Goal: Task Accomplishment & Management: Complete application form

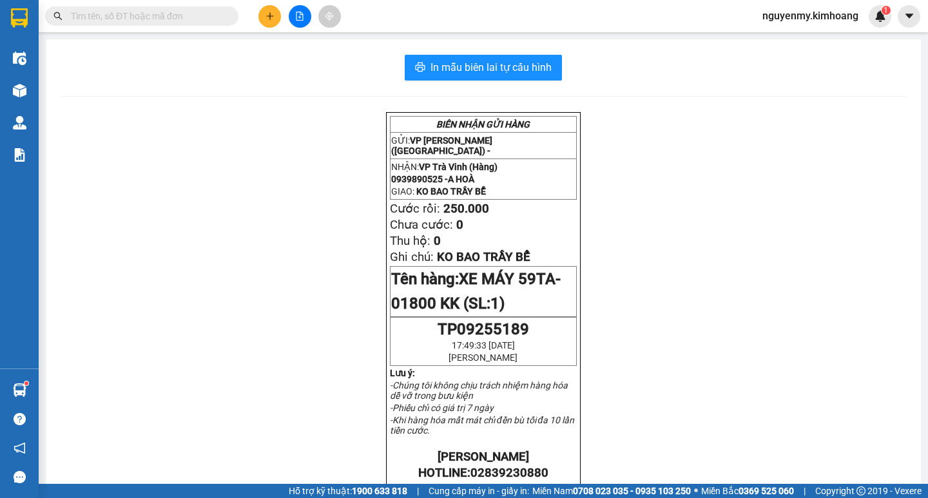
click at [187, 15] on input "text" at bounding box center [147, 16] width 152 height 14
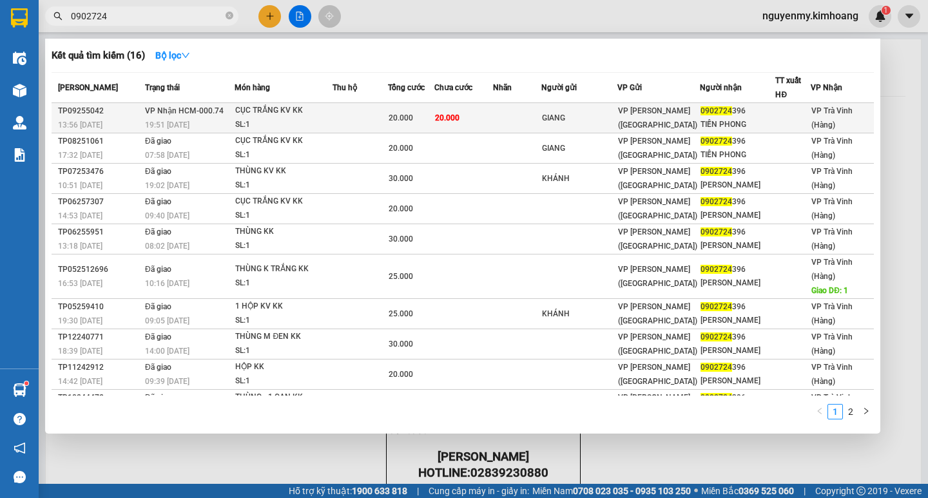
type input "0902724"
click at [407, 117] on span "20.000" at bounding box center [400, 117] width 24 height 9
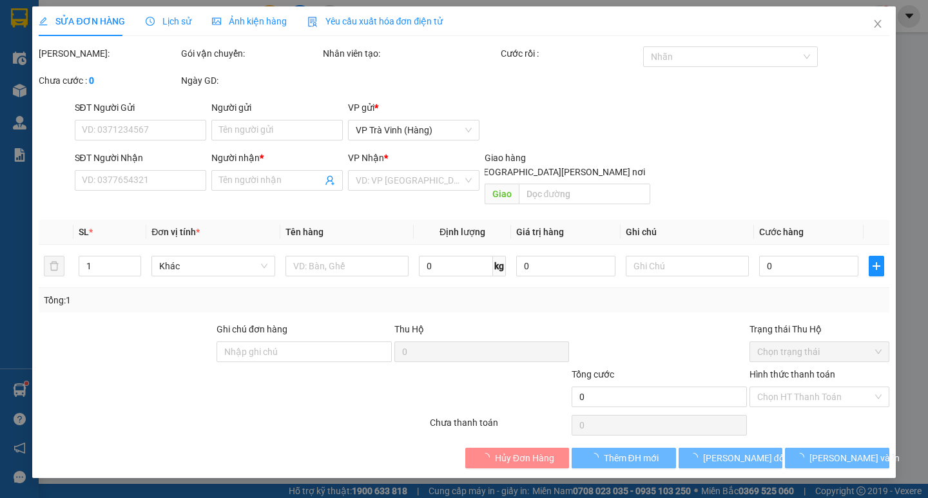
type input "GIANG"
type input "0902724396"
type input "TIẾN PHONG"
type input "20.000"
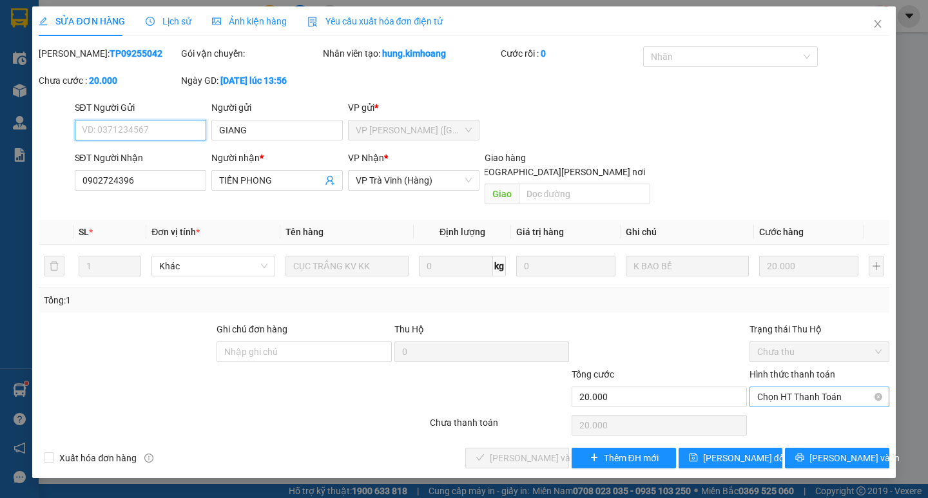
click at [821, 387] on span "Chọn HT Thanh Toán" at bounding box center [819, 396] width 124 height 19
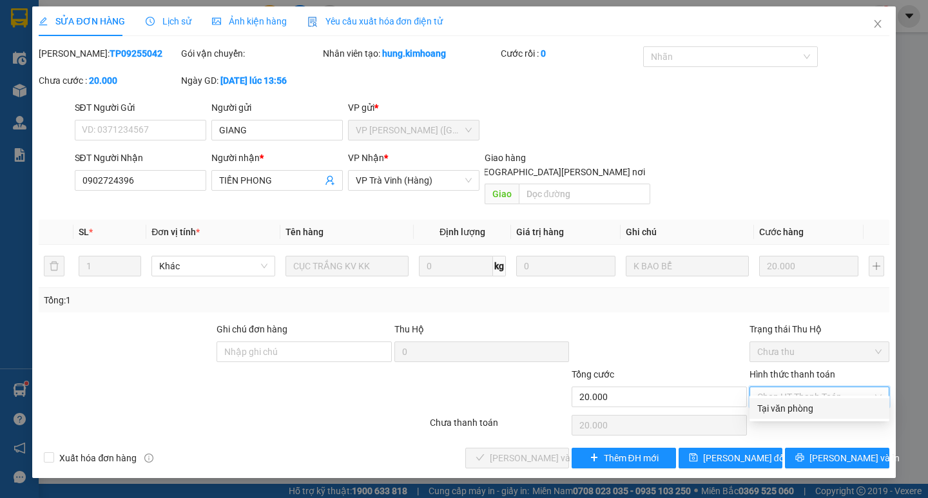
click at [830, 399] on div "Tại văn phòng" at bounding box center [819, 408] width 140 height 21
type input "0"
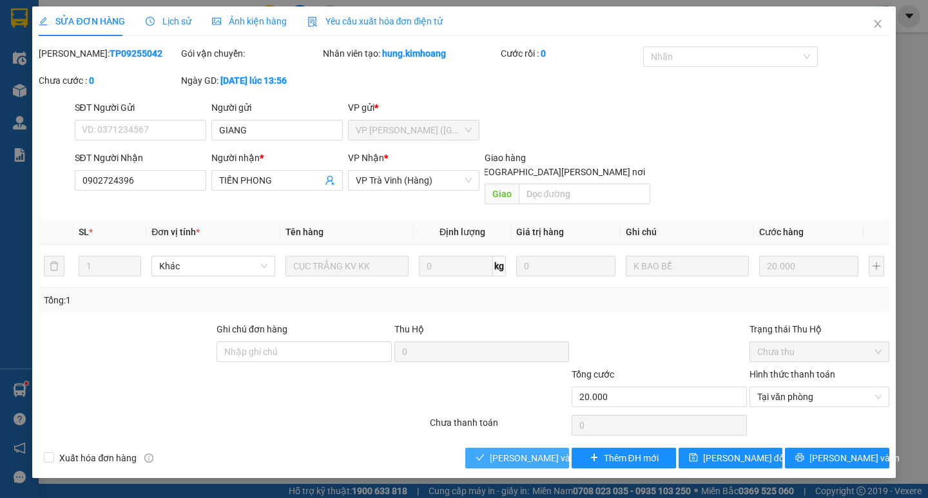
click at [520, 451] on span "[PERSON_NAME] và [PERSON_NAME] hàng" at bounding box center [577, 458] width 174 height 14
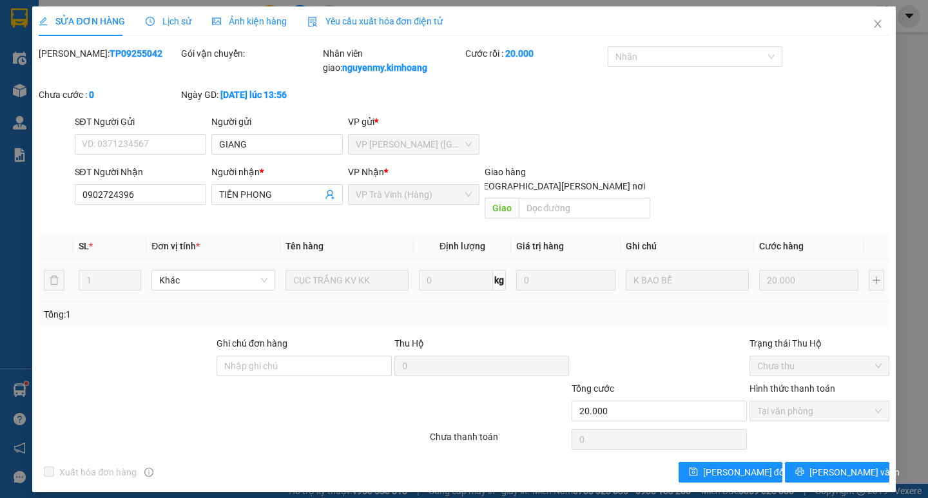
drag, startPoint x: 417, startPoint y: 493, endPoint x: 421, endPoint y: 477, distance: 16.6
click at [421, 485] on div "SỬA ĐƠN HÀNG Lịch sử Ảnh kiện hàng Yêu cầu xuất hóa đơn điện tử Total Paid Fee …" at bounding box center [464, 249] width 928 height 498
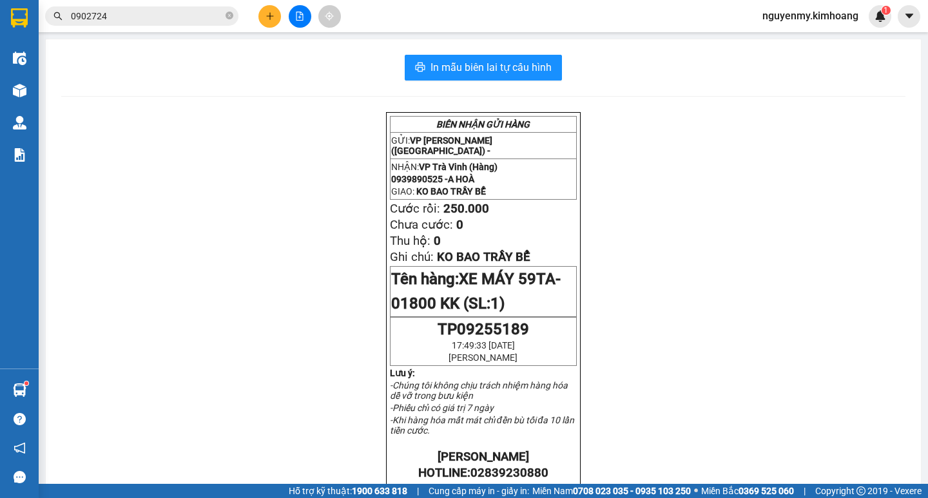
click at [161, 15] on input "0902724" at bounding box center [147, 16] width 152 height 14
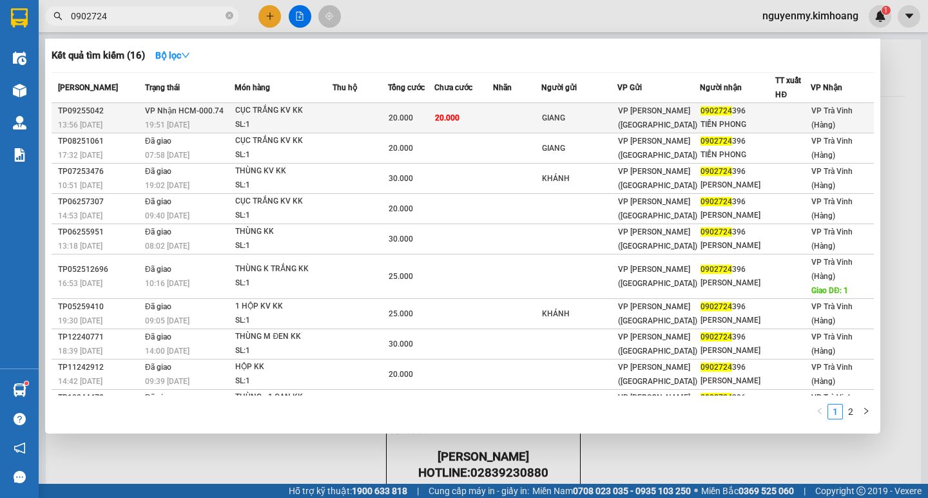
click at [578, 119] on div "GIANG" at bounding box center [579, 118] width 75 height 14
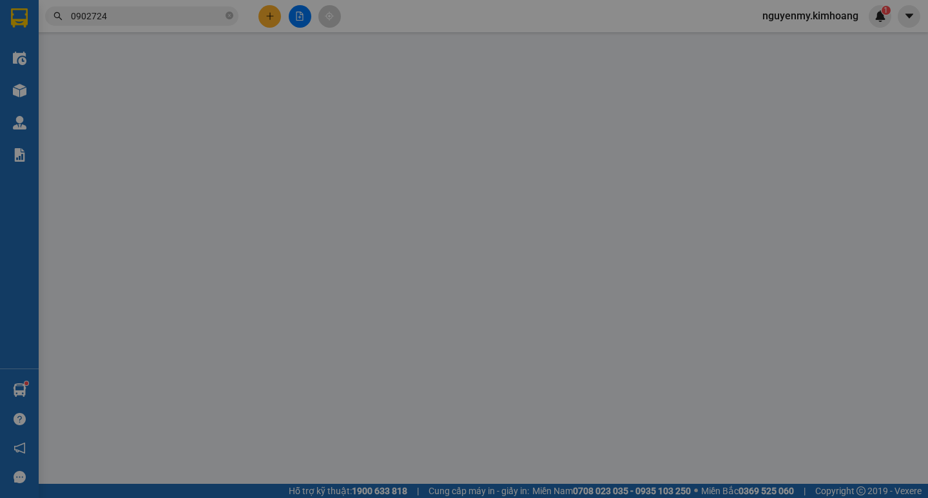
type input "GIANG"
type input "0902724396"
type input "TIẾN PHONG"
type input "20.000"
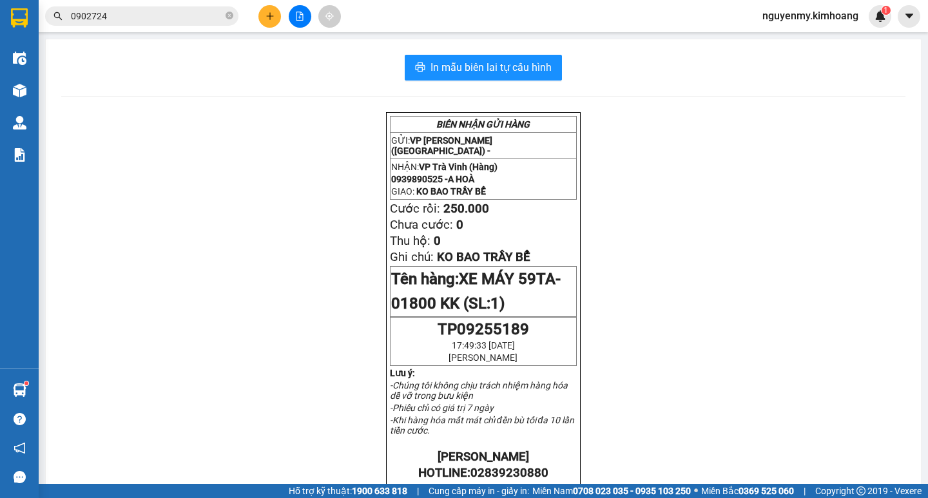
click at [231, 19] on icon "close-circle" at bounding box center [229, 16] width 8 height 8
drag, startPoint x: 231, startPoint y: 18, endPoint x: 196, endPoint y: 17, distance: 34.1
click at [219, 18] on span at bounding box center [141, 15] width 193 height 19
click at [190, 17] on input "text" at bounding box center [147, 16] width 152 height 14
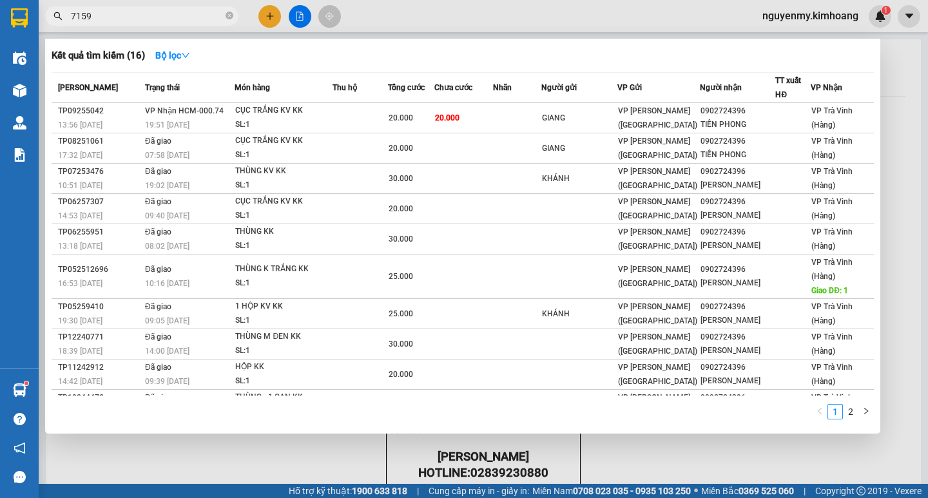
type input "71595"
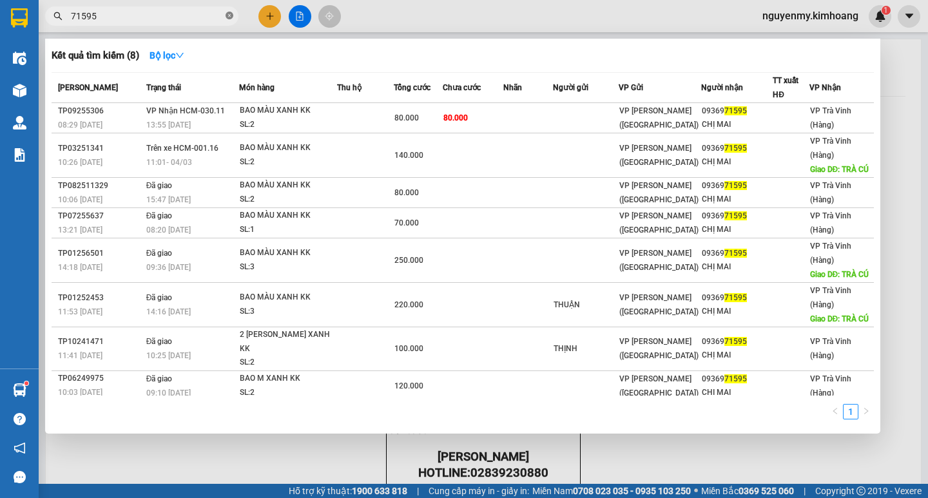
click at [229, 19] on icon "close-circle" at bounding box center [229, 16] width 8 height 8
drag, startPoint x: 231, startPoint y: 11, endPoint x: 202, endPoint y: 10, distance: 29.7
click at [230, 11] on span at bounding box center [229, 16] width 8 height 14
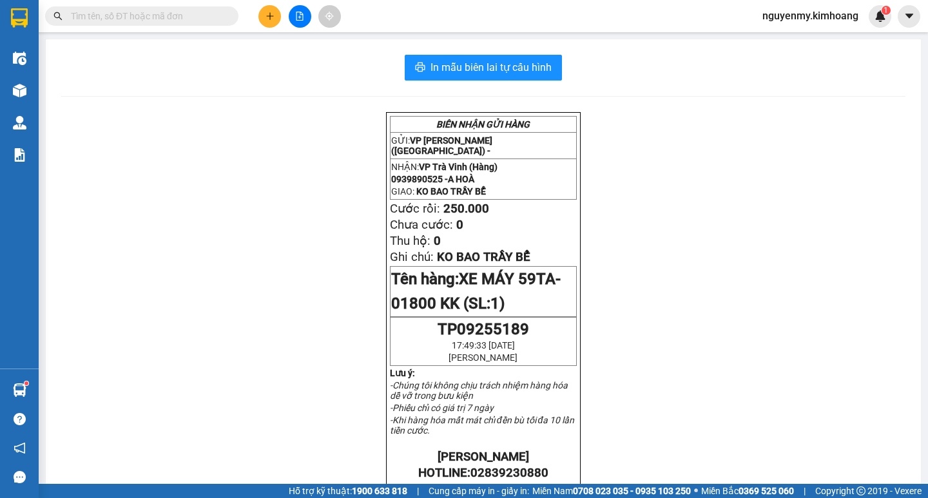
click at [157, 14] on input "text" at bounding box center [147, 16] width 152 height 14
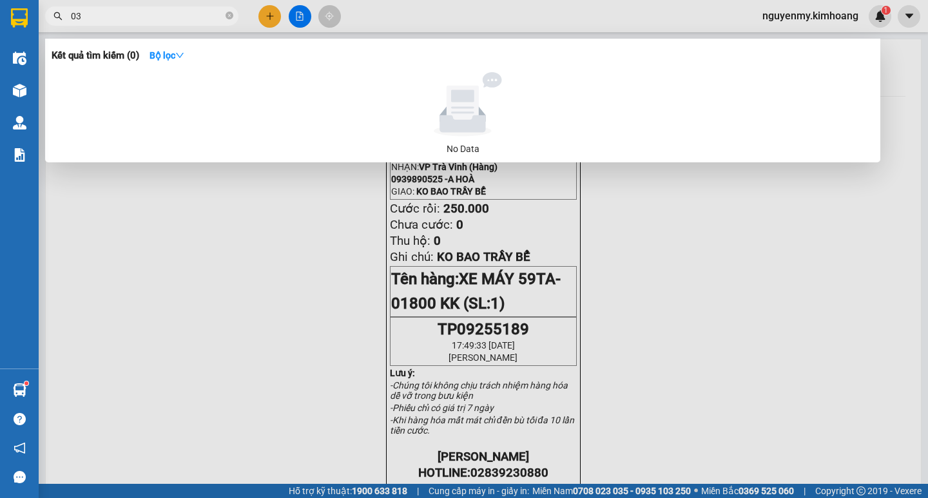
type input "0"
type input "432"
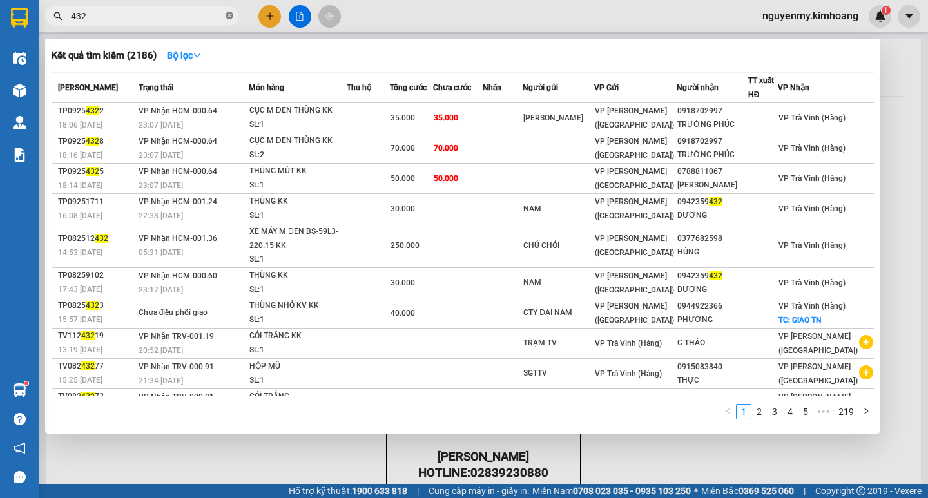
click at [231, 18] on icon "close-circle" at bounding box center [229, 16] width 8 height 8
drag, startPoint x: 233, startPoint y: 11, endPoint x: 215, endPoint y: 9, distance: 17.5
click at [233, 12] on span at bounding box center [229, 16] width 8 height 14
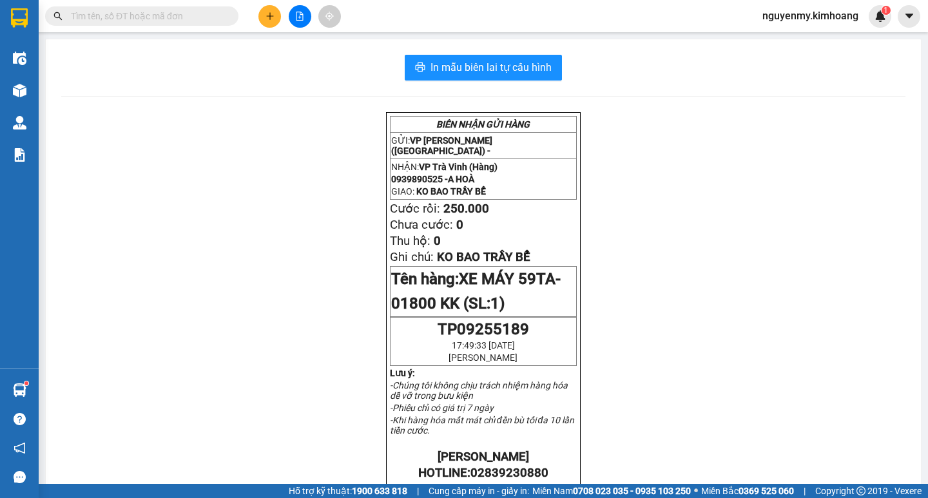
click at [207, 15] on input "text" at bounding box center [147, 16] width 152 height 14
click at [275, 14] on button at bounding box center [269, 16] width 23 height 23
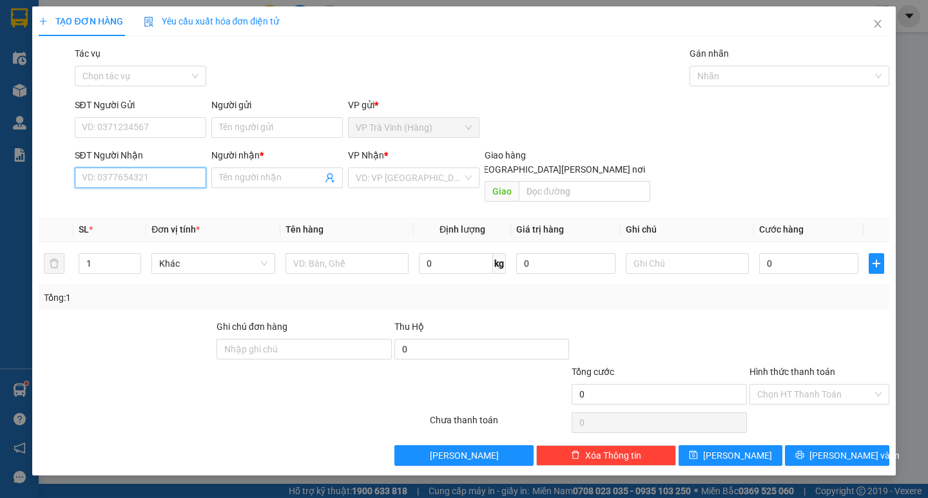
click at [144, 171] on input "SĐT Người Nhận" at bounding box center [140, 177] width 131 height 21
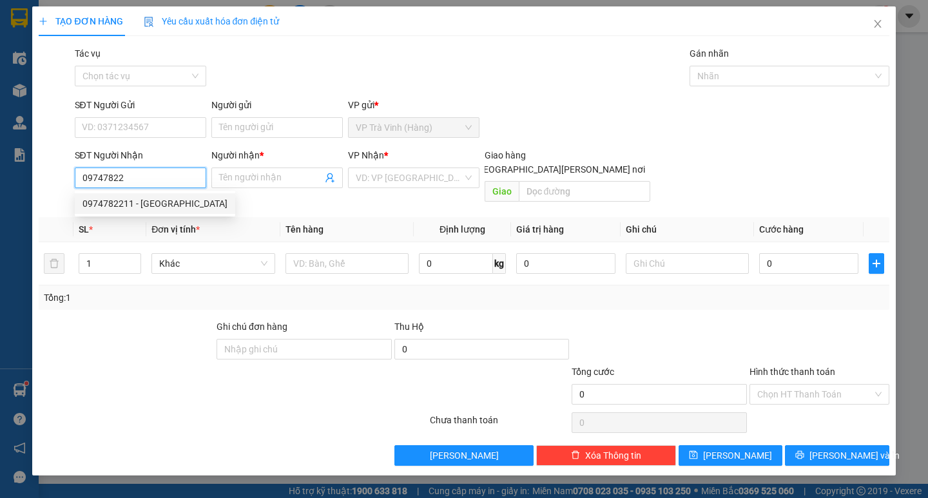
click at [147, 208] on div "0974782211 - đức" at bounding box center [154, 203] width 145 height 14
type input "0974782211"
type input "đức"
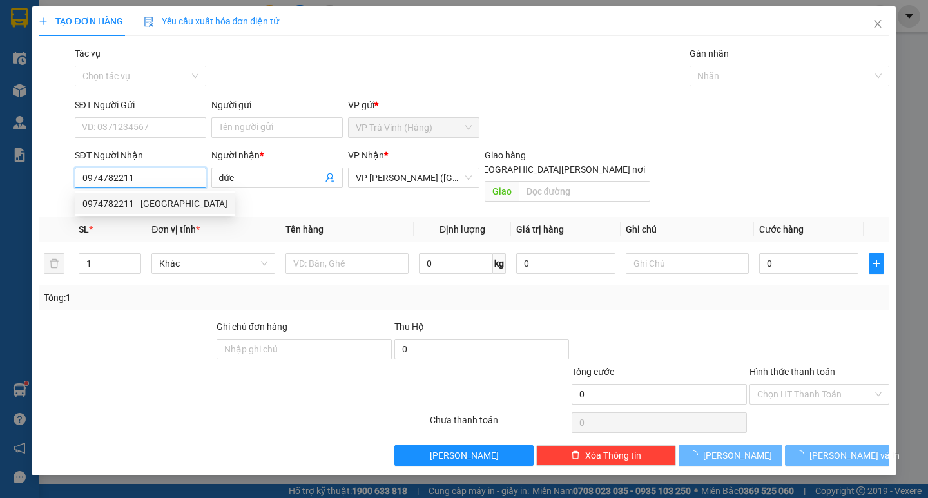
type input "20.000"
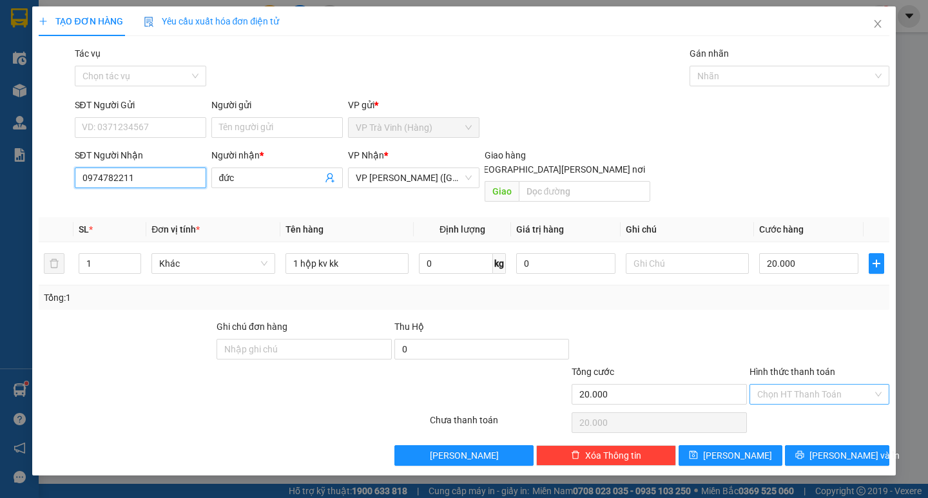
type input "0974782211"
click at [821, 385] on input "Hình thức thanh toán" at bounding box center [814, 394] width 115 height 19
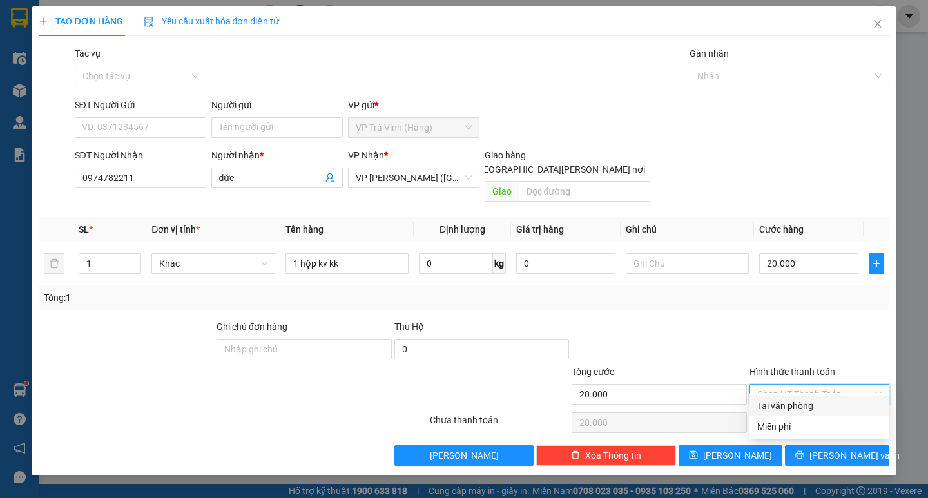
click at [820, 408] on div "Tại văn phòng" at bounding box center [819, 406] width 124 height 14
type input "0"
click at [843, 448] on span "[PERSON_NAME] và In" at bounding box center [854, 455] width 90 height 14
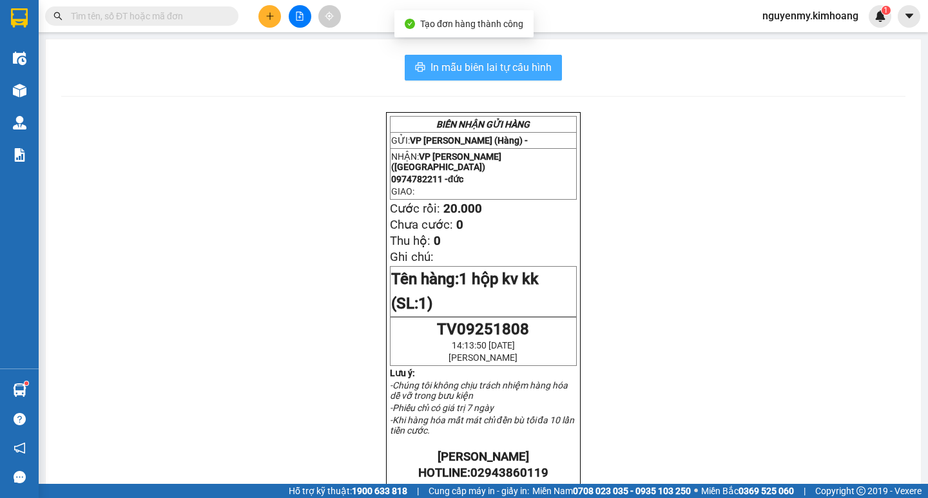
click at [495, 60] on span "In mẫu biên lai tự cấu hình" at bounding box center [490, 67] width 121 height 16
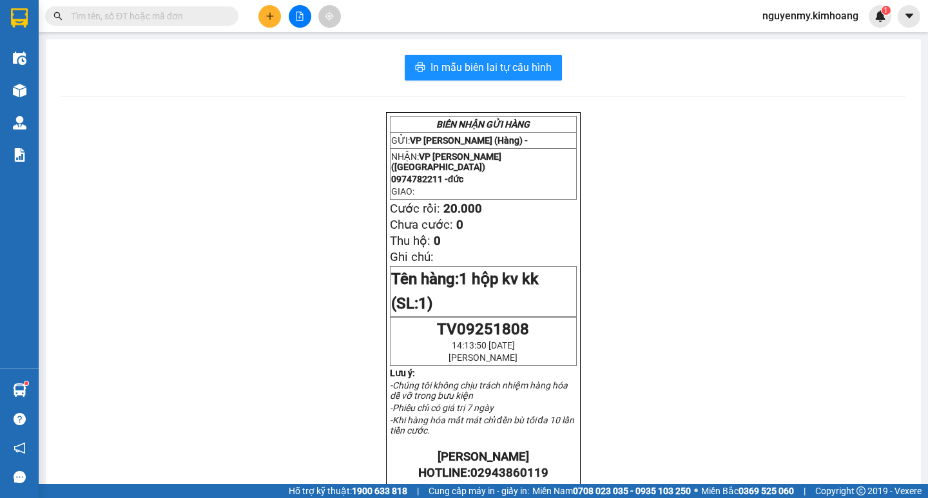
click at [271, 14] on icon "plus" at bounding box center [269, 16] width 9 height 9
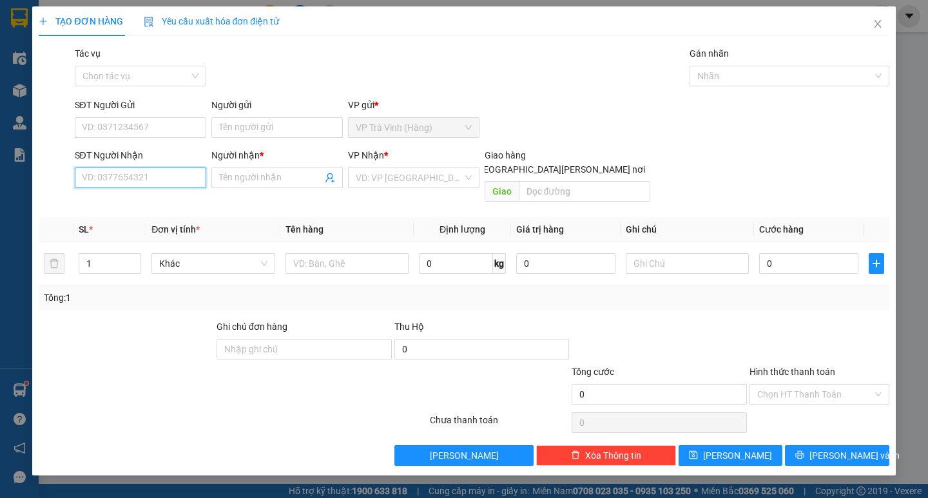
click at [107, 181] on input "SĐT Người Nhận" at bounding box center [140, 177] width 131 height 21
click at [106, 182] on input "098446677" at bounding box center [140, 177] width 131 height 21
click at [140, 180] on input "09846677" at bounding box center [140, 177] width 131 height 21
type input "0984667739"
click at [264, 189] on div "Người nhận * Tên người nhận" at bounding box center [276, 170] width 131 height 45
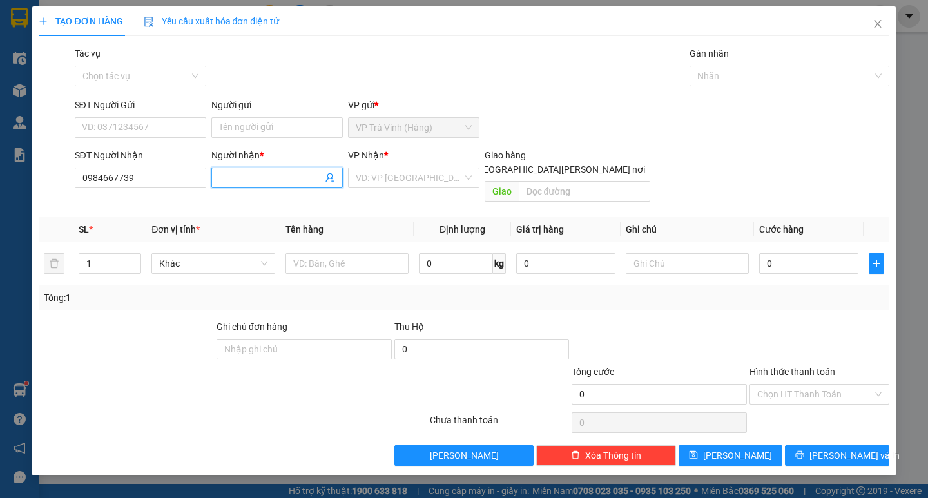
click at [251, 180] on input "Người nhận *" at bounding box center [270, 178] width 103 height 14
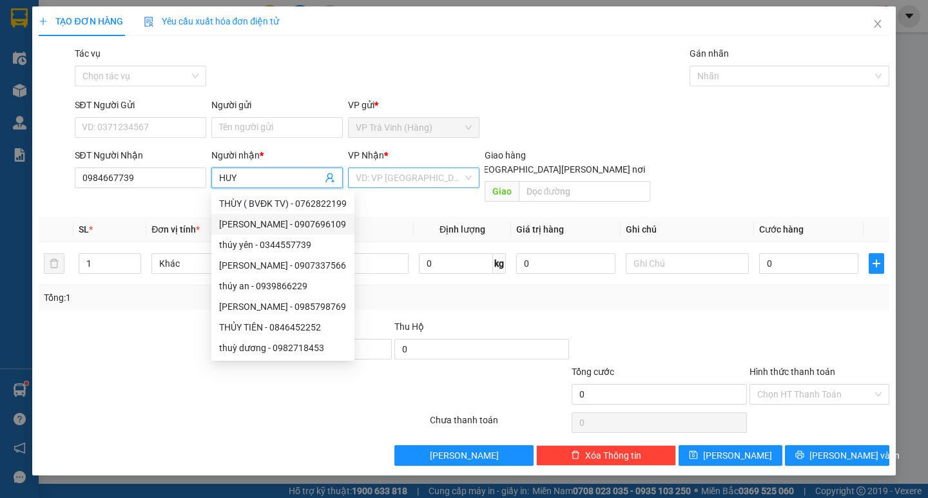
type input "HUY"
click at [402, 185] on input "search" at bounding box center [409, 177] width 107 height 19
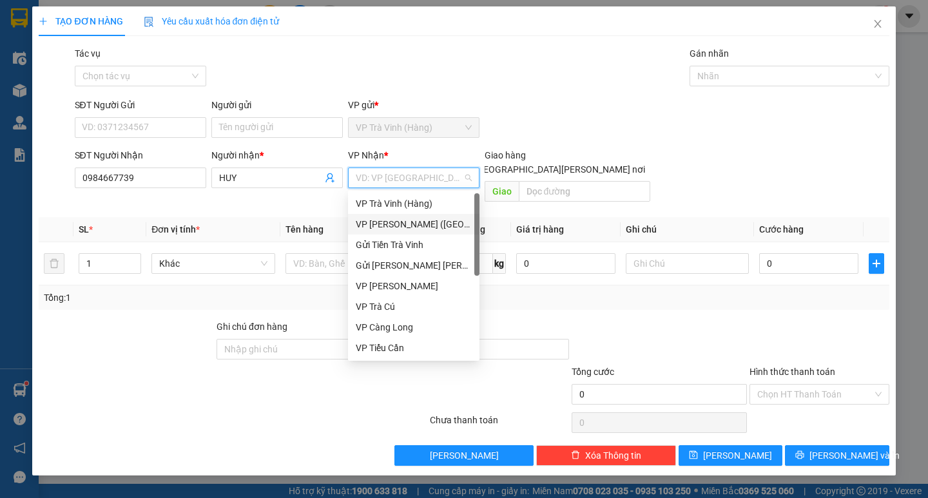
click at [410, 234] on div "VP [PERSON_NAME] ([GEOGRAPHIC_DATA])" at bounding box center [413, 224] width 131 height 21
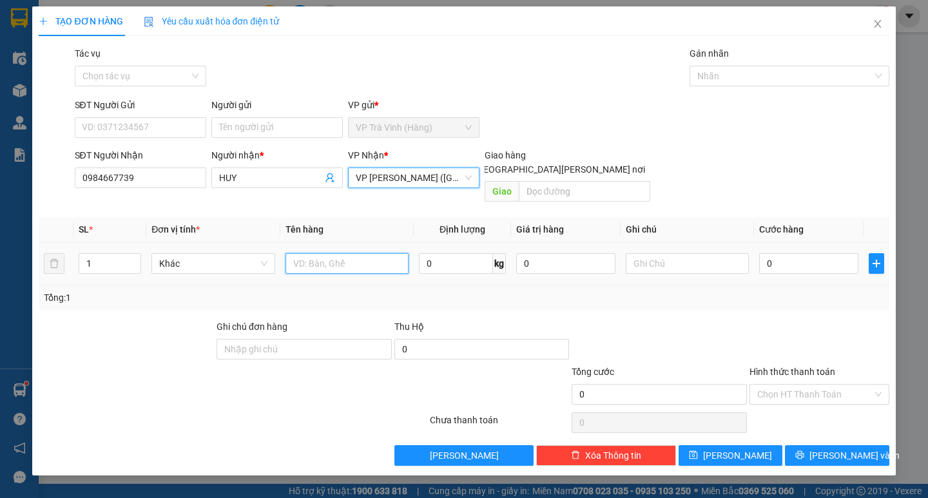
click at [341, 253] on input "text" at bounding box center [346, 263] width 123 height 21
type input "J"
type input "HỘP KK"
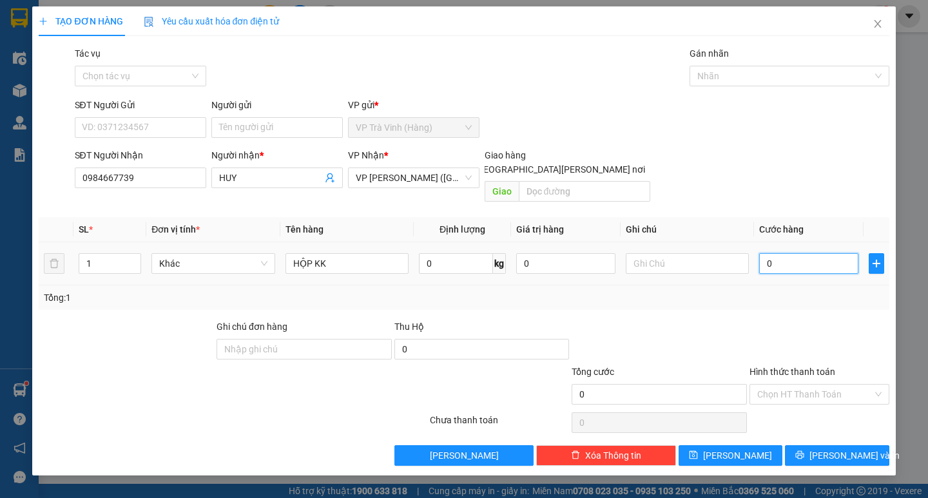
click at [787, 254] on input "0" at bounding box center [808, 263] width 99 height 21
type input "2"
type input "20"
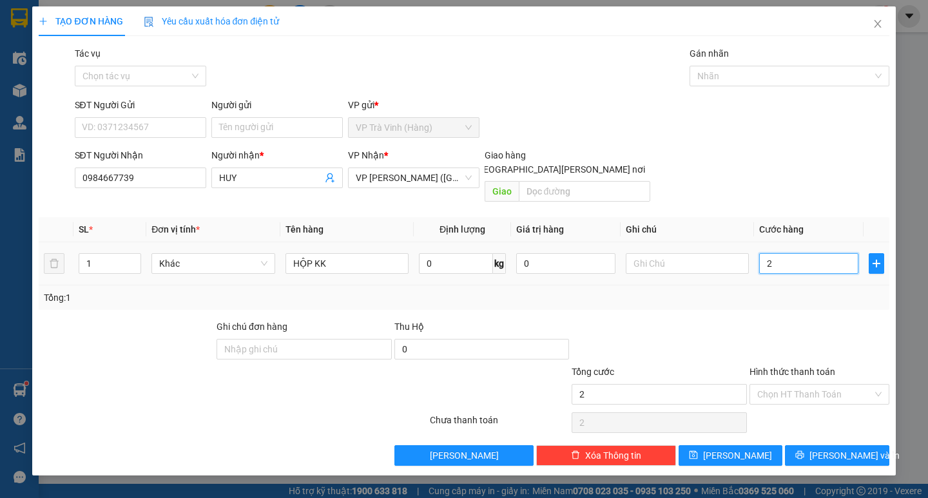
type input "20"
type input "200"
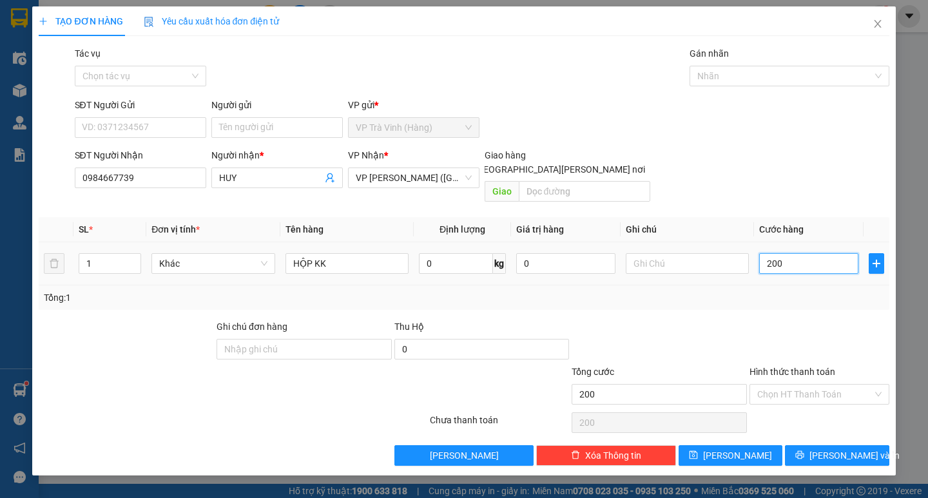
type input "2.000"
type input "20.000"
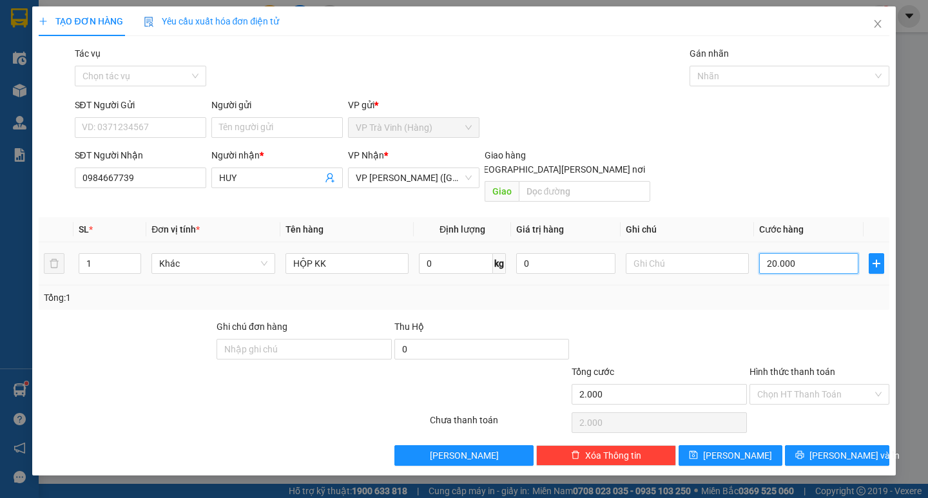
type input "20.000"
click at [827, 385] on input "Hình thức thanh toán" at bounding box center [814, 394] width 115 height 19
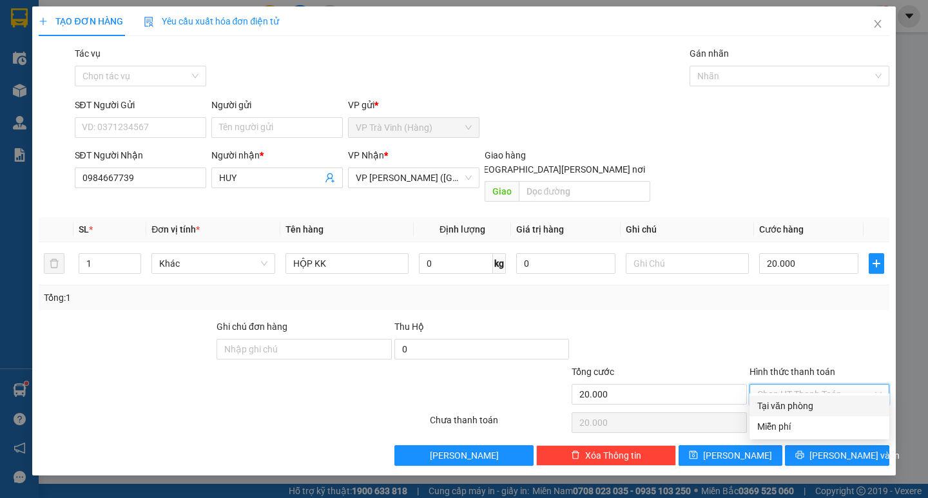
click at [803, 403] on div "Tại văn phòng" at bounding box center [819, 406] width 124 height 14
type input "0"
click at [818, 428] on div "Transit Pickup Surcharge Ids Transit Deliver Surcharge Ids Transit Deliver Surc…" at bounding box center [464, 255] width 850 height 419
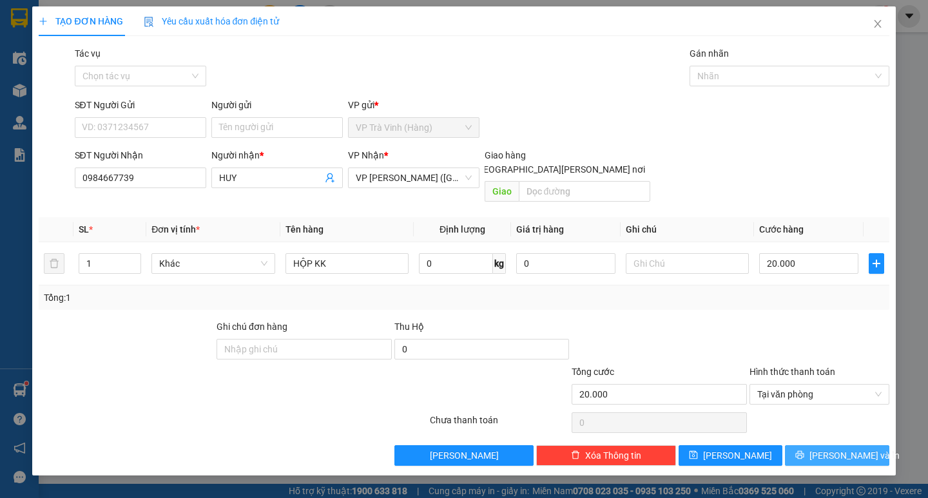
click at [820, 445] on button "[PERSON_NAME] và In" at bounding box center [837, 455] width 104 height 21
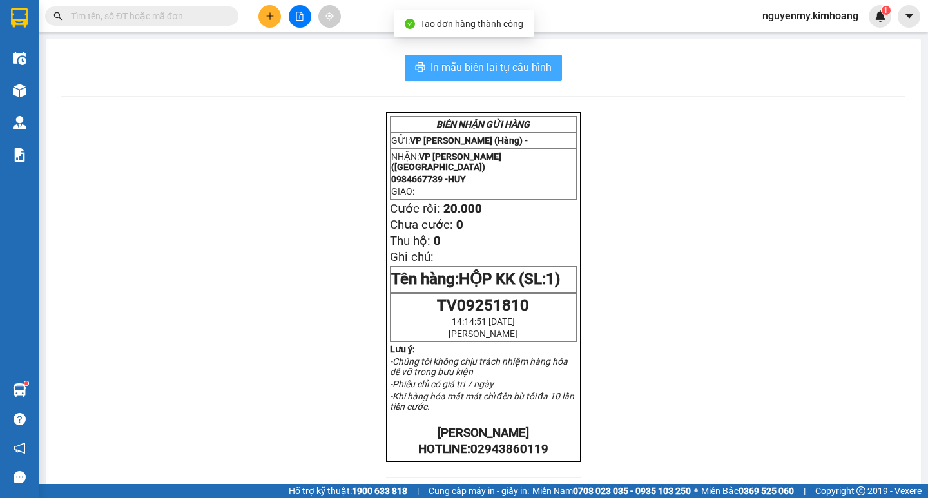
click at [528, 64] on span "In mẫu biên lai tự cấu hình" at bounding box center [490, 67] width 121 height 16
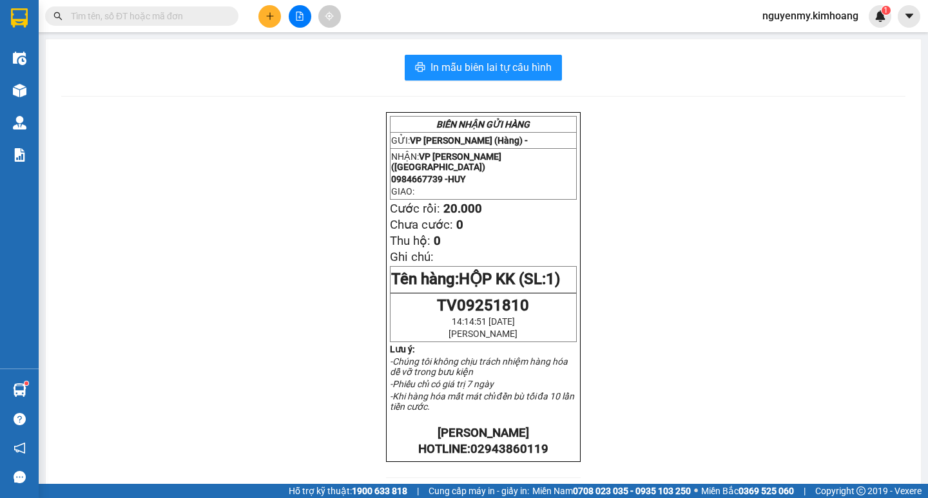
click at [200, 22] on input "text" at bounding box center [147, 16] width 152 height 14
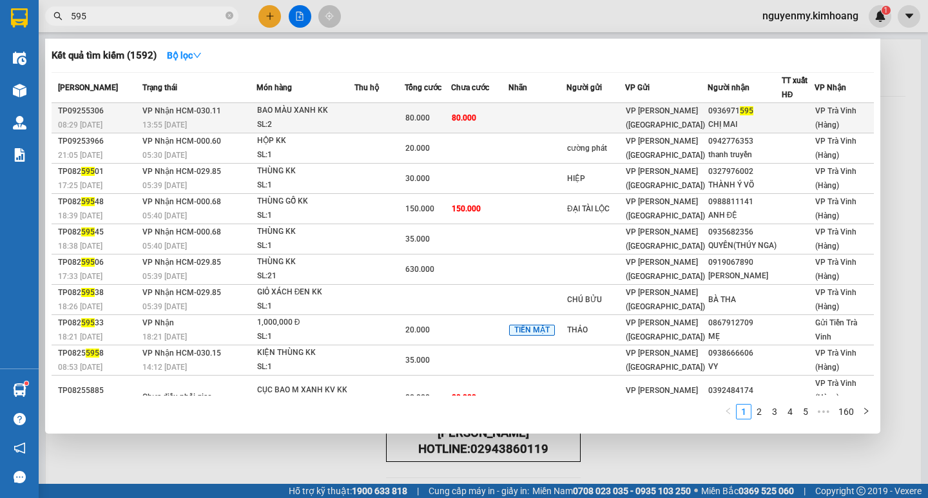
type input "595"
click at [625, 108] on td at bounding box center [595, 118] width 59 height 30
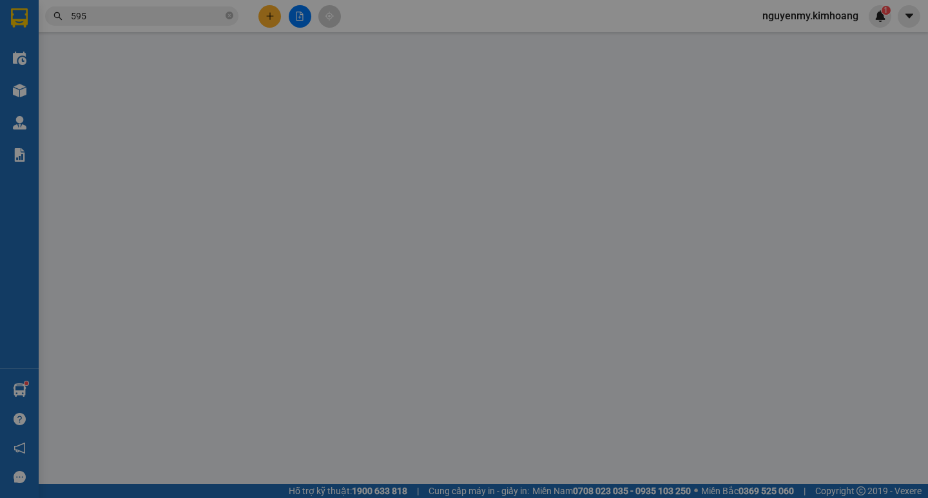
type input "0936971595"
type input "CHỊ MAI"
type input "80.000"
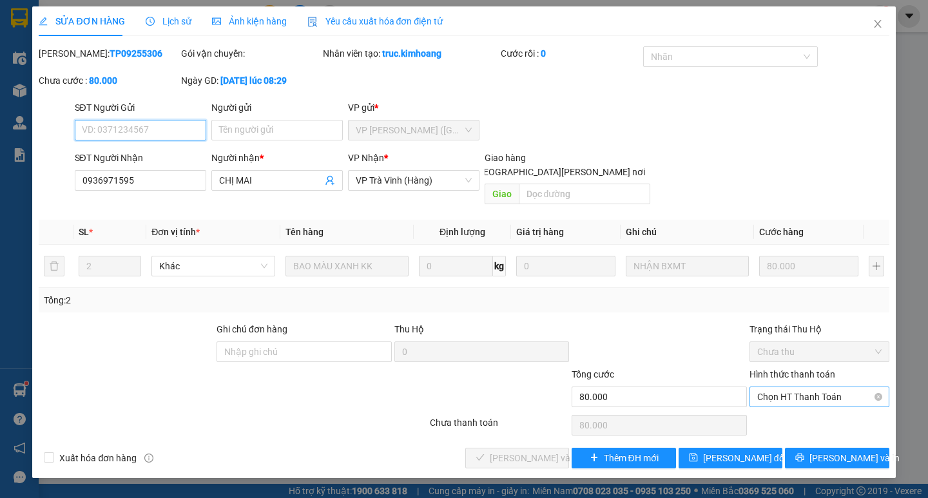
click at [832, 387] on span "Chọn HT Thanh Toán" at bounding box center [819, 396] width 124 height 19
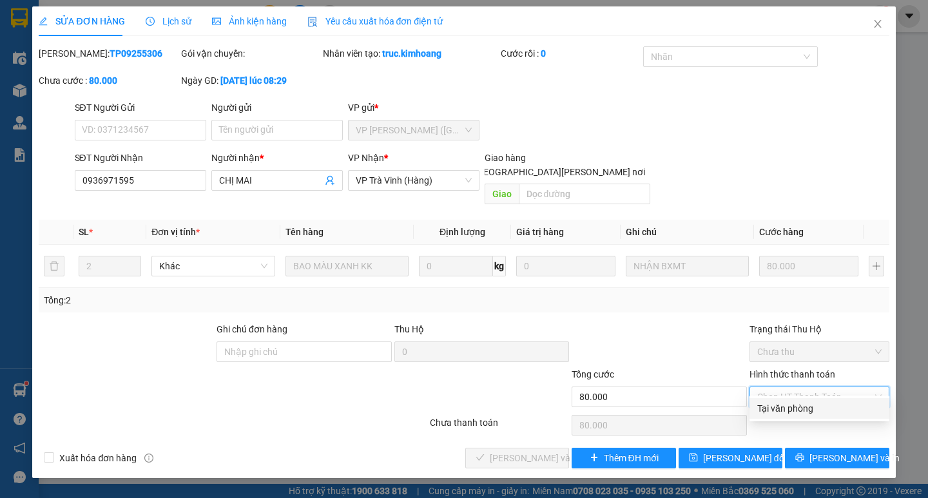
click at [803, 416] on div "Tại văn phòng" at bounding box center [819, 408] width 140 height 21
type input "0"
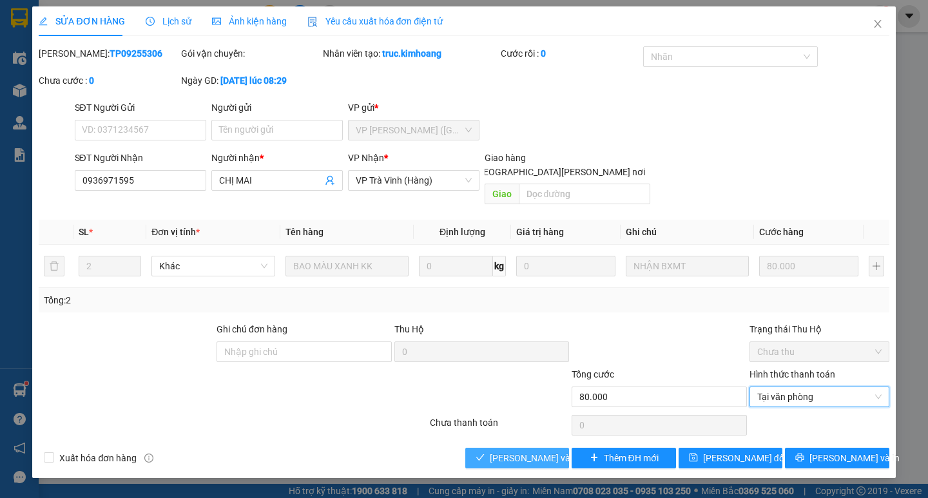
click at [513, 451] on span "[PERSON_NAME] và [PERSON_NAME] hàng" at bounding box center [577, 458] width 174 height 14
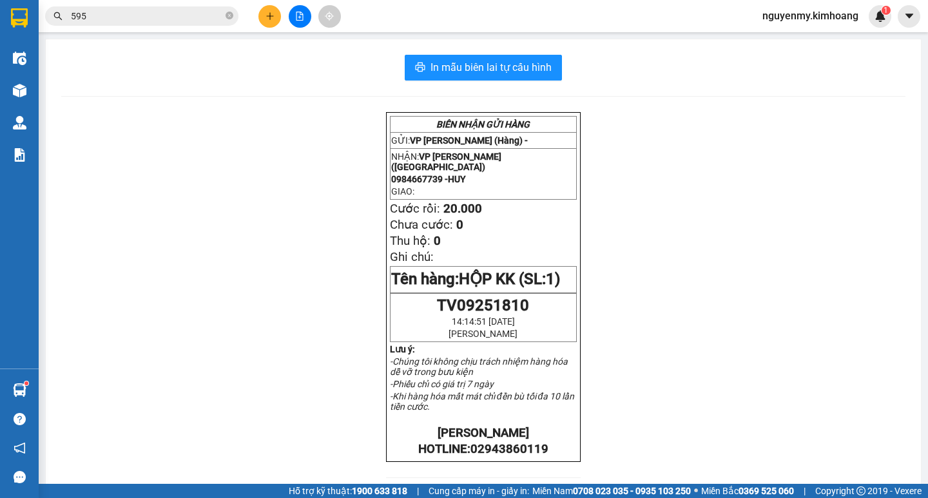
click at [229, 14] on icon "close-circle" at bounding box center [229, 16] width 8 height 8
drag, startPoint x: 230, startPoint y: 14, endPoint x: 180, endPoint y: 18, distance: 49.8
click at [228, 14] on span at bounding box center [229, 16] width 8 height 14
click at [180, 18] on input "text" at bounding box center [147, 16] width 152 height 14
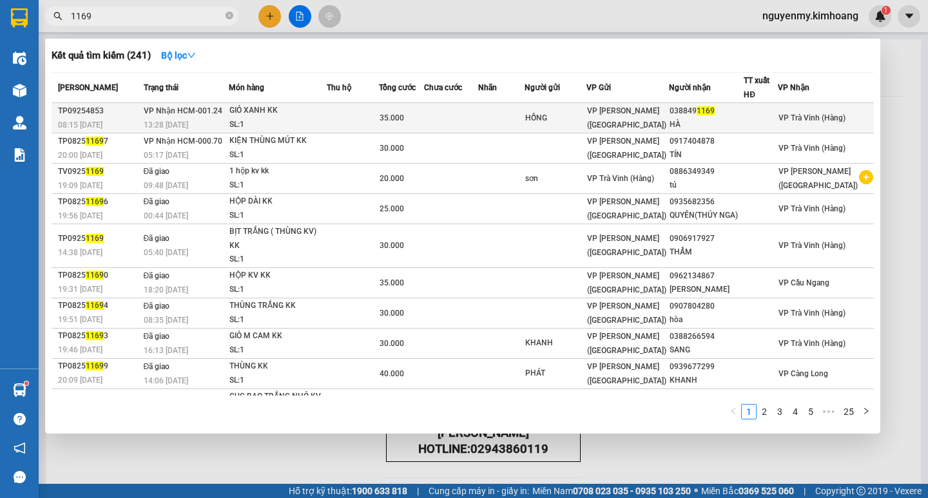
type input "1169"
click at [326, 106] on div "GIỎ XANH KK" at bounding box center [277, 111] width 97 height 14
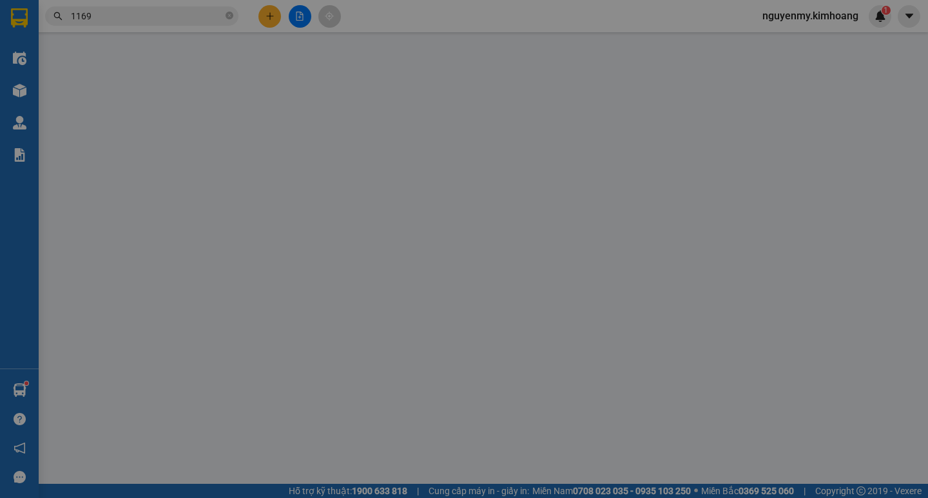
type input "HỒNG"
type input "0388491169"
type input "HÀ"
type input "35.000"
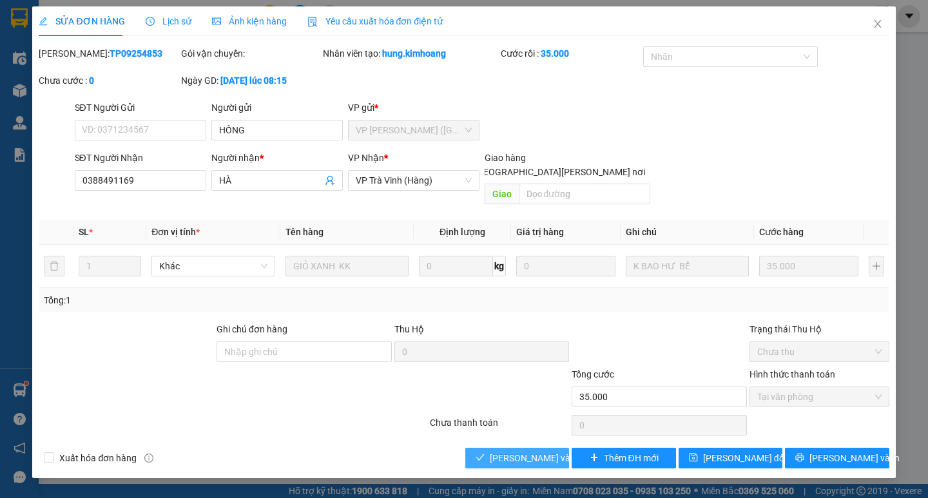
click at [504, 451] on span "[PERSON_NAME] và [PERSON_NAME] hàng" at bounding box center [577, 458] width 174 height 14
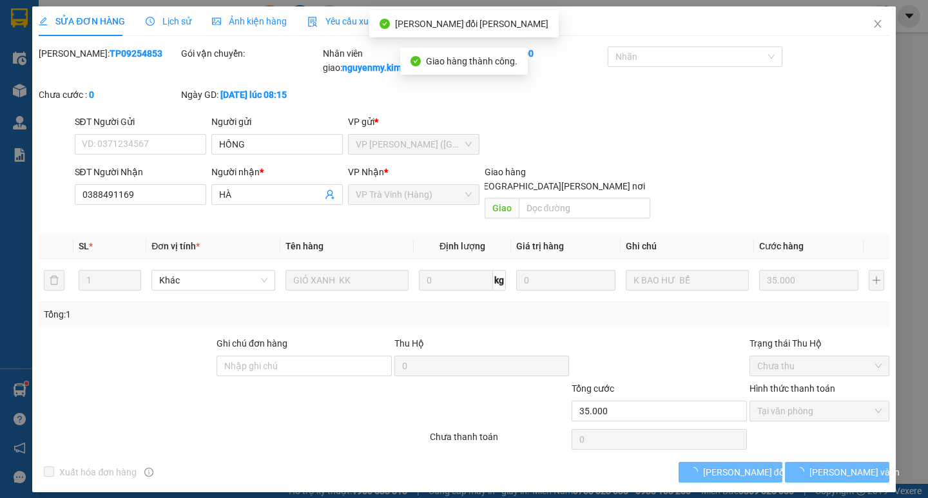
click at [849, 446] on div "Total Paid Fee 35.000 Total UnPaid Fee 0 Cash Collection Total Fee Mã ĐH: TP092…" at bounding box center [464, 264] width 850 height 436
click at [850, 446] on div "Total Paid Fee 35.000 Total UnPaid Fee 0 Cash Collection Total Fee Mã ĐH: TP092…" at bounding box center [464, 264] width 850 height 436
click at [850, 462] on button "[PERSON_NAME] và In" at bounding box center [837, 472] width 104 height 21
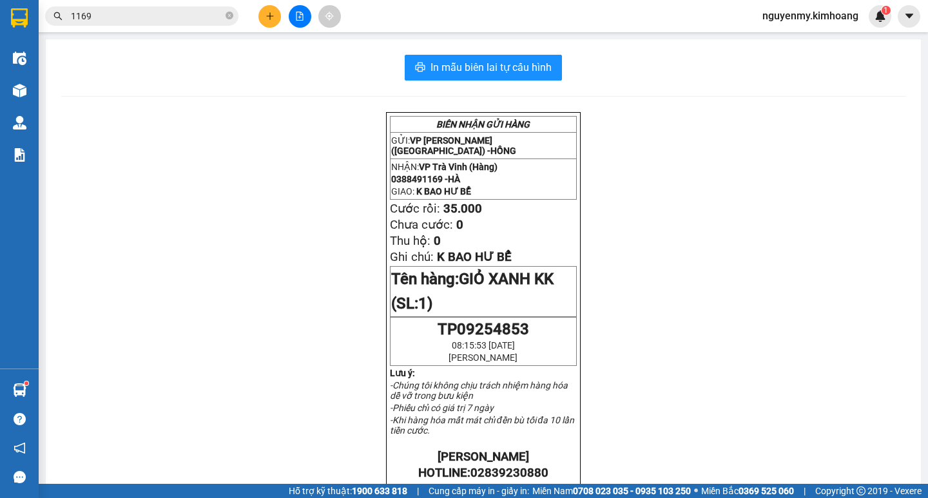
click at [191, 11] on input "1169" at bounding box center [147, 16] width 152 height 14
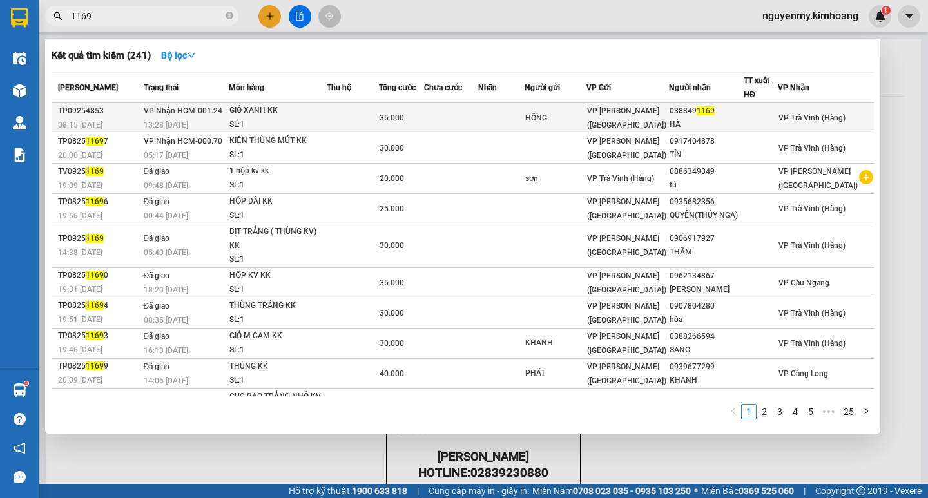
click at [340, 117] on td at bounding box center [353, 118] width 52 height 30
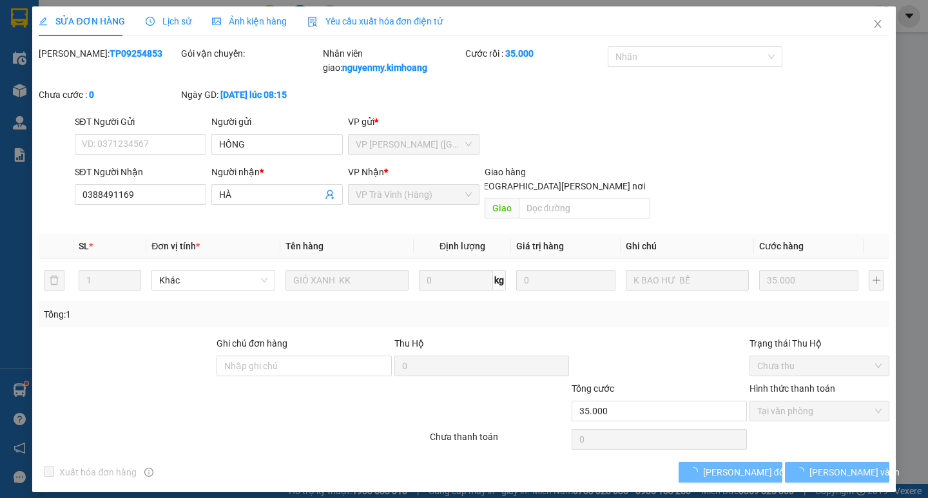
type input "HỒNG"
type input "0388491169"
type input "HÀ"
type input "35.000"
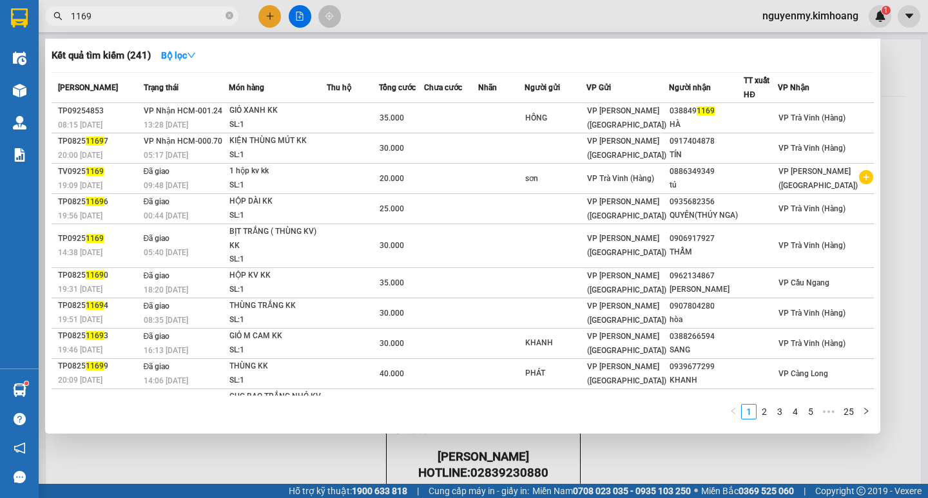
click at [160, 14] on input "1169" at bounding box center [147, 16] width 152 height 14
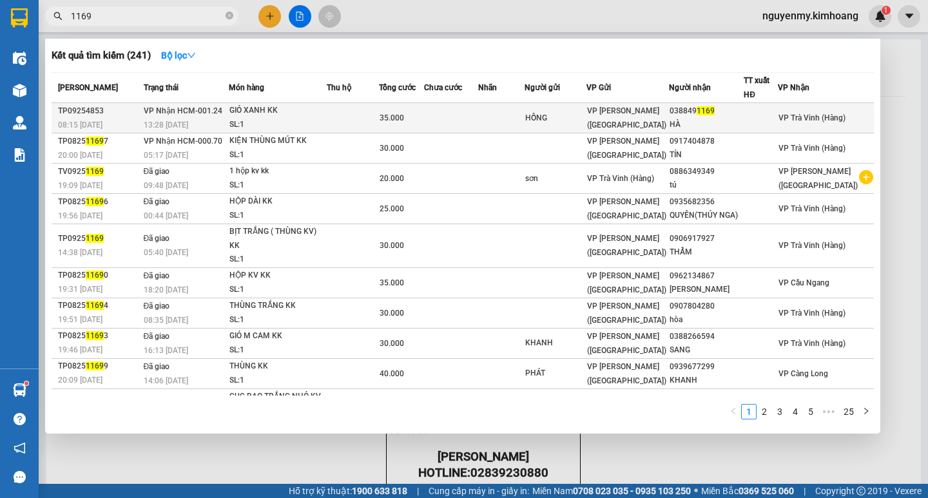
click at [423, 115] on div "35.000" at bounding box center [401, 118] width 44 height 14
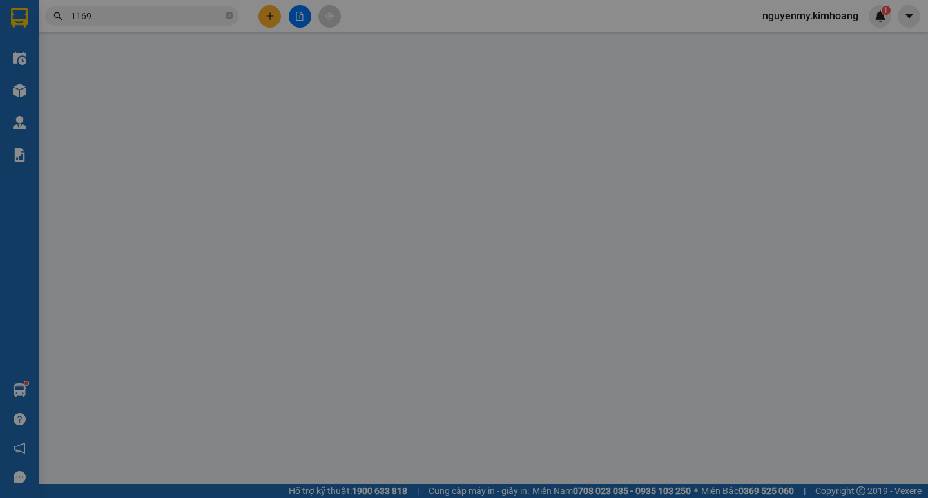
type input "HỒNG"
type input "0388491169"
type input "HÀ"
type input "35.000"
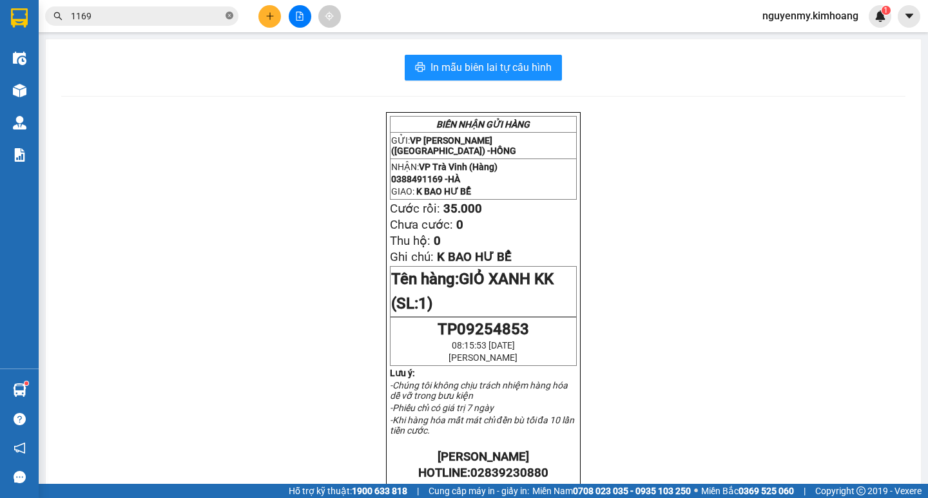
click at [229, 17] on icon "close-circle" at bounding box center [229, 16] width 8 height 8
drag, startPoint x: 221, startPoint y: 17, endPoint x: 175, endPoint y: 10, distance: 47.0
click at [205, 19] on span at bounding box center [141, 15] width 193 height 19
click at [175, 10] on input "text" at bounding box center [147, 16] width 152 height 14
click at [189, 17] on input "text" at bounding box center [147, 16] width 152 height 14
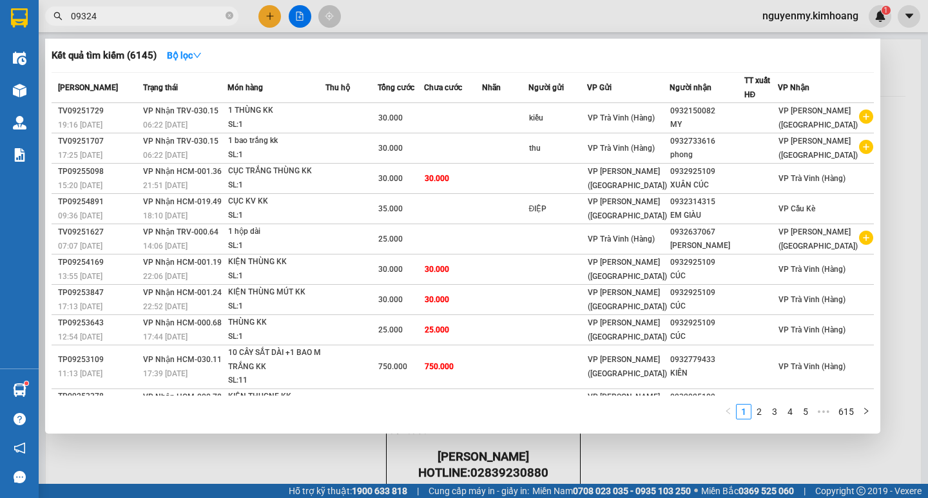
type input "093242"
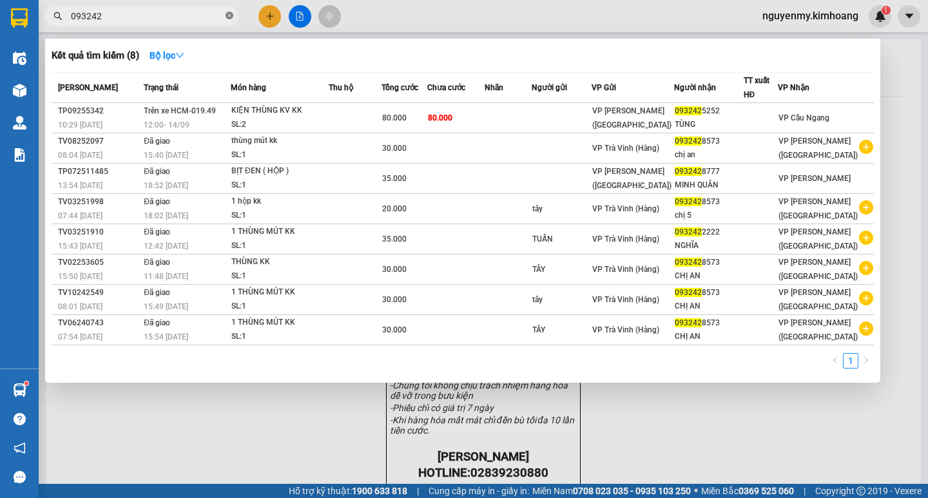
click at [231, 16] on icon "close-circle" at bounding box center [229, 16] width 8 height 8
click at [214, 19] on span at bounding box center [141, 15] width 193 height 19
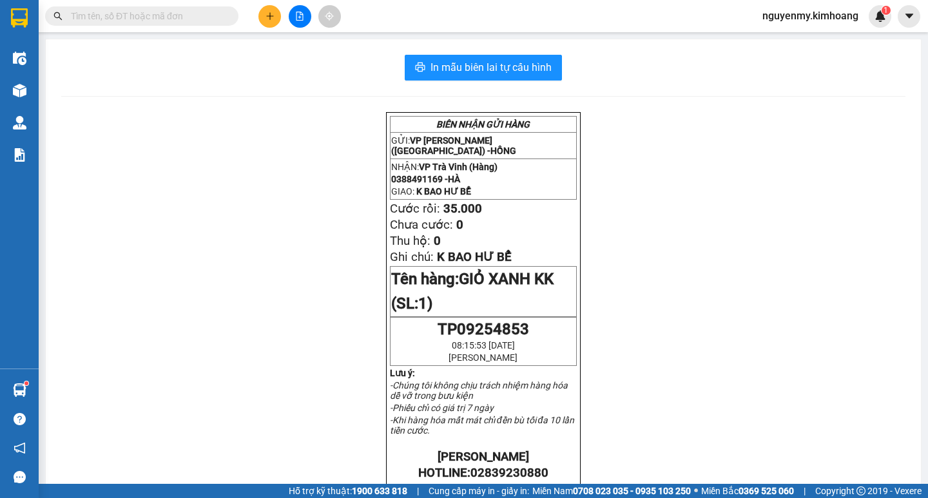
click at [172, 12] on input "text" at bounding box center [147, 16] width 152 height 14
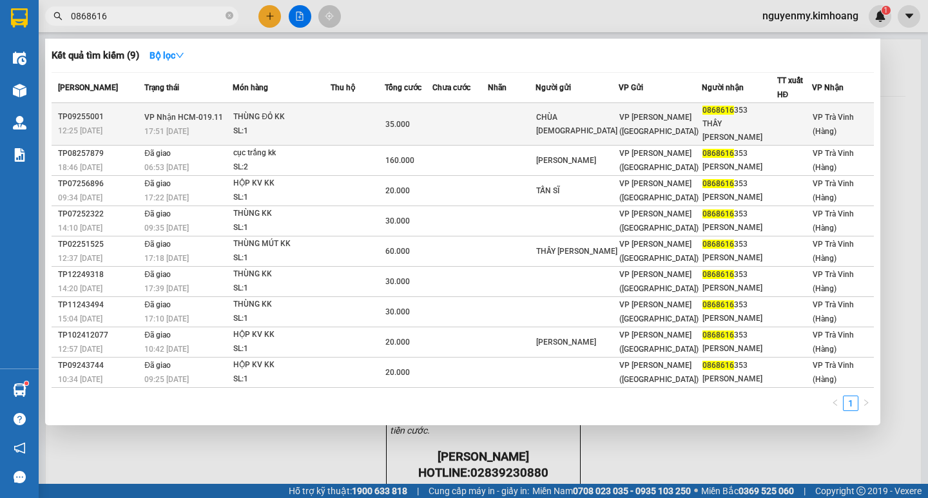
type input "0868616"
click at [400, 118] on div "35.000" at bounding box center [408, 124] width 46 height 14
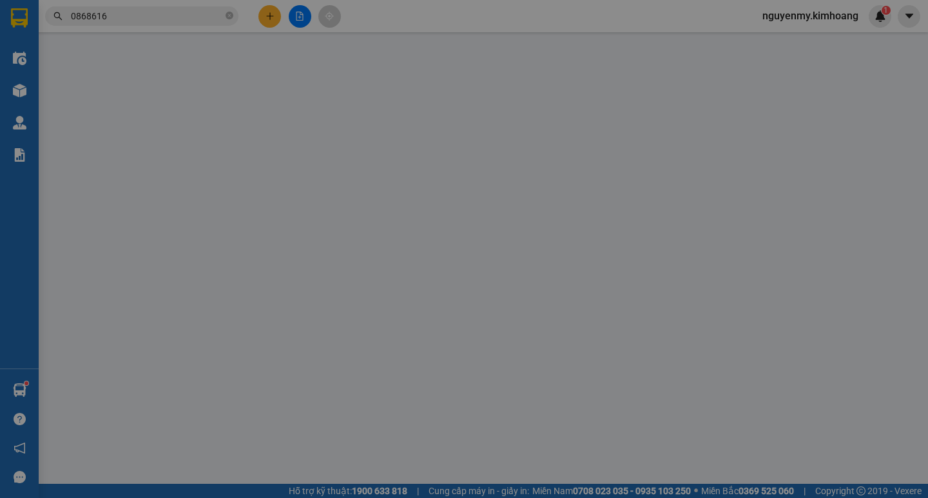
type input "CHÙA PHẬT"
type input "0868616353"
type input "THẦY MINH NGUYỆT"
type input "35.000"
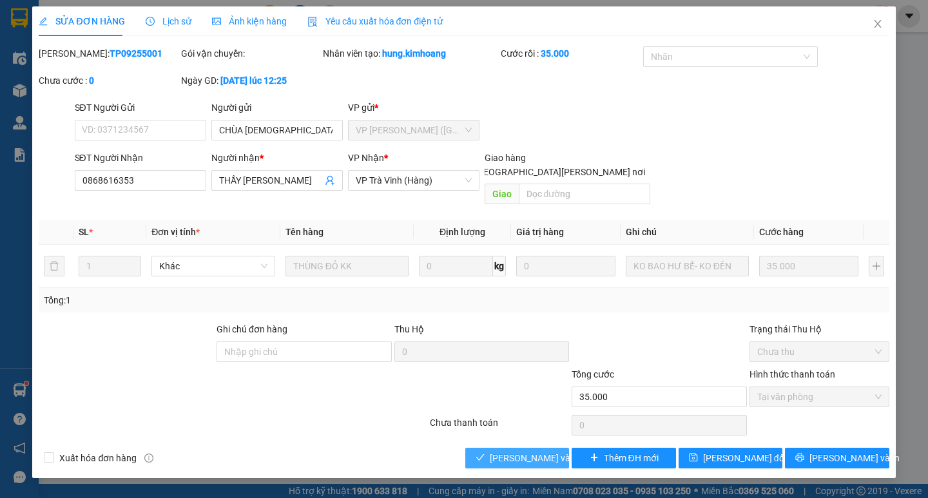
drag, startPoint x: 537, startPoint y: 442, endPoint x: 915, endPoint y: 332, distance: 393.7
click at [539, 451] on span "[PERSON_NAME] và [PERSON_NAME] hàng" at bounding box center [577, 458] width 174 height 14
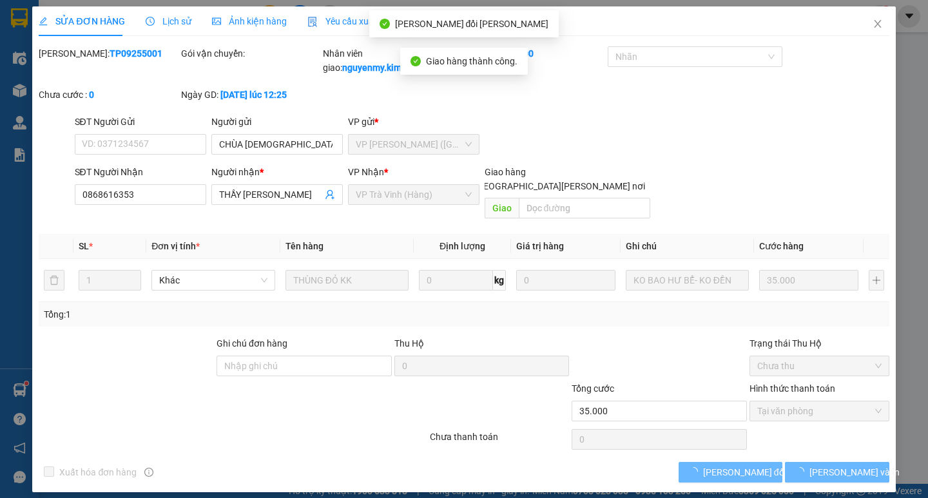
click at [854, 443] on div "Total Paid Fee 35.000 Total UnPaid Fee 0 Cash Collection Total Fee Mã ĐH: TP092…" at bounding box center [464, 264] width 850 height 436
click at [850, 465] on span "[PERSON_NAME] và In" at bounding box center [854, 472] width 90 height 14
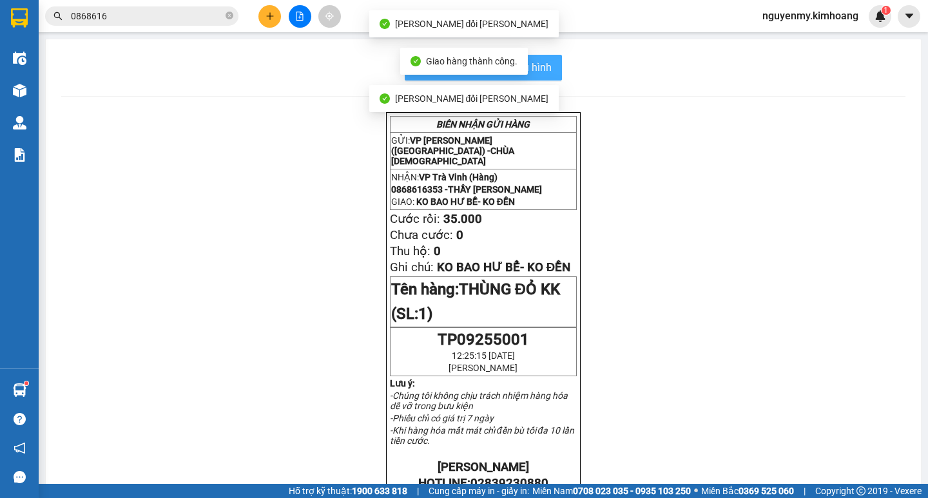
click at [541, 56] on button "In mẫu biên lai tự cấu hình" at bounding box center [483, 68] width 157 height 26
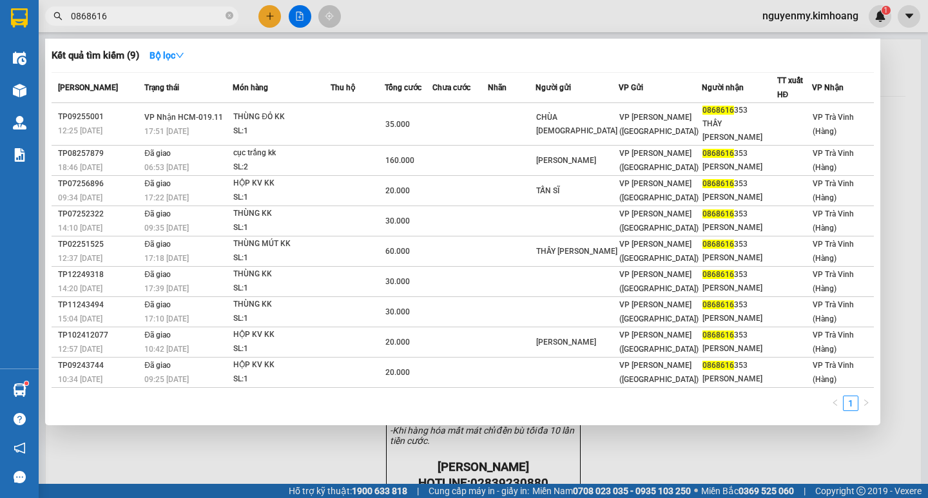
click at [182, 14] on input "0868616" at bounding box center [147, 16] width 152 height 14
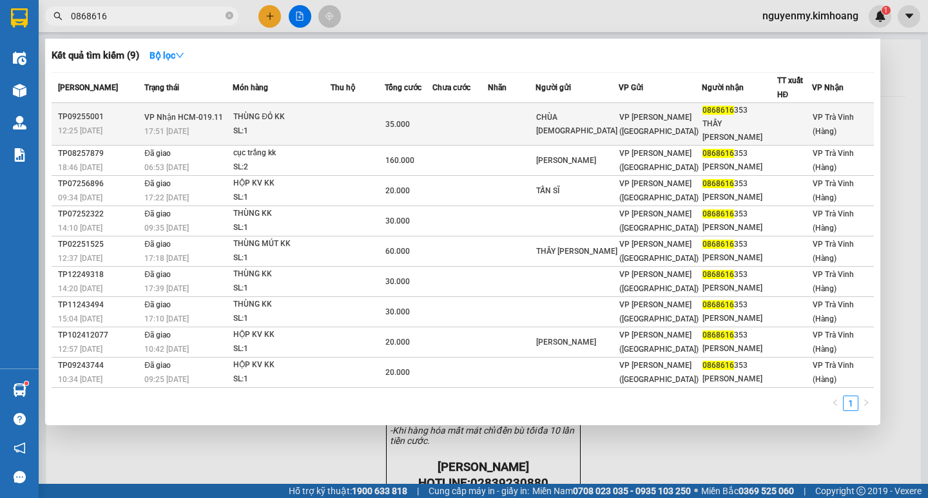
click at [533, 133] on td at bounding box center [512, 124] width 48 height 43
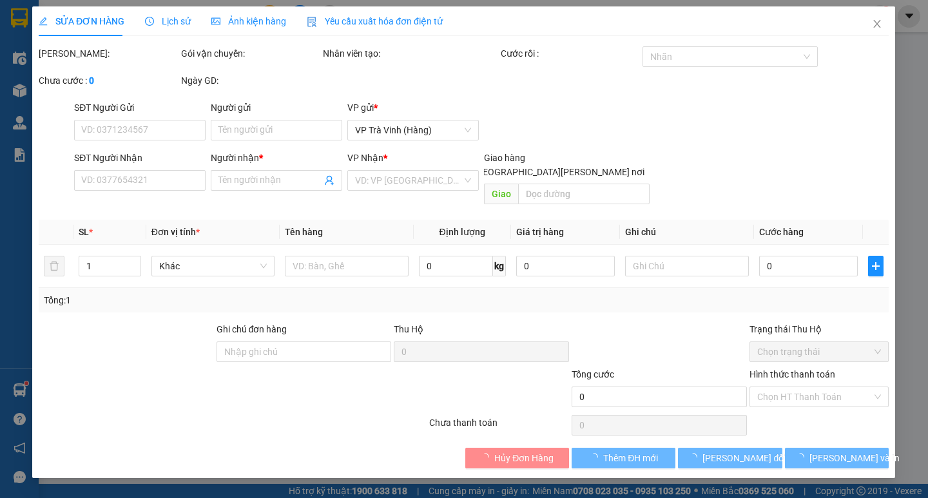
type input "CHÙA PHẬT"
type input "0868616353"
type input "THẦY MINH NGUYỆT"
type input "35.000"
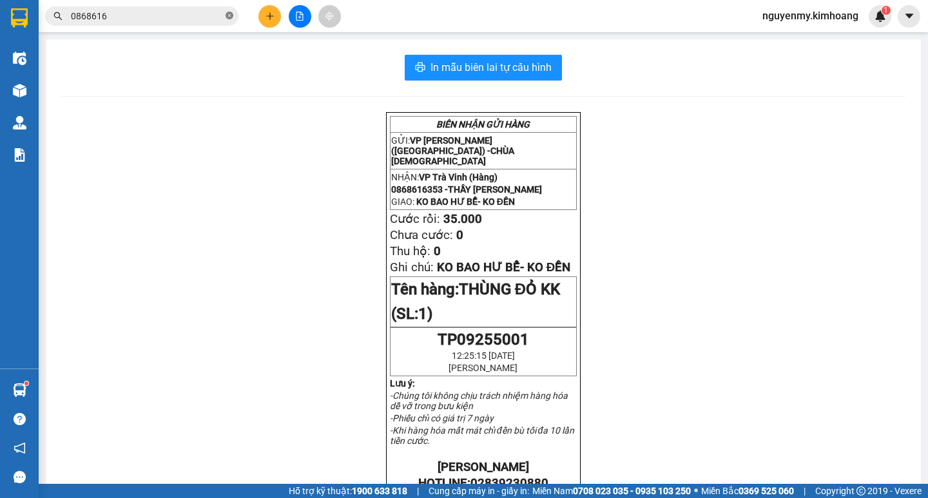
click at [231, 17] on icon "close-circle" at bounding box center [229, 16] width 8 height 8
drag, startPoint x: 231, startPoint y: 17, endPoint x: 208, endPoint y: 17, distance: 23.2
click at [212, 17] on span at bounding box center [141, 15] width 193 height 19
click at [202, 14] on input "text" at bounding box center [147, 16] width 152 height 14
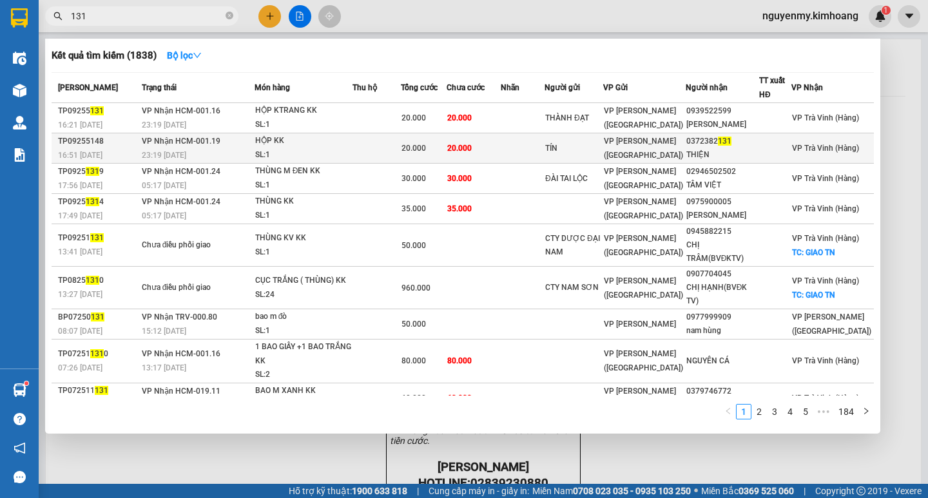
type input "131"
click at [595, 149] on div "TÍN" at bounding box center [573, 149] width 57 height 14
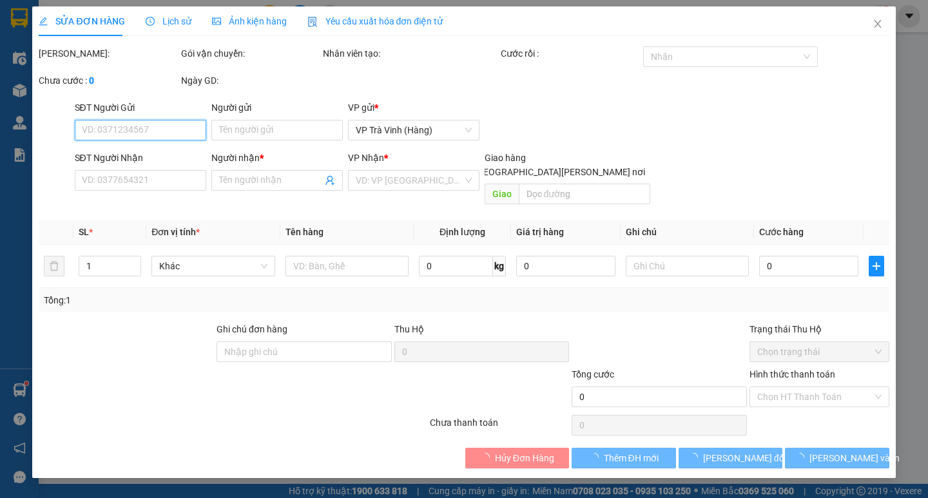
type input "TÍN"
type input "0372382131"
type input "THIỆN"
type input "20.000"
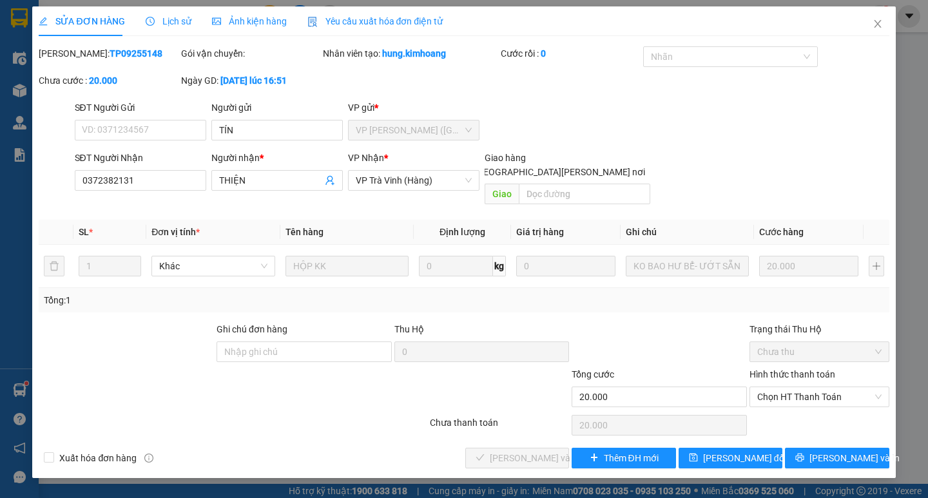
click at [819, 367] on div "Hình thức thanh toán" at bounding box center [819, 376] width 140 height 19
click at [819, 387] on span "Chọn HT Thanh Toán" at bounding box center [819, 396] width 124 height 19
drag, startPoint x: 820, startPoint y: 405, endPoint x: 454, endPoint y: 445, distance: 368.0
click at [819, 405] on div "Tại văn phòng" at bounding box center [819, 408] width 124 height 14
type input "0"
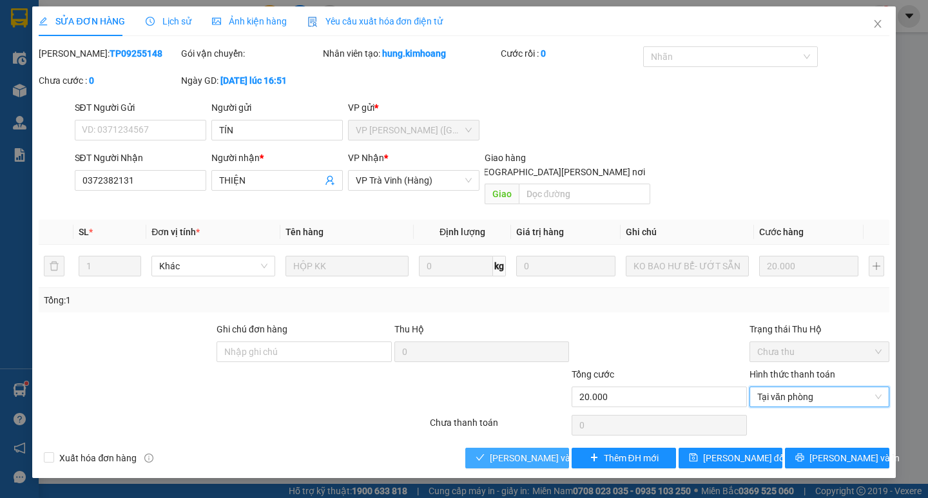
click at [498, 451] on span "[PERSON_NAME] và [PERSON_NAME] hàng" at bounding box center [577, 458] width 174 height 14
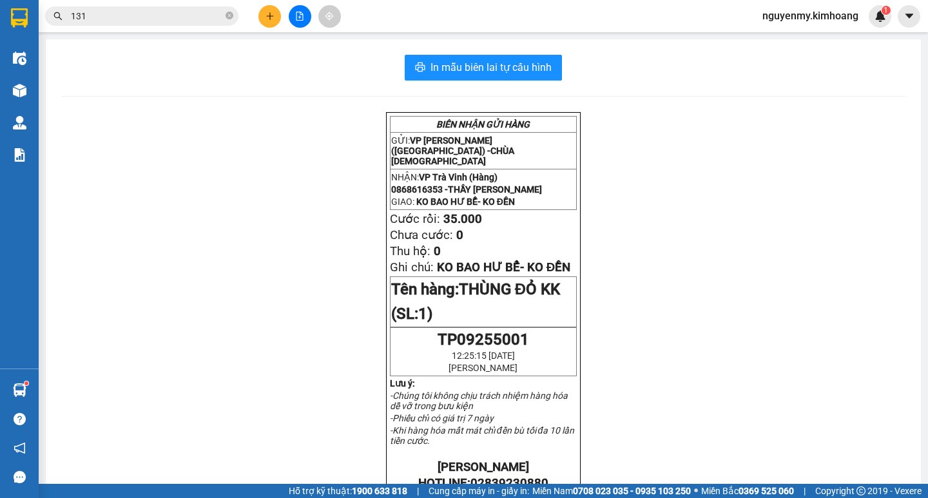
click at [271, 24] on button at bounding box center [269, 16] width 23 height 23
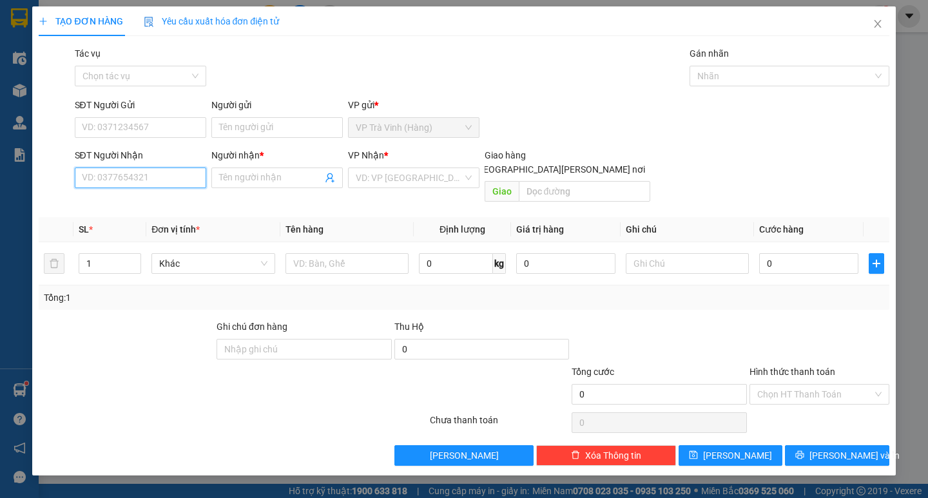
click at [102, 175] on input "SĐT Người Nhận" at bounding box center [140, 177] width 131 height 21
click at [171, 200] on div "0982070829 - THANH PHONG" at bounding box center [145, 203] width 127 height 14
type input "0982070829"
type input "THANH PHONG"
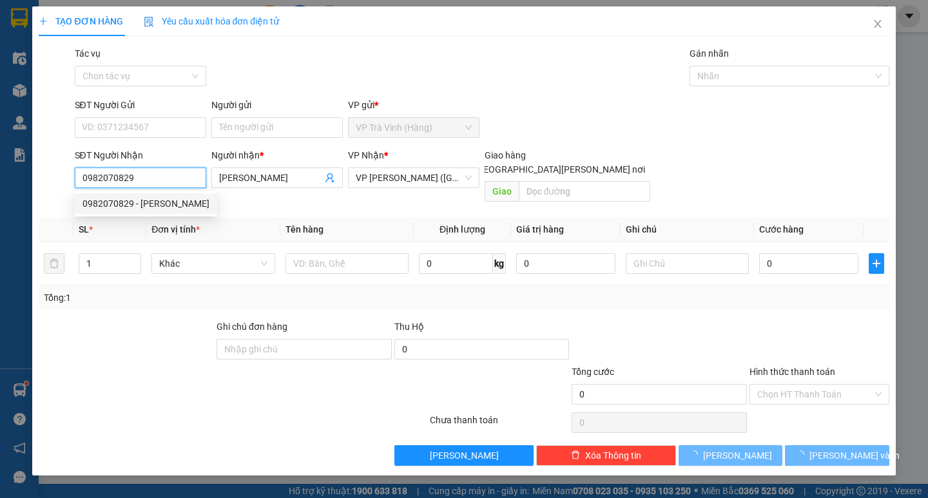
type input "35.000"
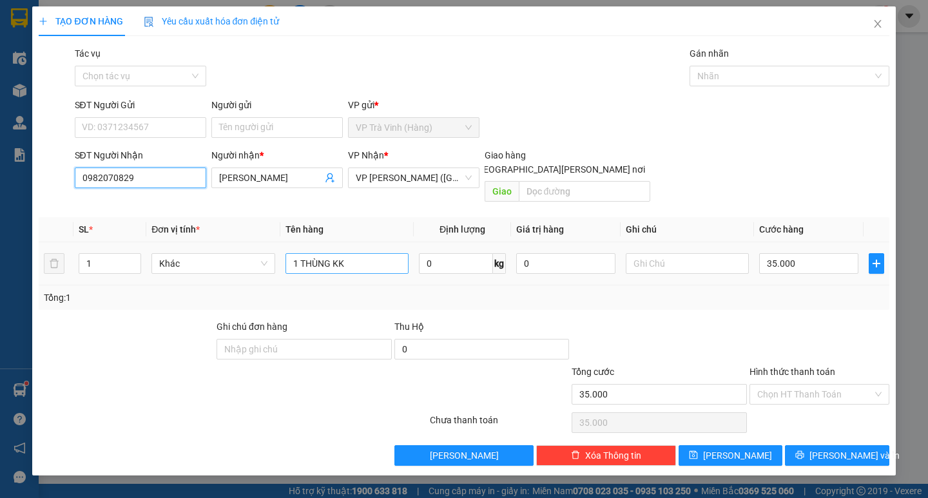
type input "0982070829"
drag, startPoint x: 339, startPoint y: 256, endPoint x: 304, endPoint y: 253, distance: 34.9
click at [304, 253] on input "1 THÙNG KK" at bounding box center [346, 263] width 123 height 21
type input "1 HỘP KK"
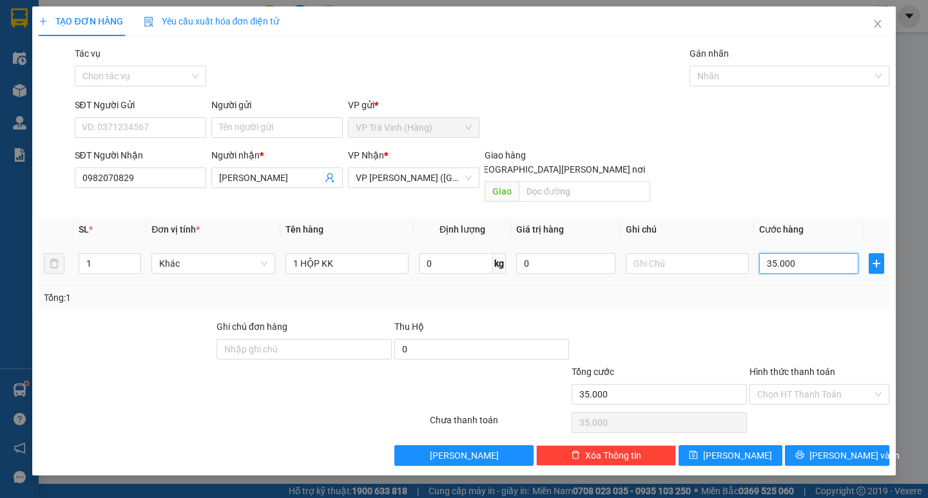
click at [807, 253] on input "35.000" at bounding box center [808, 263] width 99 height 21
type input "0"
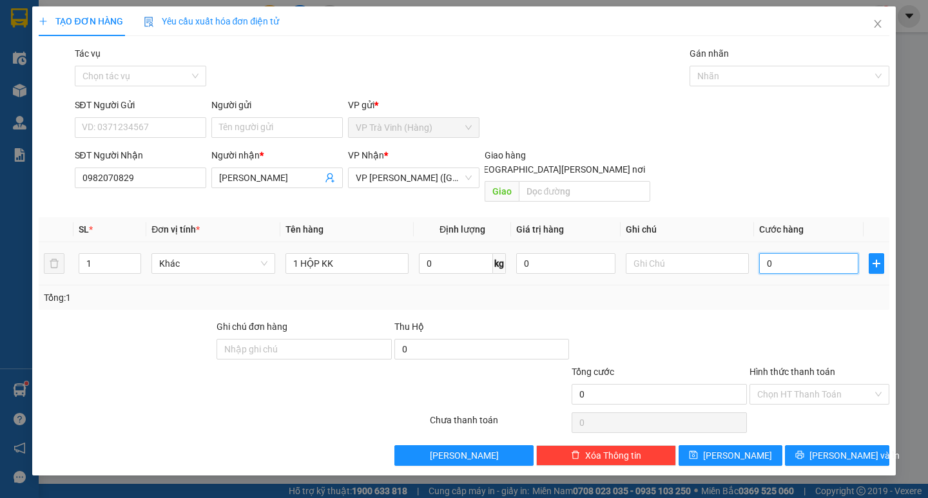
type input "2"
type input "02"
type input "20"
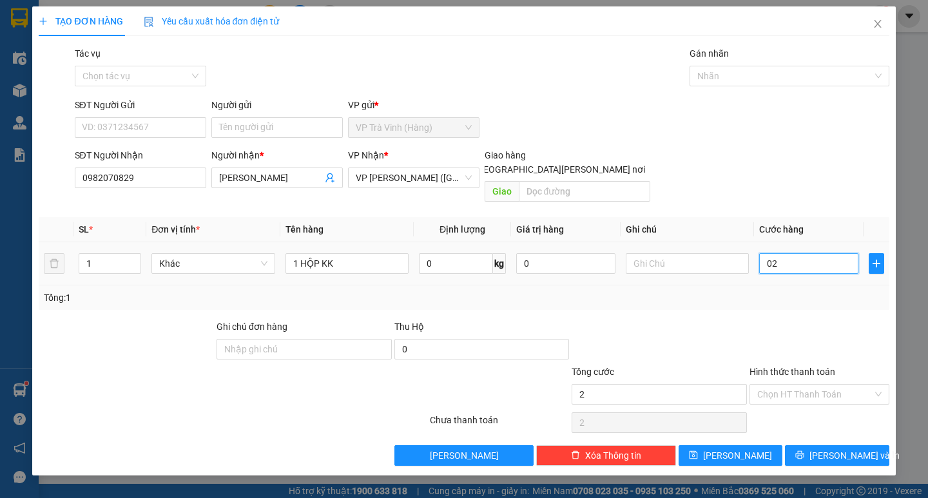
type input "020"
type input "200"
type input "0.200"
type input "2.000"
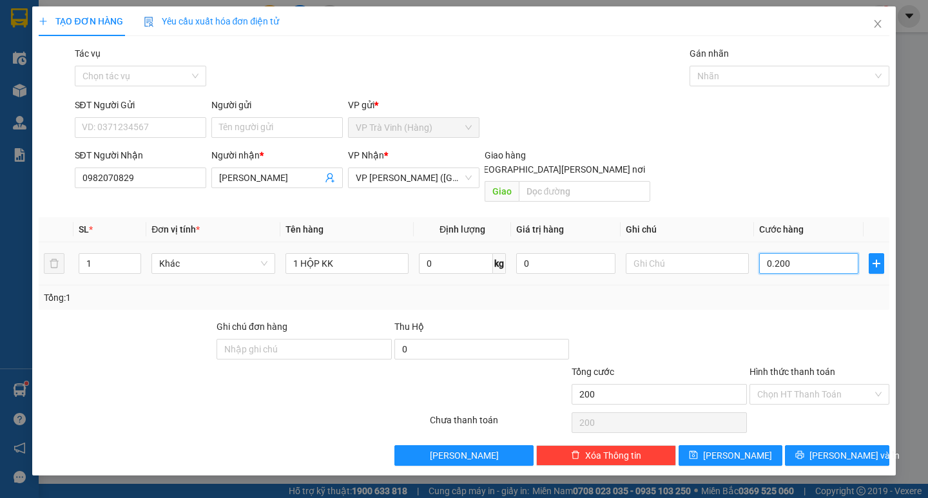
type input "2.000"
type input "02.000"
type input "20.000"
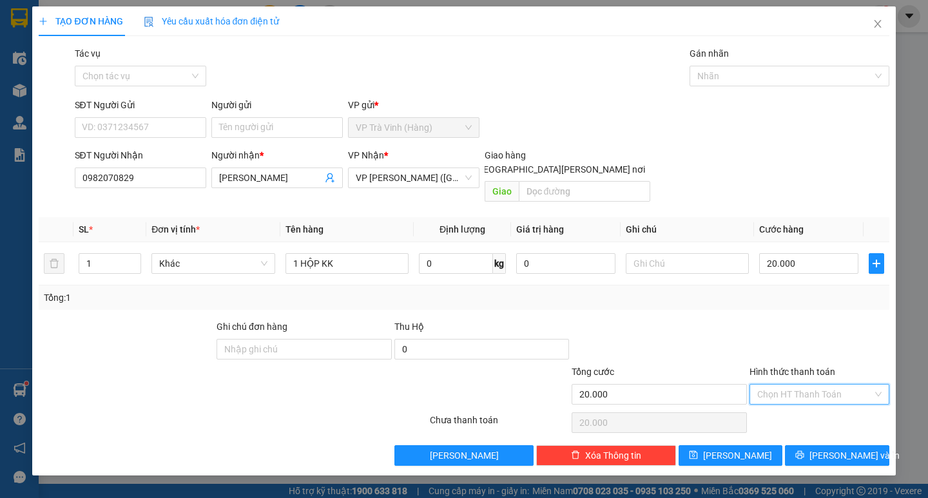
click at [806, 385] on input "Hình thức thanh toán" at bounding box center [814, 394] width 115 height 19
click at [829, 415] on div "Tại văn phòng" at bounding box center [819, 406] width 140 height 21
type input "0"
click at [831, 448] on span "[PERSON_NAME] và In" at bounding box center [854, 455] width 90 height 14
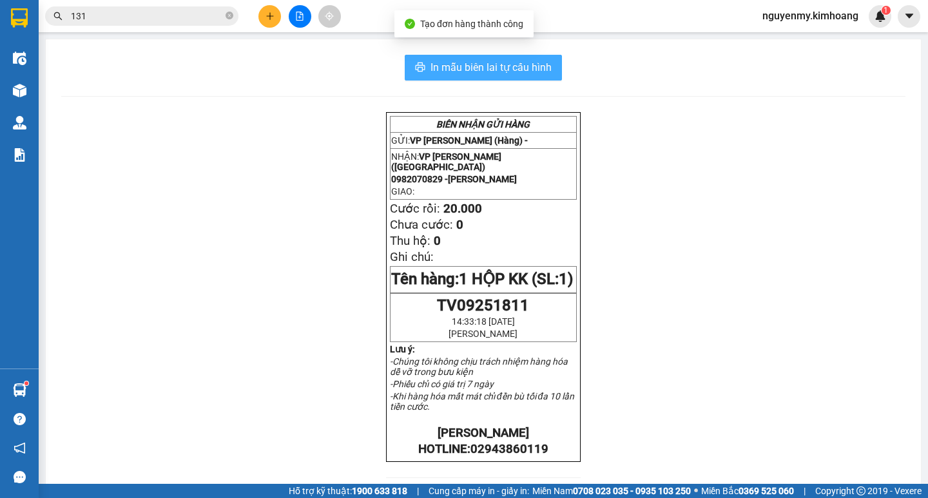
click at [467, 68] on span "In mẫu biên lai tự cấu hình" at bounding box center [490, 67] width 121 height 16
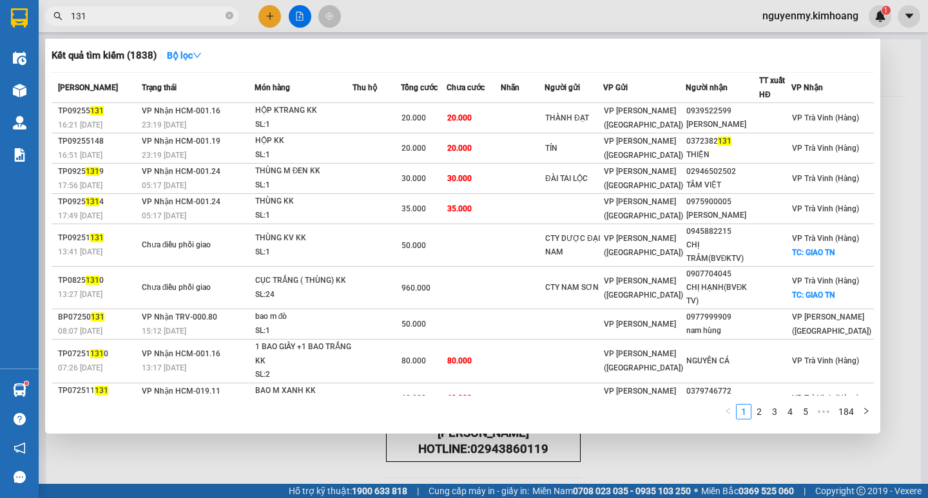
click at [208, 19] on input "131" at bounding box center [147, 16] width 152 height 14
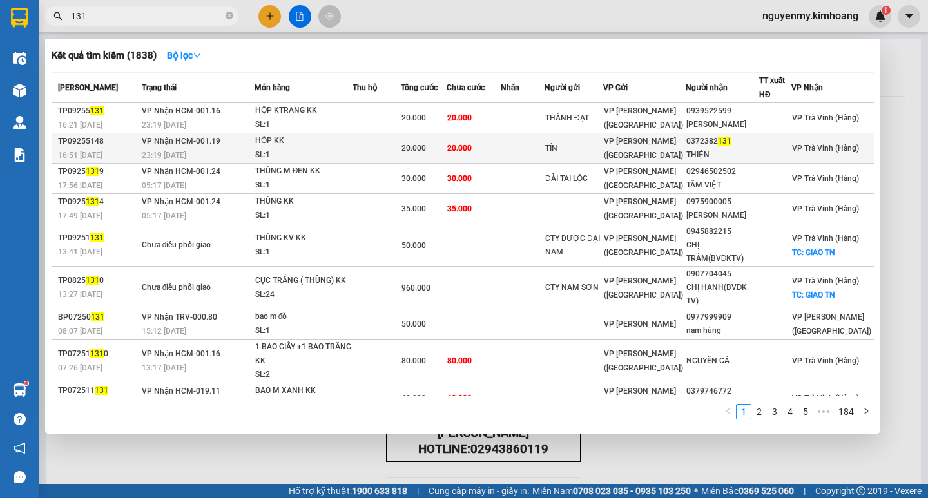
click at [501, 142] on td "20.000" at bounding box center [473, 148] width 54 height 30
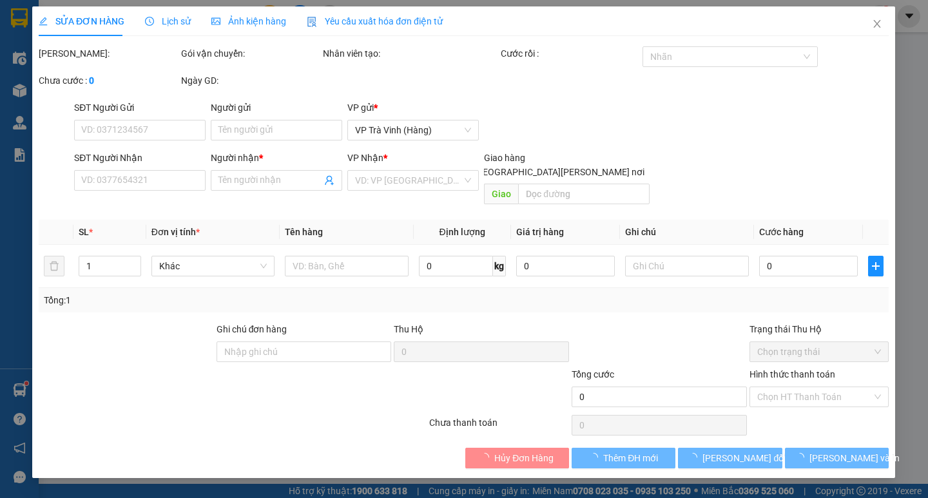
type input "TÍN"
type input "0372382131"
type input "THIỆN"
type input "20.000"
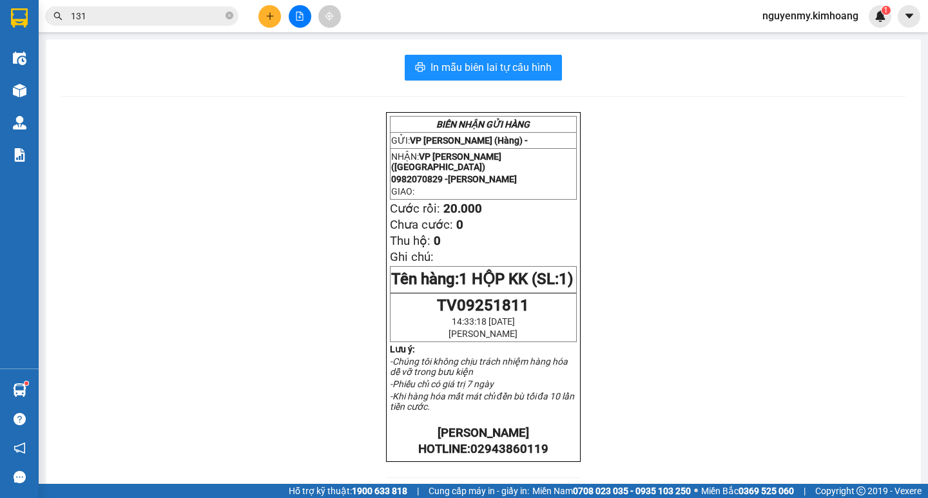
click at [233, 17] on span "131" at bounding box center [141, 15] width 193 height 19
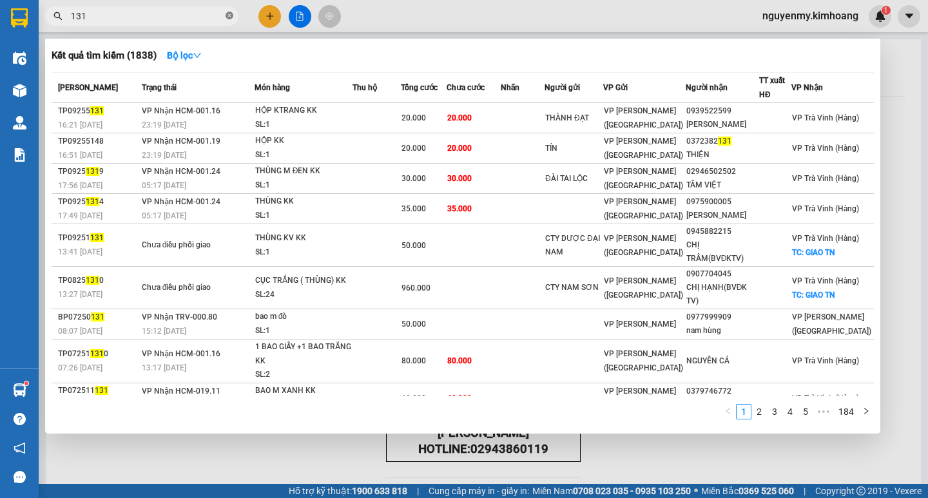
click at [231, 17] on icon "close-circle" at bounding box center [229, 16] width 8 height 8
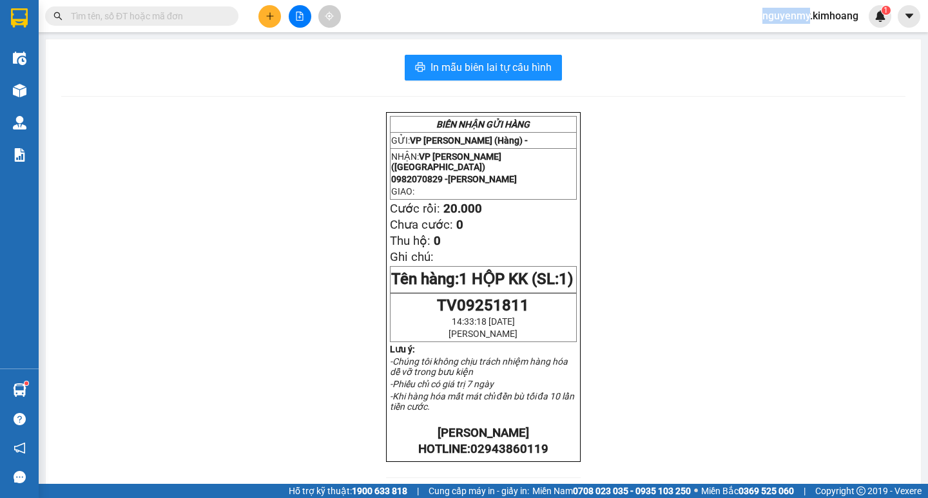
click at [231, 17] on span at bounding box center [229, 16] width 8 height 14
click at [202, 17] on input "text" at bounding box center [147, 16] width 152 height 14
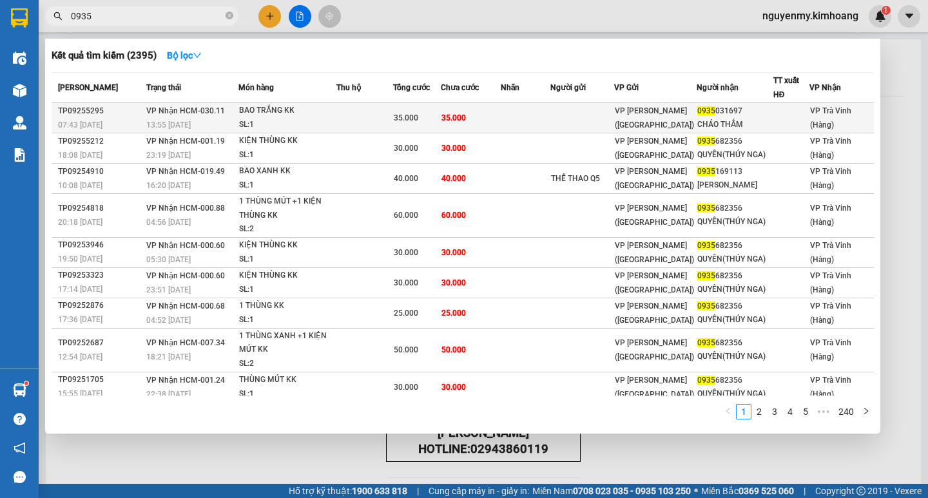
type input "0935"
click at [524, 116] on td at bounding box center [526, 118] width 50 height 30
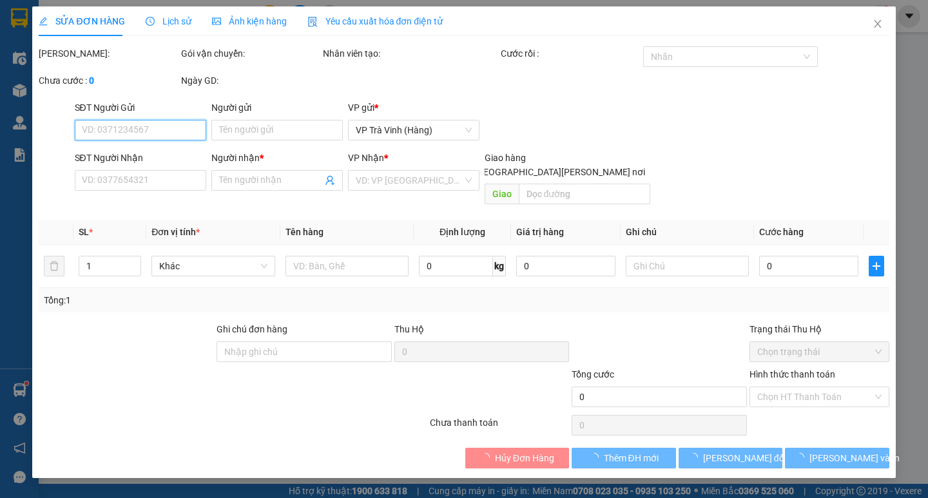
type input "0935031697"
type input "CHÁO THẮM"
type input "35.000"
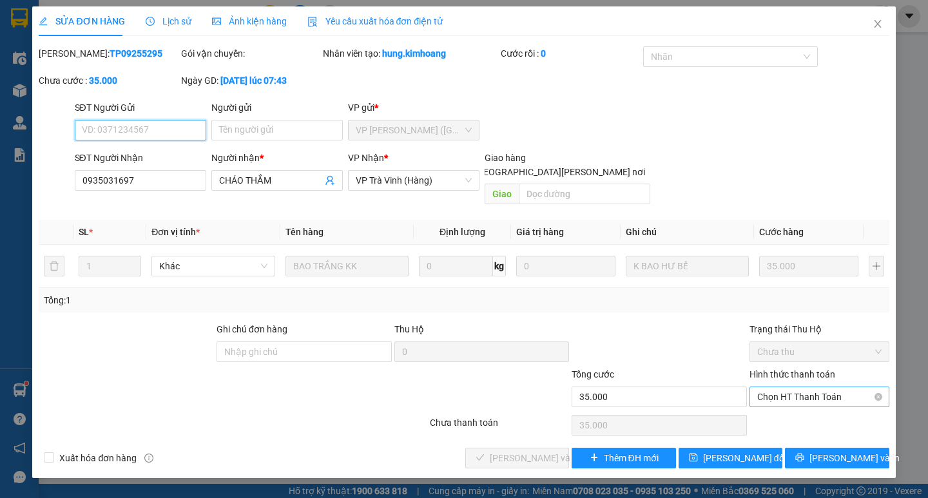
click at [845, 387] on span "Chọn HT Thanh Toán" at bounding box center [819, 396] width 124 height 19
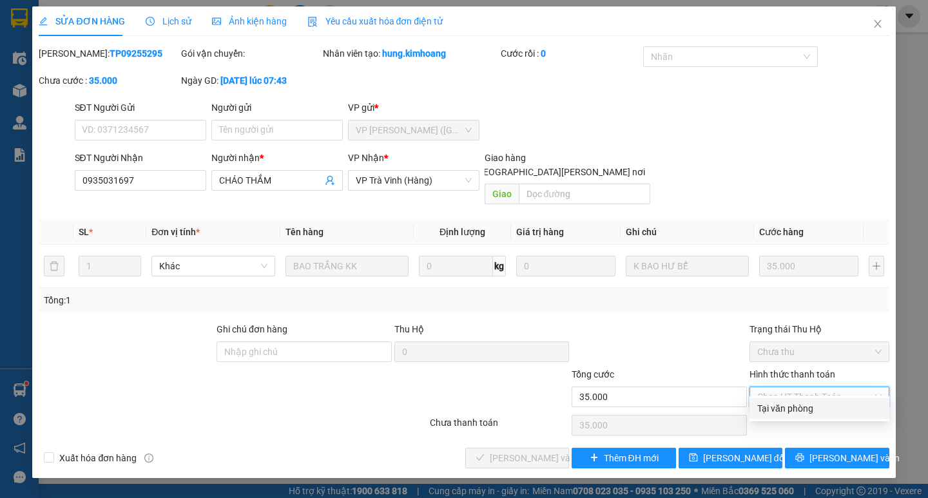
click at [831, 414] on div "Tại văn phòng" at bounding box center [819, 408] width 124 height 14
type input "0"
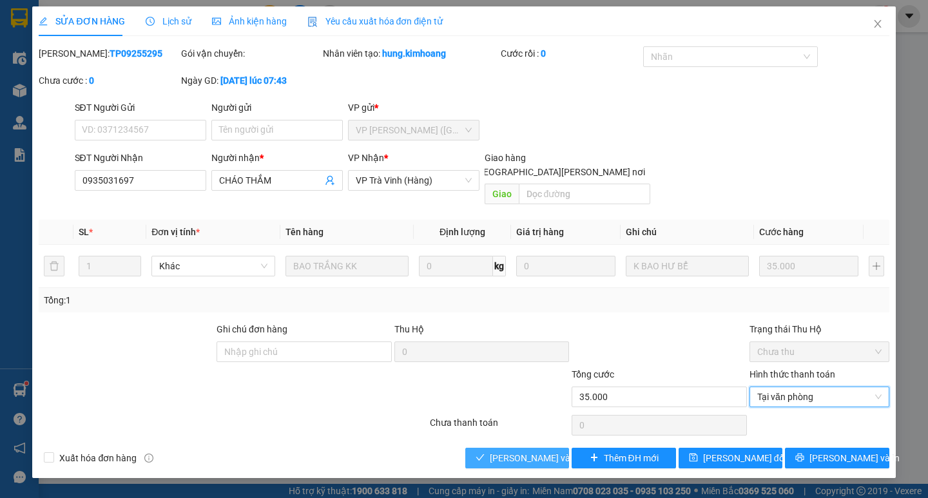
click at [525, 451] on span "[PERSON_NAME] và [PERSON_NAME] hàng" at bounding box center [577, 458] width 174 height 14
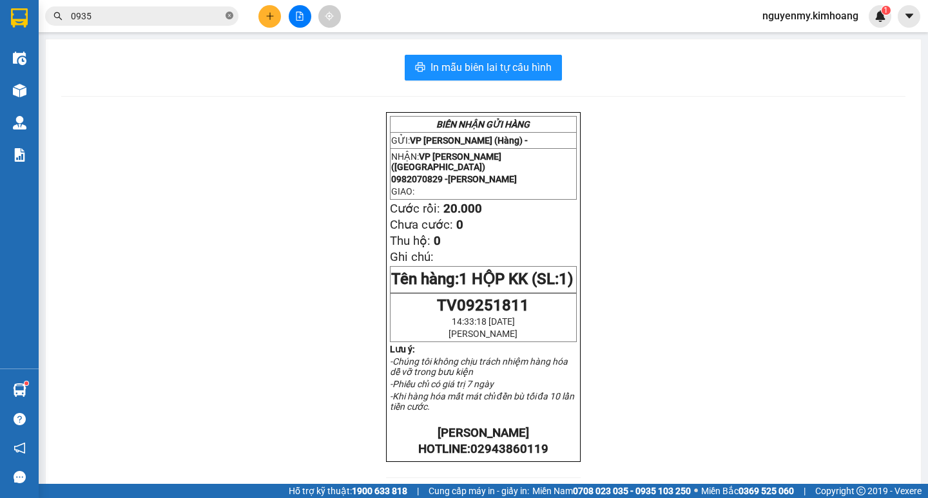
click at [231, 21] on span at bounding box center [229, 16] width 8 height 12
drag, startPoint x: 231, startPoint y: 15, endPoint x: 207, endPoint y: 19, distance: 24.1
click at [221, 19] on span at bounding box center [141, 15] width 193 height 19
drag, startPoint x: 207, startPoint y: 19, endPoint x: 189, endPoint y: 17, distance: 18.2
click at [205, 19] on input "text" at bounding box center [147, 16] width 152 height 14
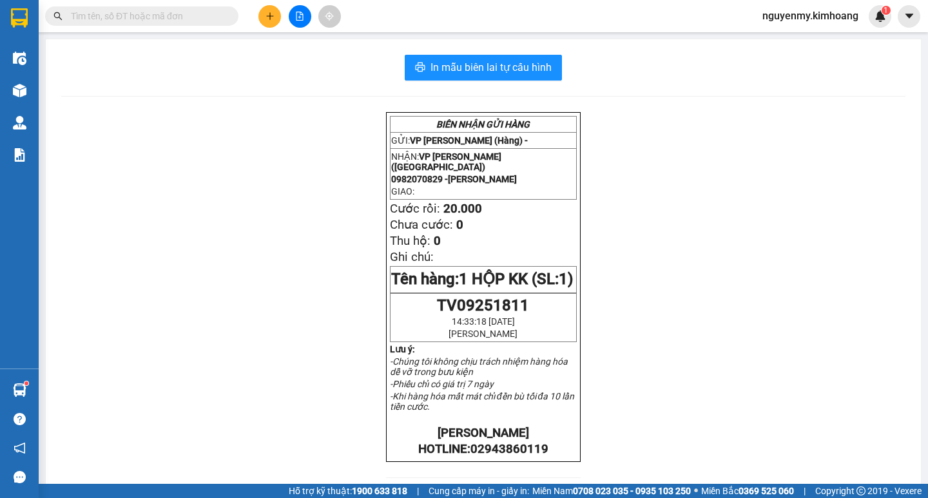
click at [189, 17] on input "text" at bounding box center [147, 16] width 152 height 14
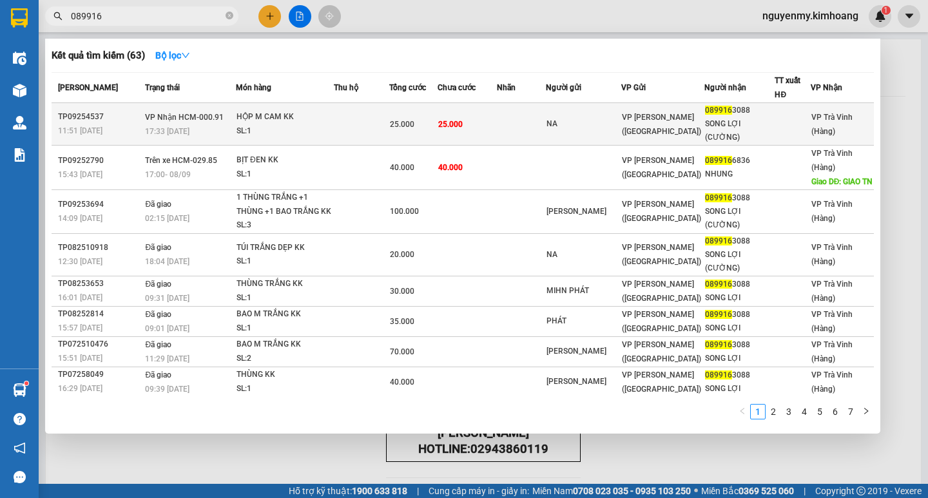
type input "089916"
click at [414, 122] on span "25.000" at bounding box center [402, 124] width 24 height 9
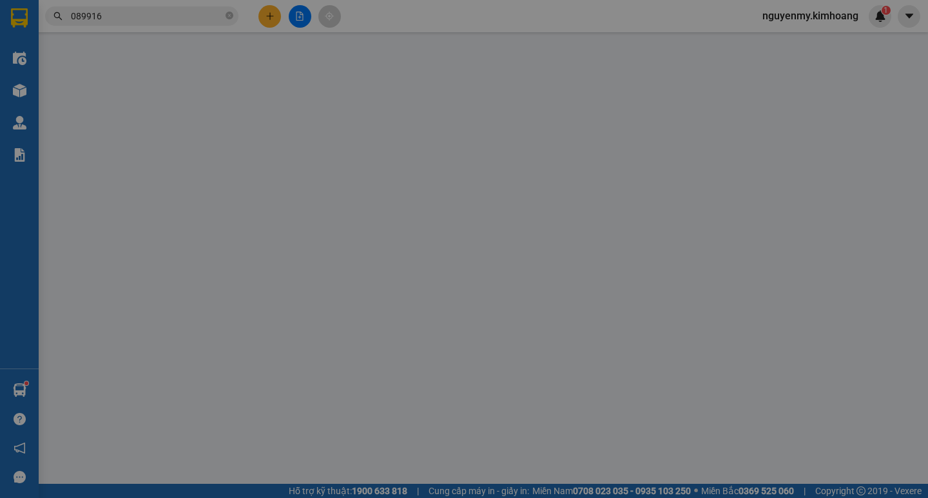
type input "NA"
type input "0899163088"
type input "SONG LỢI (CƯỜNG)"
type input "25.000"
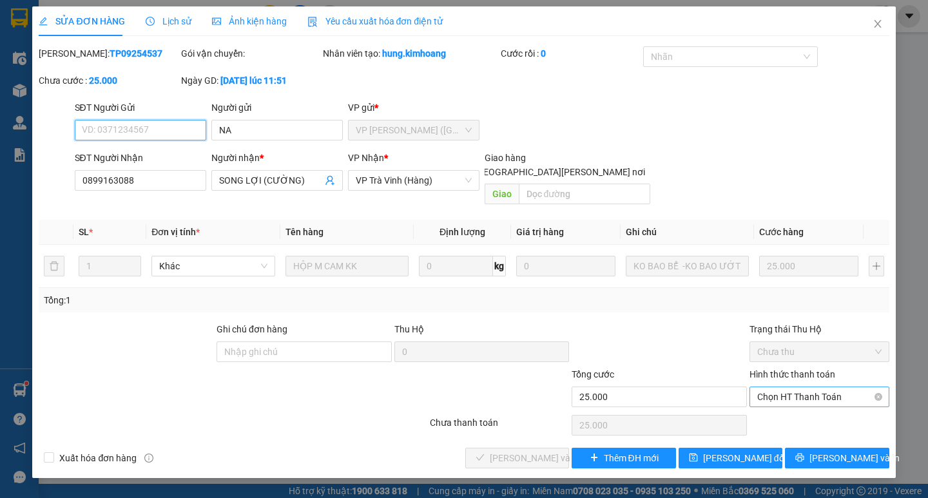
click at [830, 387] on span "Chọn HT Thanh Toán" at bounding box center [819, 396] width 124 height 19
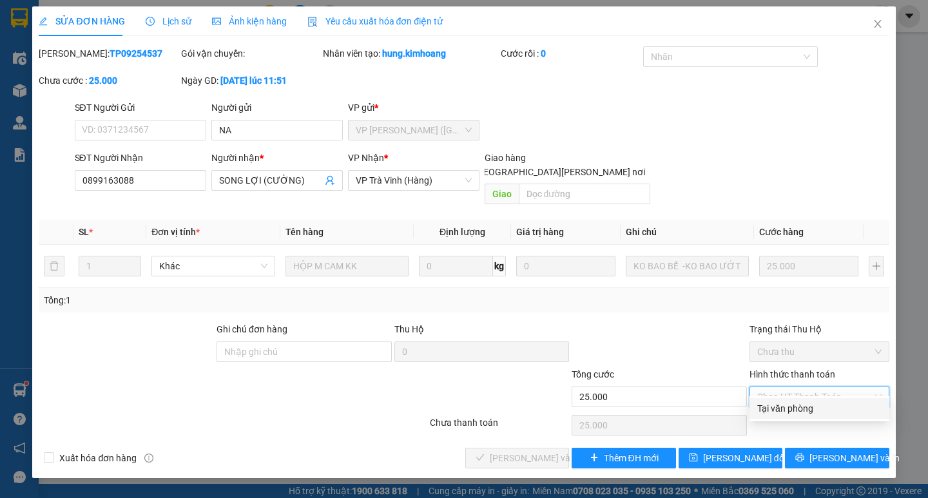
click at [819, 407] on div "Tại văn phòng" at bounding box center [819, 408] width 124 height 14
type input "0"
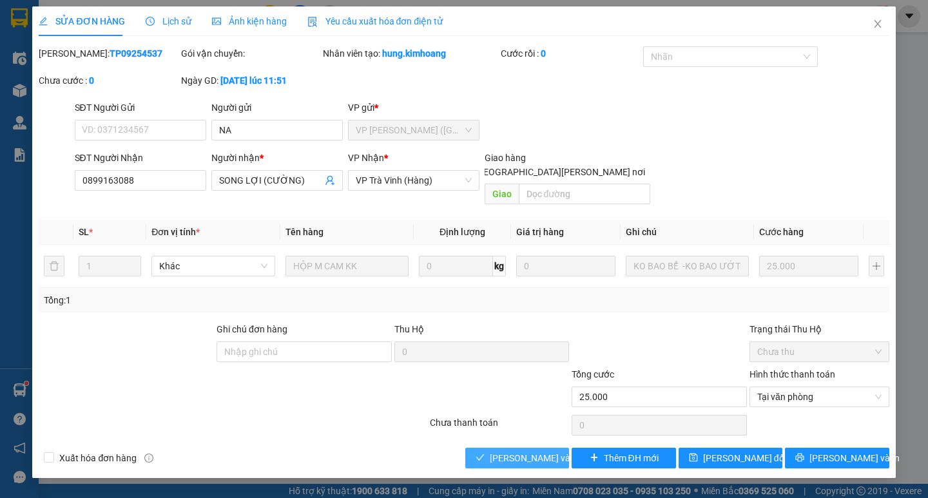
click at [525, 448] on button "[PERSON_NAME] và [PERSON_NAME] hàng" at bounding box center [517, 458] width 104 height 21
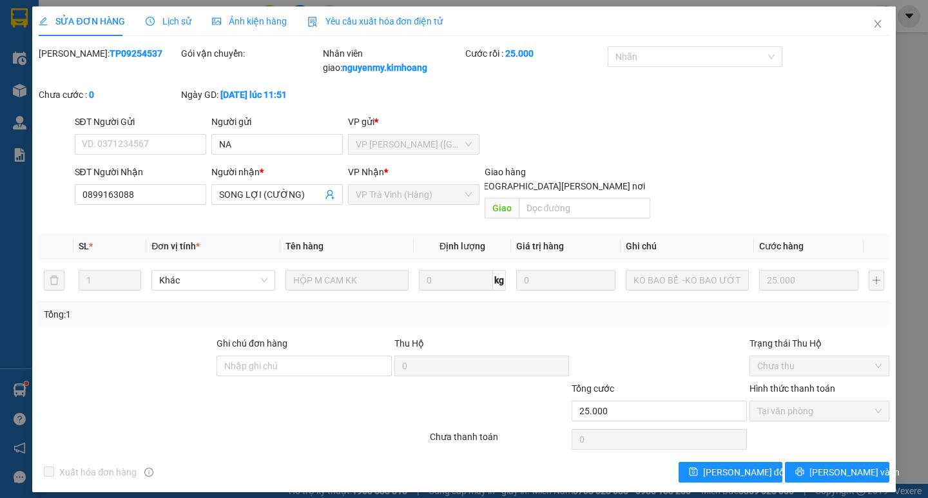
drag, startPoint x: 528, startPoint y: 436, endPoint x: 554, endPoint y: 452, distance: 30.9
click at [543, 449] on div "Total Paid Fee 25.000 Total UnPaid Fee 0 Cash Collection Total Fee Mã ĐH: TP092…" at bounding box center [464, 264] width 850 height 436
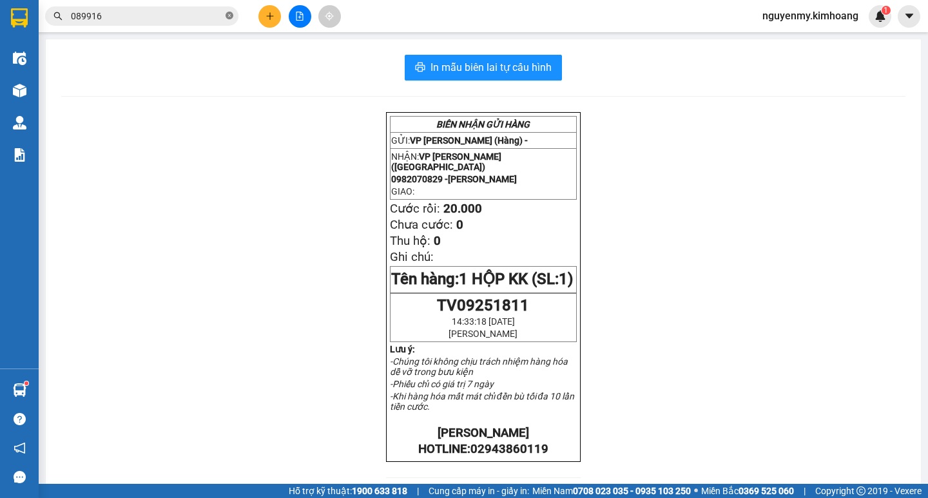
click at [226, 12] on span at bounding box center [229, 16] width 8 height 12
drag, startPoint x: 226, startPoint y: 12, endPoint x: 187, endPoint y: 21, distance: 40.5
click at [226, 12] on span at bounding box center [229, 16] width 8 height 14
click at [187, 21] on input "text" at bounding box center [147, 16] width 152 height 14
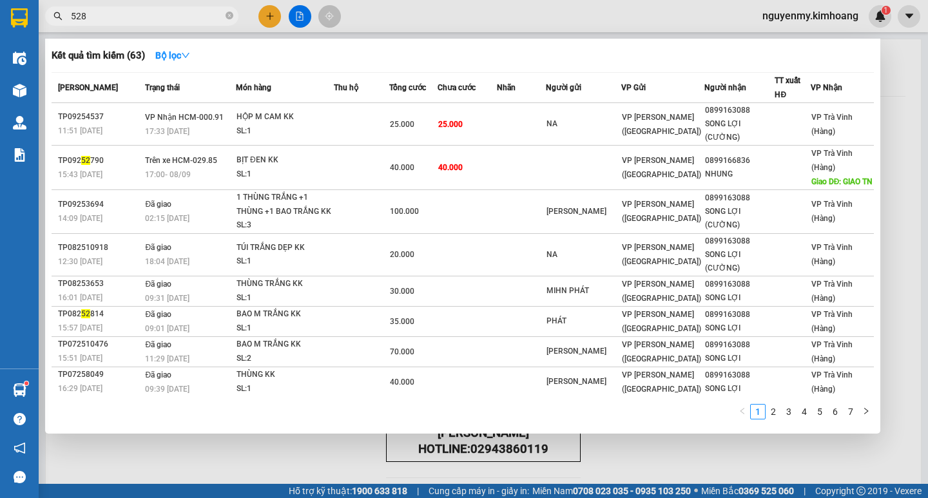
type input "5283"
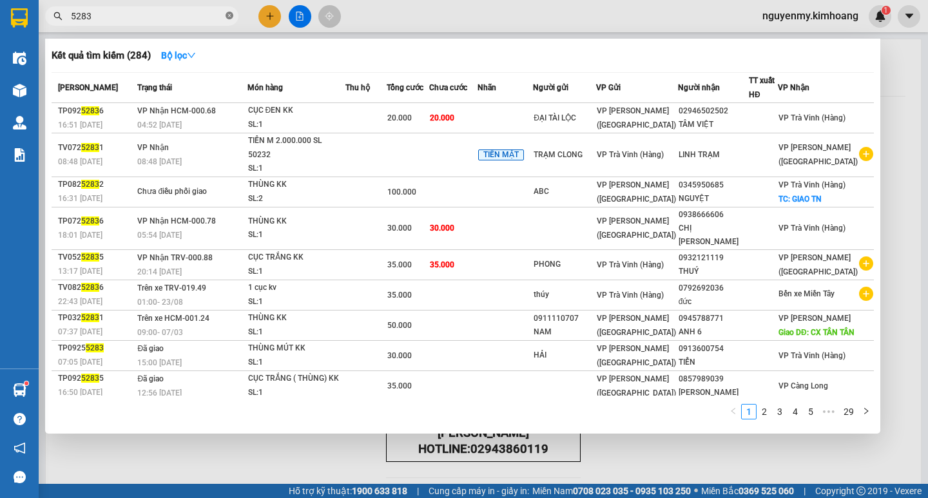
click at [227, 17] on icon "close-circle" at bounding box center [229, 16] width 8 height 8
drag, startPoint x: 227, startPoint y: 14, endPoint x: 218, endPoint y: 16, distance: 9.2
click at [223, 16] on span at bounding box center [141, 15] width 193 height 19
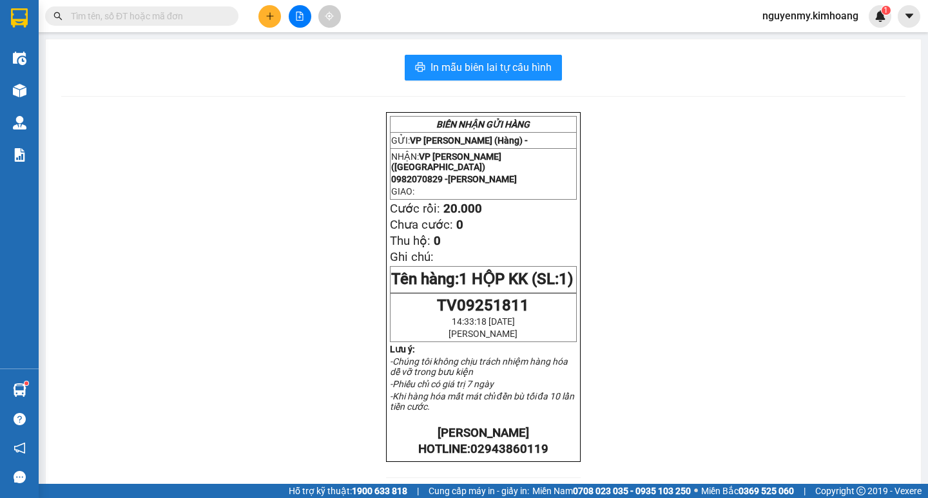
click at [191, 16] on input "text" at bounding box center [147, 16] width 152 height 14
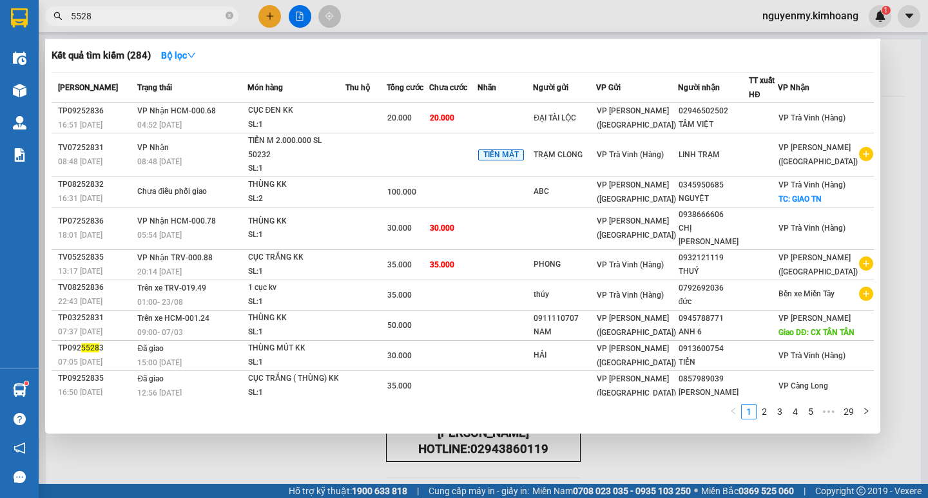
type input "55283"
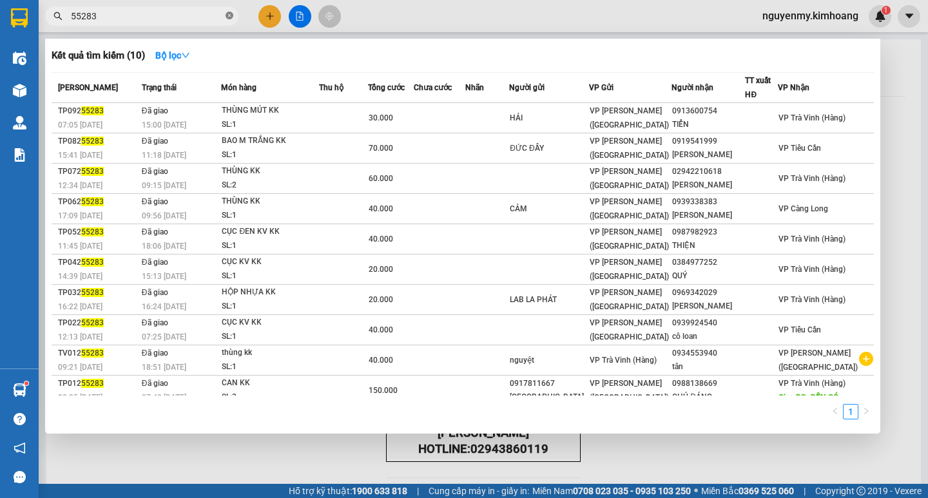
click at [232, 17] on icon "close-circle" at bounding box center [229, 16] width 8 height 8
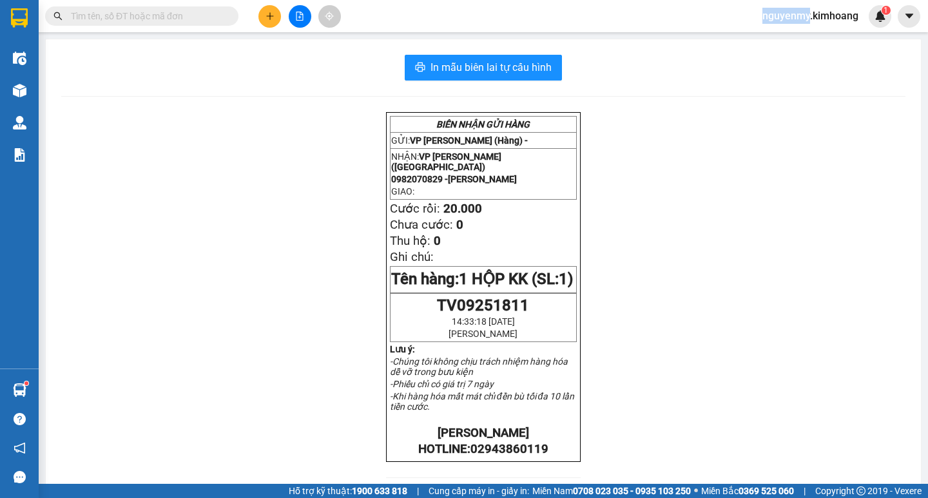
drag, startPoint x: 232, startPoint y: 17, endPoint x: 211, endPoint y: 14, distance: 20.9
click at [218, 16] on span at bounding box center [141, 15] width 193 height 19
click at [207, 14] on input "text" at bounding box center [147, 16] width 152 height 14
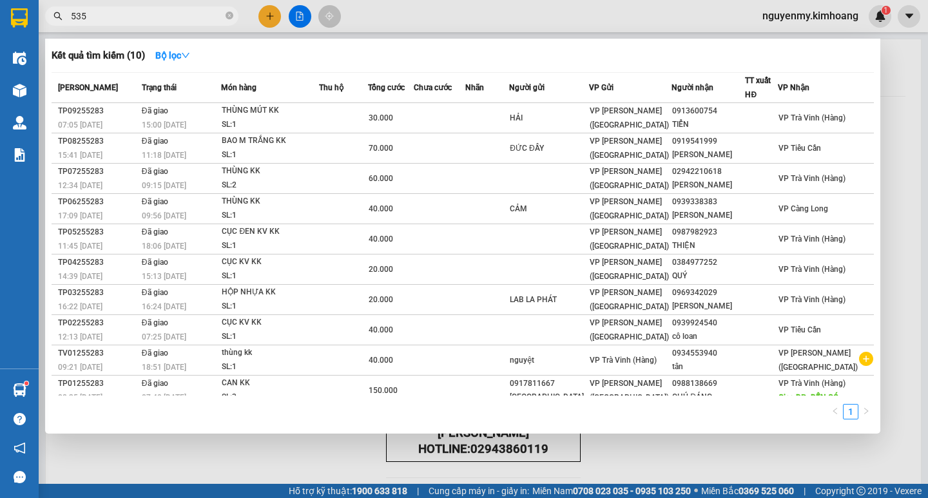
type input "5356"
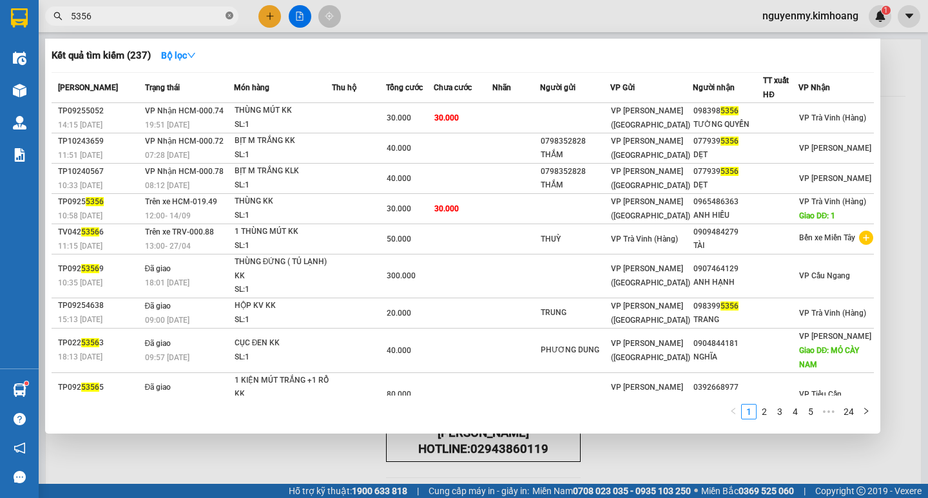
click at [225, 15] on icon "close-circle" at bounding box center [229, 16] width 8 height 8
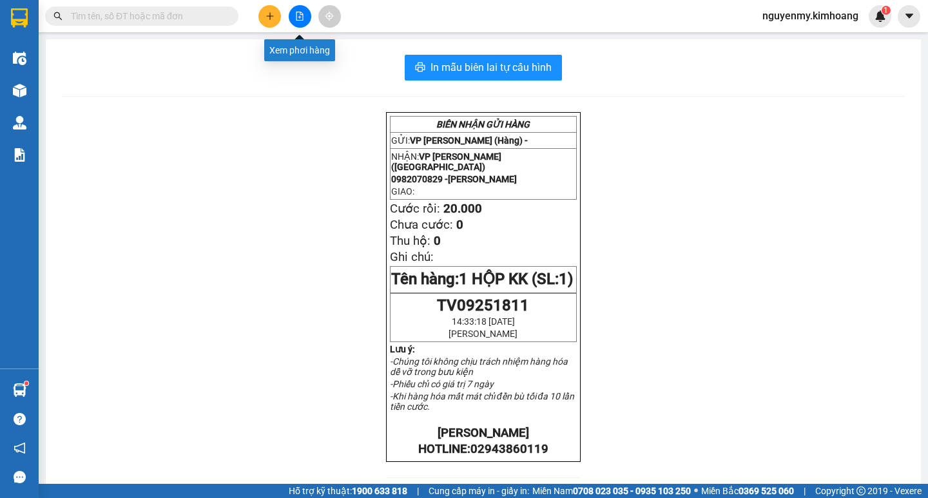
click at [297, 12] on icon "file-add" at bounding box center [299, 16] width 7 height 9
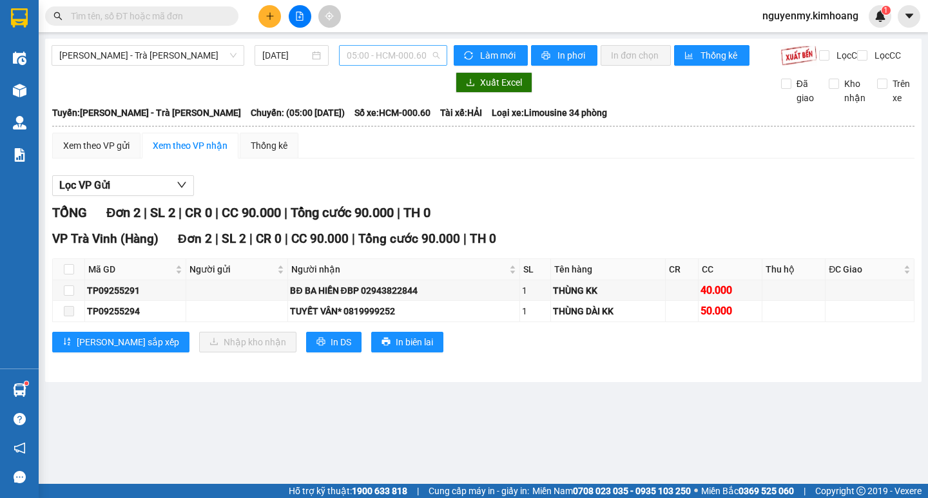
click at [401, 56] on span "05:00 - HCM-000.60" at bounding box center [393, 55] width 93 height 19
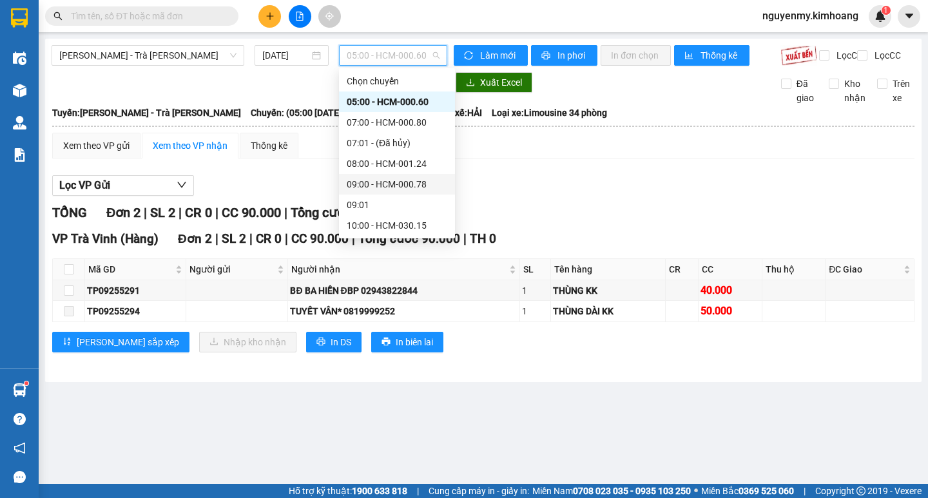
click at [371, 177] on div "09:00 - HCM-000.78" at bounding box center [397, 184] width 100 height 14
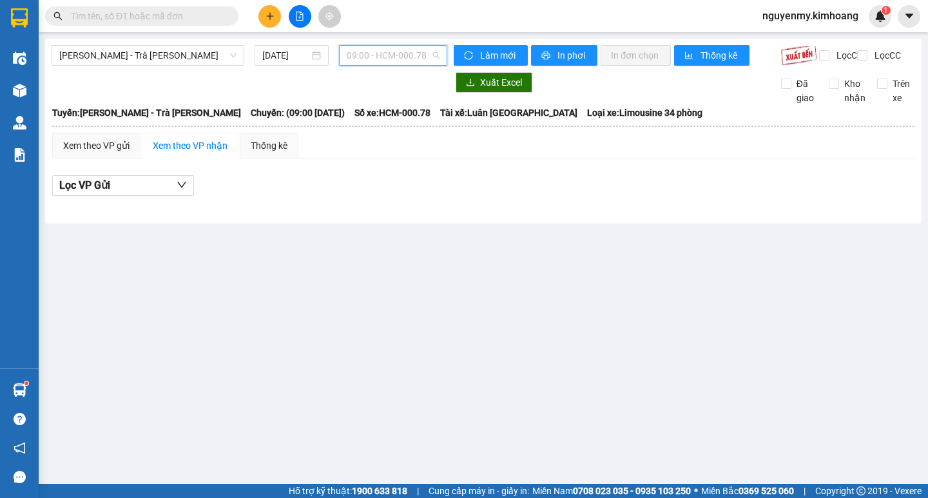
click at [416, 54] on span "09:00 - HCM-000.78" at bounding box center [393, 55] width 93 height 19
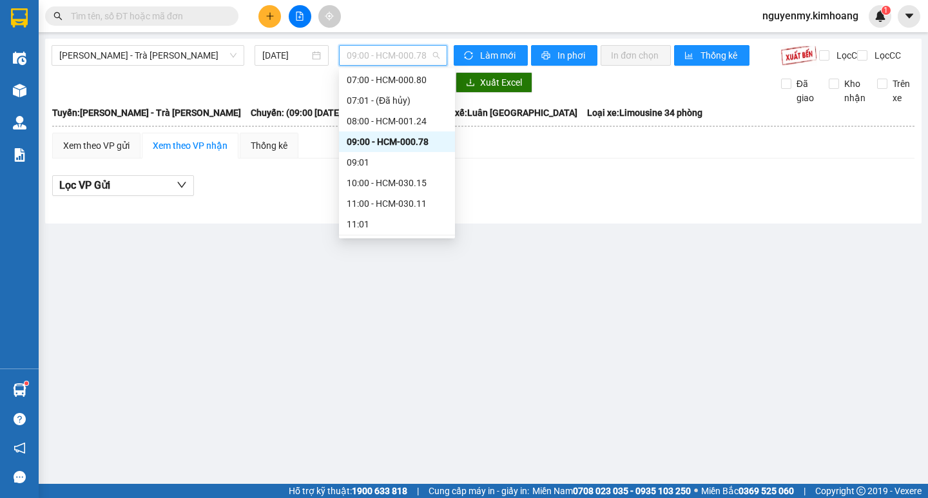
scroll to position [64, 0]
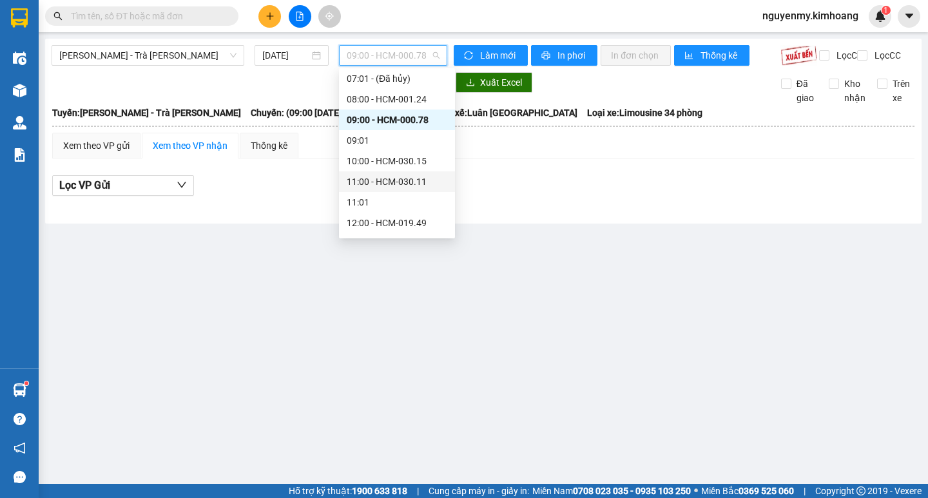
click at [381, 178] on div "11:00 - HCM-030.11" at bounding box center [397, 182] width 100 height 14
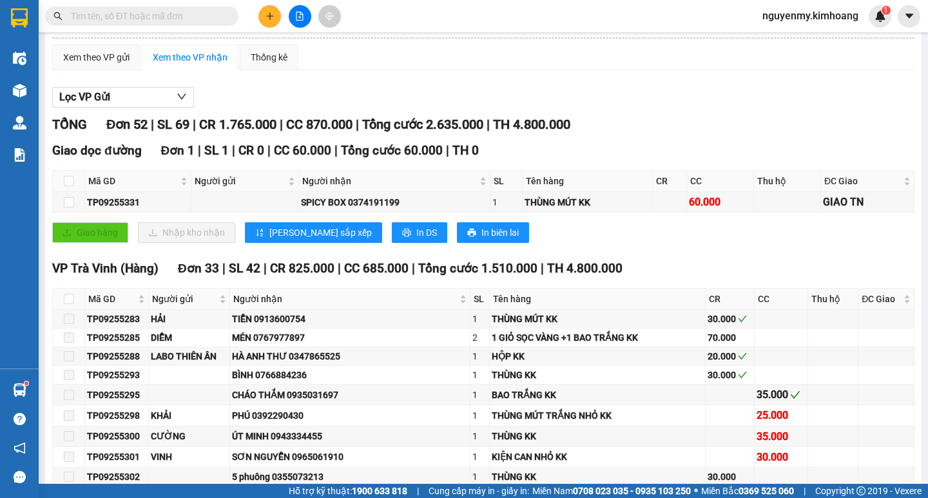
scroll to position [258, 0]
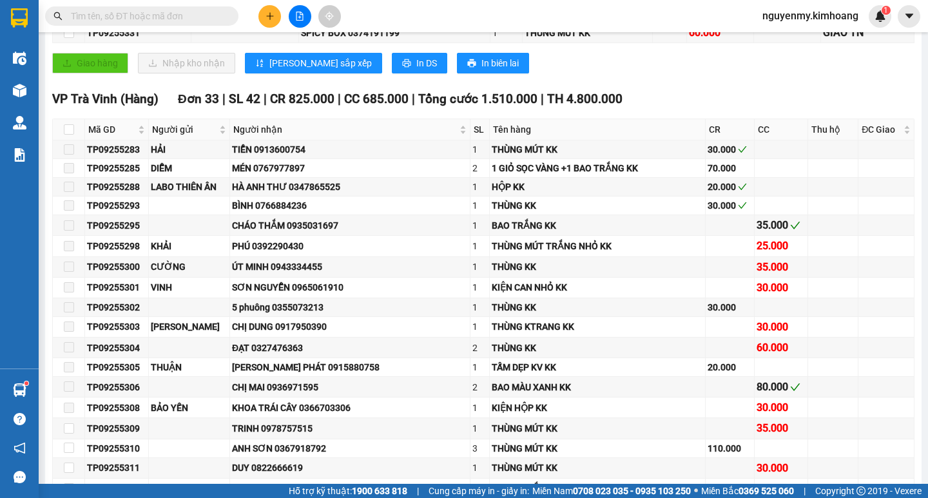
click at [74, 140] on th at bounding box center [69, 129] width 32 height 21
click at [67, 135] on input "checkbox" at bounding box center [69, 129] width 10 height 10
checkbox input "true"
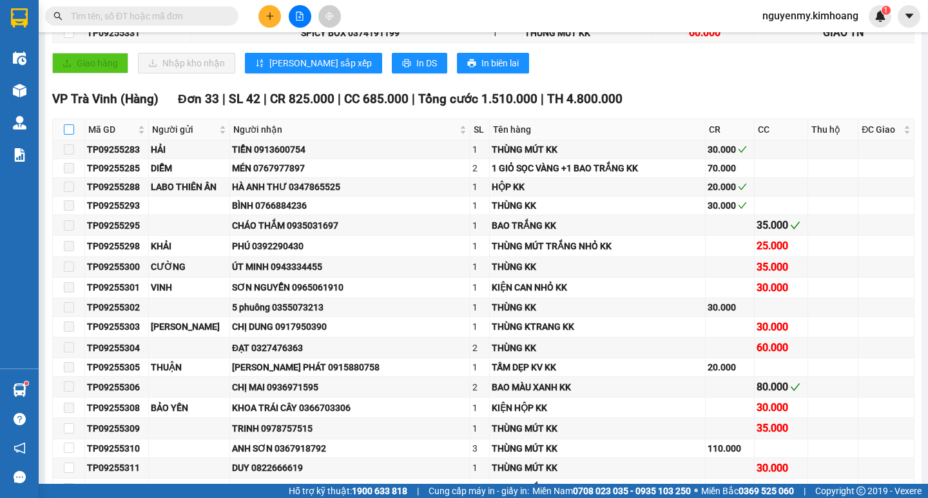
checkbox input "true"
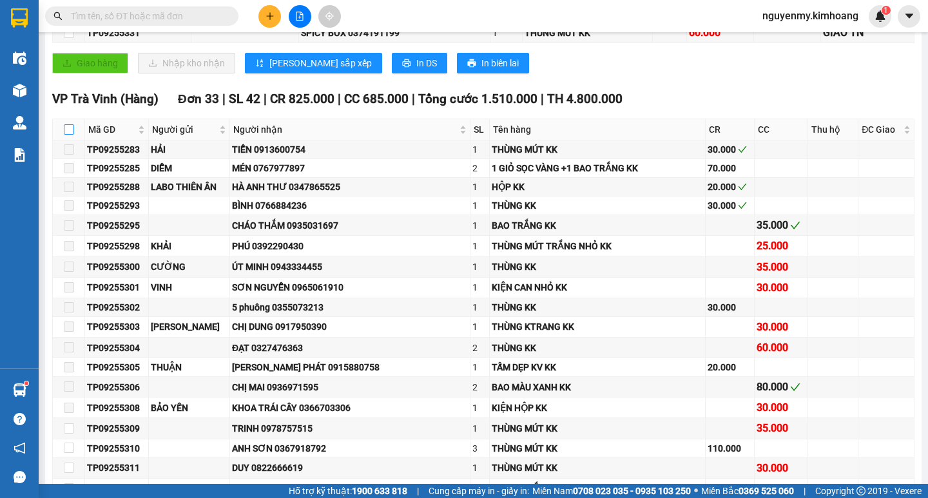
checkbox input "true"
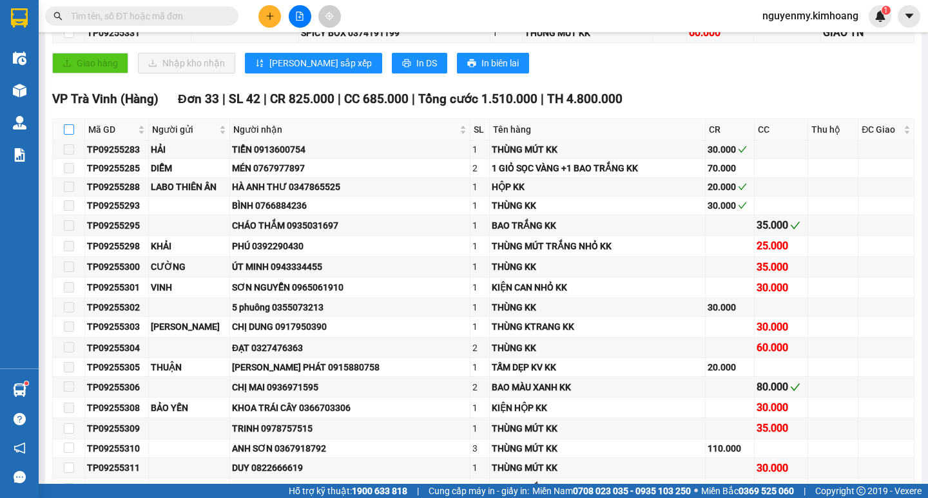
checkbox input "true"
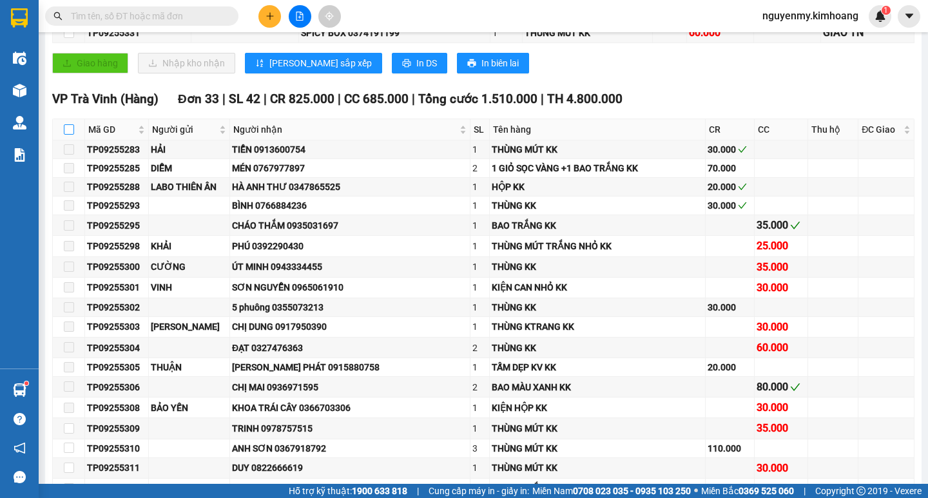
checkbox input "true"
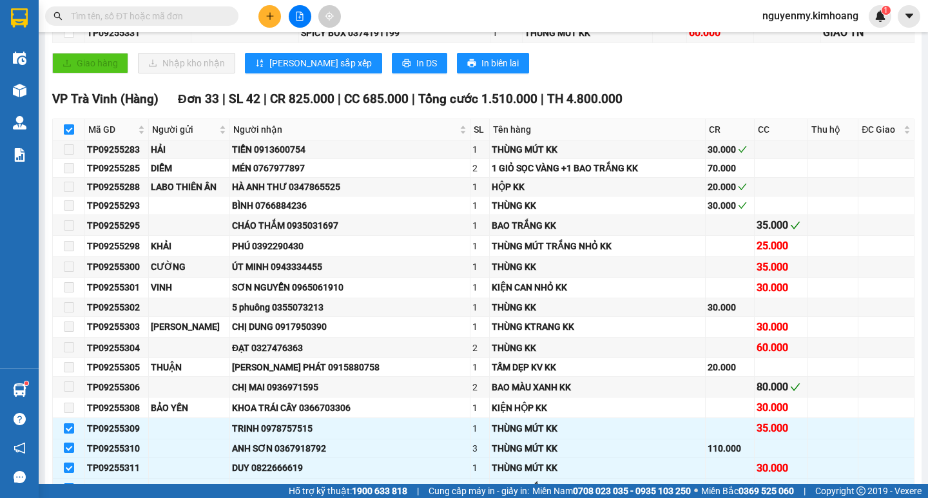
click at [69, 135] on input "checkbox" at bounding box center [69, 129] width 10 height 10
checkbox input "false"
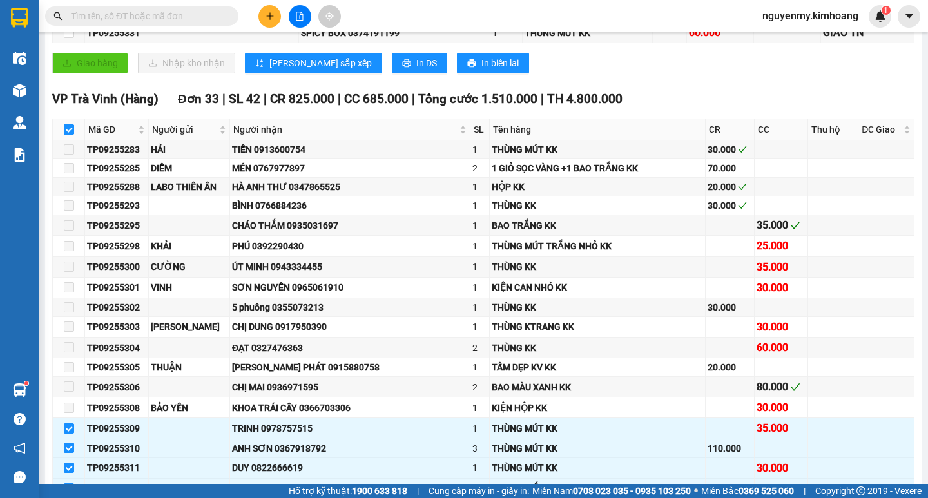
checkbox input "false"
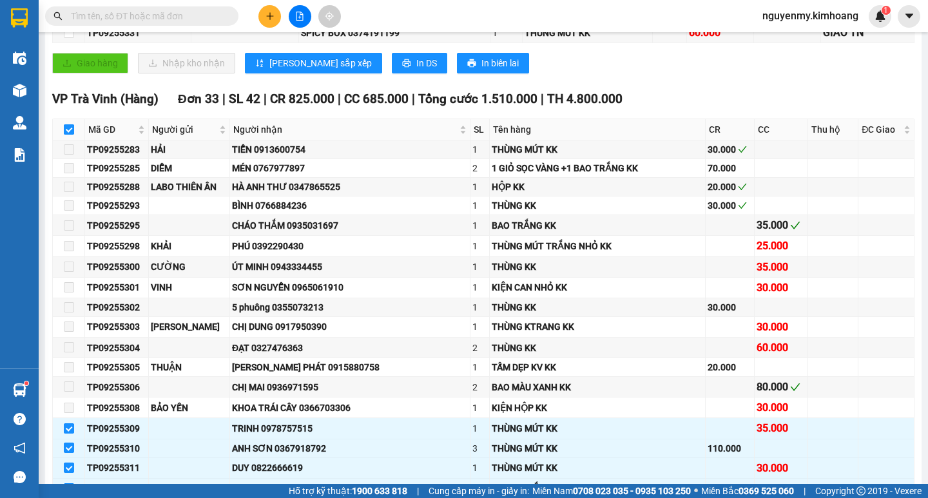
checkbox input "false"
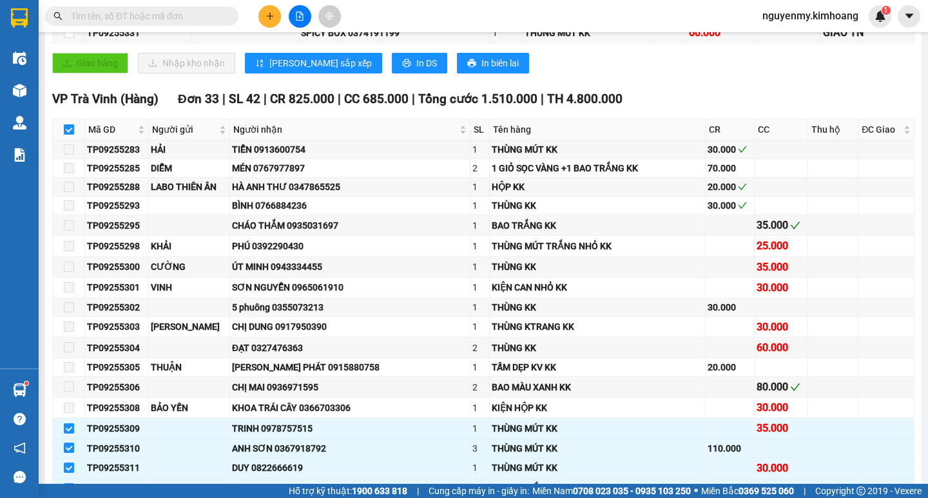
checkbox input "false"
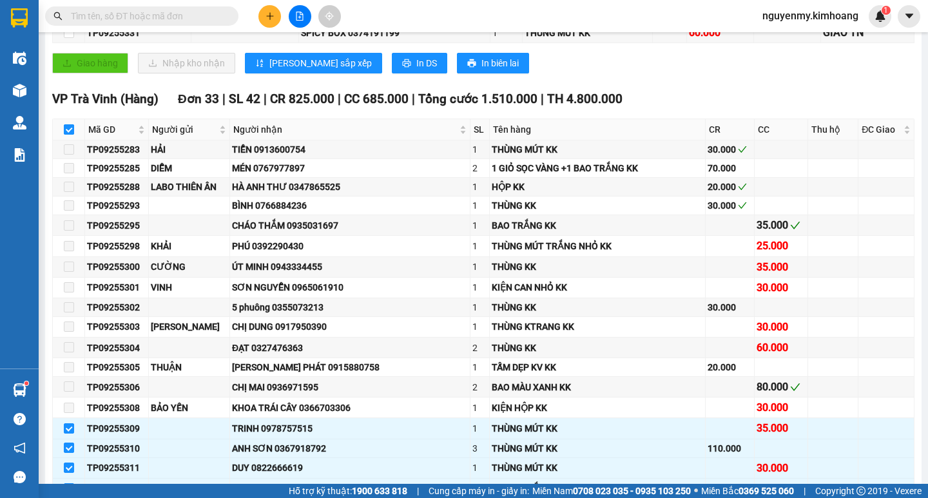
checkbox input "false"
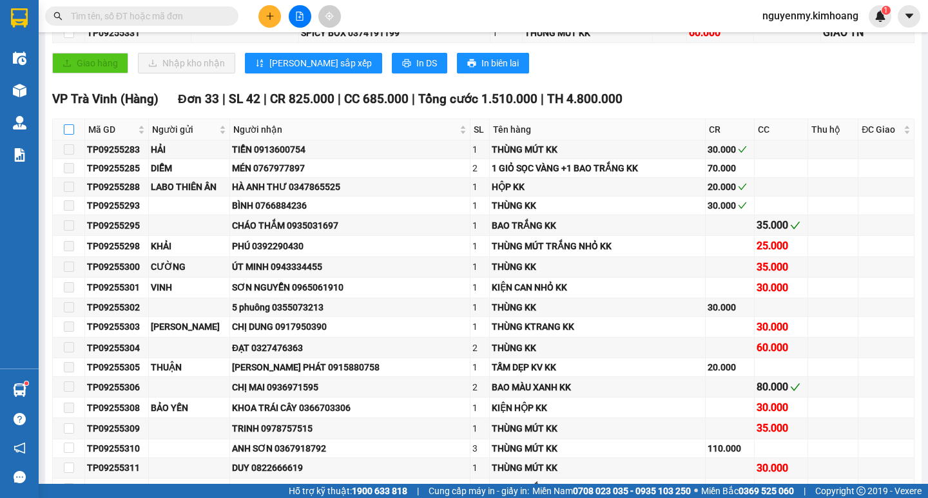
click at [68, 135] on input "checkbox" at bounding box center [69, 129] width 10 height 10
checkbox input "true"
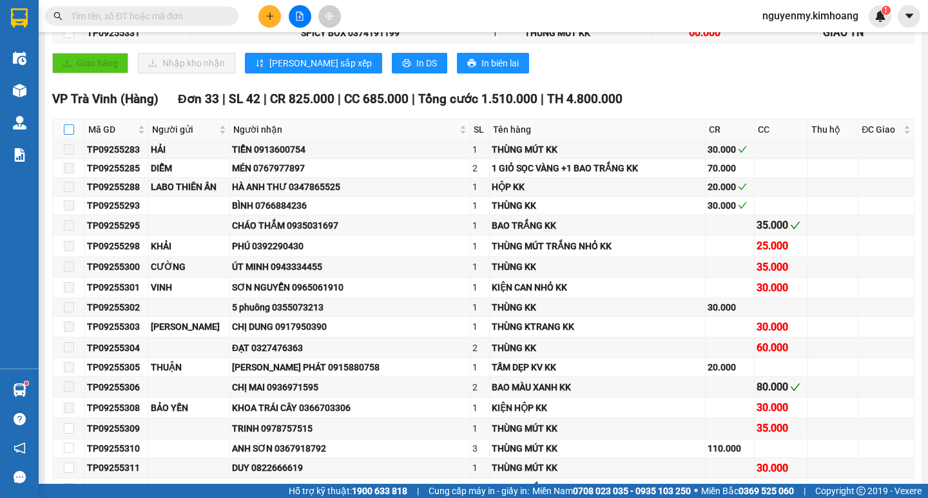
checkbox input "true"
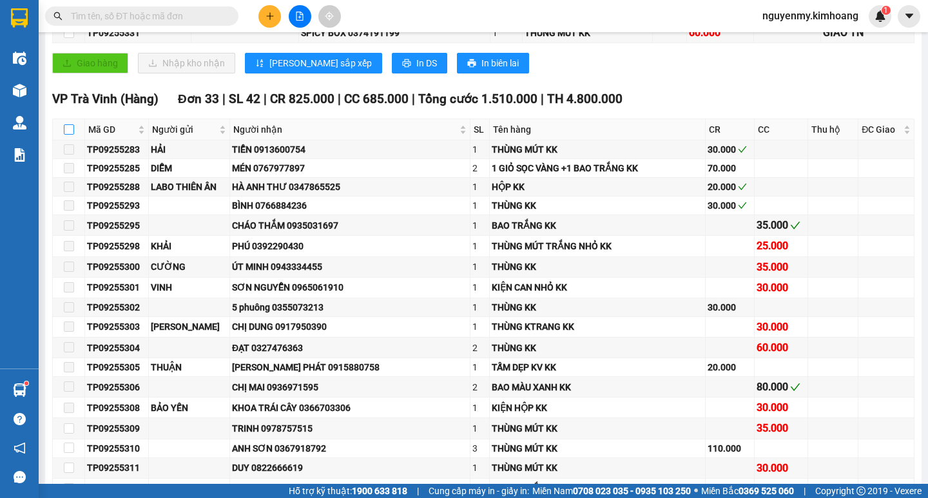
checkbox input "true"
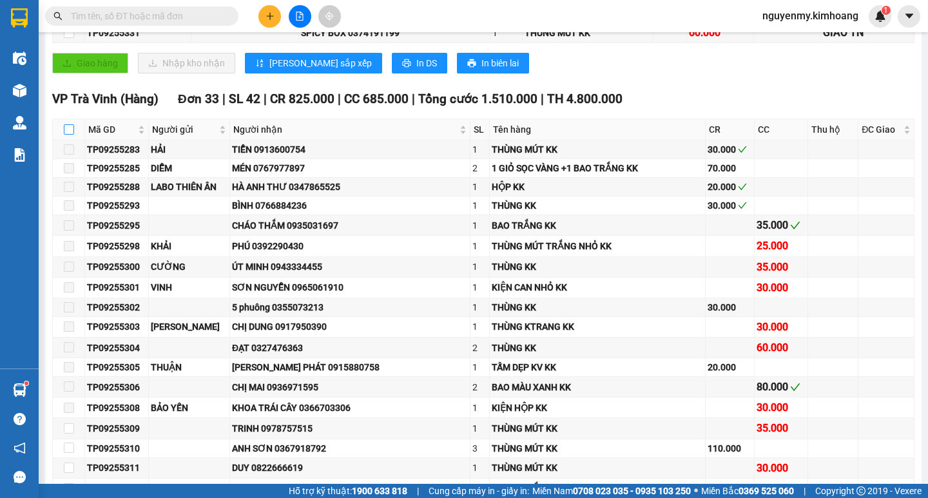
checkbox input "true"
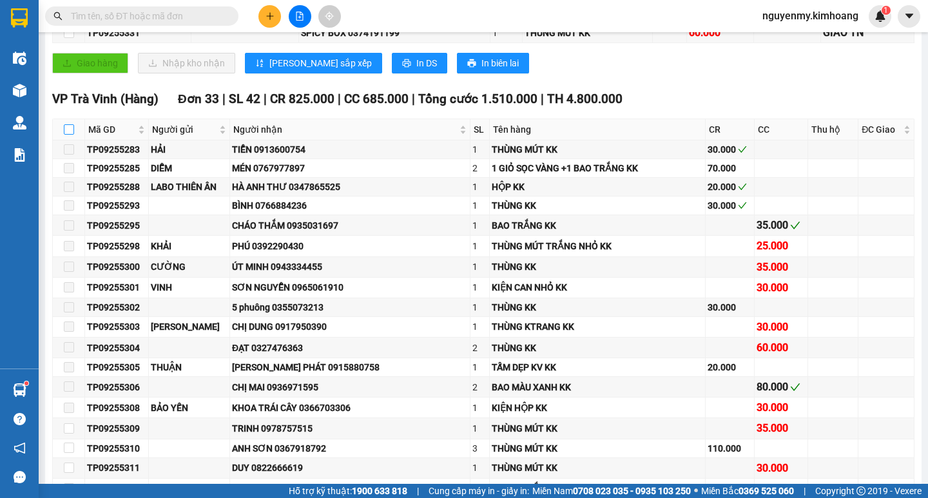
checkbox input "true"
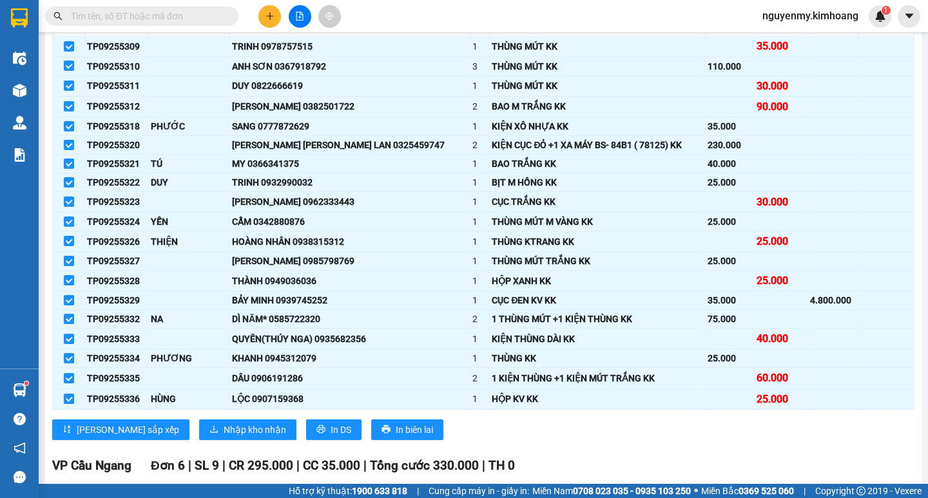
scroll to position [709, 0]
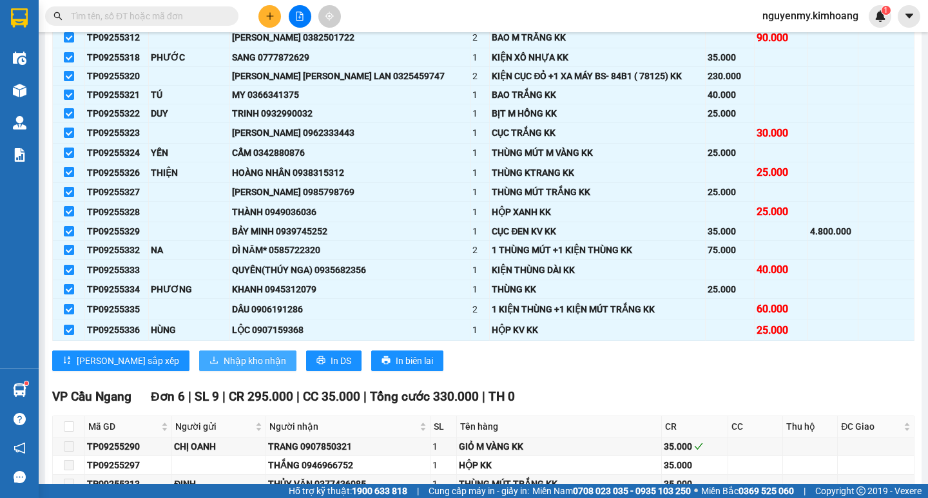
click at [224, 368] on span "Nhập kho nhận" at bounding box center [255, 361] width 62 height 14
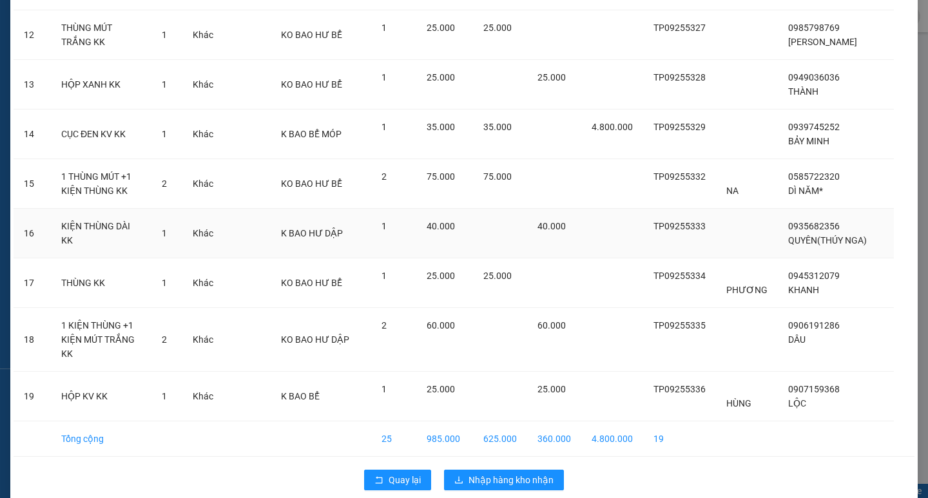
scroll to position [689, 0]
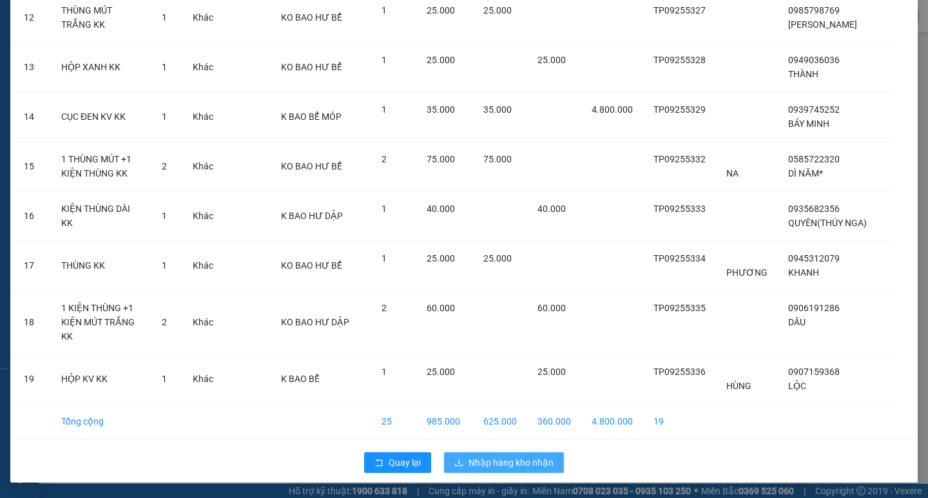
click at [488, 466] on span "Nhập hàng kho nhận" at bounding box center [510, 462] width 85 height 14
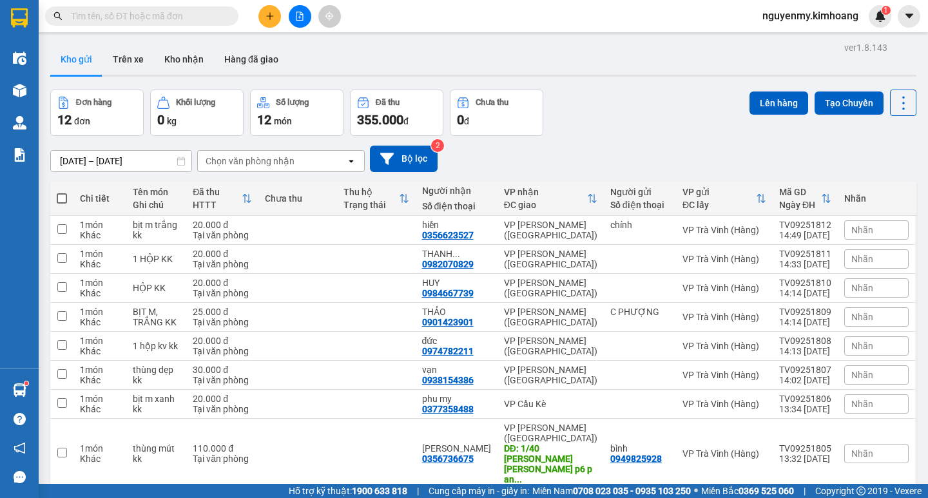
click at [166, 17] on input "text" at bounding box center [147, 16] width 152 height 14
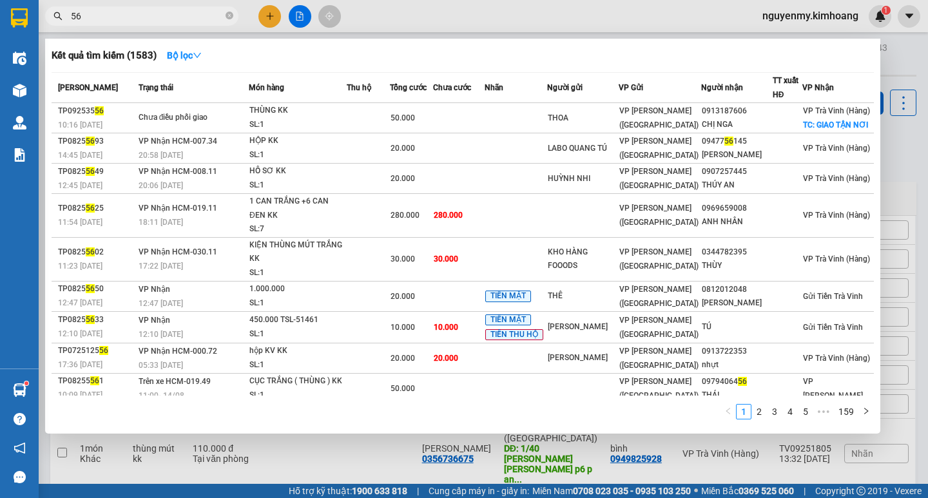
type input "568"
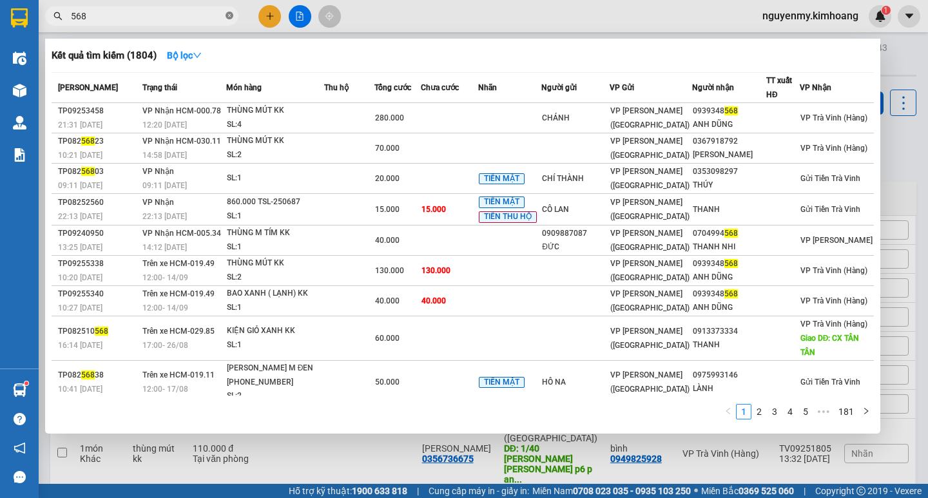
click at [229, 12] on span at bounding box center [229, 16] width 8 height 12
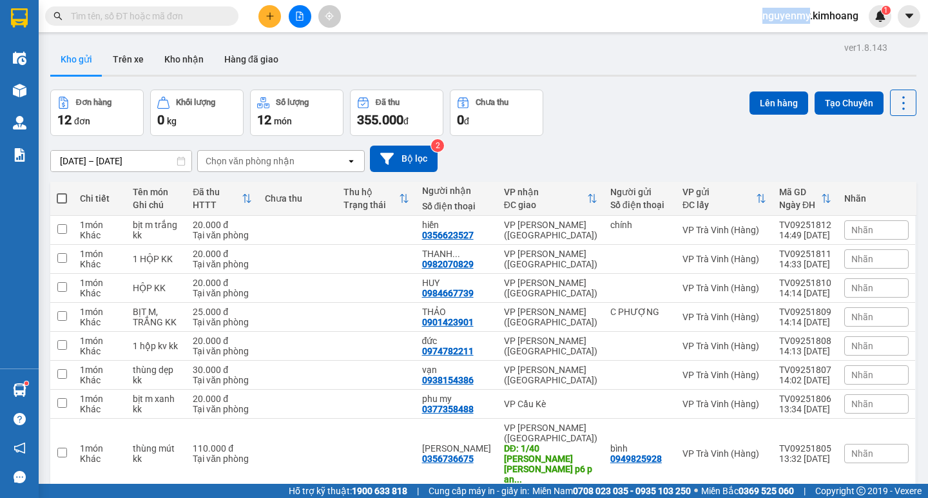
drag, startPoint x: 229, startPoint y: 12, endPoint x: 178, endPoint y: 15, distance: 51.0
click at [216, 15] on span at bounding box center [141, 15] width 193 height 19
click at [178, 15] on input "text" at bounding box center [147, 16] width 152 height 14
click at [171, 15] on input "text" at bounding box center [147, 16] width 152 height 14
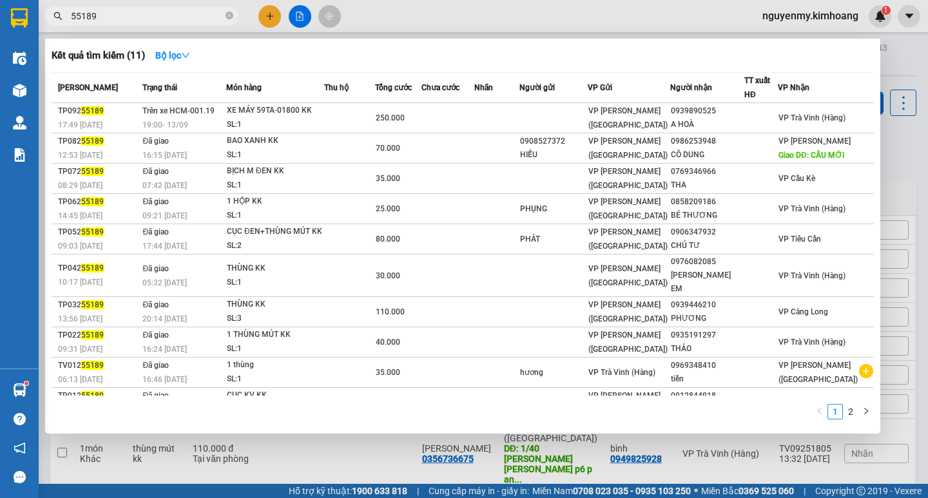
type input "55189"
click at [301, 13] on div at bounding box center [464, 249] width 928 height 498
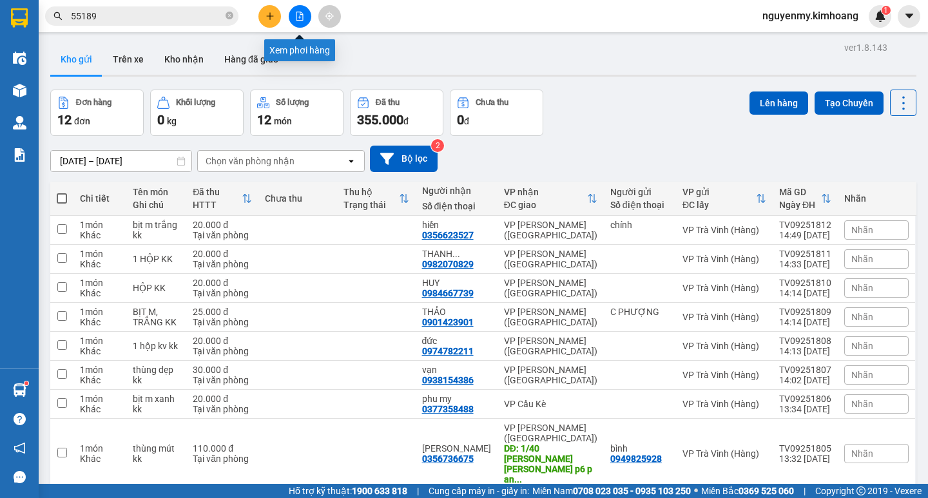
click at [301, 13] on icon "file-add" at bounding box center [299, 16] width 7 height 9
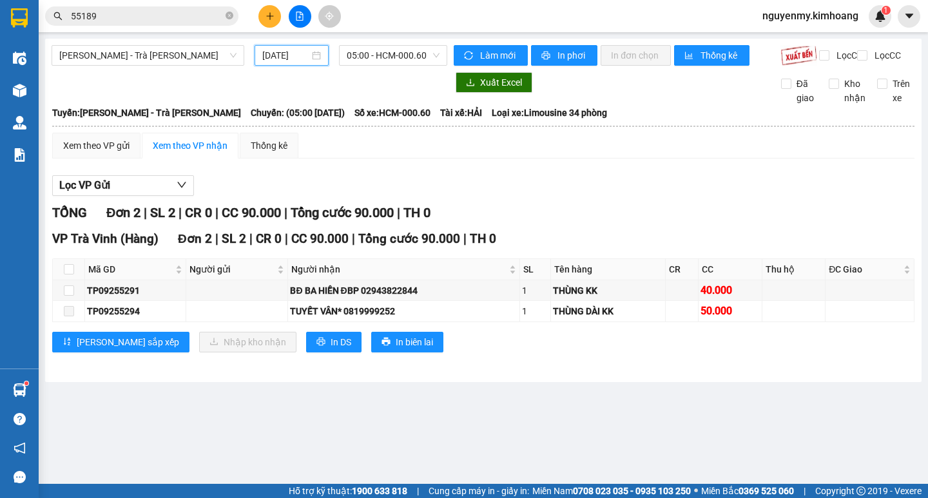
click at [289, 61] on input "[DATE]" at bounding box center [285, 55] width 47 height 14
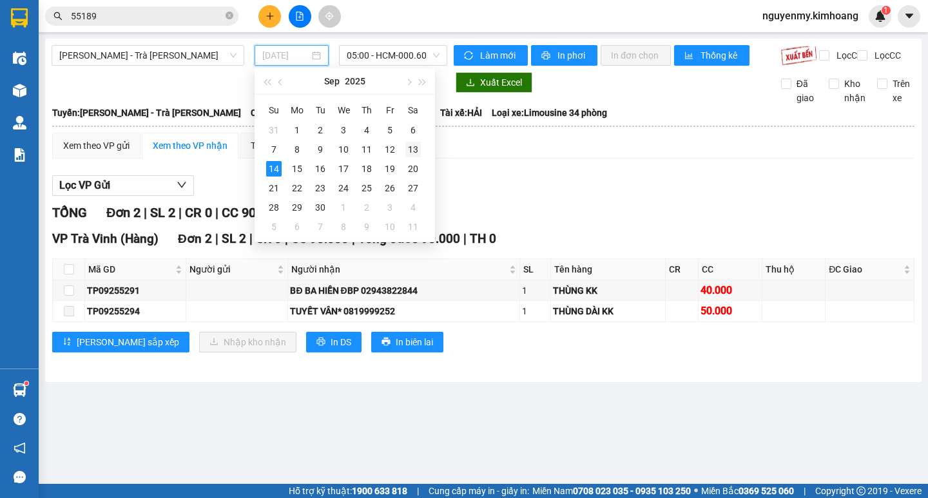
click at [415, 153] on div "13" at bounding box center [412, 149] width 15 height 15
type input "13/09/2025"
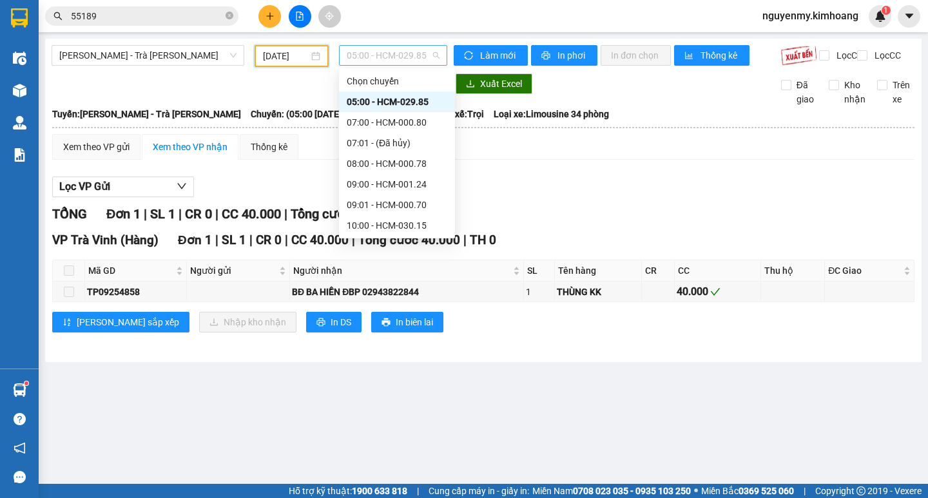
click at [402, 49] on span "05:00 - HCM-029.85" at bounding box center [393, 55] width 93 height 19
click at [385, 167] on div "19:00 - HCM-001.19" at bounding box center [397, 164] width 100 height 14
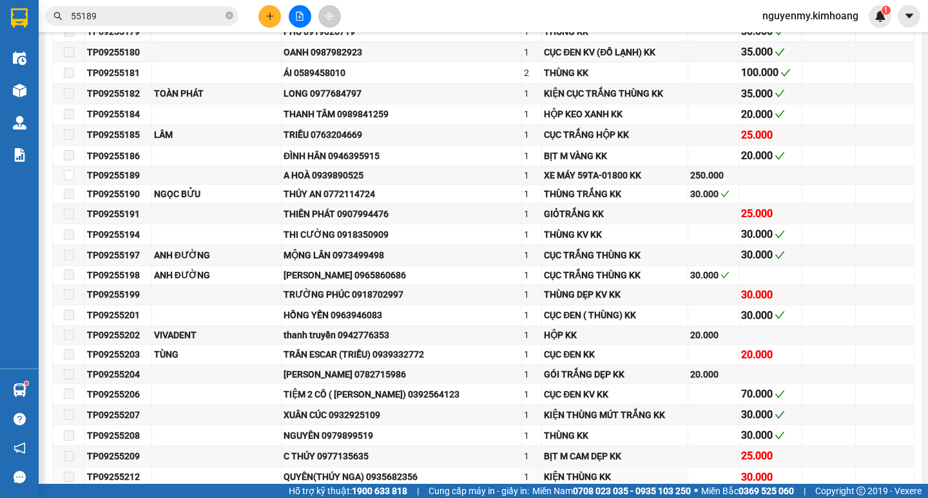
scroll to position [966, 0]
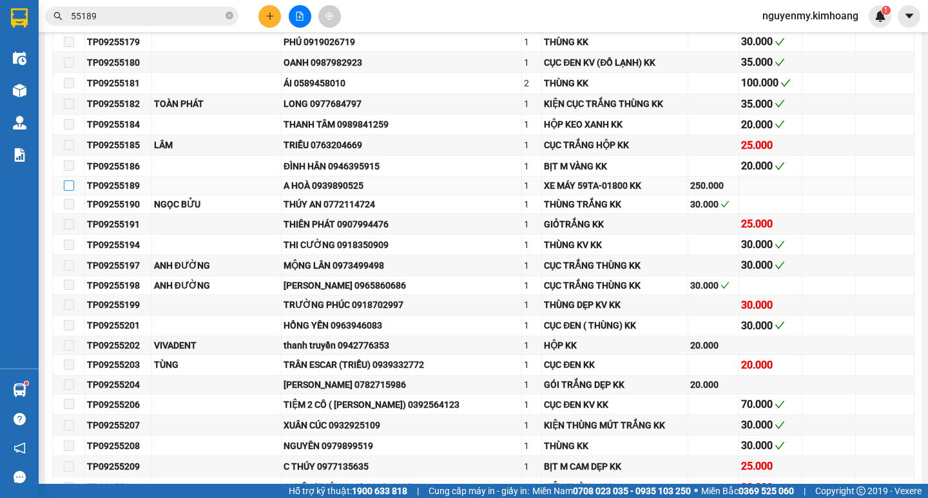
click at [69, 191] on input "checkbox" at bounding box center [69, 185] width 10 height 10
checkbox input "true"
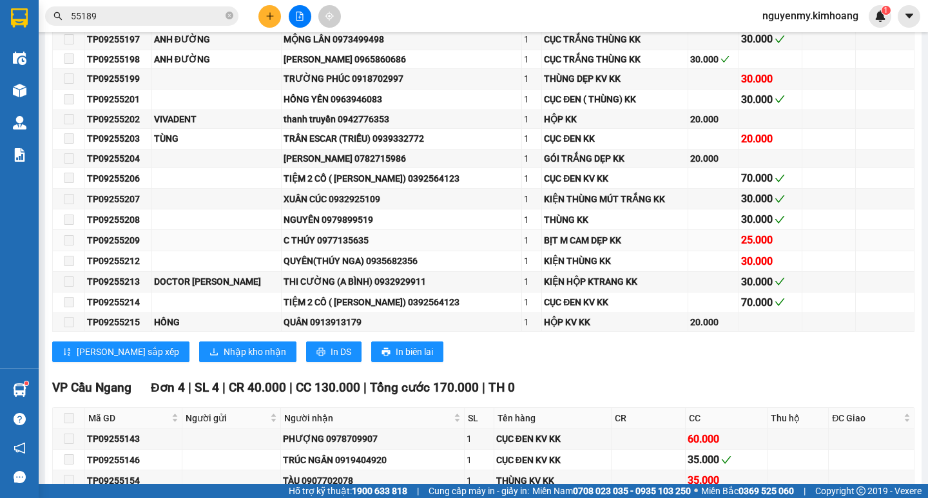
scroll to position [1224, 0]
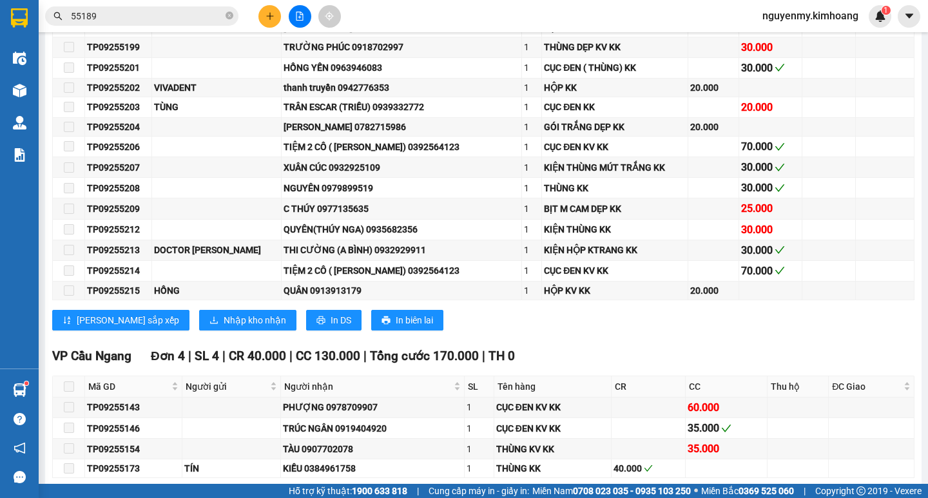
click at [224, 327] on span "Nhập kho nhận" at bounding box center [255, 320] width 62 height 14
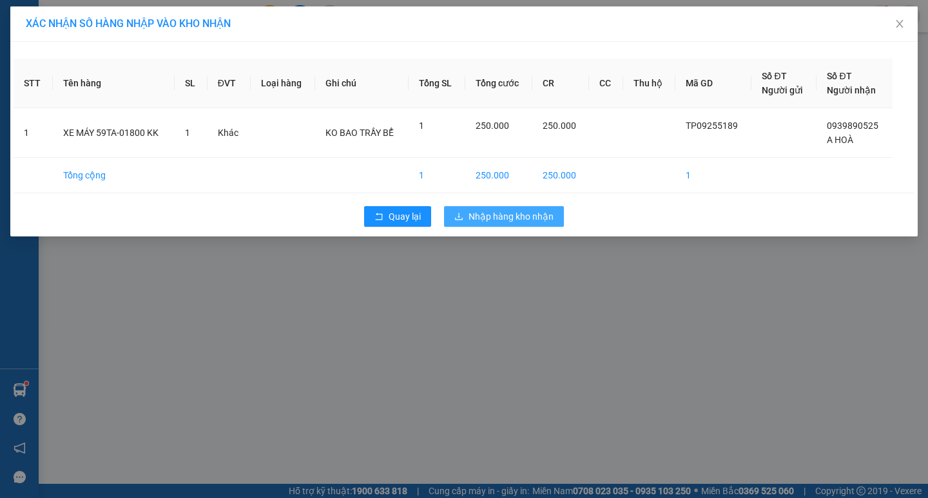
click at [504, 224] on button "Nhập hàng kho nhận" at bounding box center [504, 216] width 120 height 21
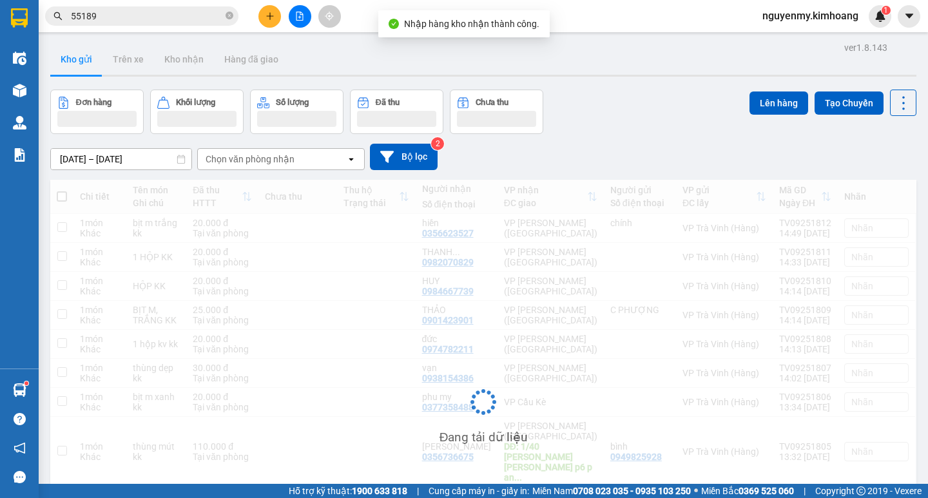
click at [142, 21] on input "55189" at bounding box center [147, 16] width 152 height 14
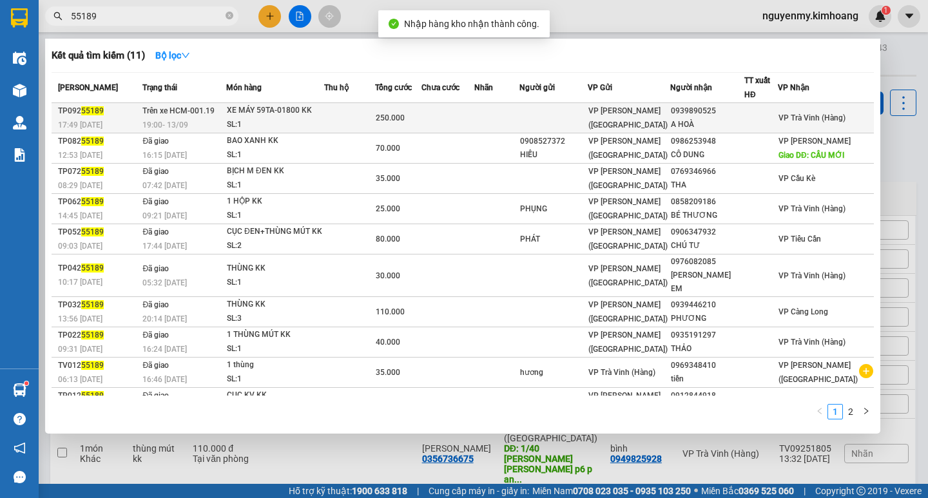
click at [348, 120] on td at bounding box center [349, 118] width 51 height 30
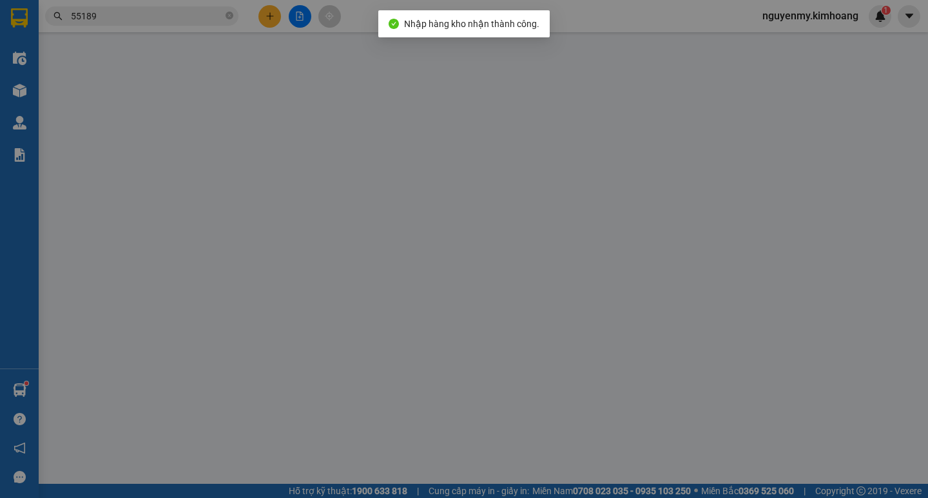
type input "0939890525"
type input "A HOÀ"
type input "250.000"
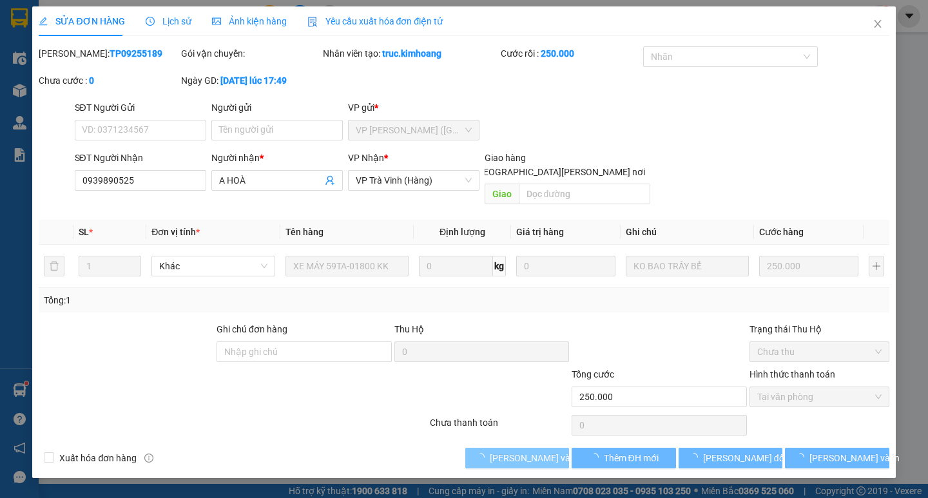
click at [518, 451] on span "[PERSON_NAME] và [PERSON_NAME] hàng" at bounding box center [577, 458] width 174 height 14
click at [517, 451] on span "[PERSON_NAME] và [PERSON_NAME] hàng" at bounding box center [577, 458] width 174 height 14
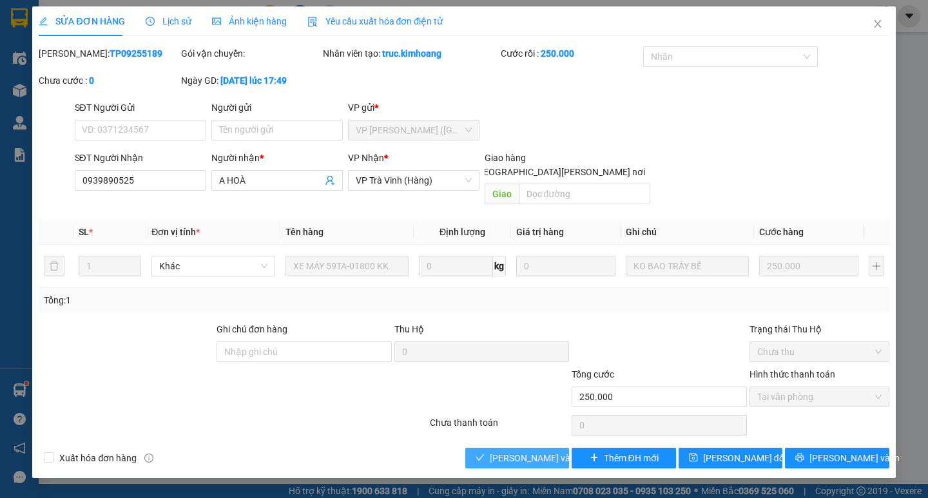
click at [530, 451] on span "[PERSON_NAME] và [PERSON_NAME] hàng" at bounding box center [577, 458] width 174 height 14
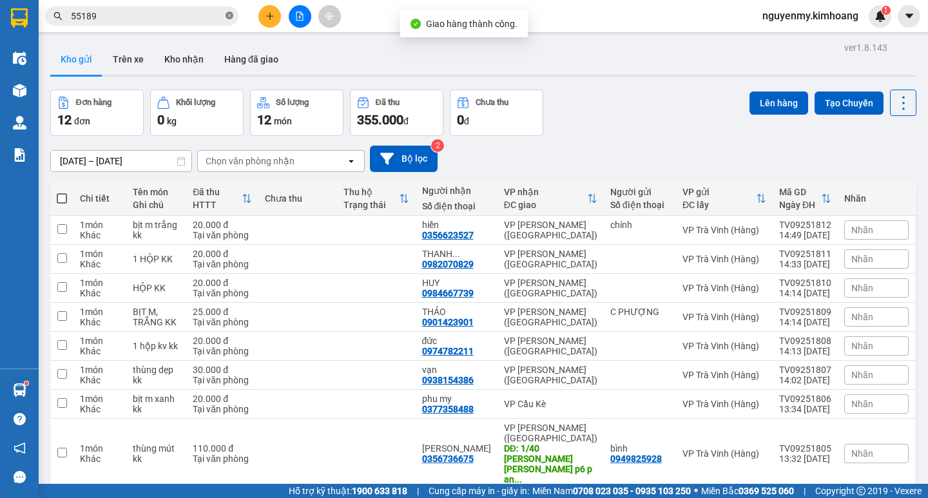
click at [229, 21] on span at bounding box center [229, 16] width 8 height 12
drag, startPoint x: 227, startPoint y: 21, endPoint x: 162, endPoint y: 24, distance: 65.8
click at [200, 24] on span at bounding box center [141, 15] width 193 height 19
click at [166, 16] on input "text" at bounding box center [147, 16] width 152 height 14
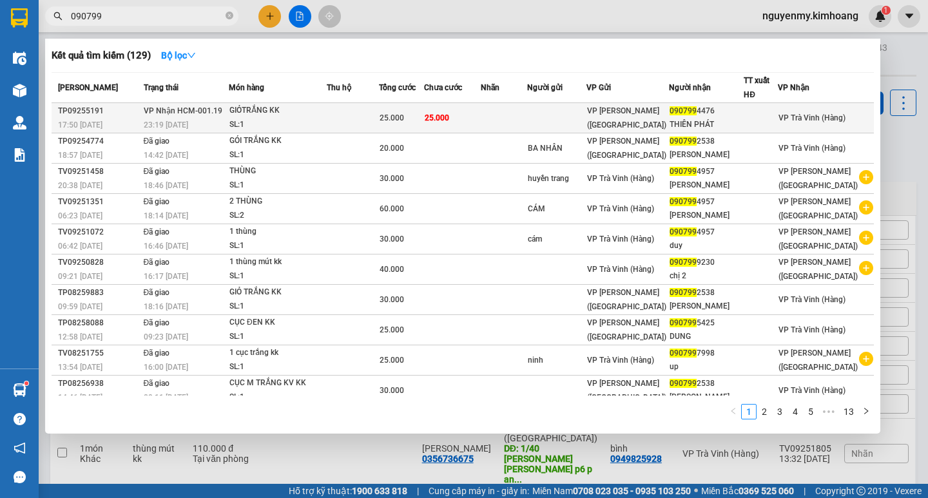
type input "090799"
click at [481, 104] on td "25.000" at bounding box center [452, 118] width 57 height 30
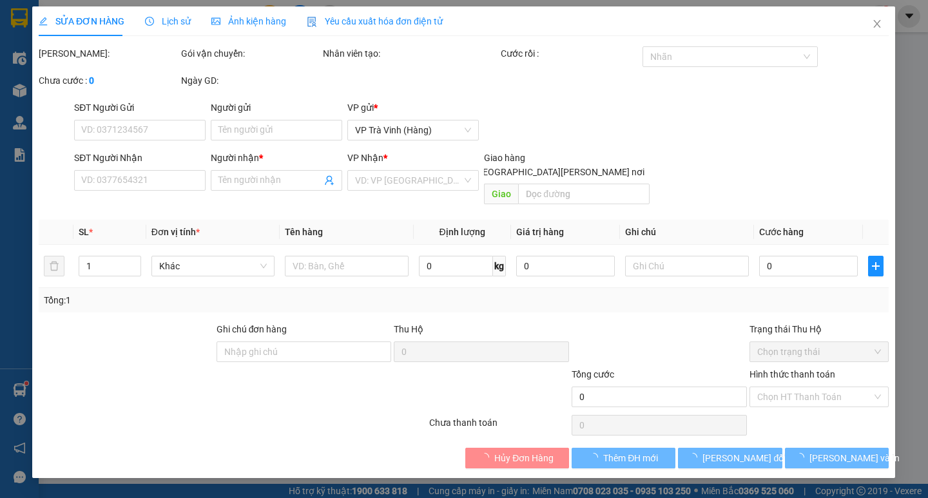
type input "0907994476"
type input "THIÊN PHÁT"
type input "25.000"
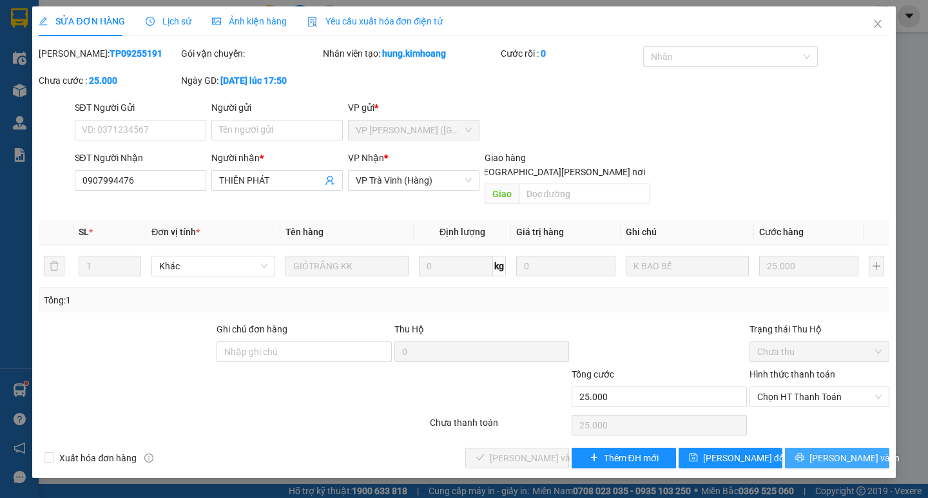
click at [877, 448] on button "[PERSON_NAME] và In" at bounding box center [837, 458] width 104 height 21
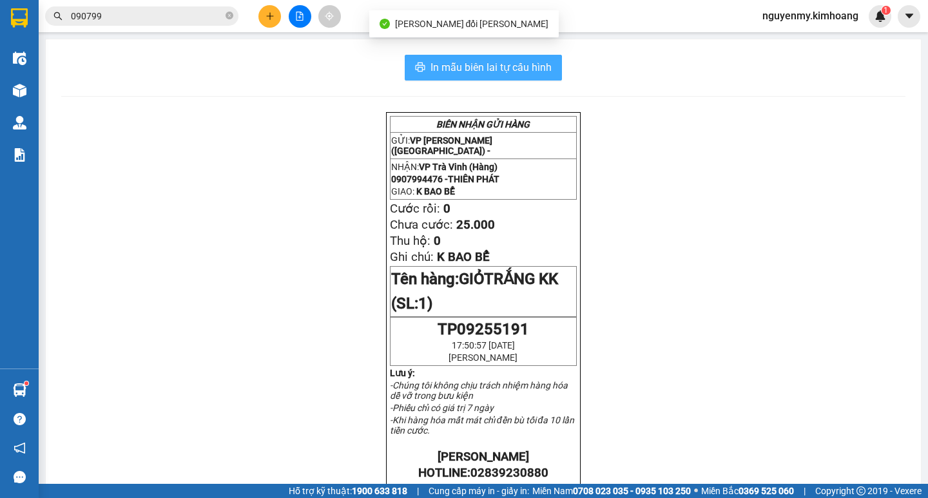
click at [524, 68] on span "In mẫu biên lai tự cấu hình" at bounding box center [490, 67] width 121 height 16
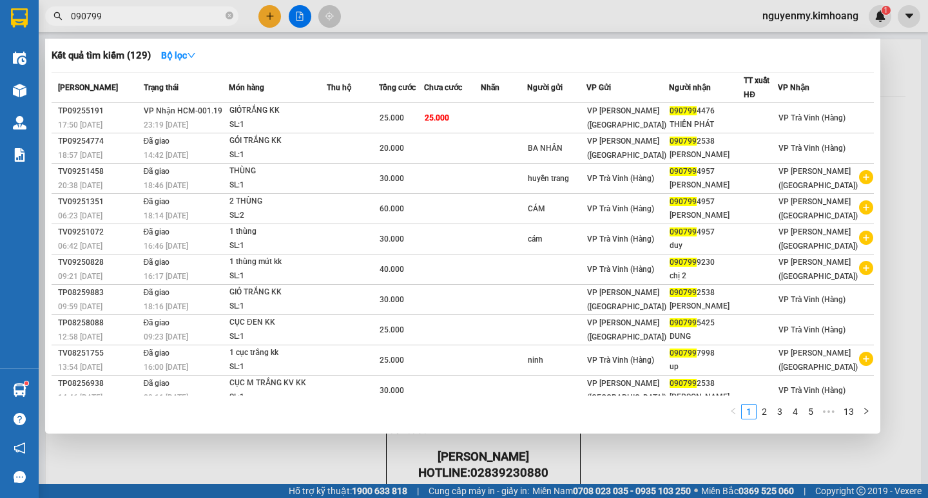
click at [140, 17] on input "090799" at bounding box center [147, 16] width 152 height 14
click at [229, 17] on icon "close-circle" at bounding box center [229, 16] width 8 height 8
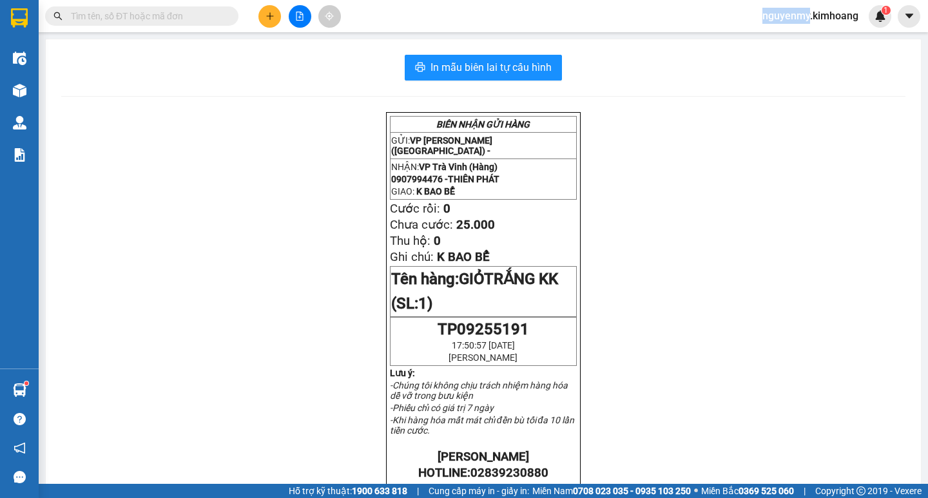
click at [198, 26] on div "Kết quả tìm kiếm ( 129 ) Bộ lọc Mã ĐH Trạng thái Món hàng Thu hộ Tổng cước Chưa…" at bounding box center [125, 16] width 251 height 23
click at [173, 26] on div "Kết quả tìm kiếm ( 129 ) Bộ lọc Mã ĐH Trạng thái Món hàng Thu hộ Tổng cước Chưa…" at bounding box center [125, 16] width 251 height 23
click at [173, 18] on input "text" at bounding box center [147, 16] width 152 height 14
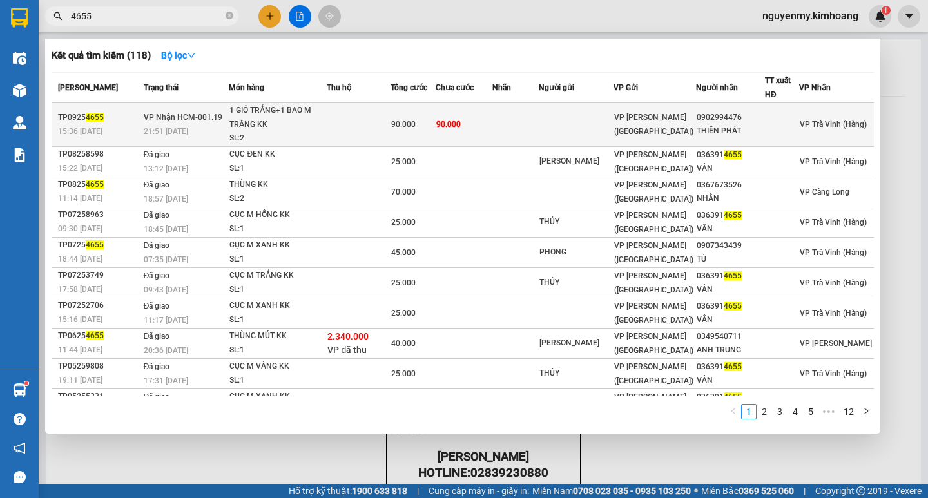
type input "4655"
click at [639, 108] on td "VP [PERSON_NAME] ([GEOGRAPHIC_DATA])" at bounding box center [654, 125] width 82 height 44
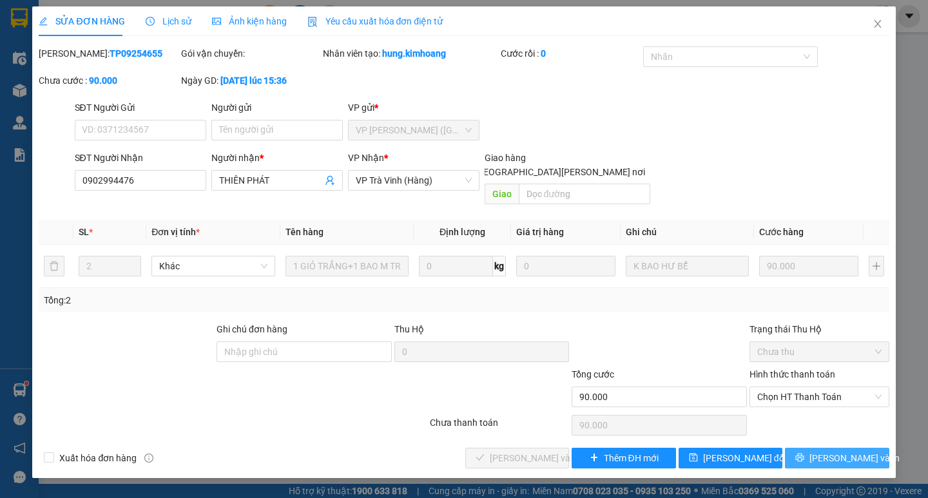
click at [856, 451] on span "[PERSON_NAME] và In" at bounding box center [854, 458] width 90 height 14
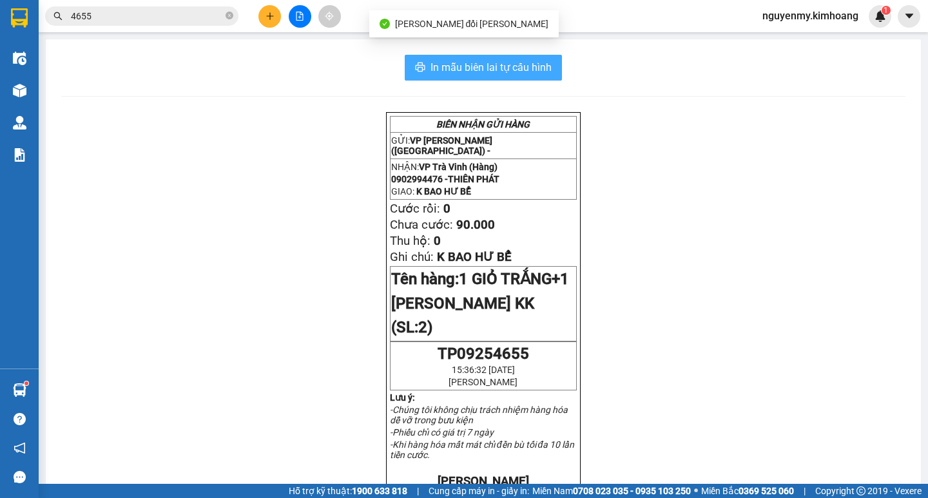
click at [460, 68] on span "In mẫu biên lai tự cấu hình" at bounding box center [490, 67] width 121 height 16
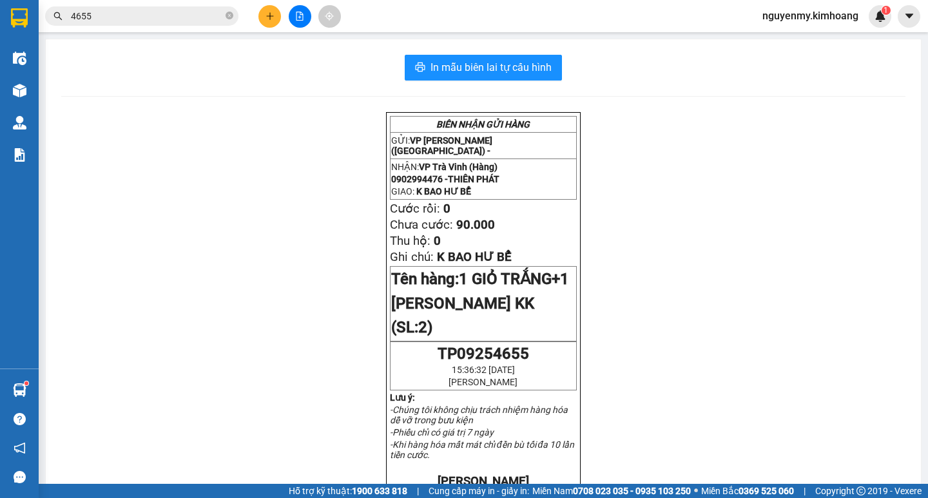
click at [128, 18] on input "4655" at bounding box center [147, 16] width 152 height 14
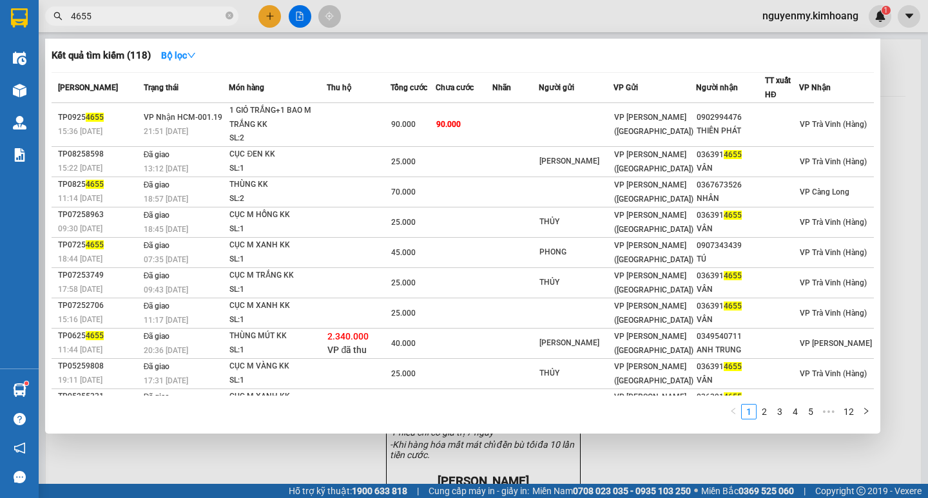
click at [169, 3] on div at bounding box center [464, 249] width 928 height 498
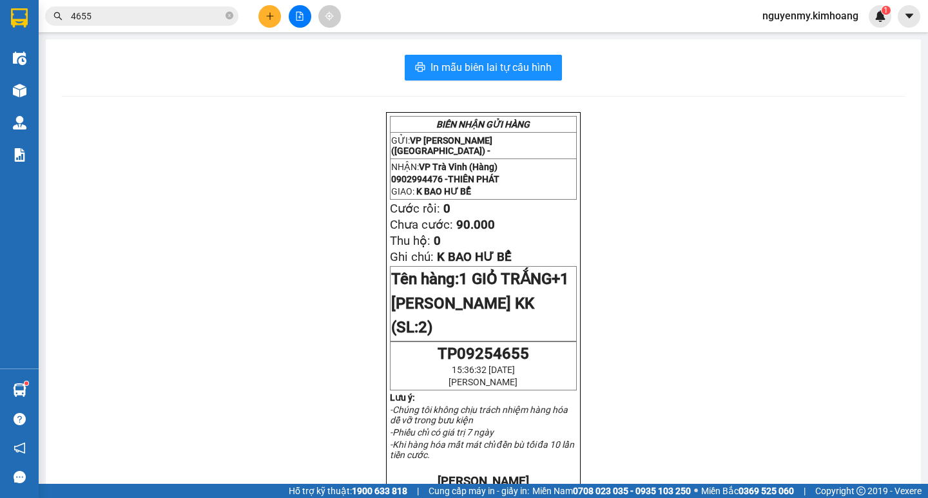
click at [169, 16] on input "4655" at bounding box center [147, 16] width 152 height 14
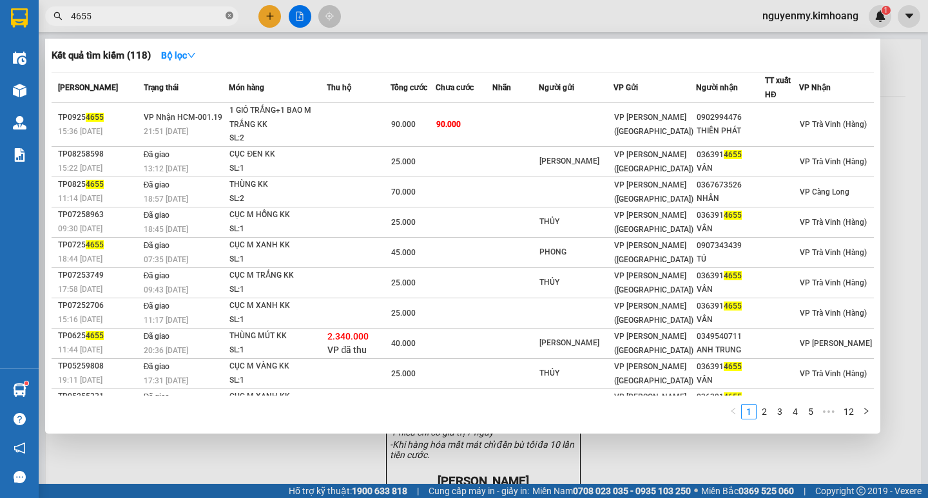
click at [231, 19] on icon "close-circle" at bounding box center [229, 16] width 8 height 8
drag, startPoint x: 231, startPoint y: 19, endPoint x: 206, endPoint y: 25, distance: 26.6
click at [209, 25] on span at bounding box center [141, 15] width 193 height 19
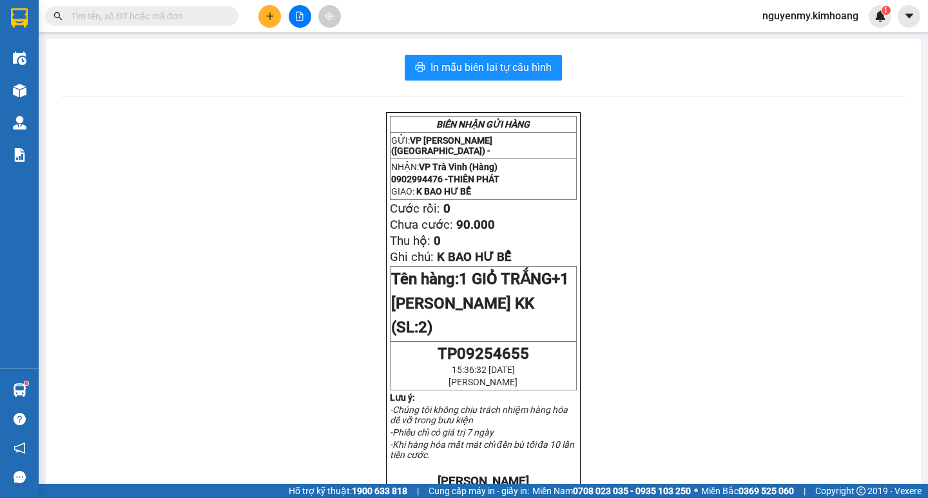
click at [189, 19] on input "text" at bounding box center [147, 16] width 152 height 14
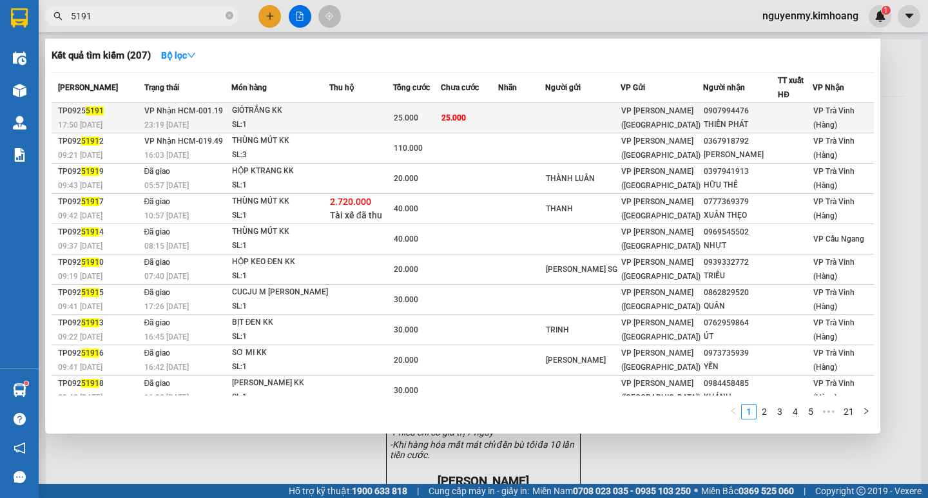
type input "5191"
click at [589, 118] on td at bounding box center [582, 118] width 75 height 30
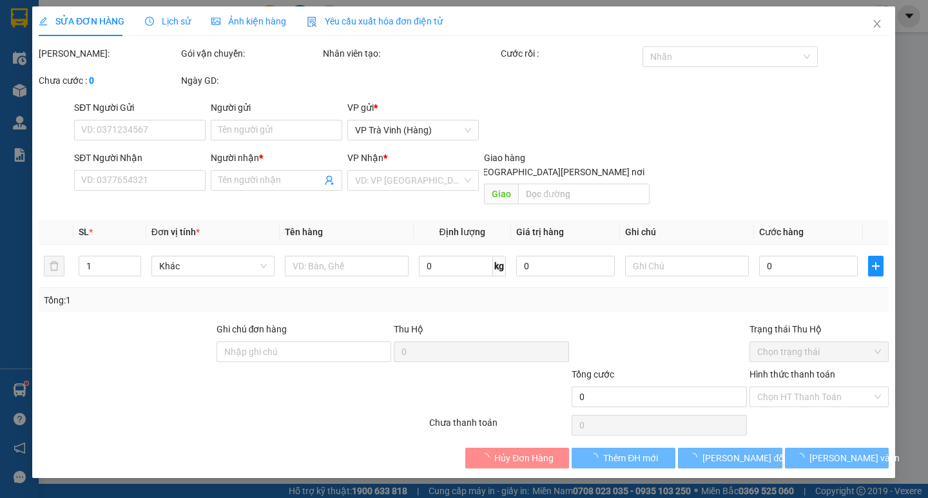
type input "0907994476"
type input "THIÊN PHÁT"
type input "25.000"
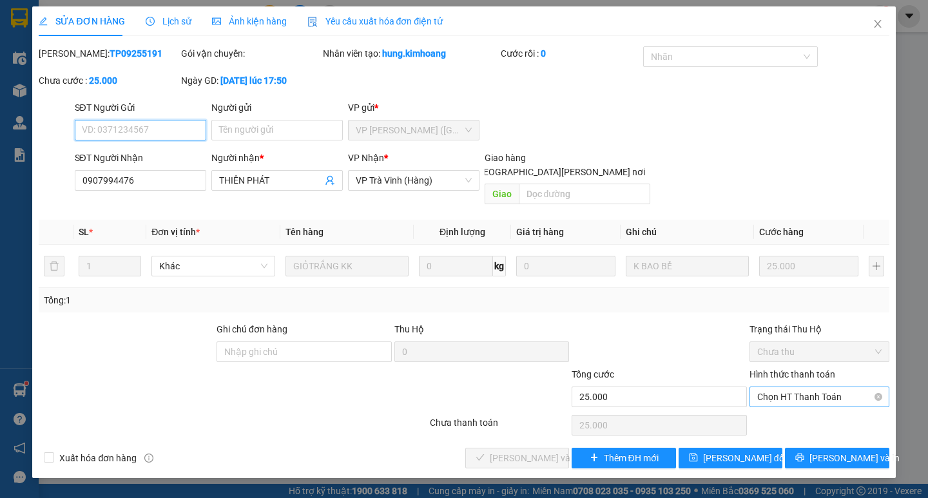
click at [828, 387] on span "Chọn HT Thanh Toán" at bounding box center [819, 396] width 124 height 19
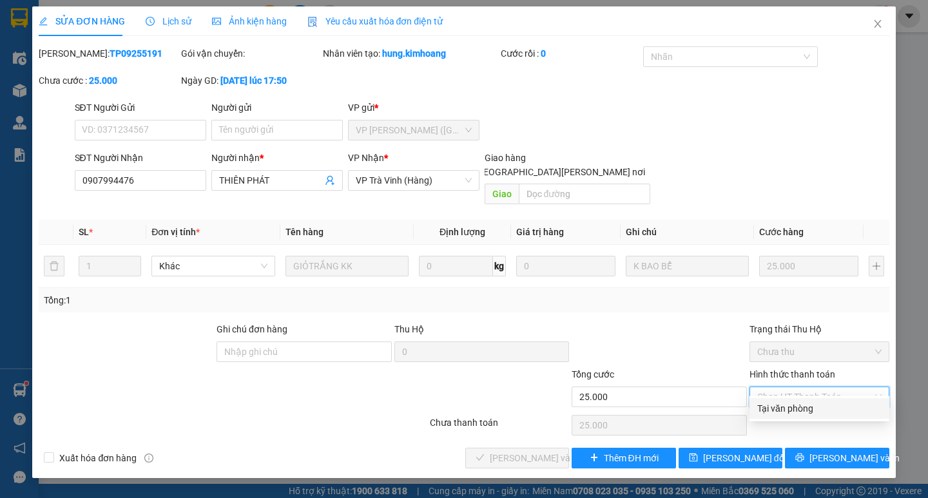
click at [826, 399] on div "Tại văn phòng" at bounding box center [819, 408] width 140 height 21
type input "0"
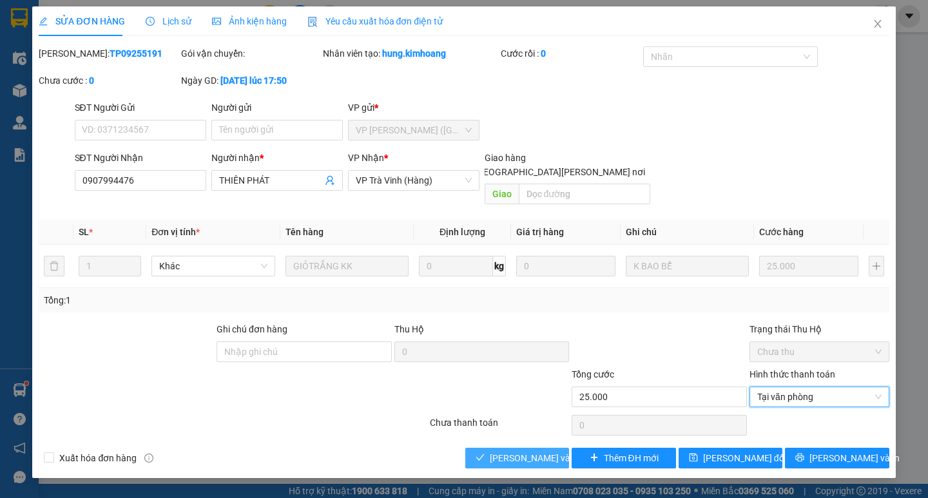
click at [513, 451] on span "[PERSON_NAME] và [PERSON_NAME] hàng" at bounding box center [577, 458] width 174 height 14
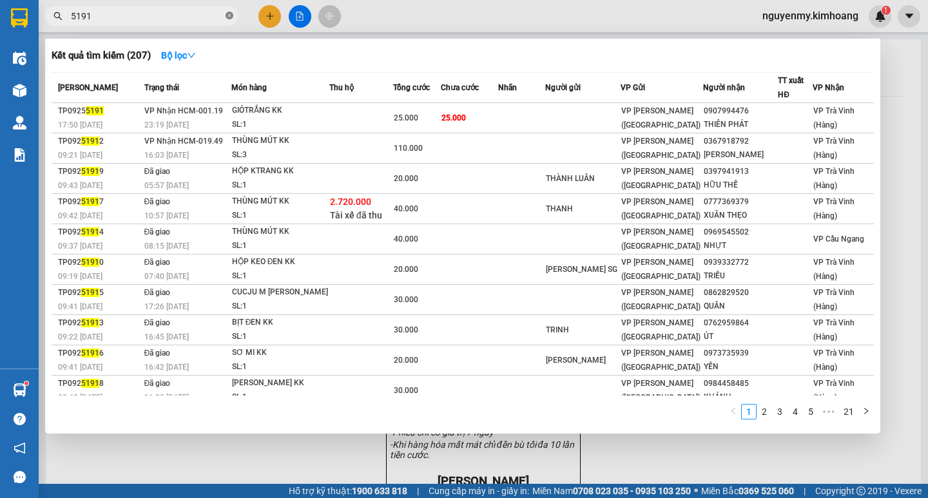
click at [231, 14] on icon "close-circle" at bounding box center [229, 16] width 8 height 8
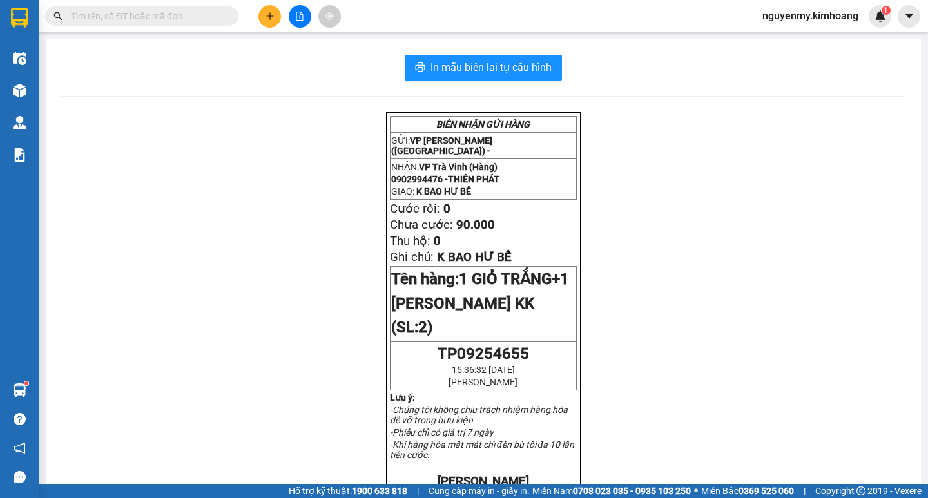
click at [195, 9] on input "text" at bounding box center [147, 16] width 152 height 14
click at [189, 11] on input "text" at bounding box center [147, 16] width 152 height 14
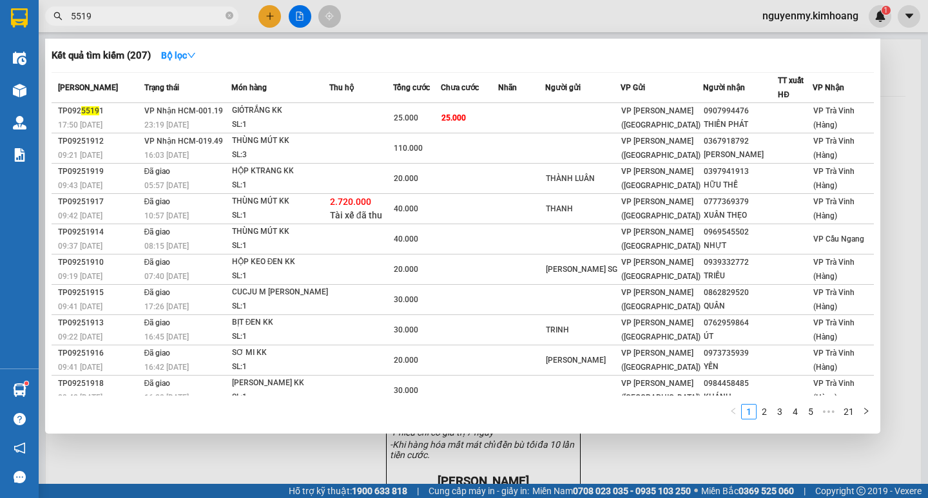
type input "55191"
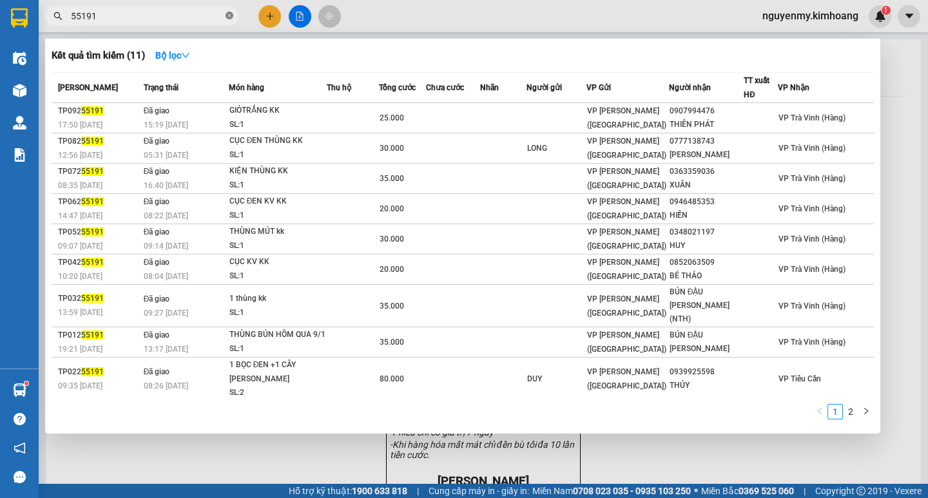
click at [227, 16] on icon "close-circle" at bounding box center [229, 16] width 8 height 8
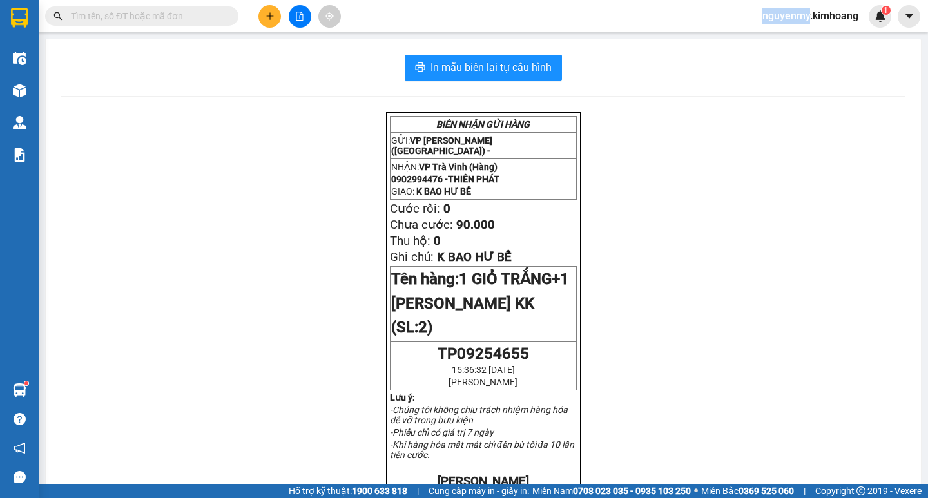
drag, startPoint x: 227, startPoint y: 16, endPoint x: 203, endPoint y: 22, distance: 24.5
click at [209, 22] on span at bounding box center [141, 15] width 193 height 19
click at [203, 22] on input "text" at bounding box center [147, 16] width 152 height 14
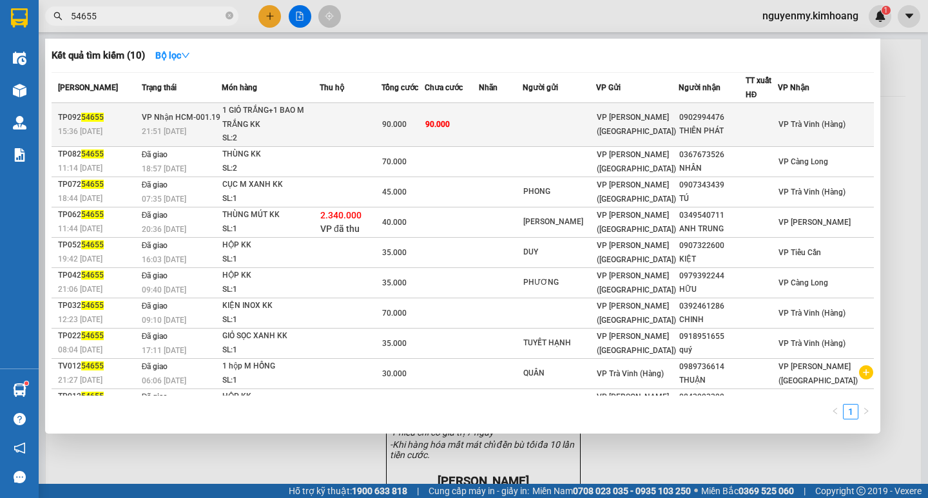
click at [479, 129] on td "90.000" at bounding box center [452, 125] width 54 height 44
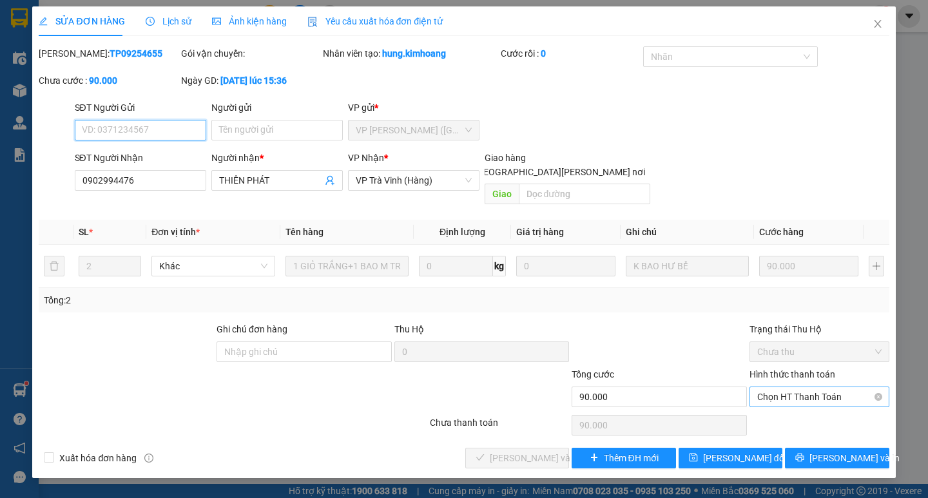
click at [843, 387] on span "Chọn HT Thanh Toán" at bounding box center [819, 396] width 124 height 19
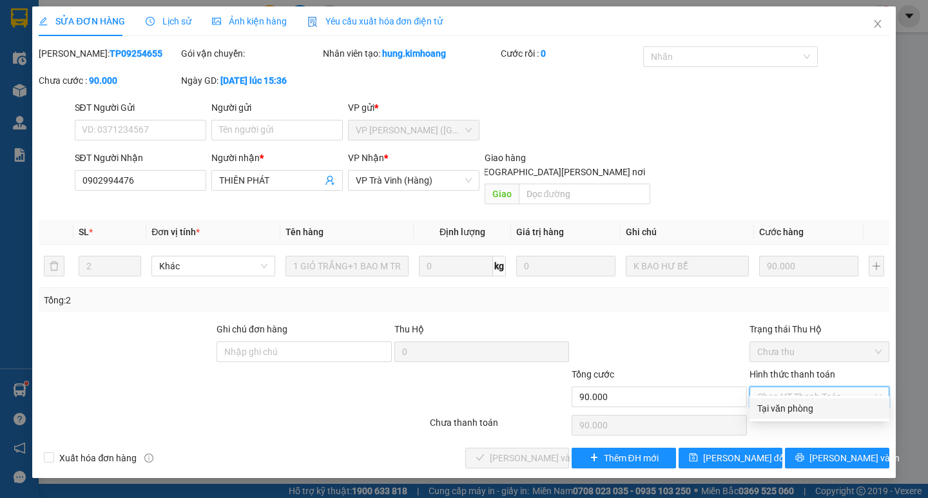
click at [821, 402] on div "Tại văn phòng" at bounding box center [819, 408] width 124 height 14
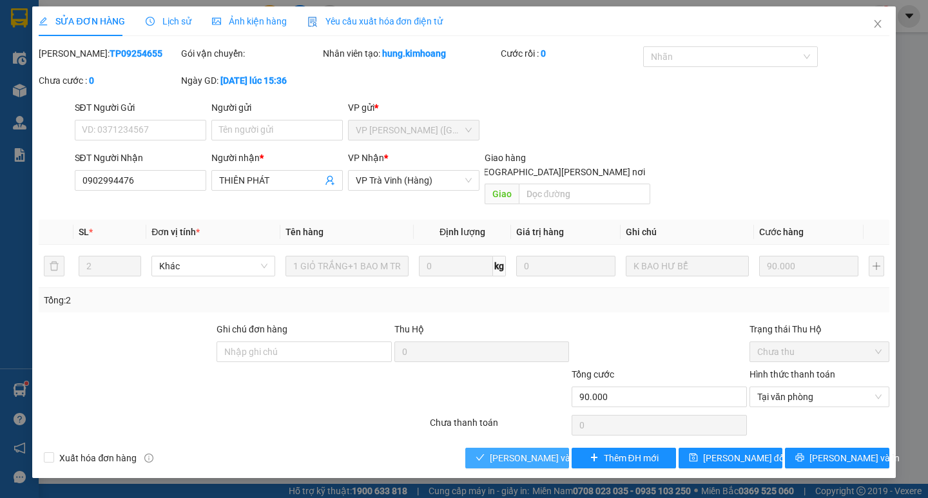
drag, startPoint x: 535, startPoint y: 441, endPoint x: 596, endPoint y: 305, distance: 149.1
click at [535, 451] on span "[PERSON_NAME] và [PERSON_NAME] hàng" at bounding box center [577, 458] width 174 height 14
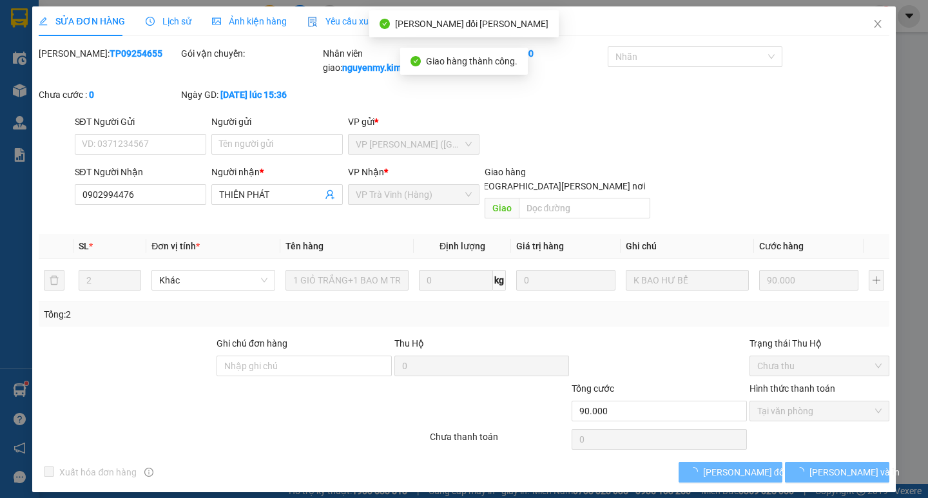
click at [424, 180] on div "VP Nhận *" at bounding box center [413, 174] width 131 height 19
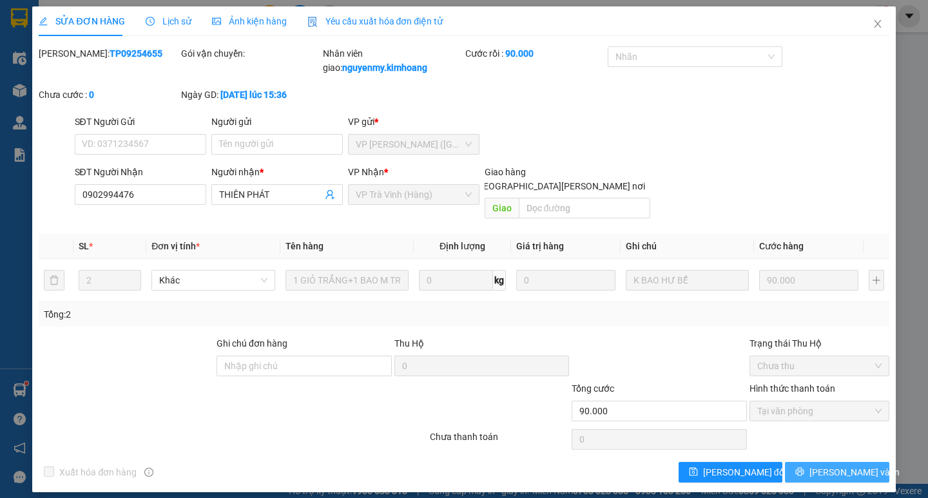
click at [832, 465] on span "[PERSON_NAME] và In" at bounding box center [854, 472] width 90 height 14
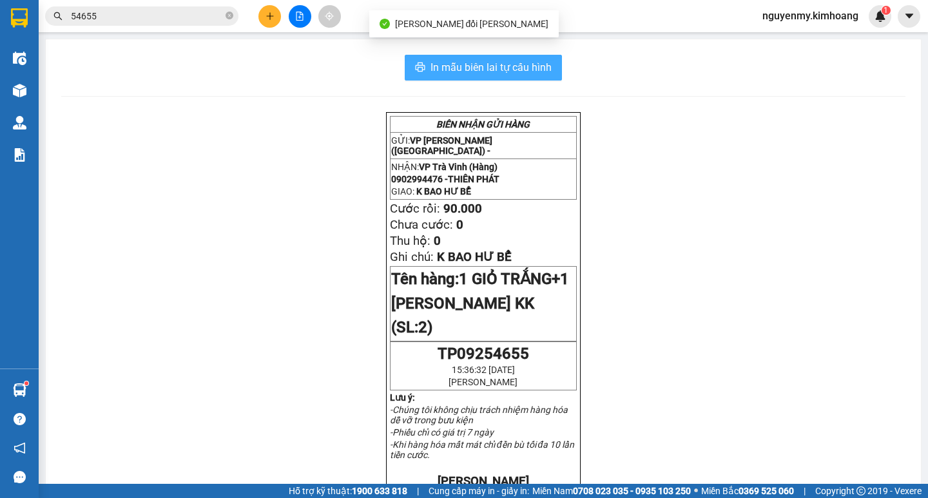
click at [520, 64] on span "In mẫu biên lai tự cấu hình" at bounding box center [490, 67] width 121 height 16
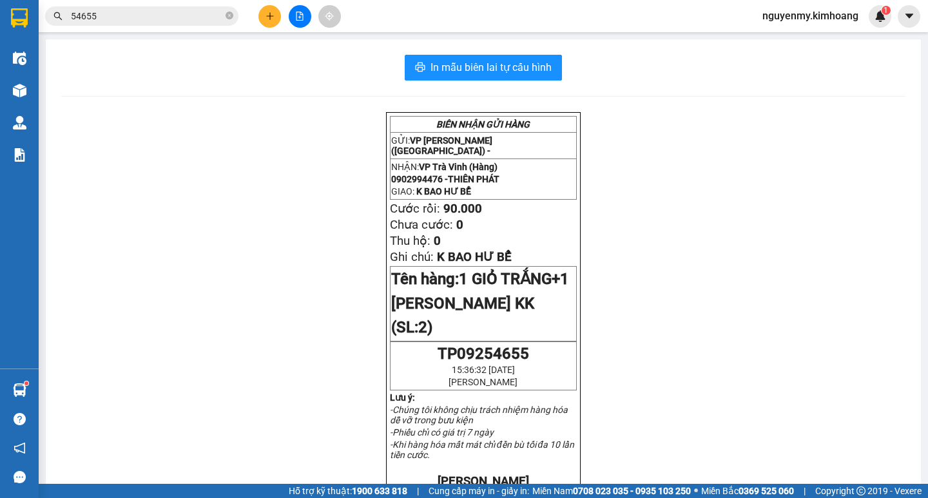
click at [150, 15] on input "54655" at bounding box center [147, 16] width 152 height 14
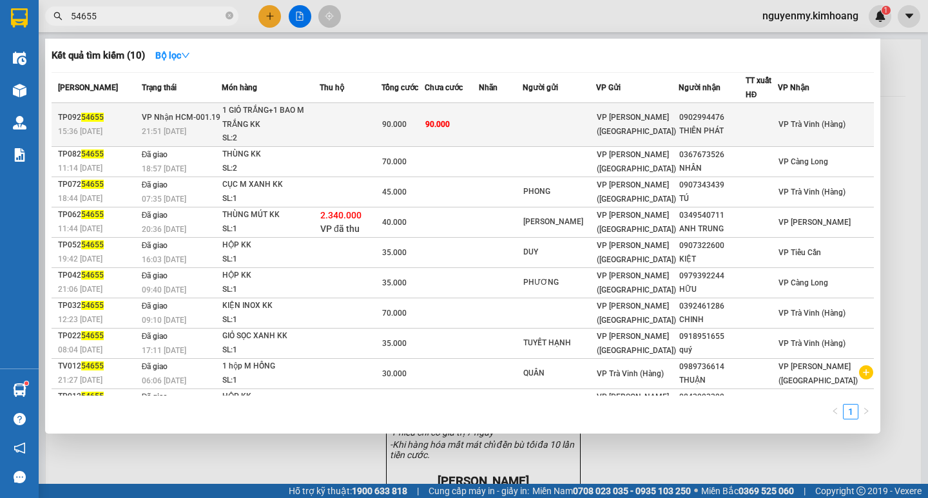
click at [367, 122] on td at bounding box center [351, 125] width 62 height 44
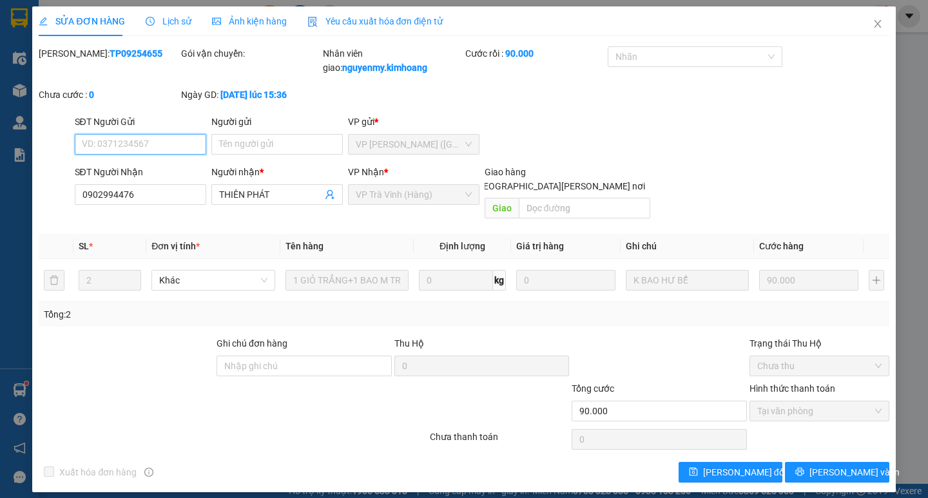
click at [385, 193] on span "VP Trà Vinh (Hàng)" at bounding box center [414, 194] width 116 height 19
click at [363, 197] on span "VP Trà Vinh (Hàng)" at bounding box center [414, 194] width 116 height 19
click at [364, 196] on span "VP Trà Vinh (Hàng)" at bounding box center [414, 194] width 116 height 19
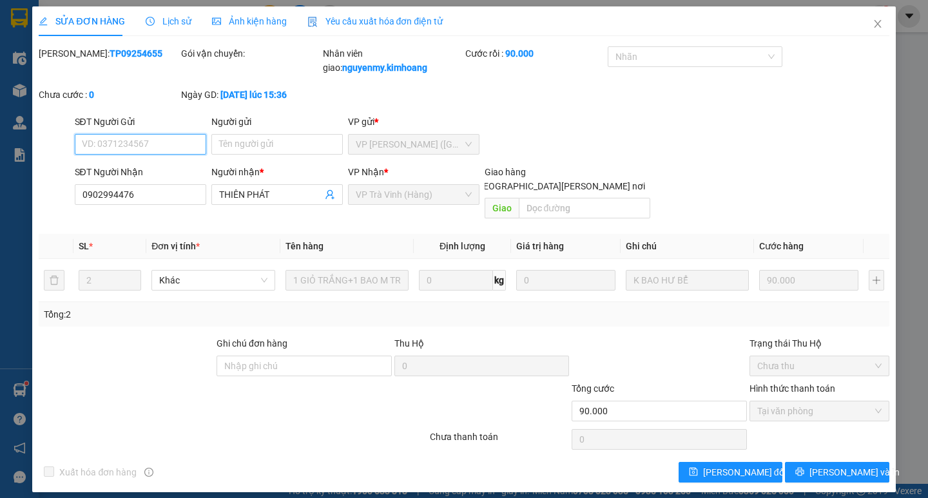
click at [365, 196] on span "VP Trà Vinh (Hàng)" at bounding box center [414, 194] width 116 height 19
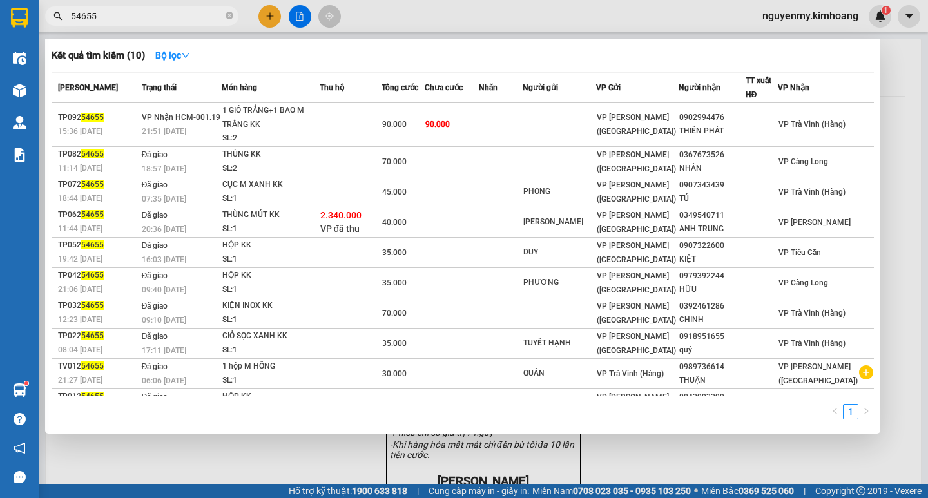
click at [200, 14] on input "54655" at bounding box center [147, 16] width 152 height 14
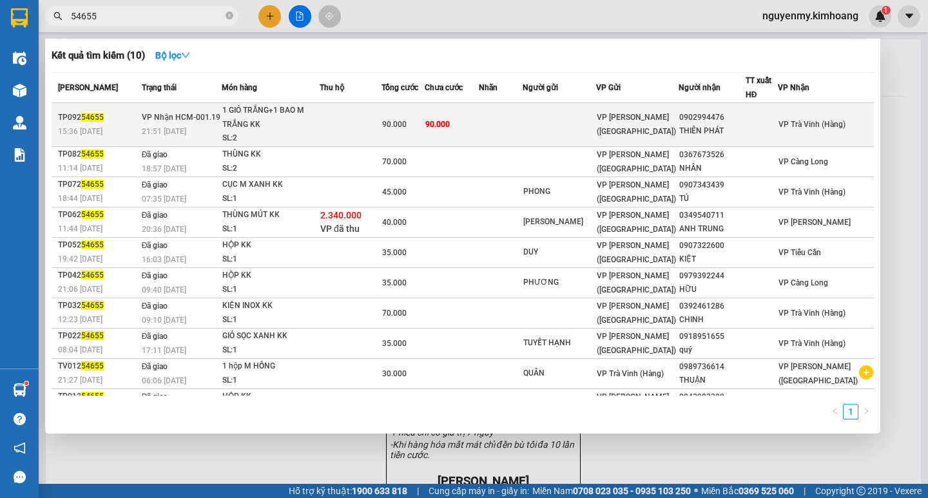
click at [596, 133] on td at bounding box center [558, 125] width 73 height 44
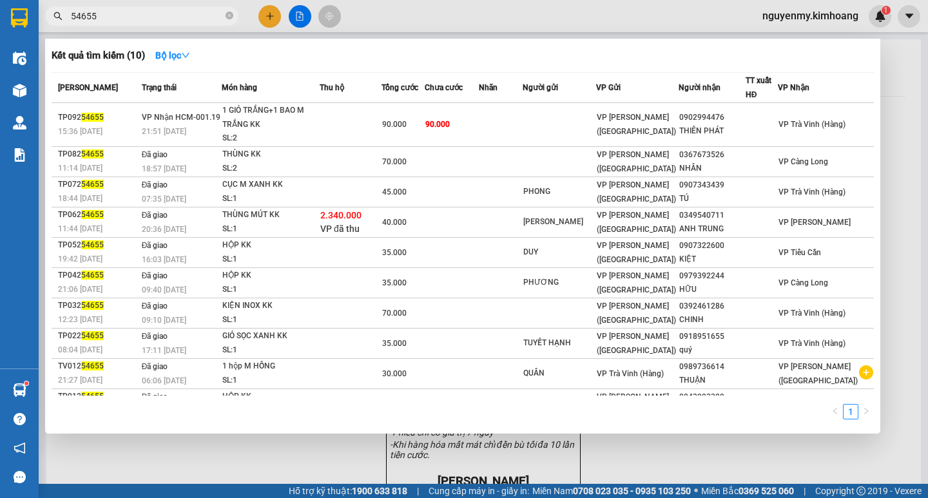
click at [230, 8] on span "54655" at bounding box center [141, 15] width 193 height 19
drag, startPoint x: 230, startPoint y: 8, endPoint x: 214, endPoint y: 14, distance: 17.1
click at [216, 13] on span "54655" at bounding box center [141, 15] width 193 height 19
click at [230, 19] on icon "close-circle" at bounding box center [229, 16] width 8 height 8
click at [203, 21] on span at bounding box center [141, 15] width 193 height 19
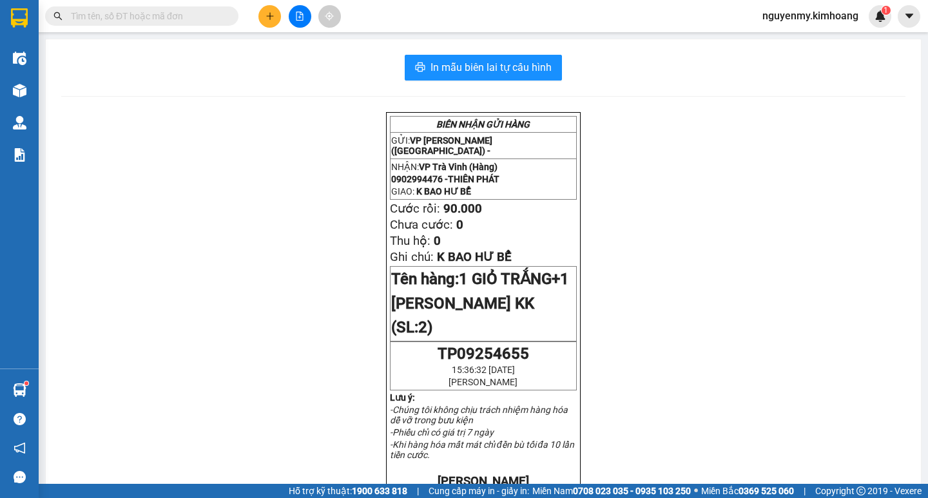
click at [202, 21] on input "text" at bounding box center [147, 16] width 152 height 14
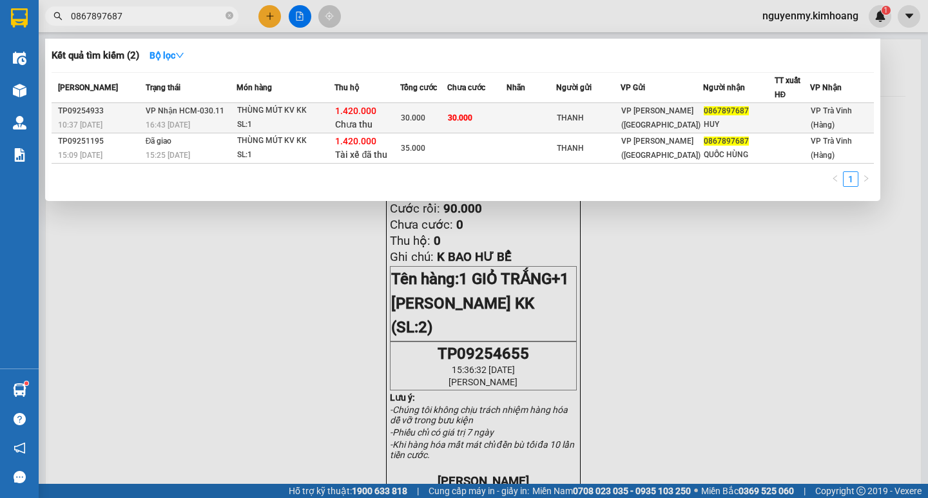
click at [427, 117] on div "30.000" at bounding box center [424, 118] width 46 height 14
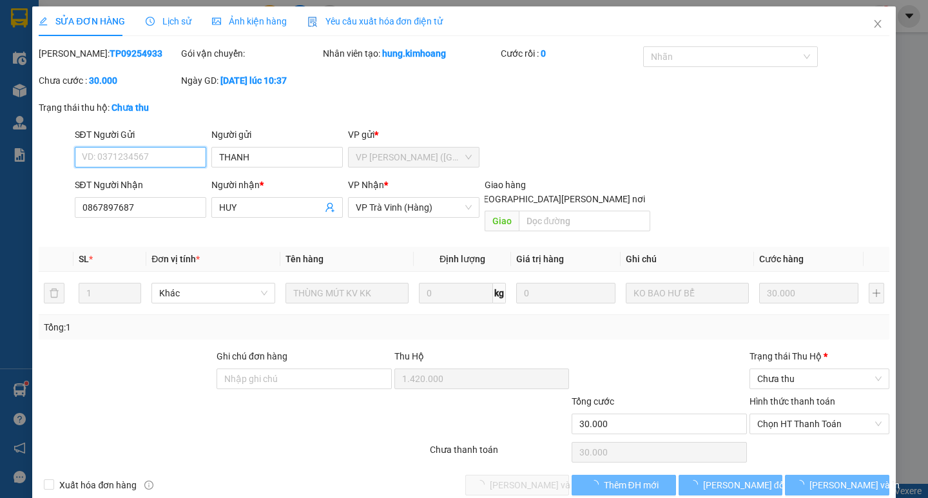
scroll to position [8, 0]
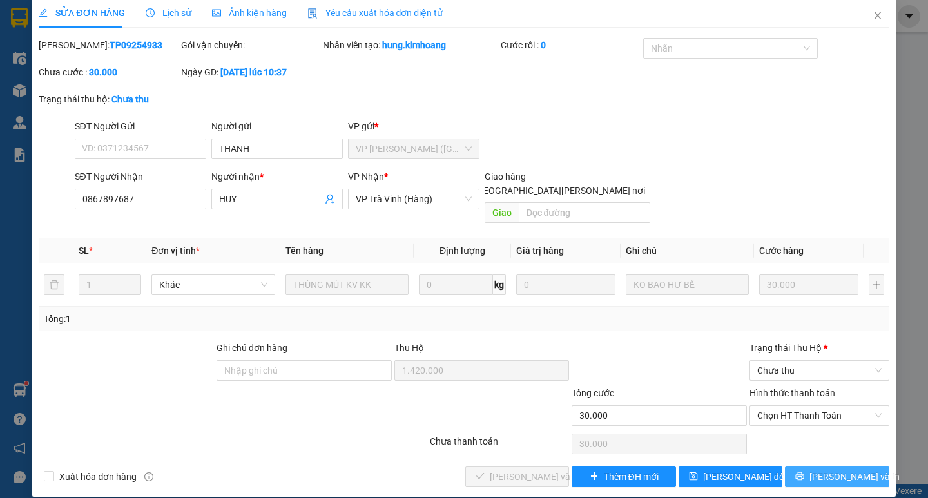
click at [848, 470] on span "[PERSON_NAME] và In" at bounding box center [854, 477] width 90 height 14
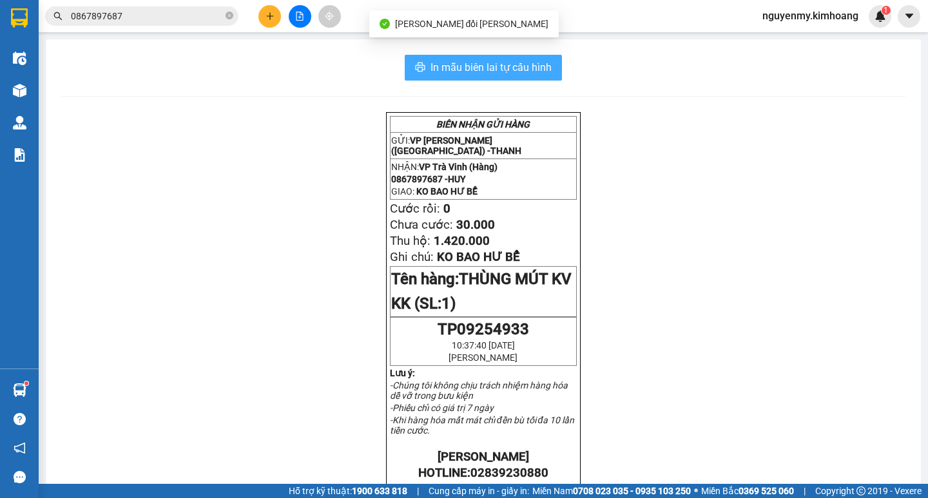
click at [501, 70] on span "In mẫu biên lai tự cấu hình" at bounding box center [490, 67] width 121 height 16
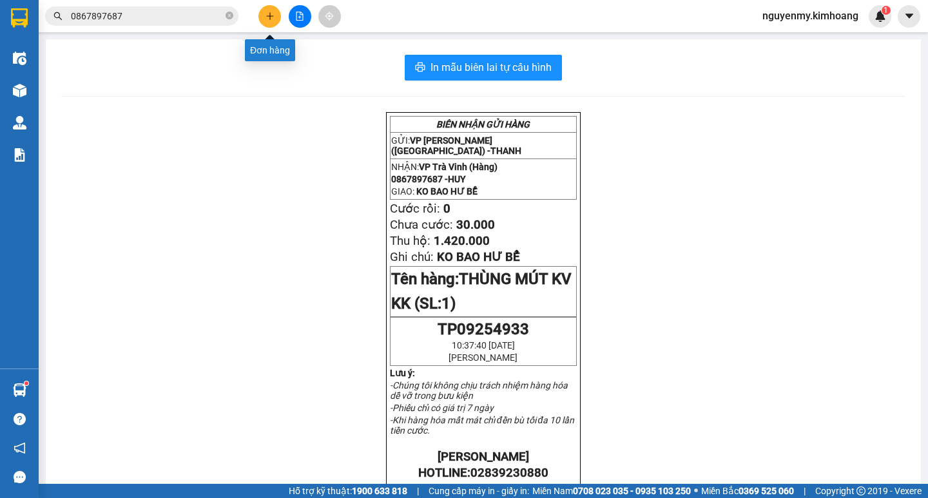
click at [264, 12] on button at bounding box center [269, 16] width 23 height 23
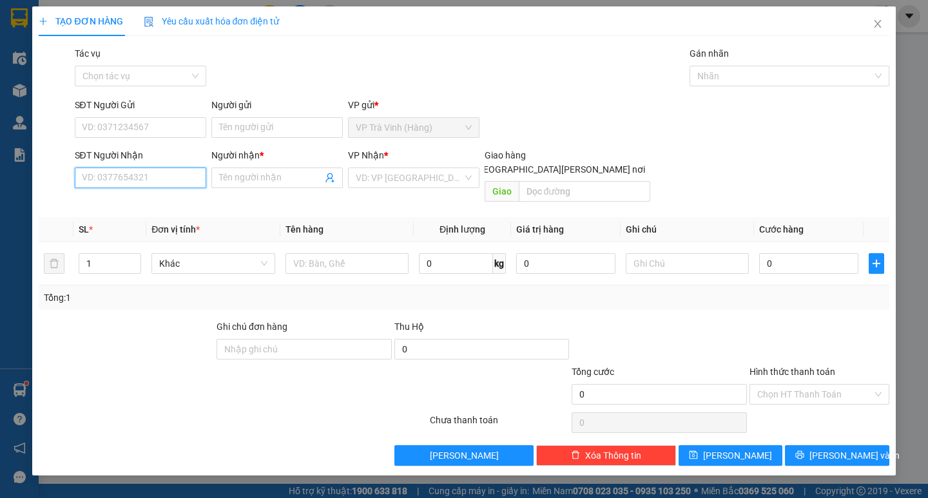
click at [128, 175] on input "SĐT Người Nhận" at bounding box center [140, 177] width 131 height 21
click at [147, 198] on div "0983222624 - MINH THƯ" at bounding box center [145, 203] width 127 height 14
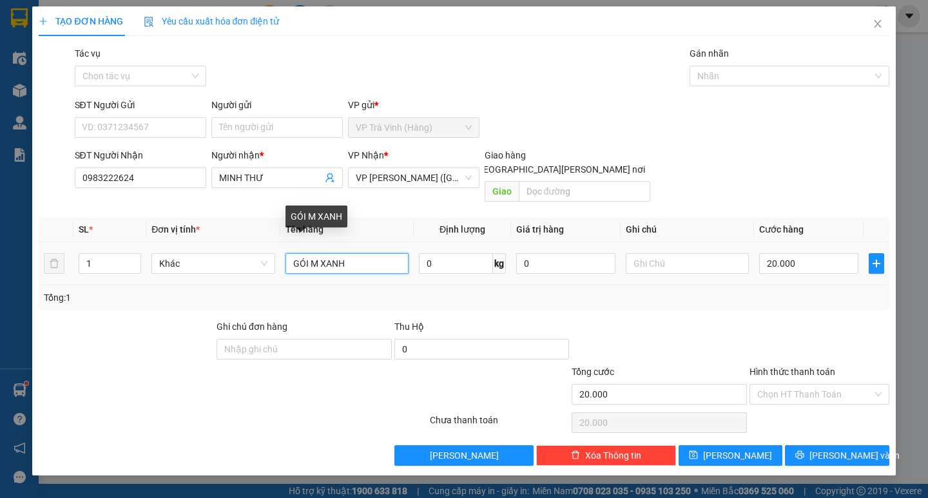
drag, startPoint x: 358, startPoint y: 250, endPoint x: 140, endPoint y: 265, distance: 218.3
click at [138, 268] on tr "1 Khác GÓI M XANH 0 kg 0 20.000" at bounding box center [464, 263] width 850 height 43
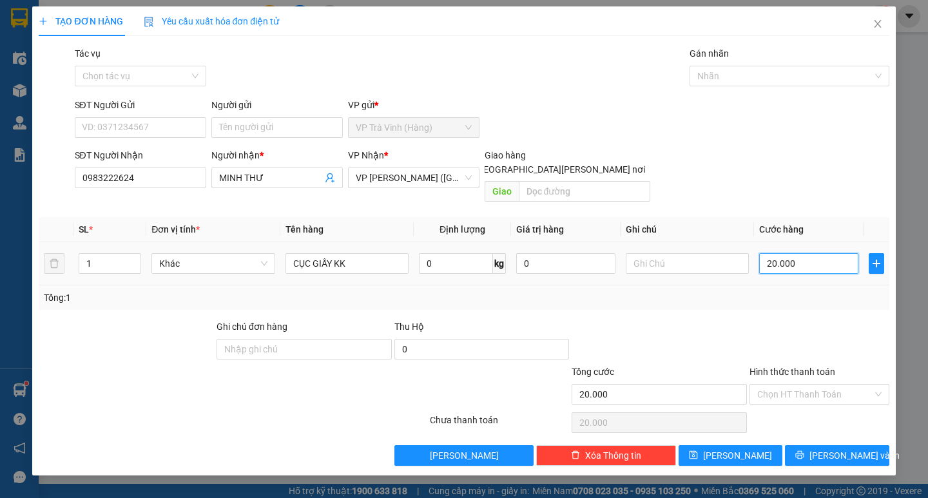
click at [793, 253] on input "20.000" at bounding box center [808, 263] width 99 height 21
click at [851, 448] on span "[PERSON_NAME] và In" at bounding box center [854, 455] width 90 height 14
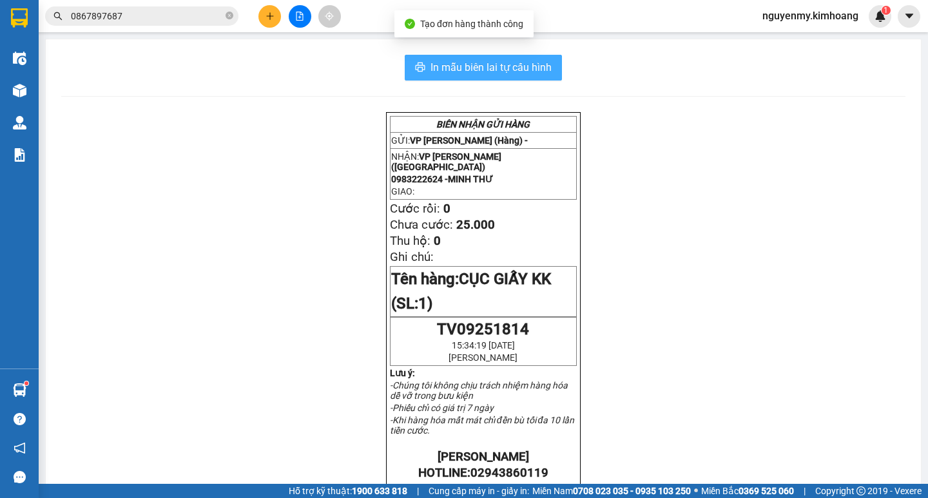
click at [506, 68] on span "In mẫu biên lai tự cấu hình" at bounding box center [490, 67] width 121 height 16
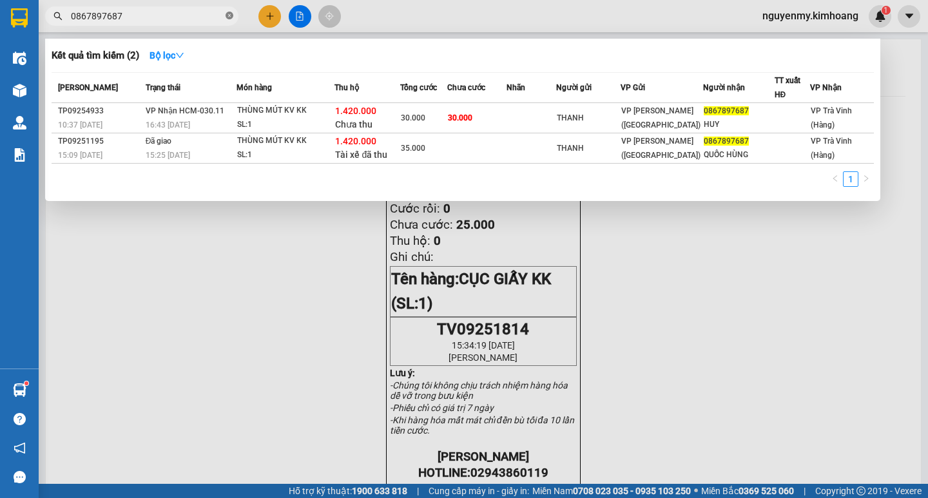
click at [228, 17] on icon "close-circle" at bounding box center [229, 16] width 8 height 8
click at [228, 17] on span at bounding box center [229, 16] width 8 height 14
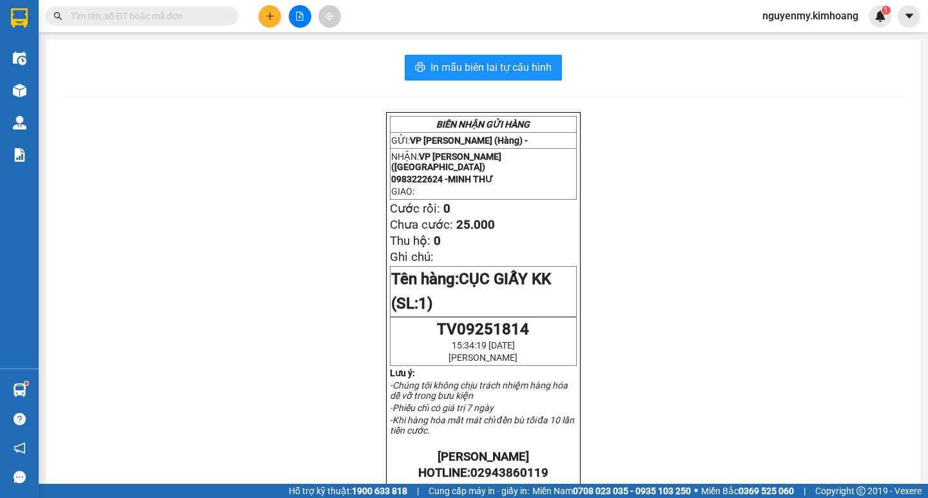
click at [189, 18] on input "text" at bounding box center [147, 16] width 152 height 14
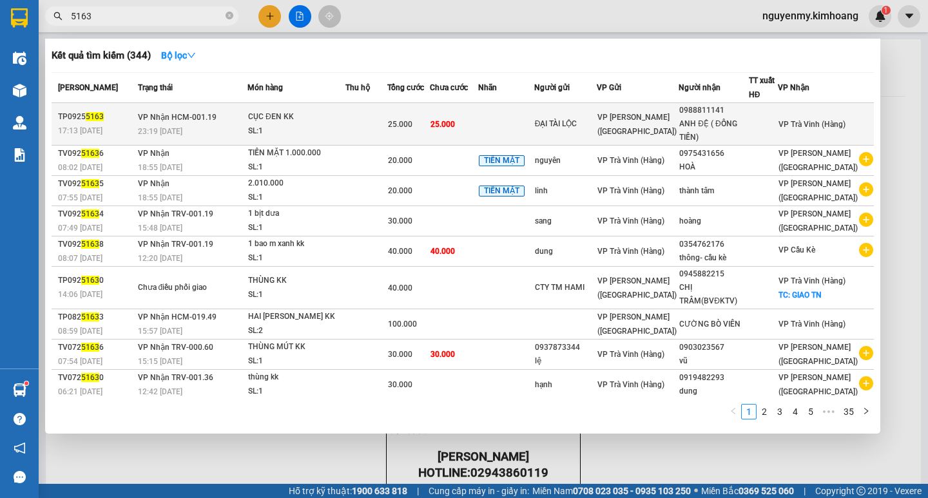
click at [718, 121] on div "ANH ĐỆ ( ĐỒNG TIẾN)" at bounding box center [713, 130] width 69 height 27
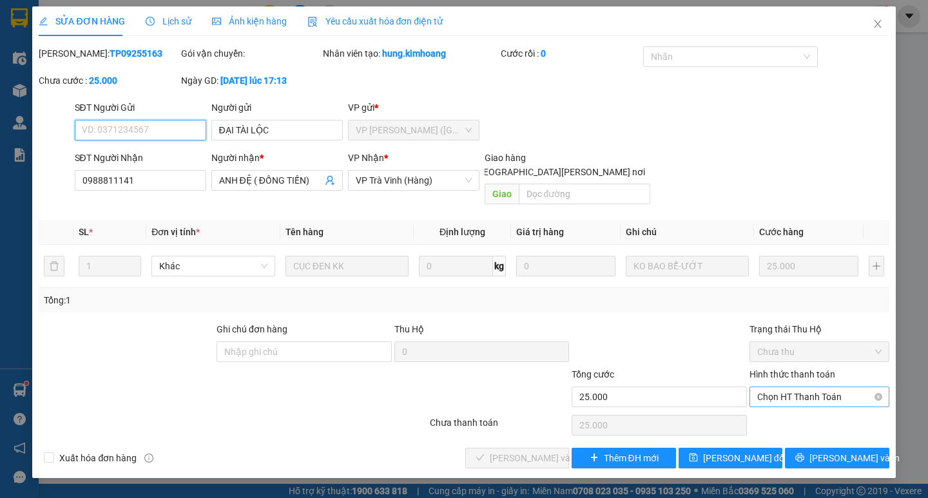
click at [818, 387] on span "Chọn HT Thanh Toán" at bounding box center [819, 396] width 124 height 19
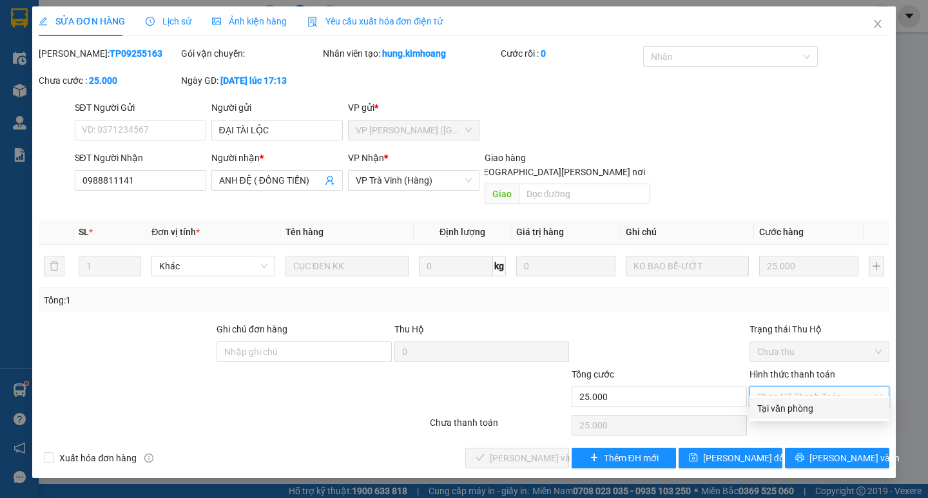
click at [816, 412] on div "Tại văn phòng" at bounding box center [819, 408] width 124 height 14
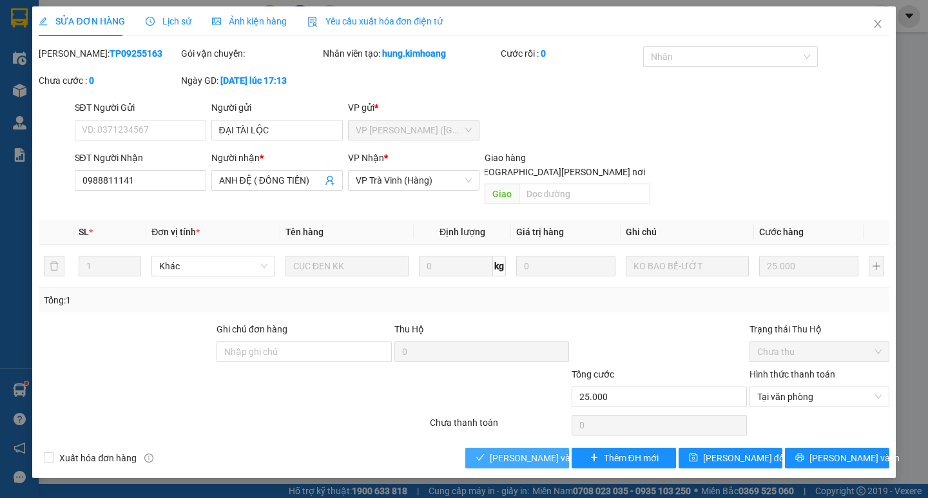
click at [533, 451] on span "[PERSON_NAME] và [PERSON_NAME] hàng" at bounding box center [577, 458] width 174 height 14
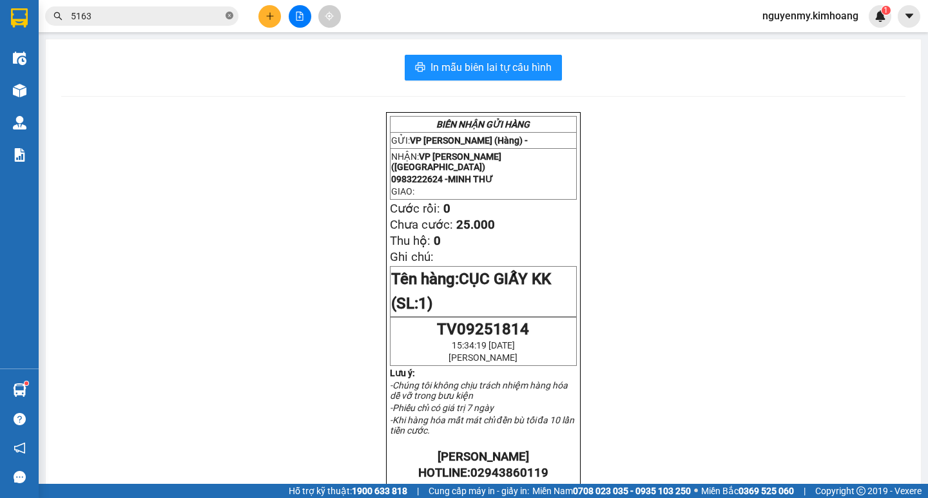
click at [235, 14] on span "5163" at bounding box center [141, 15] width 193 height 19
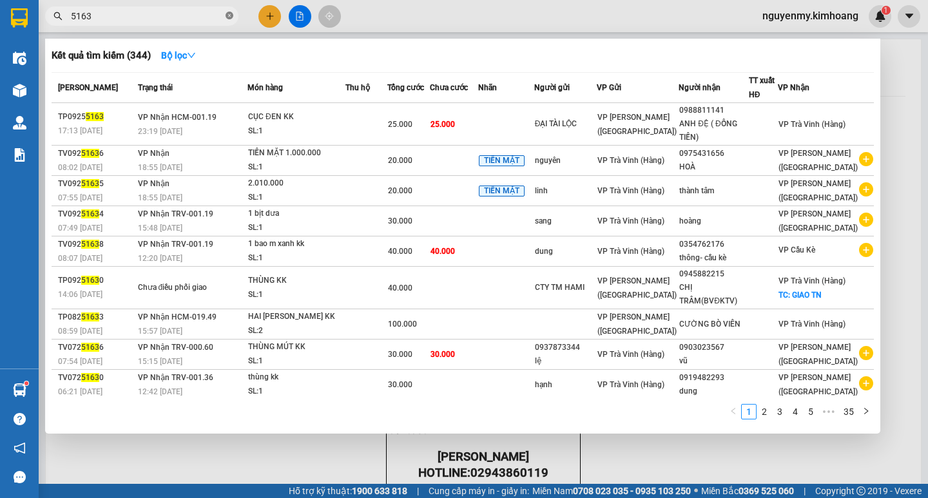
click at [230, 14] on icon "close-circle" at bounding box center [229, 16] width 8 height 8
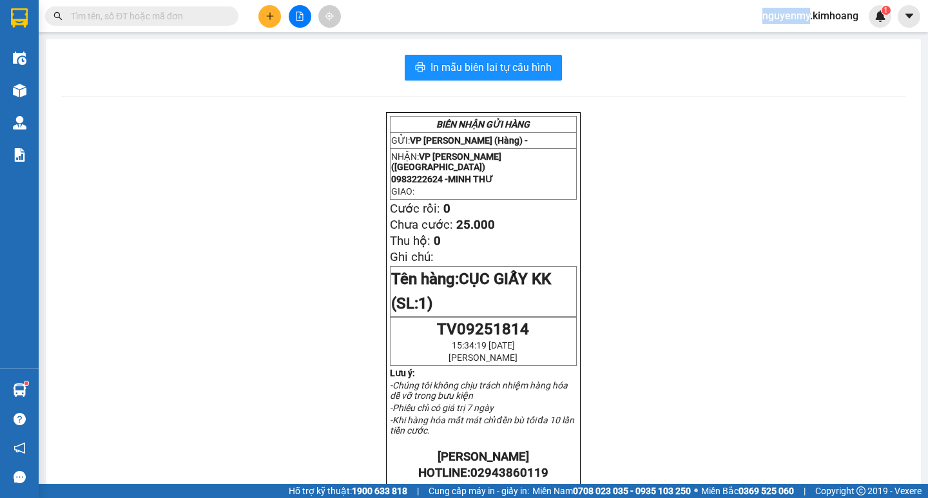
drag, startPoint x: 230, startPoint y: 14, endPoint x: 210, endPoint y: 16, distance: 20.1
click at [224, 16] on span at bounding box center [141, 15] width 193 height 19
click at [205, 17] on input "text" at bounding box center [147, 16] width 152 height 14
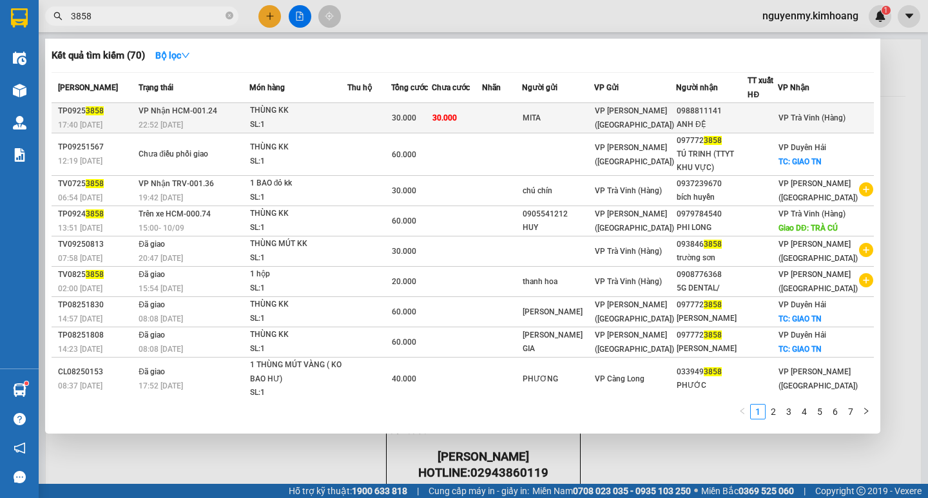
click at [671, 110] on span "VP [PERSON_NAME] ([GEOGRAPHIC_DATA])" at bounding box center [634, 117] width 79 height 23
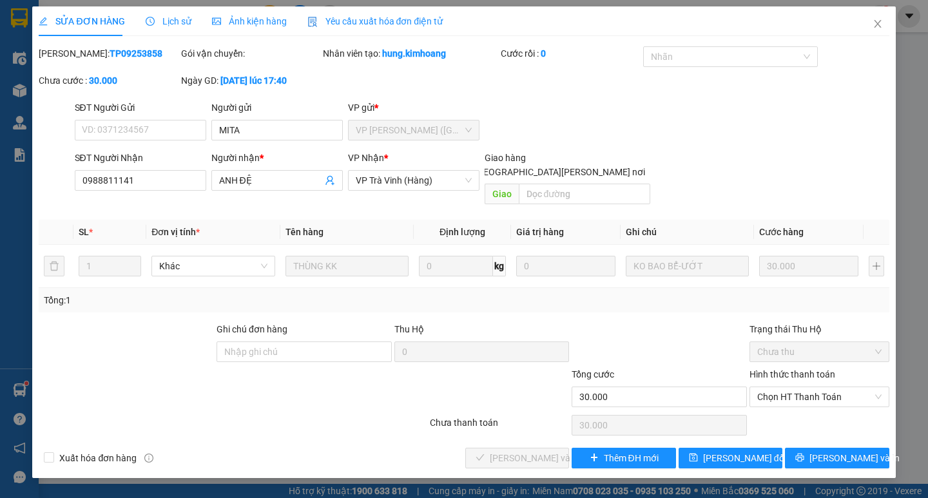
click at [829, 370] on div "Hình thức thanh toán" at bounding box center [819, 376] width 140 height 19
click at [836, 387] on span "Chọn HT Thanh Toán" at bounding box center [819, 396] width 124 height 19
click at [827, 405] on div "Tại văn phòng" at bounding box center [819, 408] width 124 height 14
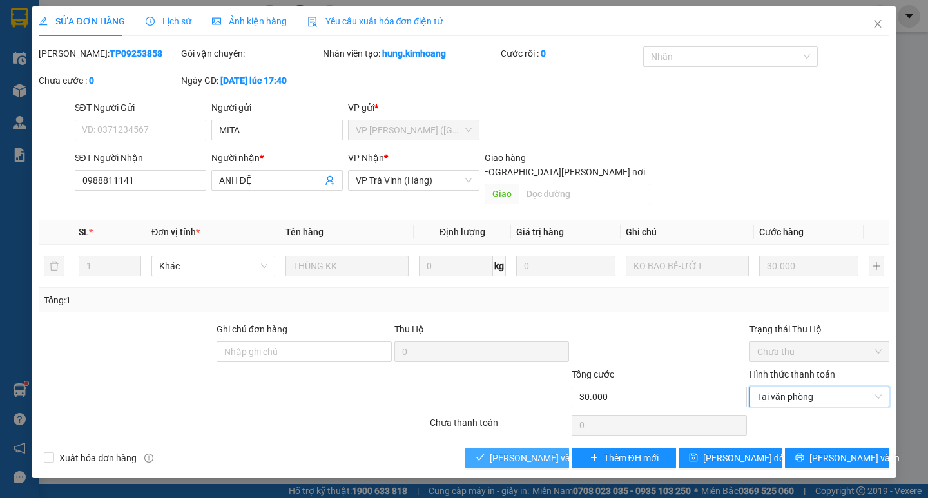
click at [544, 448] on button "[PERSON_NAME] và [PERSON_NAME] hàng" at bounding box center [517, 458] width 104 height 21
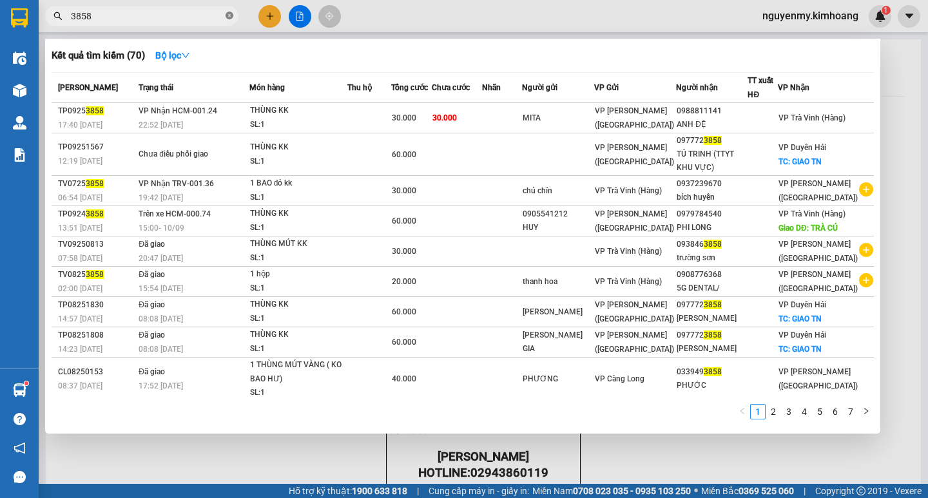
click at [228, 15] on icon "close-circle" at bounding box center [229, 16] width 8 height 8
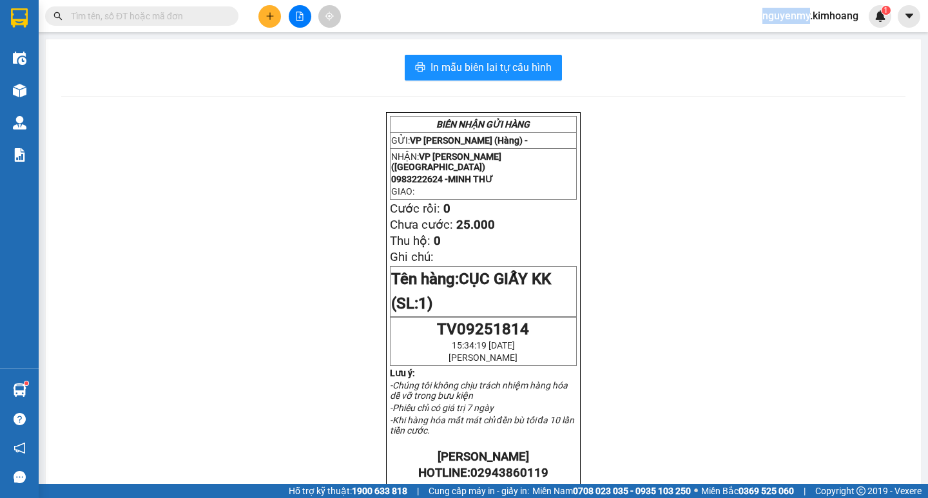
drag, startPoint x: 228, startPoint y: 15, endPoint x: 175, endPoint y: 14, distance: 52.8
click at [212, 20] on span at bounding box center [141, 15] width 193 height 19
click at [175, 14] on input "text" at bounding box center [147, 16] width 152 height 14
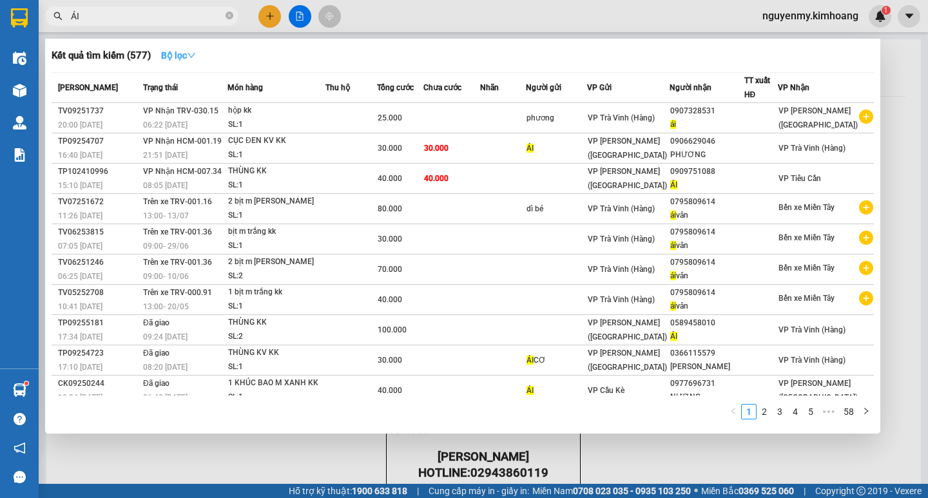
drag, startPoint x: 149, startPoint y: 41, endPoint x: 164, endPoint y: 62, distance: 25.0
click at [158, 53] on div "Kết quả tìm kiếm ( 577 ) Bộ lọc Mã ĐH Trạng thái Món hàng Thu hộ Tổng cước Chưa…" at bounding box center [462, 236] width 835 height 395
click at [230, 17] on icon "close-circle" at bounding box center [229, 16] width 8 height 8
click at [207, 22] on span at bounding box center [141, 15] width 193 height 19
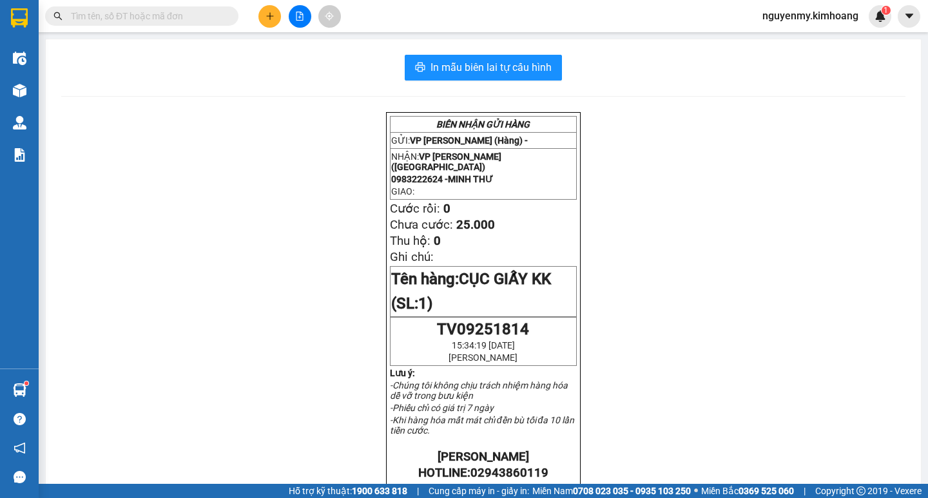
click at [166, 19] on input "text" at bounding box center [147, 16] width 152 height 14
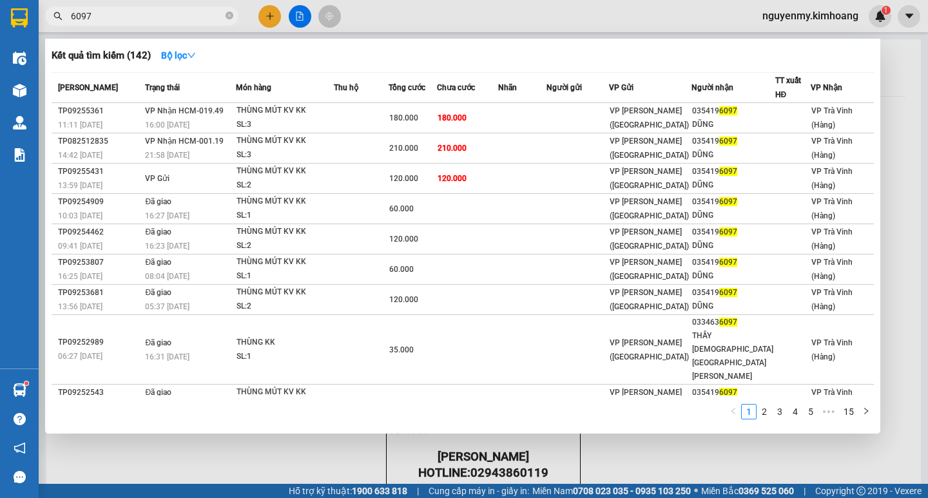
click at [227, 17] on icon "close-circle" at bounding box center [229, 16] width 8 height 8
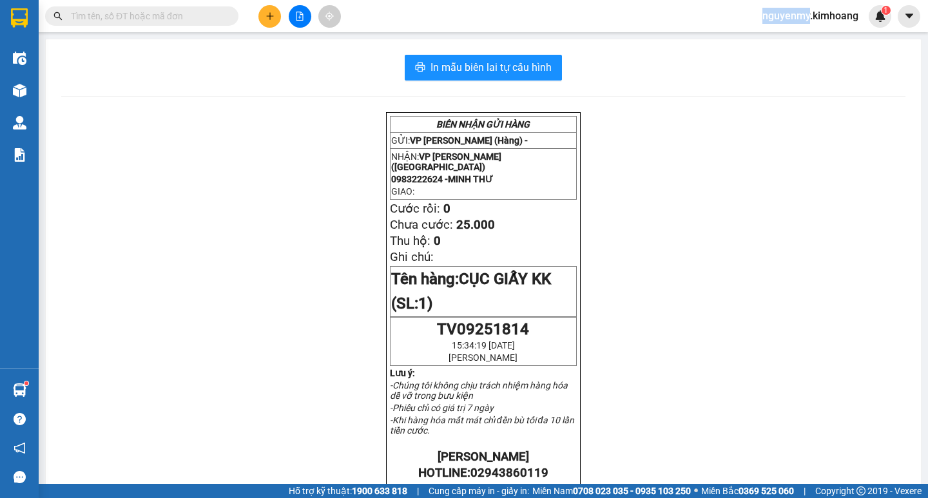
drag, startPoint x: 227, startPoint y: 17, endPoint x: 185, endPoint y: 12, distance: 42.8
click at [227, 17] on span at bounding box center [229, 16] width 8 height 14
click at [180, 23] on span at bounding box center [141, 15] width 193 height 19
click at [183, 23] on input "text" at bounding box center [147, 16] width 152 height 14
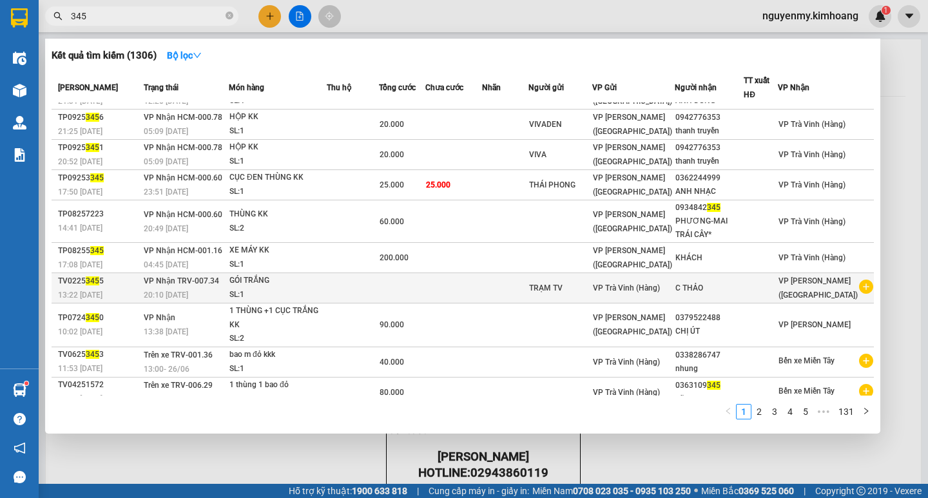
scroll to position [36, 0]
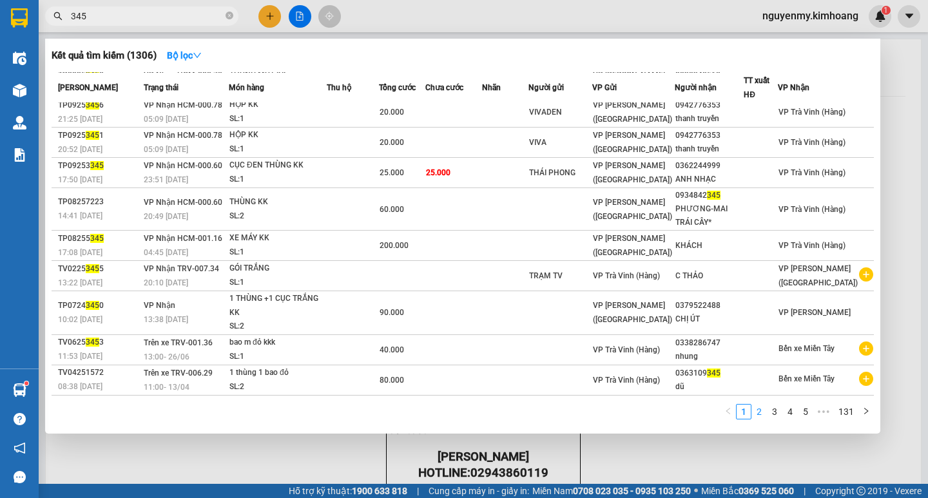
click at [763, 413] on link "2" at bounding box center [759, 412] width 14 height 14
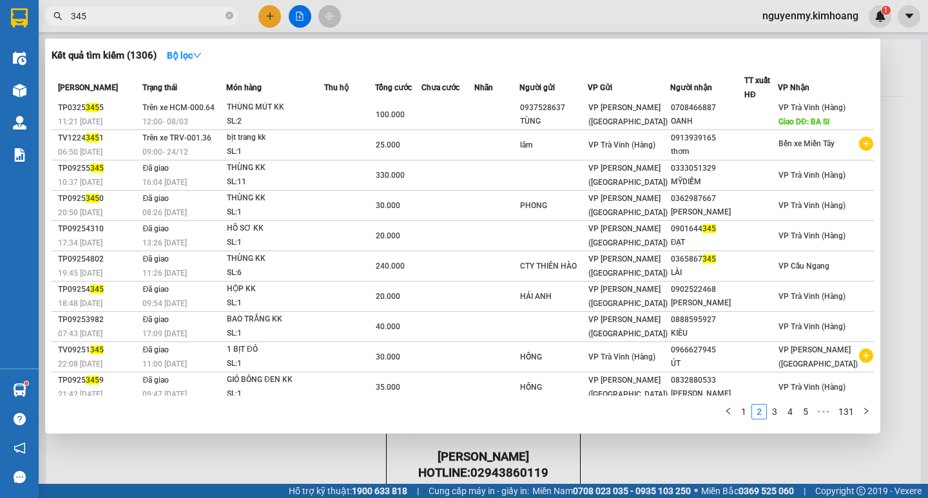
scroll to position [0, 0]
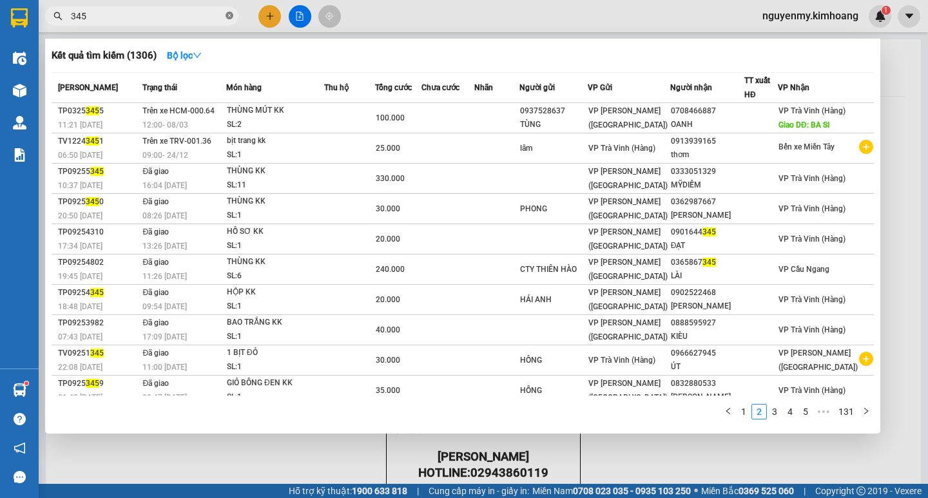
click at [233, 14] on icon "close-circle" at bounding box center [229, 16] width 8 height 8
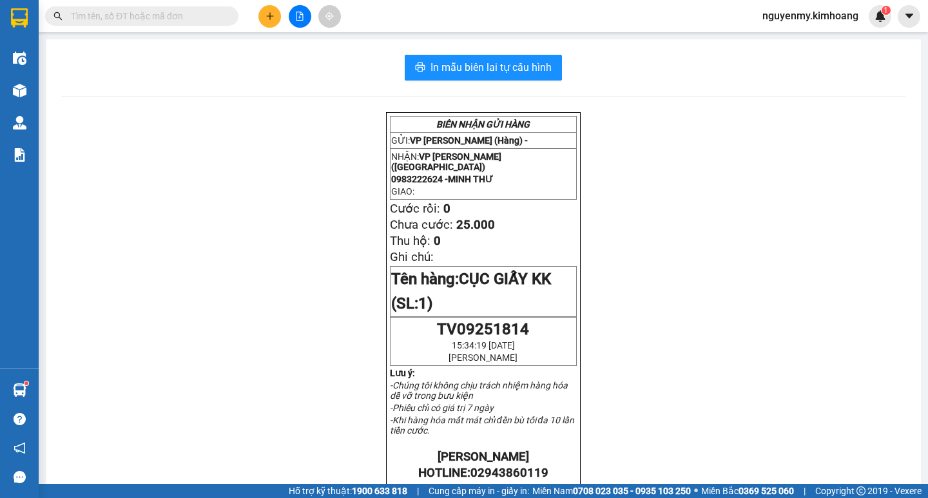
click at [225, 21] on span at bounding box center [229, 16] width 8 height 14
drag, startPoint x: 214, startPoint y: 23, endPoint x: 182, endPoint y: 15, distance: 32.4
click at [189, 19] on span at bounding box center [141, 15] width 193 height 19
click at [182, 14] on input "text" at bounding box center [147, 16] width 152 height 14
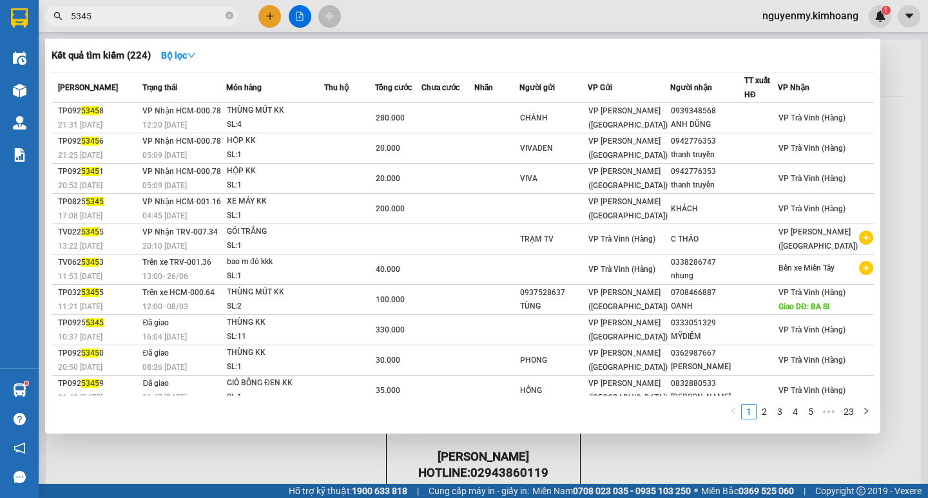
click at [225, 17] on icon "close-circle" at bounding box center [229, 16] width 8 height 8
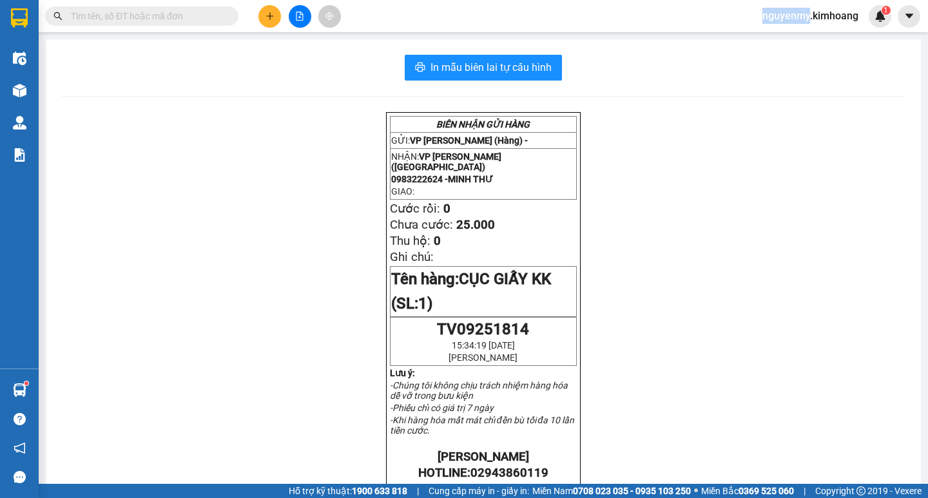
drag, startPoint x: 225, startPoint y: 17, endPoint x: 220, endPoint y: 22, distance: 7.3
click at [222, 22] on span at bounding box center [141, 15] width 193 height 19
click at [216, 22] on input "text" at bounding box center [147, 16] width 152 height 14
click at [204, 14] on input "text" at bounding box center [147, 16] width 152 height 14
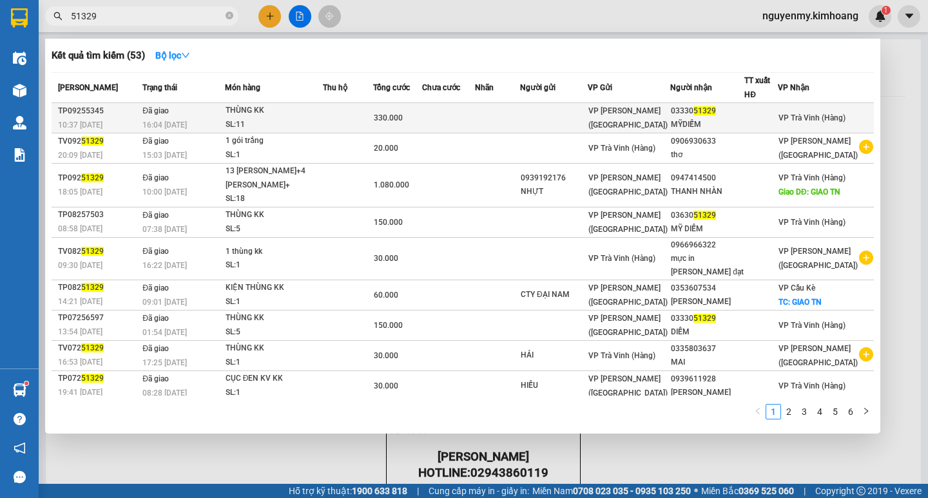
click at [456, 112] on td at bounding box center [448, 118] width 53 height 30
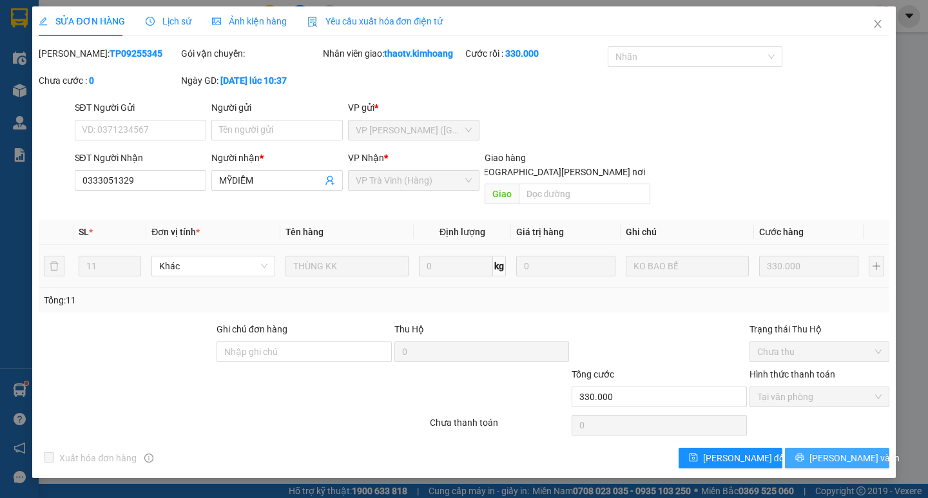
click at [845, 451] on span "[PERSON_NAME] và In" at bounding box center [854, 458] width 90 height 14
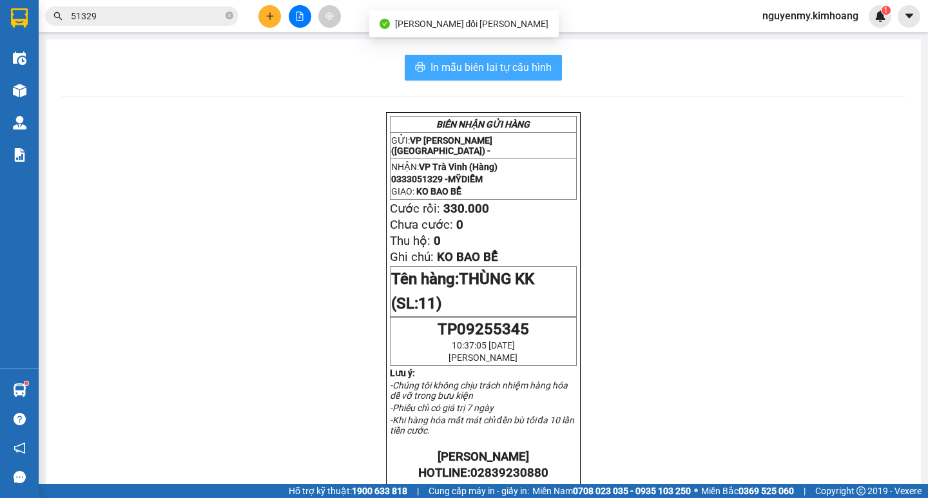
click at [463, 66] on span "In mẫu biên lai tự cấu hình" at bounding box center [490, 67] width 121 height 16
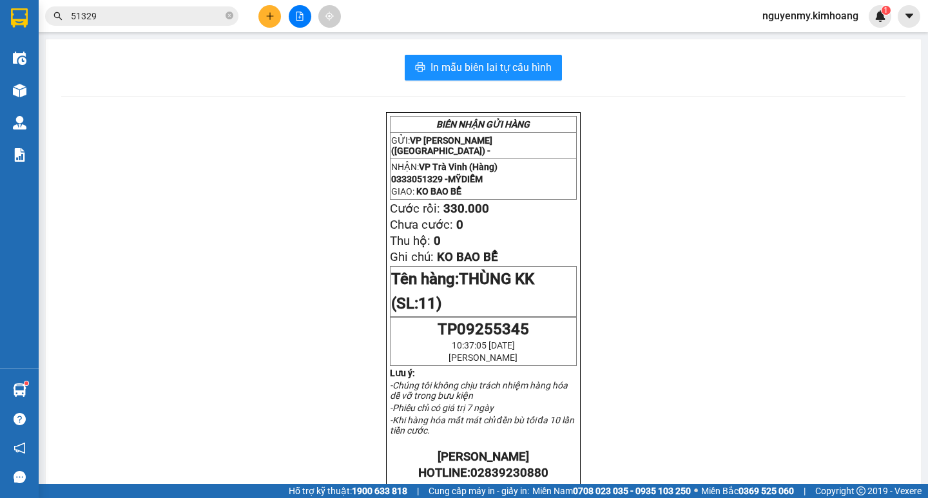
click at [231, 18] on icon "close-circle" at bounding box center [229, 16] width 8 height 8
click at [230, 18] on span at bounding box center [229, 16] width 8 height 14
click at [205, 19] on input "text" at bounding box center [147, 16] width 152 height 14
click at [204, 19] on input "text" at bounding box center [147, 16] width 152 height 14
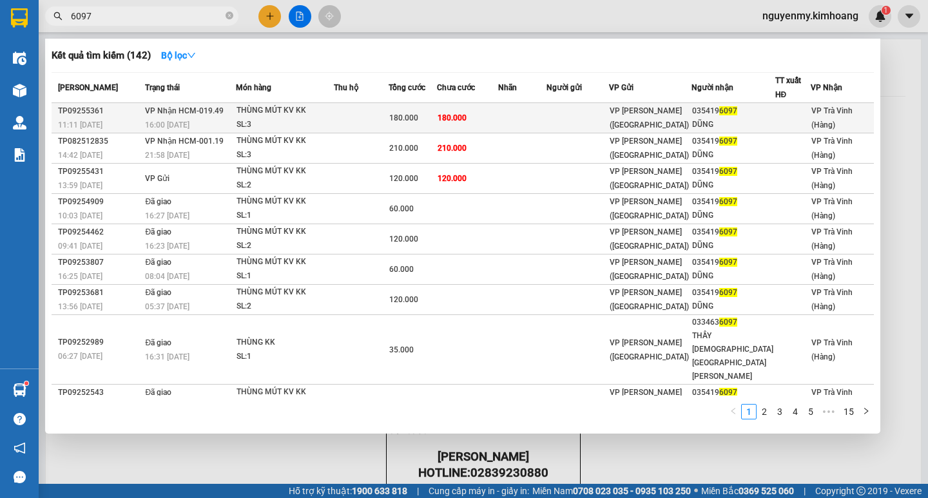
click at [383, 120] on td at bounding box center [361, 118] width 55 height 30
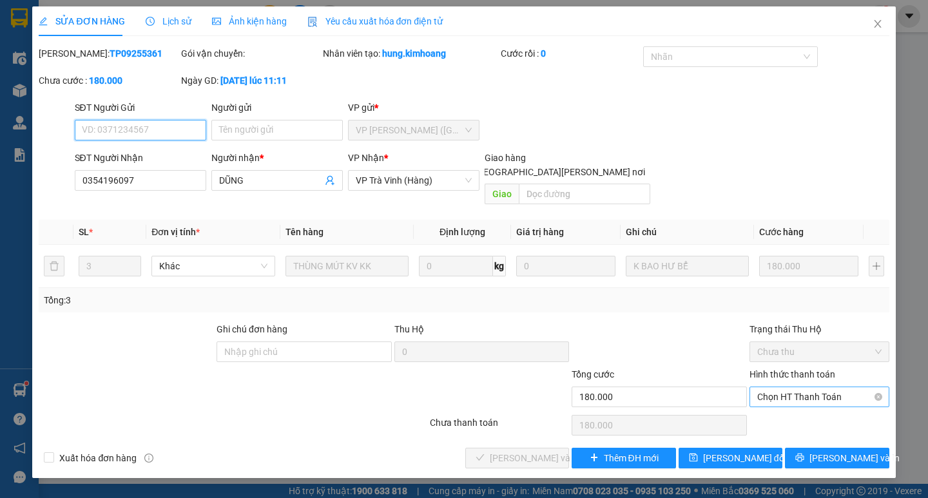
click at [830, 387] on span "Chọn HT Thanh Toán" at bounding box center [819, 396] width 124 height 19
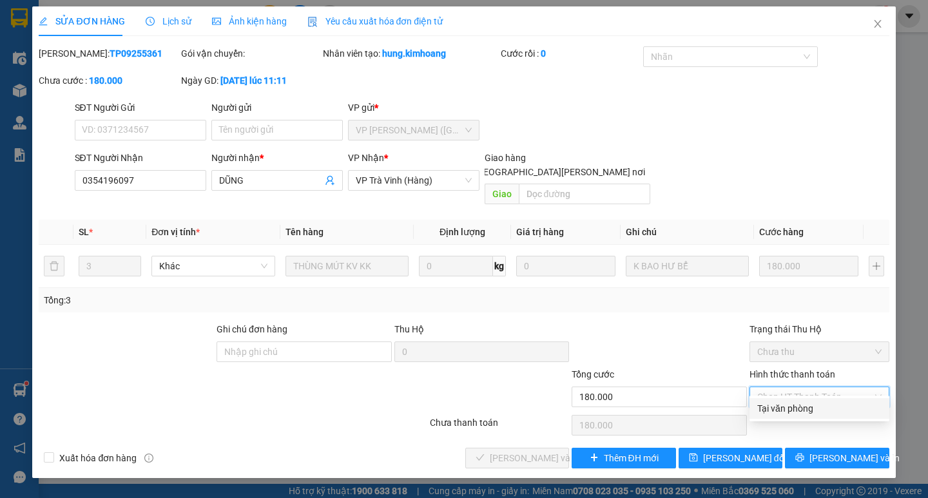
click at [820, 411] on div "Tại văn phòng" at bounding box center [819, 408] width 124 height 14
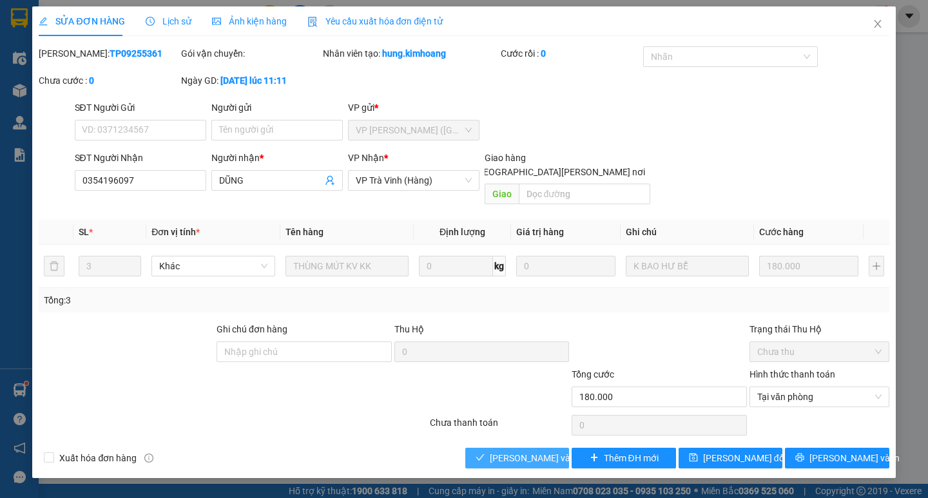
click at [544, 451] on span "[PERSON_NAME] và [PERSON_NAME] hàng" at bounding box center [577, 458] width 174 height 14
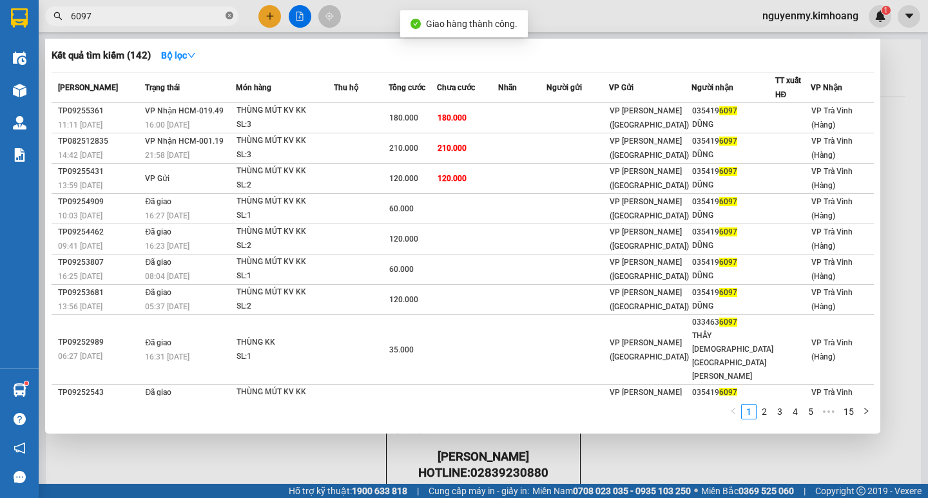
click at [231, 18] on icon "close-circle" at bounding box center [229, 16] width 8 height 8
click at [225, 19] on span at bounding box center [141, 15] width 193 height 19
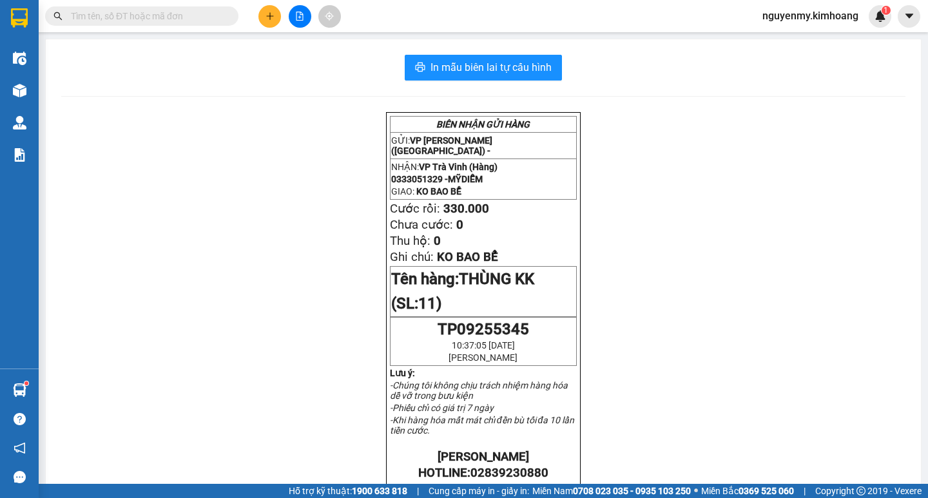
click at [200, 20] on input "text" at bounding box center [147, 16] width 152 height 14
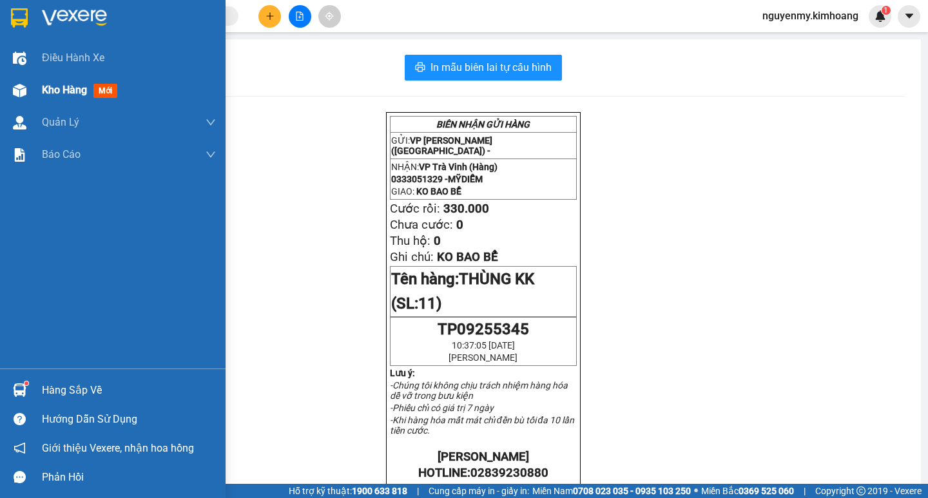
click at [61, 92] on span "Kho hàng" at bounding box center [64, 90] width 45 height 12
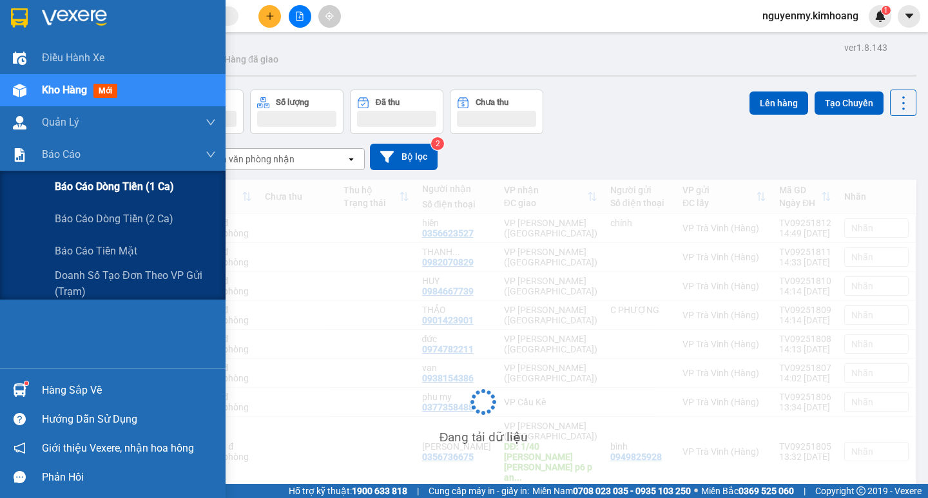
click at [107, 186] on span "Báo cáo dòng tiền (1 ca)" at bounding box center [114, 186] width 119 height 16
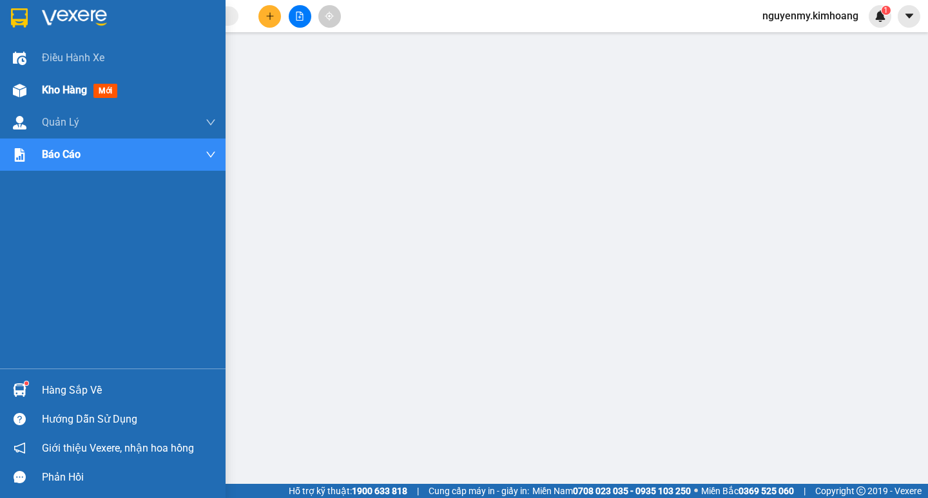
click at [69, 91] on span "Kho hàng" at bounding box center [64, 90] width 45 height 12
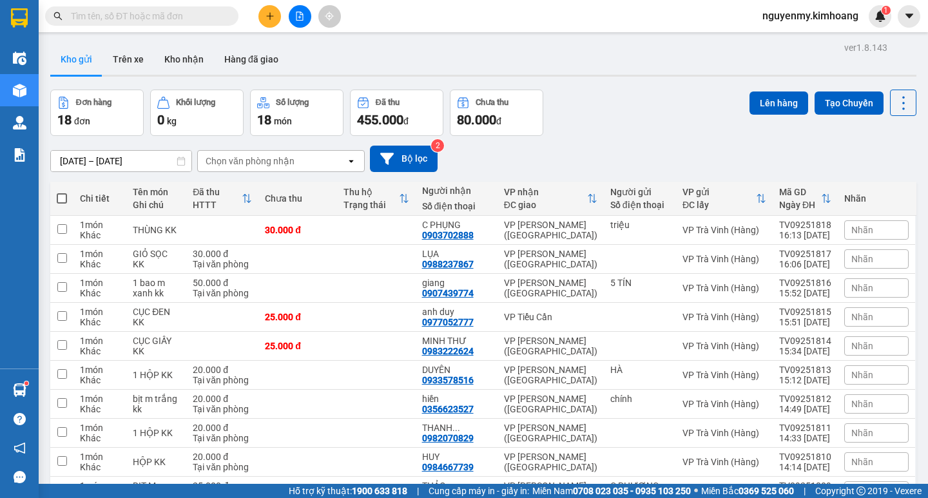
click at [146, 19] on input "text" at bounding box center [147, 16] width 152 height 14
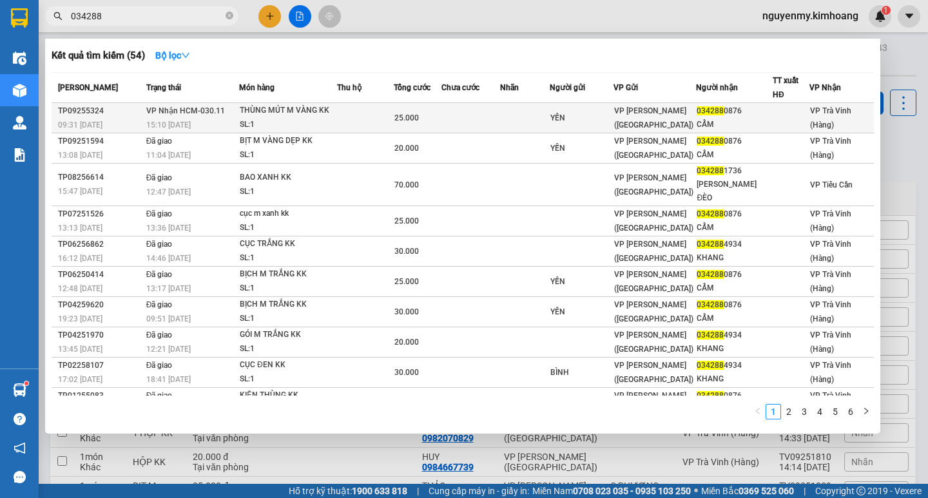
click at [403, 110] on td "25.000" at bounding box center [418, 118] width 48 height 30
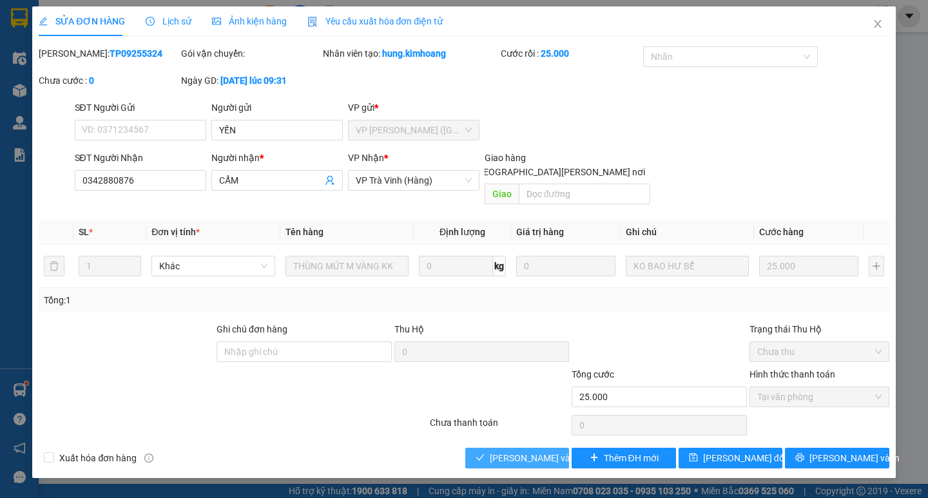
click at [495, 451] on span "[PERSON_NAME] và [PERSON_NAME] hàng" at bounding box center [577, 458] width 174 height 14
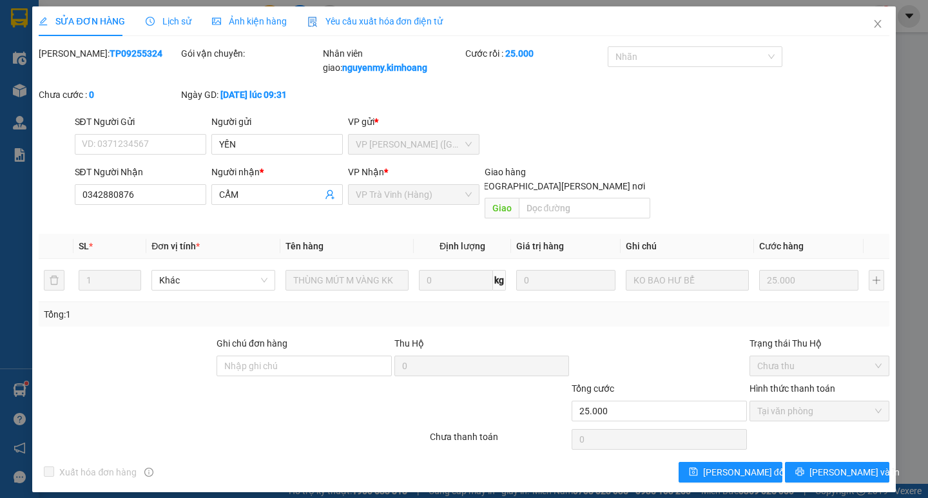
drag, startPoint x: 173, startPoint y: 14, endPoint x: 180, endPoint y: 8, distance: 9.2
click at [175, 13] on div "Lịch sử" at bounding box center [169, 21] width 46 height 30
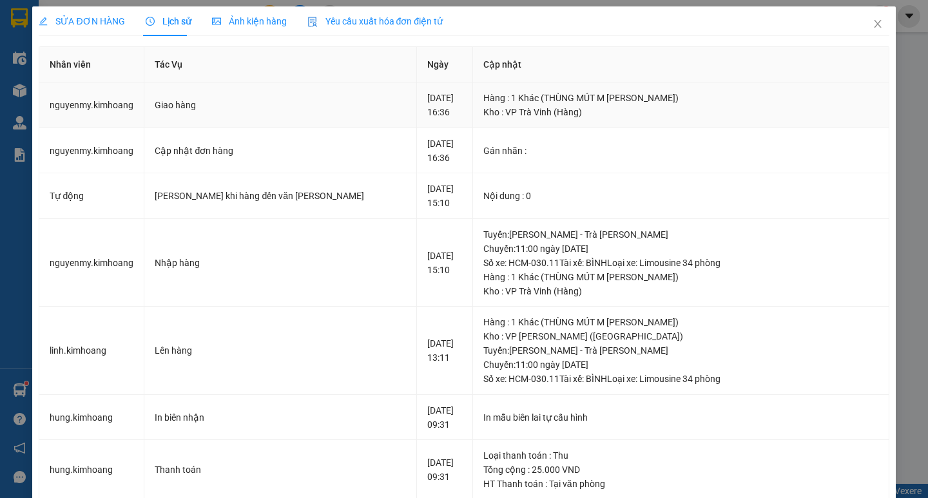
click at [94, 91] on td "nguyenmy.kimhoang" at bounding box center [91, 105] width 105 height 46
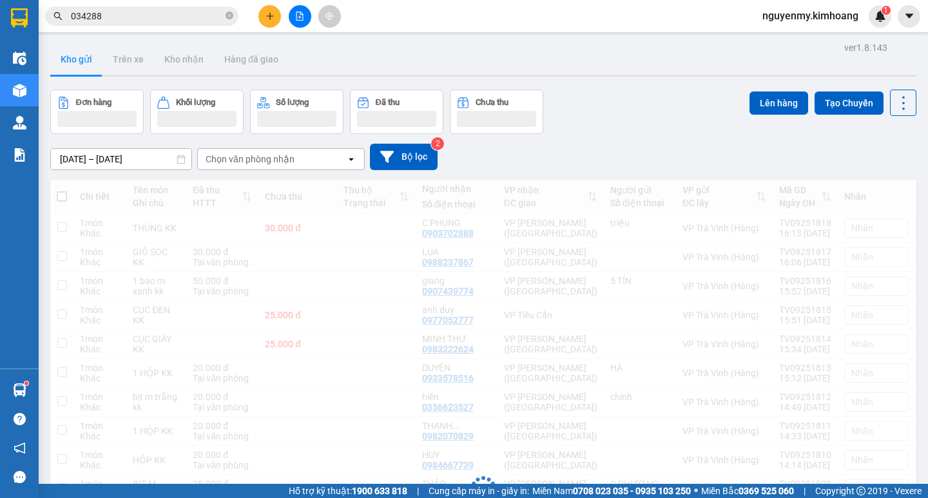
click at [231, 17] on icon "close-circle" at bounding box center [229, 16] width 8 height 8
drag, startPoint x: 211, startPoint y: 18, endPoint x: 188, endPoint y: 14, distance: 23.6
click at [193, 15] on input "text" at bounding box center [147, 16] width 152 height 14
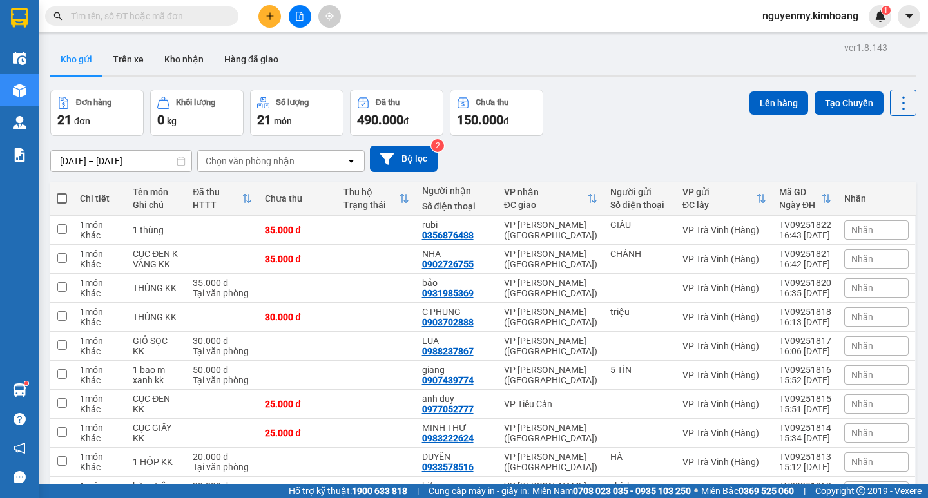
click at [177, 7] on span at bounding box center [141, 15] width 193 height 19
click at [169, 20] on input "text" at bounding box center [147, 16] width 152 height 14
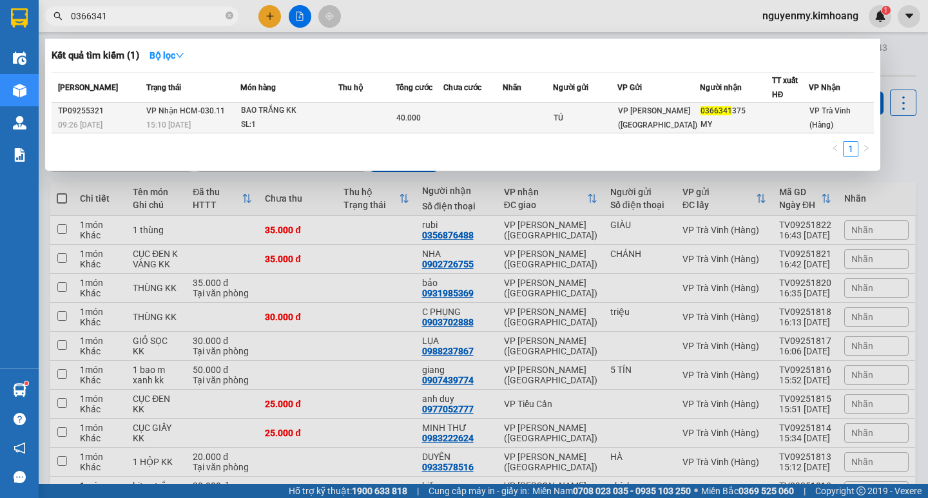
click at [425, 110] on td "40.000" at bounding box center [420, 118] width 48 height 30
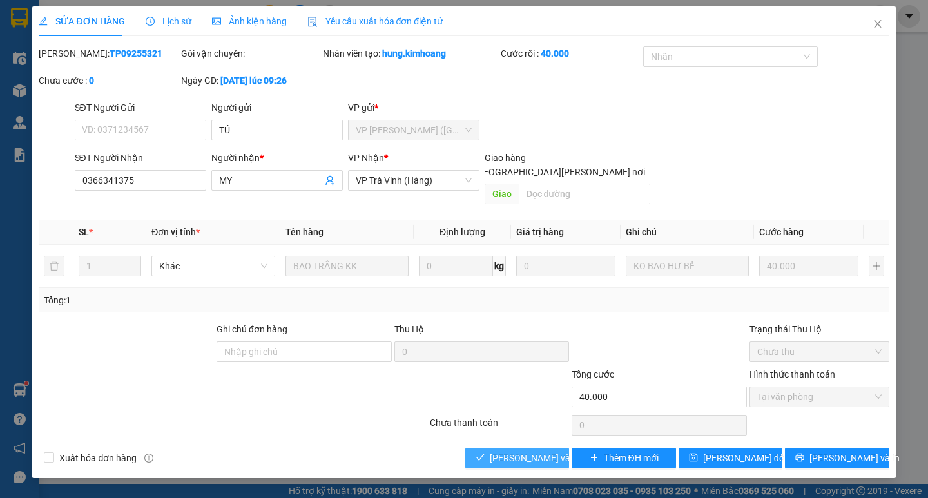
click at [528, 451] on span "[PERSON_NAME] và [PERSON_NAME] hàng" at bounding box center [577, 458] width 174 height 14
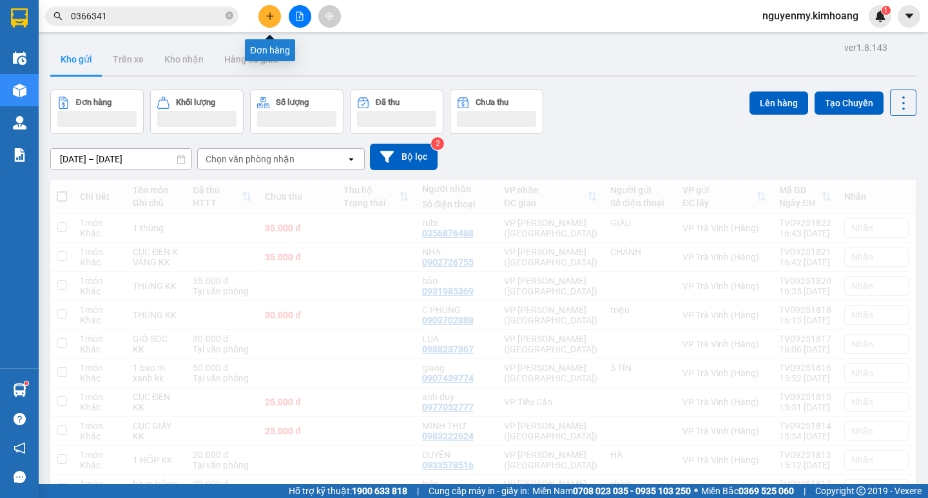
click at [263, 19] on button at bounding box center [269, 16] width 23 height 23
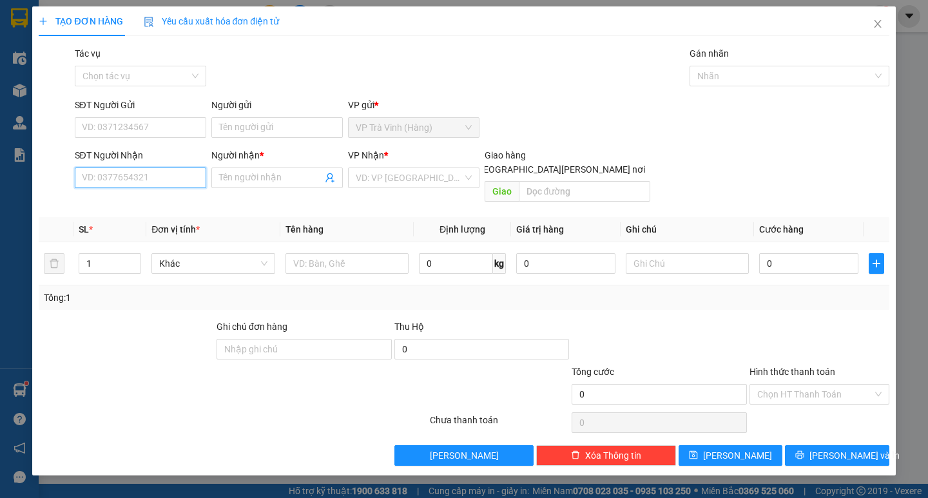
click at [128, 173] on input "SĐT Người Nhận" at bounding box center [140, 177] width 131 height 21
click at [150, 205] on div "0913535463 - xuyên" at bounding box center [140, 203] width 116 height 14
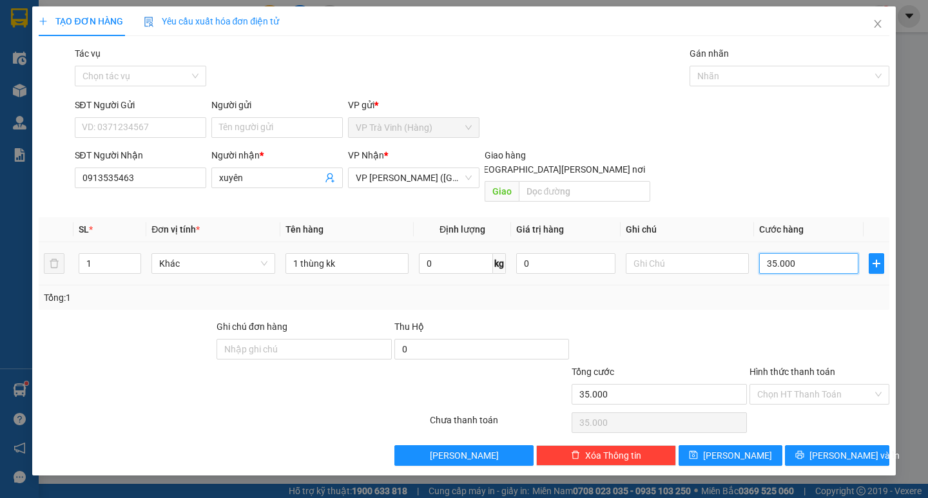
click at [815, 253] on input "35.000" at bounding box center [808, 263] width 99 height 21
click at [823, 445] on button "[PERSON_NAME] và In" at bounding box center [837, 455] width 104 height 21
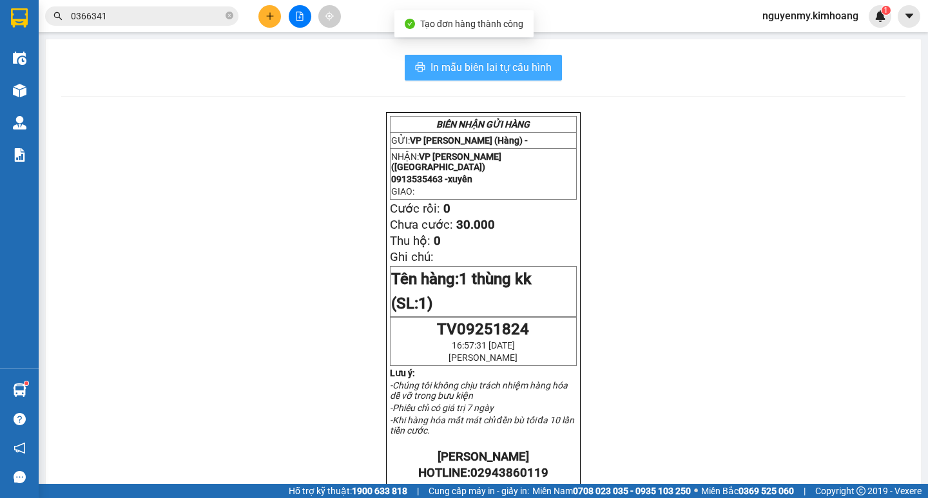
click at [506, 73] on span "In mẫu biên lai tự cấu hình" at bounding box center [490, 67] width 121 height 16
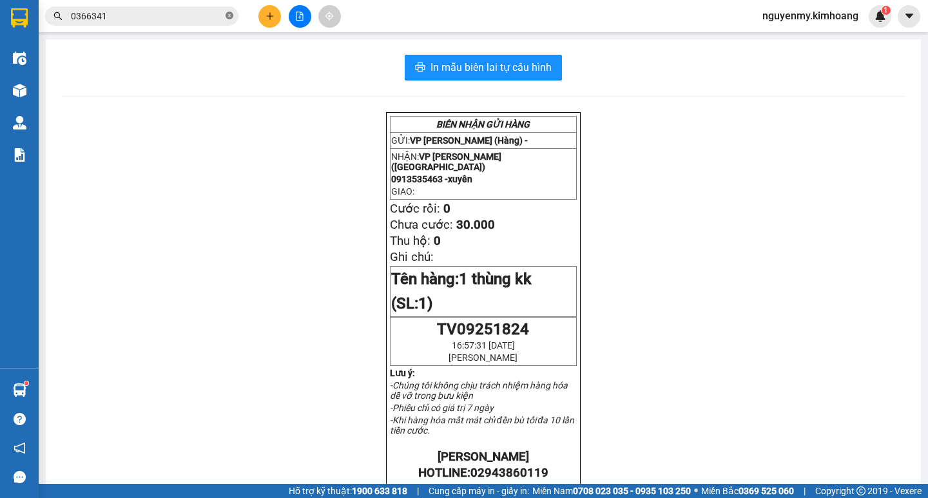
click at [227, 14] on icon "close-circle" at bounding box center [229, 16] width 8 height 8
drag, startPoint x: 227, startPoint y: 14, endPoint x: 182, endPoint y: 17, distance: 45.2
click at [212, 21] on span at bounding box center [141, 15] width 193 height 19
click at [182, 17] on input "text" at bounding box center [147, 16] width 152 height 14
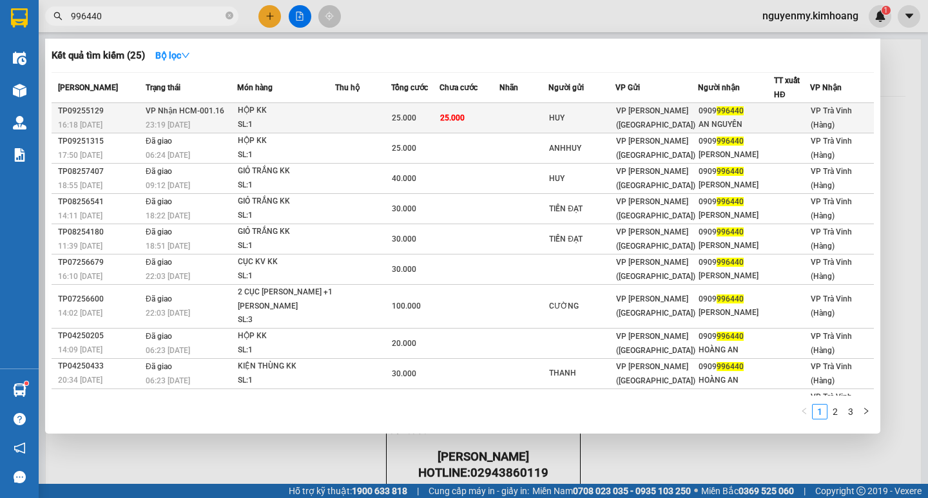
click at [492, 111] on td "25.000" at bounding box center [469, 118] width 60 height 30
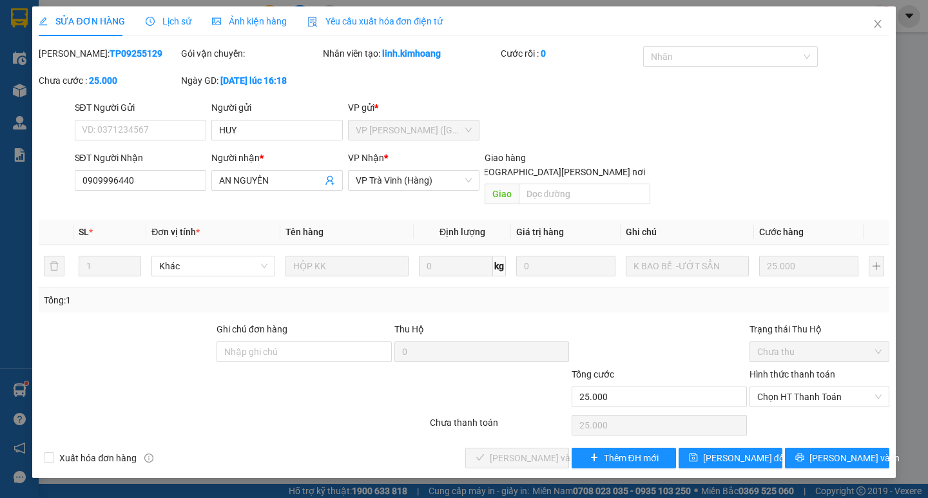
click at [827, 412] on div "Chọn HT Thanh Toán" at bounding box center [819, 425] width 142 height 26
click at [836, 391] on span "Chọn HT Thanh Toán" at bounding box center [819, 396] width 124 height 19
click at [825, 414] on div "Tại văn phòng" at bounding box center [819, 408] width 124 height 14
click at [523, 451] on span "[PERSON_NAME] và [PERSON_NAME] hàng" at bounding box center [577, 458] width 174 height 14
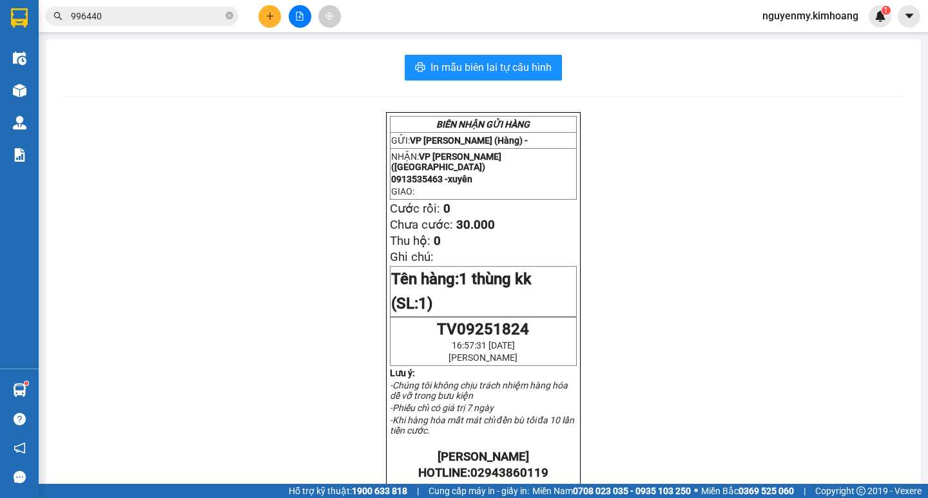
click at [127, 12] on input "996440" at bounding box center [147, 16] width 152 height 14
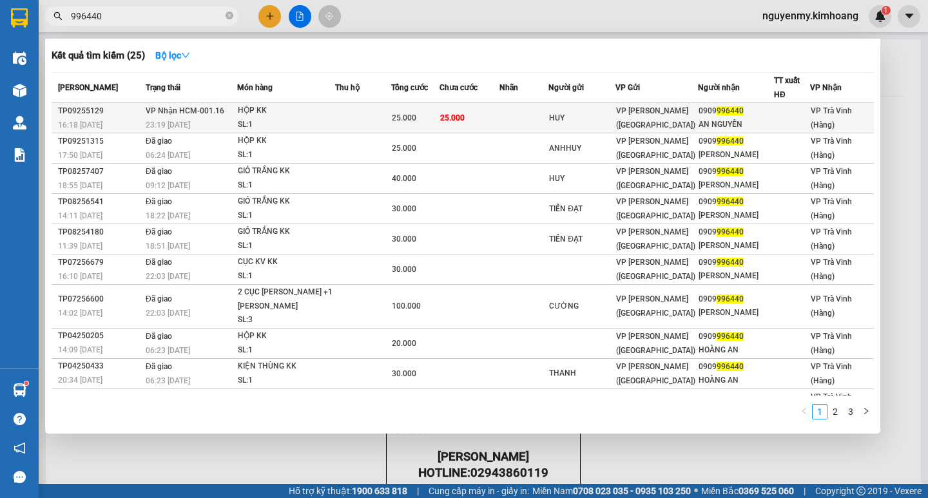
click at [429, 108] on td "25.000" at bounding box center [415, 118] width 48 height 30
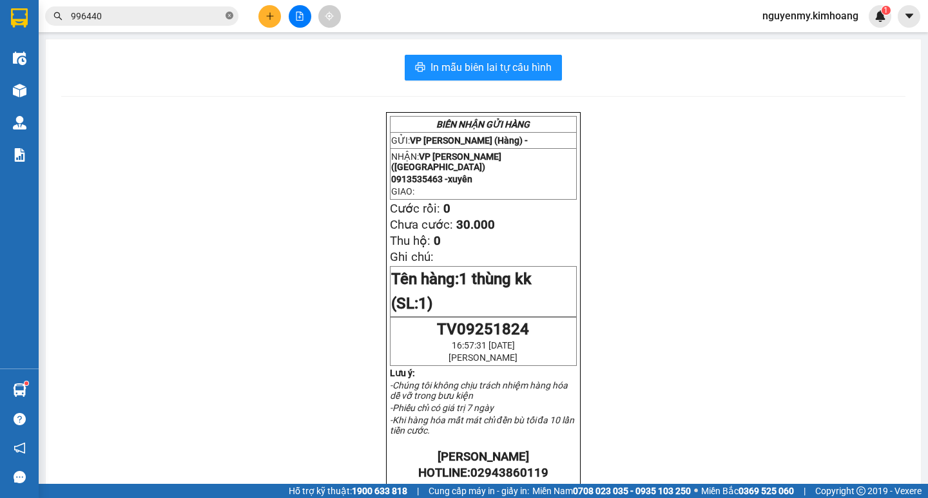
click at [229, 17] on icon "close-circle" at bounding box center [229, 16] width 8 height 8
click at [297, 21] on button at bounding box center [300, 16] width 23 height 23
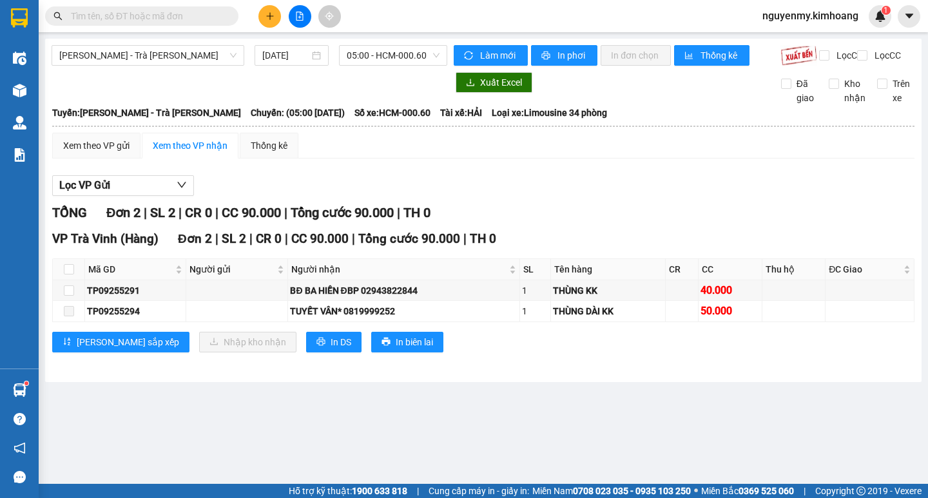
click at [189, 24] on span at bounding box center [141, 15] width 193 height 19
click at [189, 22] on input "text" at bounding box center [147, 16] width 152 height 14
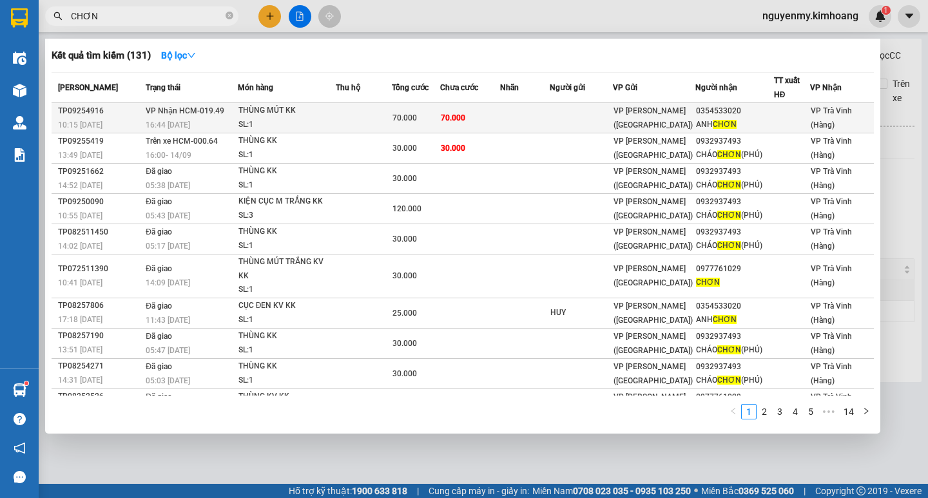
click at [471, 112] on td "70.000" at bounding box center [470, 118] width 60 height 30
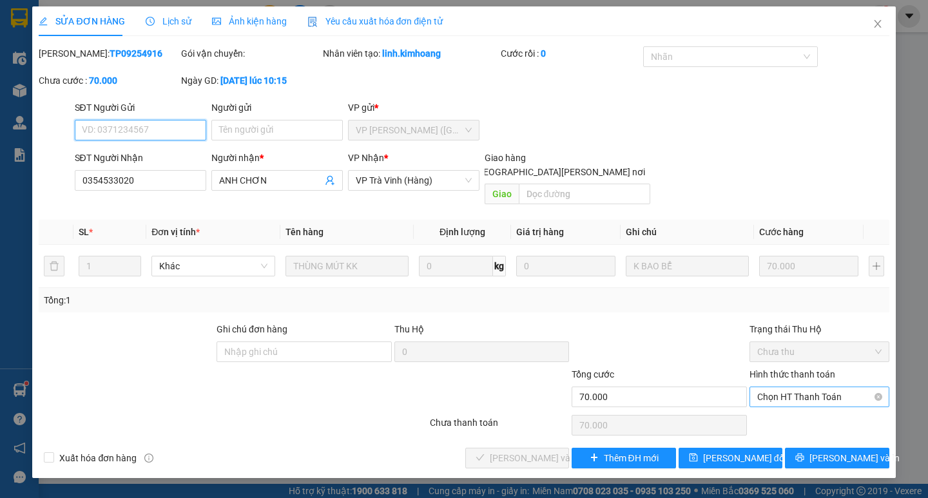
click at [829, 387] on span "Chọn HT Thanh Toán" at bounding box center [819, 396] width 124 height 19
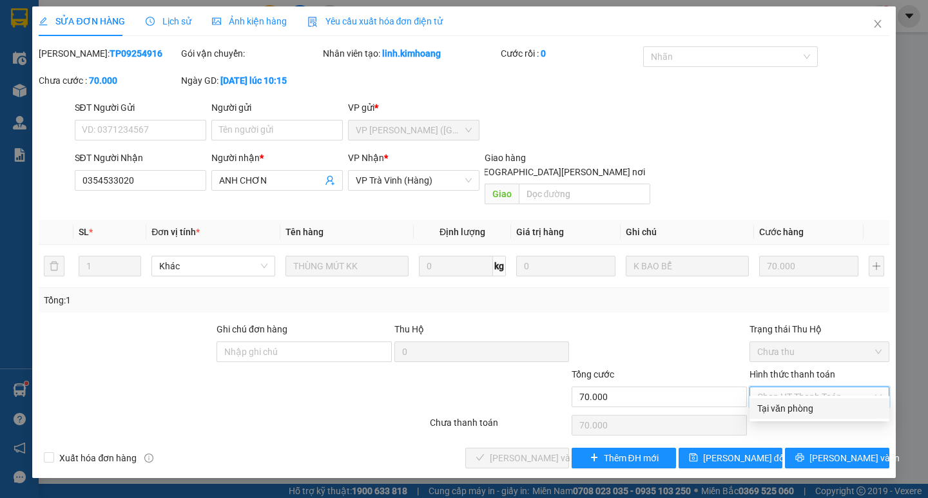
click at [816, 400] on div "Tại văn phòng" at bounding box center [819, 408] width 140 height 21
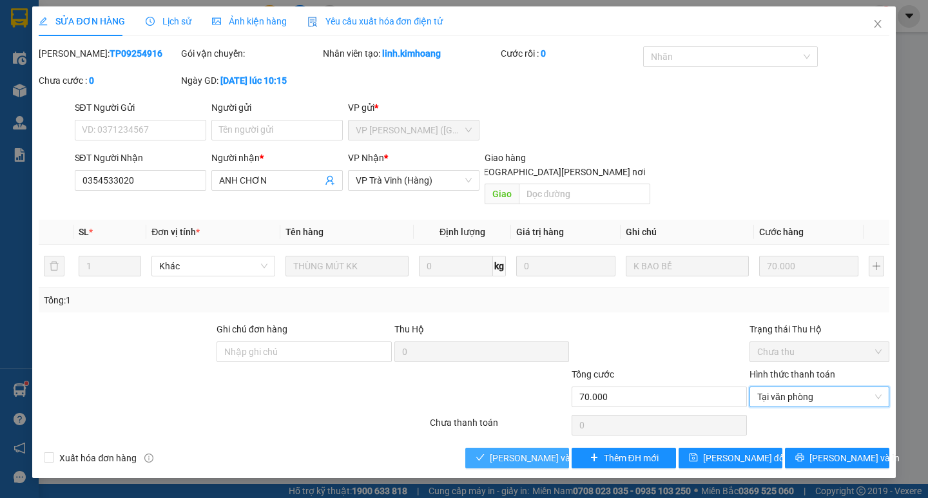
click at [550, 451] on span "[PERSON_NAME] và [PERSON_NAME] hàng" at bounding box center [577, 458] width 174 height 14
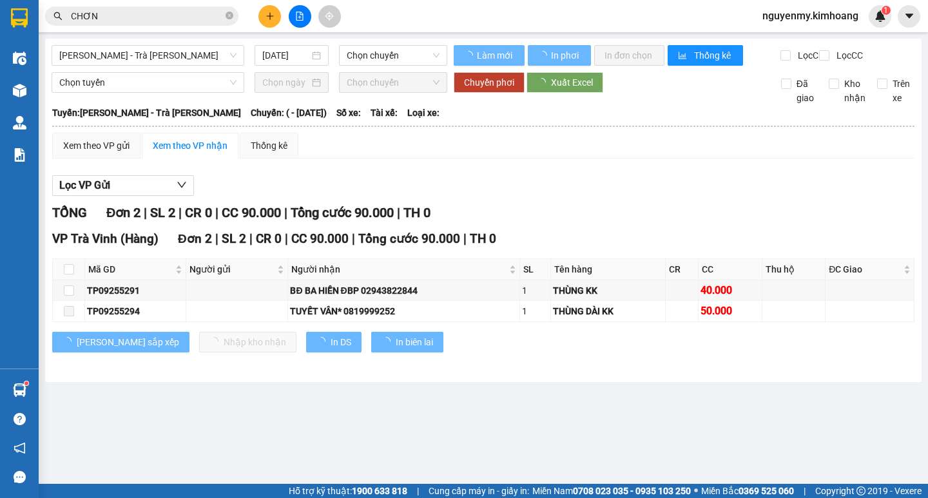
drag, startPoint x: 175, startPoint y: 21, endPoint x: 276, endPoint y: 53, distance: 106.1
click at [175, 21] on input "CHƠN" at bounding box center [147, 16] width 152 height 14
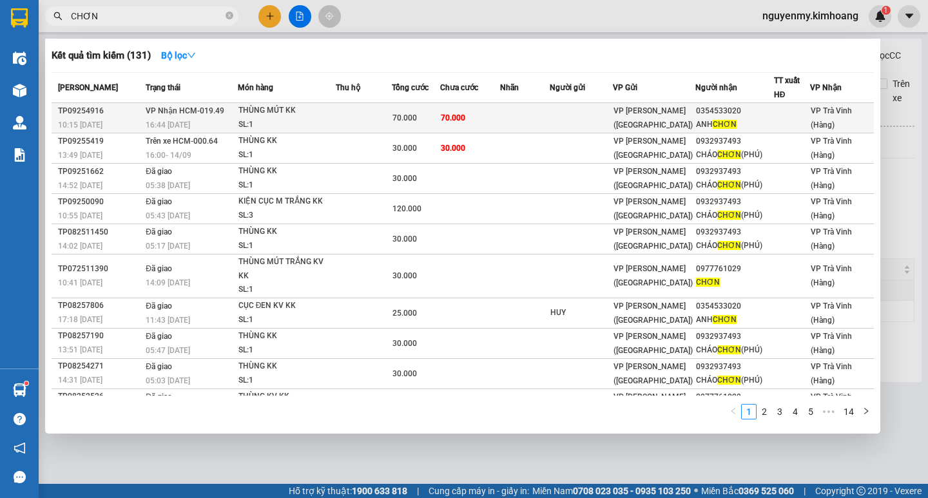
click at [460, 115] on span "70.000" at bounding box center [453, 117] width 24 height 9
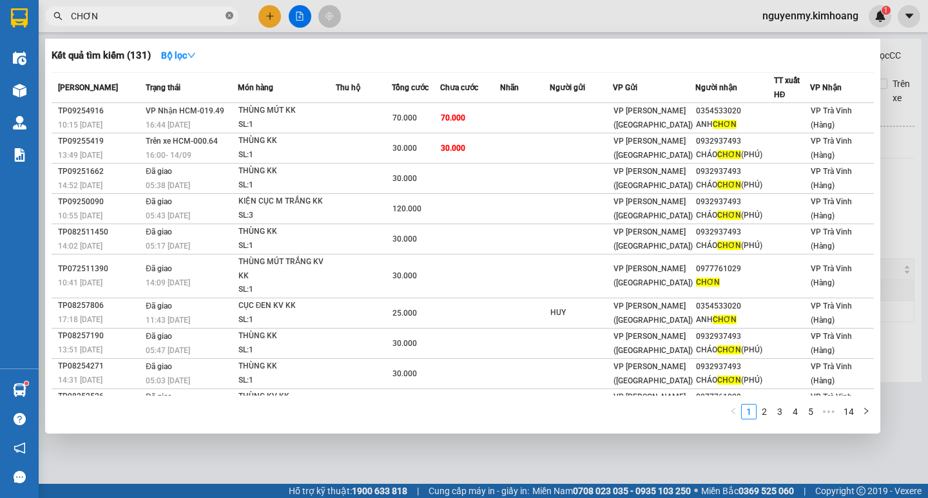
click at [231, 11] on span at bounding box center [229, 16] width 8 height 12
click at [187, 17] on span at bounding box center [141, 15] width 193 height 19
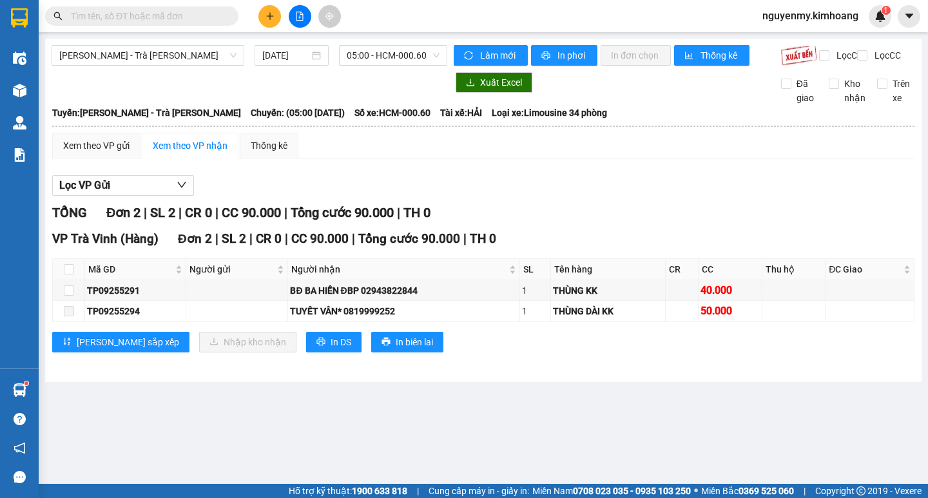
click at [173, 17] on input "text" at bounding box center [147, 16] width 152 height 14
click at [167, 16] on input "text" at bounding box center [147, 16] width 152 height 14
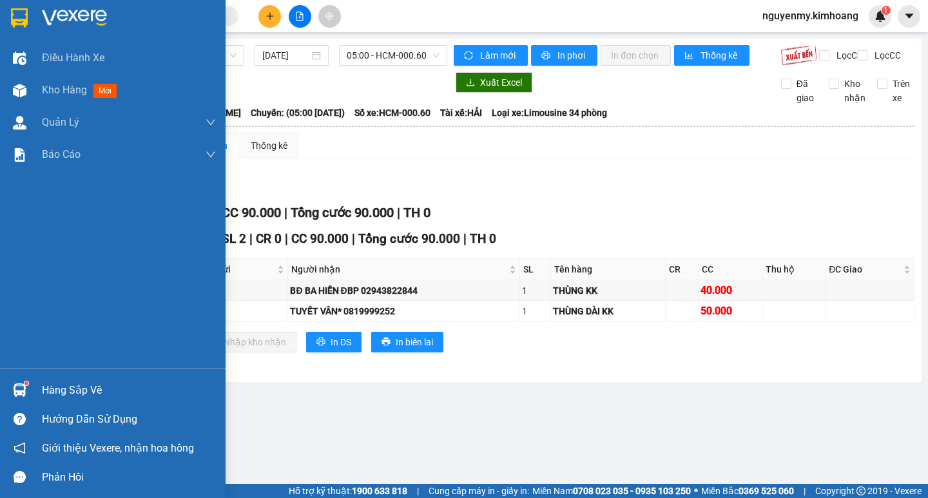
click at [59, 379] on div "Hàng sắp về" at bounding box center [112, 390] width 225 height 29
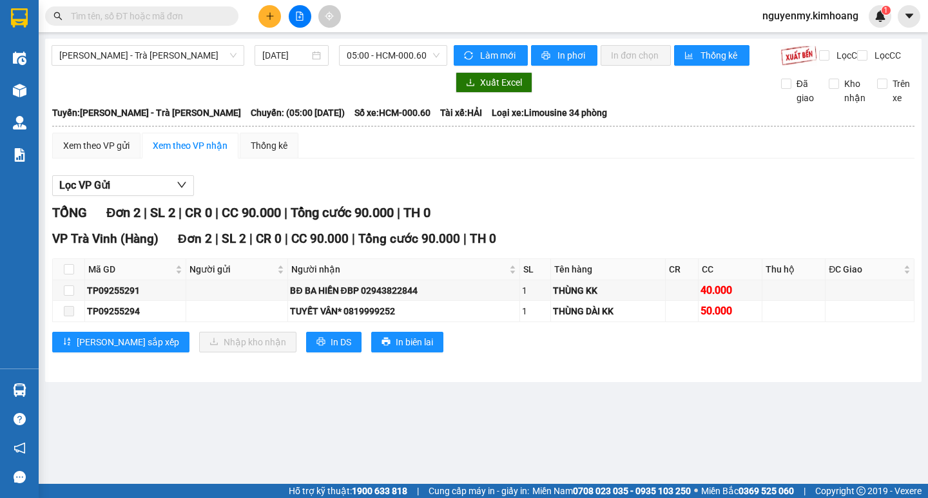
click at [760, 211] on section "Kết quả tìm kiếm ( 131 ) Bộ lọc Mã ĐH Trạng thái Món hàng Thu hộ Tổng cước Chưa…" at bounding box center [464, 249] width 928 height 498
click at [301, 14] on icon "file-add" at bounding box center [299, 16] width 9 height 9
click at [379, 55] on span "05:00 - HCM-000.60" at bounding box center [393, 55] width 93 height 19
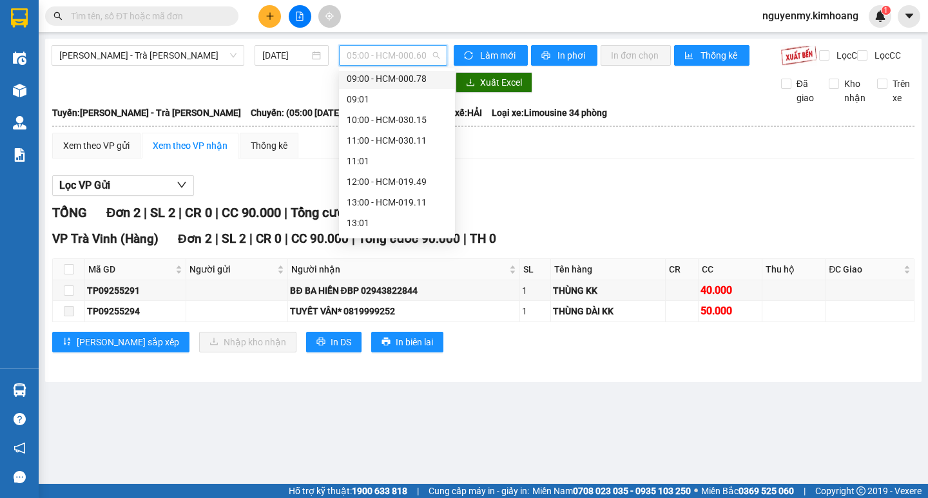
scroll to position [129, 0]
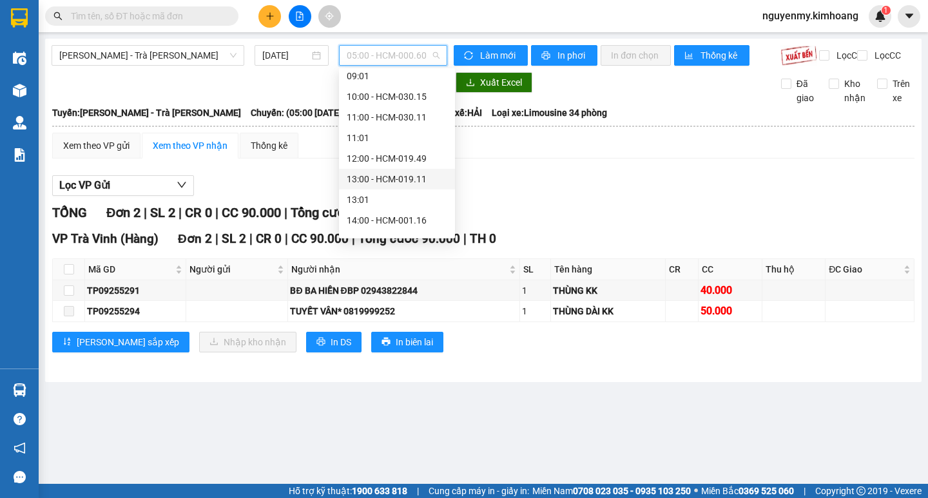
click at [381, 171] on div "13:00 - HCM-019.11" at bounding box center [397, 179] width 116 height 21
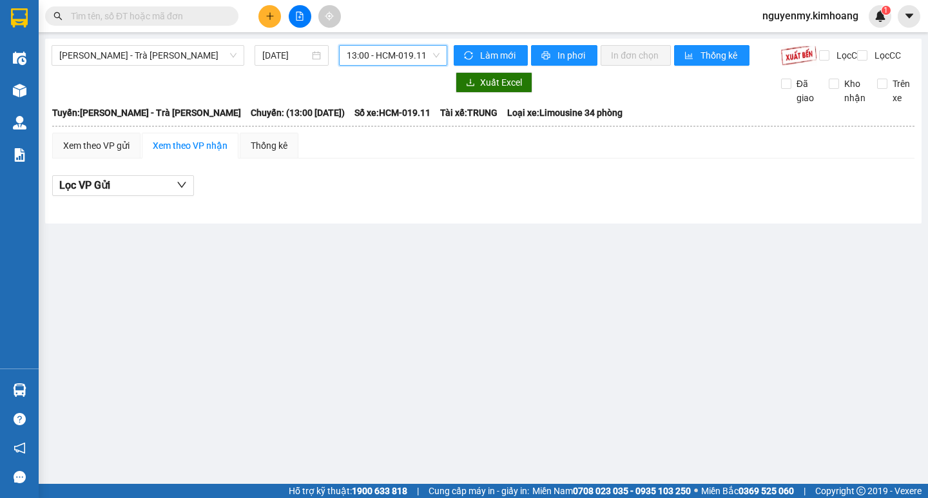
click at [409, 57] on span "13:00 - HCM-019.11" at bounding box center [393, 55] width 93 height 19
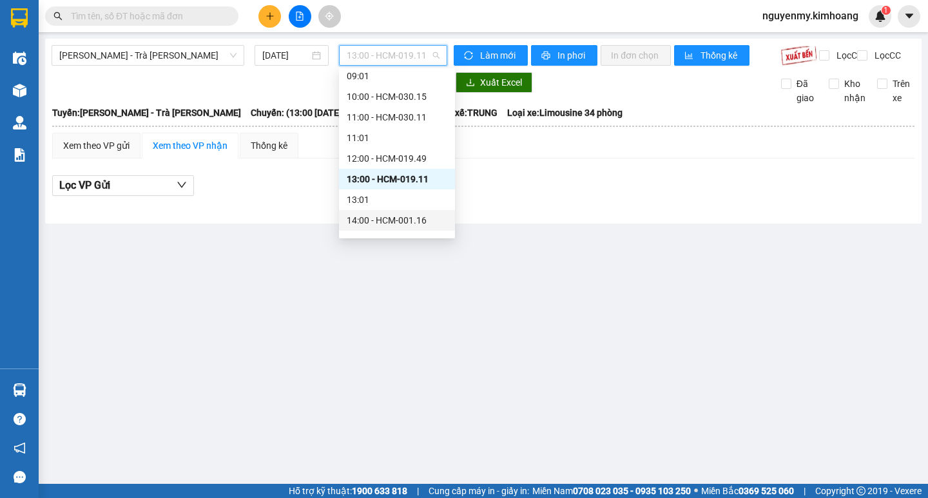
click at [380, 218] on div "14:00 - HCM-001.16" at bounding box center [397, 220] width 100 height 14
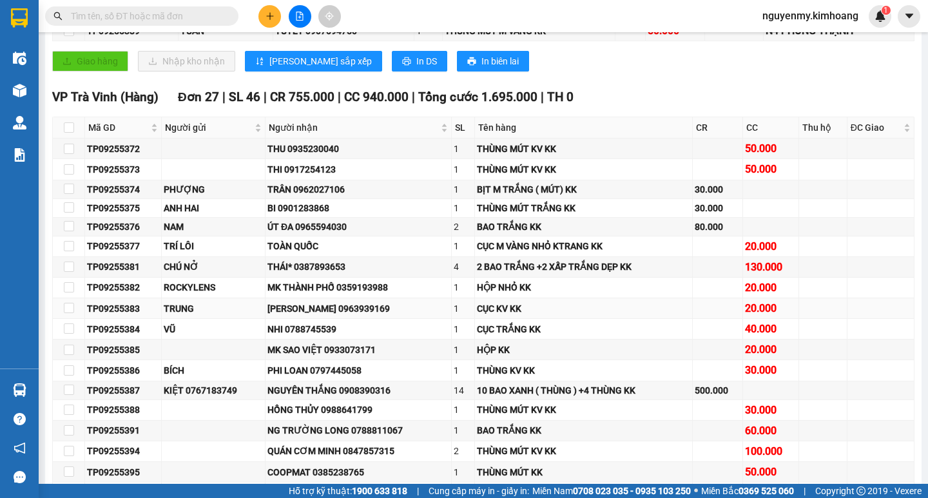
scroll to position [322, 0]
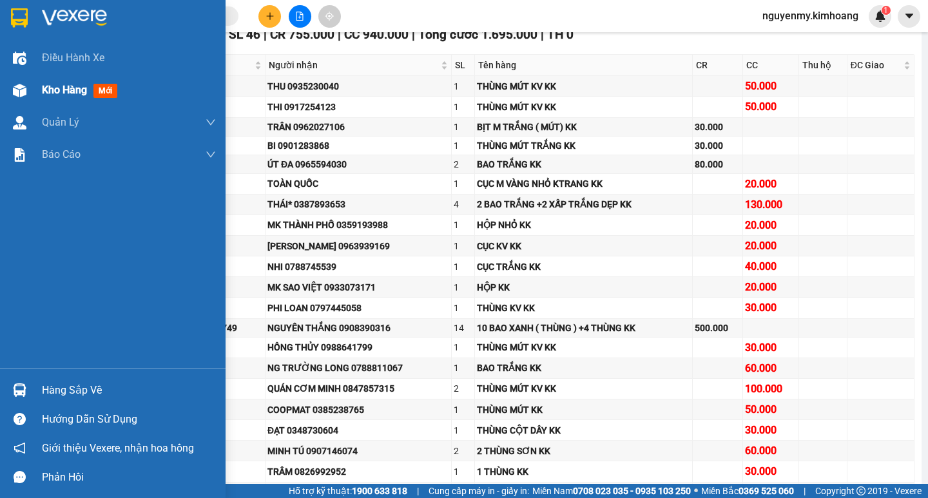
click at [69, 88] on span "Kho hàng" at bounding box center [64, 90] width 45 height 12
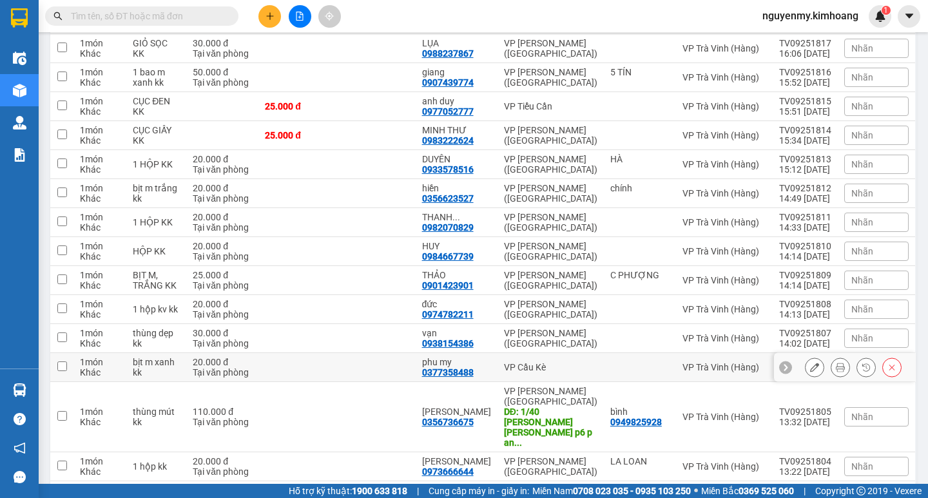
scroll to position [462, 0]
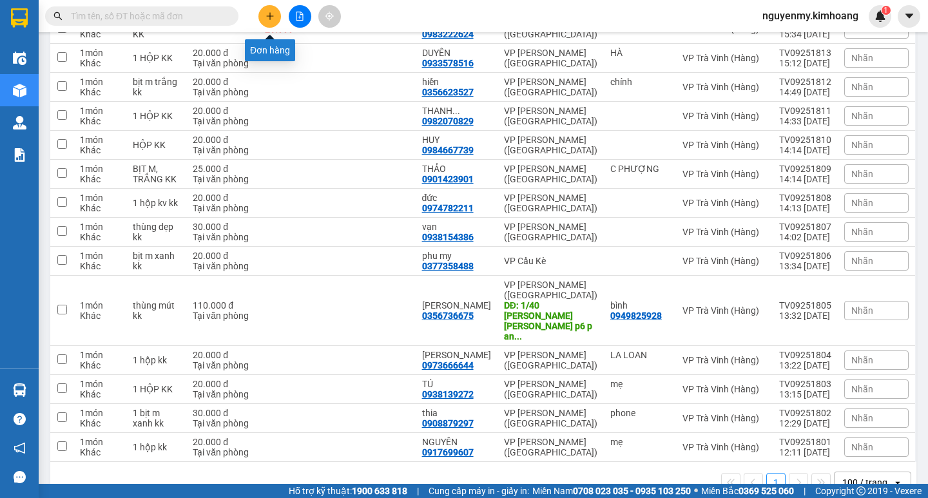
click at [268, 13] on icon "plus" at bounding box center [269, 16] width 9 height 9
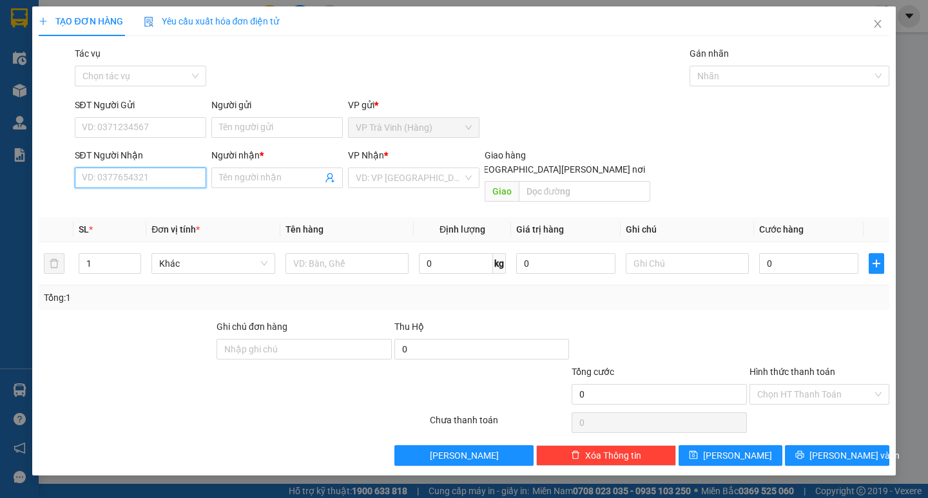
click at [126, 177] on input "SĐT Người Nhận" at bounding box center [140, 177] width 131 height 21
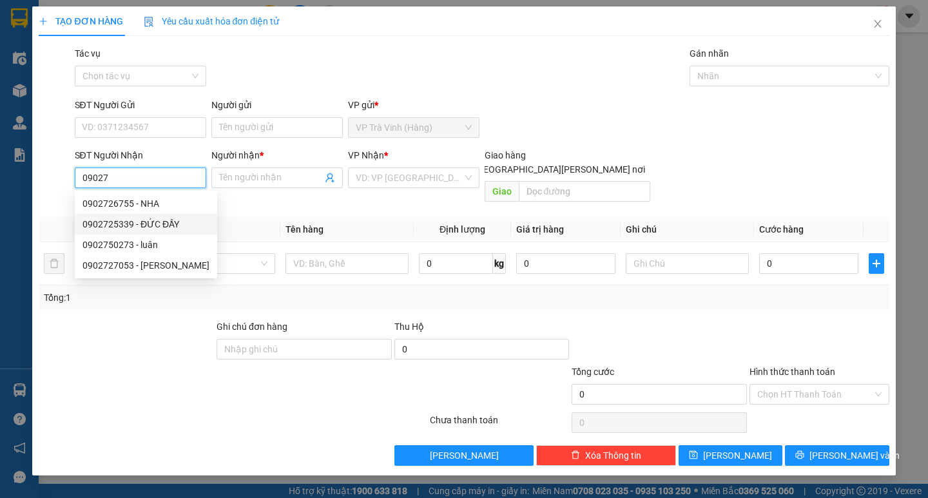
click at [136, 222] on div "0902725339 - ĐỨC ĐẦY" at bounding box center [145, 224] width 127 height 14
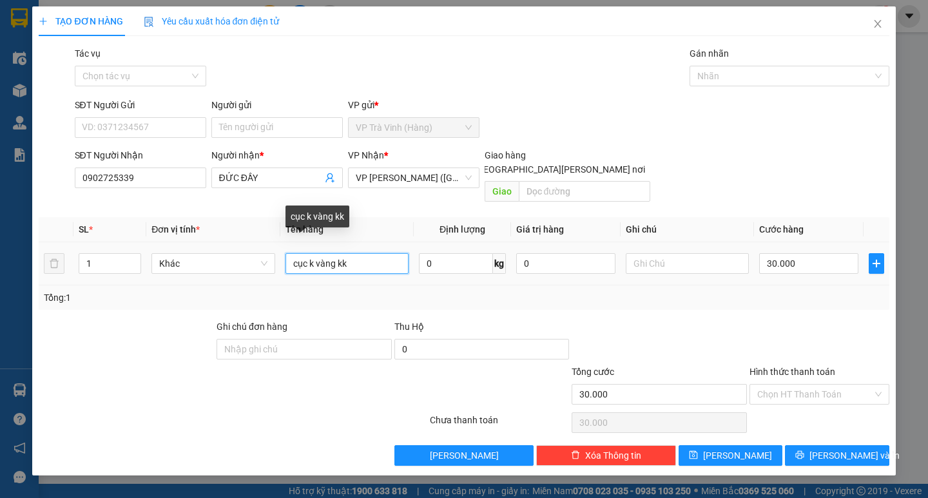
drag, startPoint x: 336, startPoint y: 251, endPoint x: 296, endPoint y: 255, distance: 40.2
click at [296, 255] on input "cục k vàng kk" at bounding box center [346, 263] width 123 height 21
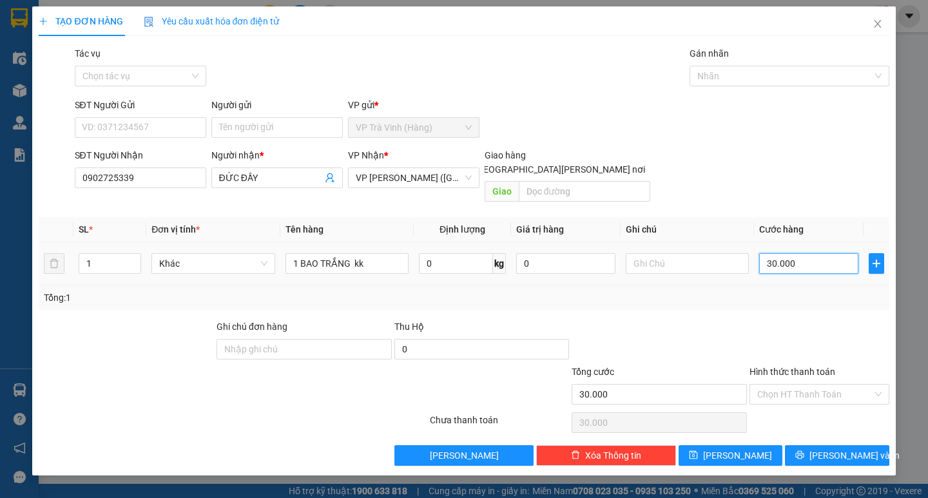
click at [807, 253] on input "30.000" at bounding box center [808, 263] width 99 height 21
drag, startPoint x: 834, startPoint y: 432, endPoint x: 842, endPoint y: 431, distance: 7.8
click at [836, 445] on button "[PERSON_NAME] và In" at bounding box center [837, 455] width 104 height 21
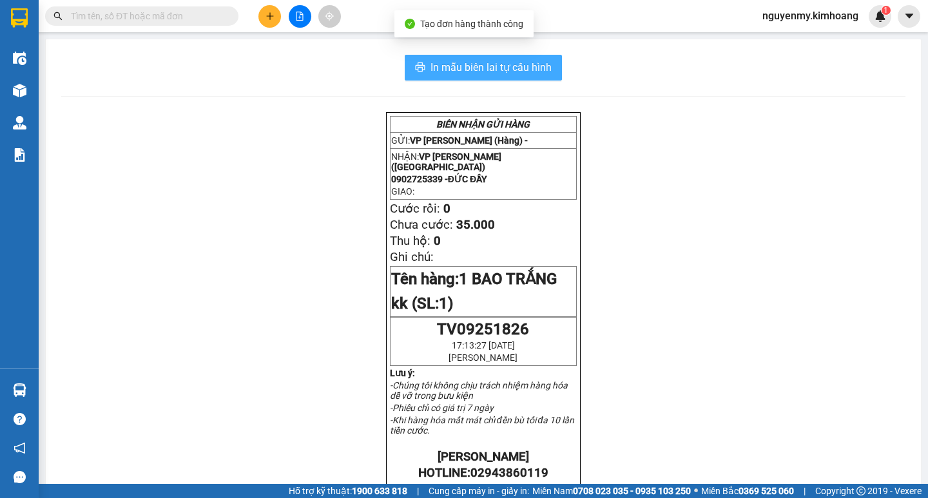
click at [524, 68] on span "In mẫu biên lai tự cấu hình" at bounding box center [490, 67] width 121 height 16
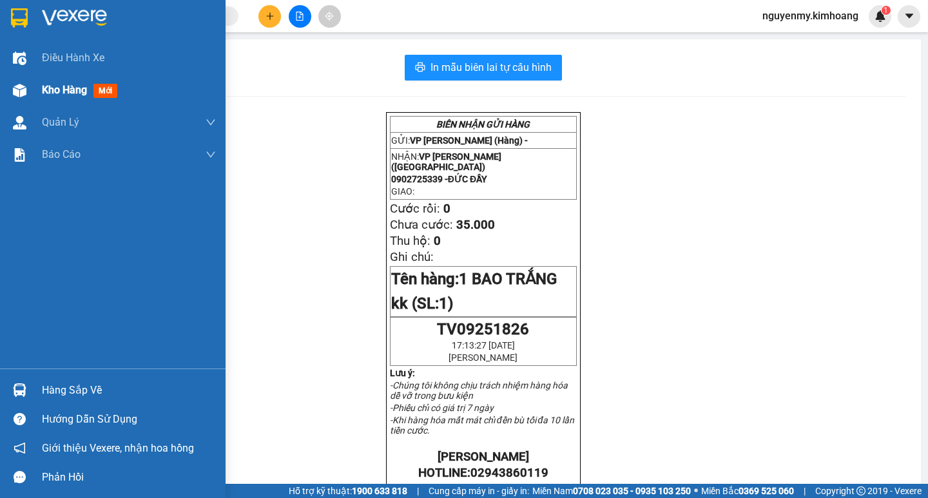
click at [55, 84] on span "Kho hàng" at bounding box center [64, 90] width 45 height 12
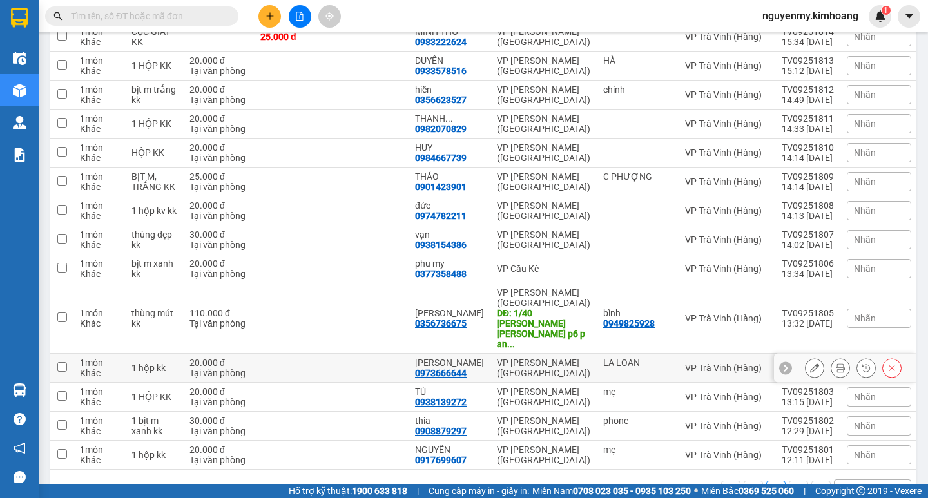
scroll to position [549, 0]
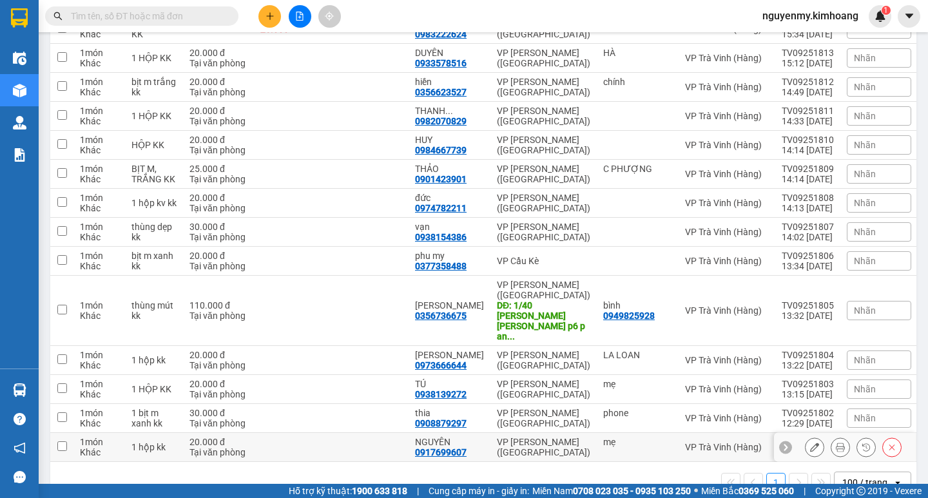
click at [61, 441] on input "checkbox" at bounding box center [62, 446] width 10 height 10
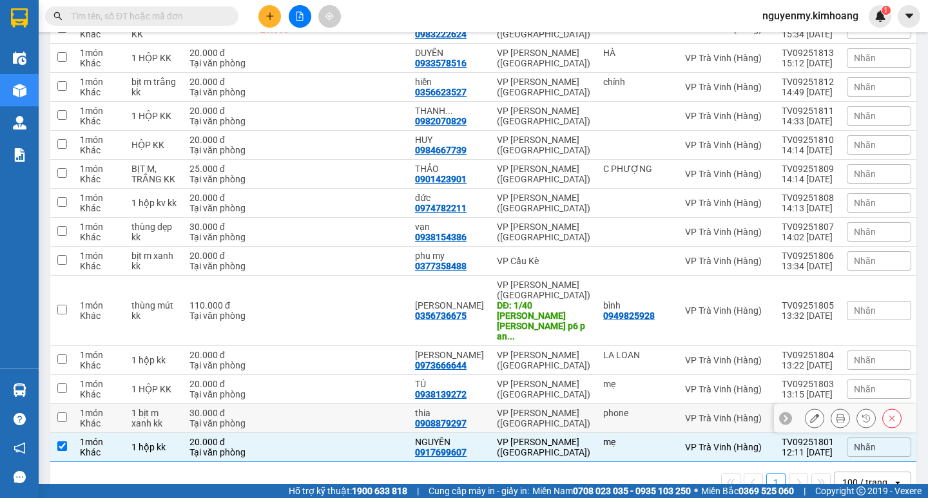
click at [64, 412] on input "checkbox" at bounding box center [62, 417] width 10 height 10
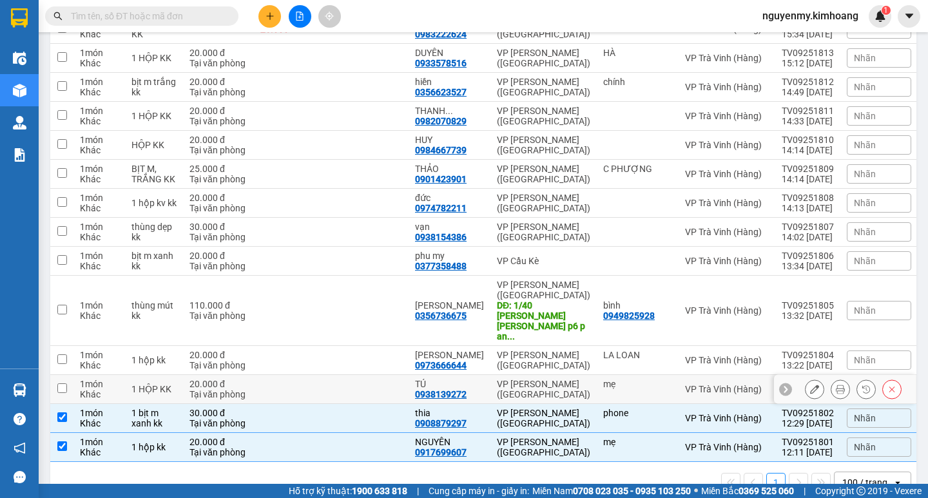
drag, startPoint x: 66, startPoint y: 356, endPoint x: 66, endPoint y: 343, distance: 12.9
click at [66, 383] on input "checkbox" at bounding box center [62, 388] width 10 height 10
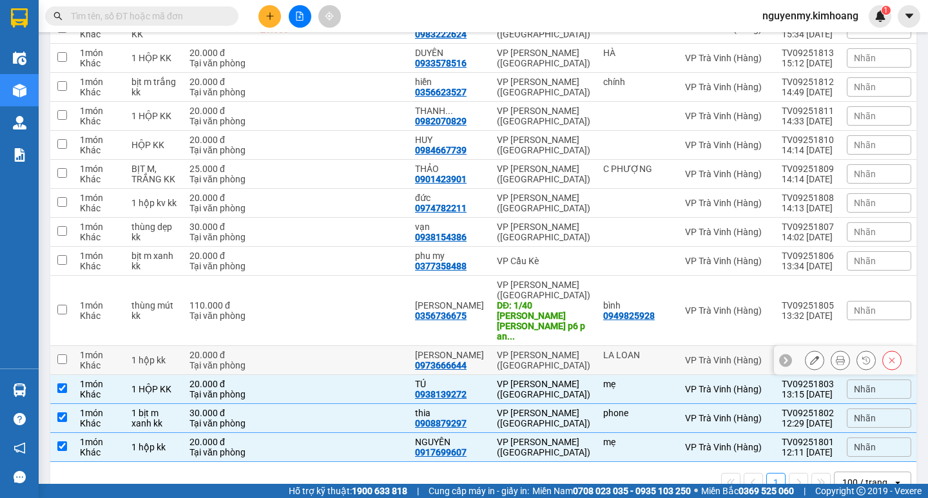
drag, startPoint x: 62, startPoint y: 325, endPoint x: 61, endPoint y: 306, distance: 19.4
click at [62, 354] on input "checkbox" at bounding box center [62, 359] width 10 height 10
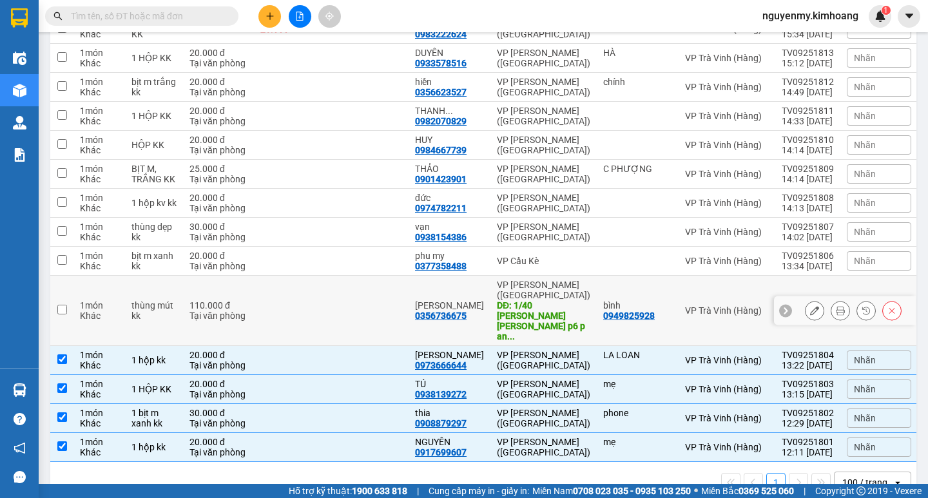
click at [61, 305] on input "checkbox" at bounding box center [62, 310] width 10 height 10
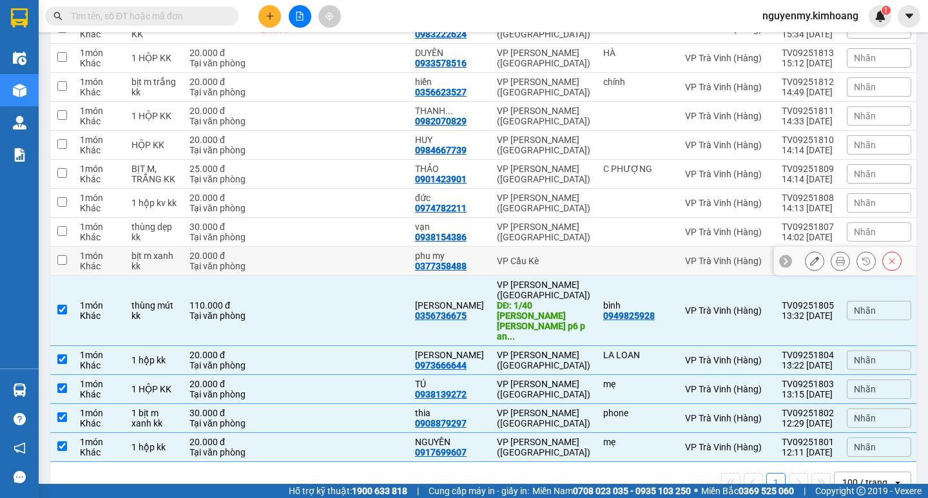
click at [66, 257] on input "checkbox" at bounding box center [62, 260] width 10 height 10
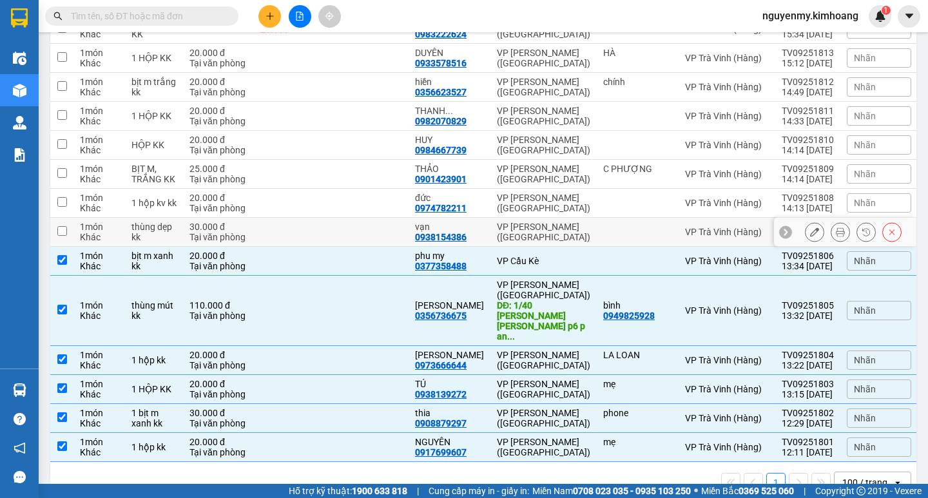
drag, startPoint x: 65, startPoint y: 226, endPoint x: 86, endPoint y: 193, distance: 39.7
click at [66, 224] on td at bounding box center [61, 232] width 23 height 29
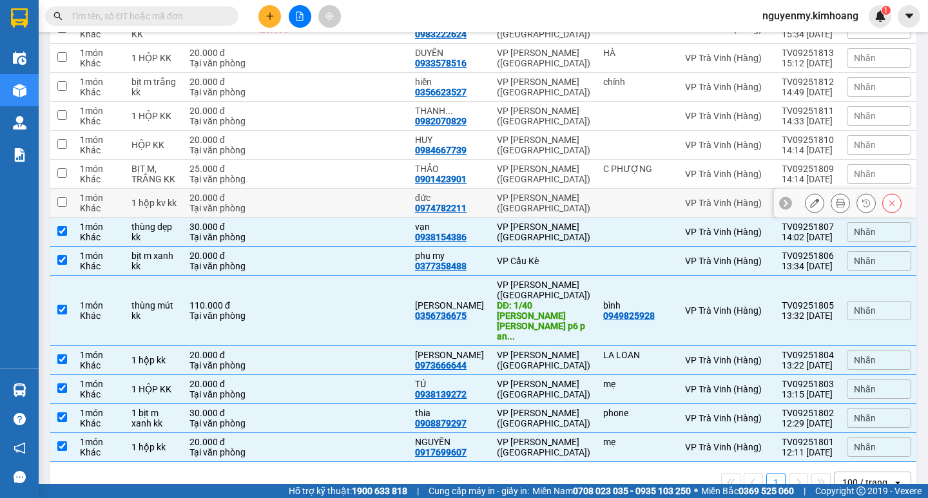
click at [62, 196] on td at bounding box center [61, 203] width 23 height 29
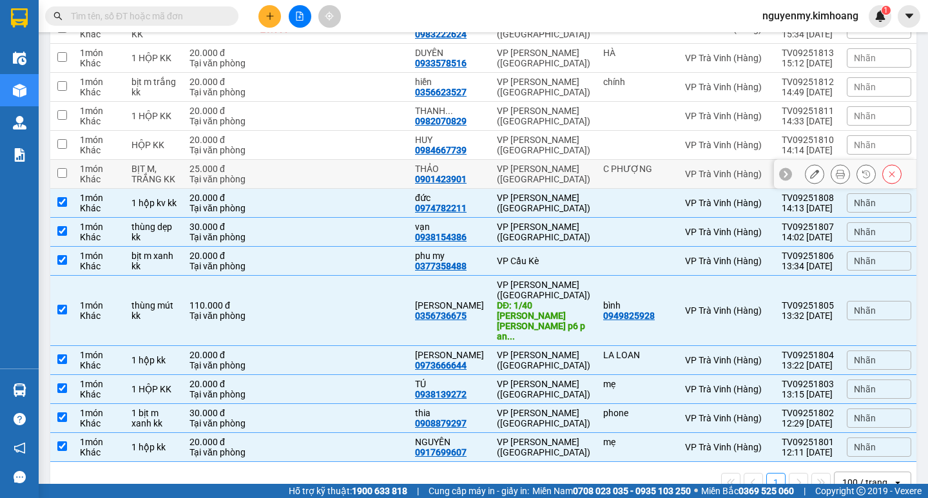
drag, startPoint x: 65, startPoint y: 168, endPoint x: 61, endPoint y: 155, distance: 13.7
click at [65, 165] on td at bounding box center [61, 174] width 23 height 29
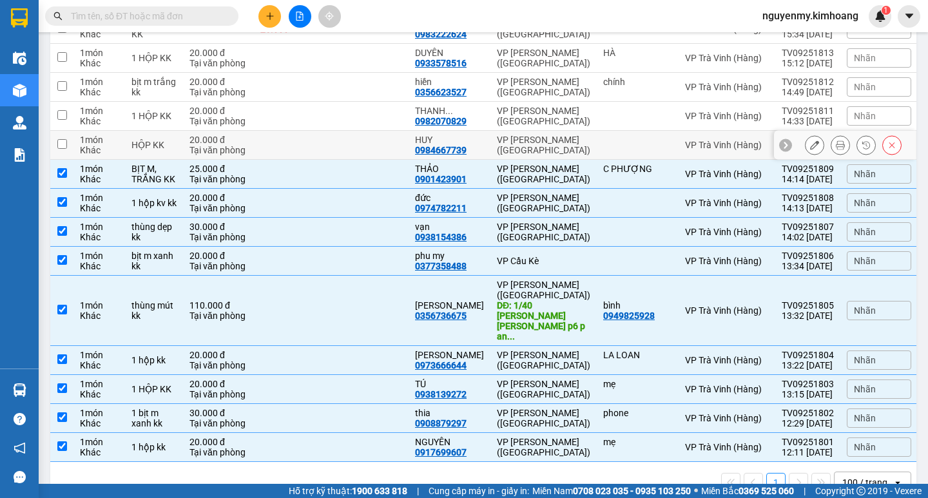
click at [54, 139] on td at bounding box center [61, 145] width 23 height 29
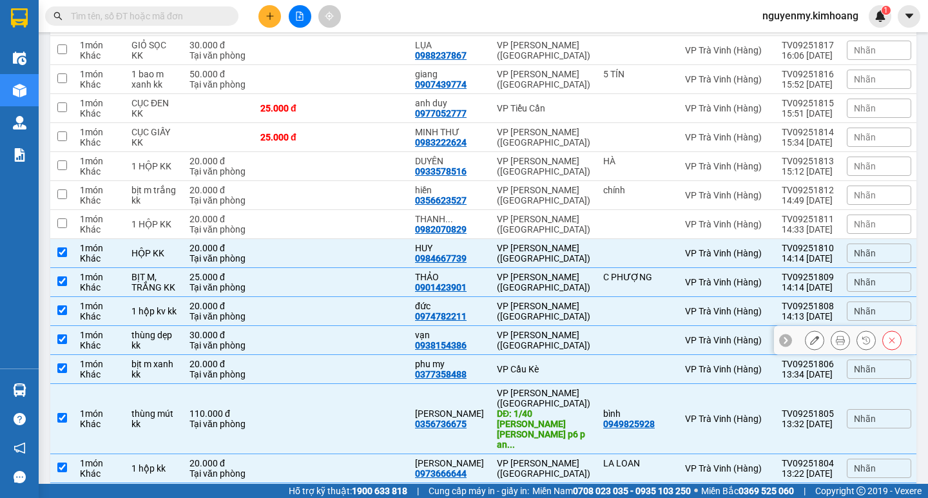
scroll to position [420, 0]
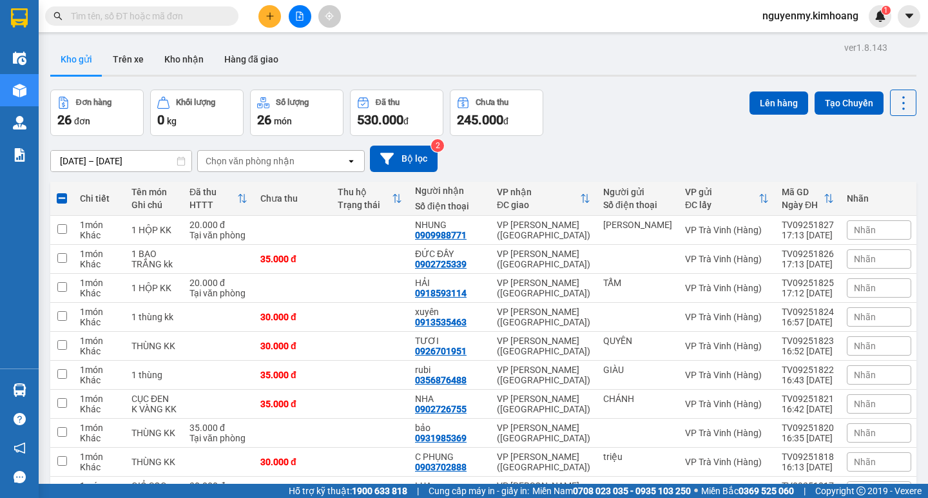
scroll to position [420, 0]
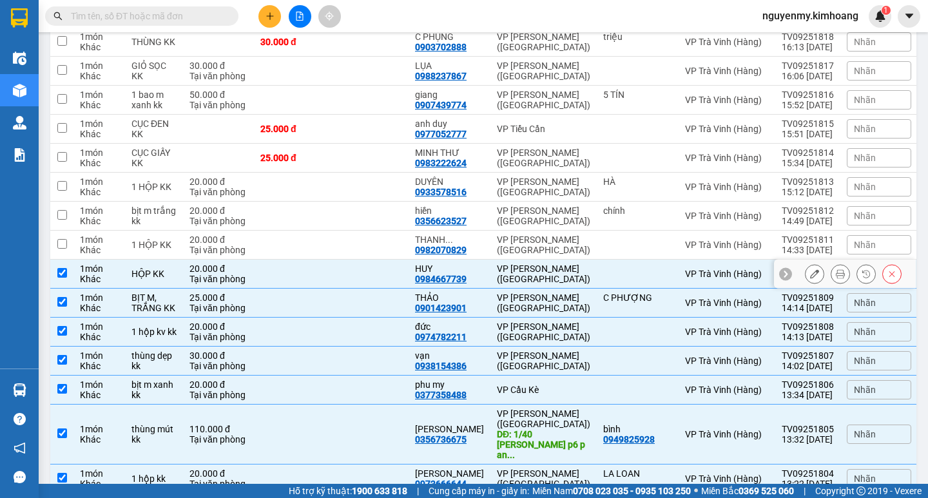
drag, startPoint x: 55, startPoint y: 271, endPoint x: 67, endPoint y: 265, distance: 12.7
click at [57, 269] on td at bounding box center [61, 274] width 23 height 29
checkbox input "false"
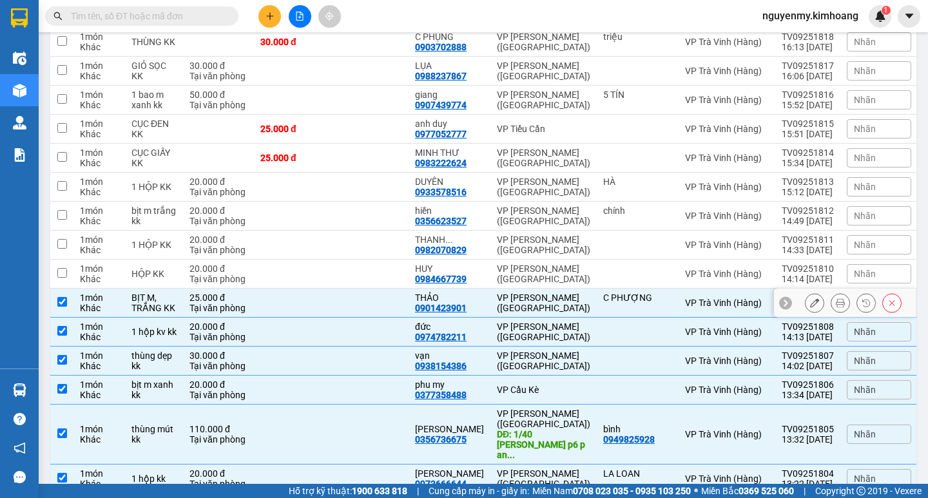
drag, startPoint x: 54, startPoint y: 304, endPoint x: 64, endPoint y: 297, distance: 12.0
click at [60, 300] on td at bounding box center [61, 303] width 23 height 29
checkbox input "false"
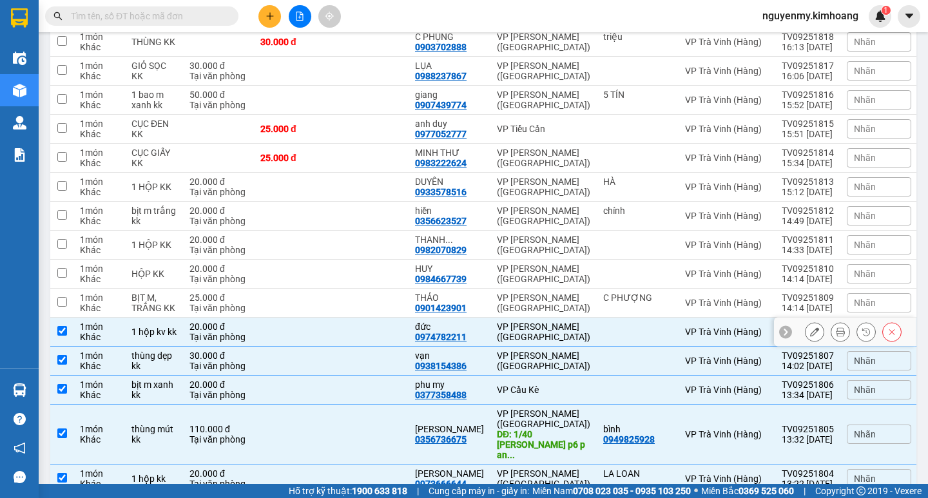
drag, startPoint x: 66, startPoint y: 339, endPoint x: 90, endPoint y: 320, distance: 30.8
click at [68, 337] on td at bounding box center [61, 332] width 23 height 29
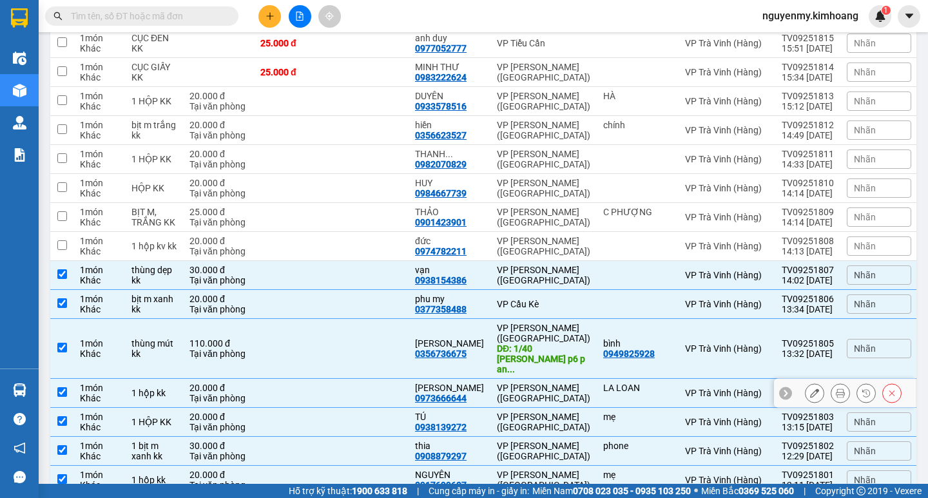
scroll to position [484, 0]
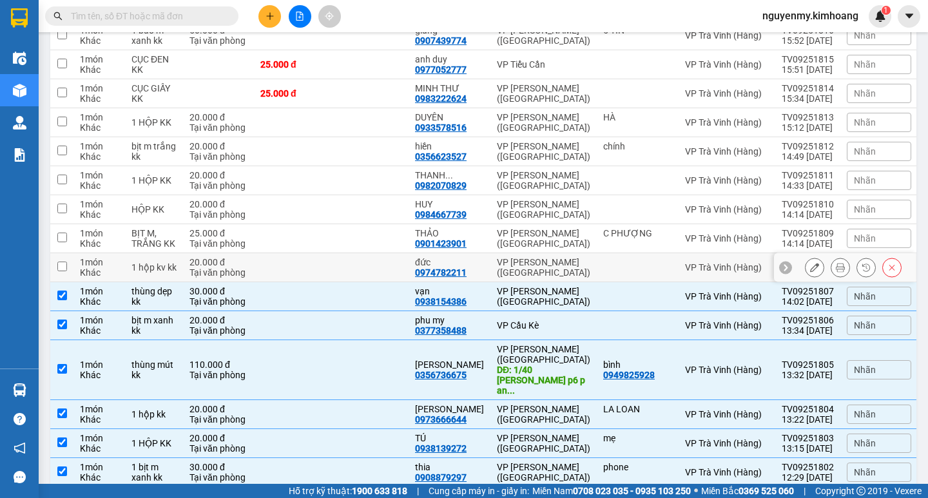
click at [66, 265] on input "checkbox" at bounding box center [62, 267] width 10 height 10
checkbox input "true"
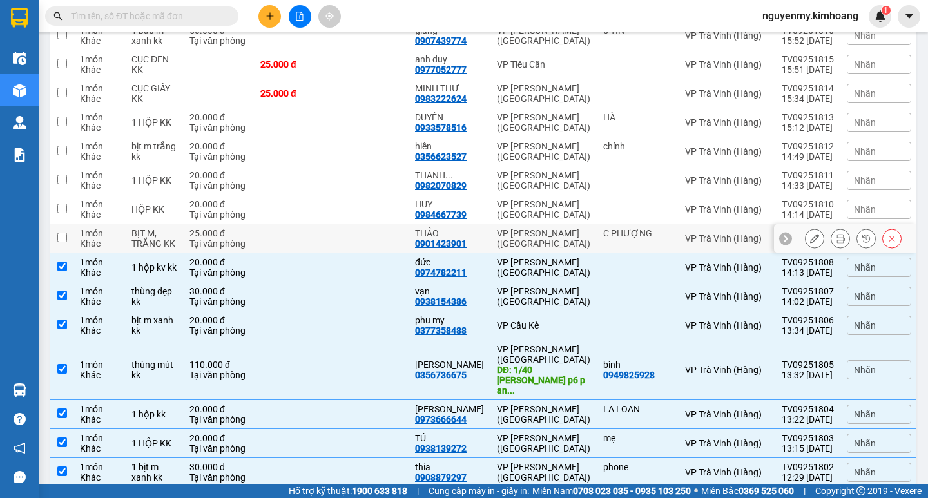
click at [61, 237] on input "checkbox" at bounding box center [62, 238] width 10 height 10
checkbox input "true"
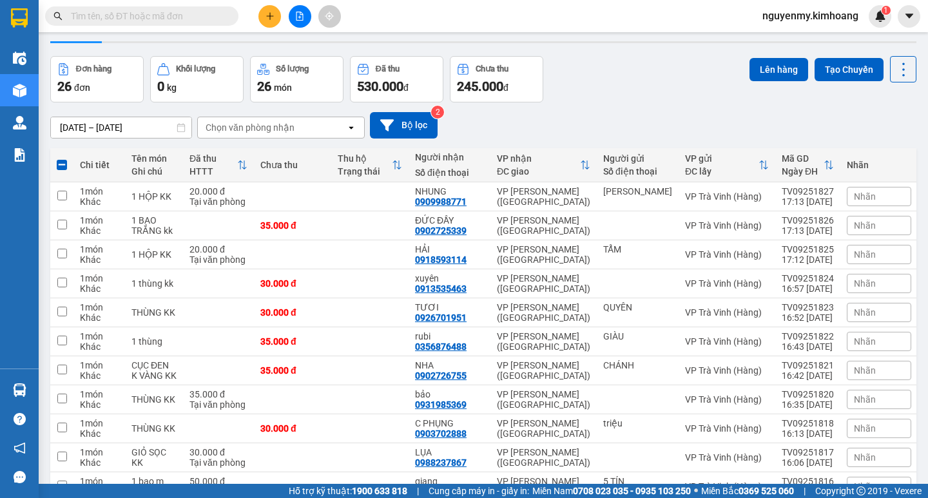
scroll to position [0, 0]
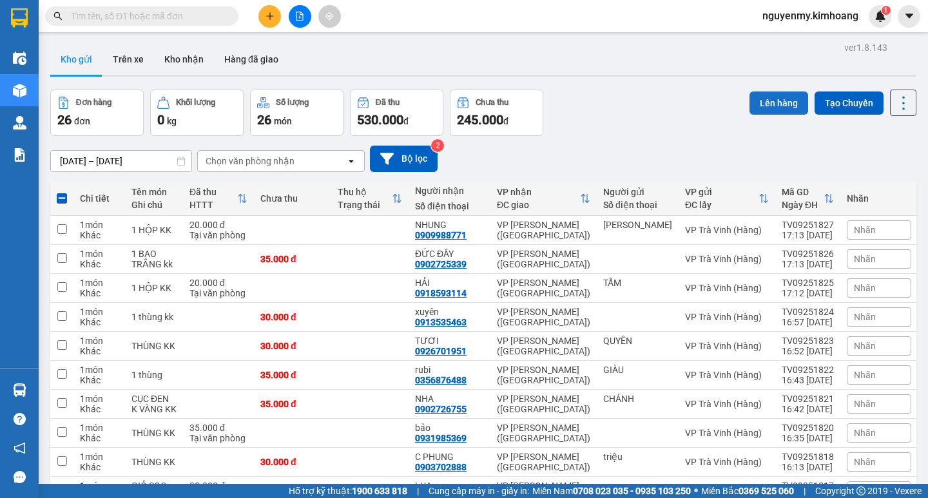
click at [770, 104] on button "Lên hàng" at bounding box center [778, 102] width 59 height 23
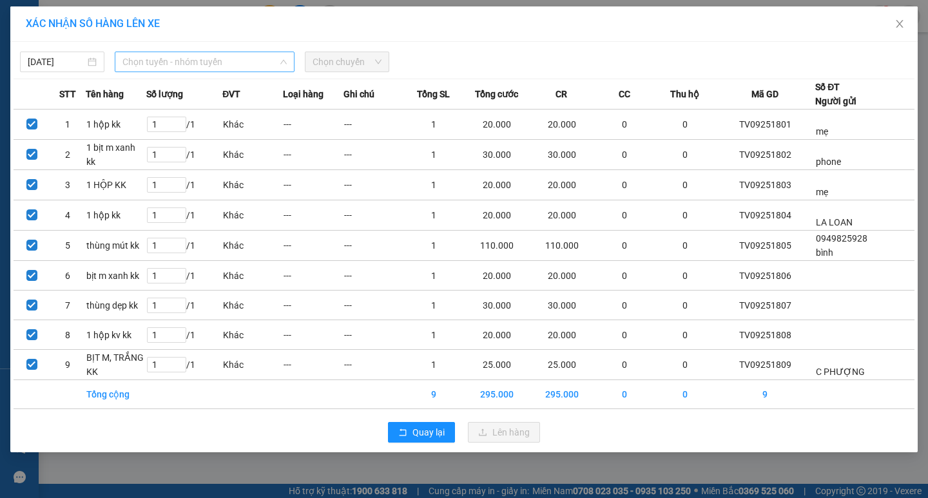
click at [199, 52] on span "Chọn tuyến - nhóm tuyến" at bounding box center [204, 61] width 164 height 19
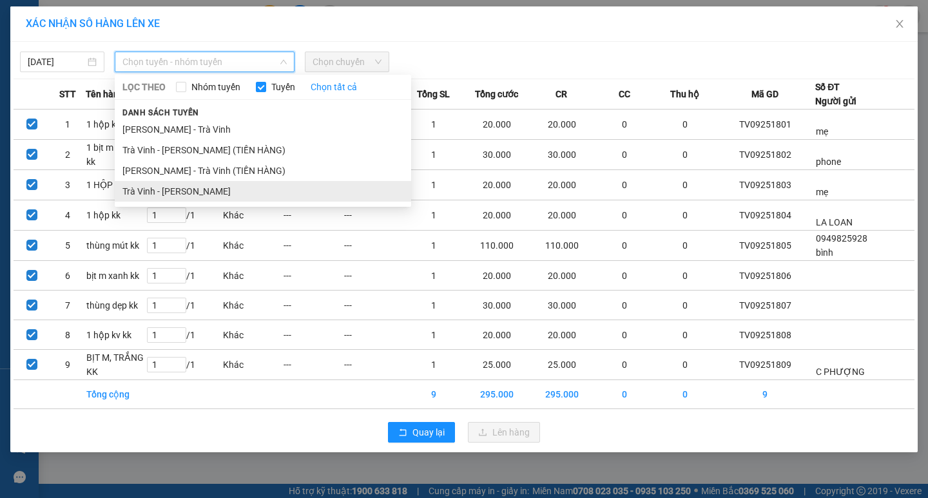
click at [217, 184] on li "Trà Vinh - Hồ Chí Minh" at bounding box center [263, 191] width 296 height 21
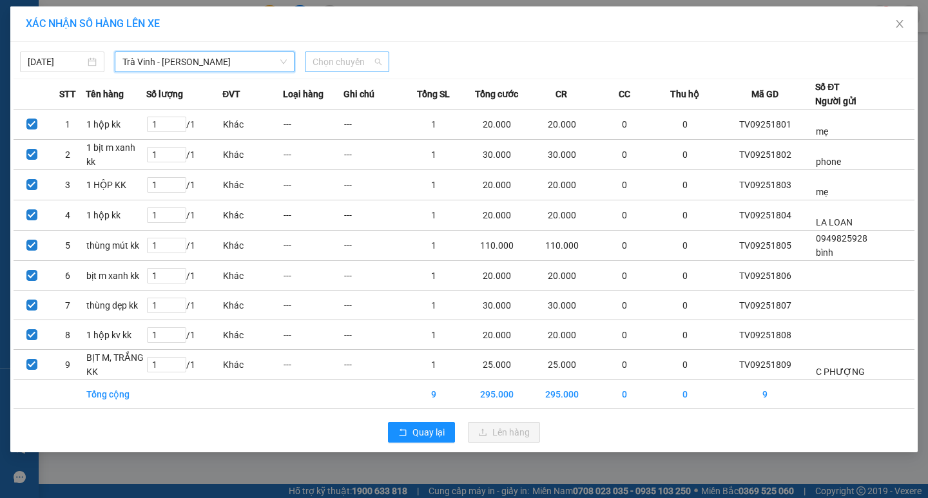
click at [349, 64] on span "Chọn chuyến" at bounding box center [346, 61] width 69 height 19
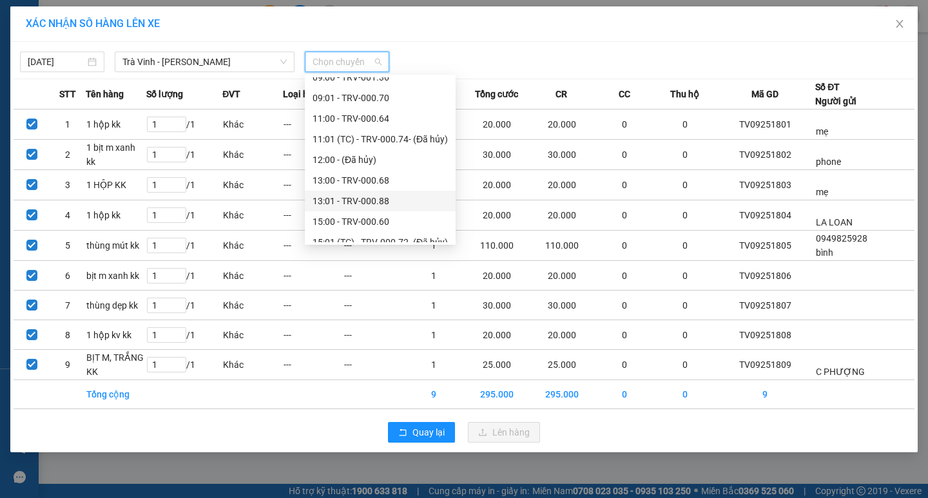
scroll to position [322, 0]
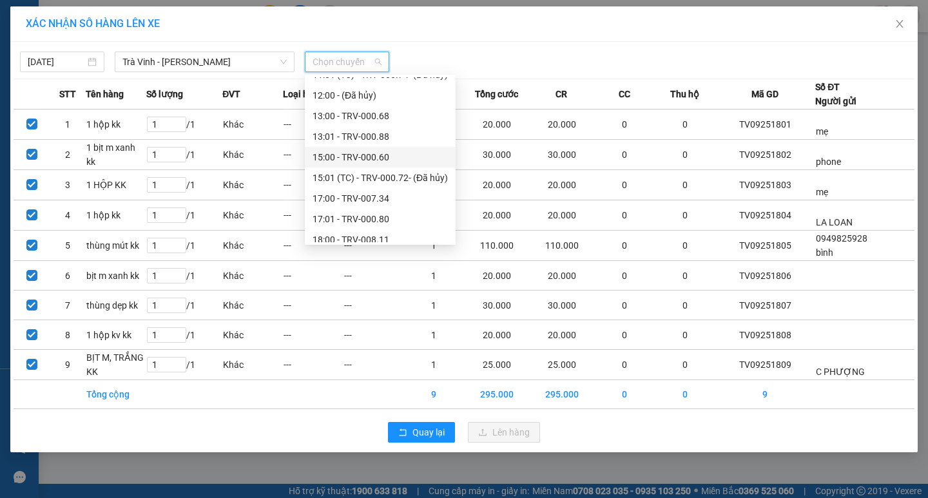
click at [356, 156] on div "15:00 - TRV-000.60" at bounding box center [379, 157] width 135 height 14
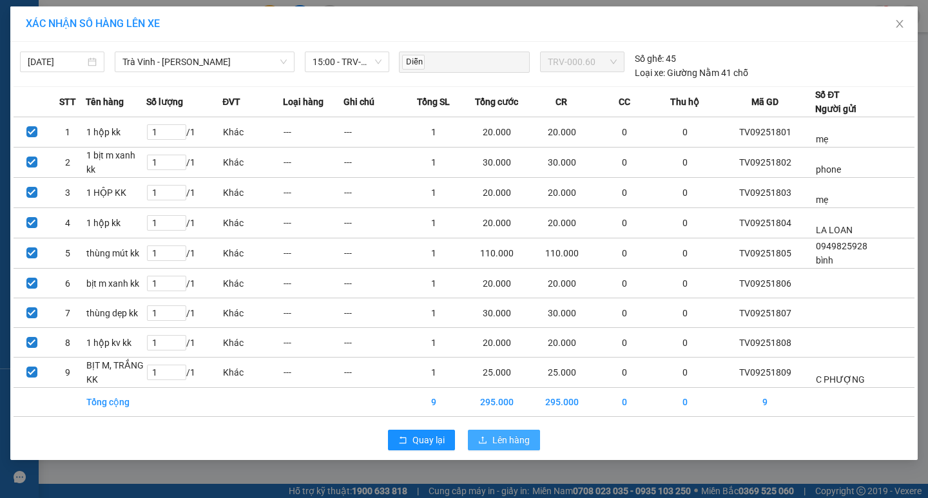
click at [496, 435] on span "Lên hàng" at bounding box center [510, 440] width 37 height 14
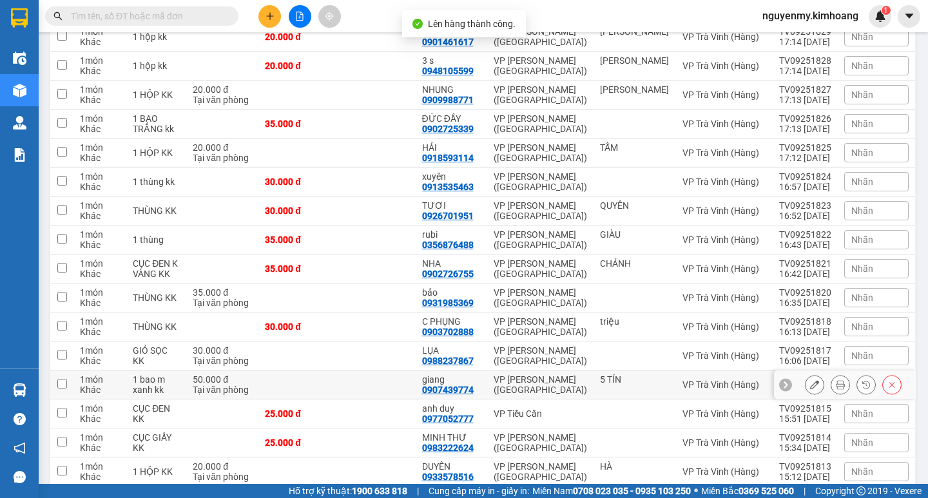
scroll to position [336, 0]
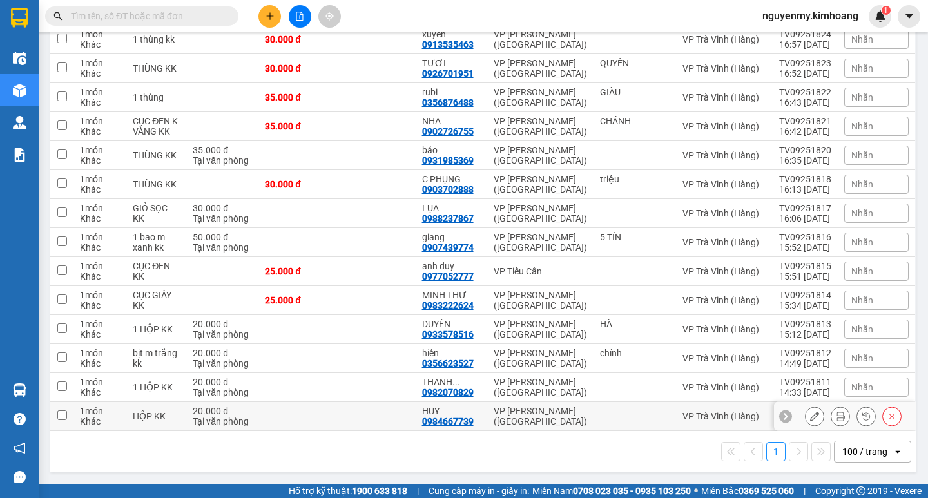
click at [61, 416] on input "checkbox" at bounding box center [62, 415] width 10 height 10
checkbox input "true"
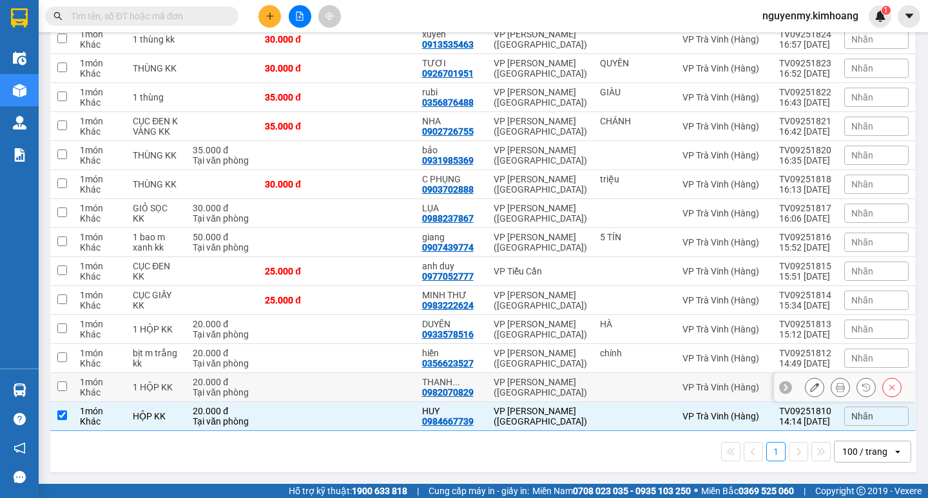
click at [66, 381] on input "checkbox" at bounding box center [62, 386] width 10 height 10
checkbox input "true"
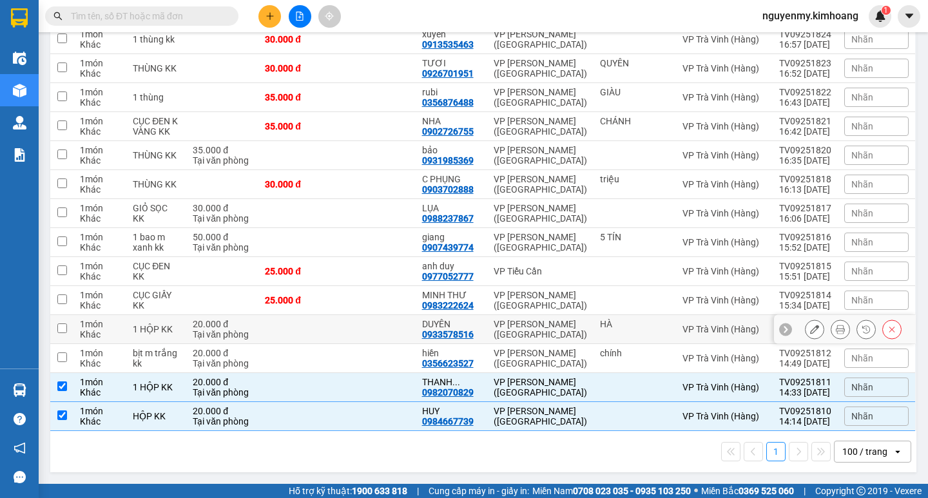
click at [55, 342] on td at bounding box center [61, 329] width 23 height 29
checkbox input "true"
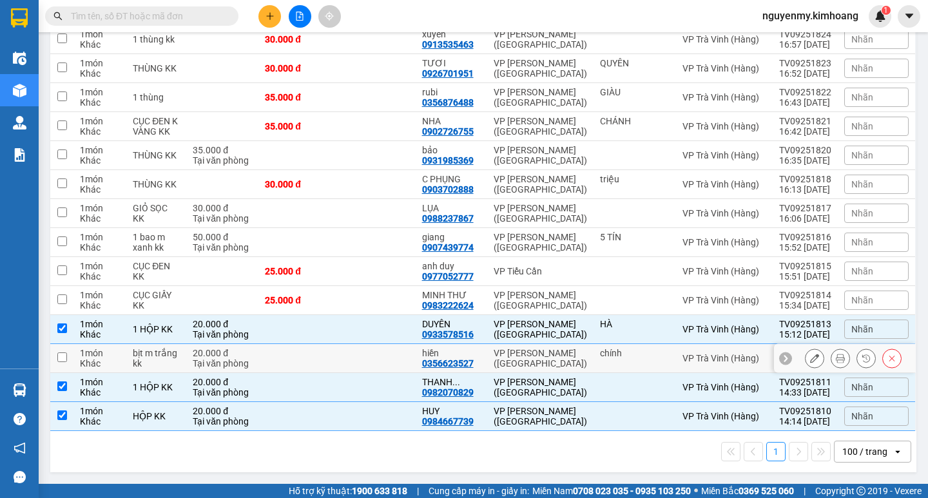
click at [59, 361] on input "checkbox" at bounding box center [62, 357] width 10 height 10
checkbox input "true"
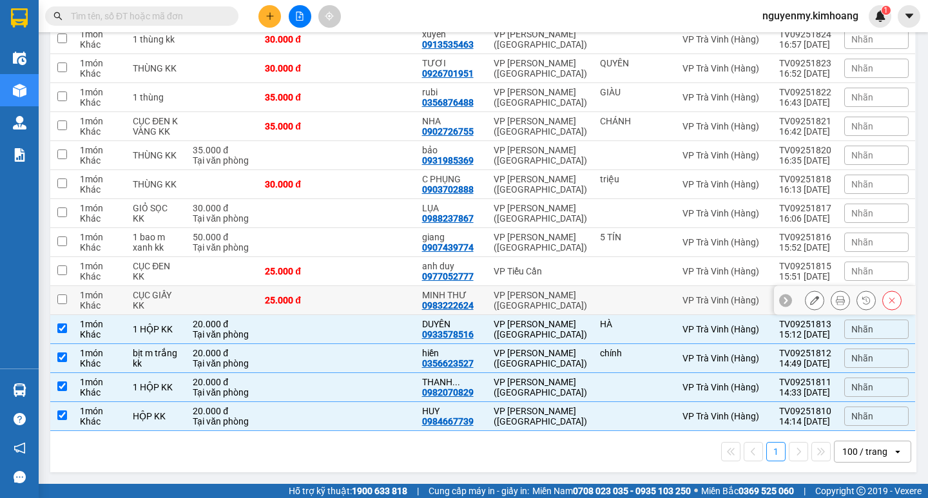
drag, startPoint x: 66, startPoint y: 294, endPoint x: 56, endPoint y: 258, distance: 37.3
click at [66, 291] on td at bounding box center [61, 300] width 23 height 29
checkbox input "true"
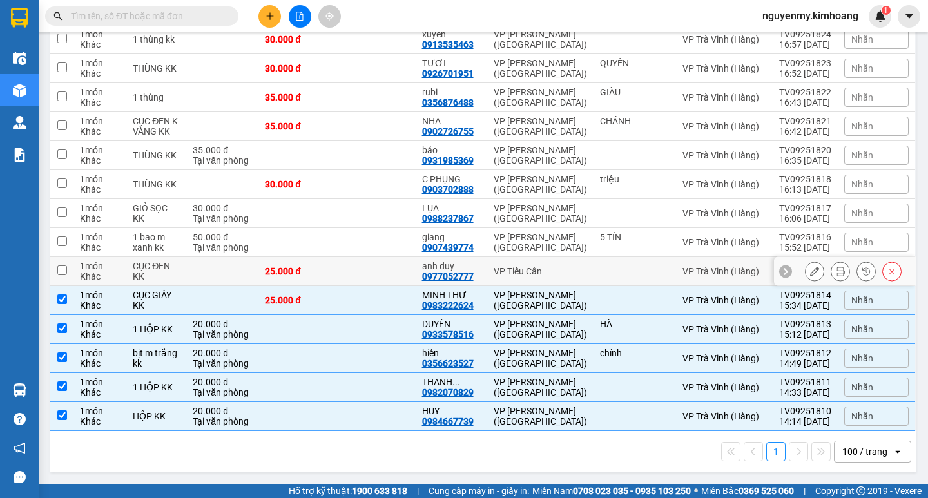
click at [67, 273] on td at bounding box center [61, 271] width 23 height 29
checkbox input "true"
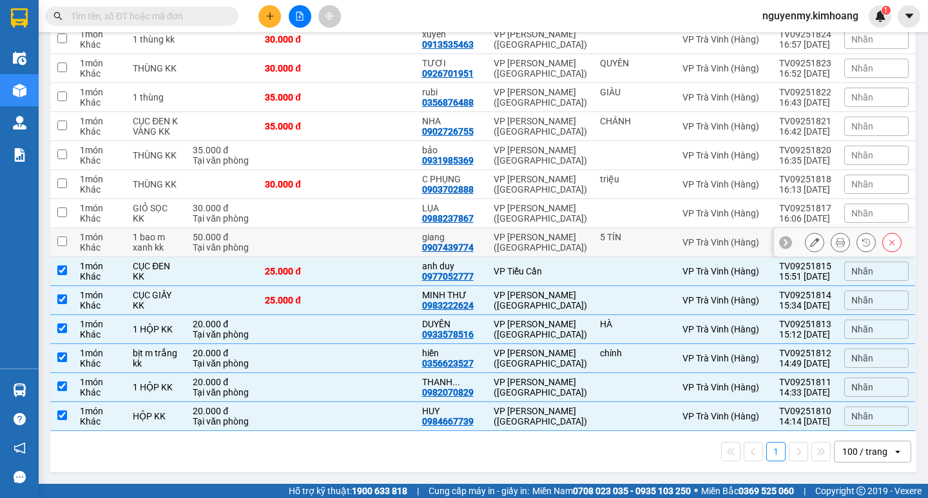
click at [68, 240] on td at bounding box center [61, 242] width 23 height 29
checkbox input "true"
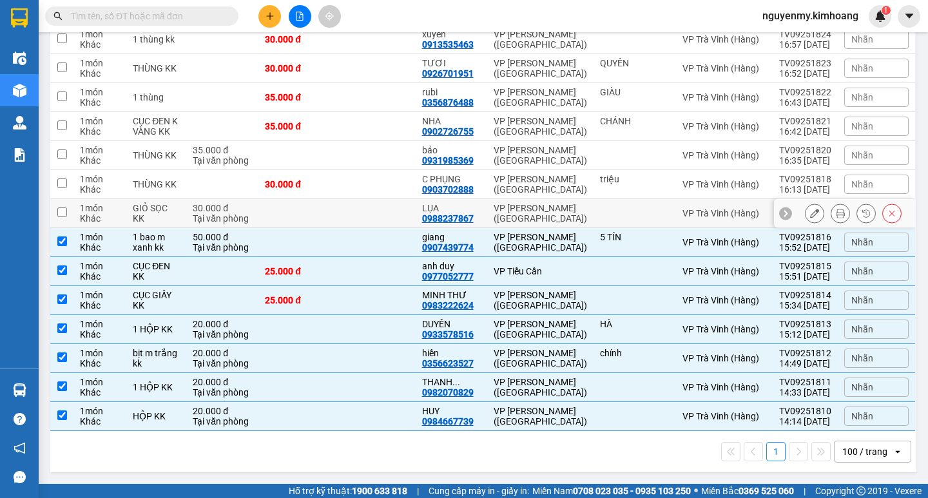
click at [70, 211] on td at bounding box center [61, 213] width 23 height 29
checkbox input "true"
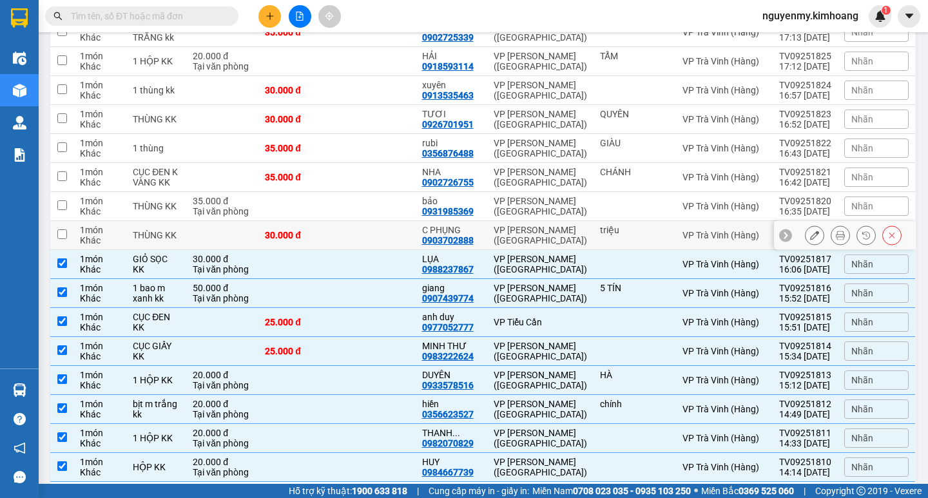
scroll to position [207, 0]
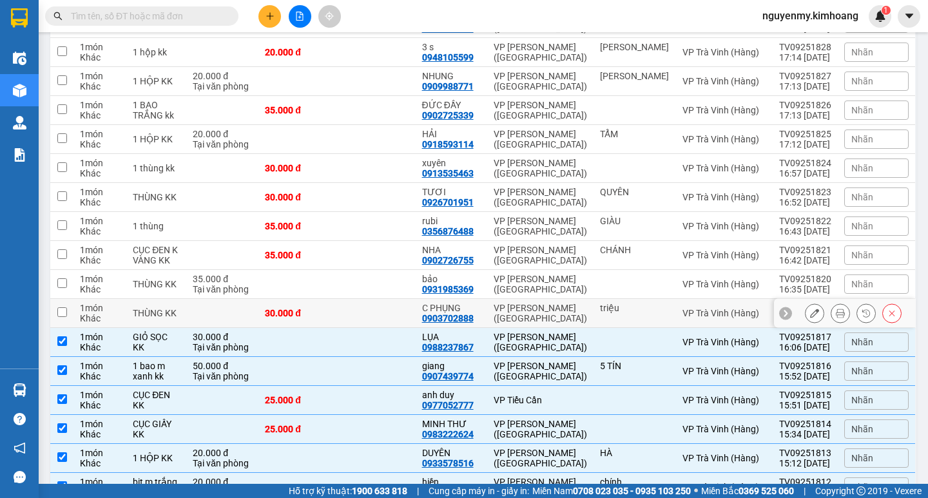
click at [60, 307] on input "checkbox" at bounding box center [62, 312] width 10 height 10
checkbox input "true"
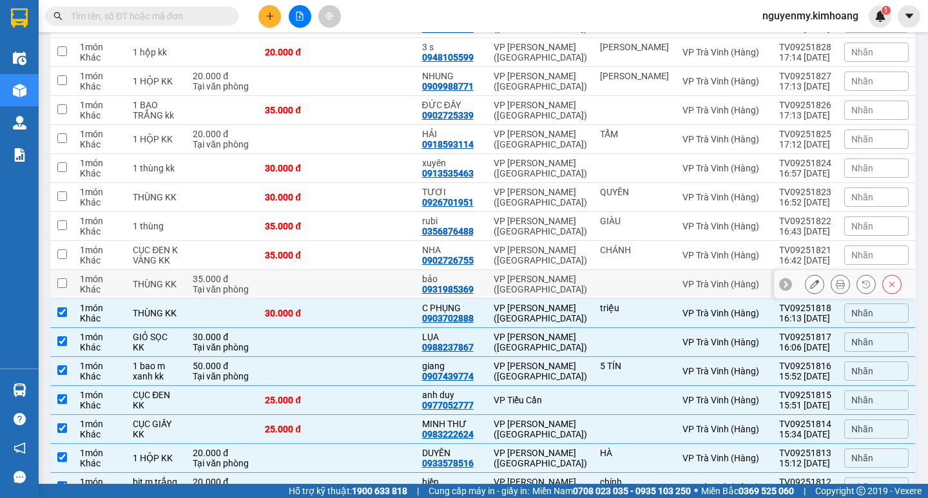
click at [59, 277] on td at bounding box center [61, 284] width 23 height 29
checkbox input "true"
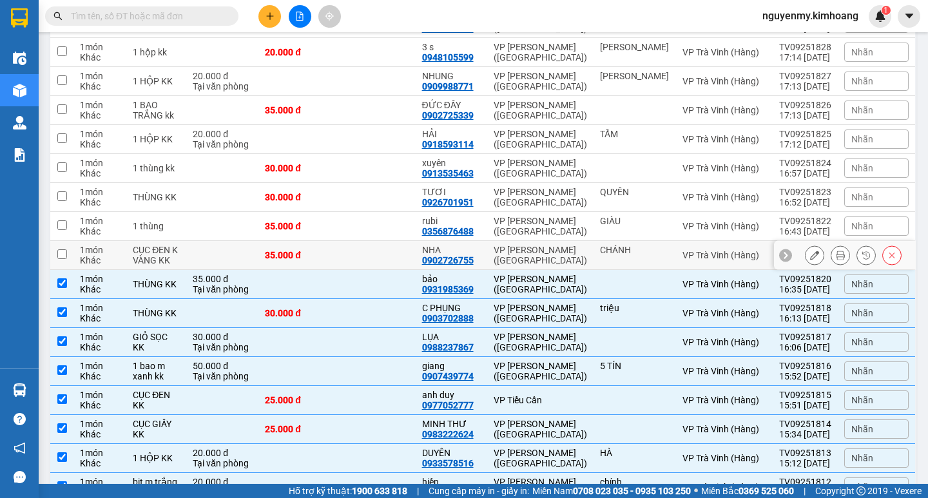
click at [64, 249] on input "checkbox" at bounding box center [62, 254] width 10 height 10
checkbox input "true"
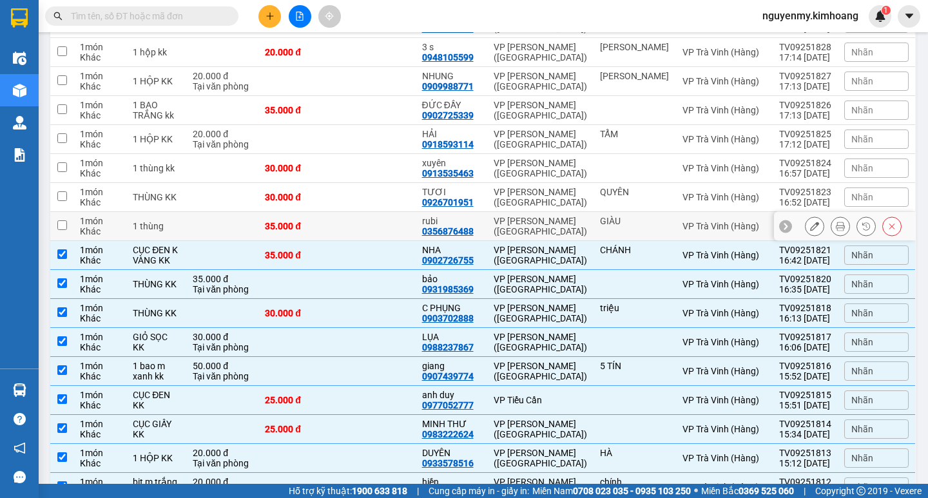
click at [61, 220] on input "checkbox" at bounding box center [62, 225] width 10 height 10
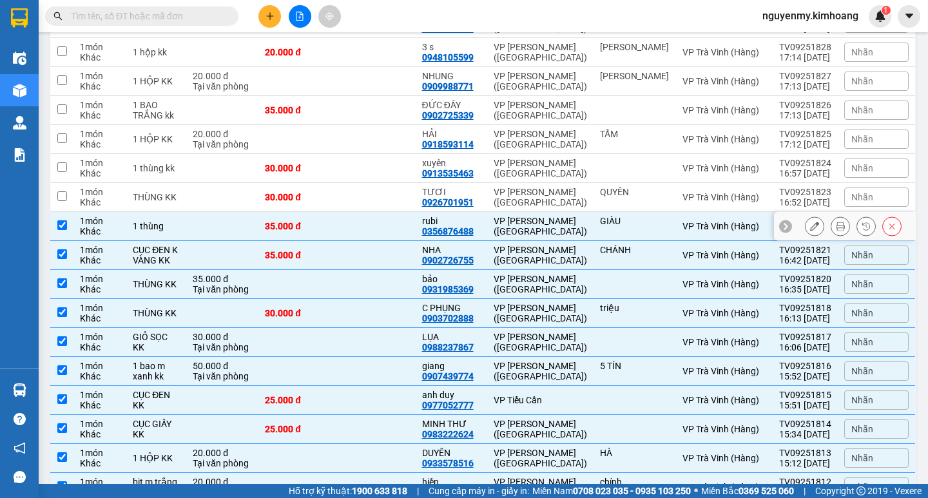
click at [65, 227] on input "checkbox" at bounding box center [62, 225] width 10 height 10
checkbox input "false"
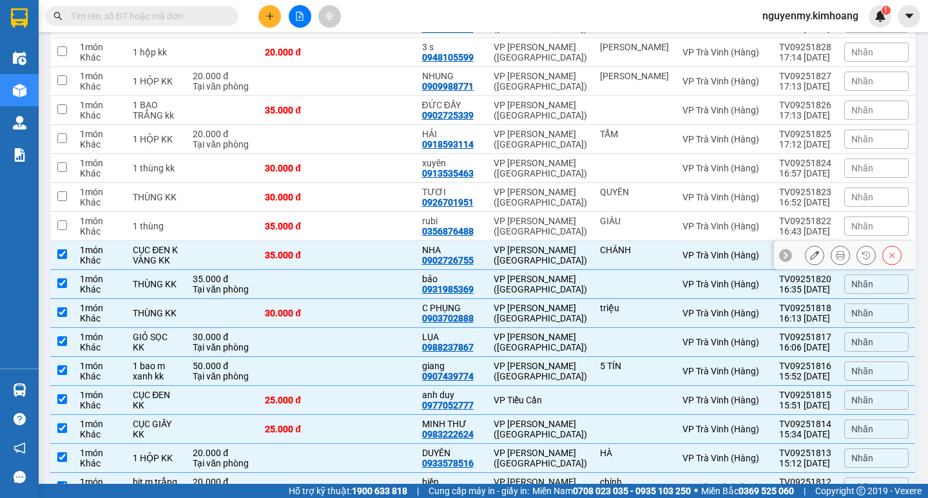
click at [62, 254] on input "checkbox" at bounding box center [62, 254] width 10 height 10
checkbox input "false"
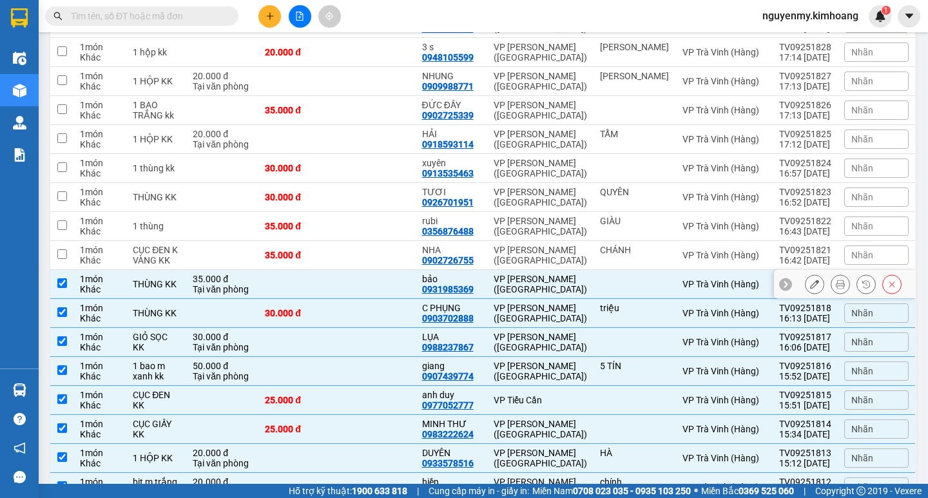
click at [66, 286] on input "checkbox" at bounding box center [62, 283] width 10 height 10
checkbox input "false"
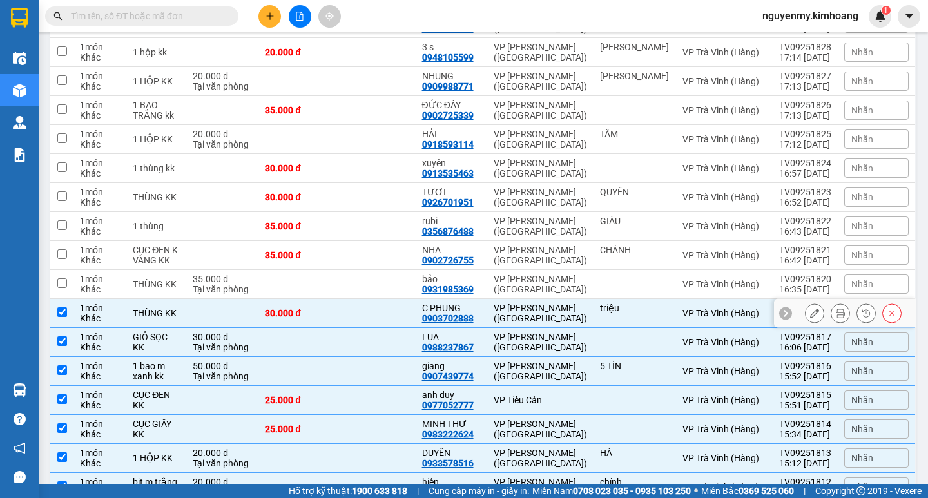
scroll to position [271, 0]
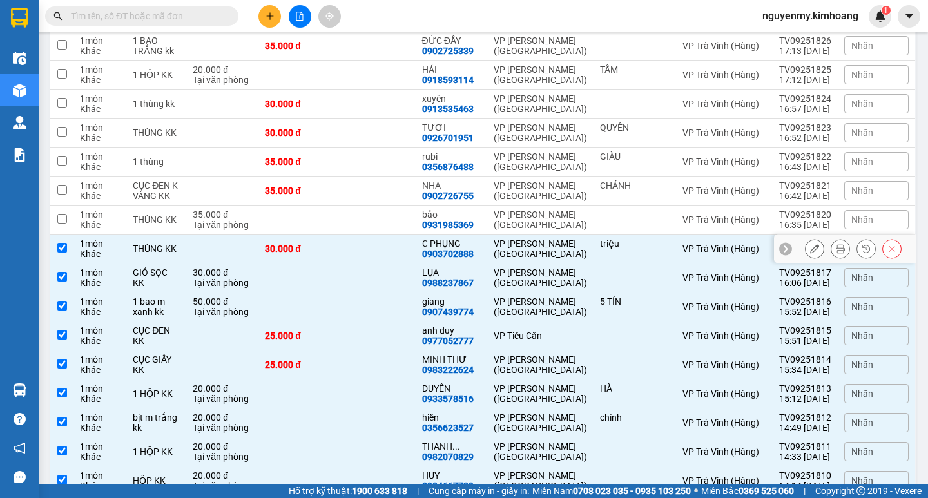
click at [67, 247] on td at bounding box center [61, 248] width 23 height 29
checkbox input "false"
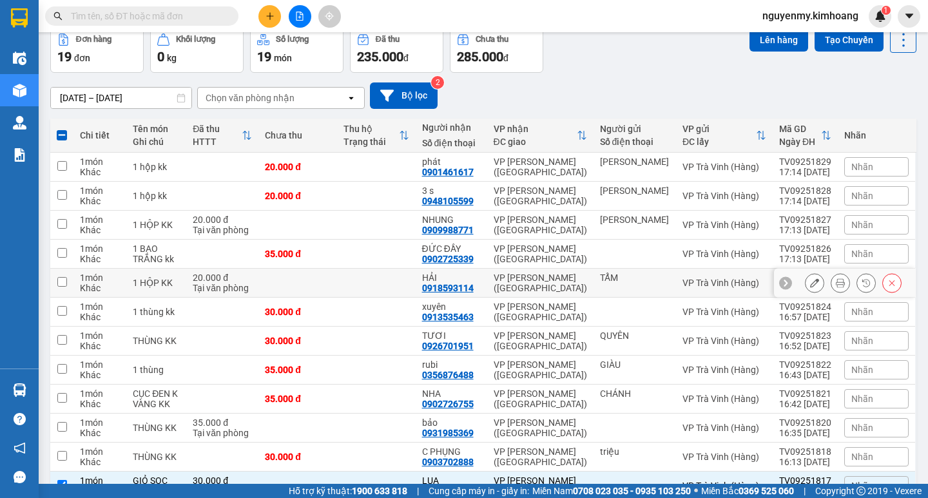
scroll to position [0, 0]
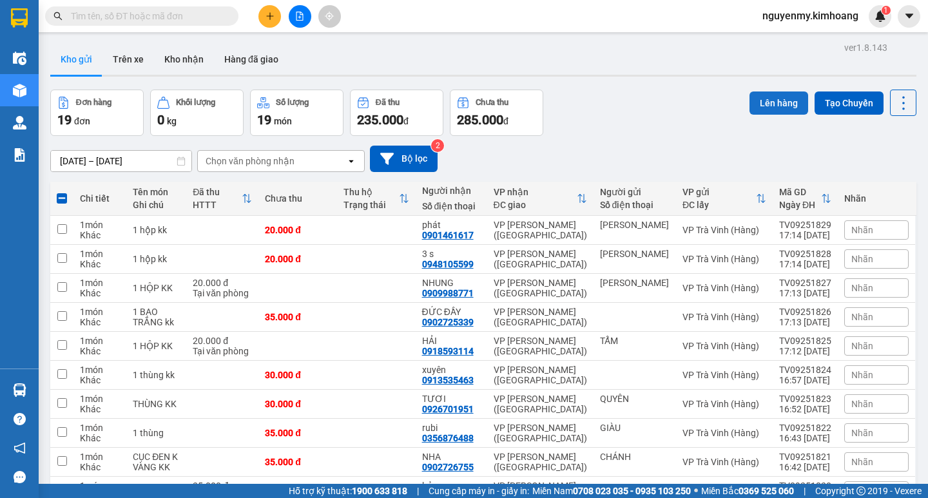
click at [770, 102] on button "Lên hàng" at bounding box center [778, 102] width 59 height 23
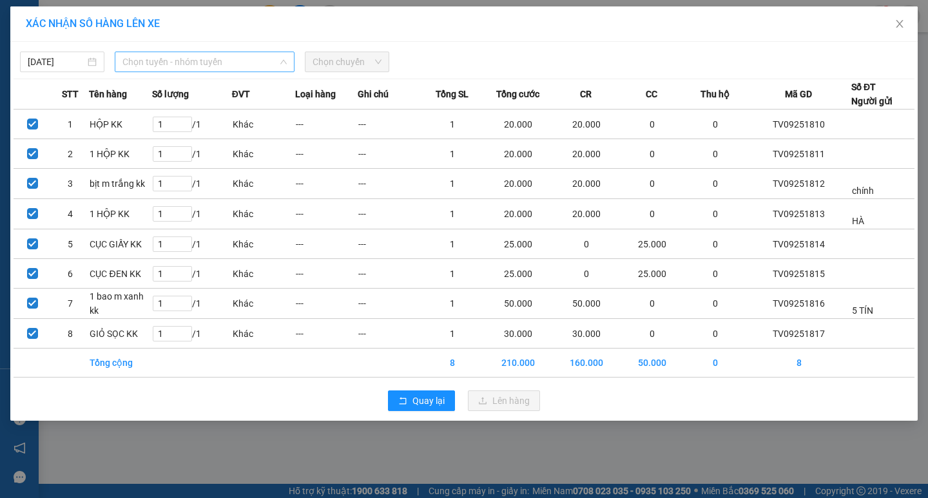
click at [234, 62] on span "Chọn tuyến - nhóm tuyến" at bounding box center [204, 61] width 164 height 19
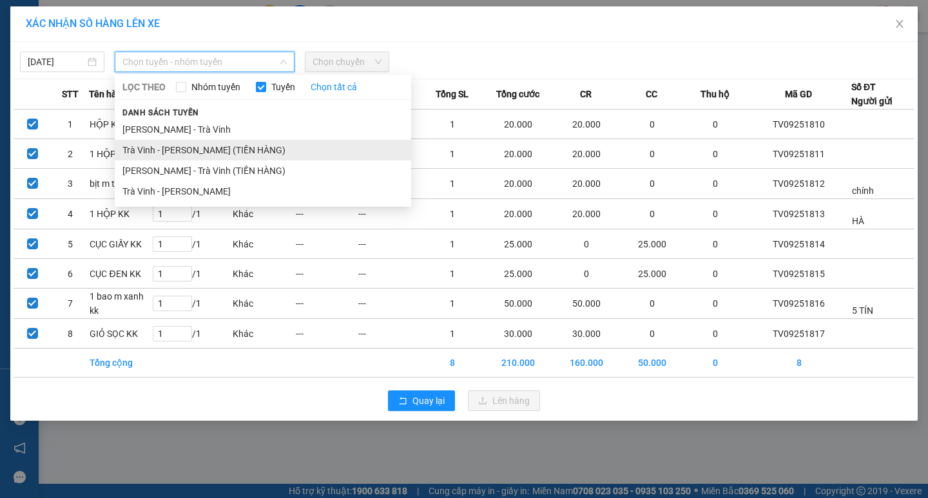
drag, startPoint x: 229, startPoint y: 184, endPoint x: 289, endPoint y: 144, distance: 71.1
click at [236, 180] on ul "Hồ Chí Minh - Trà Vinh Trà Vinh - Hồ Chí Minh (TIỀN HÀNG) Hồ Chí Minh - Trà Vin…" at bounding box center [263, 160] width 296 height 82
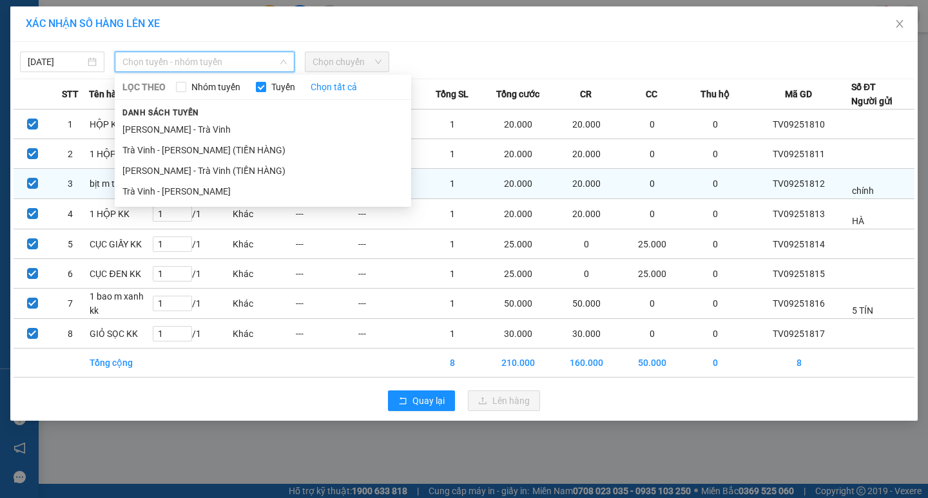
click at [181, 191] on li "Trà Vinh - Hồ Chí Minh" at bounding box center [263, 191] width 296 height 21
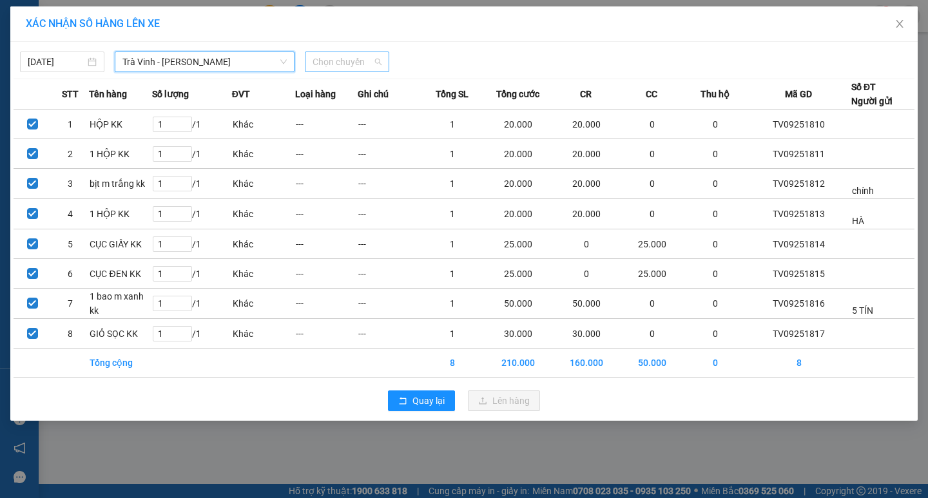
click at [365, 58] on span "Chọn chuyến" at bounding box center [346, 61] width 69 height 19
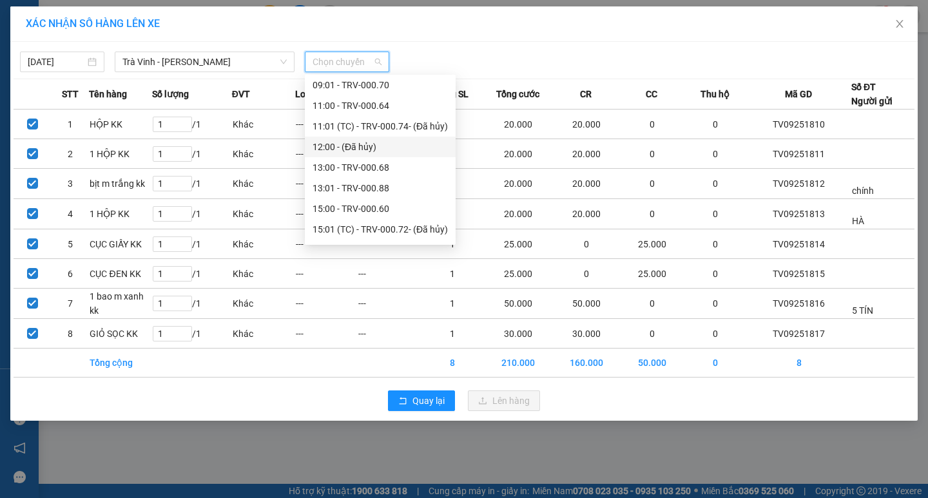
scroll to position [322, 0]
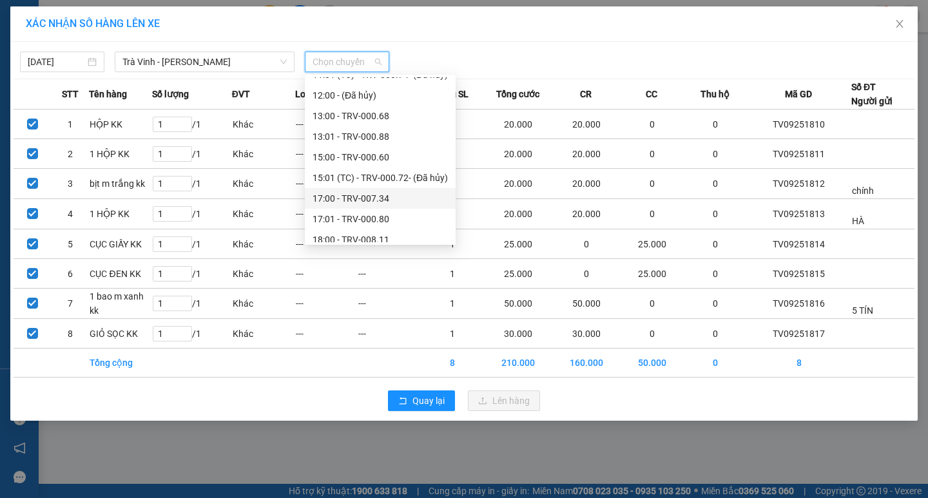
click at [354, 200] on div "17:00 - TRV-007.34" at bounding box center [379, 198] width 135 height 14
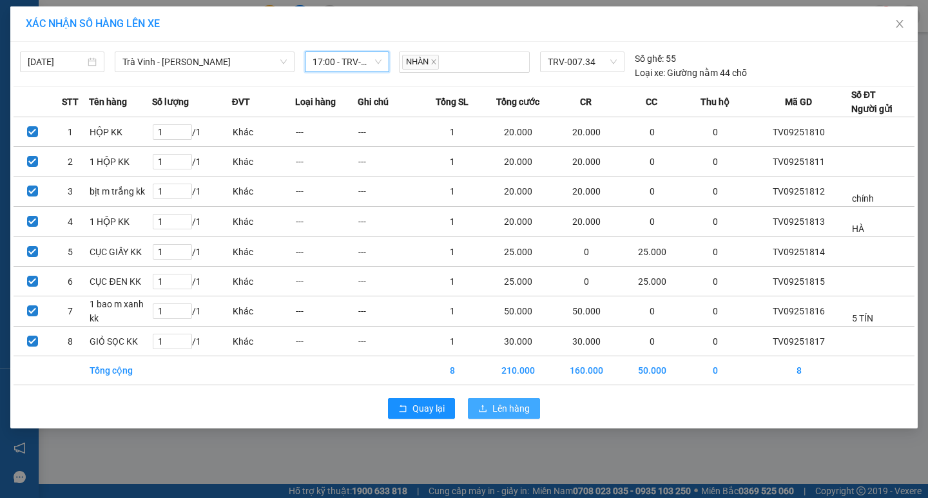
click at [521, 408] on span "Lên hàng" at bounding box center [510, 408] width 37 height 14
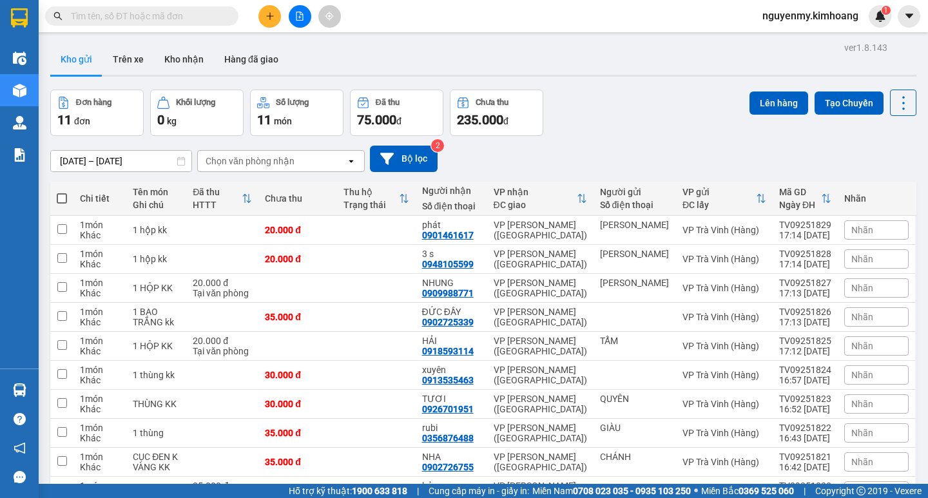
click at [265, 14] on icon "plus" at bounding box center [269, 16] width 9 height 9
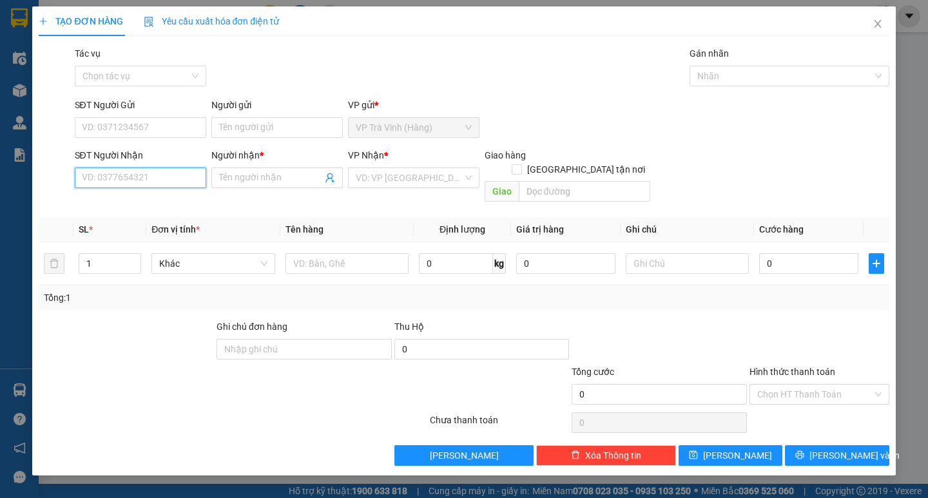
click at [159, 178] on input "SĐT Người Nhận" at bounding box center [140, 177] width 131 height 21
click at [149, 202] on div "0778119454 - KIM RƠN" at bounding box center [145, 203] width 127 height 14
type input "0778119454"
type input "KIM RƠN"
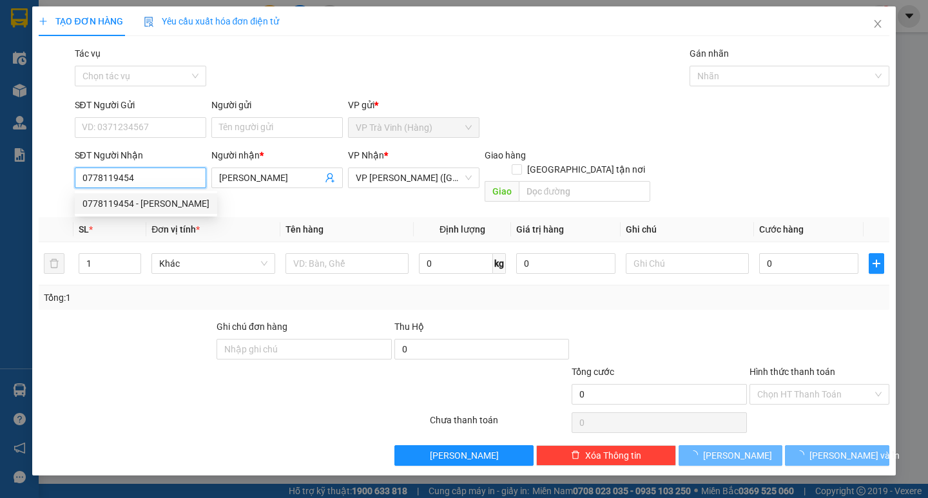
type input "20.000"
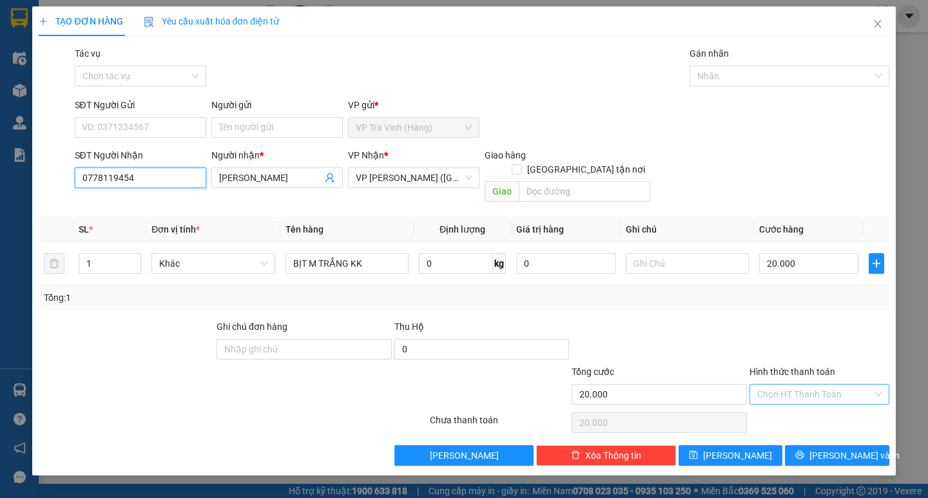
type input "0778119454"
click at [829, 385] on input "Hình thức thanh toán" at bounding box center [814, 394] width 115 height 19
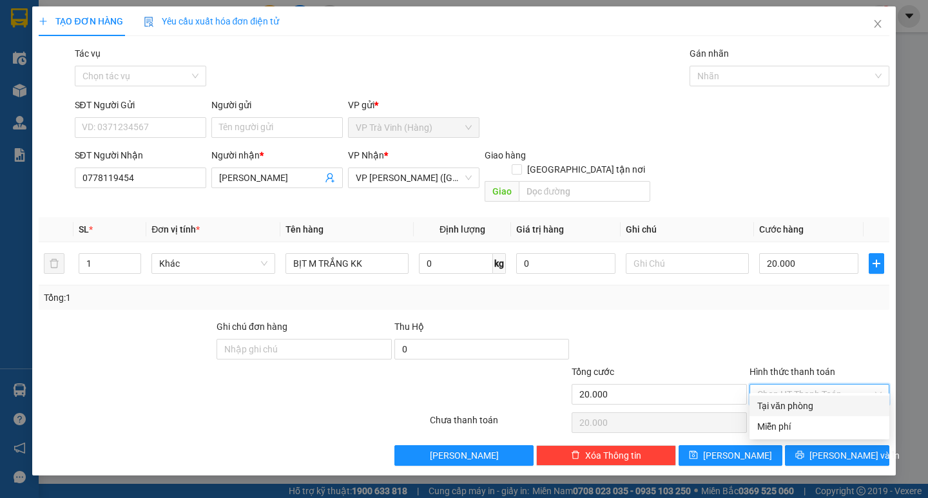
click at [810, 404] on div "Tại văn phòng" at bounding box center [819, 406] width 124 height 14
type input "0"
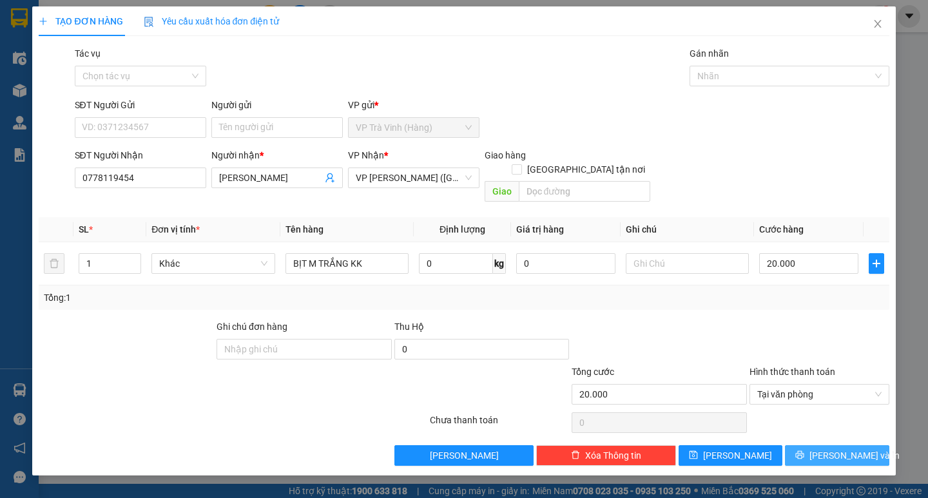
click at [829, 445] on button "[PERSON_NAME] và In" at bounding box center [837, 455] width 104 height 21
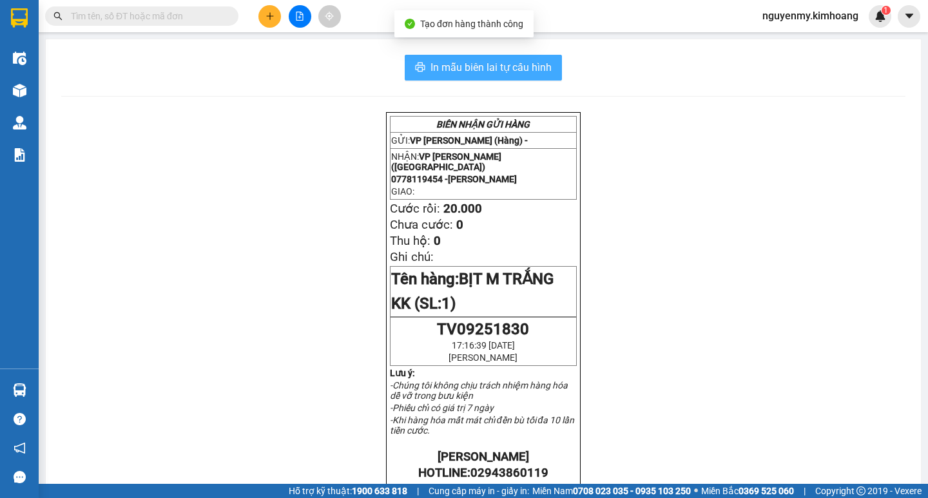
click at [481, 61] on span "In mẫu biên lai tự cấu hình" at bounding box center [490, 67] width 121 height 16
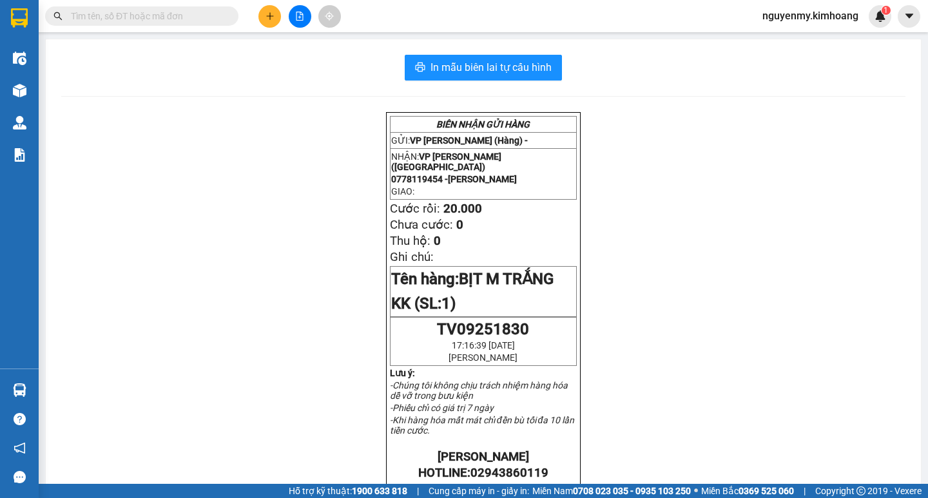
click at [182, 17] on input "text" at bounding box center [147, 16] width 152 height 14
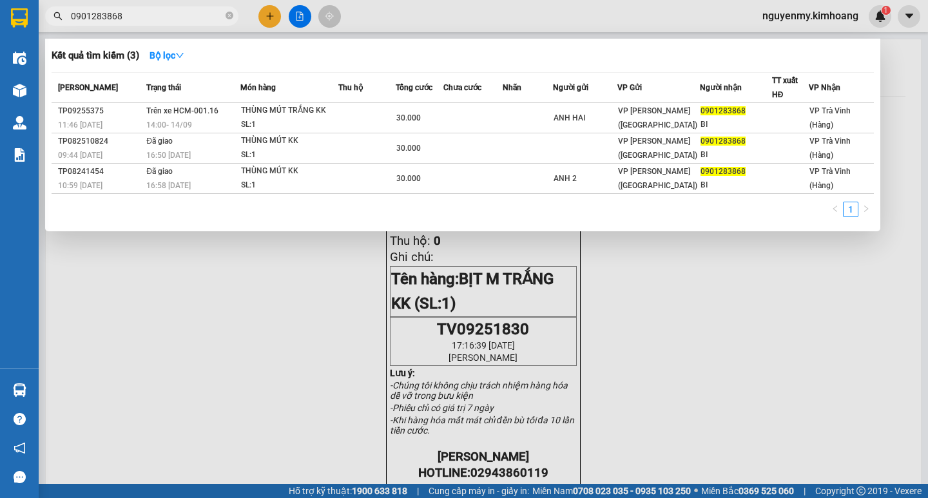
type input "0901283868"
click at [262, 8] on div at bounding box center [464, 249] width 928 height 498
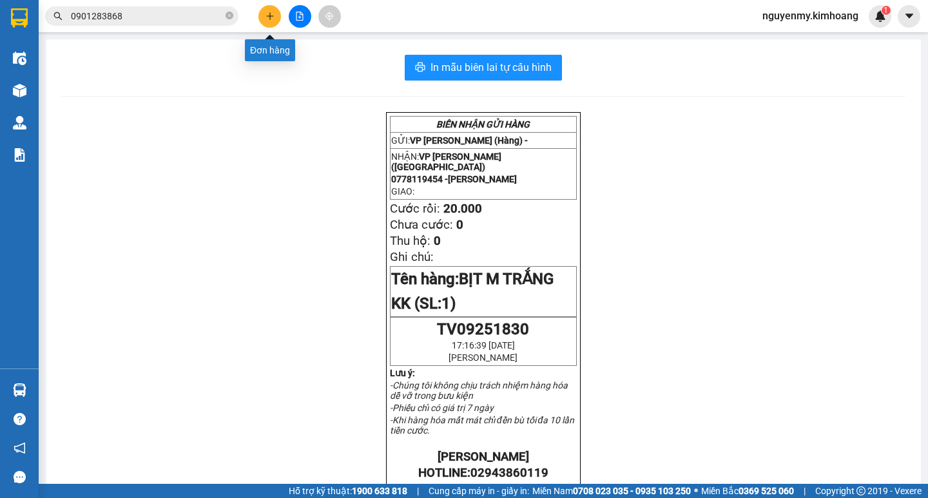
click at [262, 8] on button at bounding box center [269, 16] width 23 height 23
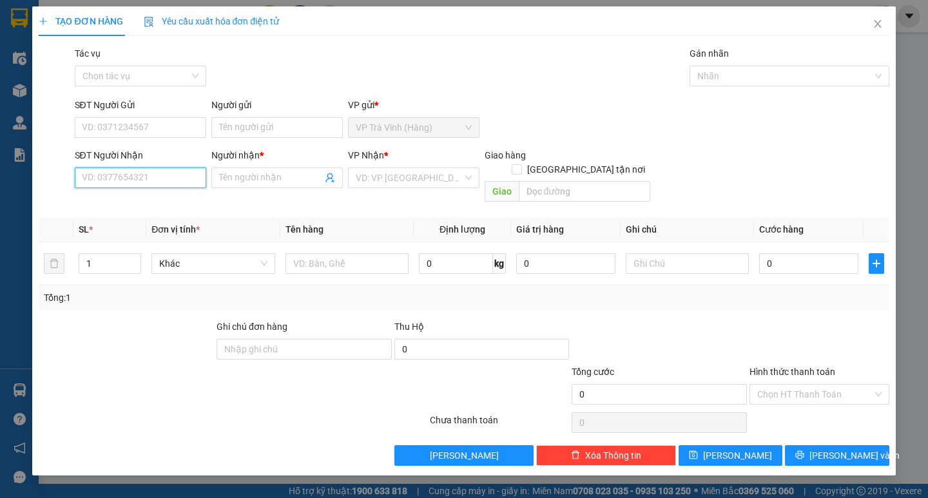
click at [136, 185] on input "SĐT Người Nhận" at bounding box center [140, 177] width 131 height 21
drag, startPoint x: 422, startPoint y: 182, endPoint x: 416, endPoint y: 186, distance: 7.3
click at [422, 181] on input "search" at bounding box center [409, 177] width 107 height 19
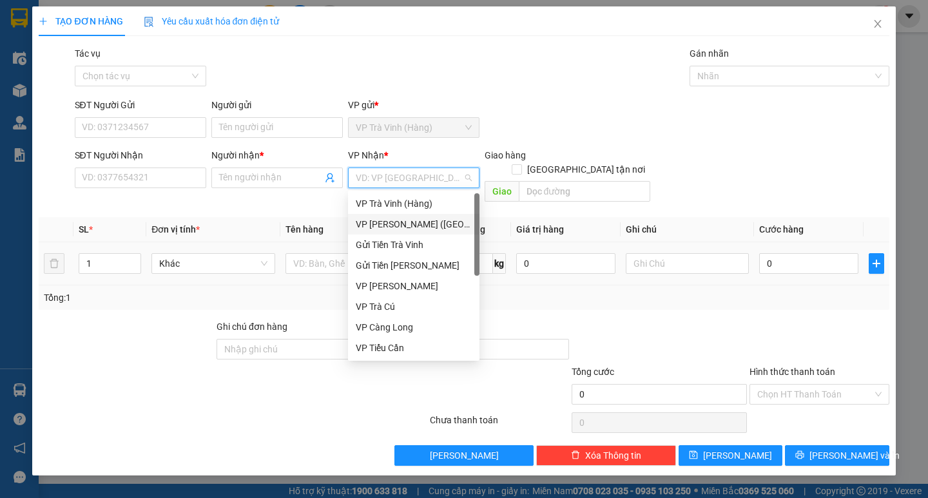
drag, startPoint x: 405, startPoint y: 220, endPoint x: 385, endPoint y: 233, distance: 23.2
click at [405, 220] on div "VP [PERSON_NAME] ([GEOGRAPHIC_DATA])" at bounding box center [414, 224] width 116 height 14
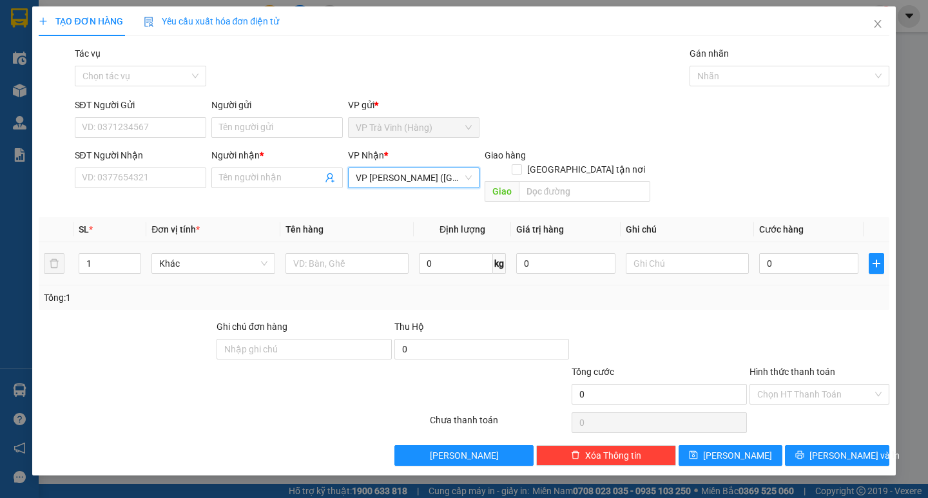
click at [309, 263] on td at bounding box center [346, 263] width 133 height 43
click at [312, 253] on input "text" at bounding box center [346, 263] width 123 height 21
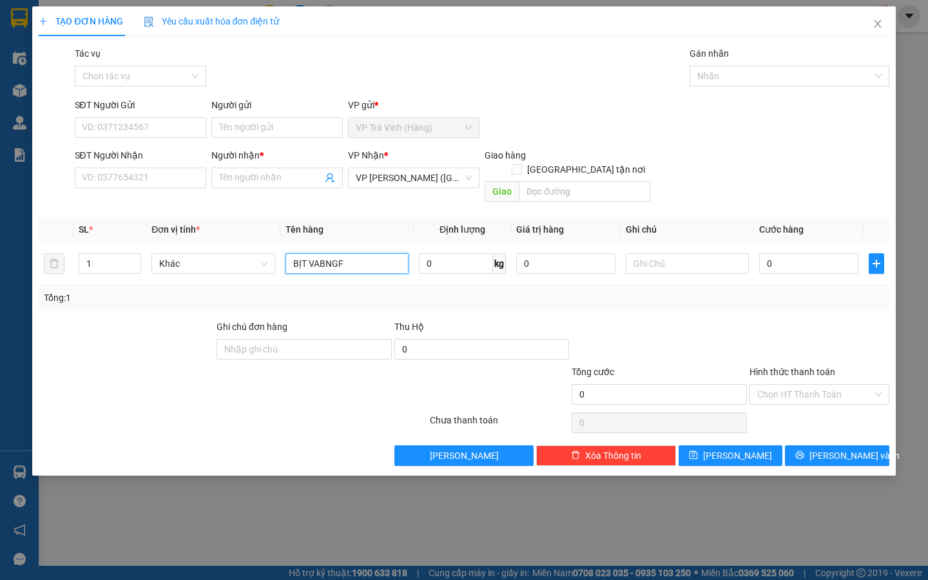
type input "BỊT VABNGF"
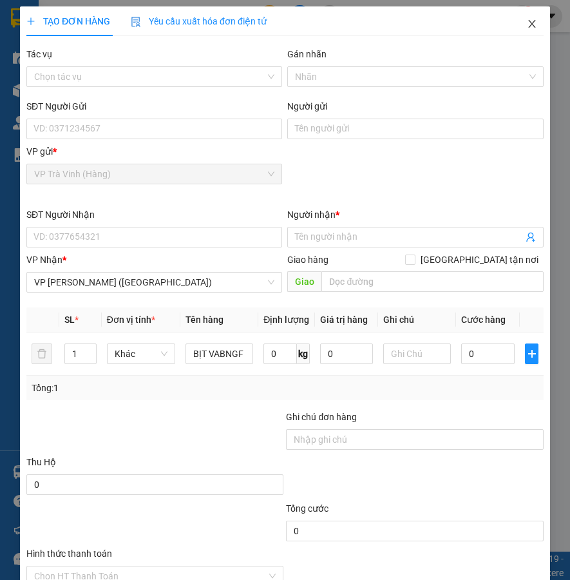
click at [528, 23] on icon "close" at bounding box center [531, 24] width 7 height 8
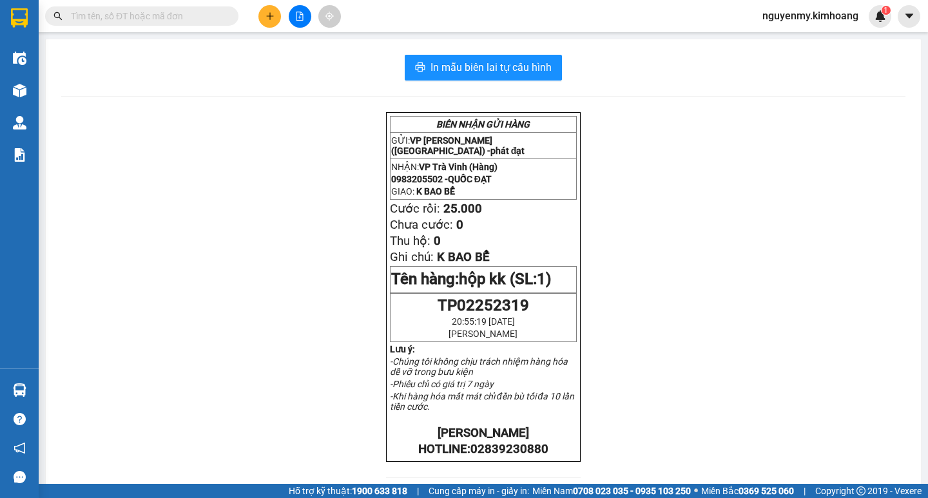
click at [271, 15] on icon "plus" at bounding box center [269, 16] width 9 height 9
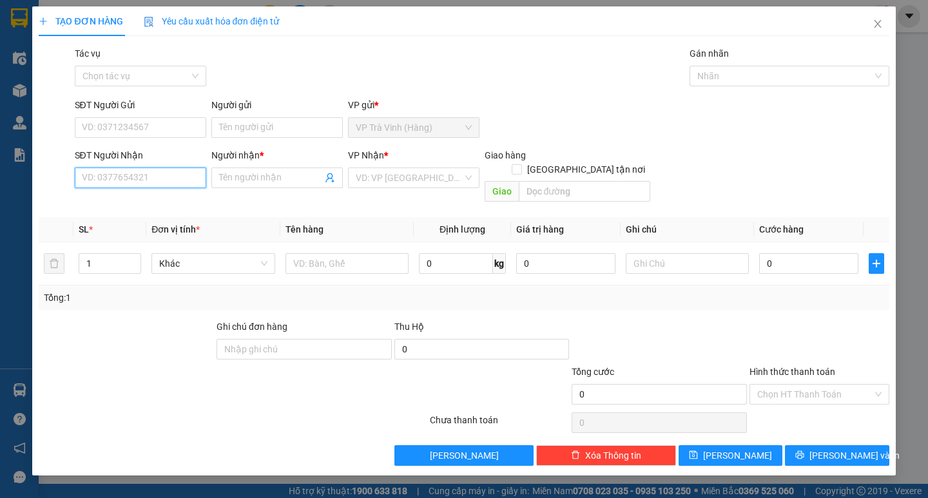
click at [126, 182] on input "SĐT Người Nhận" at bounding box center [140, 177] width 131 height 21
type input "0792096179"
click at [251, 179] on input "Người nhận *" at bounding box center [270, 178] width 103 height 14
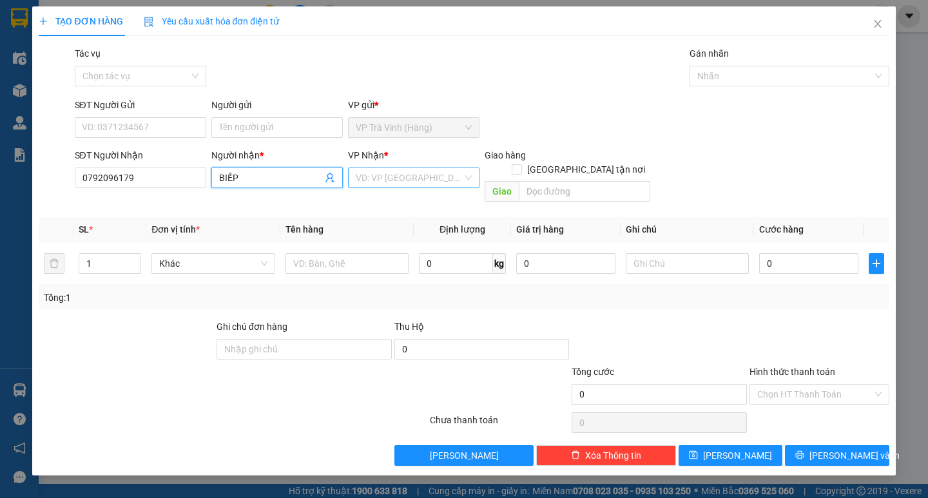
type input "BIẾP"
click at [373, 170] on input "search" at bounding box center [409, 177] width 107 height 19
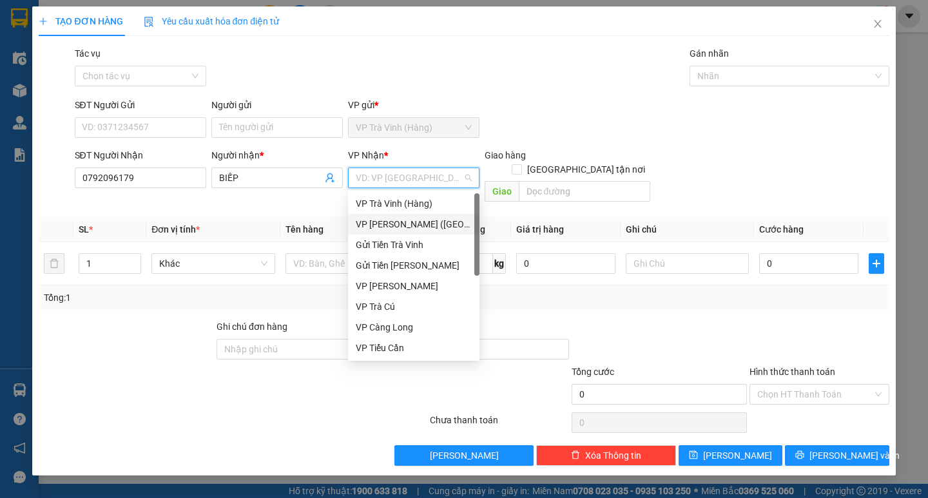
click at [392, 220] on div "VP [PERSON_NAME] ([GEOGRAPHIC_DATA])" at bounding box center [414, 224] width 116 height 14
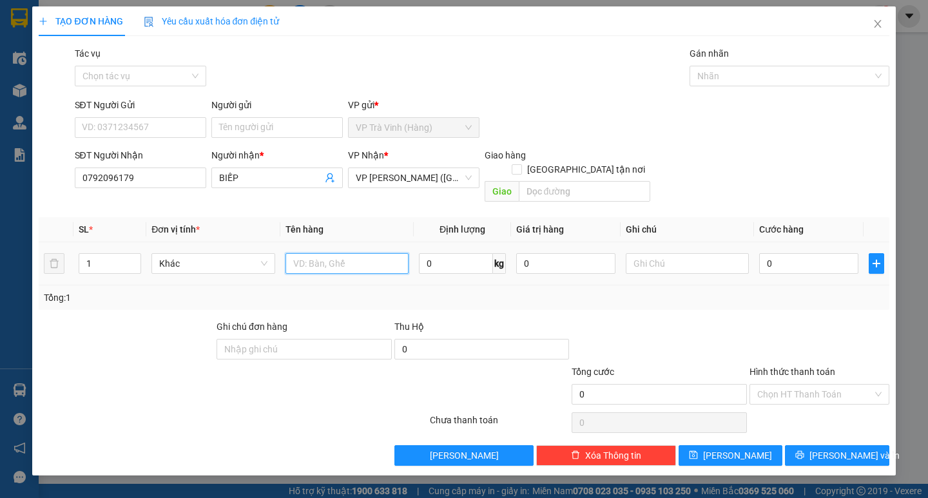
click at [309, 253] on input "text" at bounding box center [346, 263] width 123 height 21
type input "BỊT VÀNG KK"
click at [808, 253] on input "0" at bounding box center [808, 263] width 99 height 21
type input "2"
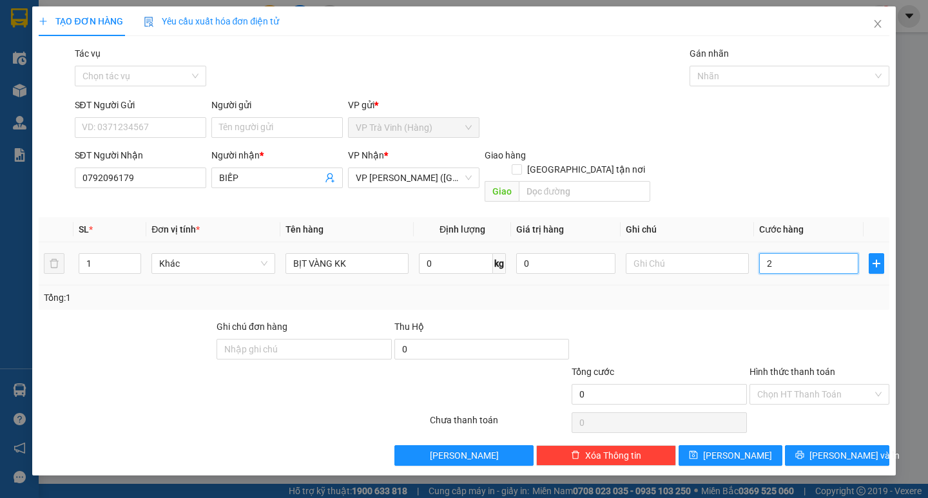
type input "2"
type input "20"
type input "200"
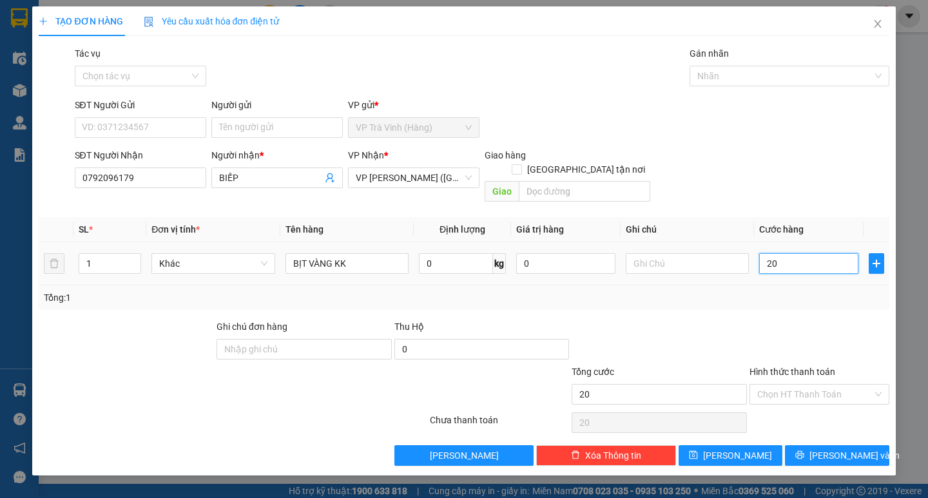
type input "200"
type input "2.000"
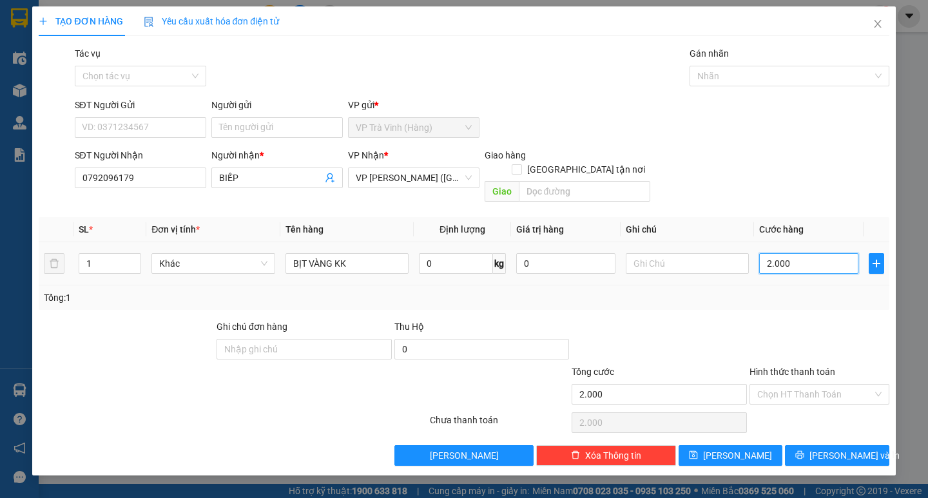
type input "20.000"
click at [813, 385] on input "Hình thức thanh toán" at bounding box center [814, 394] width 115 height 19
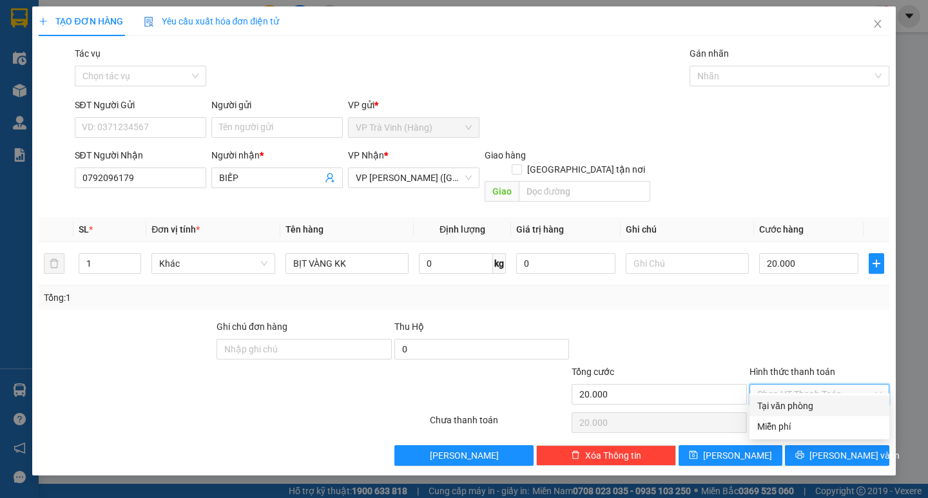
click at [800, 406] on div "Tại văn phòng" at bounding box center [819, 406] width 124 height 14
type input "0"
click at [834, 426] on span "[PERSON_NAME] và In" at bounding box center [854, 455] width 90 height 14
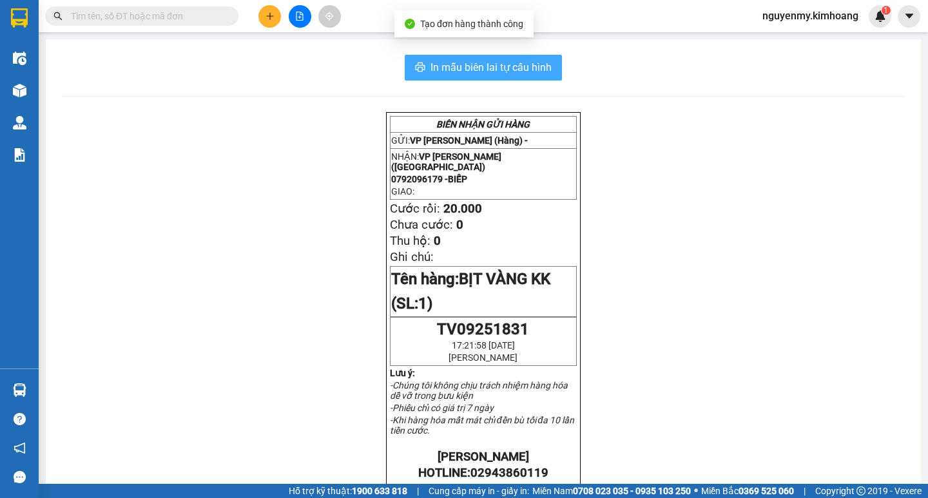
click at [498, 64] on span "In mẫu biên lai tự cấu hình" at bounding box center [490, 67] width 121 height 16
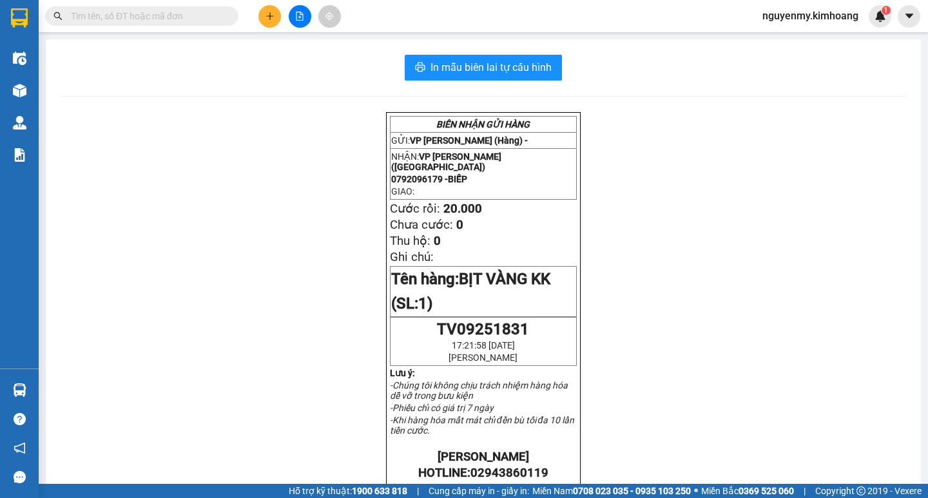
click at [129, 15] on input "text" at bounding box center [147, 16] width 152 height 14
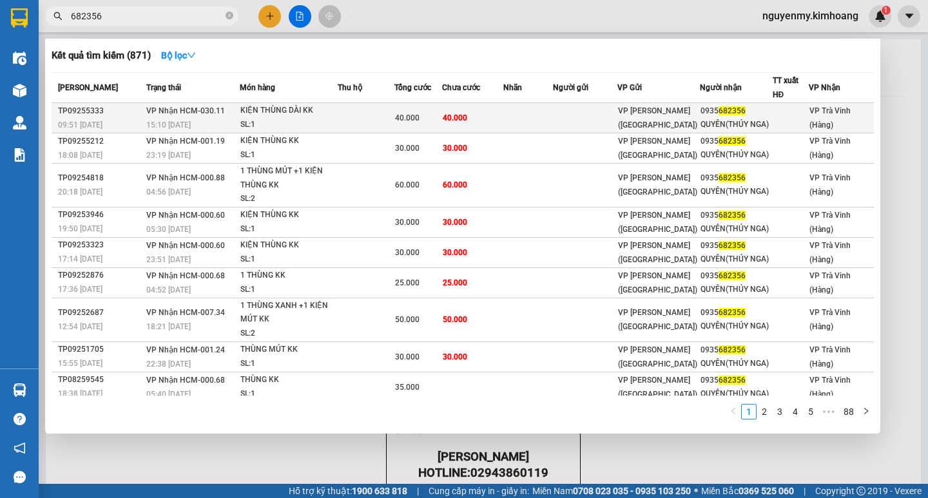
type input "682356"
click at [656, 119] on div "VP [PERSON_NAME] ([GEOGRAPHIC_DATA])" at bounding box center [658, 118] width 81 height 28
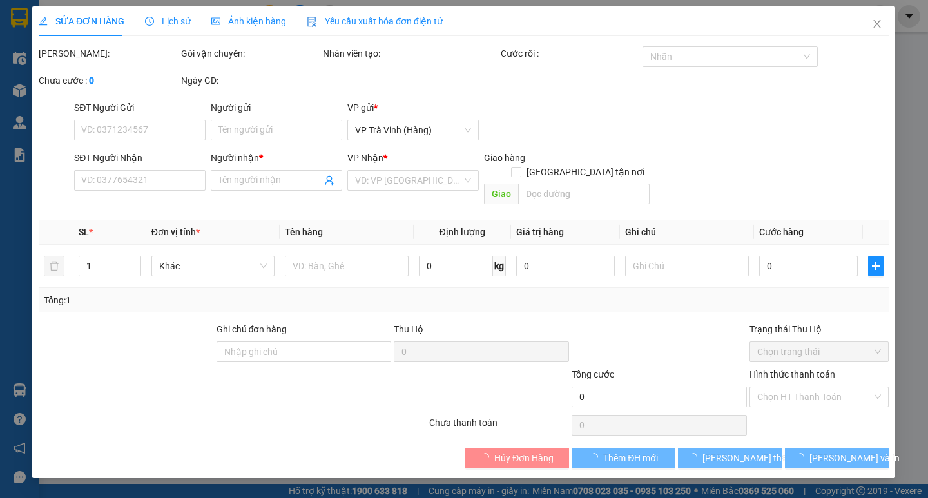
type input "0935682356"
type input "QUYÊN(THÚY NGA)"
type input "40.000"
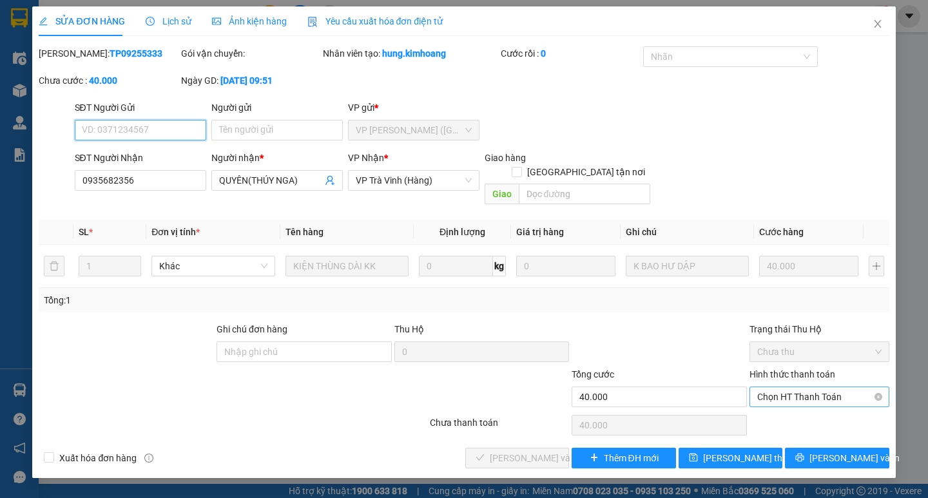
click at [790, 387] on span "Chọn HT Thanh Toán" at bounding box center [819, 396] width 124 height 19
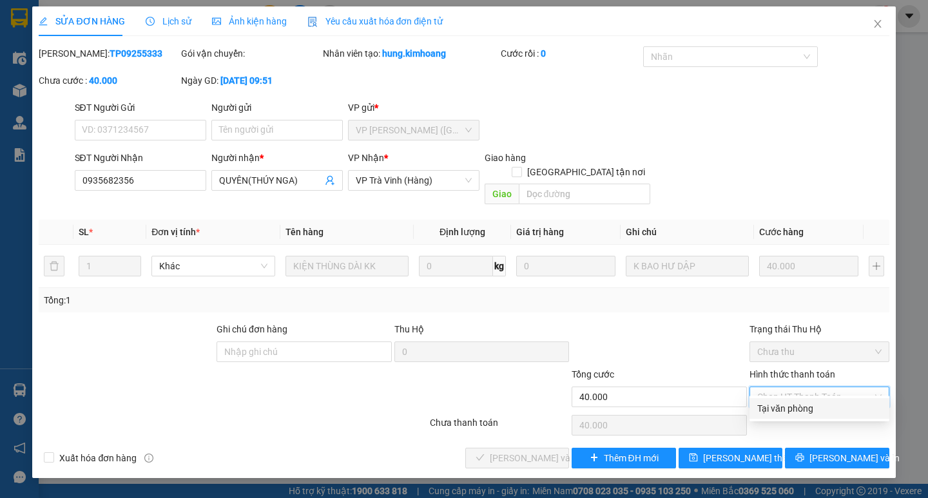
click at [803, 410] on div "Tại văn phòng" at bounding box center [819, 408] width 124 height 14
type input "0"
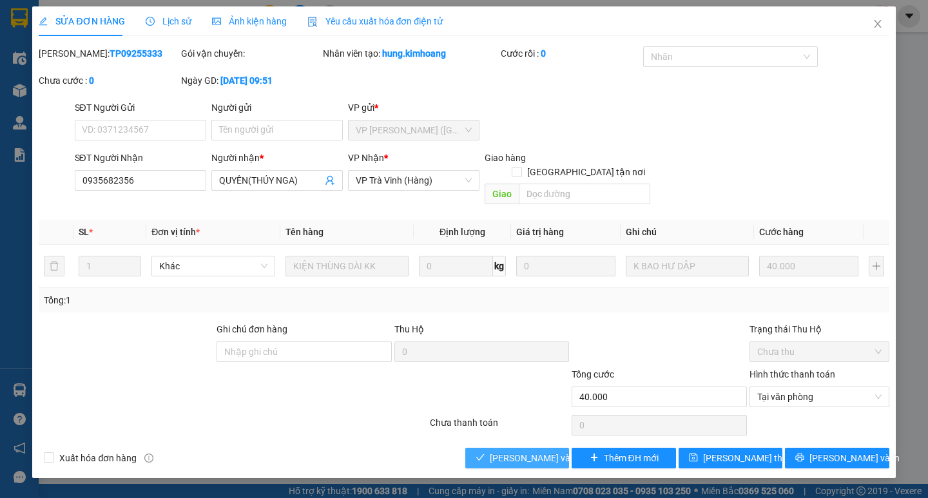
click at [535, 426] on button "[PERSON_NAME] và [PERSON_NAME] hàng" at bounding box center [517, 458] width 104 height 21
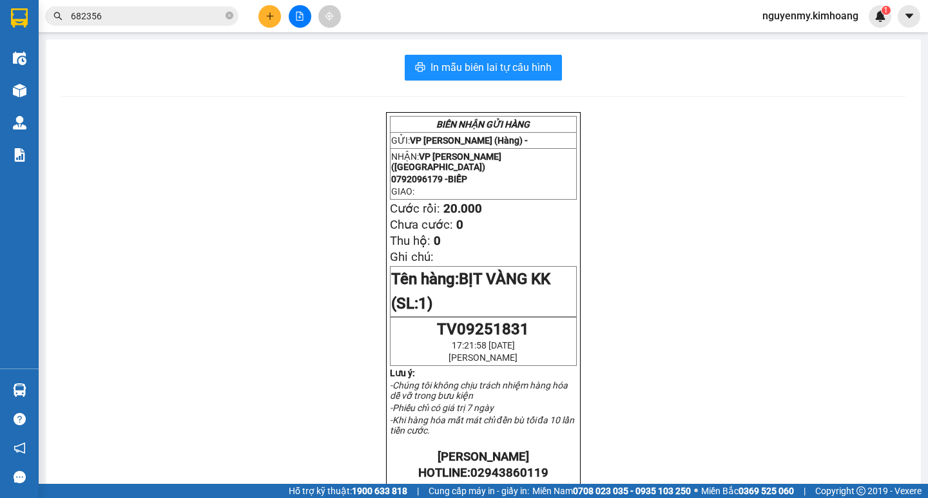
click at [263, 21] on button at bounding box center [269, 16] width 23 height 23
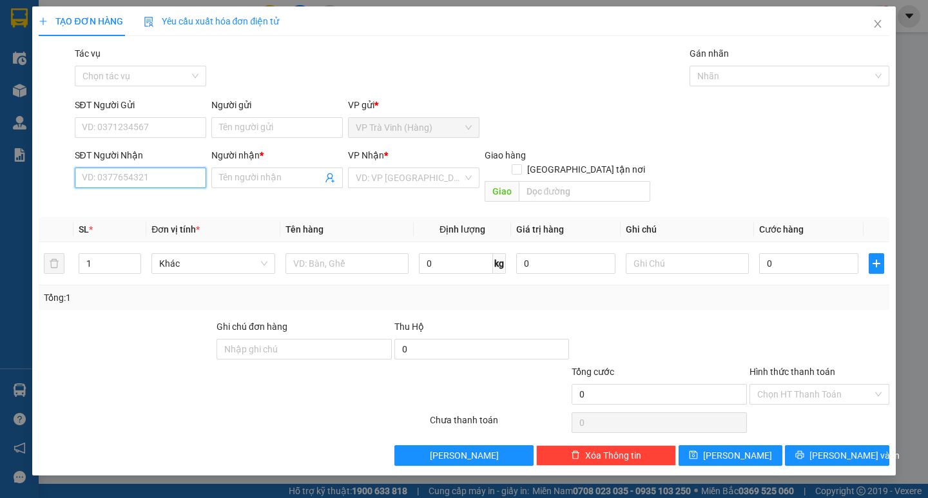
click at [142, 180] on input "SĐT Người Nhận" at bounding box center [140, 177] width 131 height 21
type input "0942113113"
click at [148, 208] on div "0942113113 - trung" at bounding box center [140, 203] width 116 height 14
type input "trung"
type input "30.000"
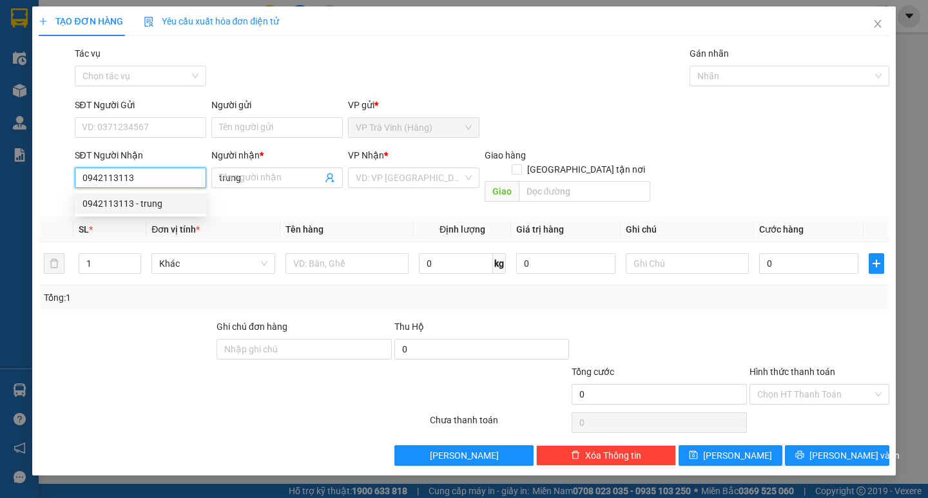
type input "30.000"
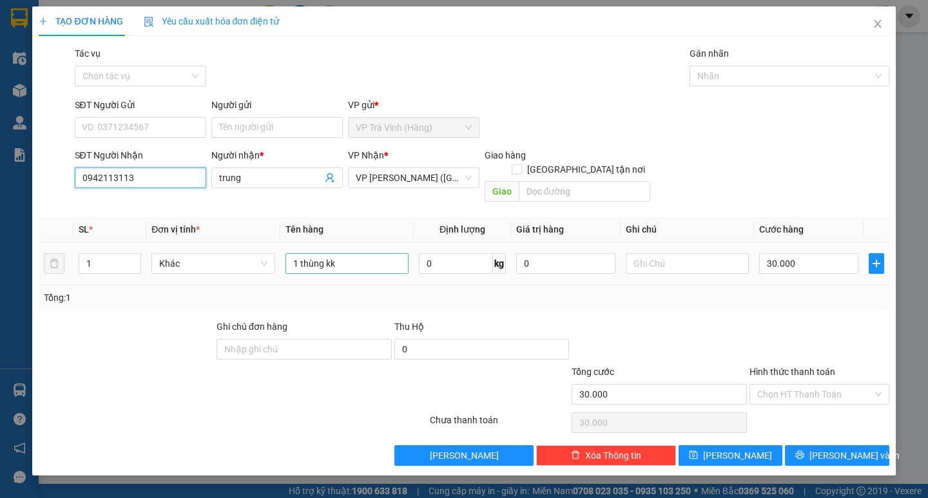
type input "0942113113"
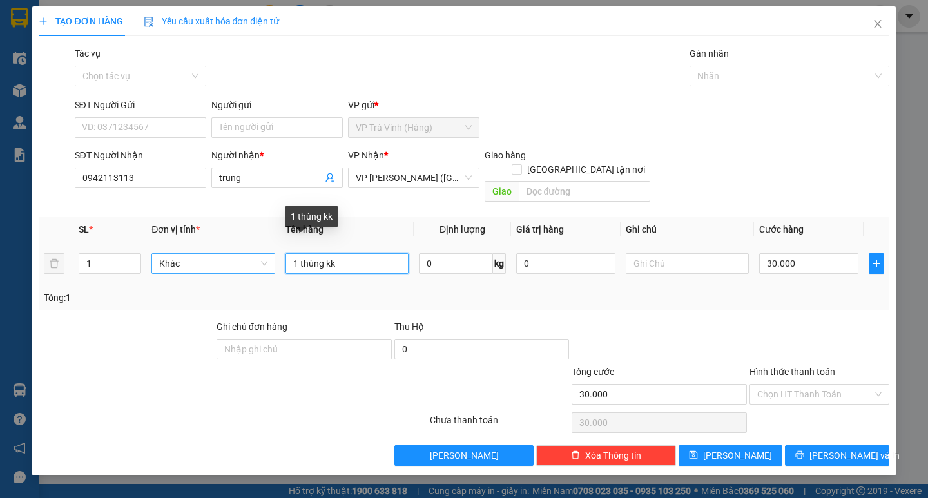
drag, startPoint x: 299, startPoint y: 253, endPoint x: 240, endPoint y: 253, distance: 58.6
click at [240, 253] on tr "1 Khác 1 thùng kk 0 kg 0 30.000" at bounding box center [464, 263] width 850 height 43
type input "CỤC ĐỎ KK"
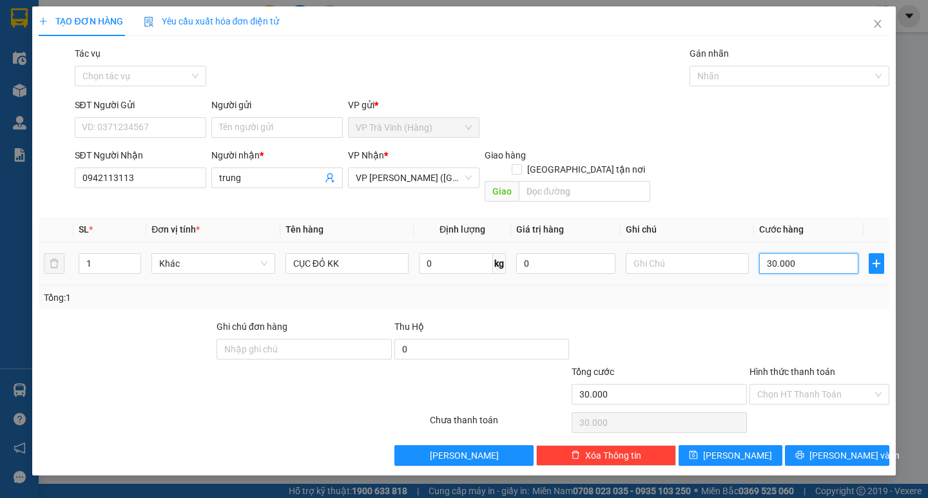
click at [817, 257] on input "30.000" at bounding box center [808, 263] width 99 height 21
type input "0"
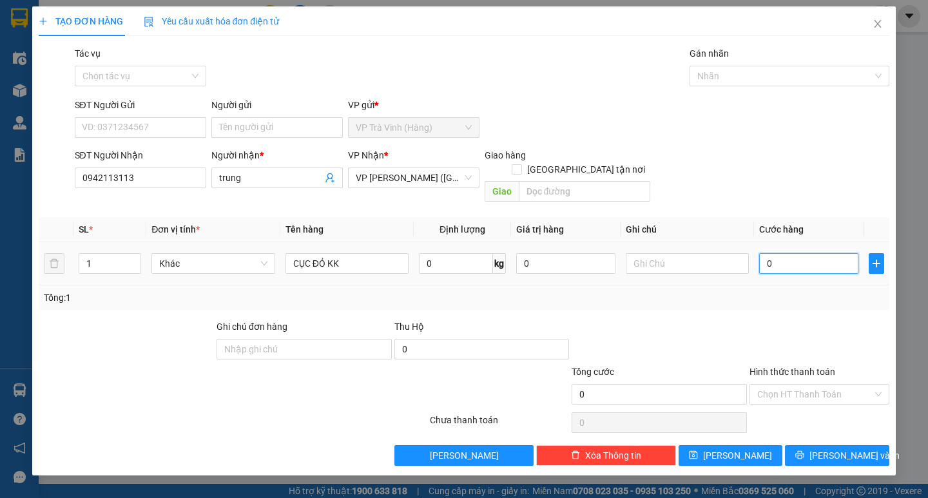
type input "2"
type input "02"
type input "25"
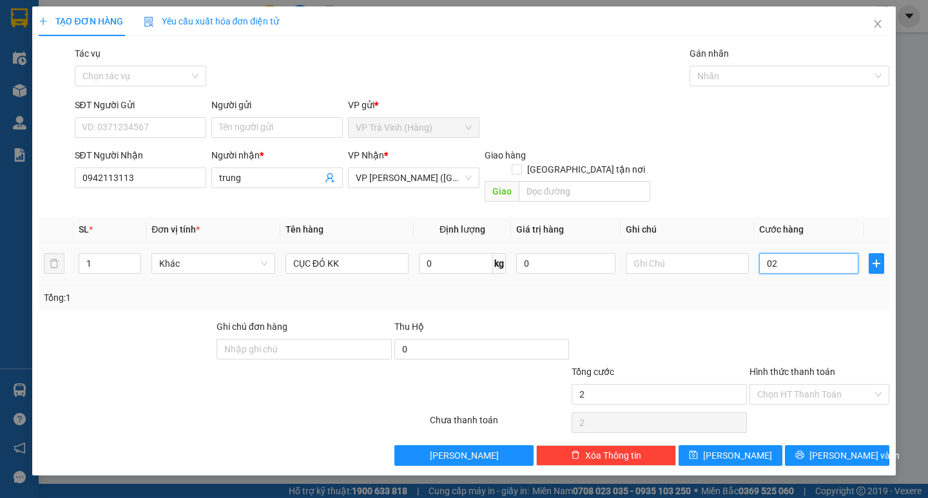
type input "025"
type input "250"
type input "02.500"
type input "2.500"
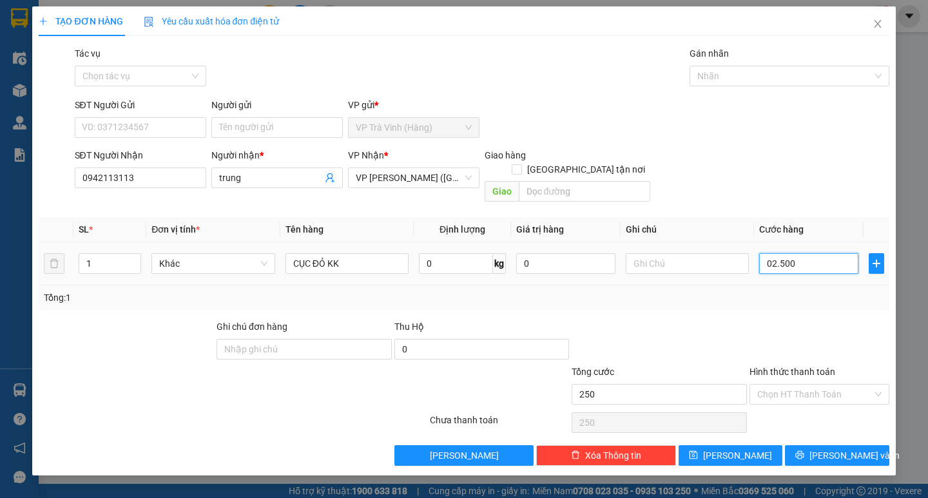
type input "2.500"
type input "025.000"
type input "25.000"
type input "250.000"
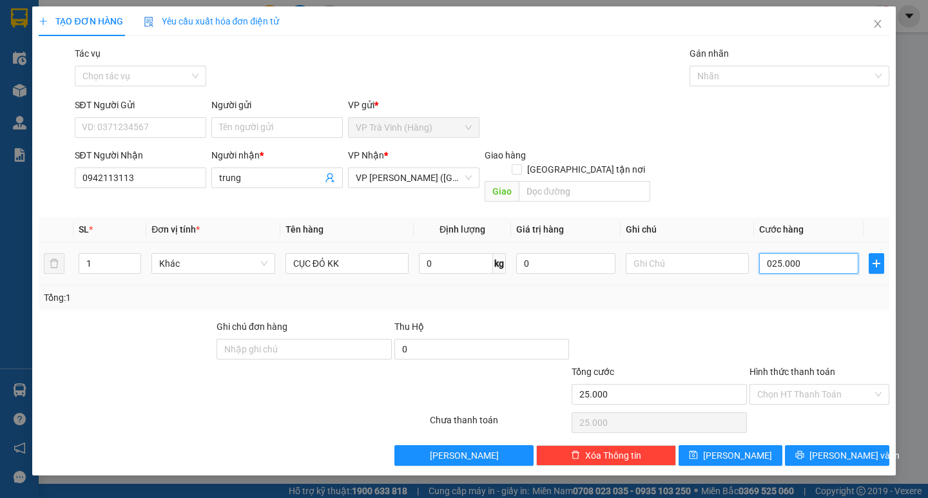
type input "250.000"
type input "025.000"
type input "25.000"
click at [830, 385] on input "Hình thức thanh toán" at bounding box center [814, 394] width 115 height 19
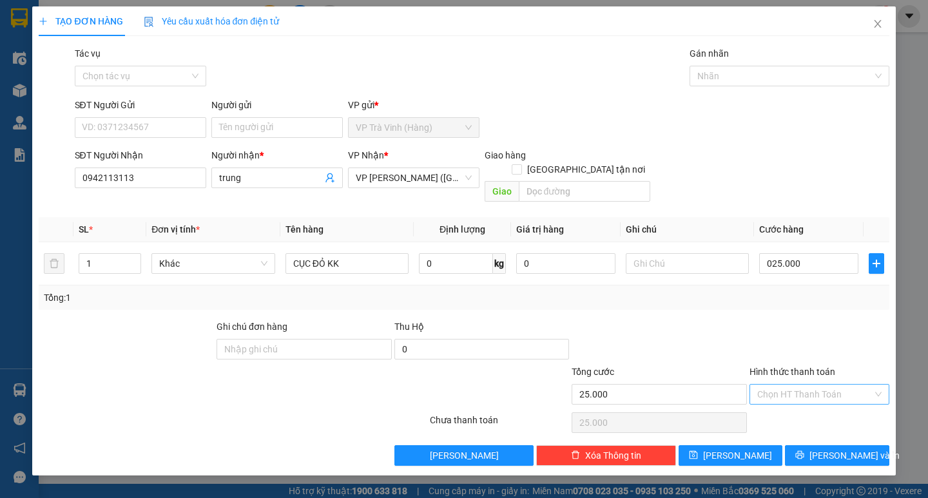
type input "25.000"
click at [825, 403] on div "Tại văn phòng" at bounding box center [819, 406] width 124 height 14
type input "0"
click at [831, 426] on span "[PERSON_NAME] và In" at bounding box center [854, 455] width 90 height 14
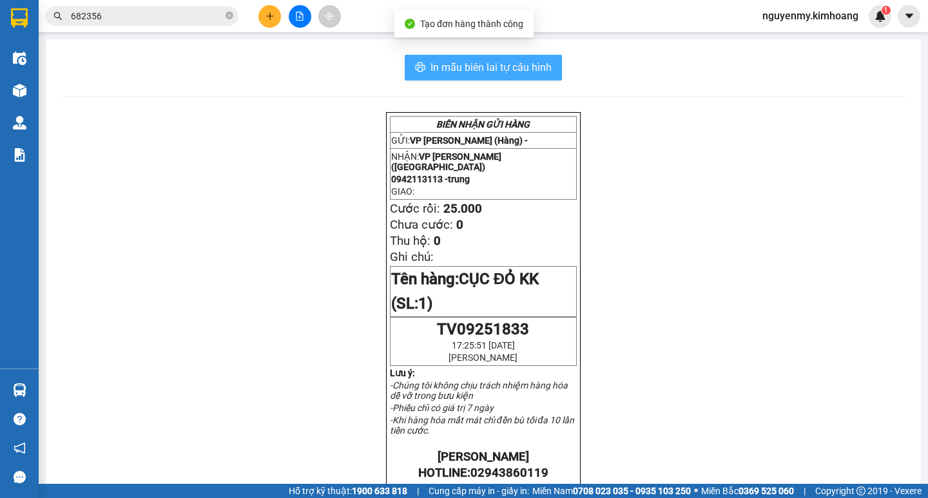
click at [486, 61] on span "In mẫu biên lai tự cấu hình" at bounding box center [490, 67] width 121 height 16
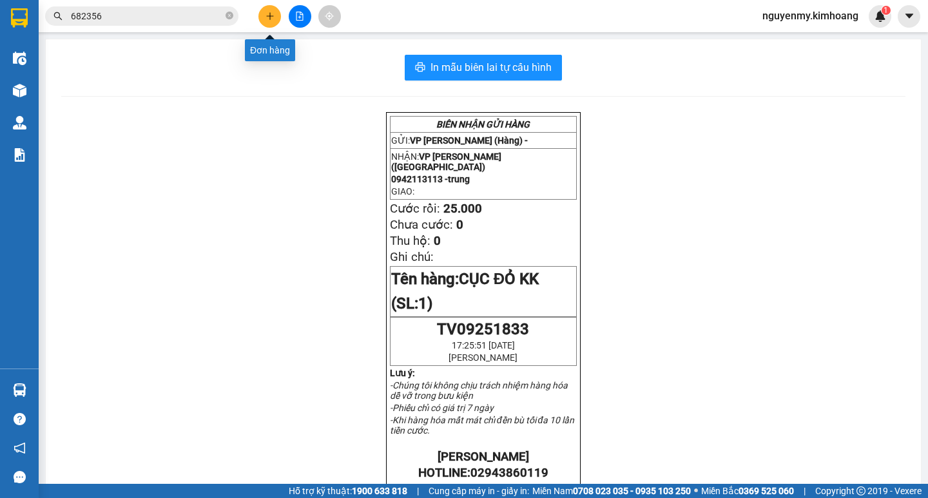
click at [271, 17] on icon "plus" at bounding box center [269, 16] width 9 height 9
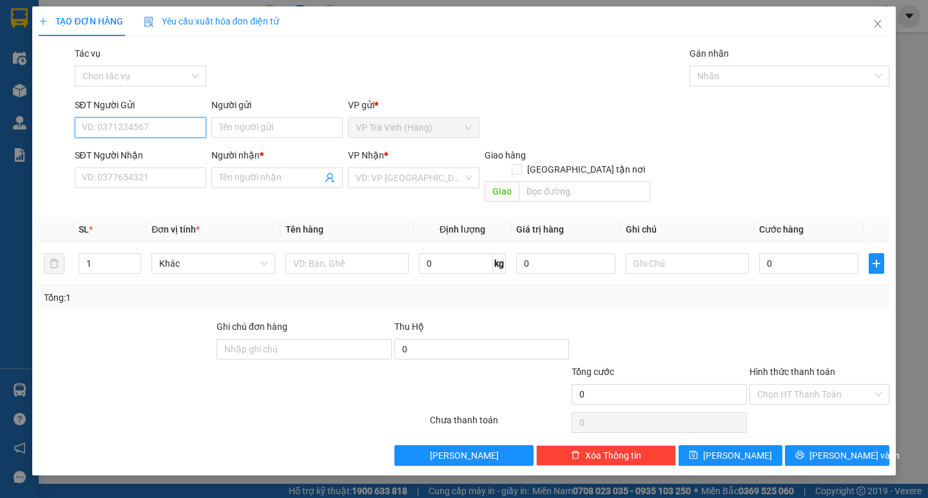
click at [119, 129] on input "SĐT Người Gửi" at bounding box center [140, 127] width 131 height 21
click at [148, 159] on div "0584073354 - thanh" at bounding box center [140, 153] width 116 height 14
type input "0584073354"
type input "thanh"
type input "0394915459"
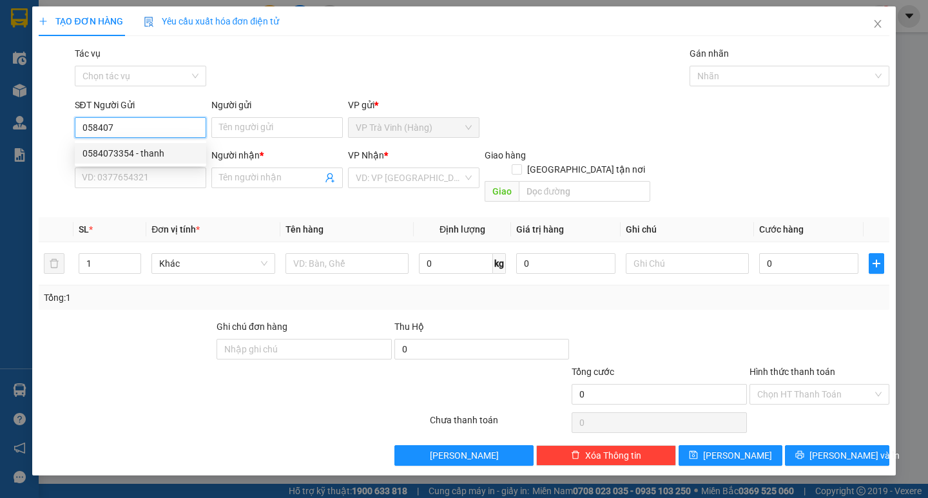
type input "trân"
checkbox input "true"
type input "67b đường t5 p tây thạnh q tân phú"
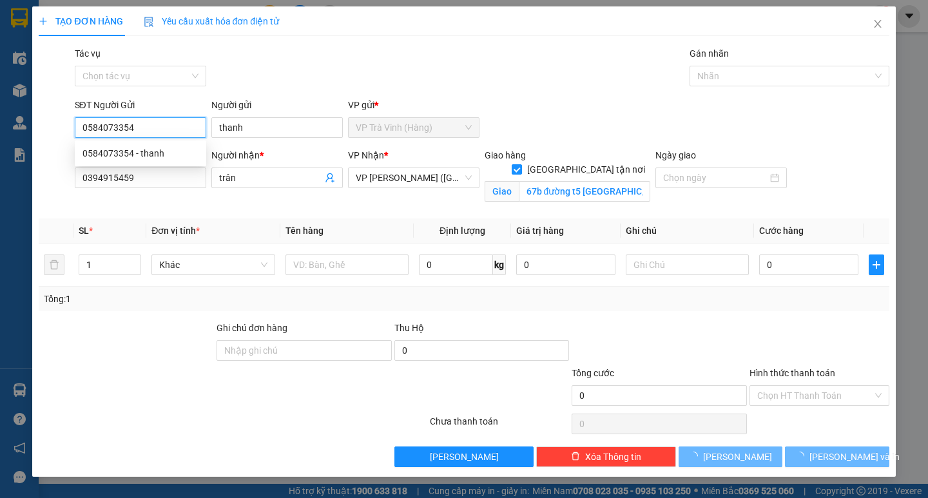
type input "170.000"
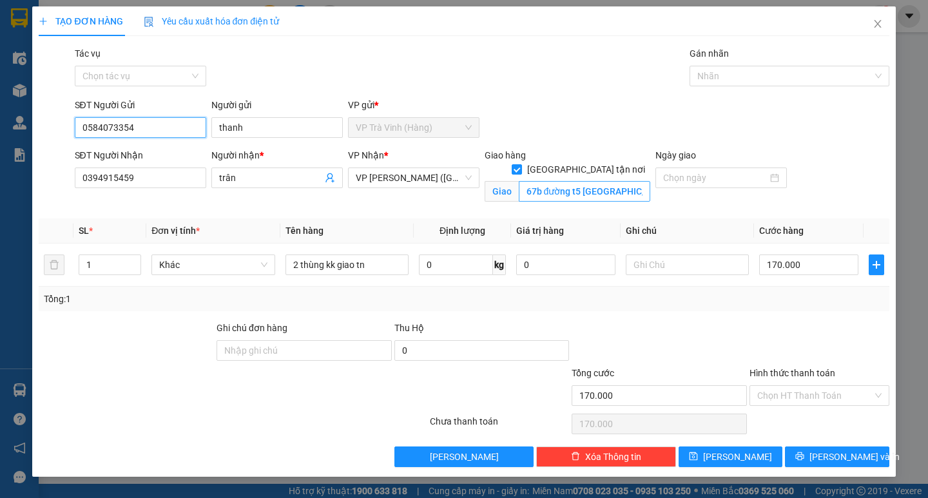
type input "0584073354"
click at [642, 181] on input "67b đường t5 p tây thạnh q tân phú" at bounding box center [584, 191] width 131 height 21
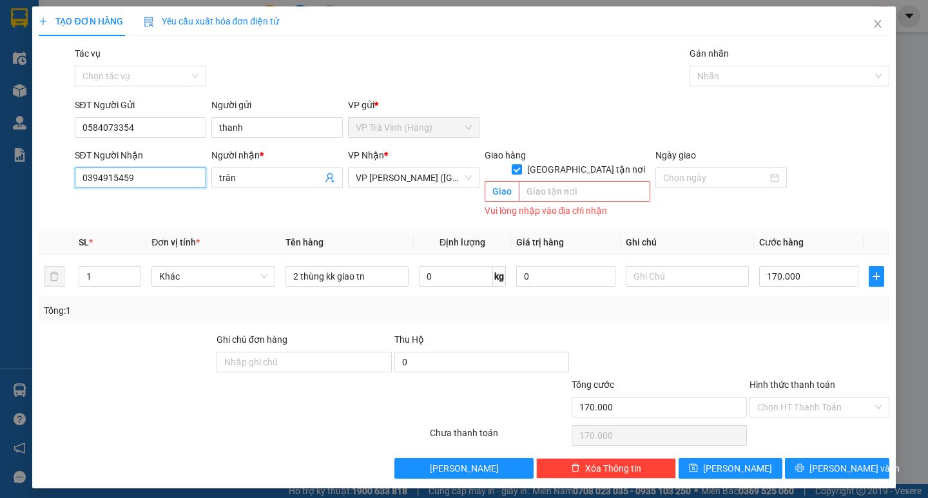
drag, startPoint x: 162, startPoint y: 175, endPoint x: 57, endPoint y: 175, distance: 105.7
click at [57, 175] on div "SĐT Người Nhận 0394915459 0394915459 Người nhận * trân VP Nhận * VP Trần Phú (H…" at bounding box center [463, 184] width 852 height 72
click at [113, 199] on div "0902034454 - HẰNG" at bounding box center [140, 203] width 116 height 14
type input "0902034454"
type input "HẰNG"
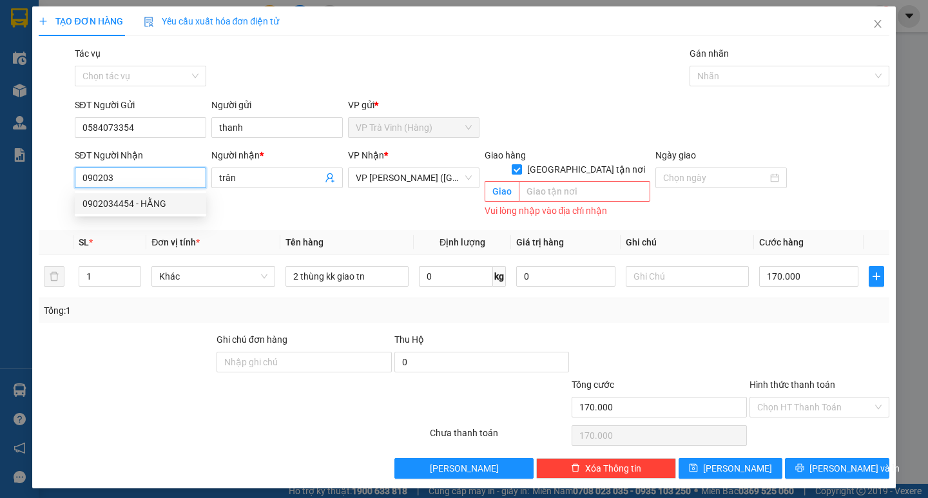
checkbox input "false"
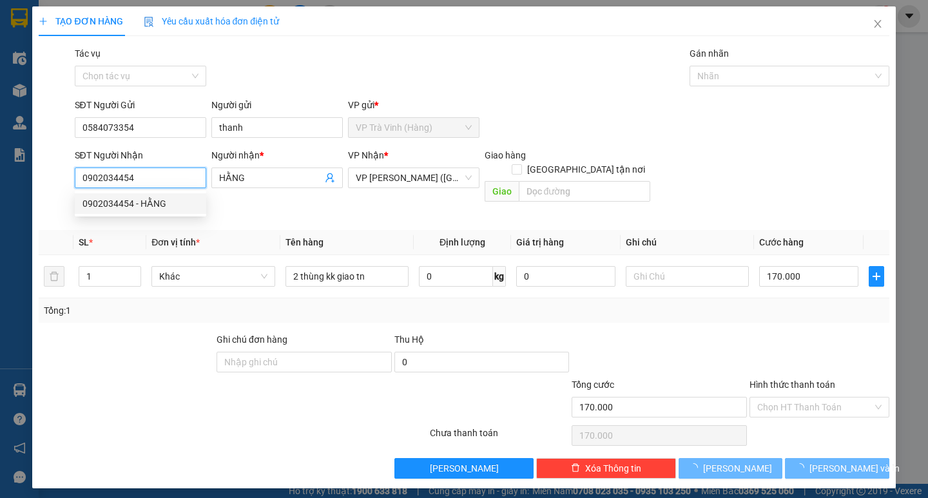
type input "25.000"
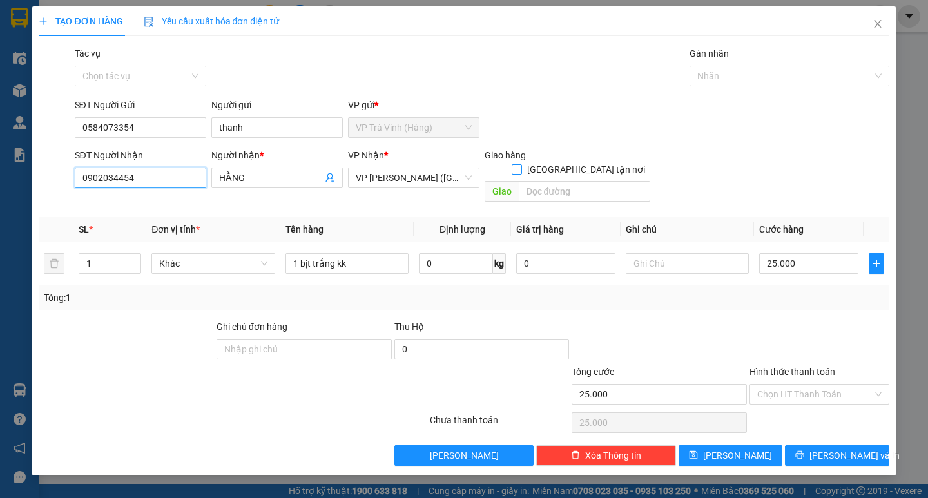
type input "0902034454"
click at [521, 164] on input "[GEOGRAPHIC_DATA][PERSON_NAME] nơi" at bounding box center [516, 168] width 9 height 9
checkbox input "true"
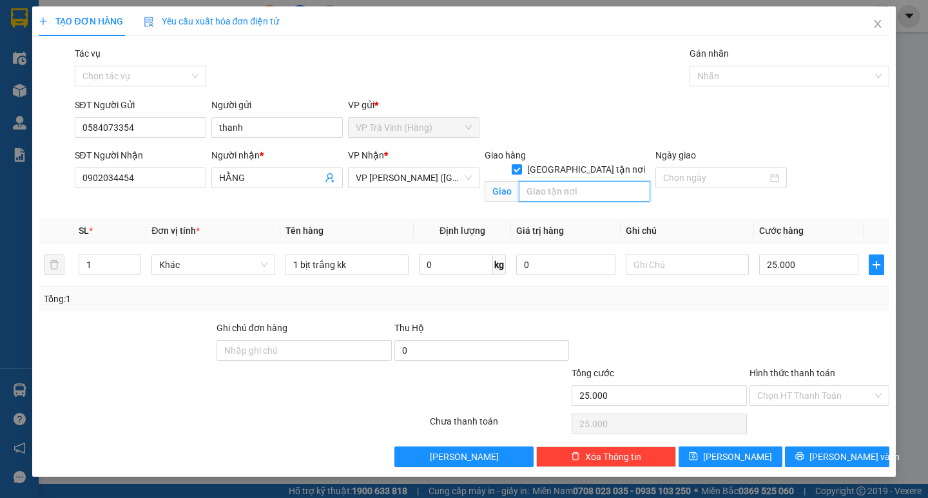
click at [557, 181] on input "text" at bounding box center [584, 191] width 131 height 21
type input "239 lê văn lương p tân kiện q7"
click at [817, 263] on input "25.000" at bounding box center [808, 264] width 99 height 21
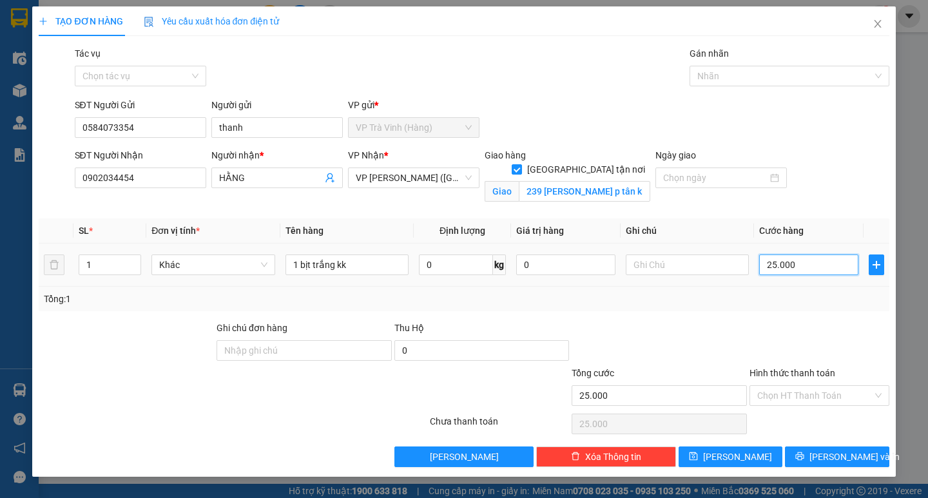
type input "0"
type input "1"
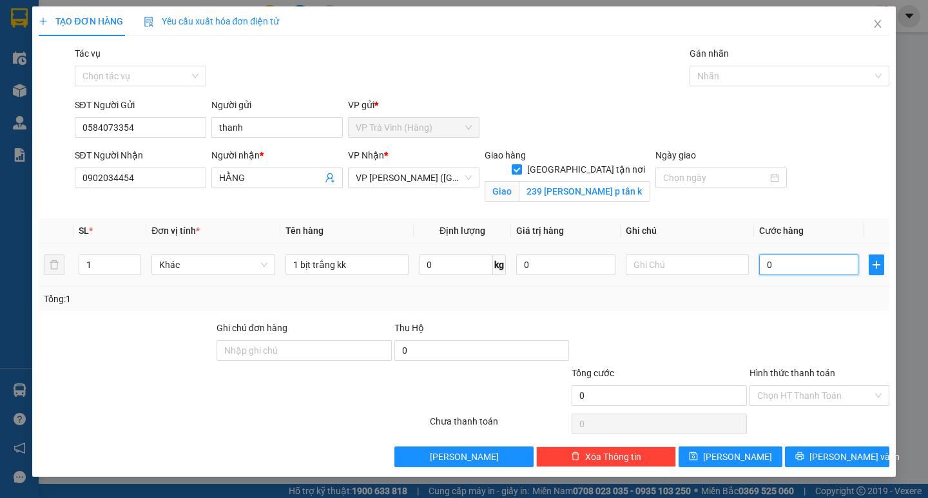
type input "1"
type input "01"
type input "10"
type input "0.100"
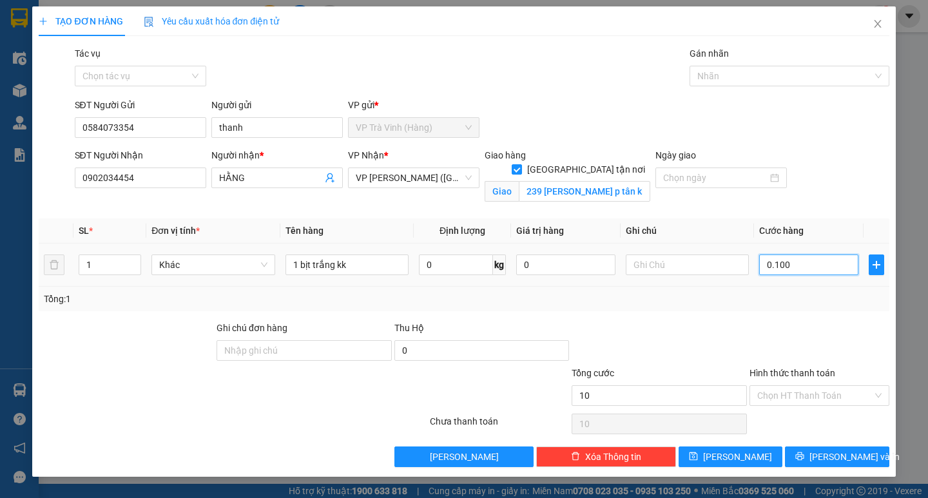
type input "100"
type input "1.000"
type input "010.000"
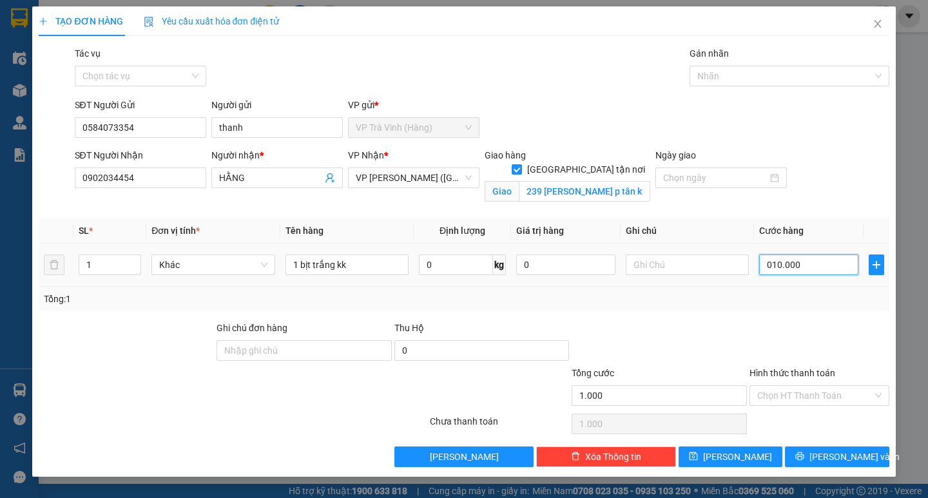
type input "10.000"
type input "0.100.000"
type input "100.000"
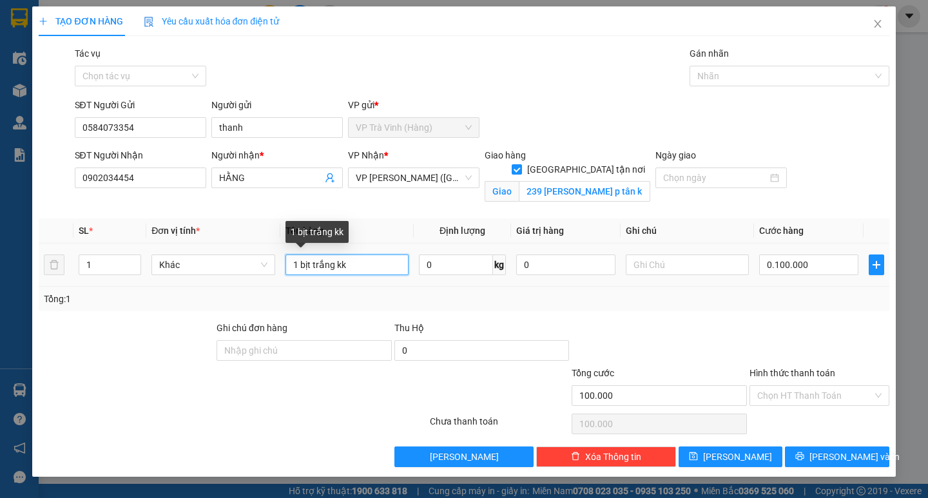
type input "100.000"
click at [335, 269] on input "1 bịt trắng kk" at bounding box center [346, 264] width 123 height 21
type input "1 bịt trắng gtn kk"
click at [825, 399] on input "Hình thức thanh toán" at bounding box center [814, 395] width 115 height 19
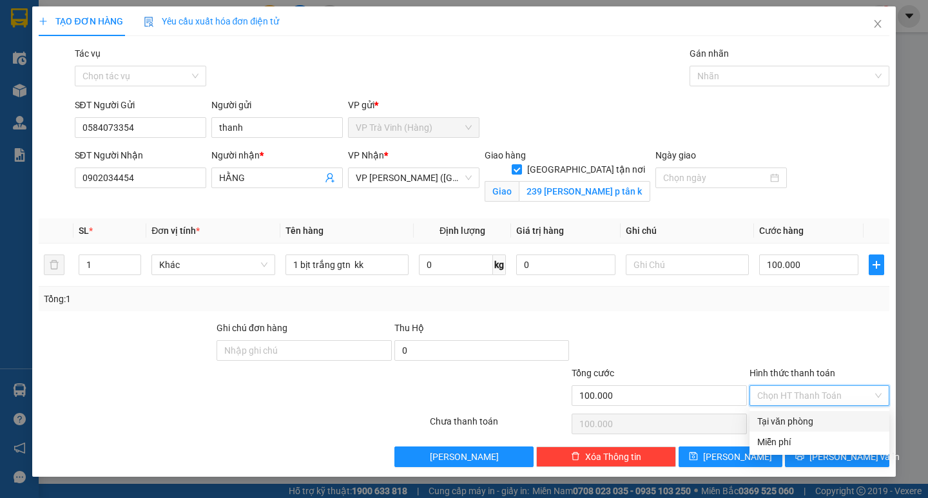
click at [810, 421] on div "Tại văn phòng" at bounding box center [819, 421] width 124 height 14
type input "0"
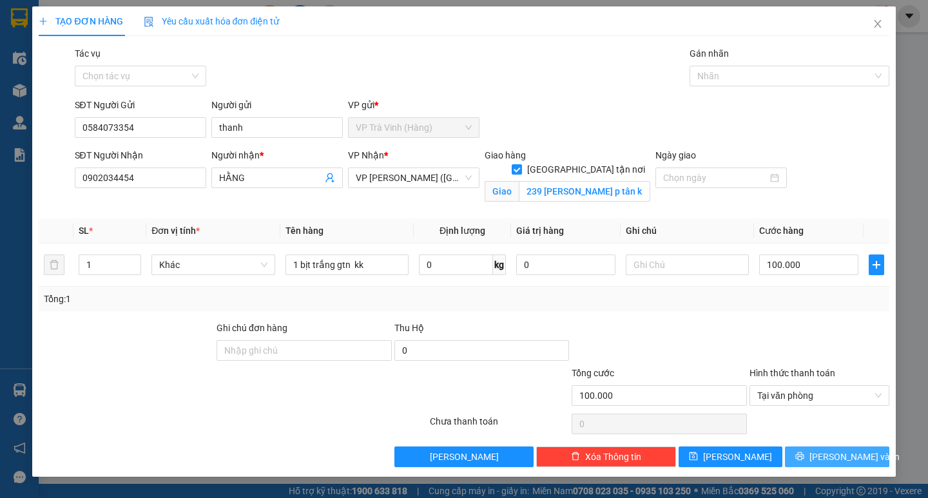
click at [823, 426] on button "[PERSON_NAME] và In" at bounding box center [837, 456] width 104 height 21
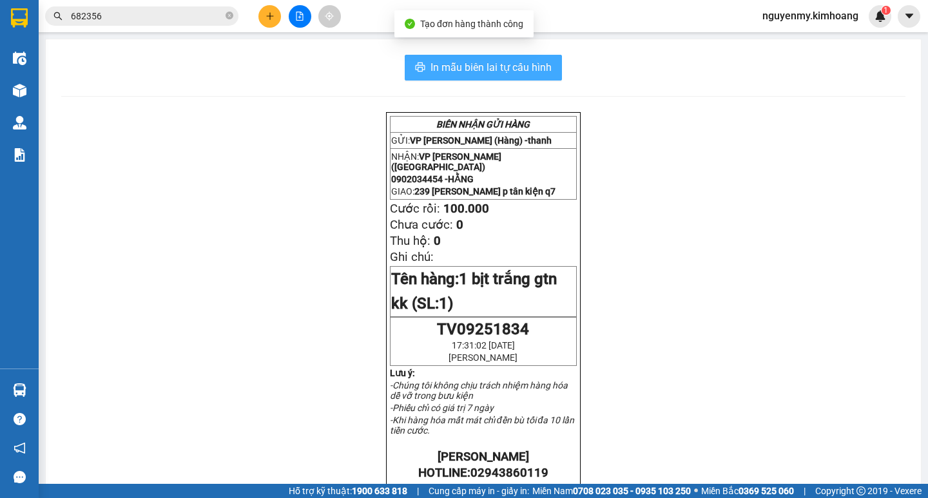
click at [479, 66] on span "In mẫu biên lai tự cấu hình" at bounding box center [490, 67] width 121 height 16
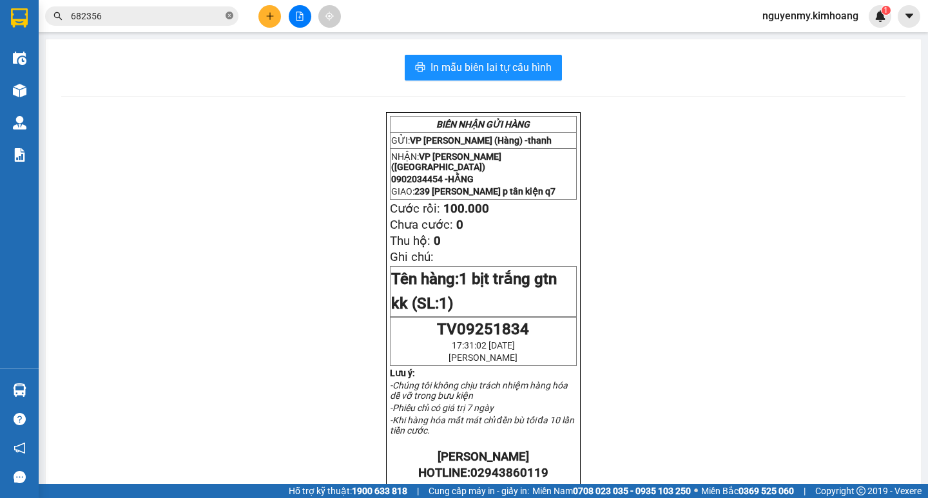
click at [229, 15] on icon "close-circle" at bounding box center [229, 16] width 8 height 8
click at [176, 23] on span at bounding box center [141, 15] width 193 height 19
click at [176, 23] on input "text" at bounding box center [147, 16] width 152 height 14
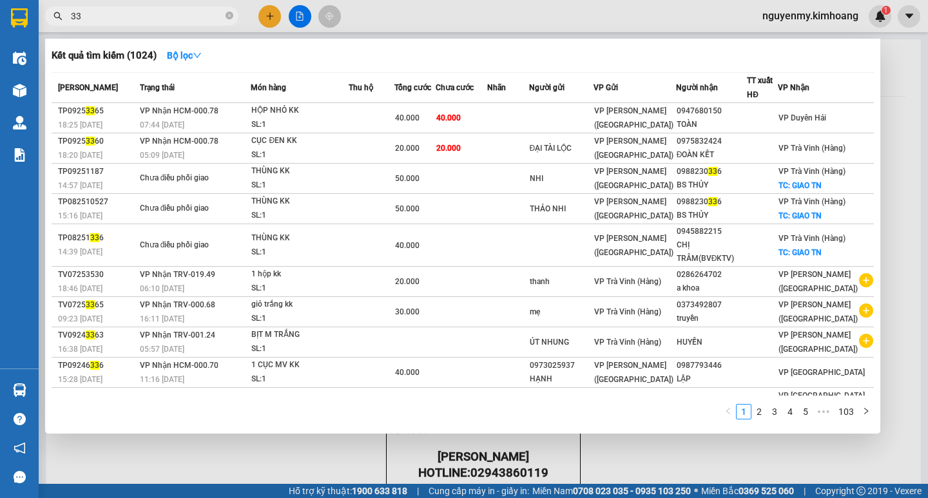
type input "3"
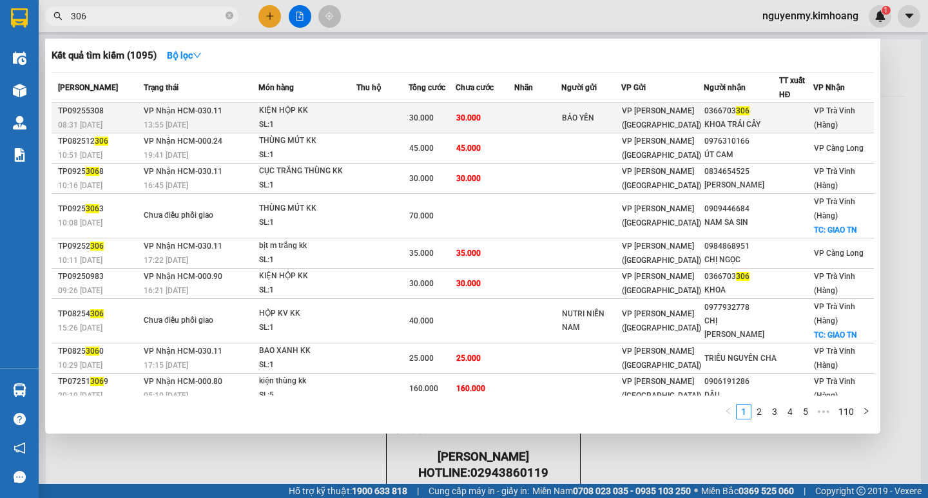
type input "306"
click at [531, 120] on td at bounding box center [537, 118] width 46 height 30
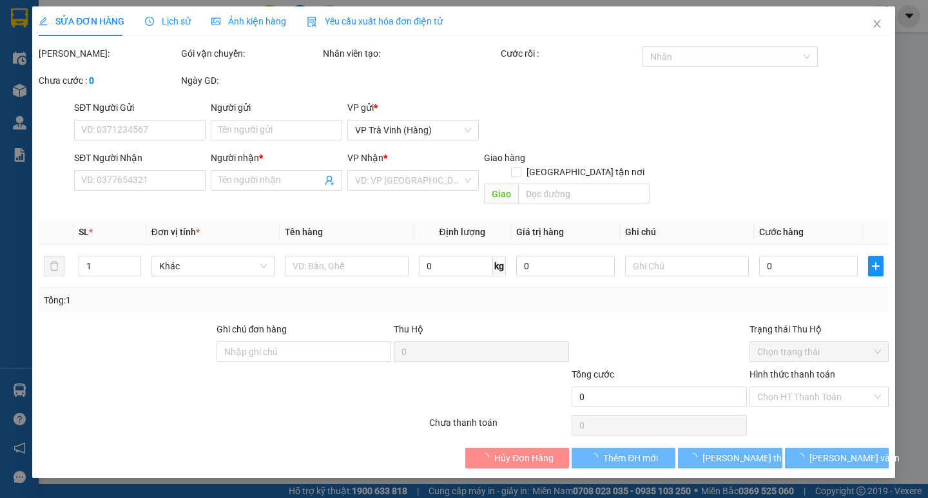
type input "BẢO YẾN"
type input "0366703306"
type input "KHOA TRÁI CÂY"
type input "30.000"
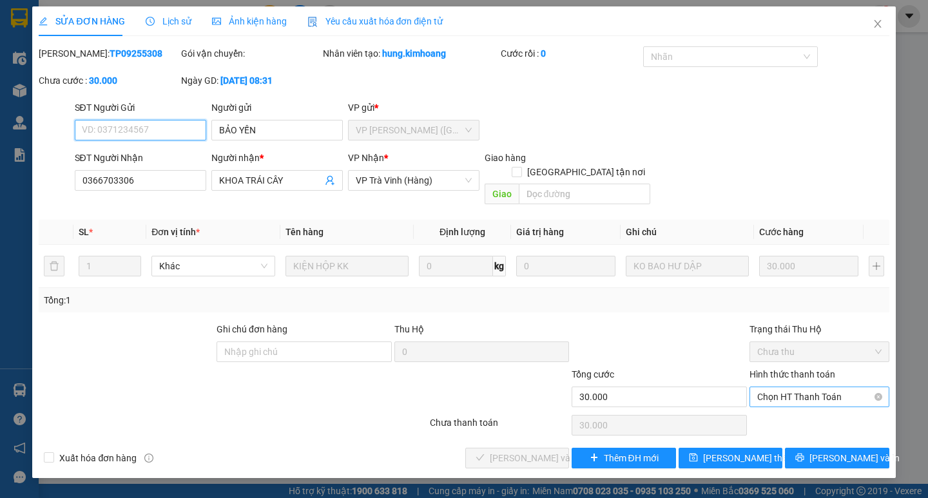
click at [846, 387] on span "Chọn HT Thanh Toán" at bounding box center [819, 396] width 124 height 19
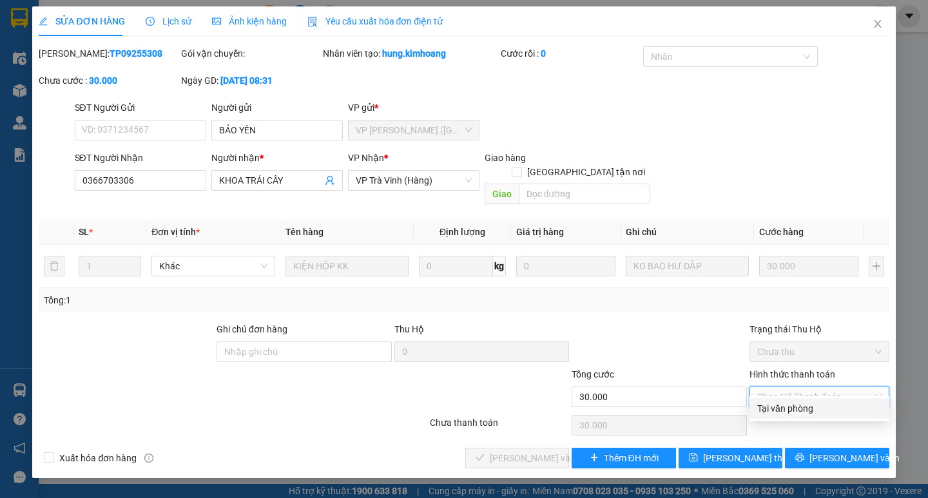
click at [811, 412] on div "Tại văn phòng" at bounding box center [819, 408] width 124 height 14
type input "0"
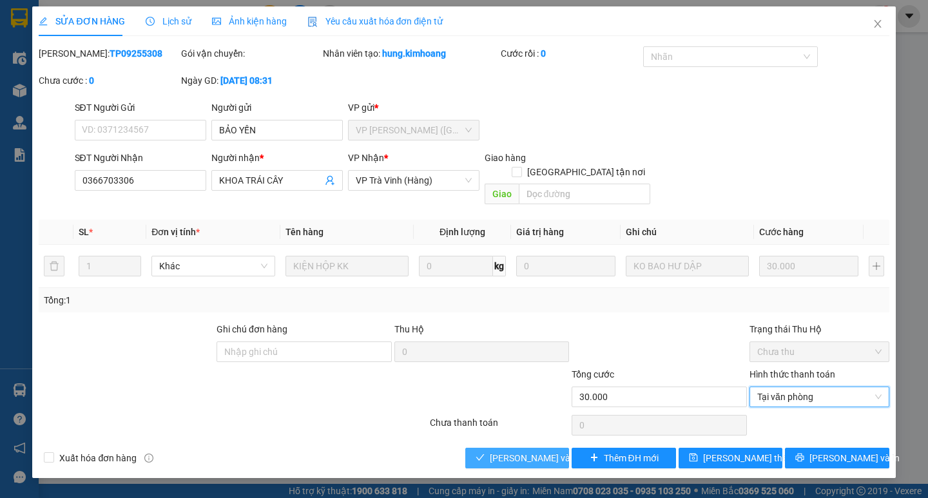
click at [524, 426] on span "[PERSON_NAME] và [PERSON_NAME] hàng" at bounding box center [552, 458] width 124 height 14
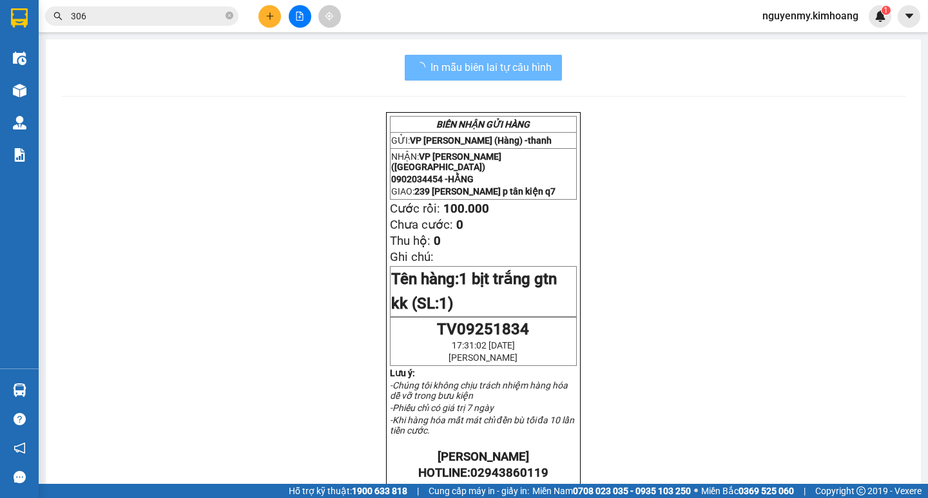
click at [142, 18] on input "306" at bounding box center [147, 16] width 152 height 14
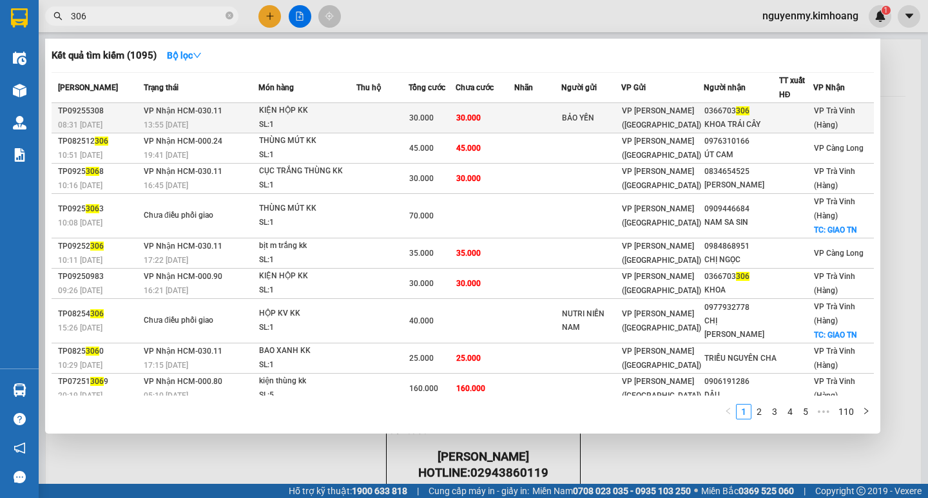
click at [482, 129] on td "30.000" at bounding box center [484, 118] width 59 height 30
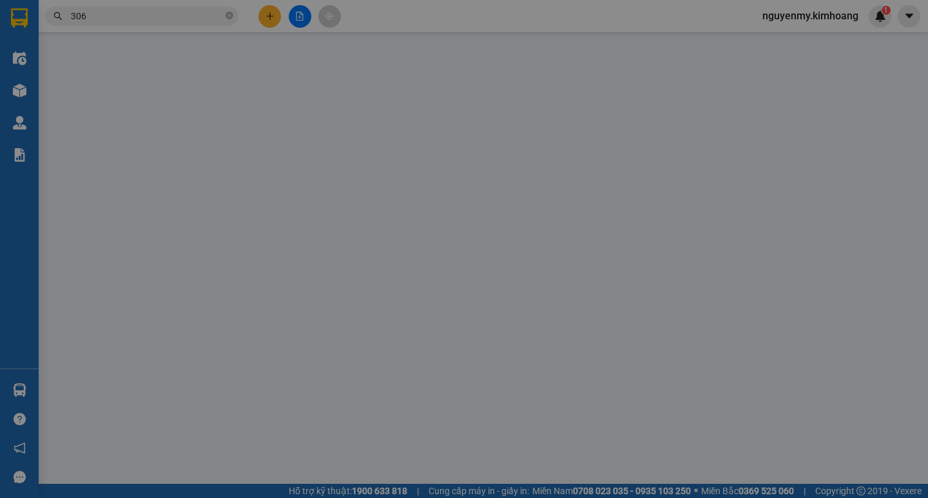
type input "BẢO YẾN"
type input "0366703306"
type input "KHOA TRÁI CÂY"
type input "30.000"
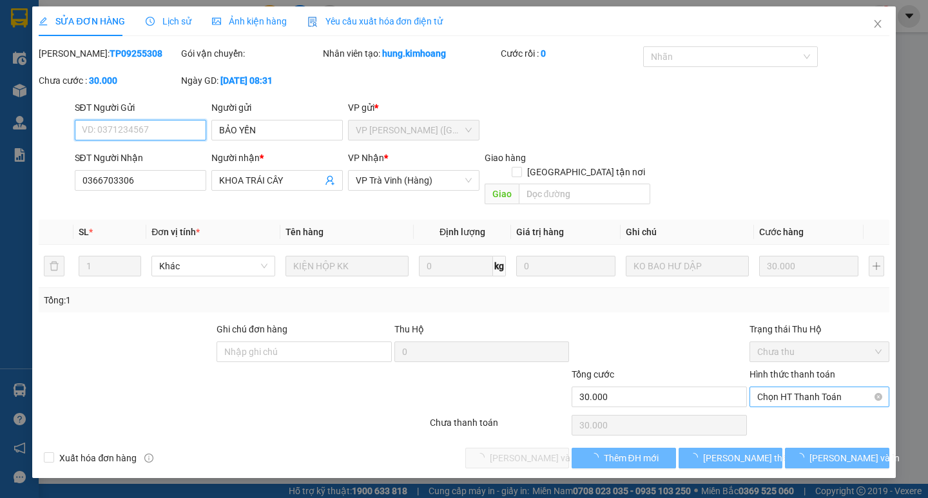
click at [830, 387] on span "Chọn HT Thanh Toán" at bounding box center [819, 396] width 124 height 19
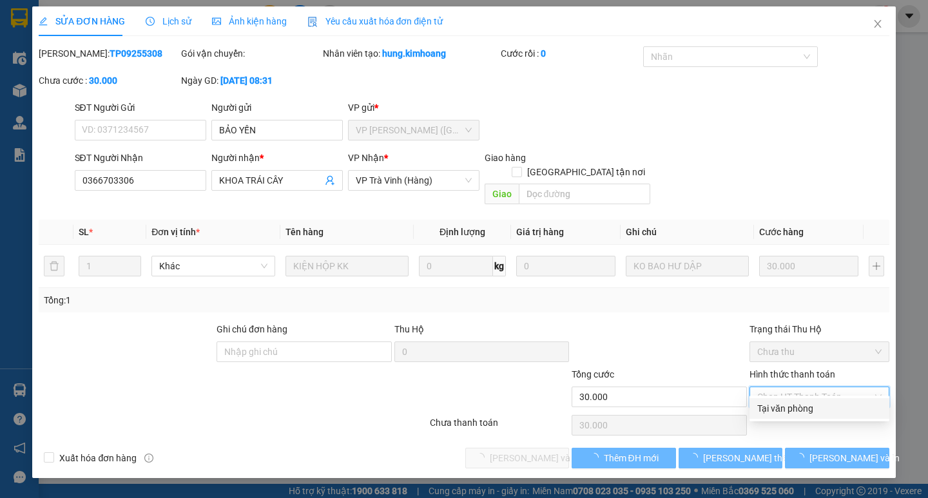
click at [821, 414] on div "Tại văn phòng" at bounding box center [819, 408] width 124 height 14
type input "0"
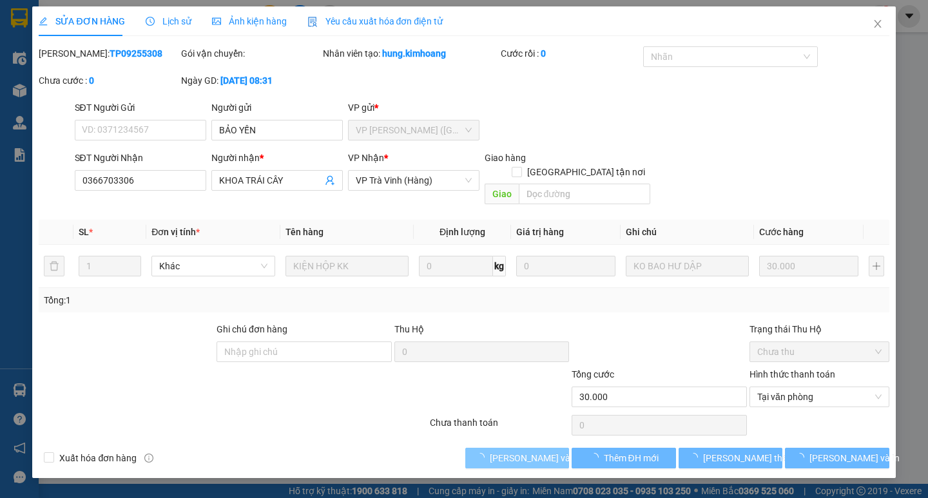
click at [504, 426] on span "[PERSON_NAME] và [PERSON_NAME] hàng" at bounding box center [552, 458] width 124 height 14
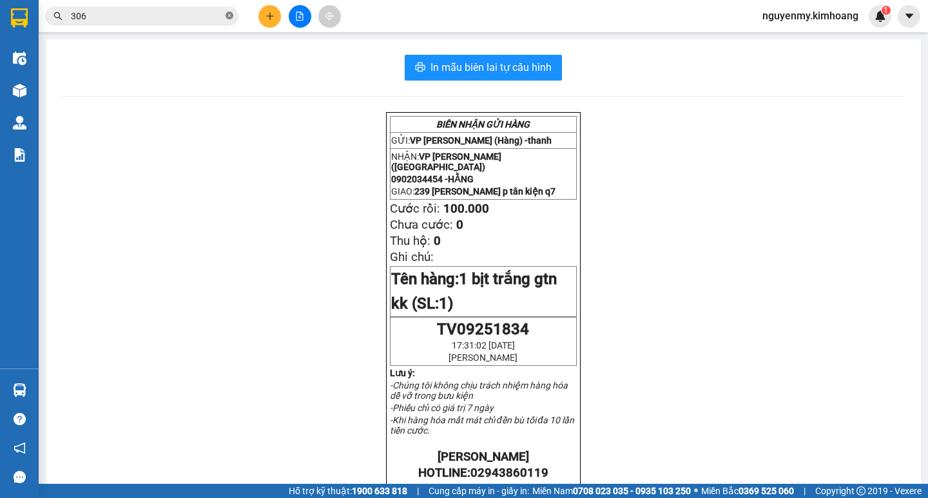
click at [228, 14] on icon "close-circle" at bounding box center [229, 16] width 8 height 8
drag, startPoint x: 229, startPoint y: 14, endPoint x: 209, endPoint y: 17, distance: 20.3
click at [224, 16] on span at bounding box center [141, 15] width 193 height 19
click at [209, 17] on input "text" at bounding box center [147, 16] width 152 height 14
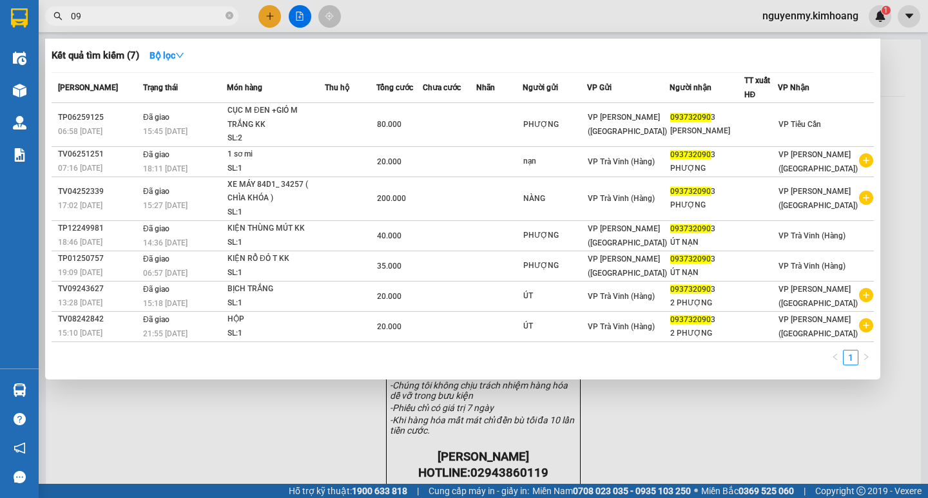
type input "0"
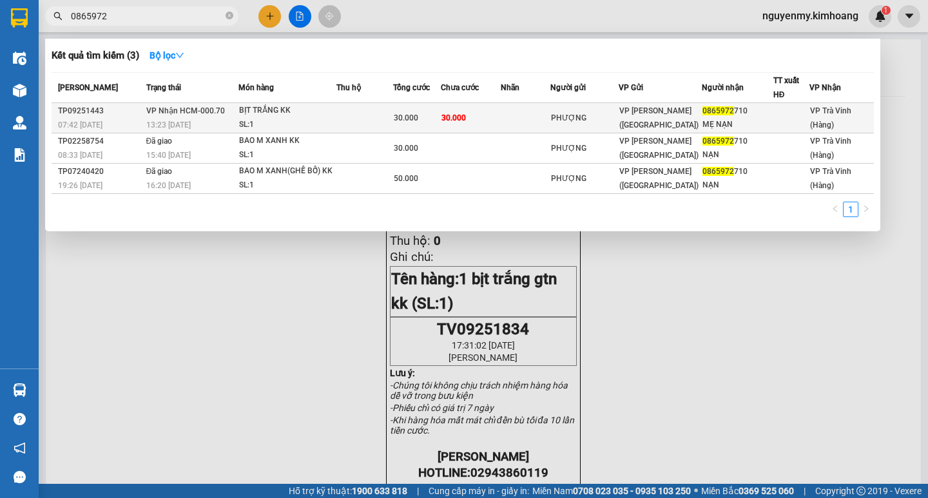
type input "0865972"
click at [715, 104] on div "0865972 710" at bounding box center [737, 111] width 70 height 14
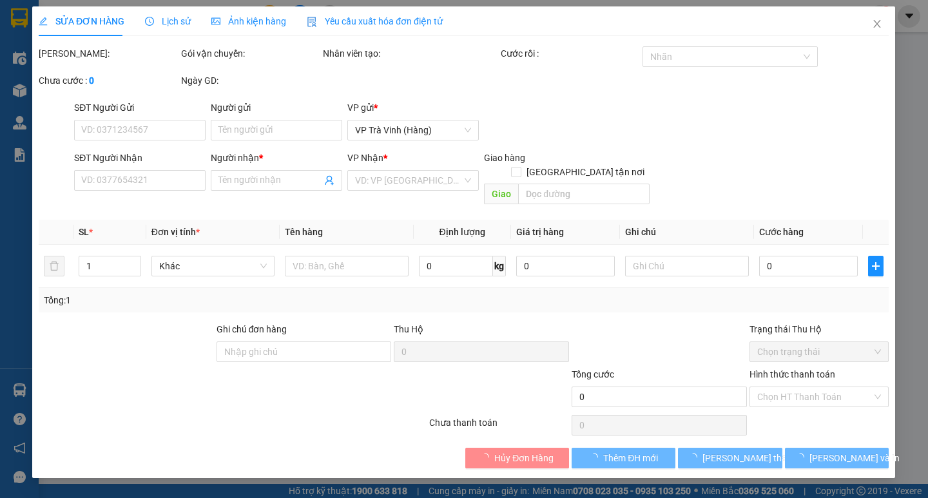
type input "PHƯỢNG"
type input "0865972710"
type input "MẸ NẠN"
type input "30.000"
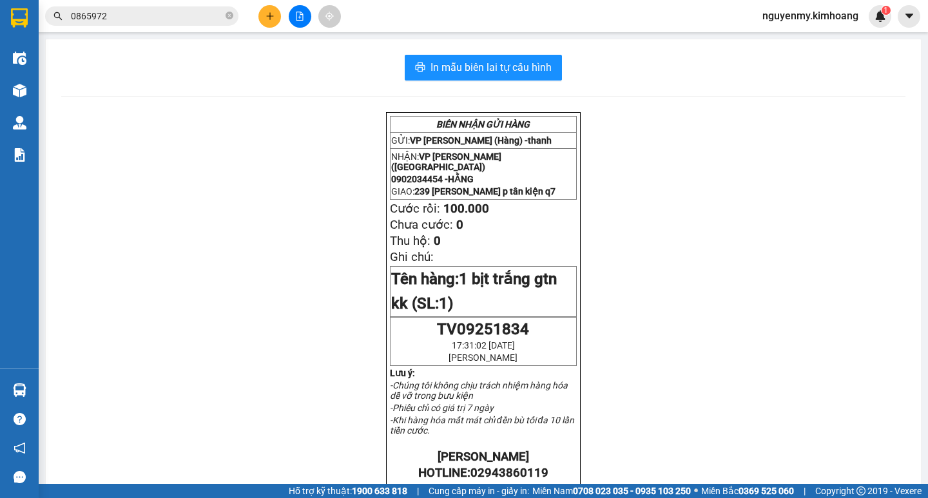
click at [178, 17] on input "0865972" at bounding box center [147, 16] width 152 height 14
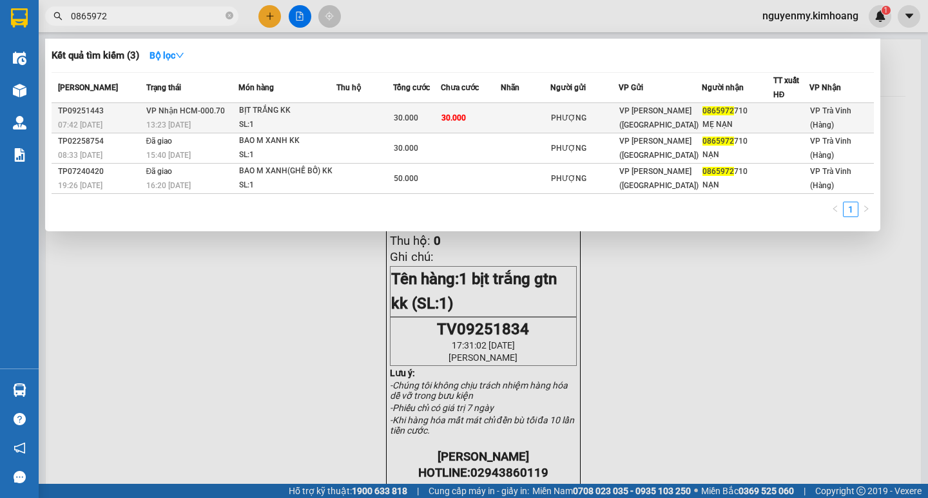
click at [356, 120] on td at bounding box center [364, 118] width 57 height 30
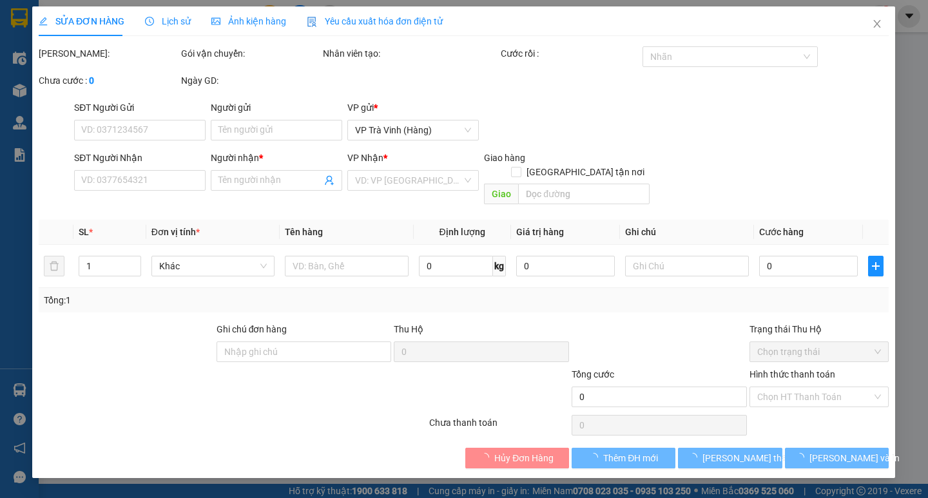
type input "PHƯỢNG"
type input "0865972710"
type input "MẸ NẠN"
type input "30.000"
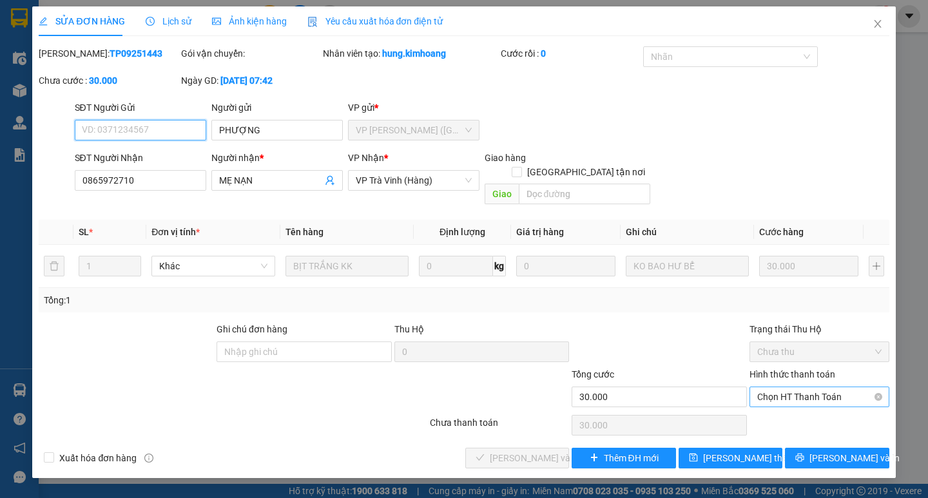
click at [804, 387] on span "Chọn HT Thanh Toán" at bounding box center [819, 396] width 124 height 19
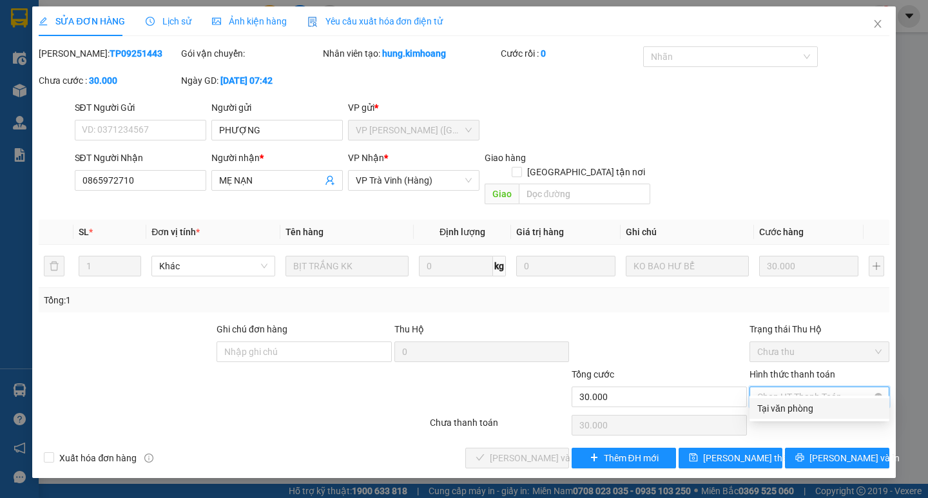
click at [792, 410] on div "Tại văn phòng" at bounding box center [819, 408] width 124 height 14
type input "0"
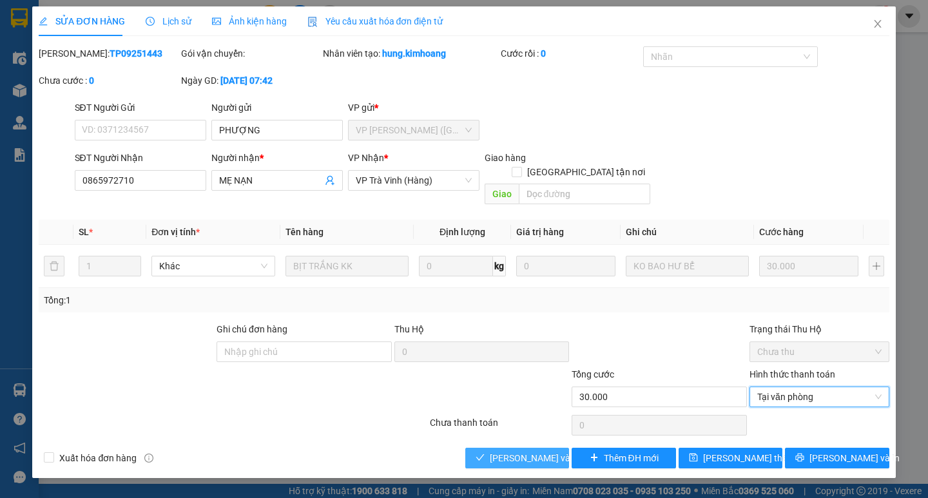
click at [489, 426] on button "[PERSON_NAME] và [PERSON_NAME] hàng" at bounding box center [517, 458] width 104 height 21
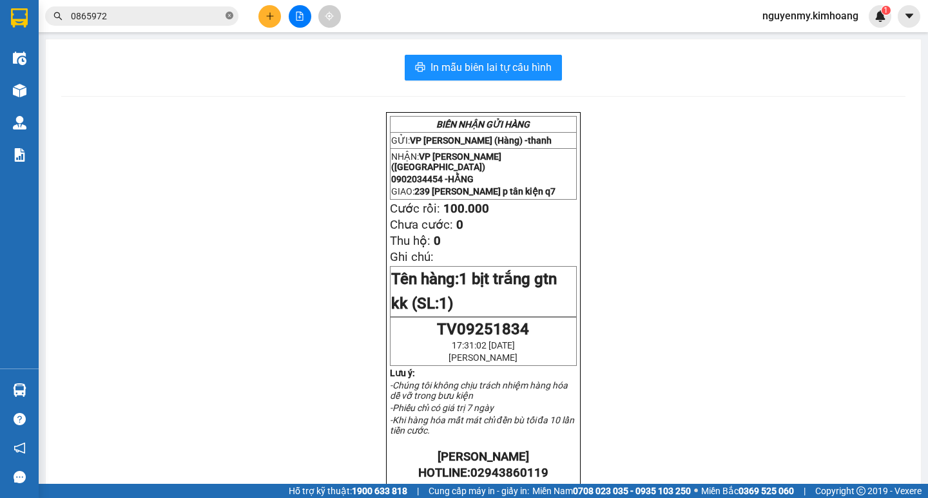
click at [226, 16] on icon "close-circle" at bounding box center [229, 16] width 8 height 8
drag, startPoint x: 226, startPoint y: 16, endPoint x: 215, endPoint y: 19, distance: 12.0
click at [225, 16] on span at bounding box center [141, 15] width 193 height 19
click at [191, 21] on input "text" at bounding box center [147, 16] width 152 height 14
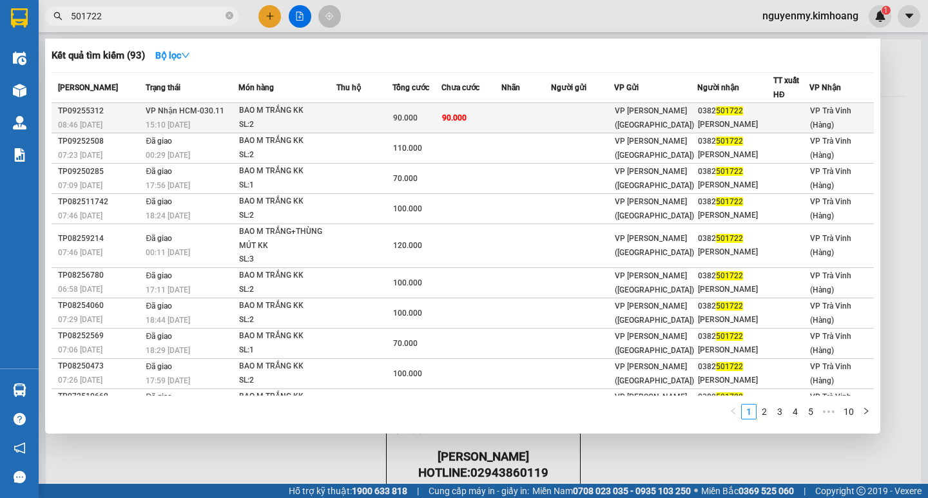
type input "501722"
click at [627, 120] on span "VP [PERSON_NAME] ([GEOGRAPHIC_DATA])" at bounding box center [654, 117] width 79 height 23
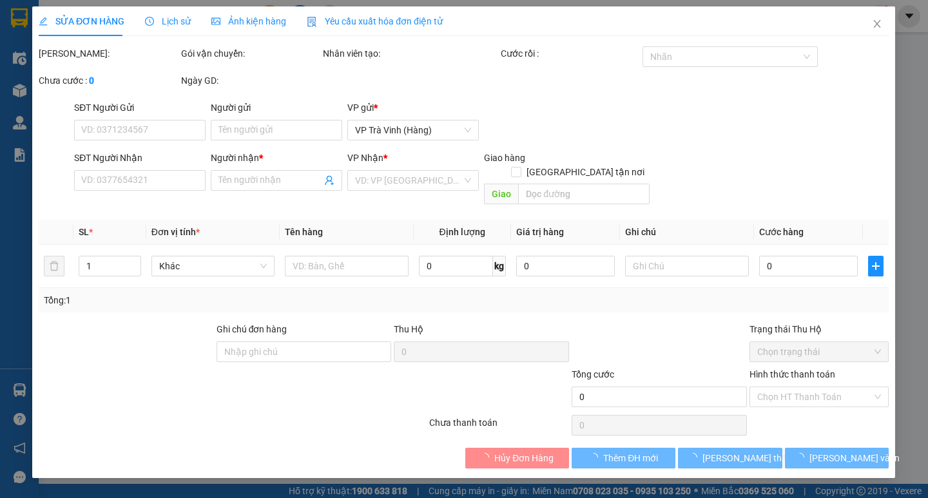
type input "0382501722"
type input "TRƯƠNG TRỌNG"
type input "90.000"
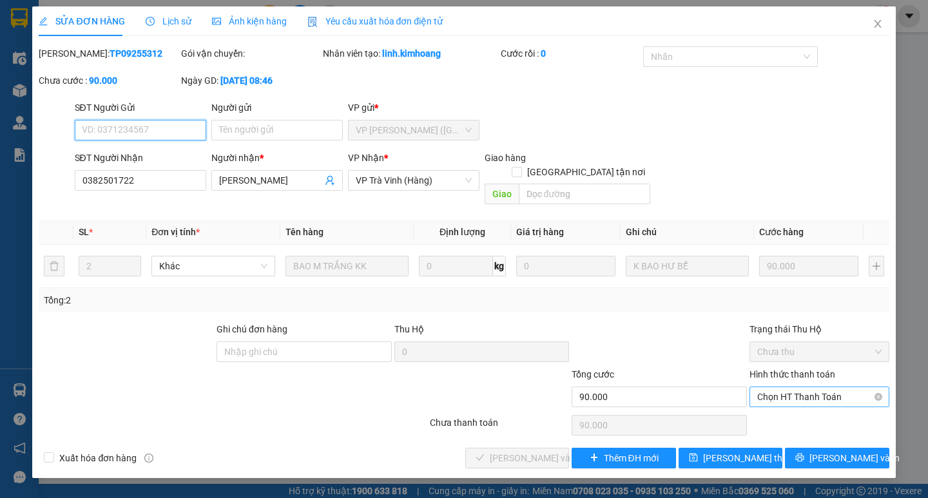
click at [839, 387] on span "Chọn HT Thanh Toán" at bounding box center [819, 396] width 124 height 19
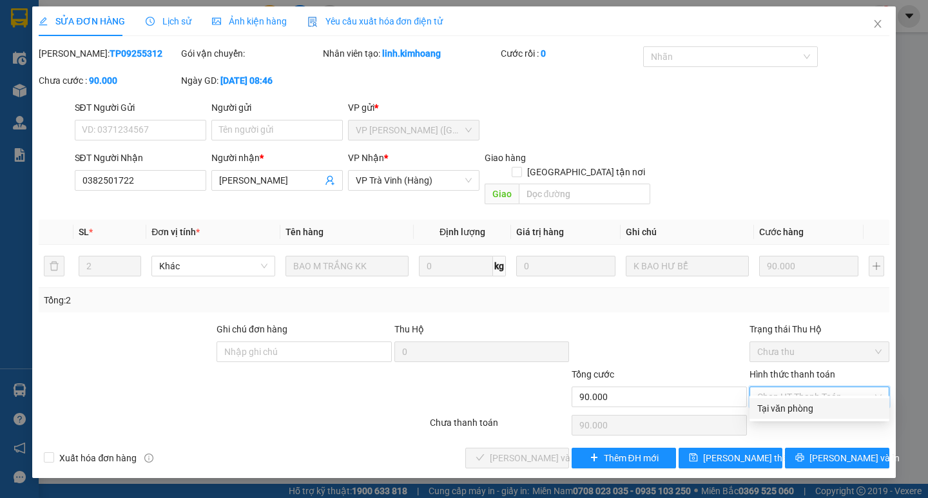
click at [808, 412] on div "Tại văn phòng" at bounding box center [819, 408] width 124 height 14
type input "0"
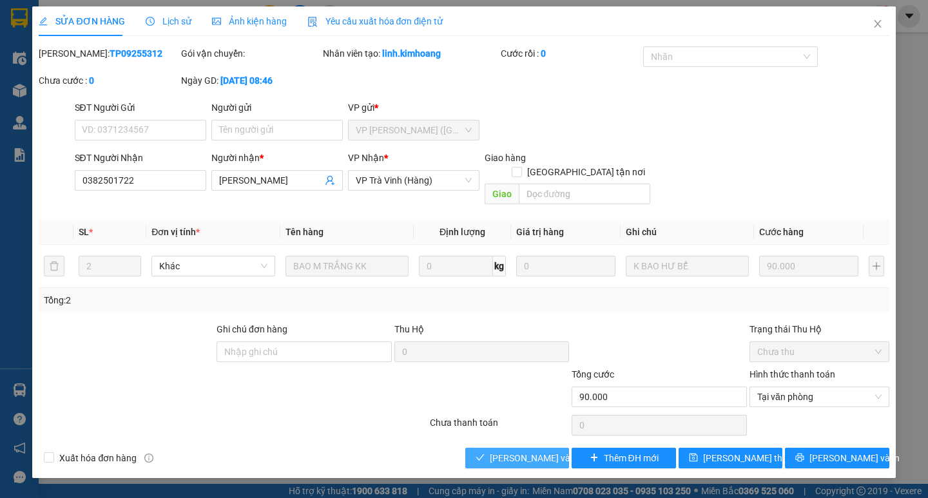
click at [526, 426] on span "[PERSON_NAME] và [PERSON_NAME] hàng" at bounding box center [552, 458] width 124 height 14
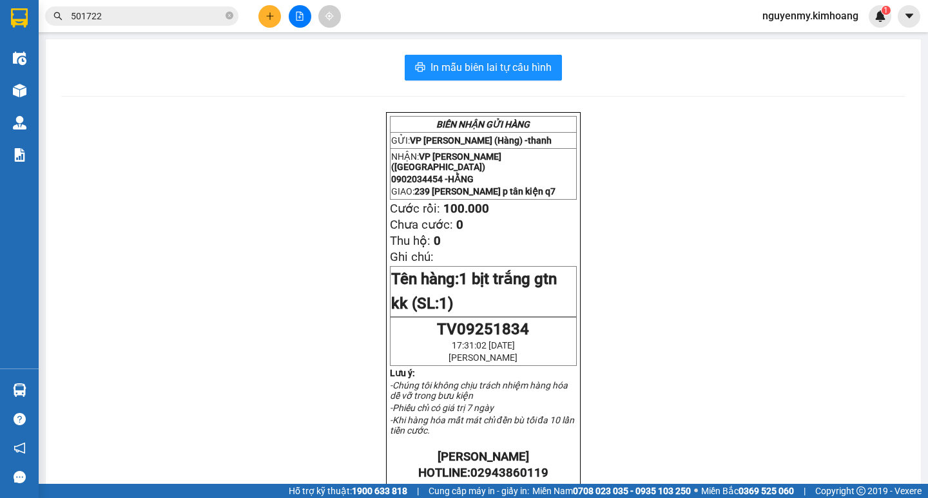
click at [262, 23] on button at bounding box center [269, 16] width 23 height 23
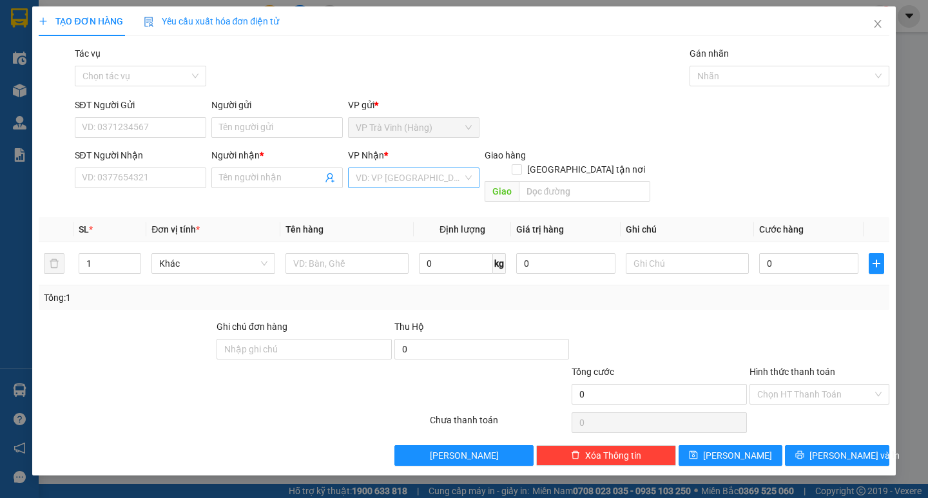
click at [421, 181] on input "search" at bounding box center [409, 177] width 107 height 19
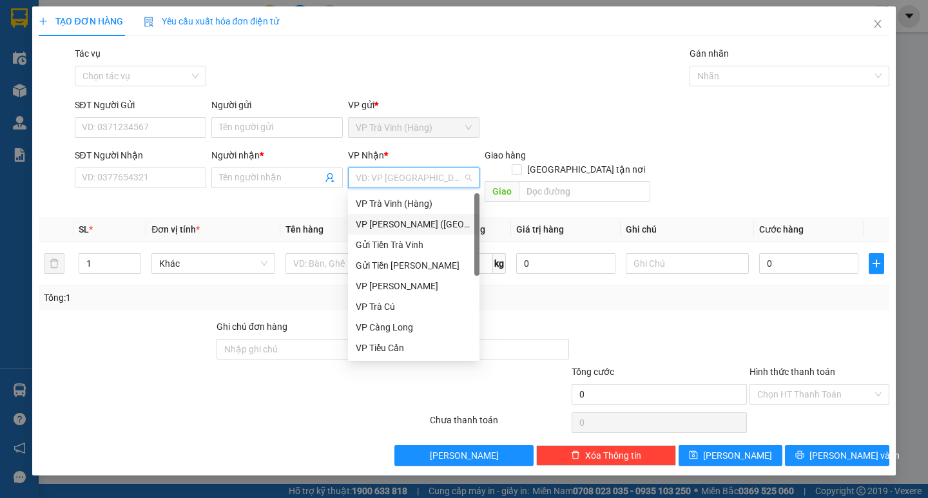
click at [410, 216] on div "VP [PERSON_NAME] ([GEOGRAPHIC_DATA])" at bounding box center [413, 224] width 131 height 21
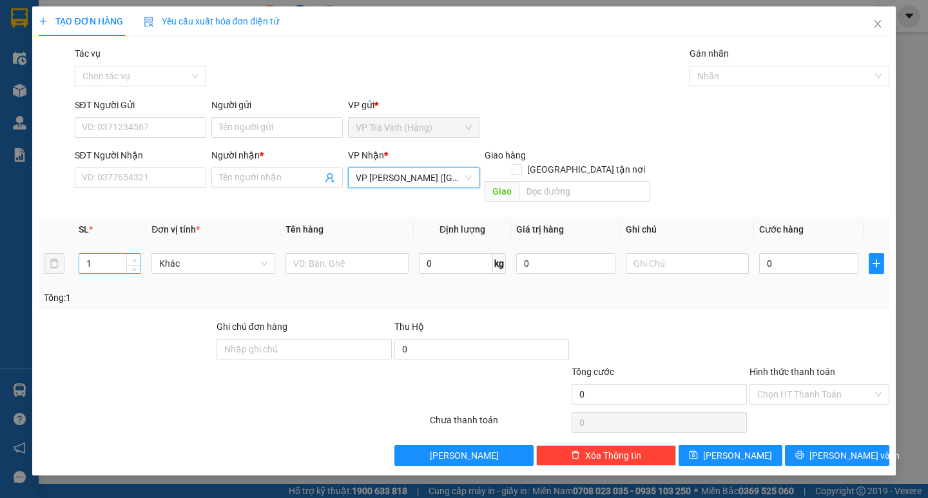
type input "2"
click at [131, 256] on span "up" at bounding box center [134, 260] width 8 height 8
click at [320, 253] on input "text" at bounding box center [346, 263] width 123 height 21
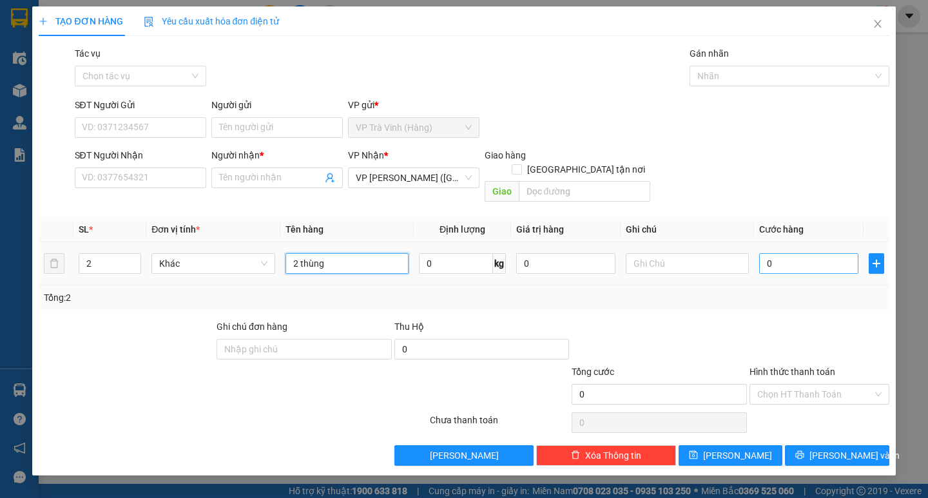
type input "2 thùng"
click at [801, 253] on input "0" at bounding box center [808, 263] width 99 height 21
type input "6"
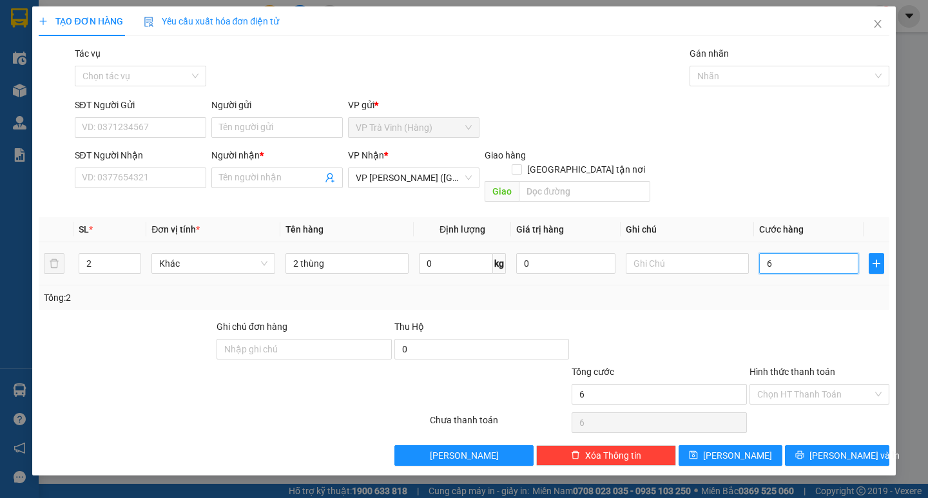
type input "60"
type input "600"
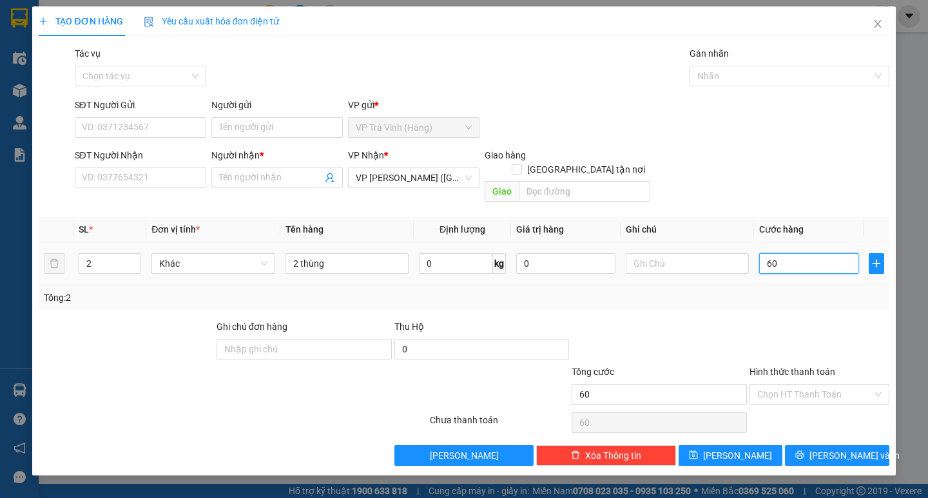
type input "600"
type input "6.000"
type input "60.000"
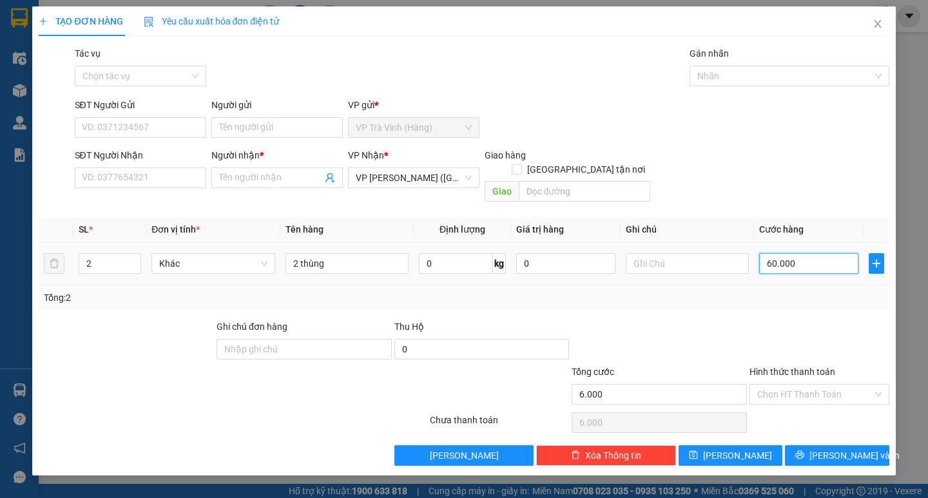
type input "60.000"
click at [142, 178] on input "SĐT Người Nhận" at bounding box center [140, 177] width 131 height 21
type input "0898318318"
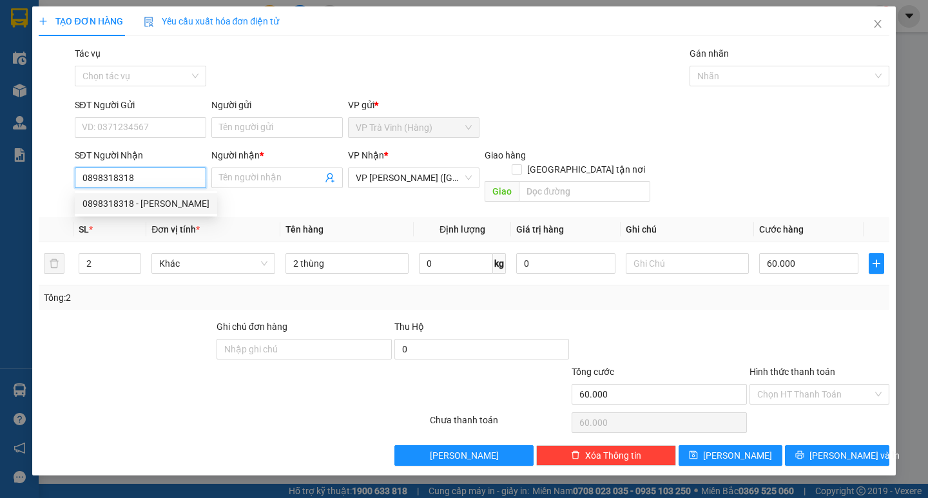
click at [156, 208] on div "0898318318 - văn kiên" at bounding box center [145, 203] width 127 height 14
type input "văn kiên"
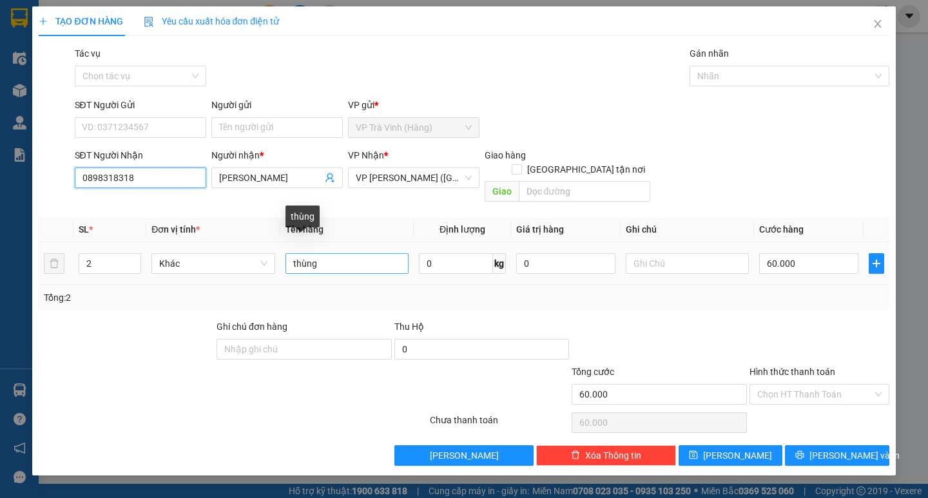
type input "0898318318"
click at [292, 253] on input "thùng" at bounding box center [346, 263] width 123 height 21
click at [332, 256] on input "2 thùng" at bounding box center [346, 263] width 123 height 21
type input "2 thùng kk"
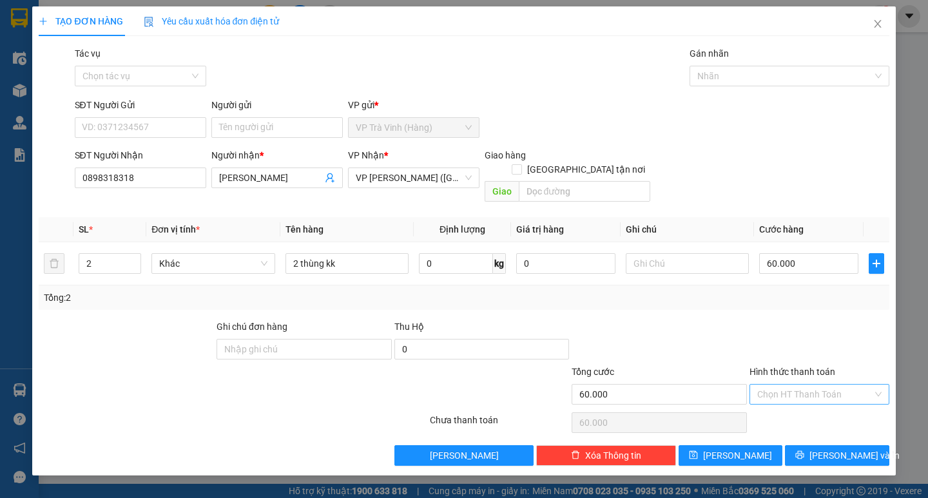
click at [815, 385] on input "Hình thức thanh toán" at bounding box center [814, 394] width 115 height 19
click at [799, 406] on div "Tại văn phòng" at bounding box center [819, 406] width 124 height 14
type input "0"
click at [846, 426] on span "[PERSON_NAME] và In" at bounding box center [854, 455] width 90 height 14
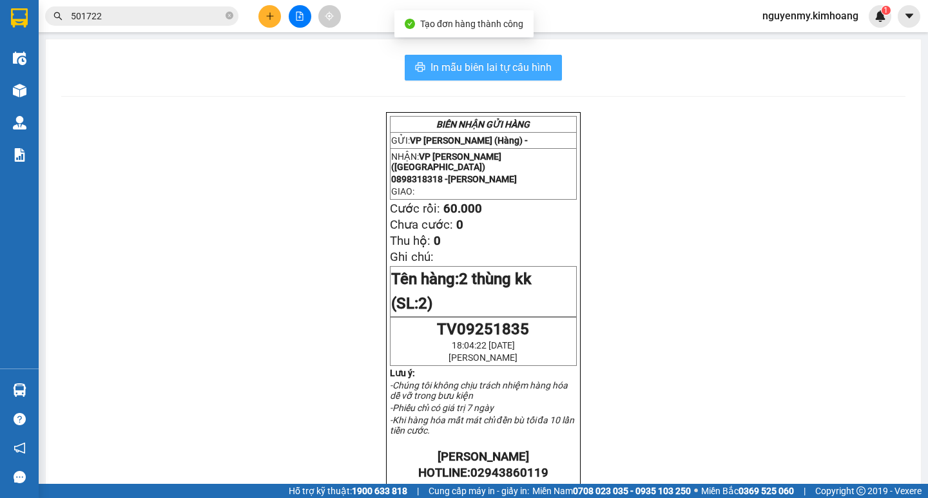
click at [507, 72] on span "In mẫu biên lai tự cấu hình" at bounding box center [490, 67] width 121 height 16
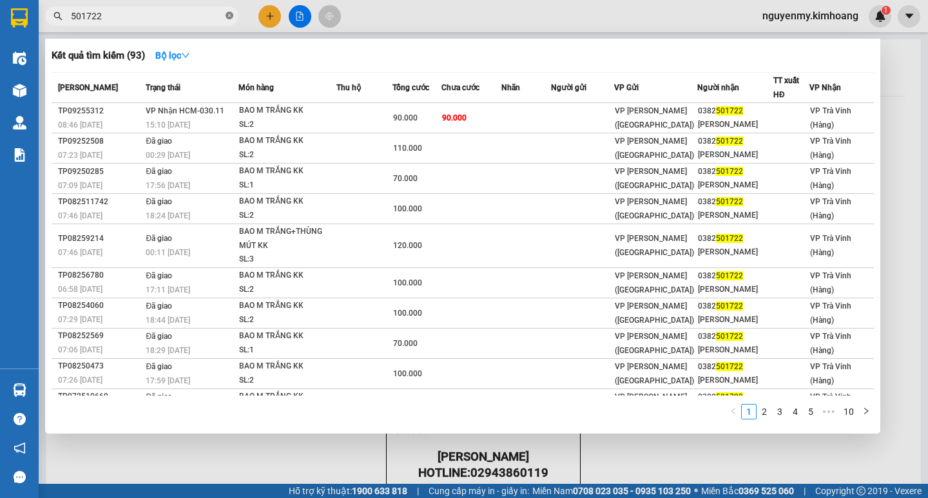
click at [227, 17] on icon "close-circle" at bounding box center [229, 16] width 8 height 8
click at [208, 16] on span at bounding box center [141, 15] width 193 height 19
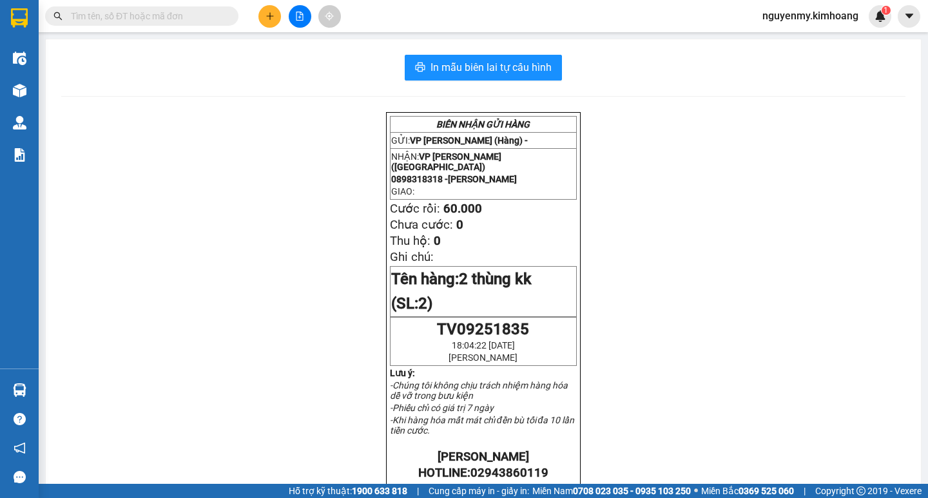
click at [175, 19] on input "text" at bounding box center [147, 16] width 152 height 14
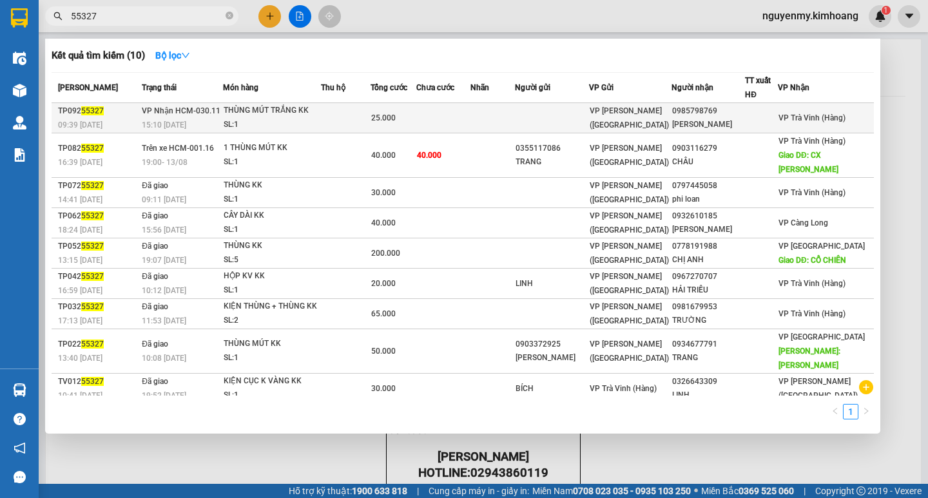
type input "55327"
click at [471, 112] on td at bounding box center [443, 118] width 55 height 30
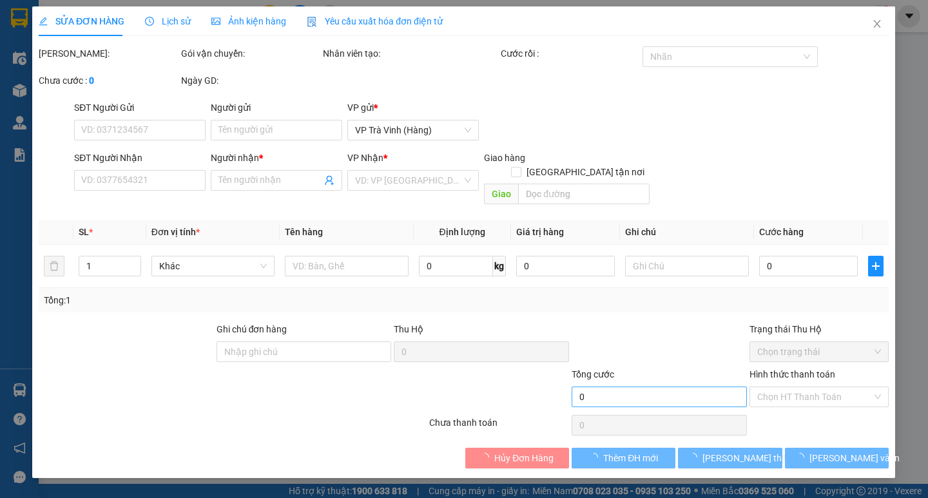
type input "0985798769"
type input "THÙY LINH"
type input "25.000"
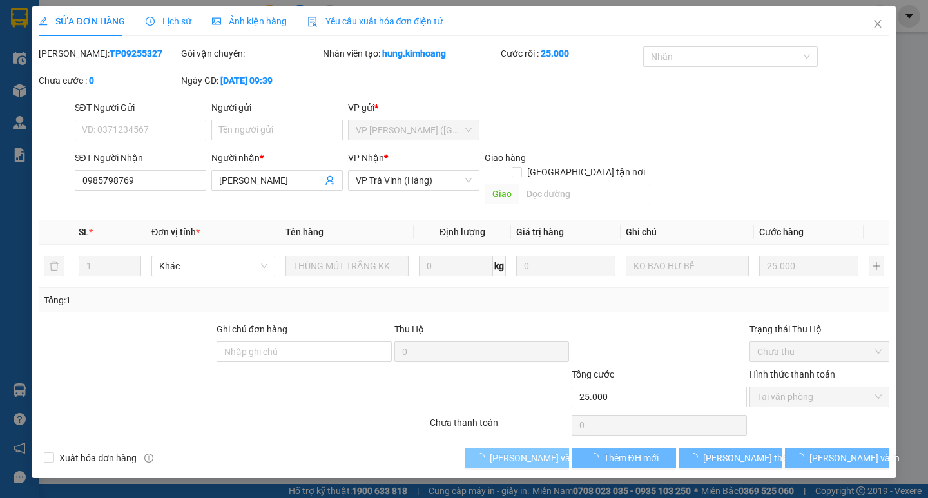
click at [533, 426] on span "[PERSON_NAME] và [PERSON_NAME] hàng" at bounding box center [552, 458] width 124 height 14
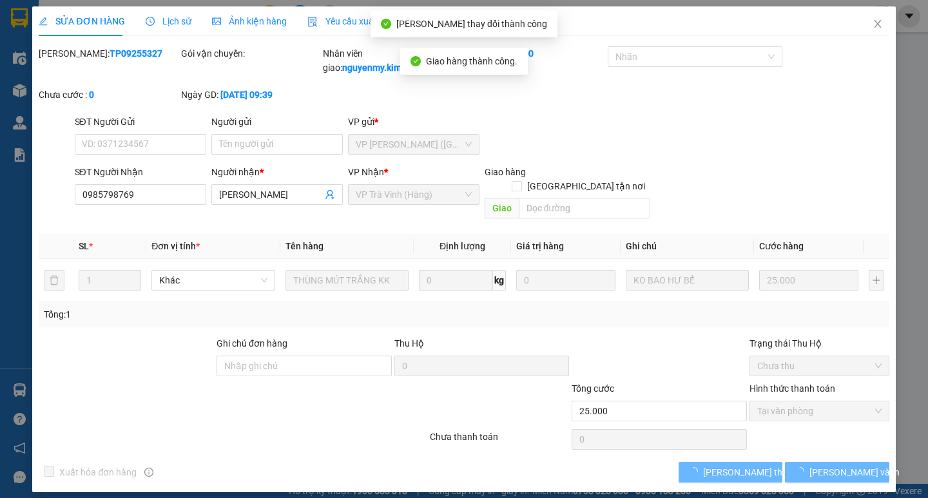
click at [845, 426] on span "[PERSON_NAME] và In" at bounding box center [854, 472] width 90 height 14
click at [848, 426] on span "[PERSON_NAME] và In" at bounding box center [854, 472] width 90 height 14
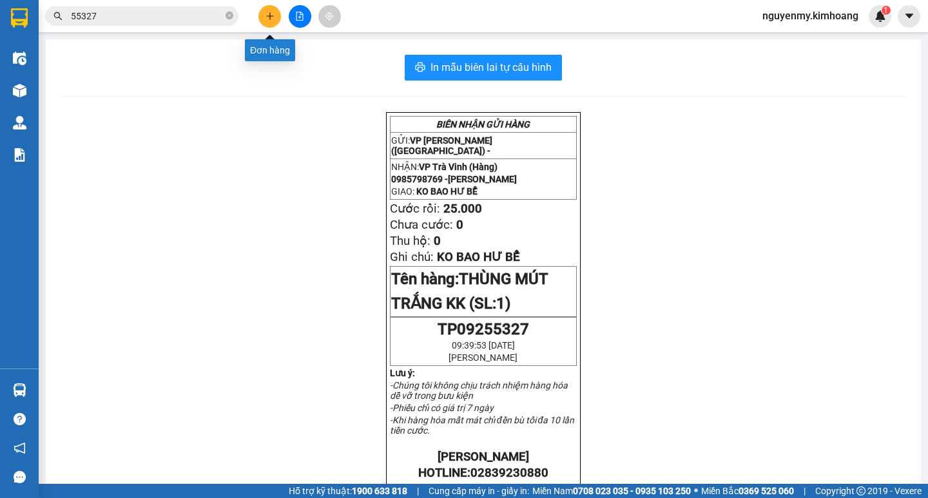
click at [271, 14] on icon "plus" at bounding box center [269, 16] width 9 height 9
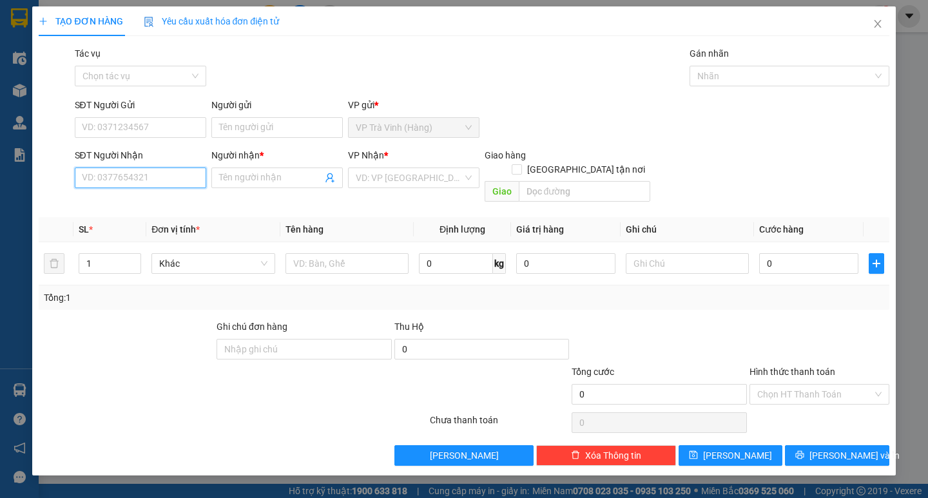
click at [172, 181] on input "SĐT Người Nhận" at bounding box center [140, 177] width 131 height 21
click at [160, 207] on div "0937202818 - KIỆT" at bounding box center [140, 203] width 116 height 14
type input "0937202818"
type input "KIỆT"
type input "35.000"
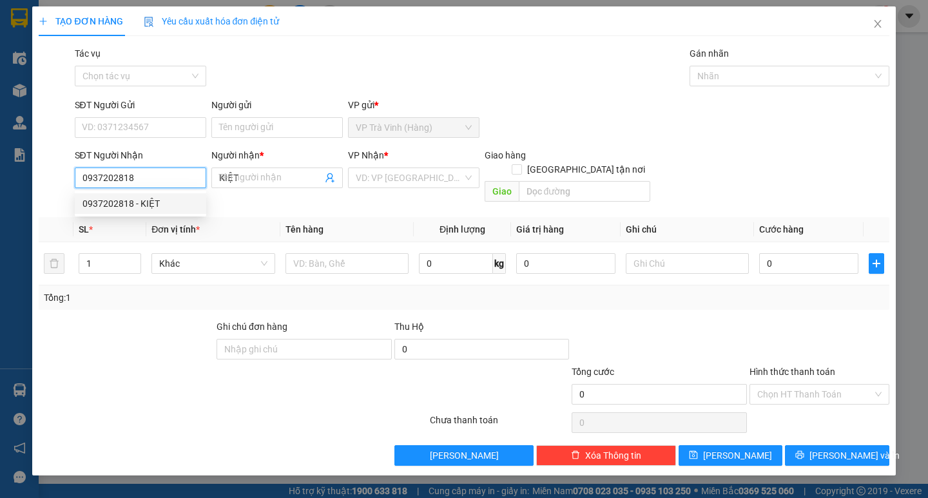
type input "35.000"
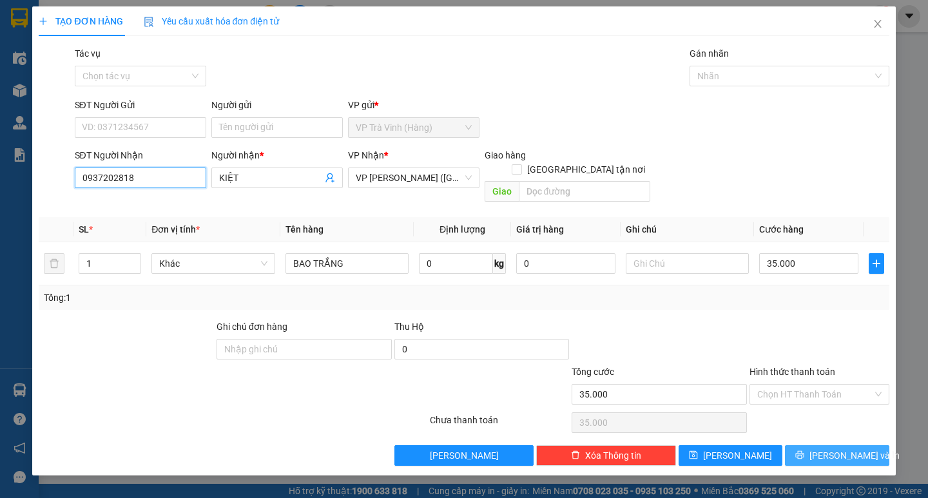
type input "0937202818"
click at [837, 426] on span "[PERSON_NAME] và In" at bounding box center [854, 455] width 90 height 14
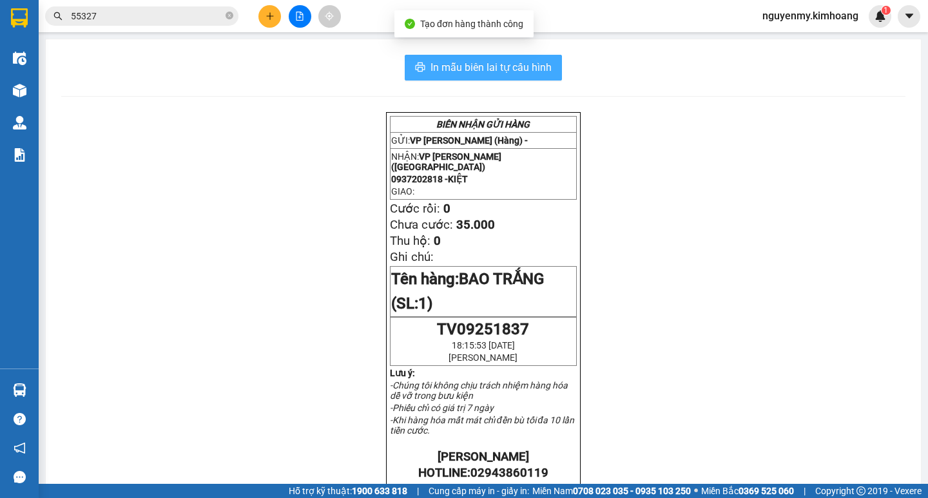
click at [474, 73] on span "In mẫu biên lai tự cấu hình" at bounding box center [490, 67] width 121 height 16
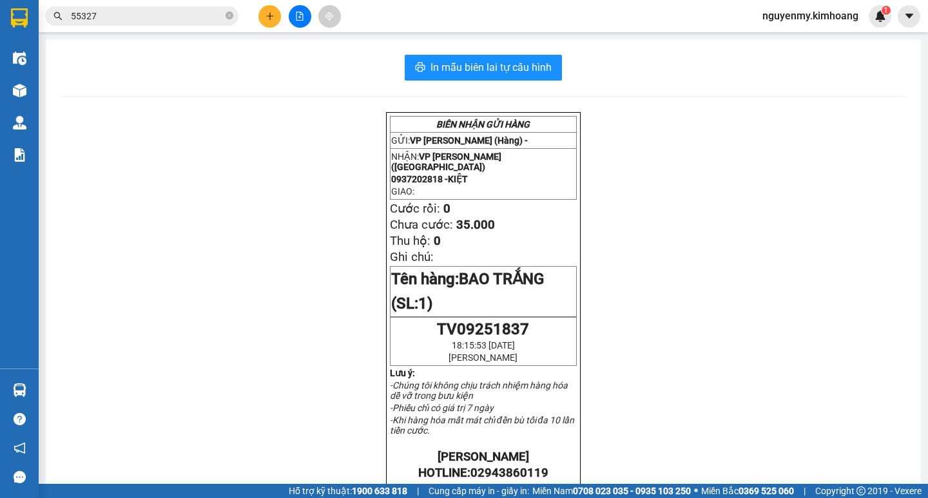
click at [200, 12] on input "55327" at bounding box center [147, 16] width 152 height 14
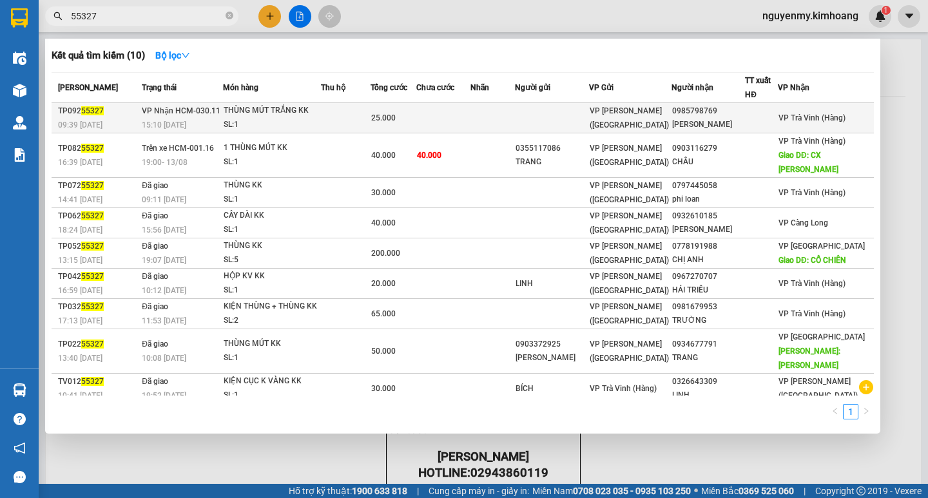
click at [550, 124] on td at bounding box center [552, 118] width 74 height 30
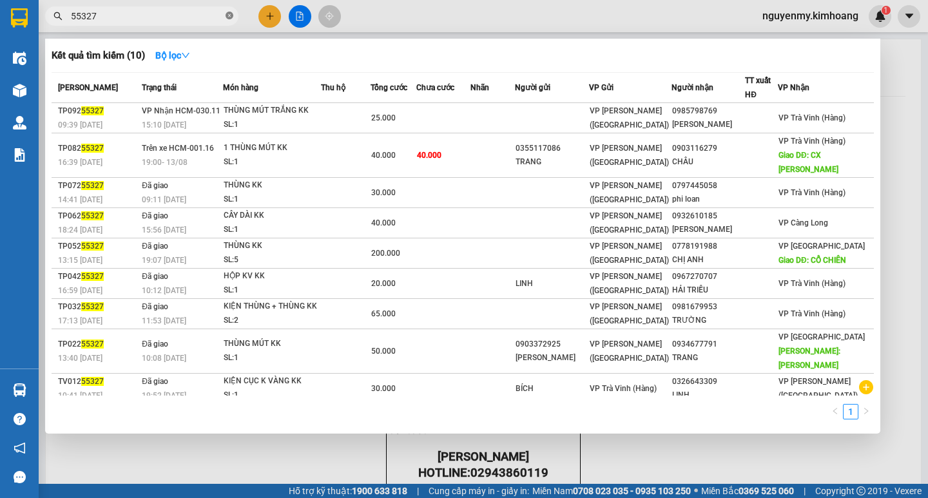
click at [230, 15] on icon "close-circle" at bounding box center [229, 16] width 8 height 8
drag, startPoint x: 230, startPoint y: 17, endPoint x: 159, endPoint y: 33, distance: 72.7
click at [204, 31] on div "Kết quả tìm kiếm ( 10 ) Bộ lọc Mã ĐH Trạng thái Món hàng Thu hộ Tổng cước Chưa …" at bounding box center [464, 16] width 928 height 32
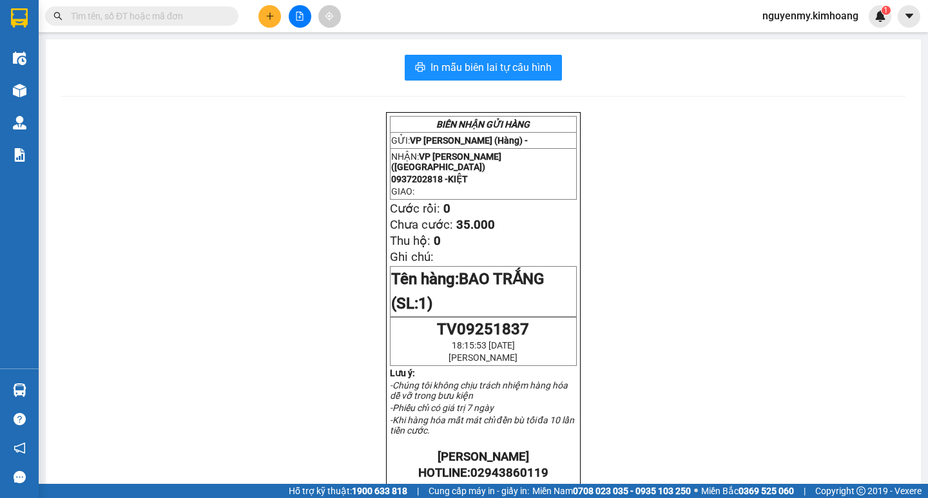
click at [165, 19] on input "text" at bounding box center [147, 16] width 152 height 14
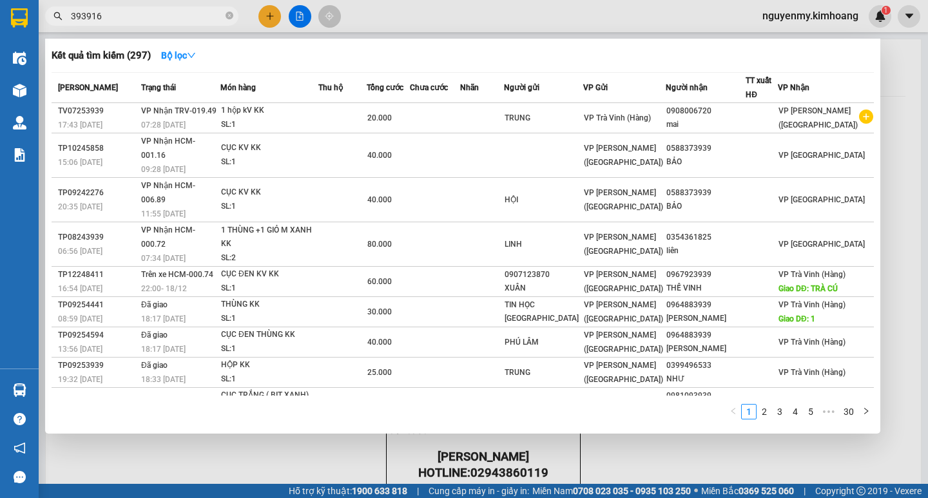
type input "3939169"
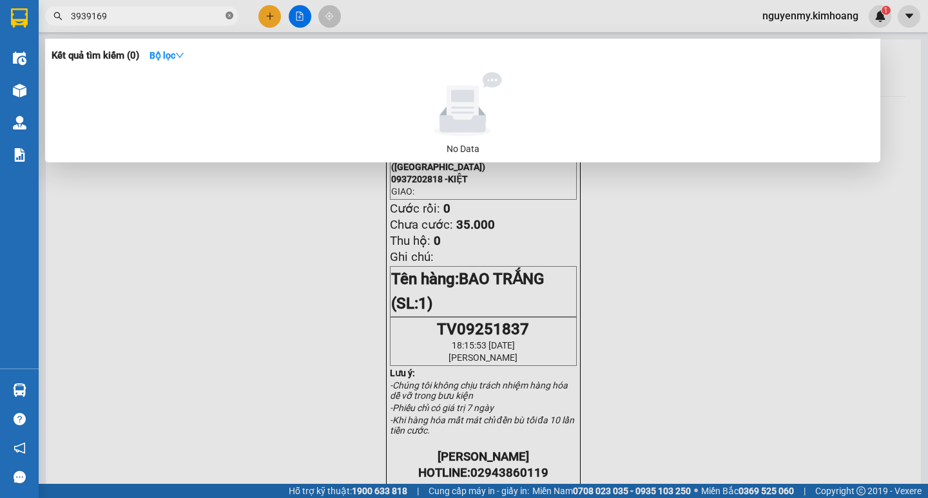
click at [229, 13] on icon "close-circle" at bounding box center [229, 16] width 8 height 8
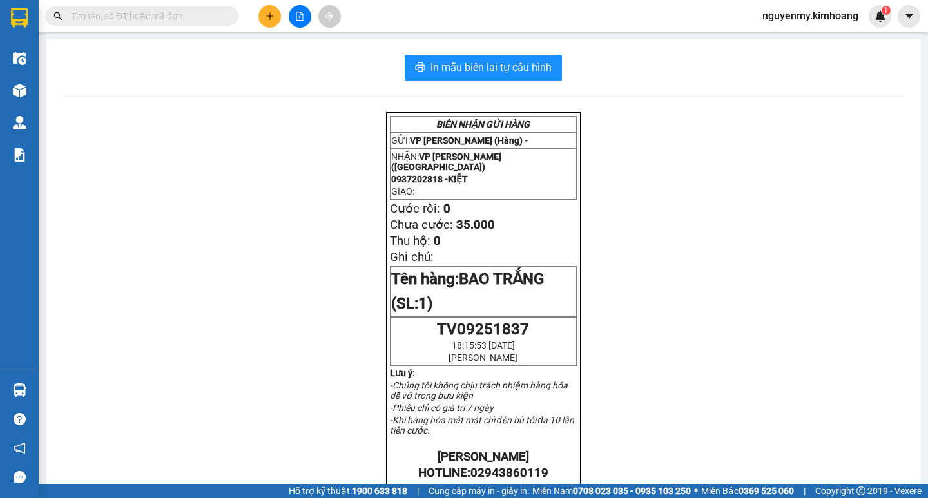
click at [209, 16] on input "text" at bounding box center [147, 16] width 152 height 14
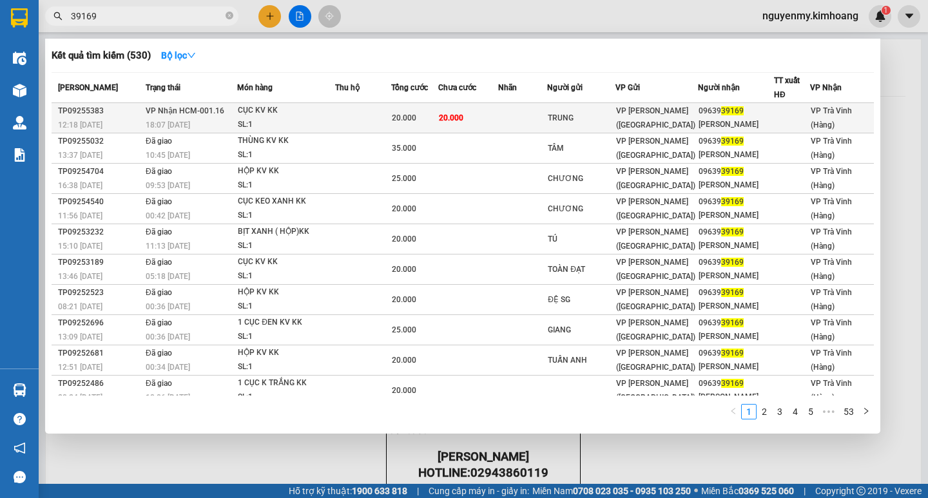
type input "39169"
click at [474, 122] on td "20.000" at bounding box center [468, 118] width 60 height 30
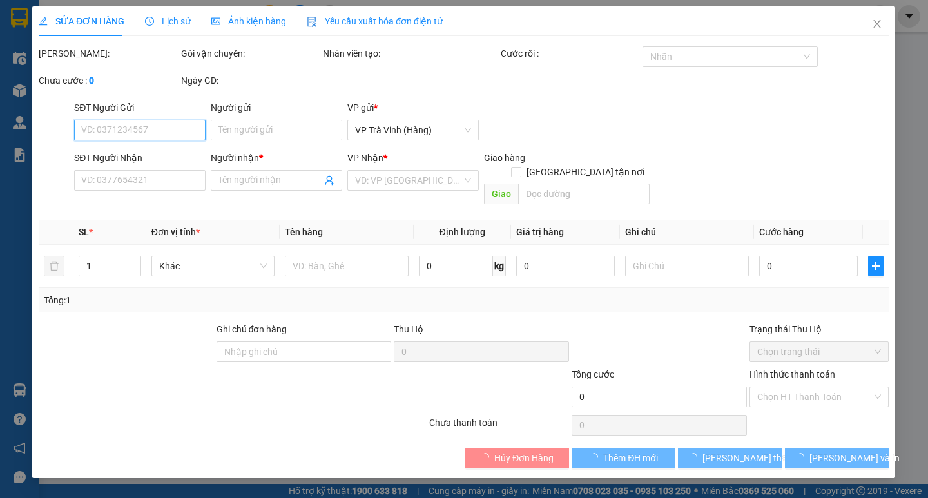
type input "TRUNG"
type input "0963939169"
type input "HỮU DINH"
type input "20.000"
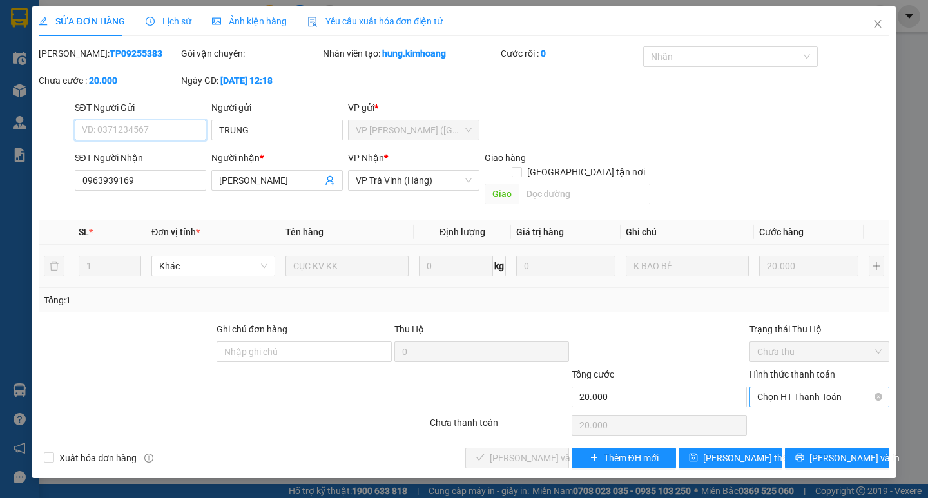
click at [823, 387] on span "Chọn HT Thanh Toán" at bounding box center [819, 396] width 124 height 19
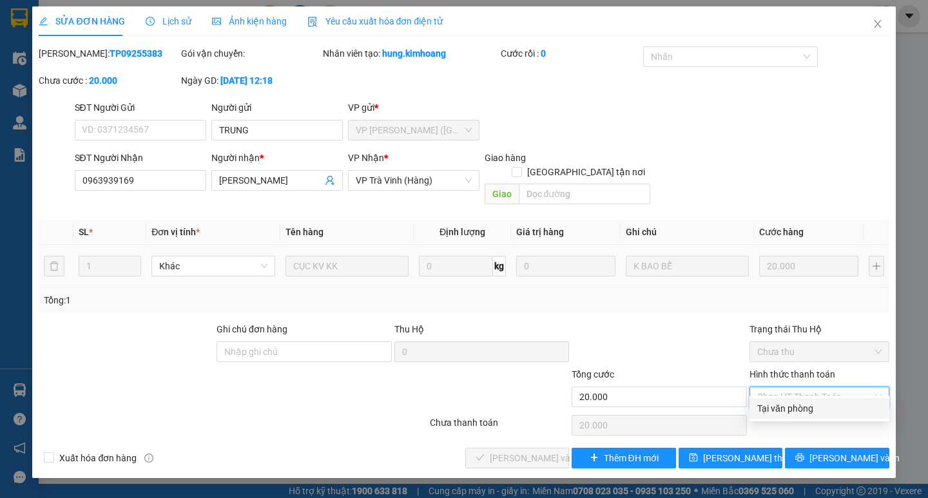
click at [811, 408] on div "Tại văn phòng" at bounding box center [819, 408] width 124 height 14
type input "0"
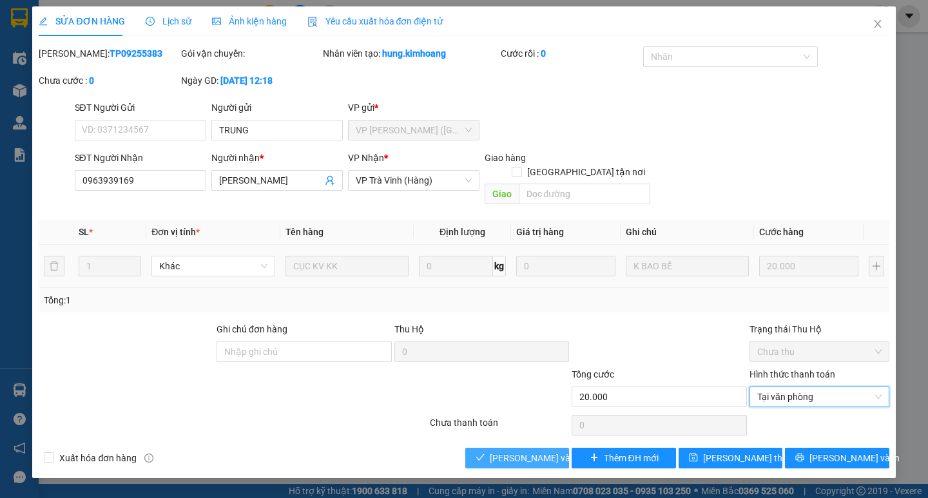
click at [496, 426] on span "[PERSON_NAME] và [PERSON_NAME] hàng" at bounding box center [552, 458] width 124 height 14
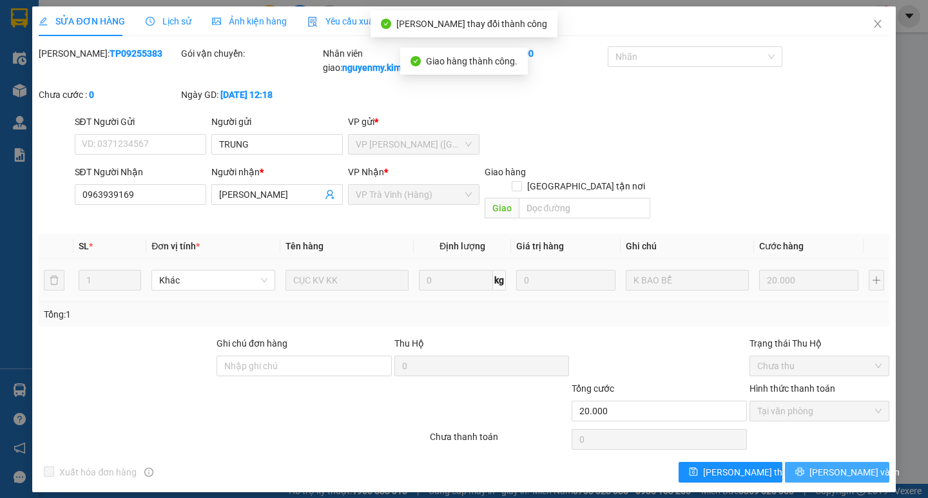
click at [845, 426] on span "[PERSON_NAME] và In" at bounding box center [854, 472] width 90 height 14
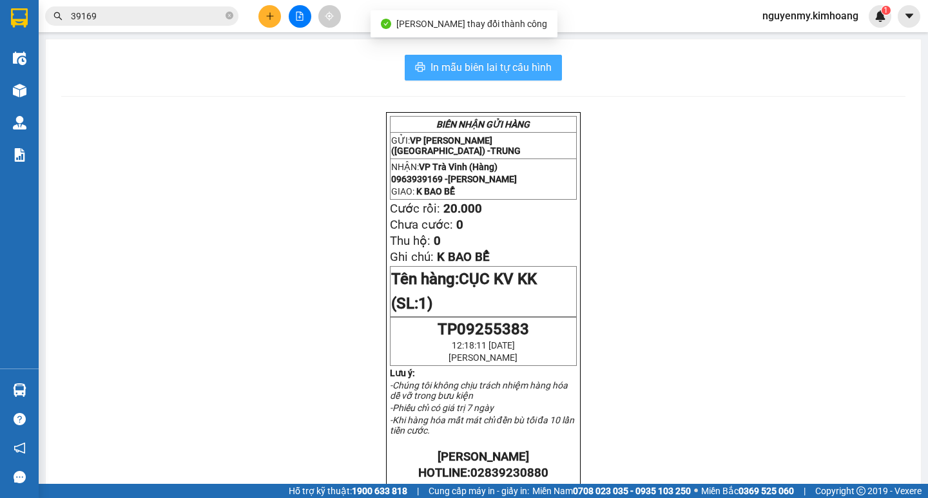
click at [551, 76] on button "In mẫu biên lai tự cấu hình" at bounding box center [483, 68] width 157 height 26
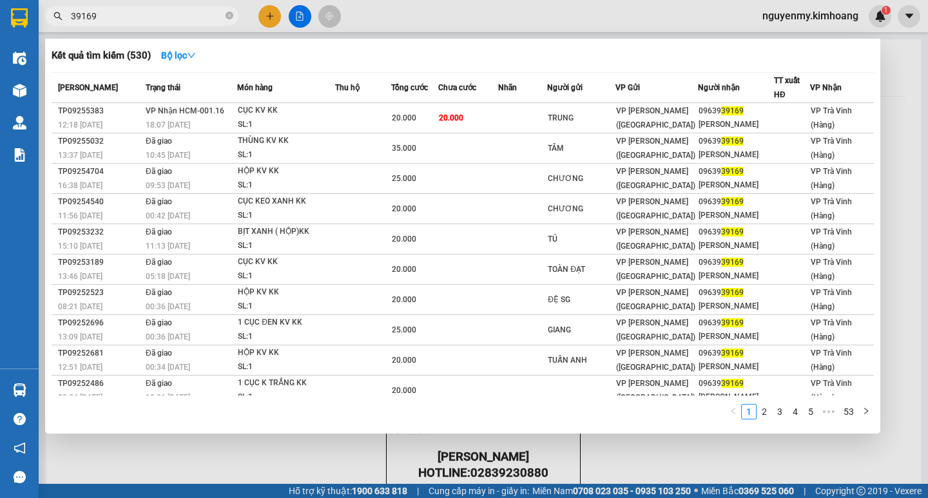
click at [174, 8] on span "39169" at bounding box center [141, 15] width 193 height 19
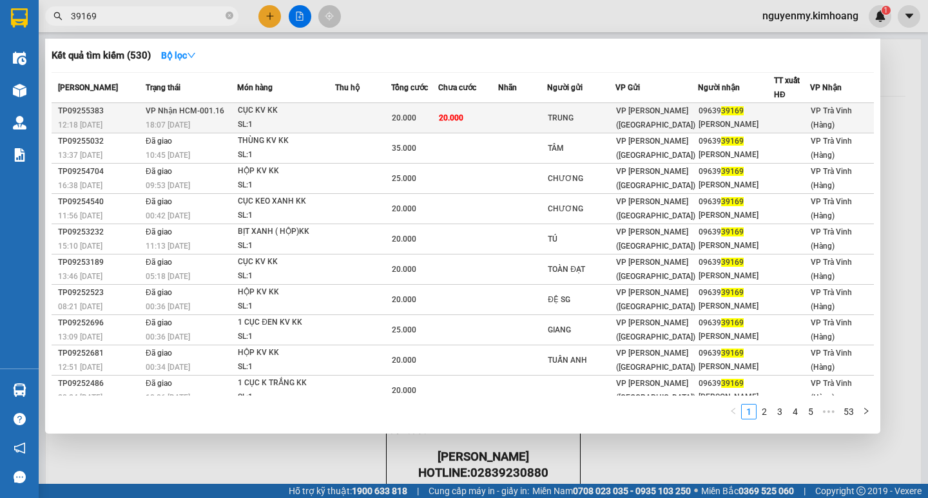
click at [561, 125] on td "TRUNG" at bounding box center [581, 118] width 68 height 30
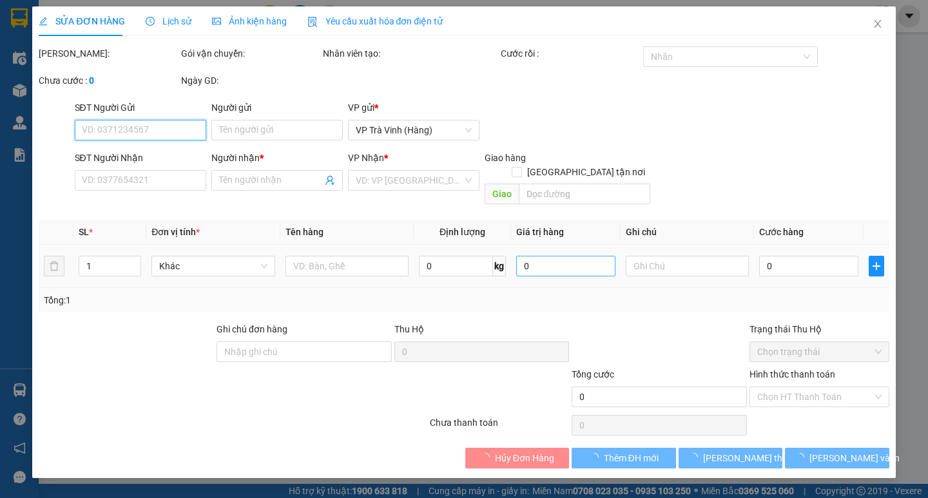
type input "TRUNG"
type input "0963939169"
type input "HỮU DINH"
type input "20.000"
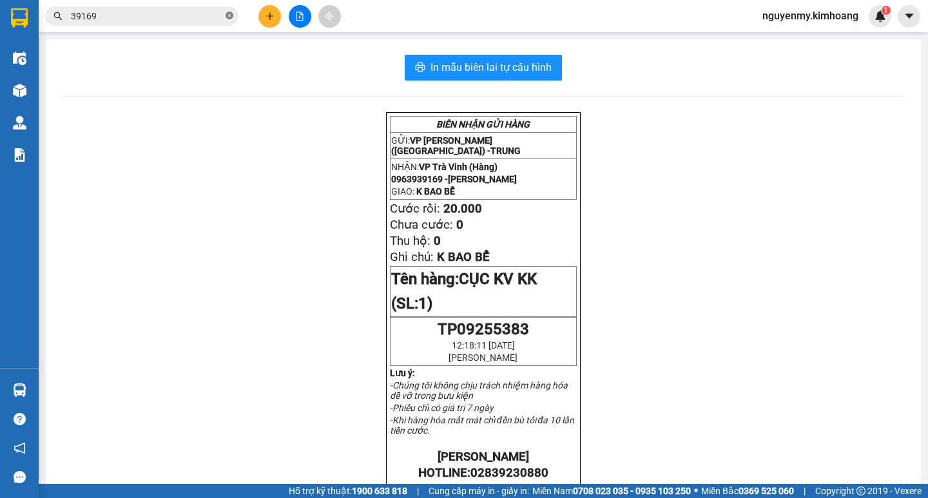
click at [227, 17] on icon "close-circle" at bounding box center [229, 16] width 8 height 8
drag, startPoint x: 227, startPoint y: 17, endPoint x: 179, endPoint y: 15, distance: 47.7
click at [189, 15] on span at bounding box center [141, 15] width 193 height 19
click at [179, 15] on input "text" at bounding box center [147, 16] width 152 height 14
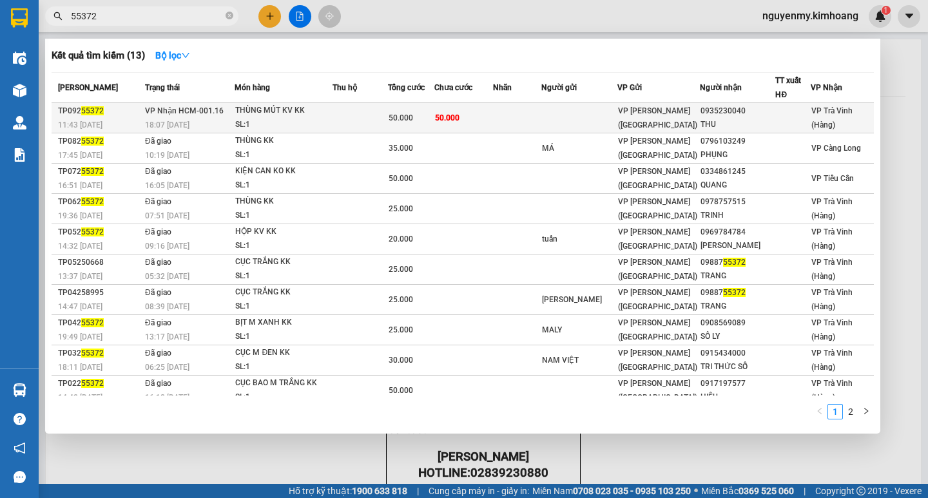
type input "55372"
click at [448, 114] on span "50.000" at bounding box center [447, 117] width 24 height 9
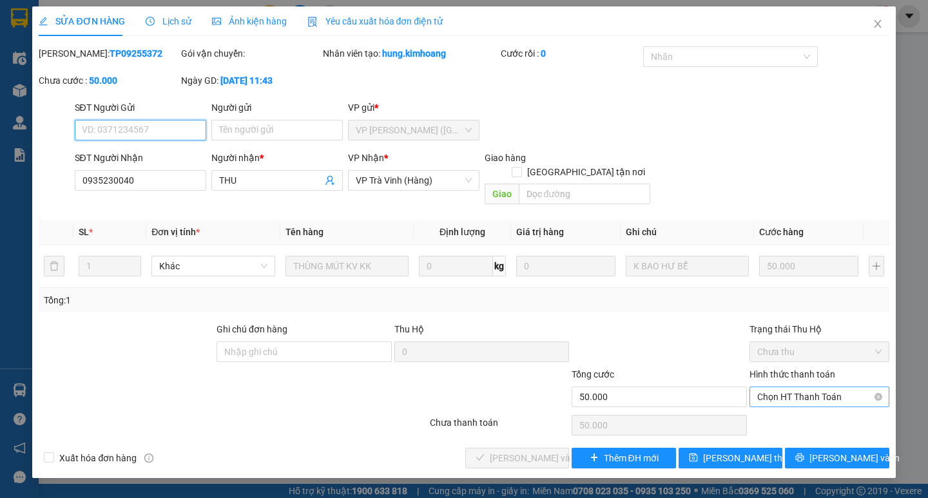
click at [818, 387] on span "Chọn HT Thanh Toán" at bounding box center [819, 396] width 124 height 19
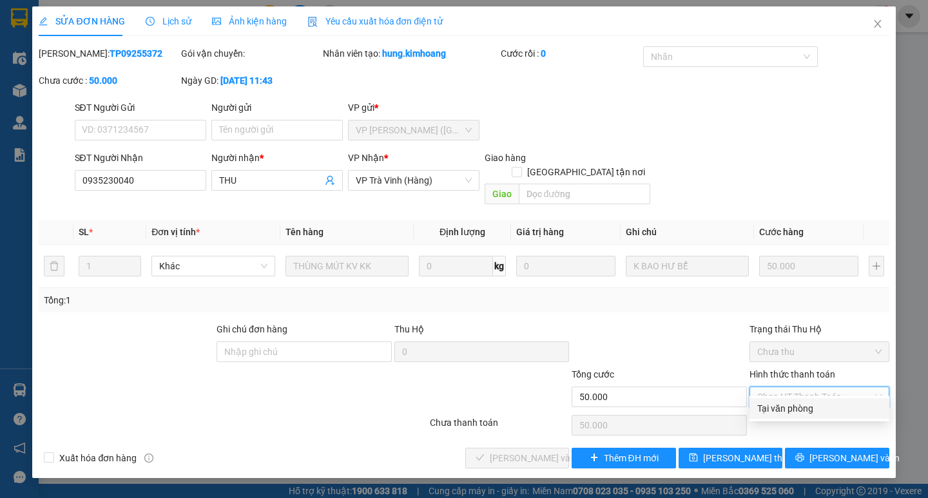
drag, startPoint x: 801, startPoint y: 410, endPoint x: 364, endPoint y: 441, distance: 437.8
click at [799, 410] on div "Tại văn phòng" at bounding box center [819, 408] width 124 height 14
type input "0"
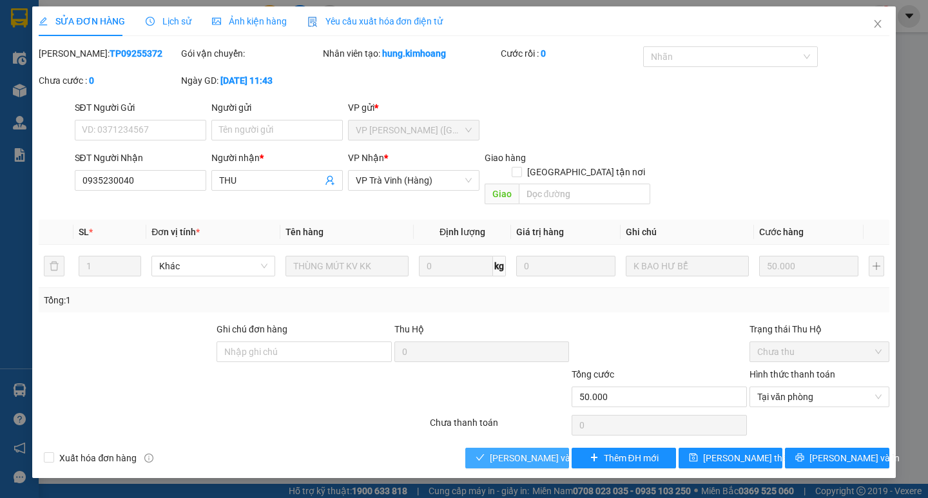
click at [508, 426] on span "[PERSON_NAME] và [PERSON_NAME] hàng" at bounding box center [552, 458] width 124 height 14
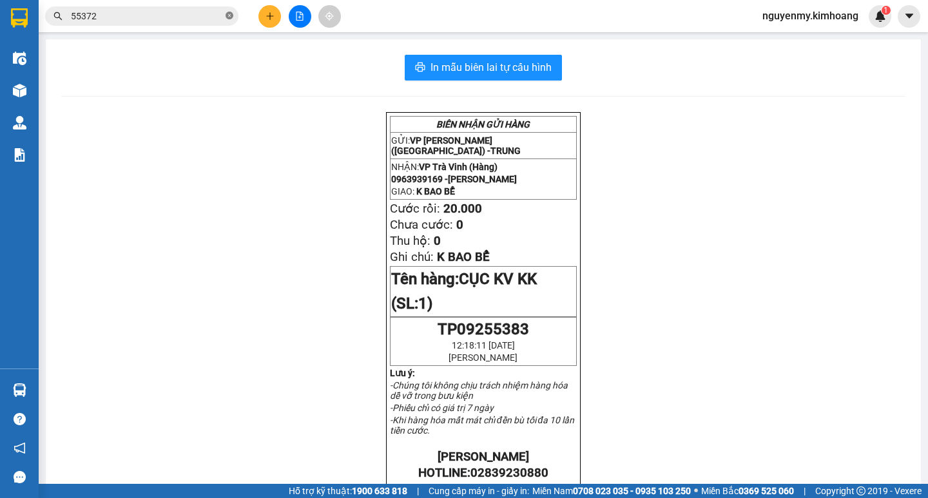
click at [233, 15] on icon "close-circle" at bounding box center [229, 16] width 8 height 8
click at [210, 19] on input "text" at bounding box center [147, 16] width 152 height 14
click at [208, 19] on input "text" at bounding box center [147, 16] width 152 height 14
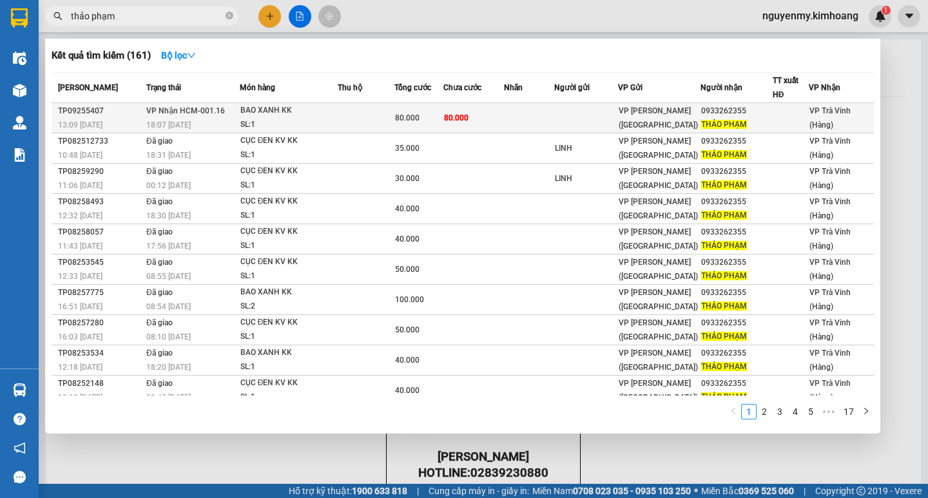
type input "thảo phạm"
click at [528, 121] on td at bounding box center [529, 118] width 50 height 30
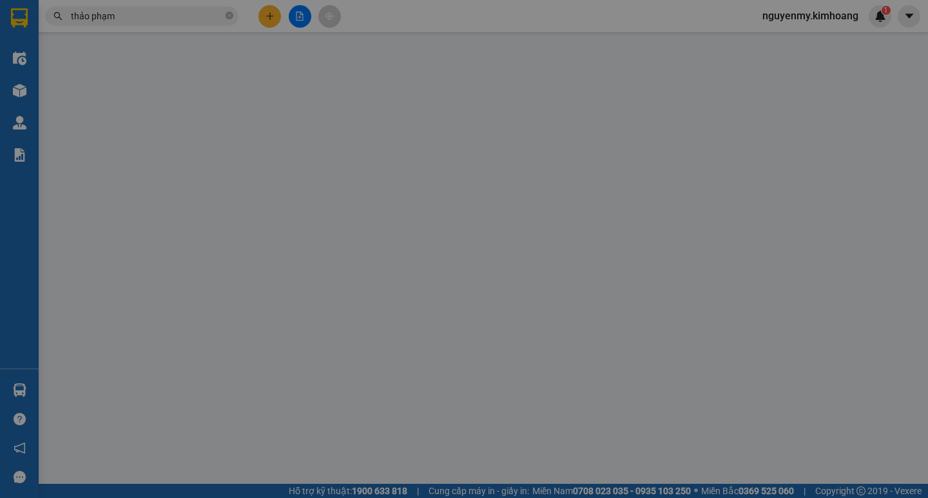
type input "0933262355"
type input "THẢO PHẠM"
type input "80.000"
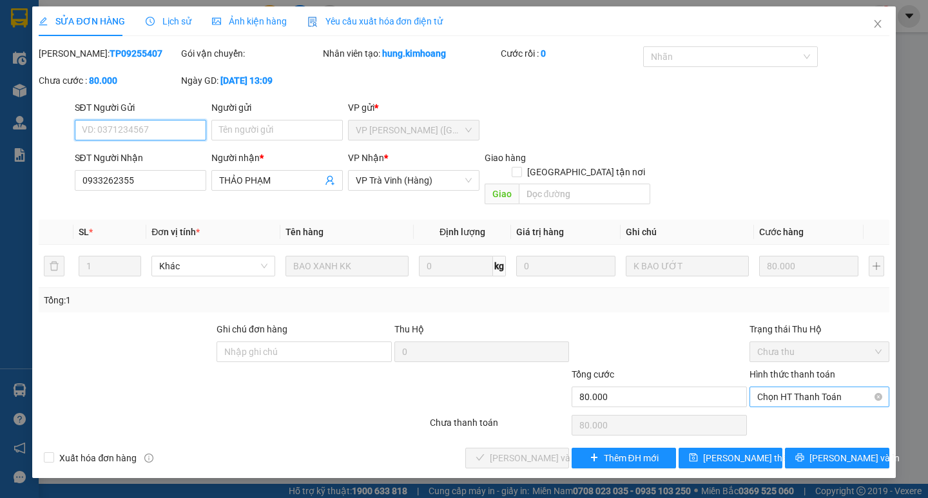
click at [798, 387] on span "Chọn HT Thanh Toán" at bounding box center [819, 396] width 124 height 19
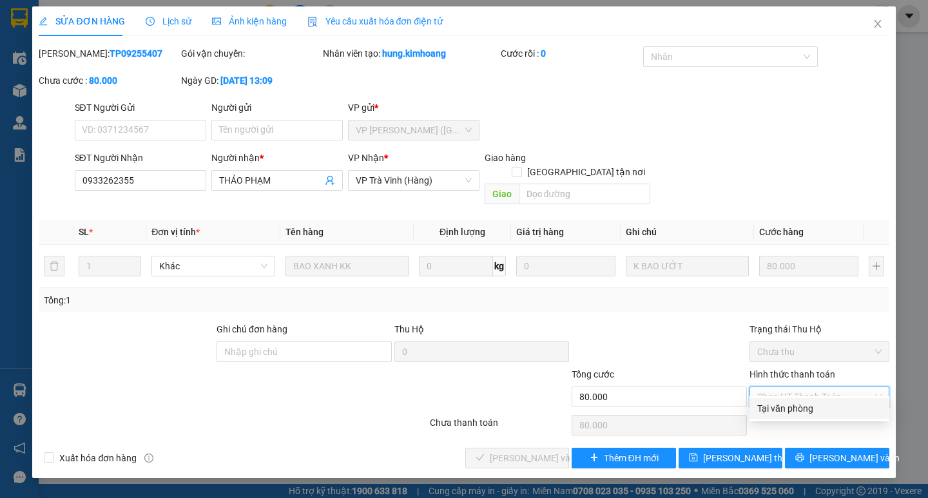
click at [789, 401] on div "Tại văn phòng" at bounding box center [819, 408] width 140 height 21
type input "0"
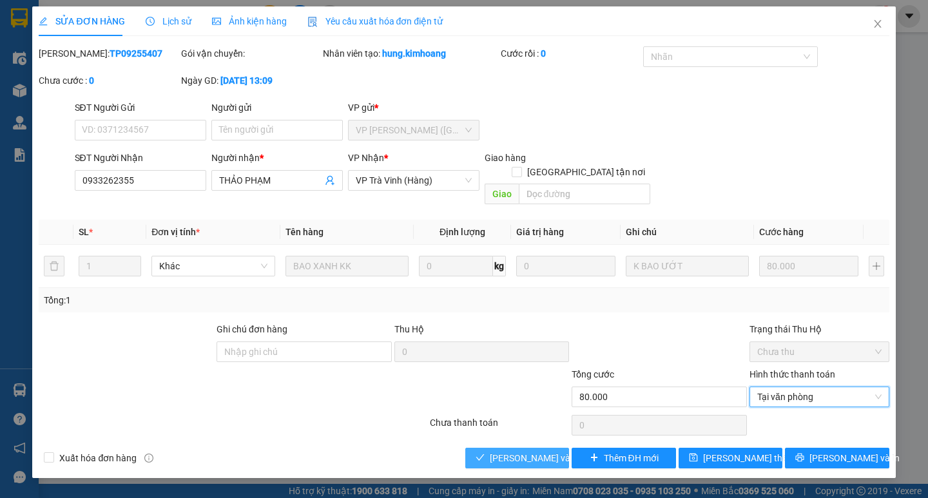
click at [488, 426] on button "[PERSON_NAME] và [PERSON_NAME] hàng" at bounding box center [517, 458] width 104 height 21
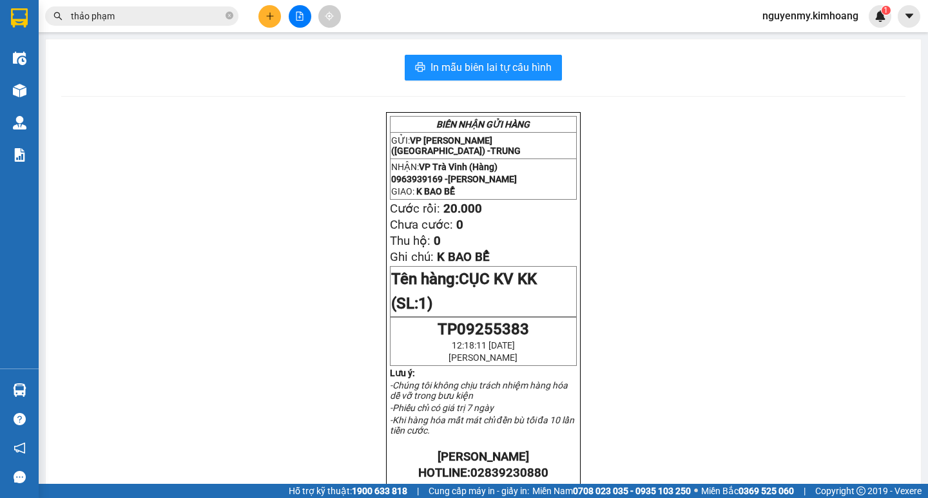
click at [274, 23] on button at bounding box center [269, 16] width 23 height 23
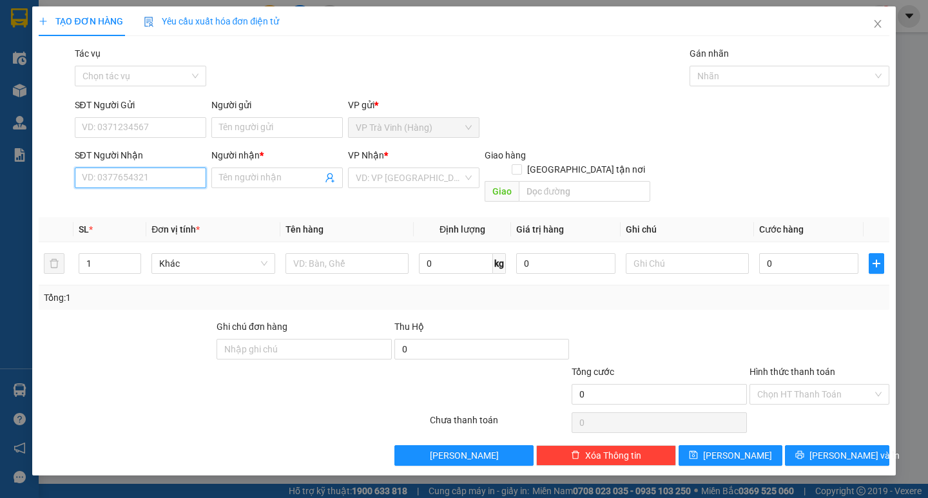
click at [142, 186] on input "SĐT Người Nhận" at bounding box center [140, 177] width 131 height 21
click at [126, 202] on div "0976346646 - khương" at bounding box center [140, 203] width 116 height 14
type input "0976346646"
type input "khương"
type input "30.000"
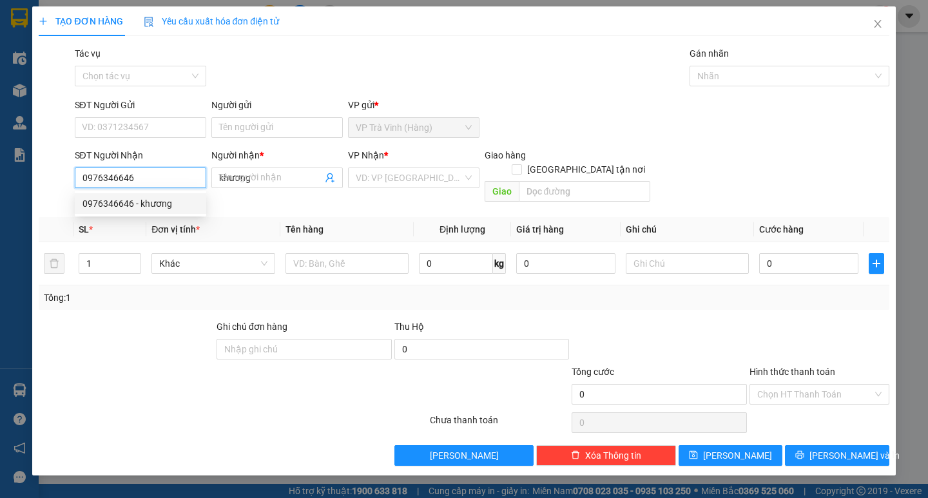
type input "30.000"
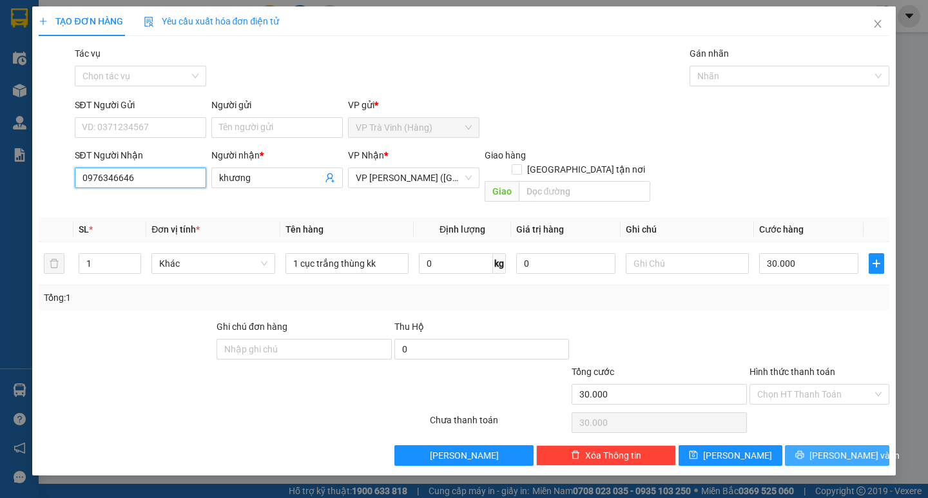
type input "0976346646"
drag, startPoint x: 863, startPoint y: 448, endPoint x: 875, endPoint y: 434, distance: 18.7
click at [863, 426] on button "[PERSON_NAME] và In" at bounding box center [837, 455] width 104 height 21
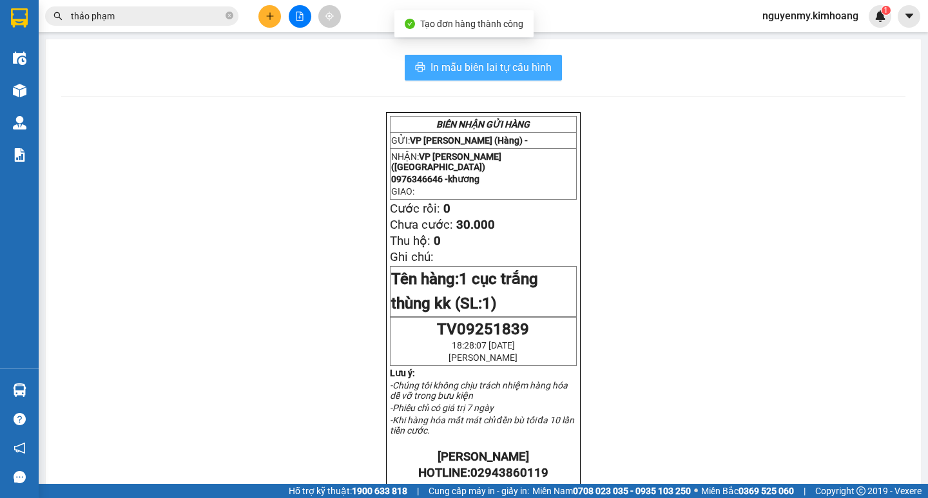
click at [515, 66] on span "In mẫu biên lai tự cấu hình" at bounding box center [490, 67] width 121 height 16
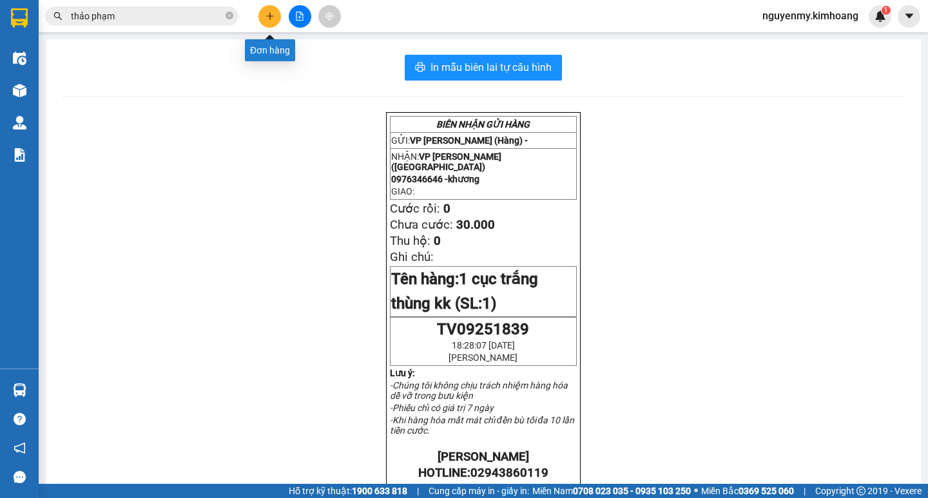
click at [266, 20] on icon "plus" at bounding box center [269, 16] width 9 height 9
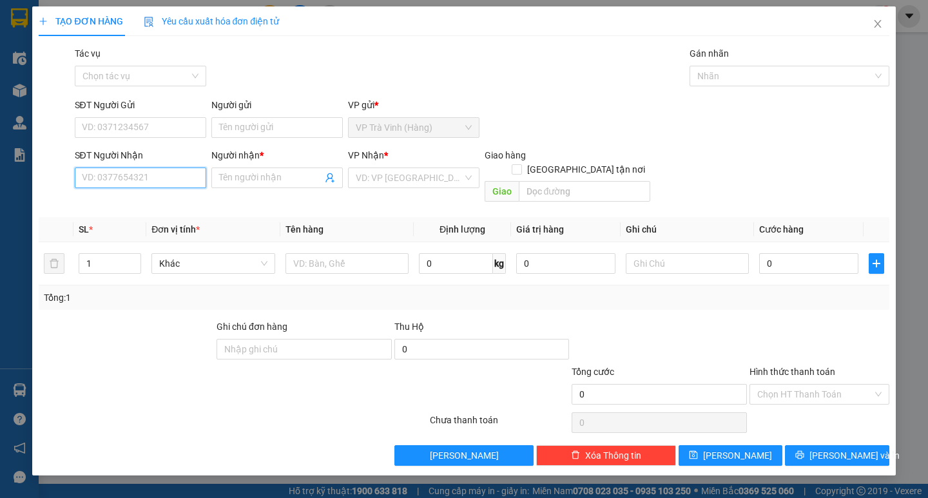
click at [131, 171] on input "SĐT Người Nhận" at bounding box center [140, 177] width 131 height 21
type input "0768781295"
click at [139, 204] on div "0768781295 - VINH" at bounding box center [140, 203] width 116 height 14
type input "VINH"
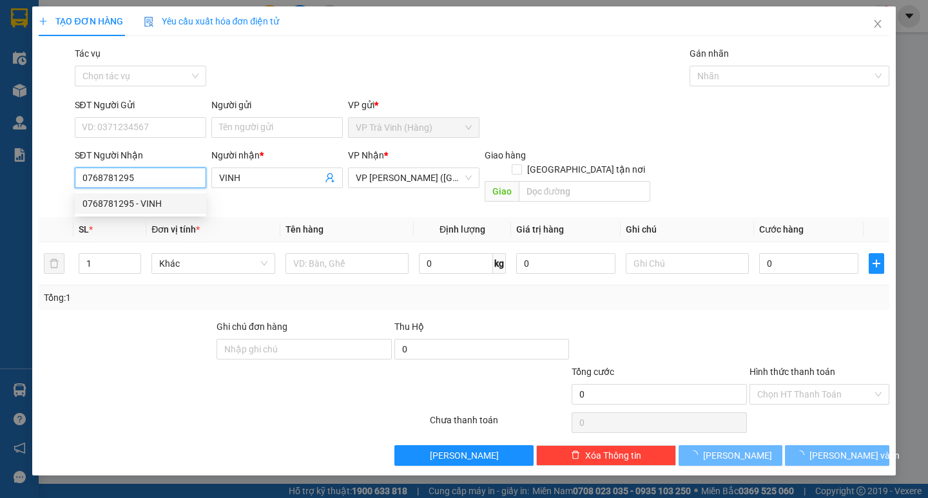
type input "25.000"
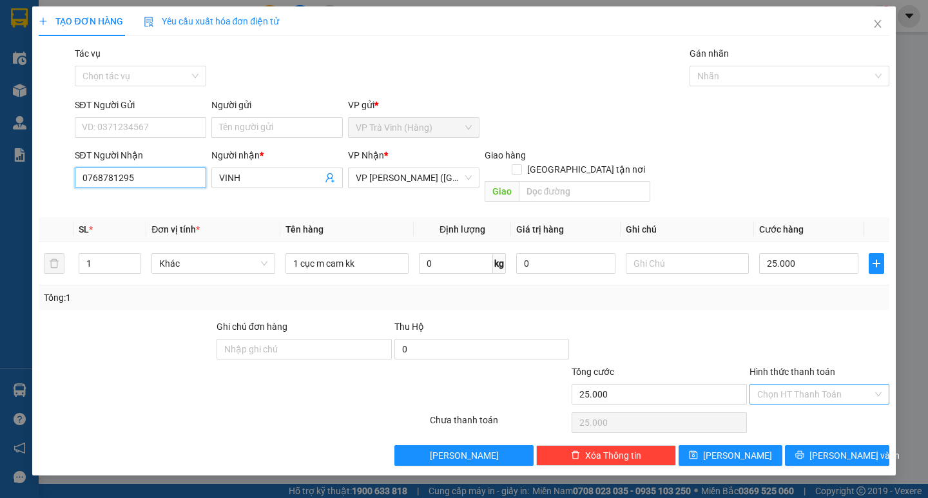
type input "0768781295"
click at [827, 385] on input "Hình thức thanh toán" at bounding box center [814, 394] width 115 height 19
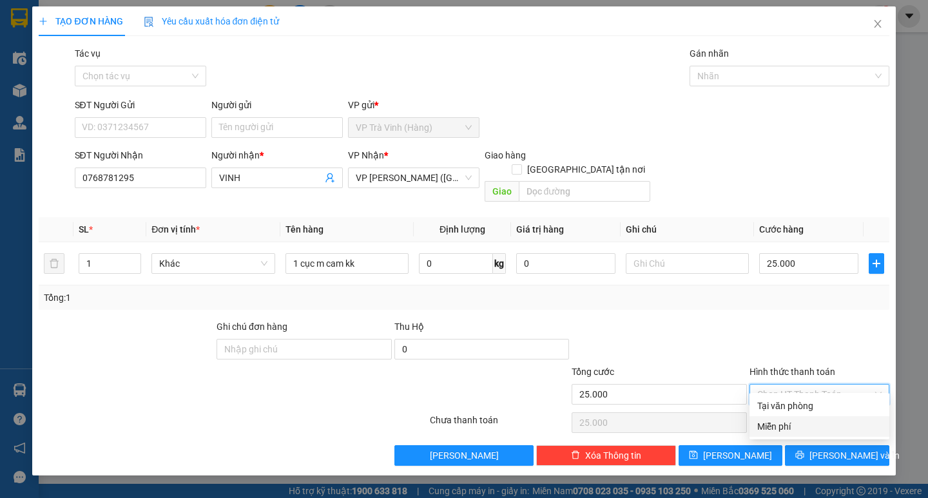
click at [818, 406] on div "Tại văn phòng" at bounding box center [819, 406] width 124 height 14
type input "0"
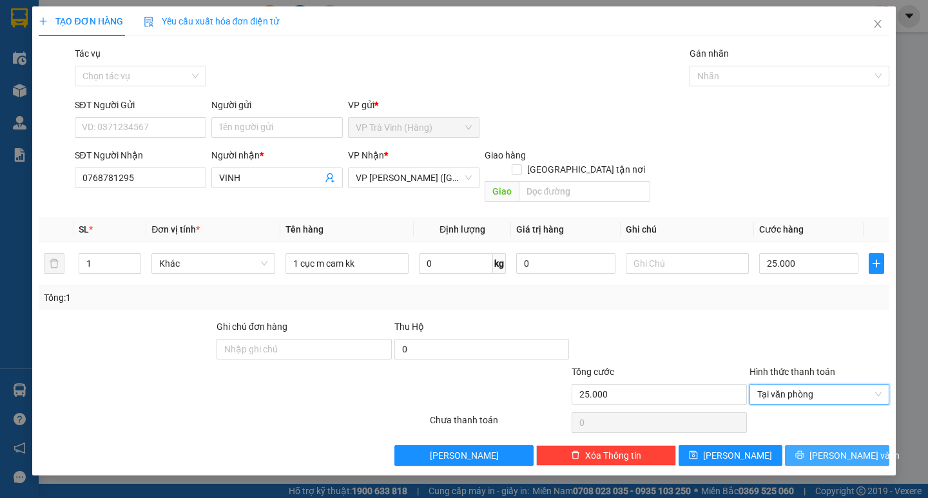
click at [837, 426] on div "TẠO ĐƠN HÀNG Yêu cầu xuất hóa đơn điện tử Transit Pickup Surcharge Ids Transit …" at bounding box center [463, 240] width 863 height 469
click at [849, 426] on span "[PERSON_NAME] và In" at bounding box center [854, 455] width 90 height 14
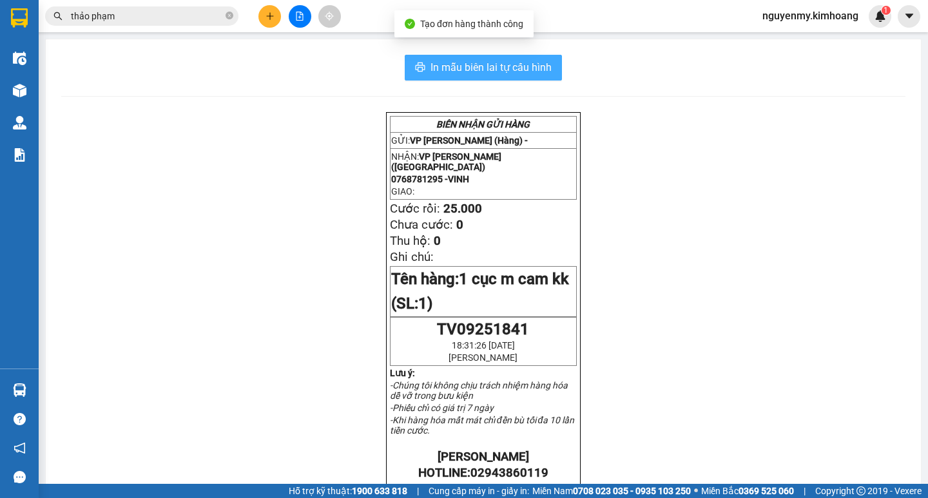
click at [496, 73] on span "In mẫu biên lai tự cấu hình" at bounding box center [490, 67] width 121 height 16
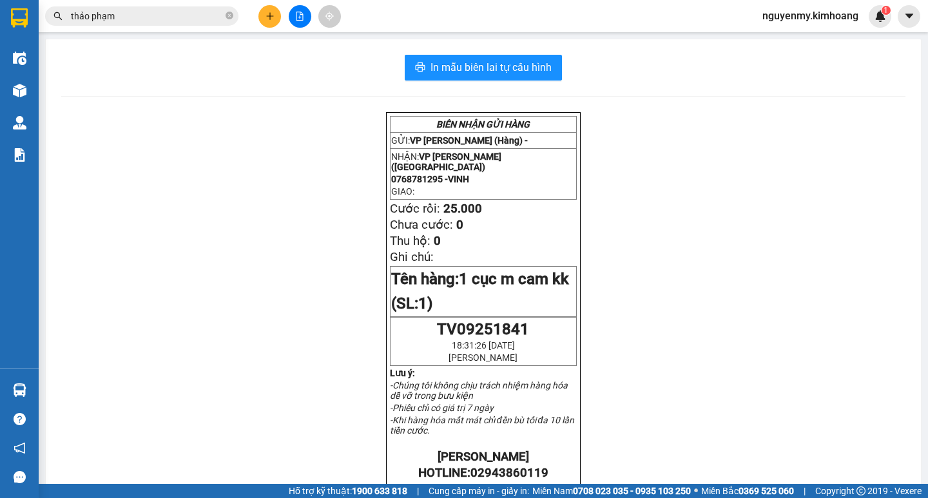
click at [206, 20] on input "thảo phạm" at bounding box center [147, 16] width 152 height 14
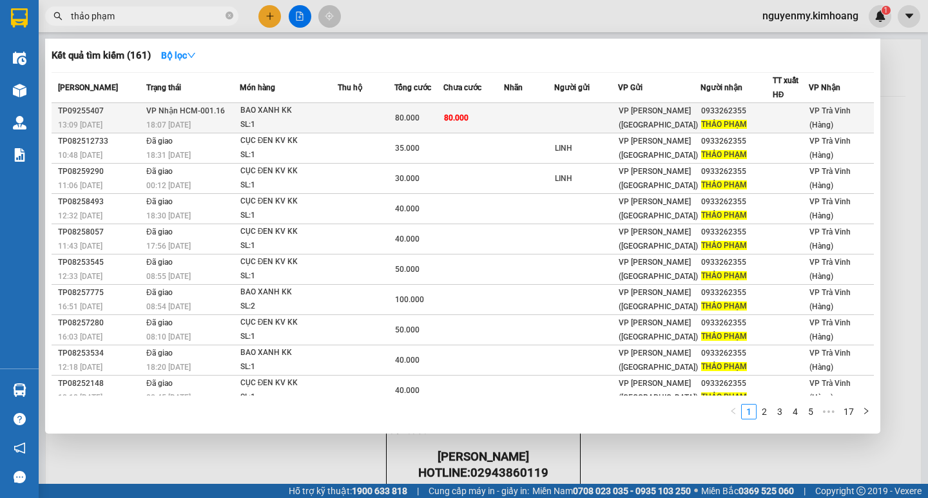
click at [483, 112] on td "80.000" at bounding box center [473, 118] width 61 height 30
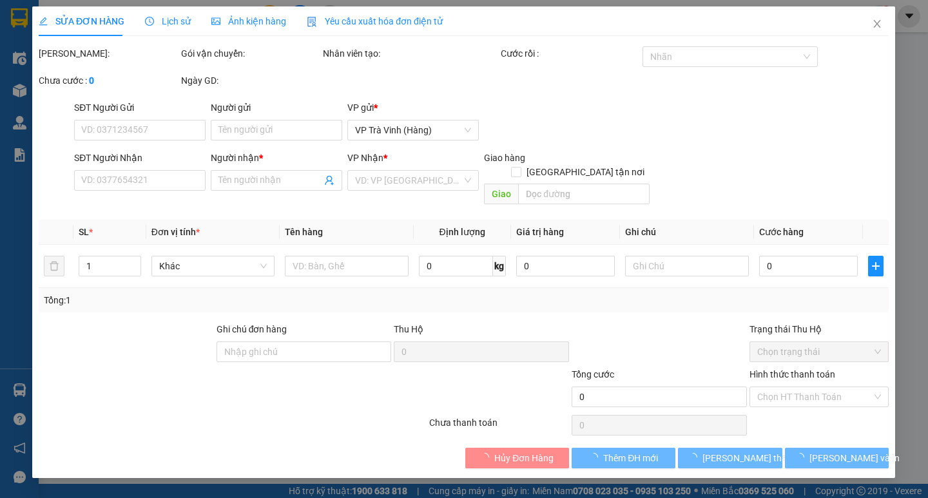
type input "0933262355"
type input "THẢO PHẠM"
type input "80.000"
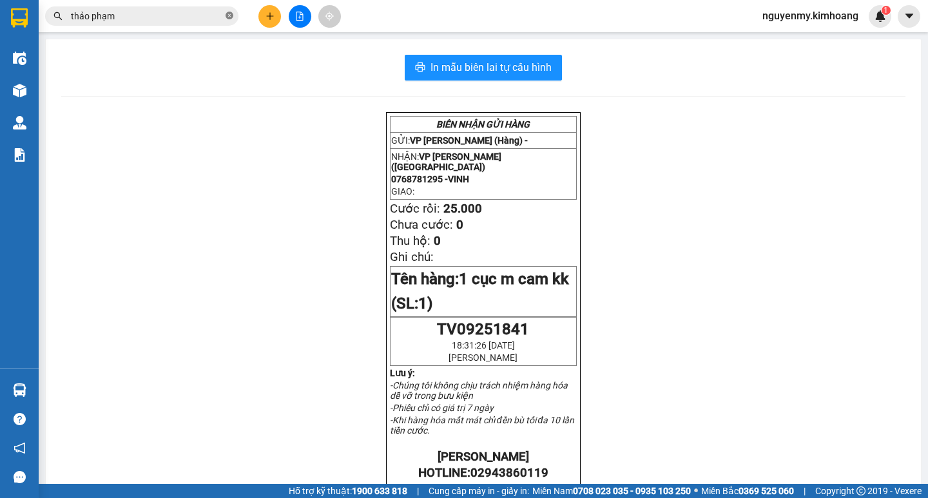
click at [229, 15] on icon "close-circle" at bounding box center [229, 16] width 8 height 8
drag, startPoint x: 229, startPoint y: 15, endPoint x: 204, endPoint y: 17, distance: 25.8
click at [225, 17] on span at bounding box center [229, 16] width 8 height 14
click at [204, 17] on input "text" at bounding box center [147, 16] width 152 height 14
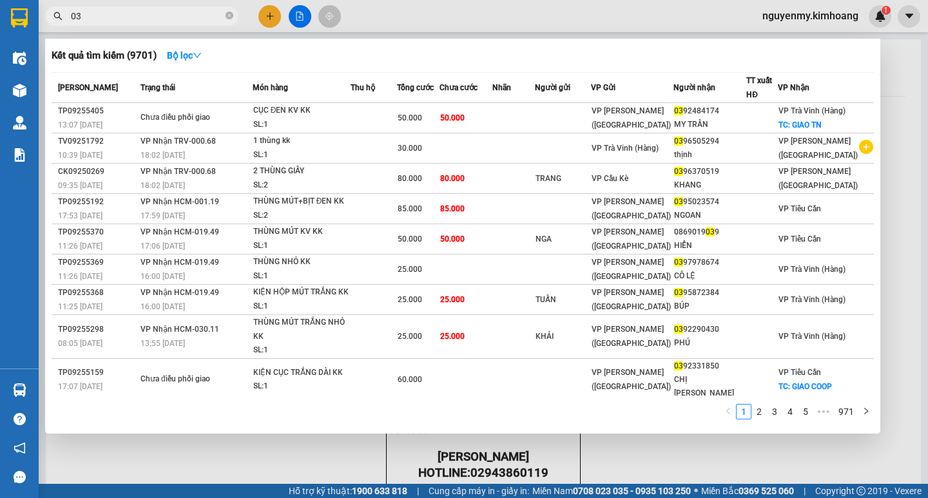
type input "0"
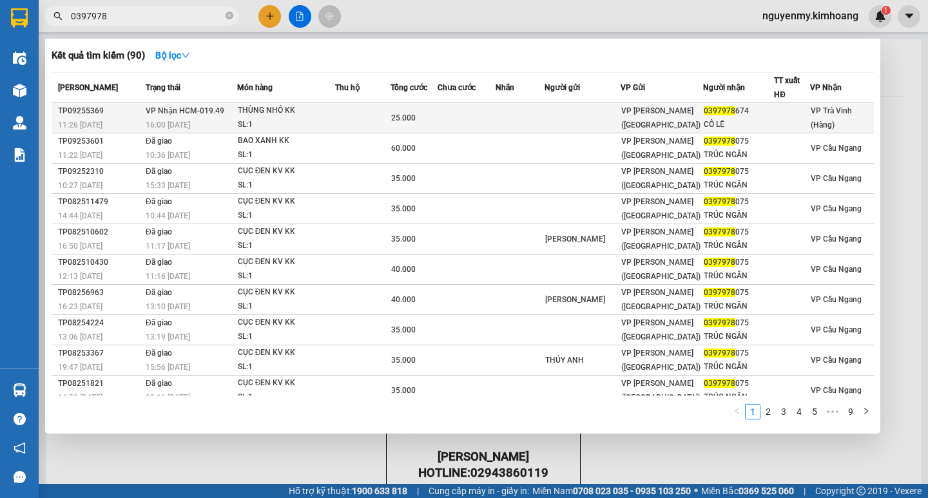
type input "0397978"
click at [682, 121] on div "VP [PERSON_NAME] ([GEOGRAPHIC_DATA])" at bounding box center [661, 118] width 81 height 28
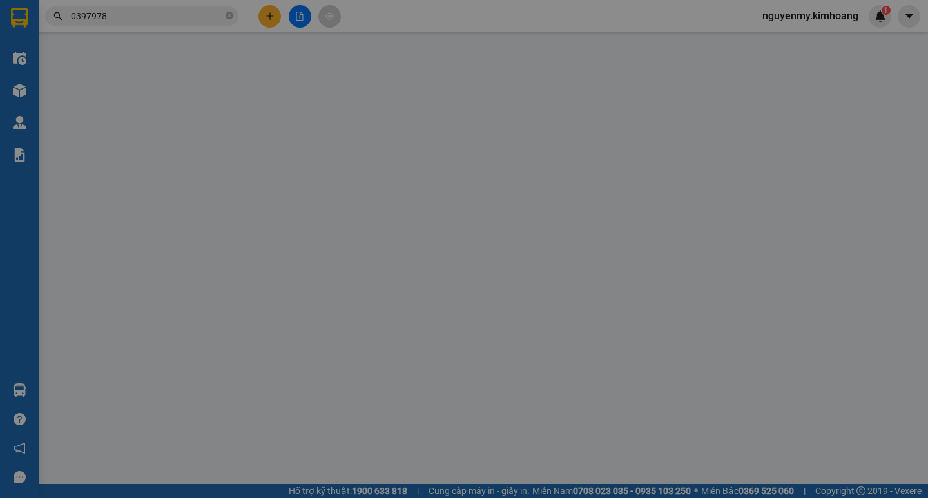
type input "0397978674"
type input "CÔ LỆ"
type input "25.000"
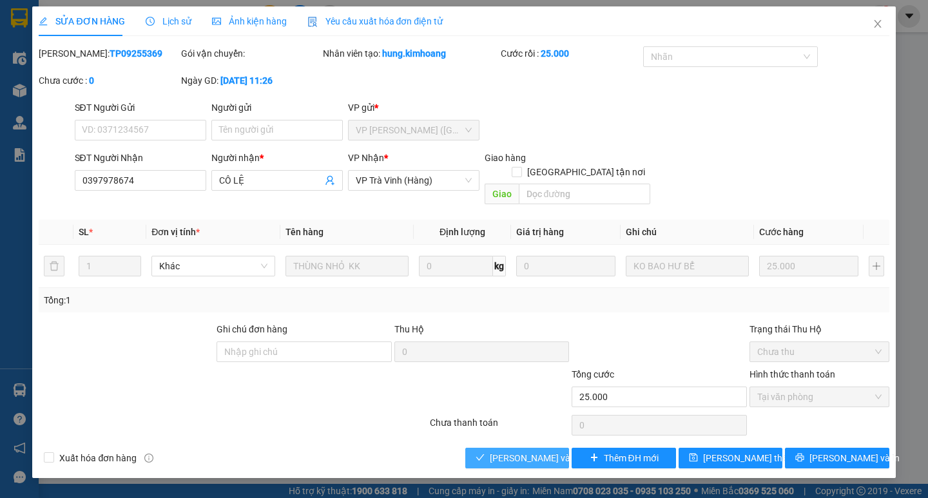
click at [502, 426] on span "[PERSON_NAME] và [PERSON_NAME] hàng" at bounding box center [552, 458] width 124 height 14
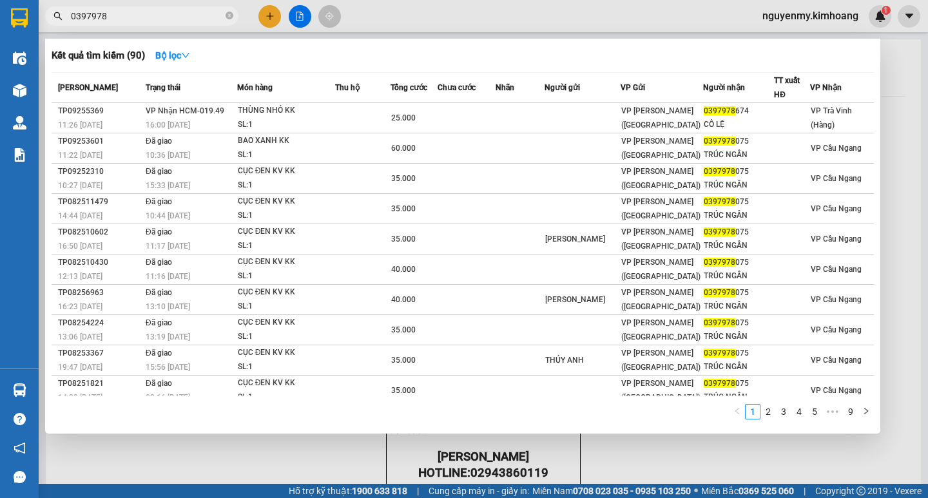
click at [185, 9] on input "0397978" at bounding box center [147, 16] width 152 height 14
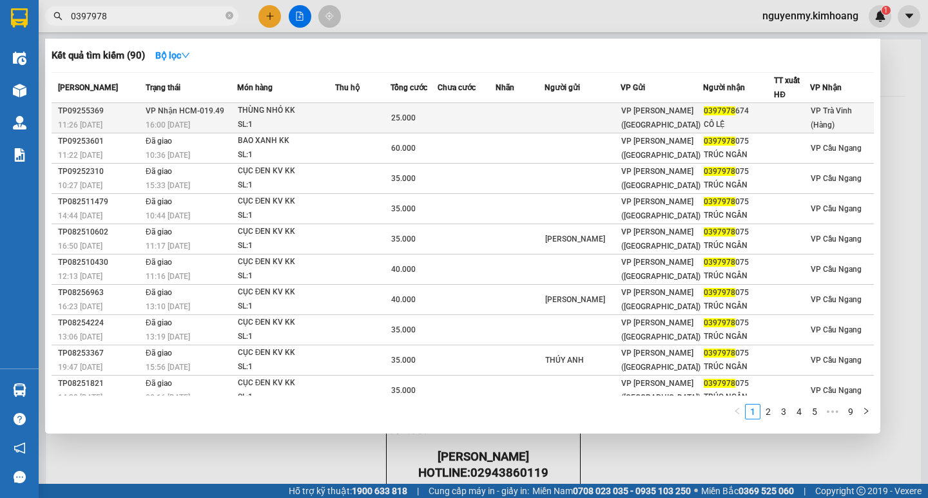
click at [403, 105] on td "25.000" at bounding box center [413, 118] width 47 height 30
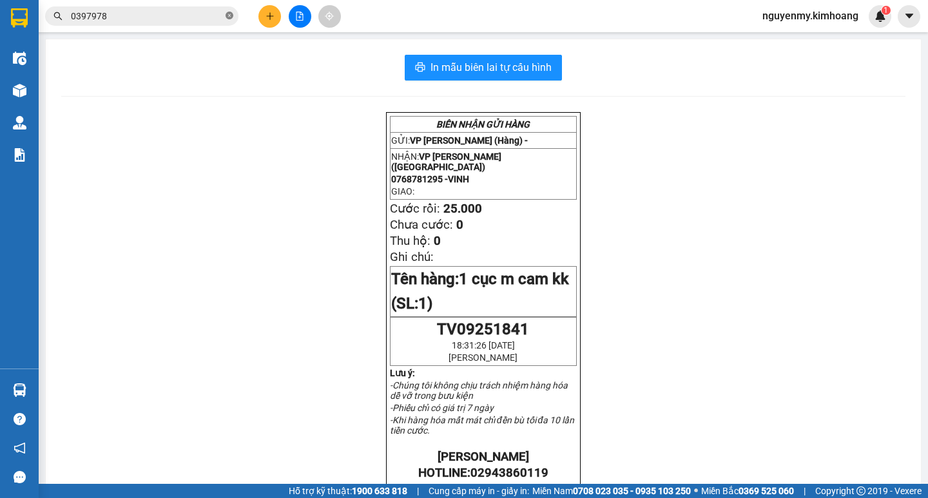
click at [226, 18] on icon "close-circle" at bounding box center [229, 16] width 8 height 8
click at [227, 18] on span at bounding box center [229, 16] width 8 height 14
click at [196, 16] on input "text" at bounding box center [147, 16] width 152 height 14
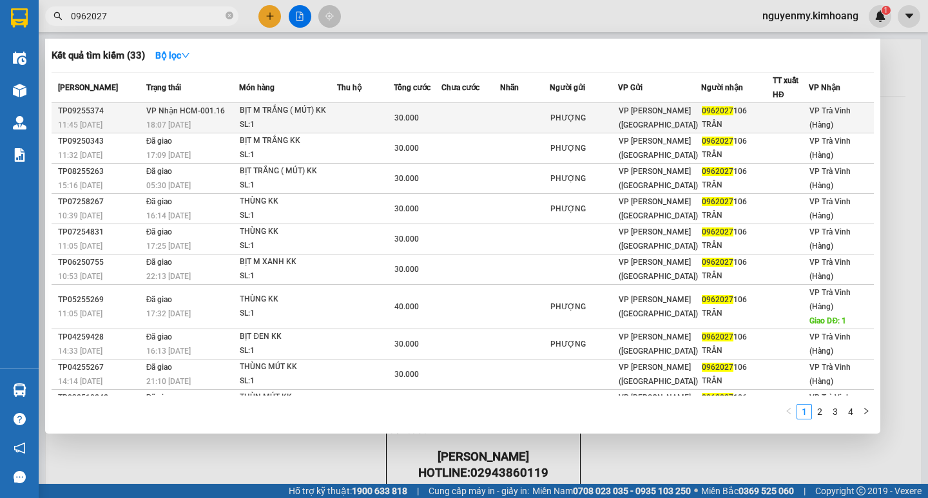
type input "0962027"
click at [379, 119] on td at bounding box center [365, 118] width 57 height 30
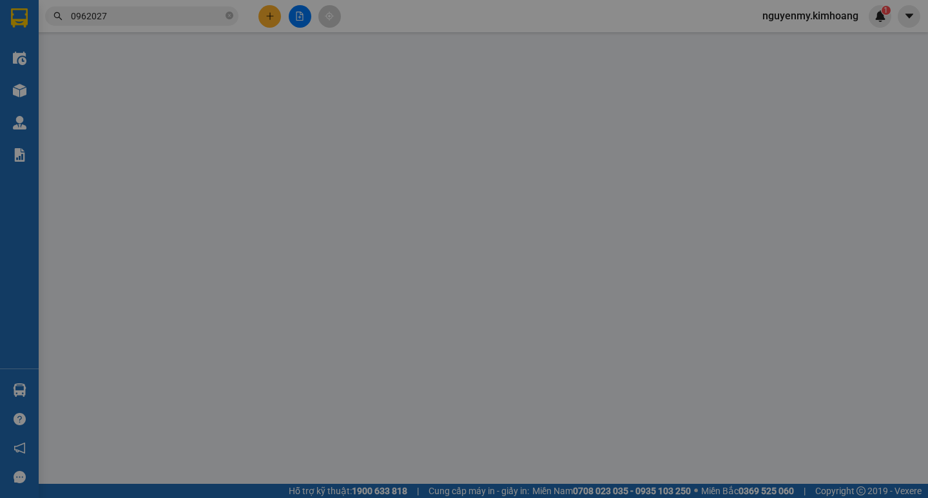
type input "PHƯỢNG"
type input "0962027106"
type input "TRÂN"
type input "30.000"
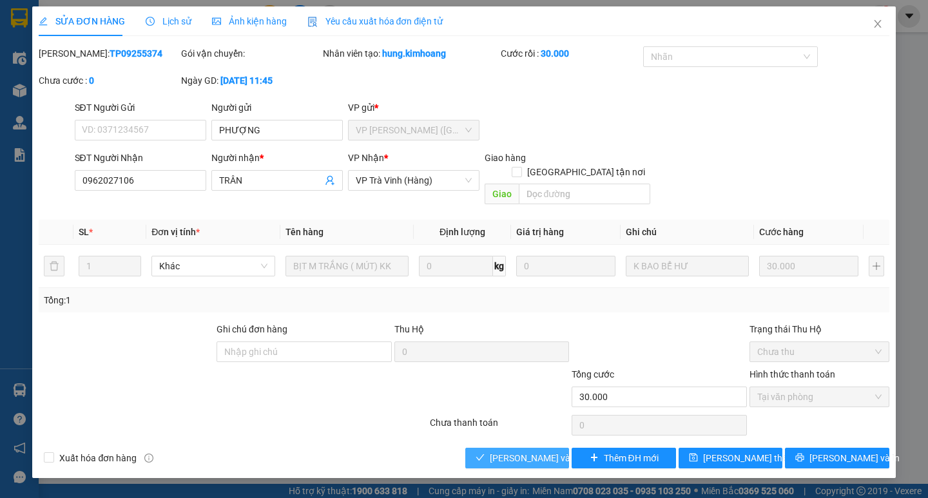
click at [532, 426] on span "[PERSON_NAME] và [PERSON_NAME] hàng" at bounding box center [552, 458] width 124 height 14
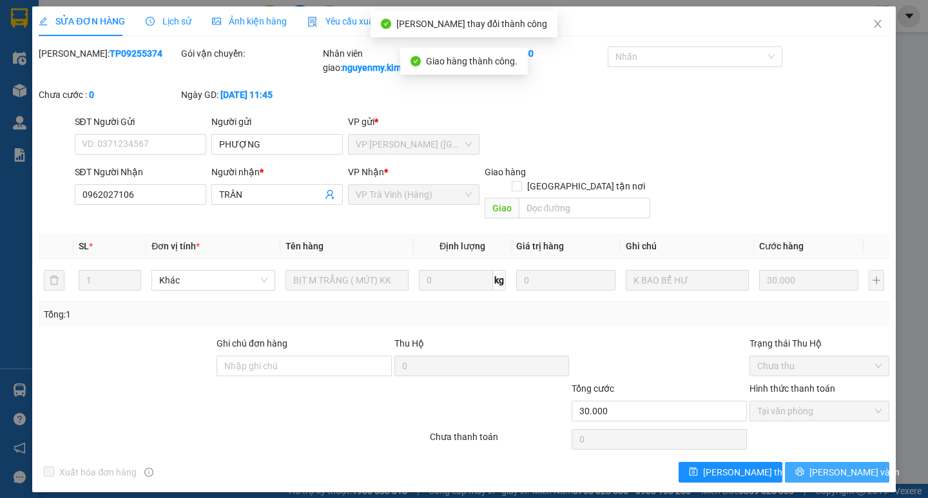
click at [845, 426] on span "[PERSON_NAME] và In" at bounding box center [854, 472] width 90 height 14
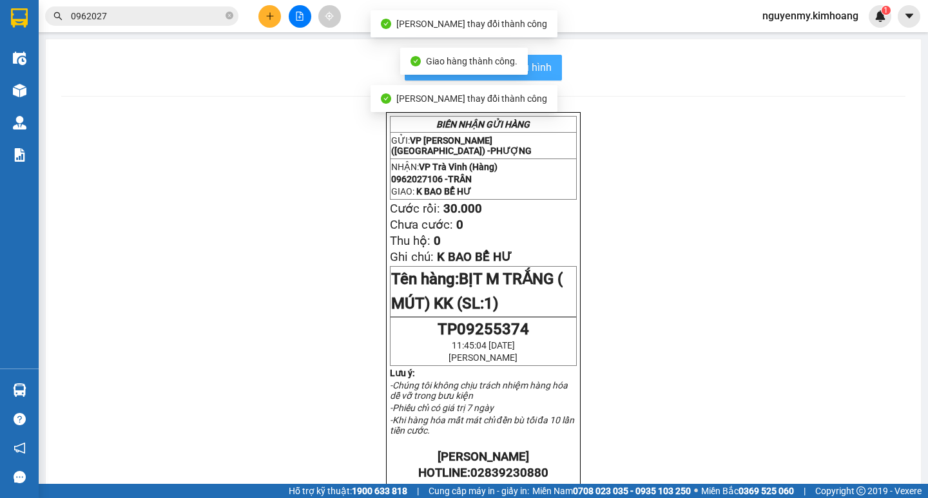
click at [544, 73] on span "In mẫu biên lai tự cấu hình" at bounding box center [490, 67] width 121 height 16
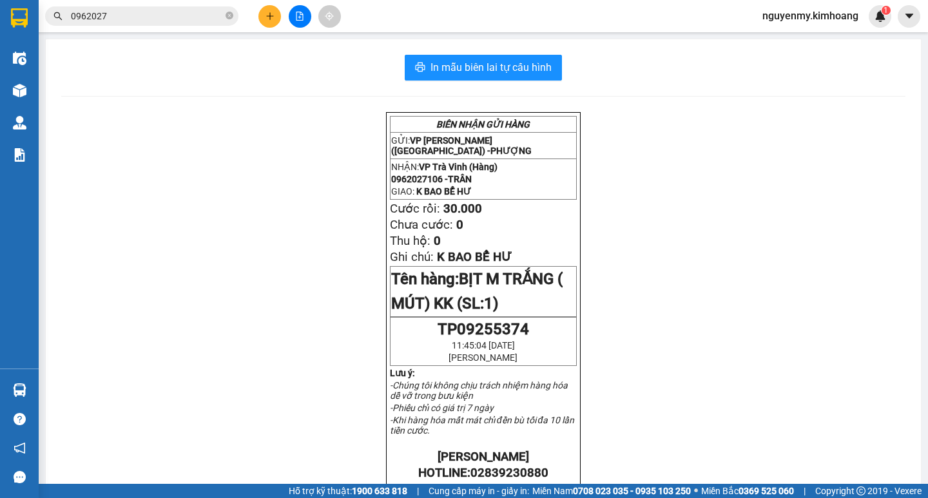
click at [260, 23] on button at bounding box center [269, 16] width 23 height 23
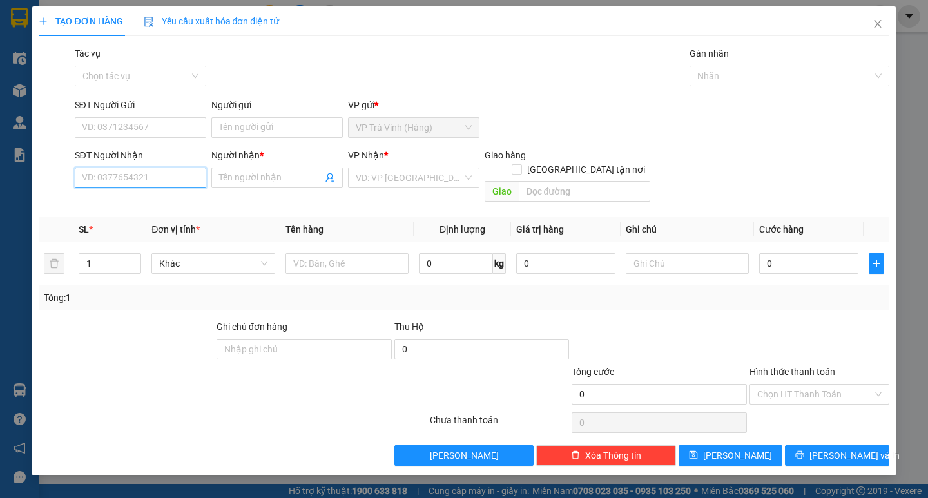
click at [151, 177] on input "SĐT Người Nhận" at bounding box center [140, 177] width 131 height 21
click at [155, 202] on div "0938821796 - thiên ân" at bounding box center [140, 203] width 116 height 14
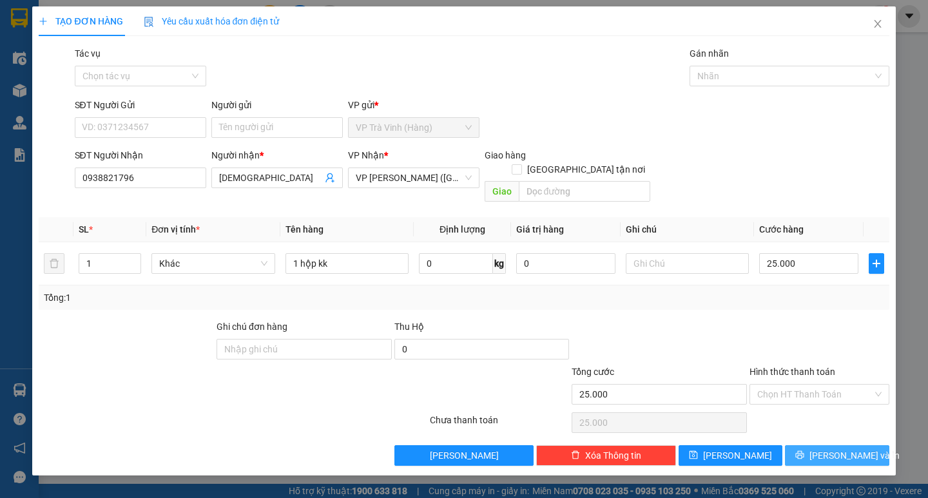
click at [831, 426] on button "[PERSON_NAME] và In" at bounding box center [837, 455] width 104 height 21
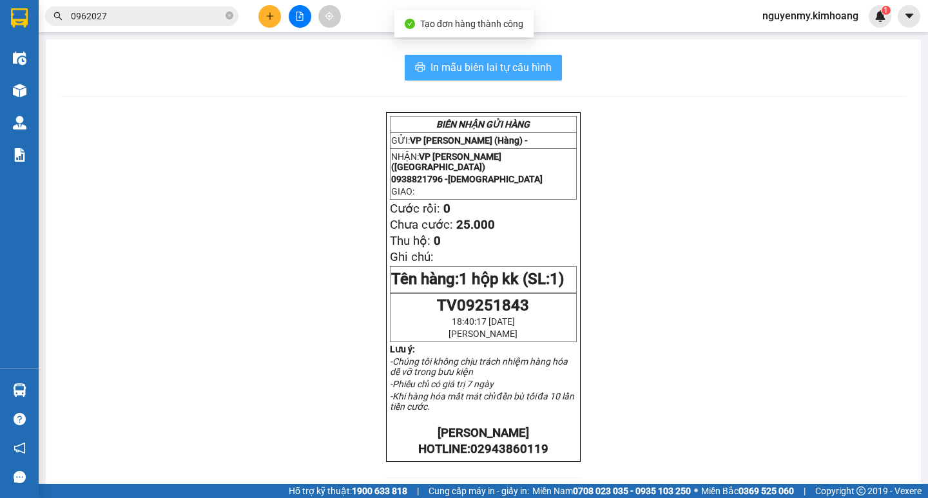
click at [478, 68] on span "In mẫu biên lai tự cấu hình" at bounding box center [490, 67] width 121 height 16
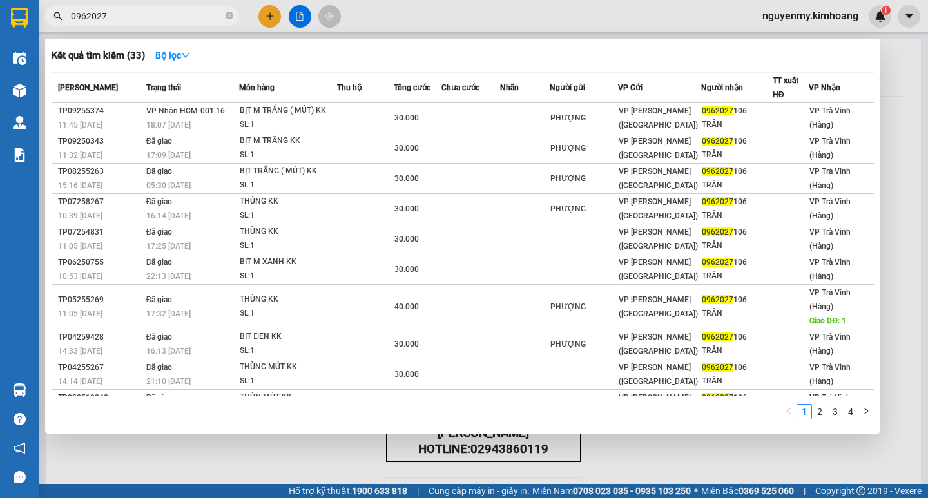
click at [158, 14] on input "0962027" at bounding box center [147, 16] width 152 height 14
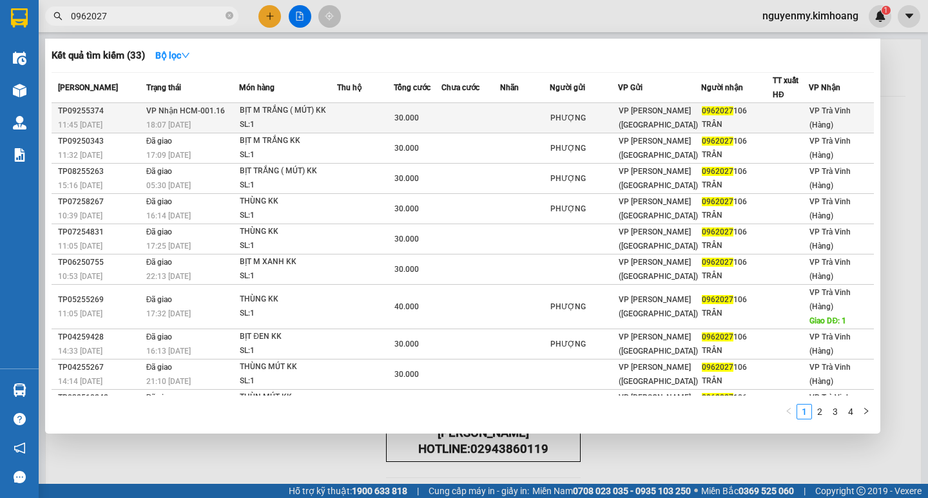
click at [463, 124] on td at bounding box center [470, 118] width 59 height 30
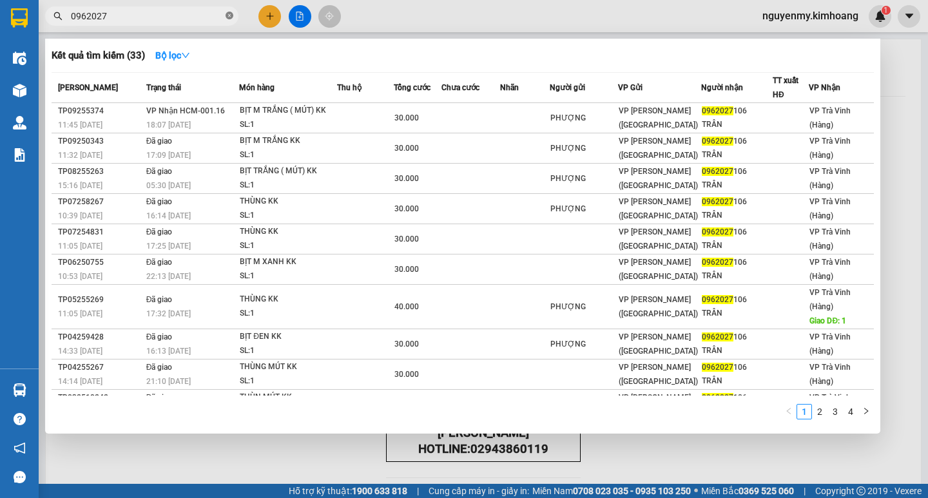
click at [230, 16] on icon "close-circle" at bounding box center [229, 16] width 8 height 8
drag, startPoint x: 230, startPoint y: 16, endPoint x: 209, endPoint y: 19, distance: 20.9
click at [224, 17] on span at bounding box center [141, 15] width 193 height 19
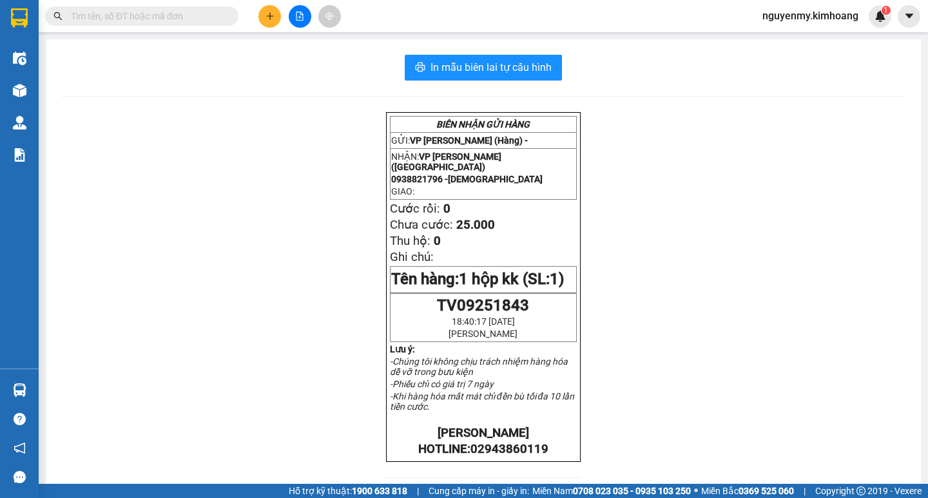
click at [199, 19] on input "text" at bounding box center [147, 16] width 152 height 14
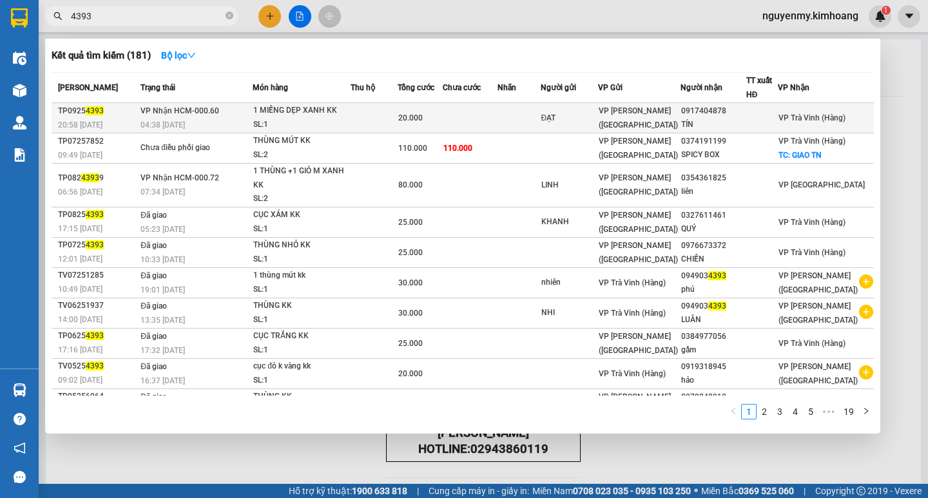
click at [680, 117] on div "VP [PERSON_NAME] ([GEOGRAPHIC_DATA])" at bounding box center [638, 118] width 81 height 28
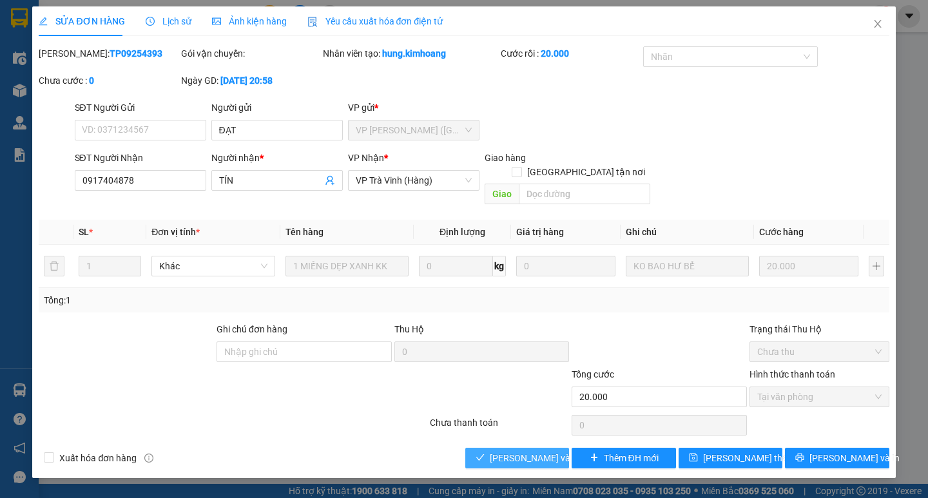
click at [508, 426] on span "[PERSON_NAME] và [PERSON_NAME] hàng" at bounding box center [552, 458] width 124 height 14
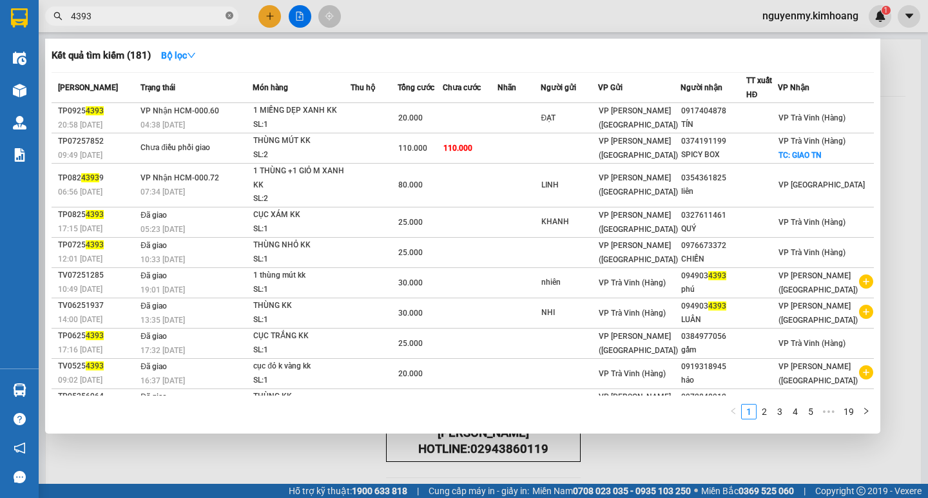
click at [230, 19] on icon "close-circle" at bounding box center [229, 16] width 8 height 8
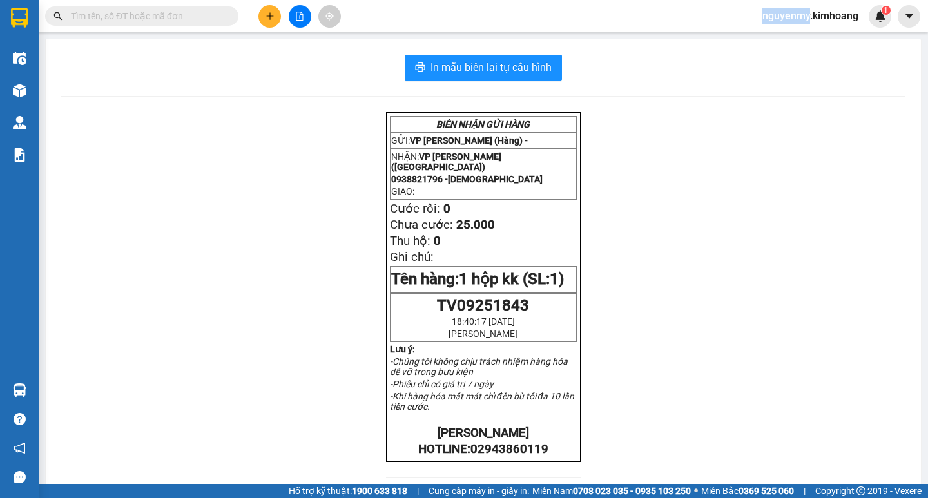
drag, startPoint x: 229, startPoint y: 19, endPoint x: 184, endPoint y: 15, distance: 44.6
click at [220, 18] on span at bounding box center [141, 15] width 193 height 19
click at [184, 15] on input "text" at bounding box center [147, 16] width 152 height 14
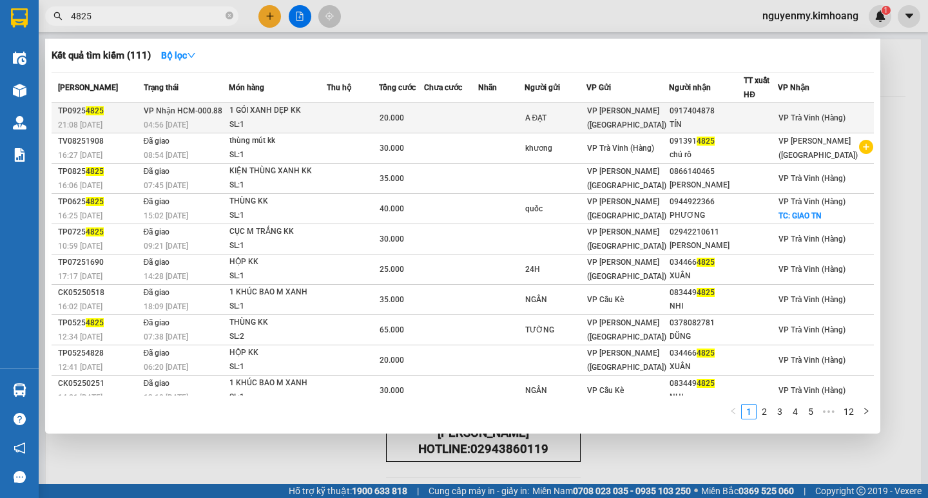
click at [554, 117] on div "A ĐẠT" at bounding box center [555, 118] width 61 height 14
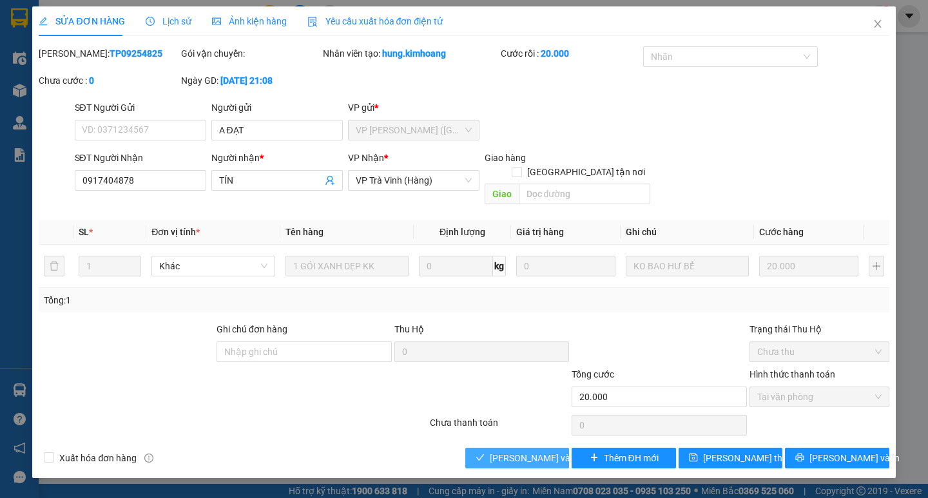
click at [527, 426] on button "[PERSON_NAME] và [PERSON_NAME] hàng" at bounding box center [517, 458] width 104 height 21
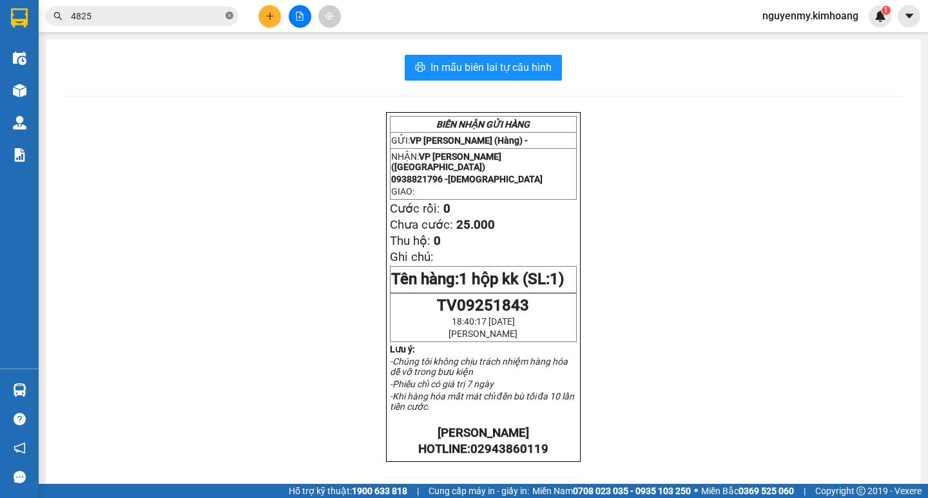
click at [229, 17] on icon "close-circle" at bounding box center [229, 16] width 8 height 8
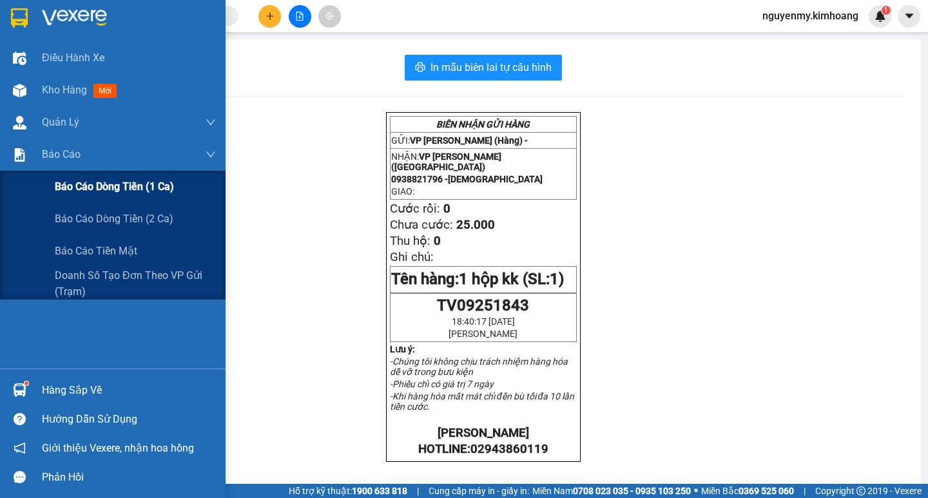
click at [141, 183] on span "Báo cáo dòng tiền (1 ca)" at bounding box center [114, 186] width 119 height 16
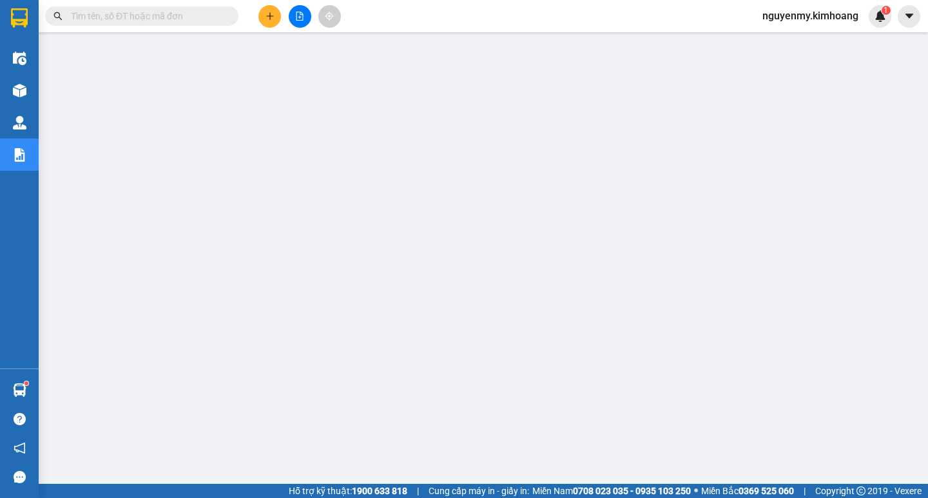
click at [824, 17] on span "nguyenmy.kimhoang" at bounding box center [810, 16] width 117 height 16
click at [799, 44] on span "Đăng xuất" at bounding box center [815, 40] width 90 height 14
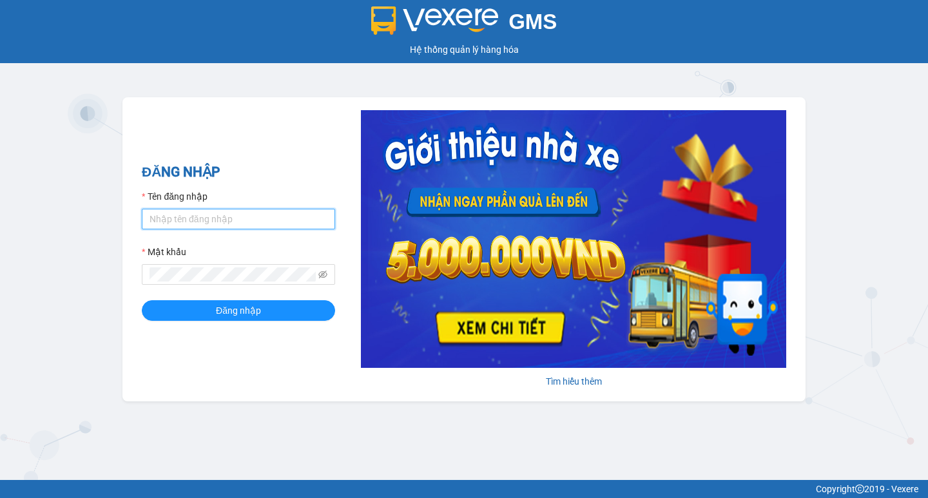
click at [280, 223] on input "Tên đăng nhập" at bounding box center [238, 219] width 193 height 21
type input "thuoctv.kimhoang"
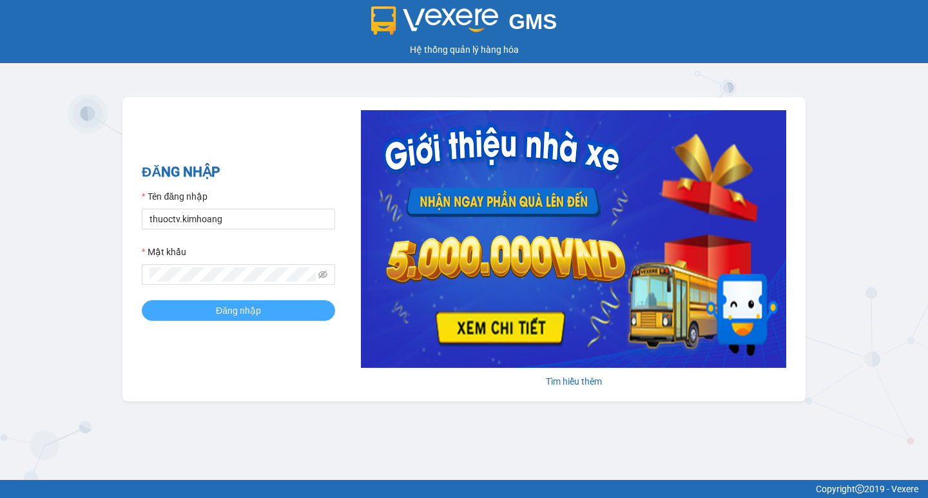
click at [247, 315] on span "Đăng nhập" at bounding box center [238, 310] width 45 height 14
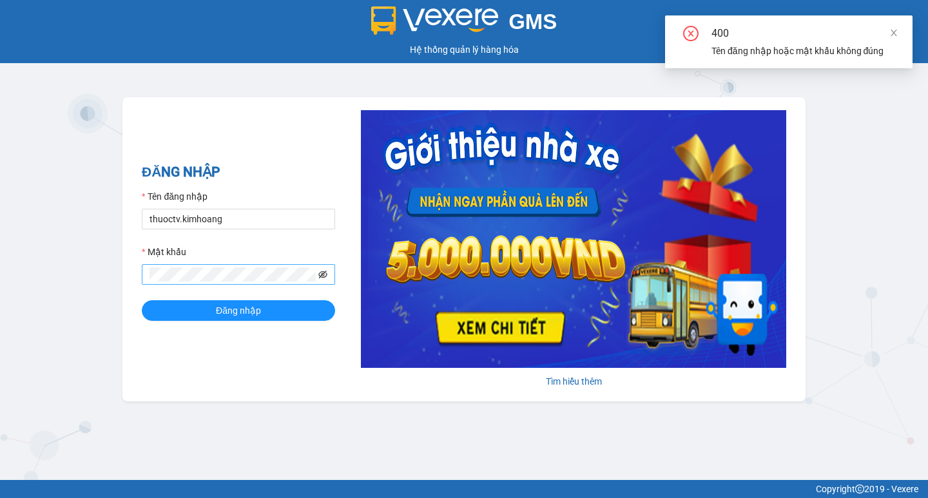
click at [320, 276] on icon "eye-invisible" at bounding box center [322, 275] width 9 height 8
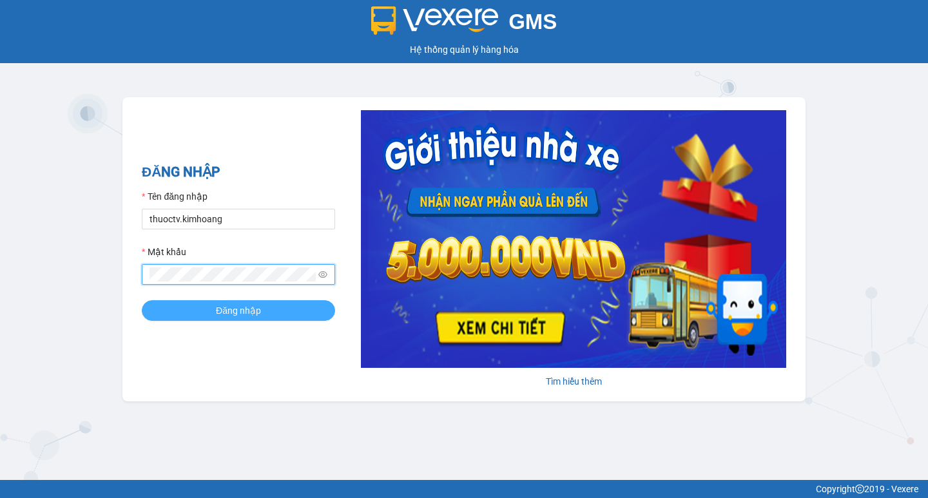
click at [223, 309] on span "Đăng nhập" at bounding box center [238, 310] width 45 height 14
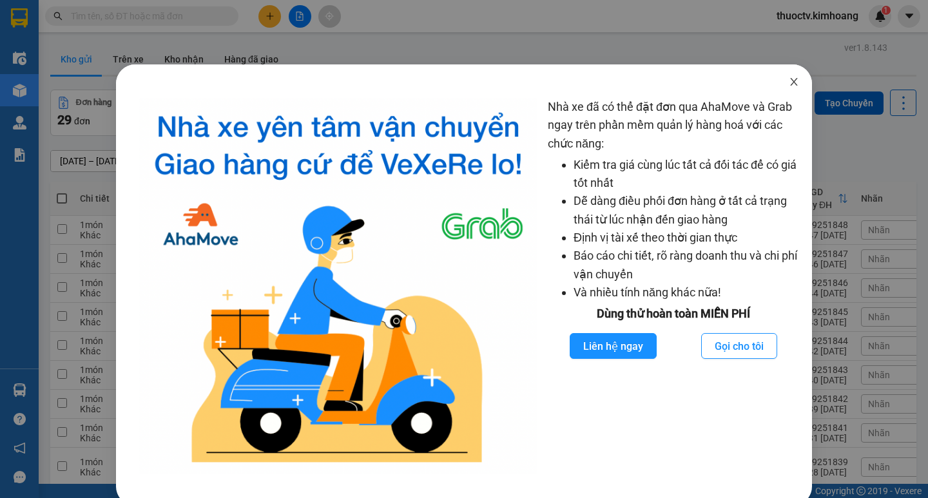
click at [790, 81] on icon "close" at bounding box center [793, 82] width 7 height 8
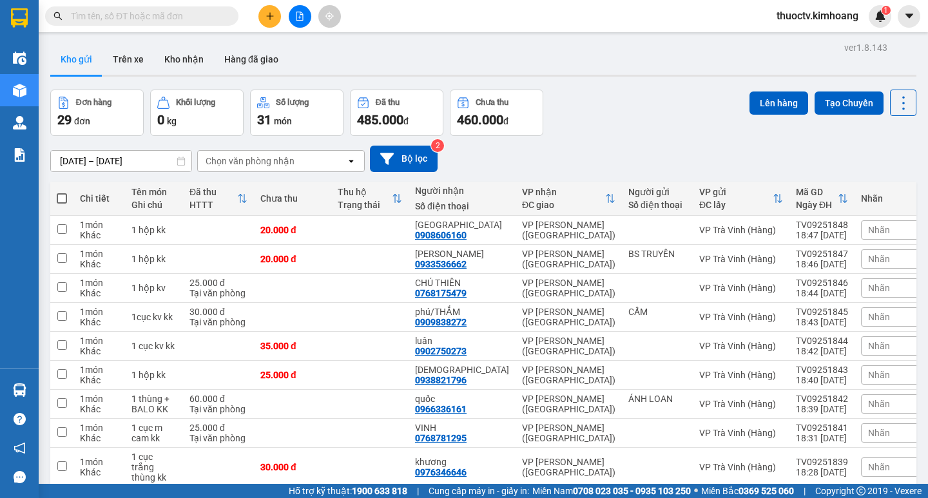
click at [160, 17] on input "text" at bounding box center [147, 16] width 152 height 14
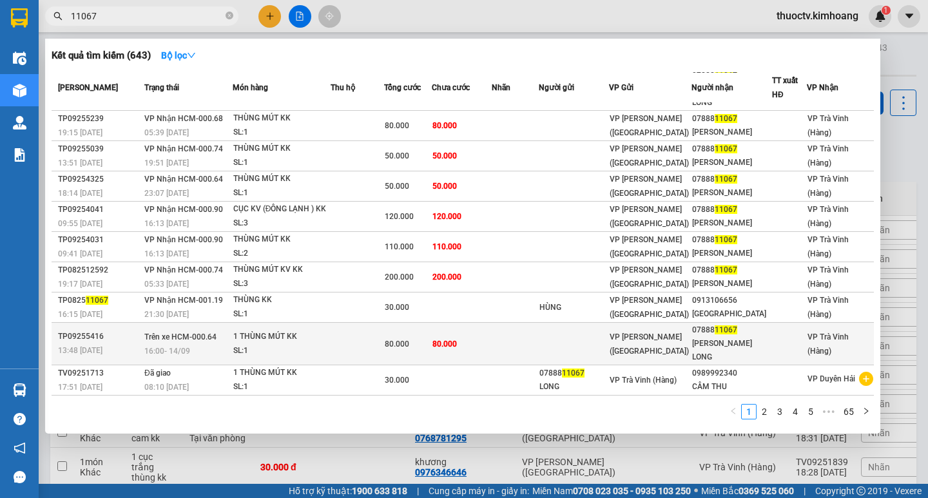
scroll to position [84, 0]
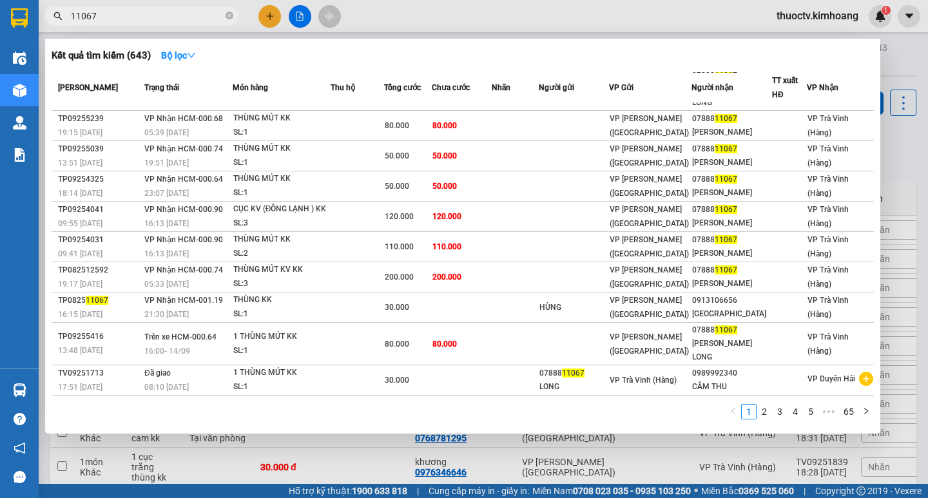
click at [106, 13] on input "11067" at bounding box center [147, 16] width 152 height 14
click at [106, 14] on input "11067" at bounding box center [147, 16] width 152 height 14
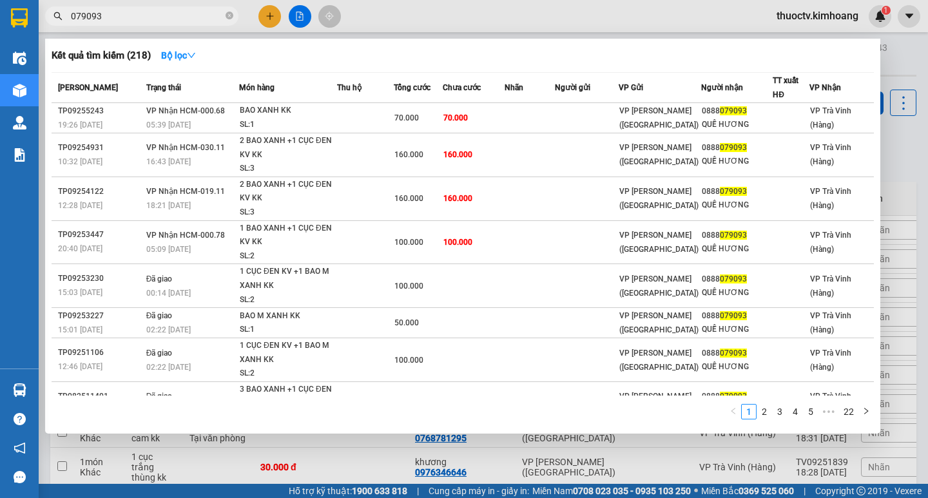
click at [116, 20] on input "079093" at bounding box center [147, 16] width 152 height 14
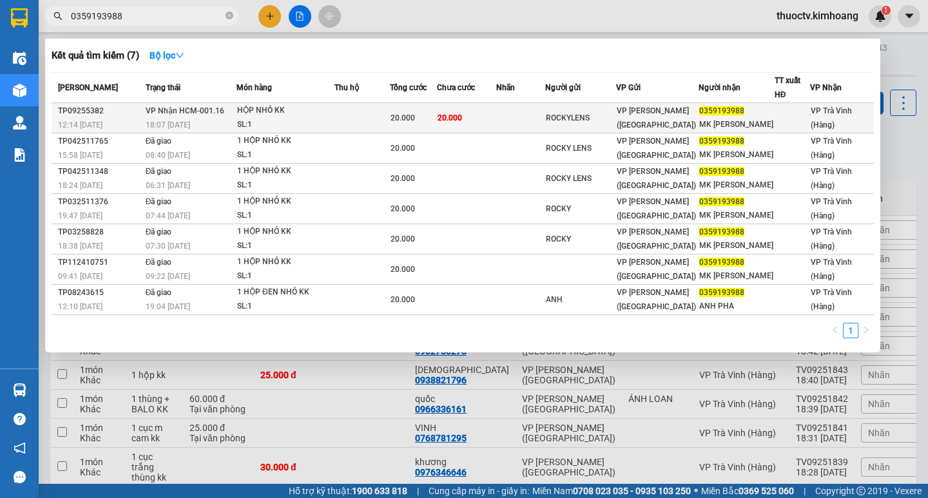
type input "0359193988"
click at [483, 120] on td "20.000" at bounding box center [466, 118] width 59 height 30
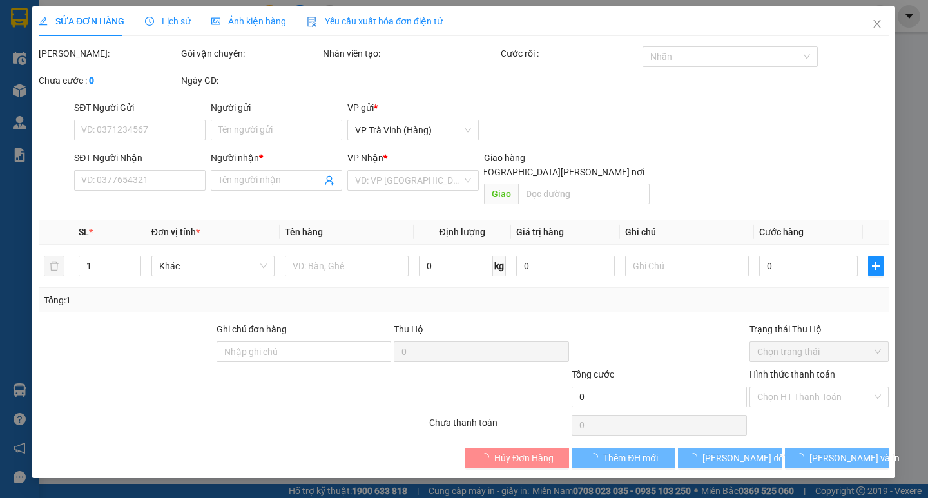
type input "ROCKYLENS"
type input "0359193988"
type input "MK [PERSON_NAME]"
type input "20.000"
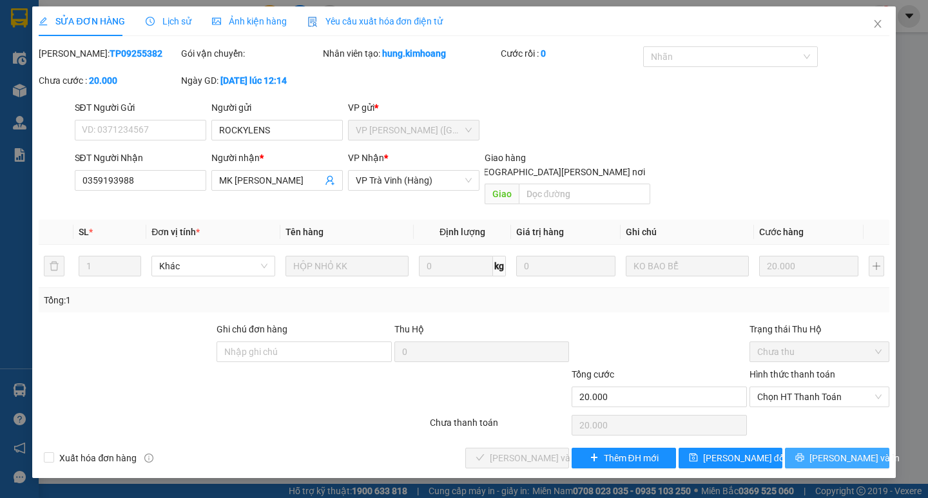
click at [846, 451] on span "[PERSON_NAME] và In" at bounding box center [854, 458] width 90 height 14
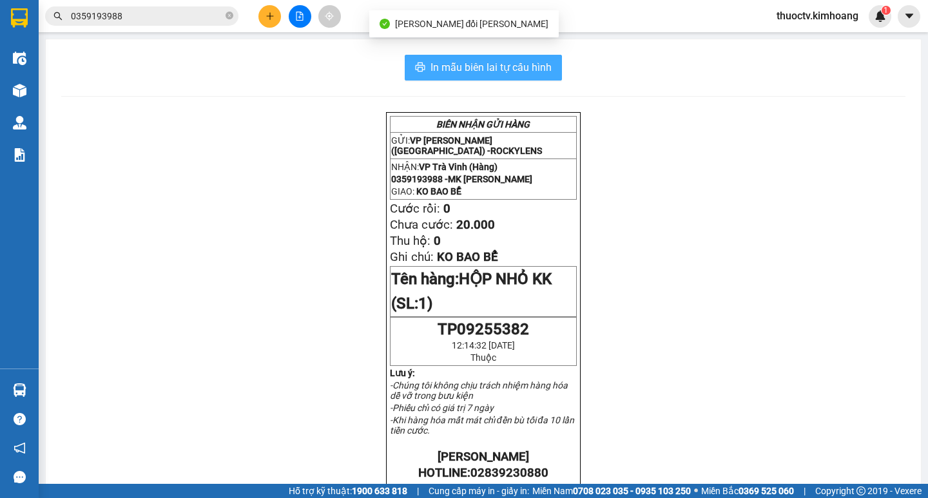
click at [438, 67] on span "In mẫu biên lai tự cấu hình" at bounding box center [490, 67] width 121 height 16
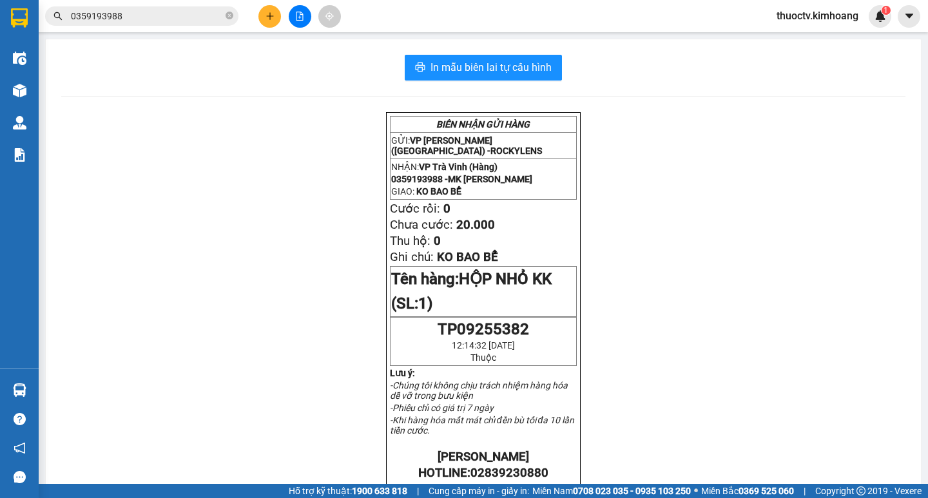
click at [272, 14] on icon "plus" at bounding box center [269, 16] width 9 height 9
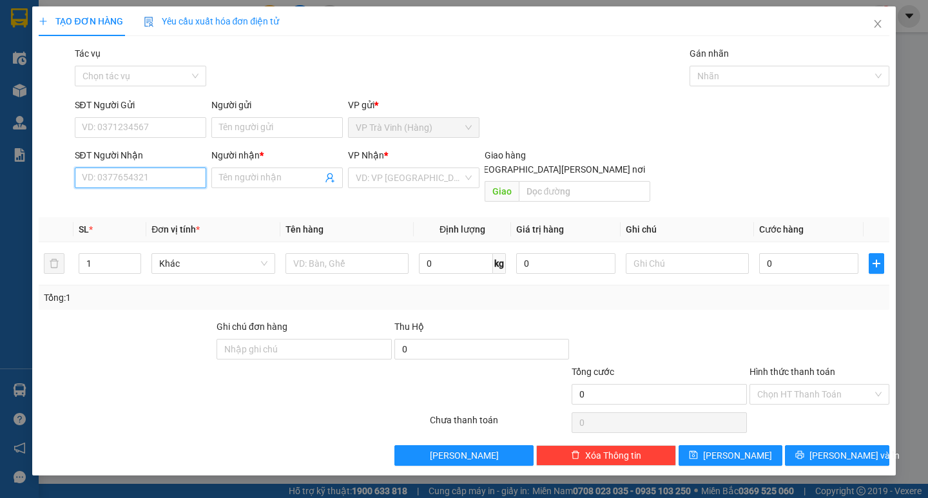
click at [115, 178] on input "SĐT Người Nhận" at bounding box center [140, 177] width 131 height 21
click at [137, 184] on input "SĐT Người Nhận" at bounding box center [140, 177] width 131 height 21
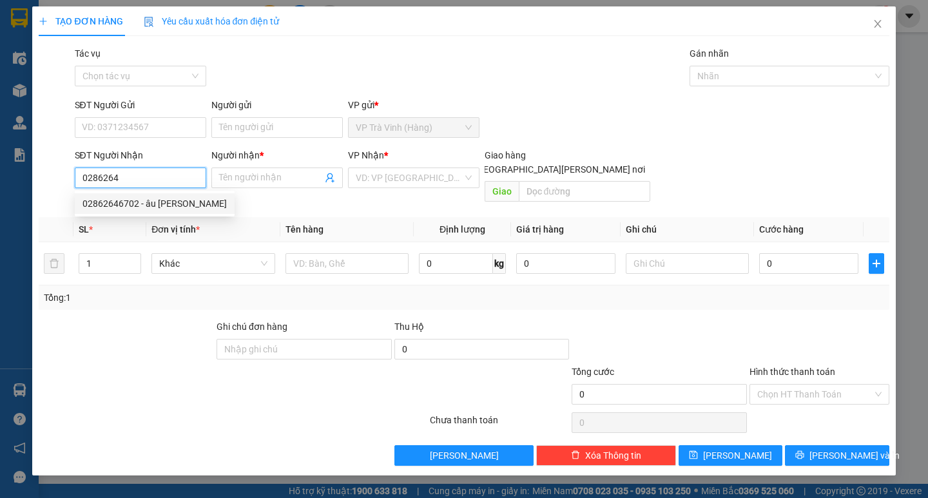
click at [149, 206] on div "02862646702 - âu [PERSON_NAME]" at bounding box center [154, 203] width 144 height 14
type input "02862646702"
type input "âu châu"
type input "20.000"
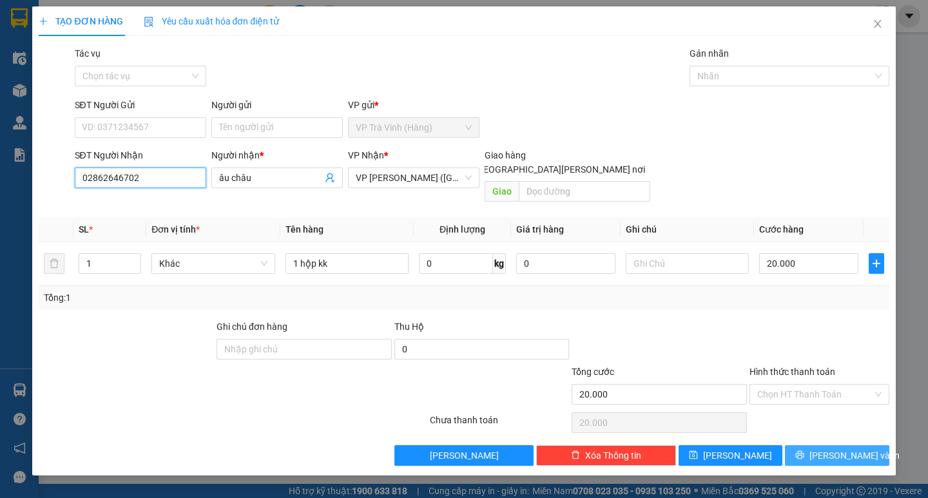
type input "02862646702"
click at [810, 385] on input "Hình thức thanh toán" at bounding box center [814, 394] width 115 height 19
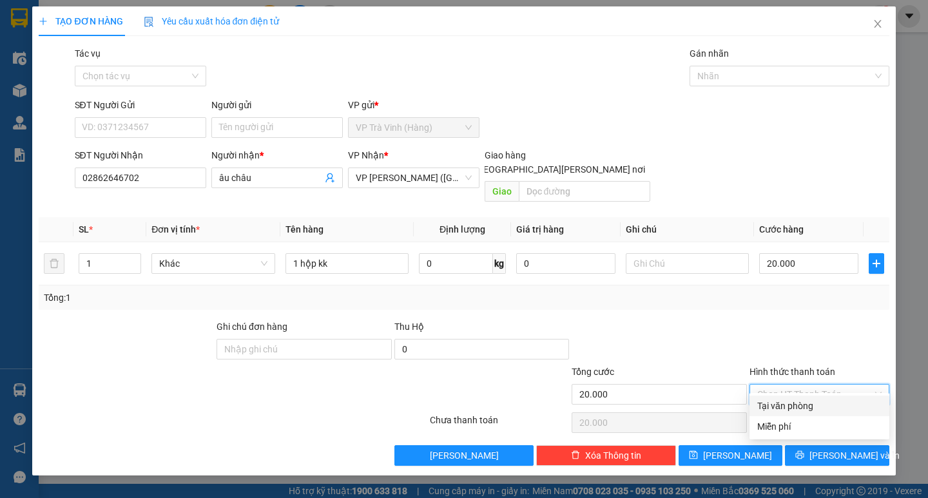
click at [801, 399] on div "Tại văn phòng" at bounding box center [819, 406] width 124 height 14
type input "0"
click at [830, 448] on span "[PERSON_NAME] và In" at bounding box center [854, 455] width 90 height 14
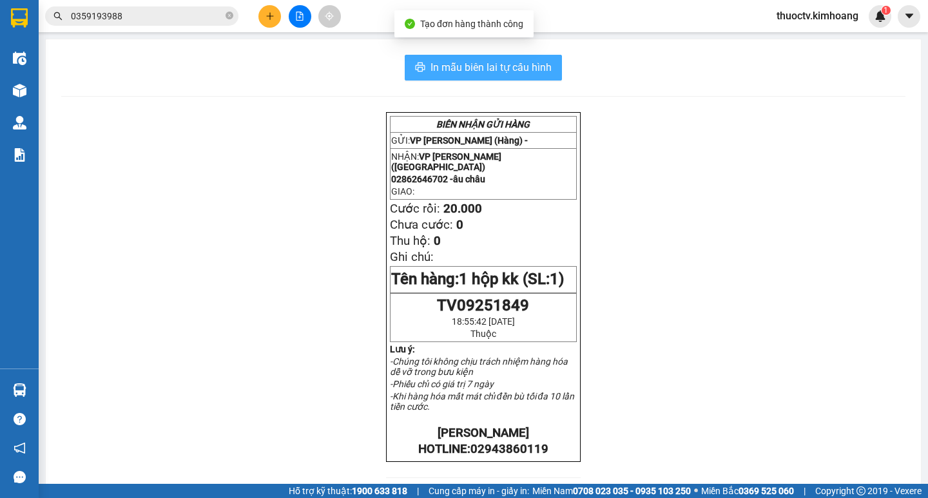
click at [477, 62] on span "In mẫu biên lai tự cấu hình" at bounding box center [490, 67] width 121 height 16
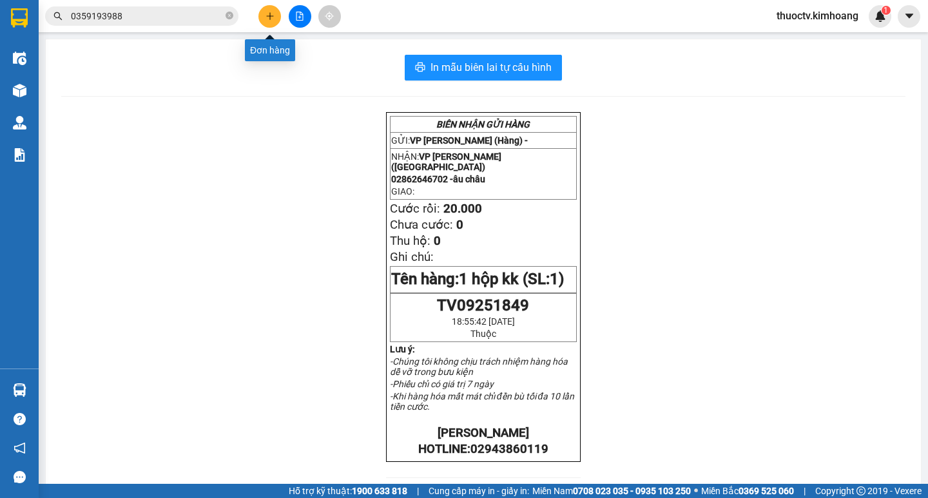
click at [265, 16] on icon "plus" at bounding box center [269, 16] width 9 height 9
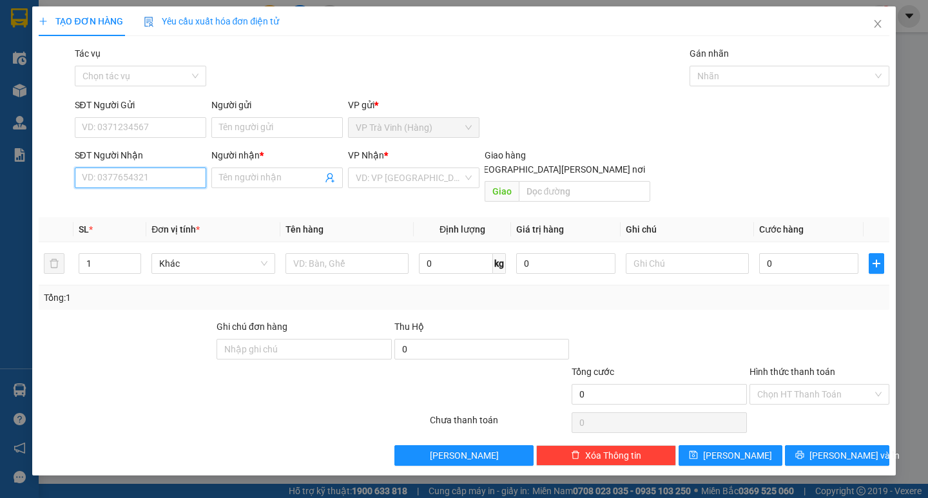
click at [152, 186] on input "SĐT Người Nhận" at bounding box center [140, 177] width 131 height 21
click at [171, 198] on div "0928091259 - [PERSON_NAME]" at bounding box center [145, 203] width 127 height 14
type input "0928091259"
type input "huy"
type input "20.000"
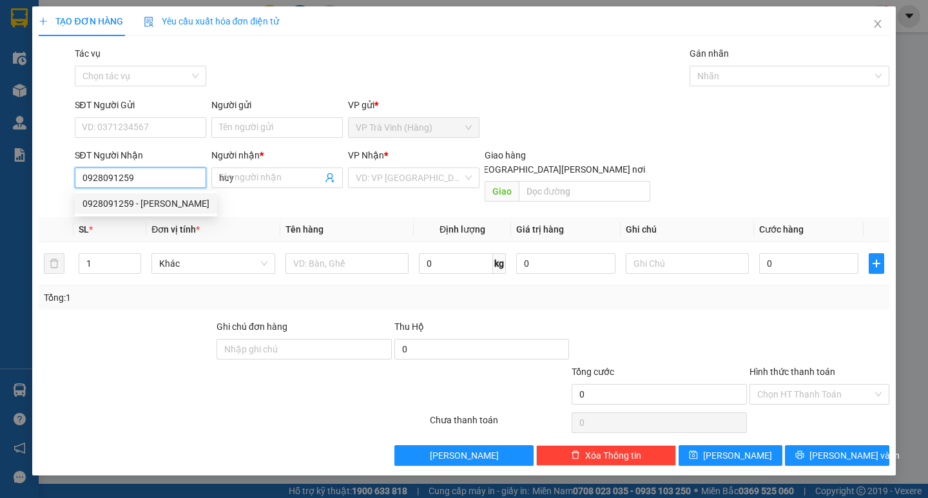
type input "20.000"
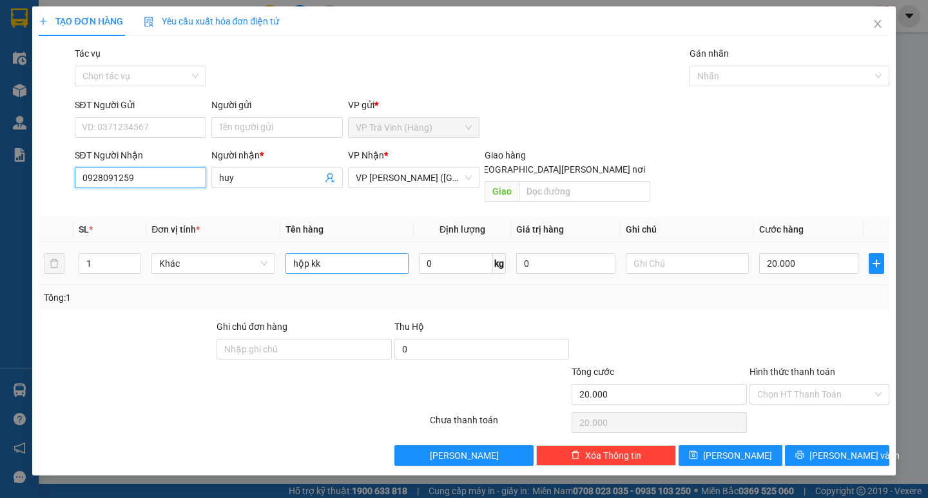
type input "0928091259"
drag, startPoint x: 360, startPoint y: 255, endPoint x: 285, endPoint y: 264, distance: 75.9
click at [285, 264] on td "hộp kk" at bounding box center [346, 263] width 133 height 43
type input "sơ nmi"
click at [850, 385] on input "Hình thức thanh toán" at bounding box center [814, 394] width 115 height 19
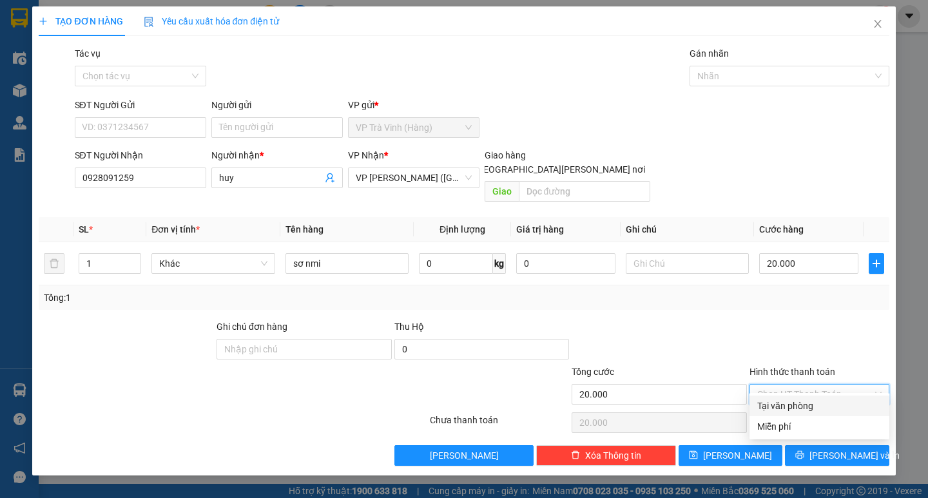
click at [819, 403] on div "Tại văn phòng" at bounding box center [819, 406] width 124 height 14
type input "0"
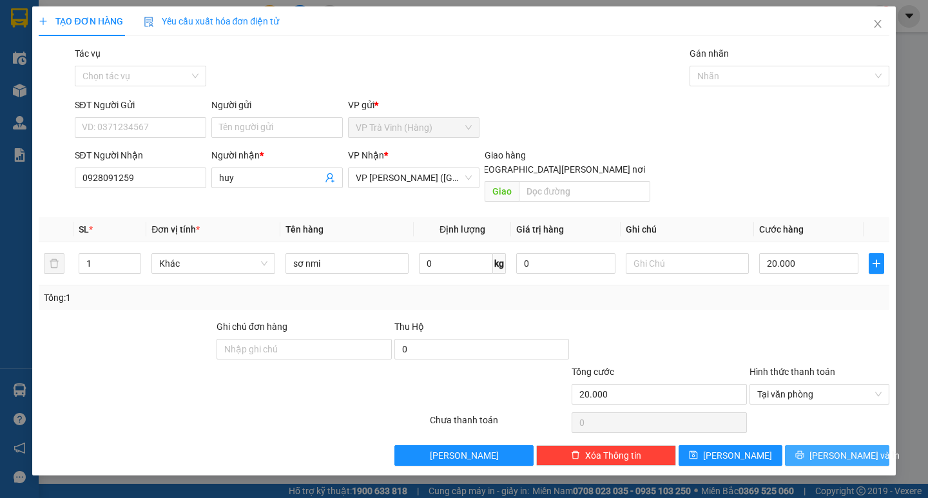
click at [814, 445] on button "[PERSON_NAME] và In" at bounding box center [837, 455] width 104 height 21
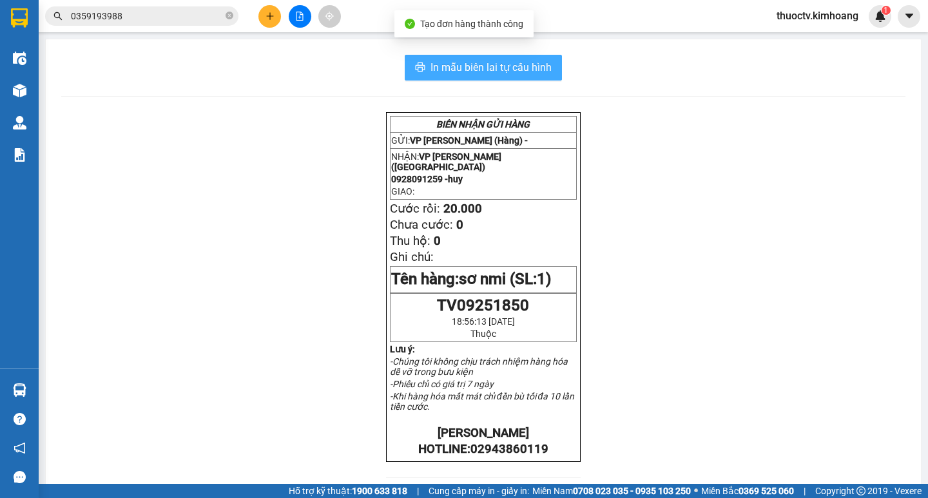
click at [493, 62] on span "In mẫu biên lai tự cấu hình" at bounding box center [490, 67] width 121 height 16
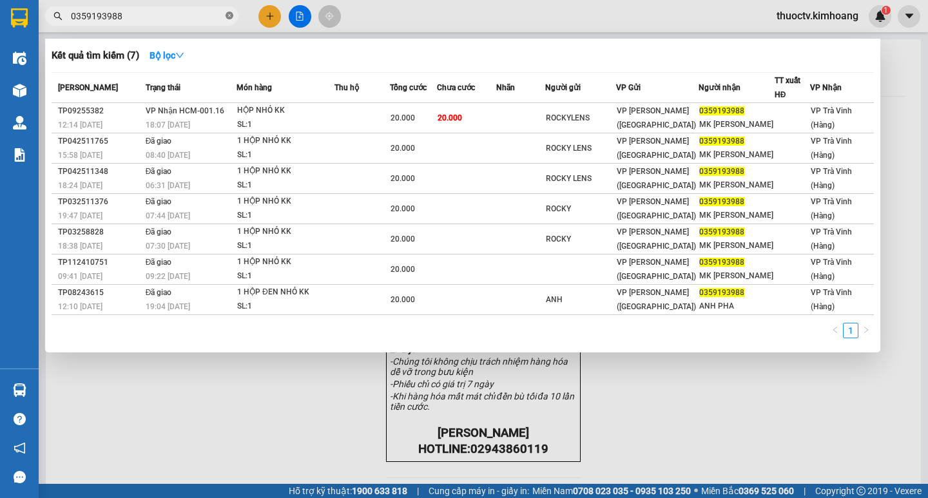
click at [229, 17] on icon "close-circle" at bounding box center [229, 16] width 8 height 8
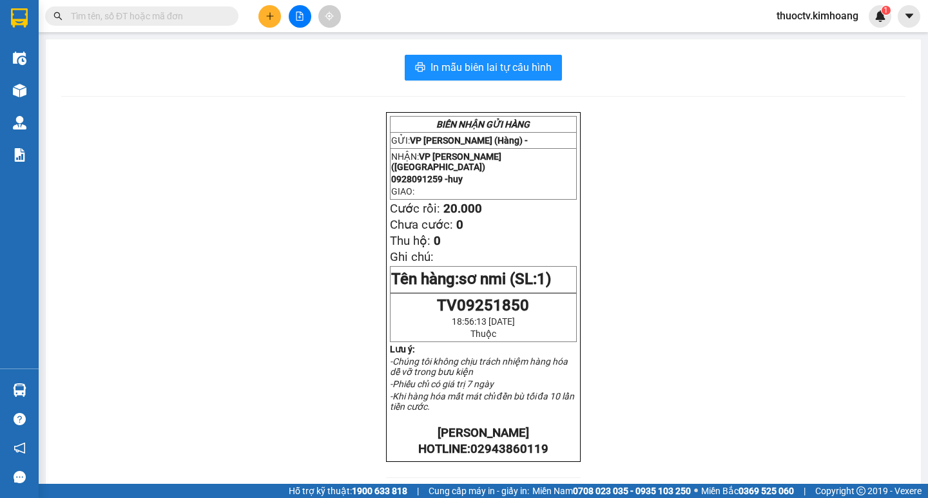
type input "8"
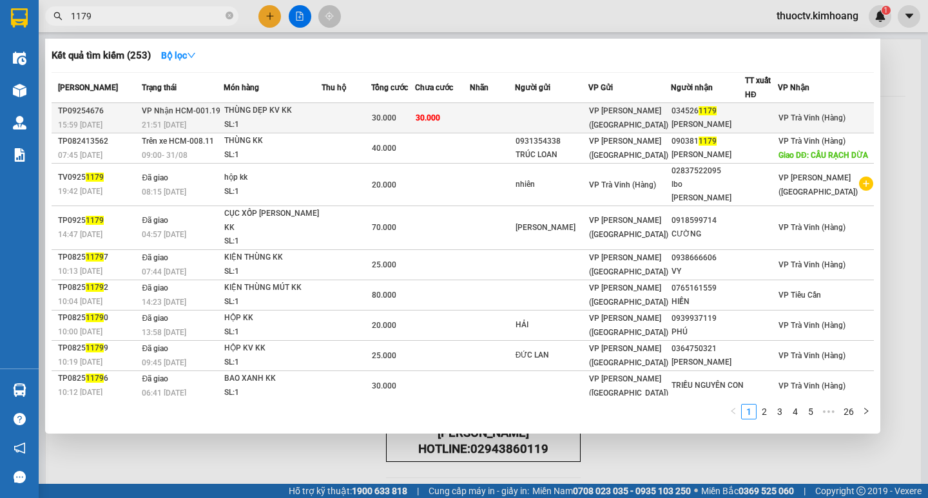
type input "1179"
click at [697, 110] on div "034526 1179" at bounding box center [707, 111] width 73 height 14
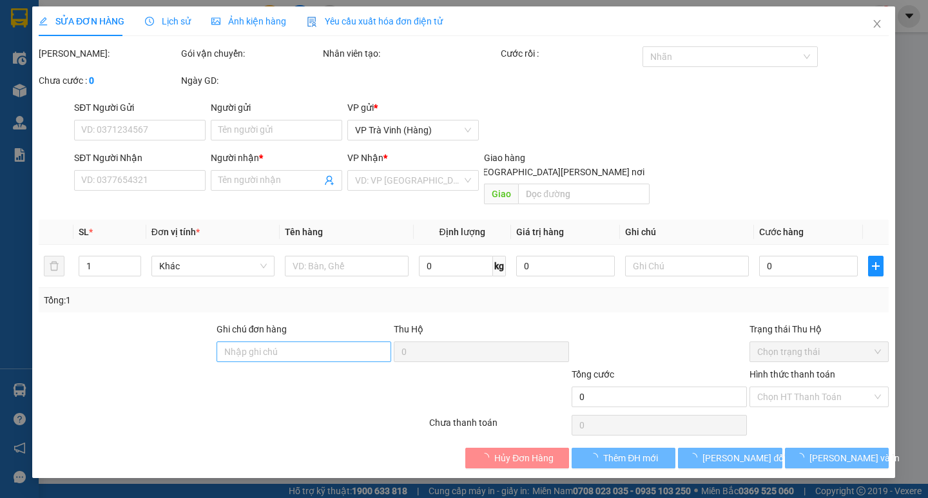
type input "0345261179"
type input "[PERSON_NAME]"
type input "30.000"
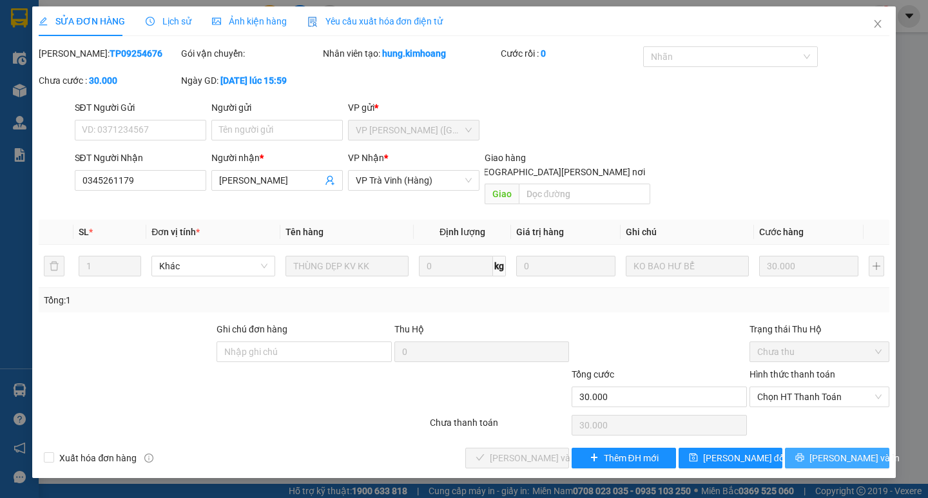
click at [836, 451] on span "[PERSON_NAME] và In" at bounding box center [854, 458] width 90 height 14
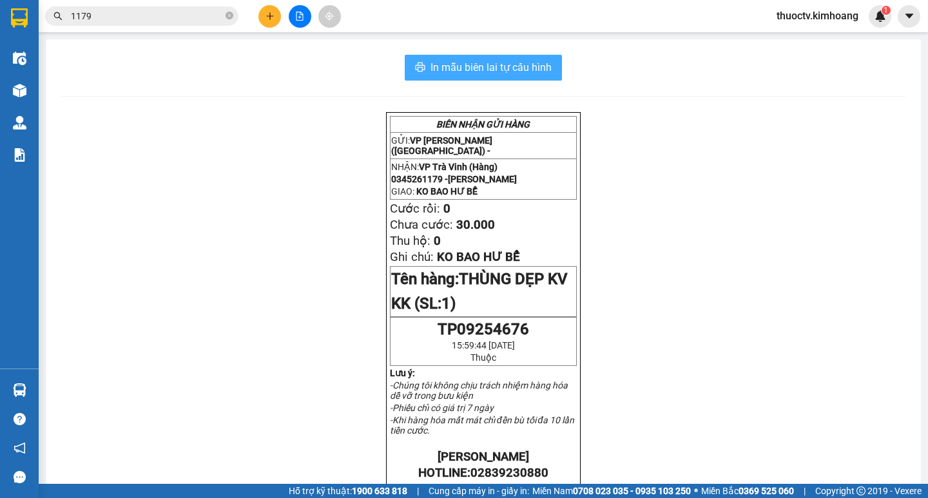
click at [430, 65] on span "In mẫu biên lai tự cấu hình" at bounding box center [490, 67] width 121 height 16
click at [100, 19] on input "1179" at bounding box center [147, 16] width 152 height 14
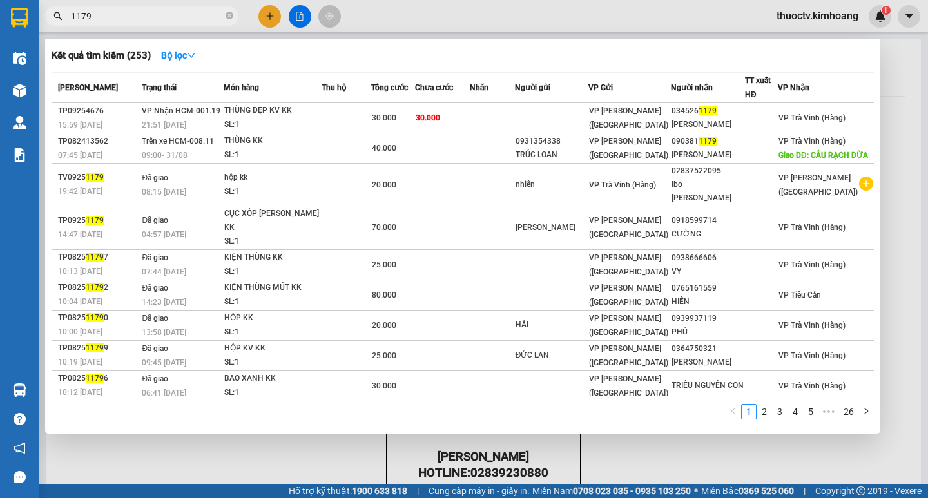
click at [100, 19] on input "1179" at bounding box center [147, 16] width 152 height 14
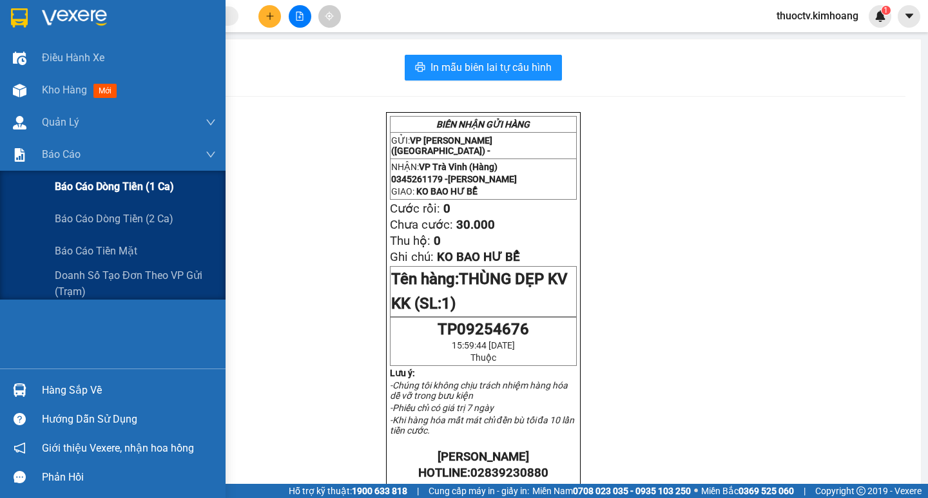
click at [105, 188] on span "Báo cáo dòng tiền (1 ca)" at bounding box center [114, 186] width 119 height 16
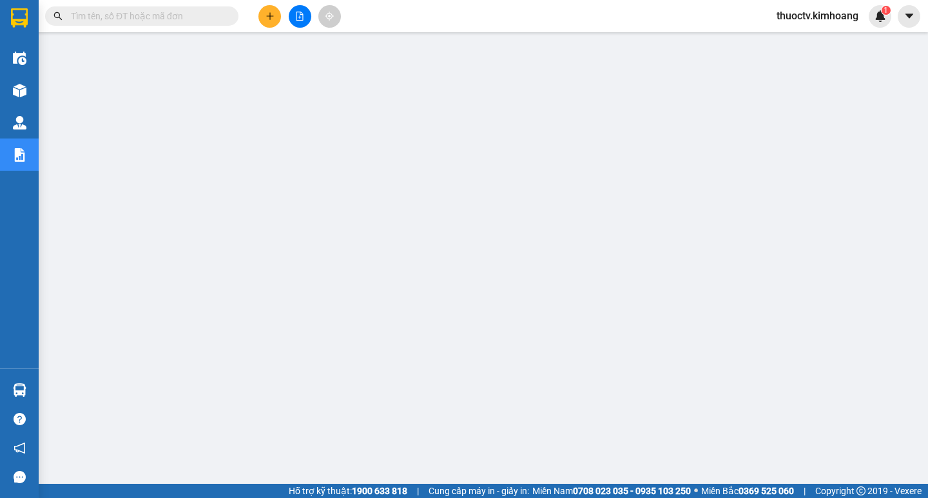
click at [160, 19] on input "text" at bounding box center [147, 16] width 152 height 14
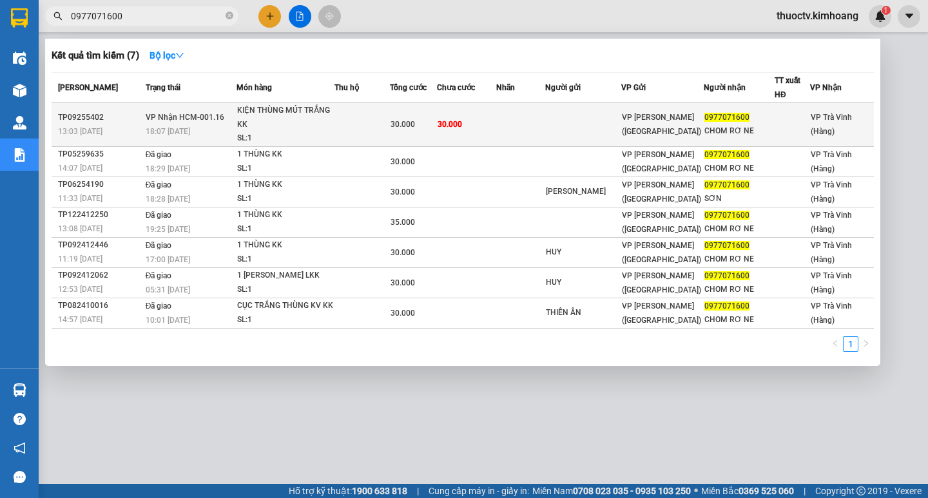
type input "0977071600"
click at [524, 127] on td at bounding box center [520, 125] width 49 height 44
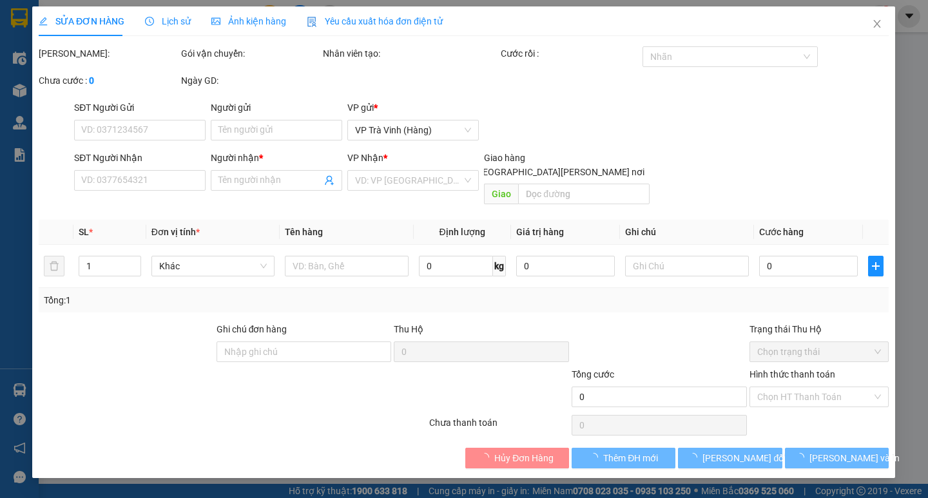
type input "0977071600"
type input "CHOM RƠ NE"
type input "30.000"
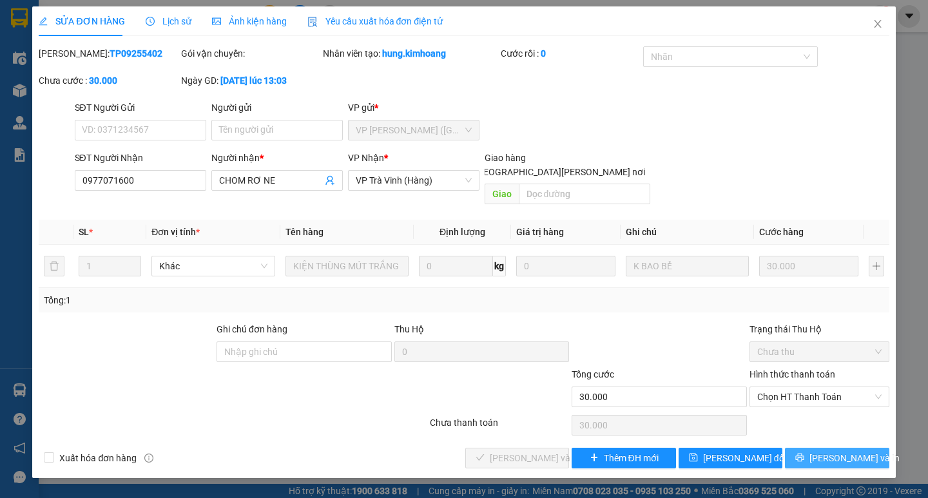
click at [843, 451] on span "[PERSON_NAME] và In" at bounding box center [854, 458] width 90 height 14
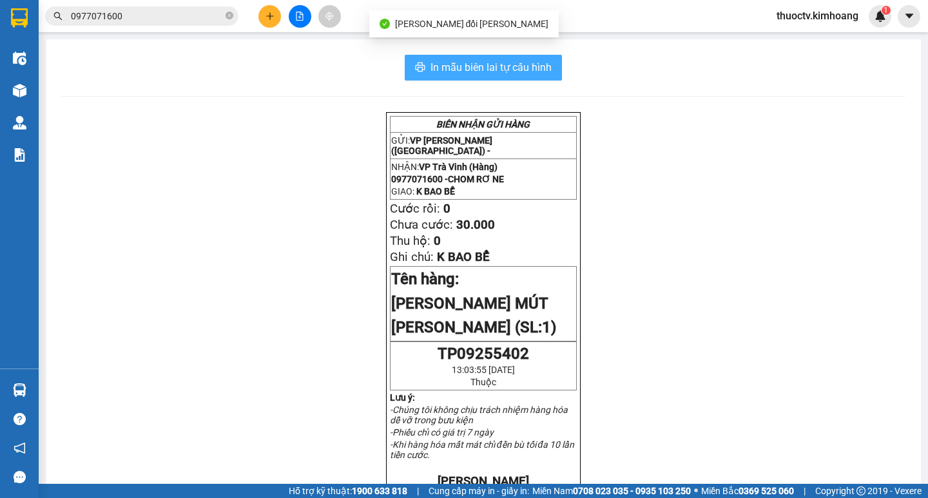
click at [446, 67] on span "In mẫu biên lai tự cấu hình" at bounding box center [490, 67] width 121 height 16
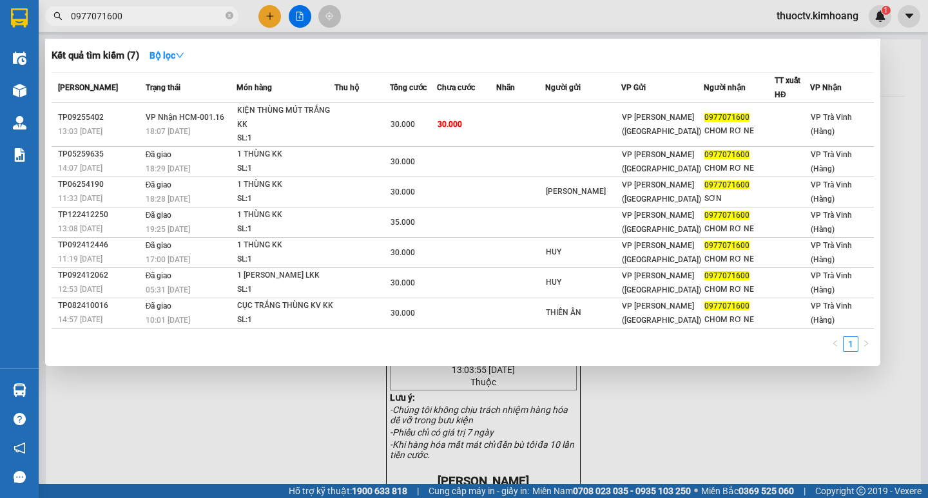
click at [122, 16] on input "0977071600" at bounding box center [147, 16] width 152 height 14
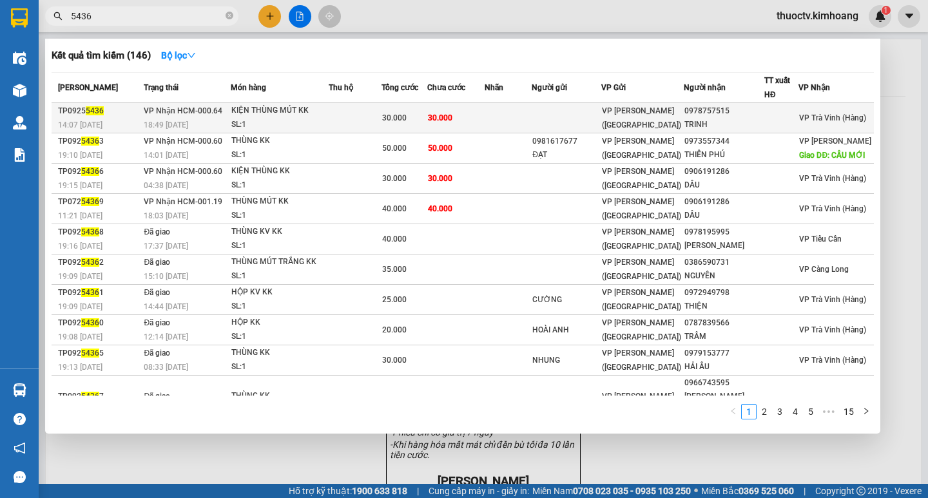
type input "5436"
click at [484, 118] on td "30.000" at bounding box center [455, 118] width 57 height 30
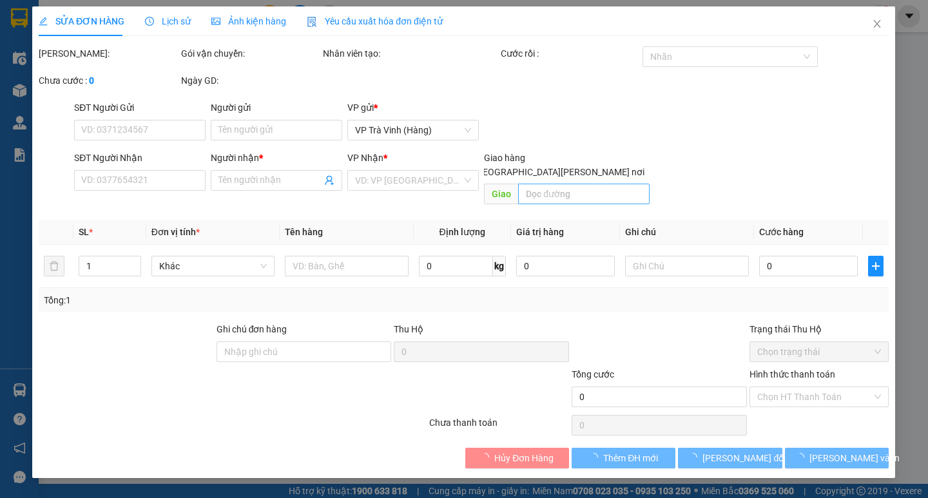
type input "0978757515"
type input "TRINH"
type input "30.000"
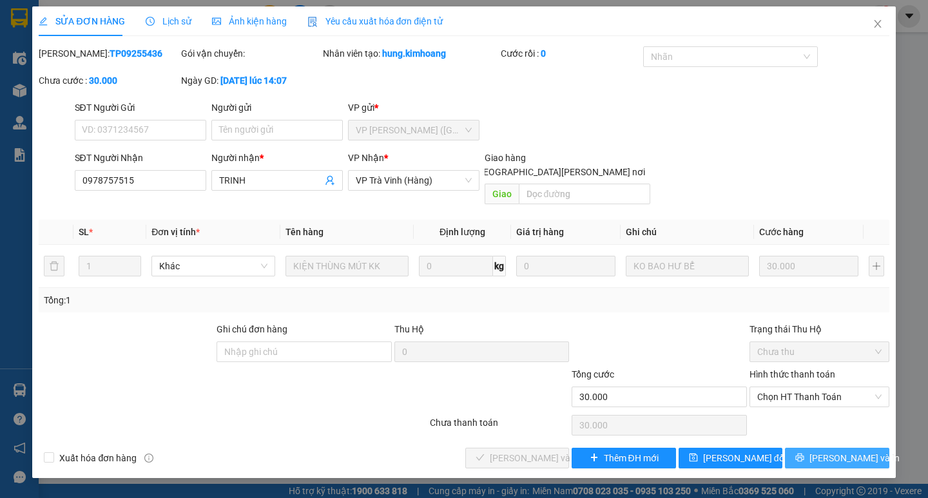
click at [840, 451] on span "[PERSON_NAME] và In" at bounding box center [854, 458] width 90 height 14
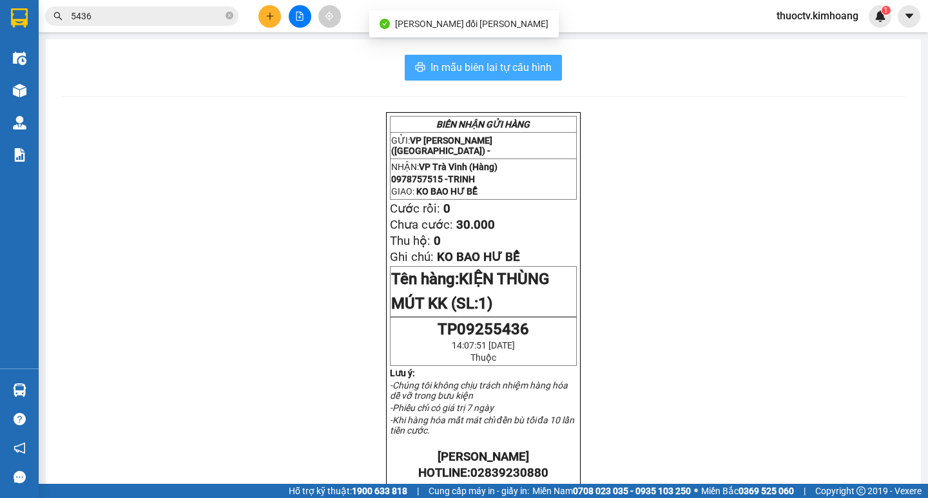
click at [522, 64] on span "In mẫu biên lai tự cấu hình" at bounding box center [490, 67] width 121 height 16
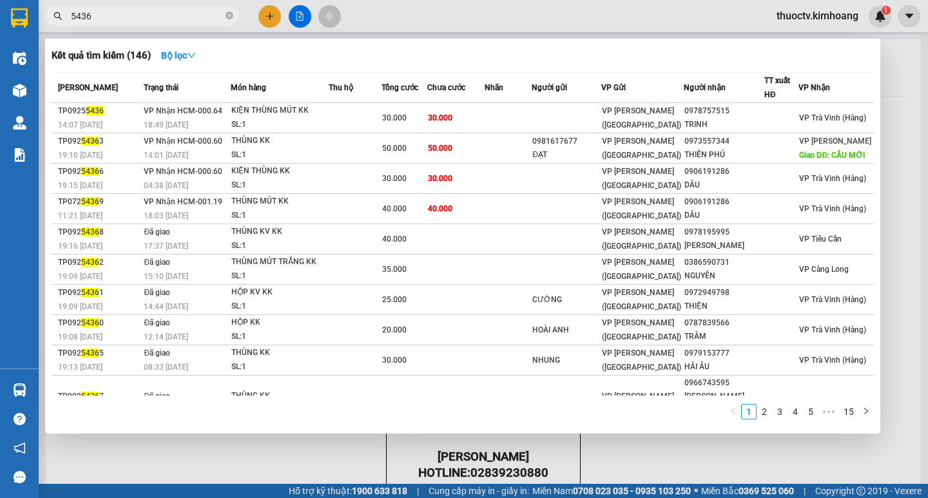
click at [108, 21] on input "5436" at bounding box center [147, 16] width 152 height 14
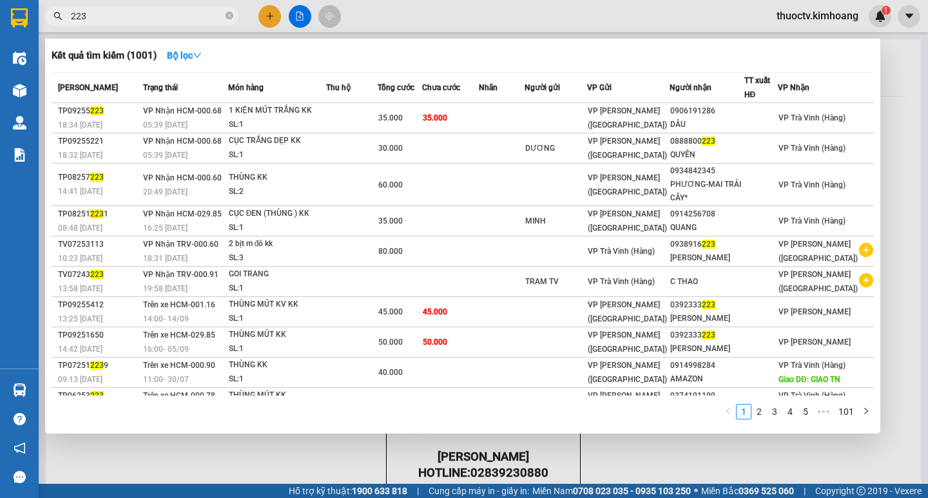
click at [88, 16] on input "223" at bounding box center [147, 16] width 152 height 14
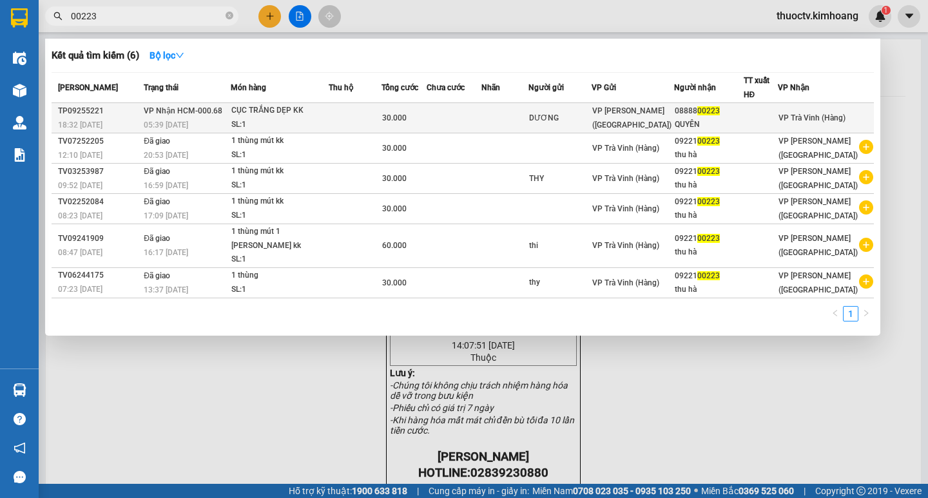
type input "00223"
click at [365, 122] on td at bounding box center [355, 118] width 53 height 30
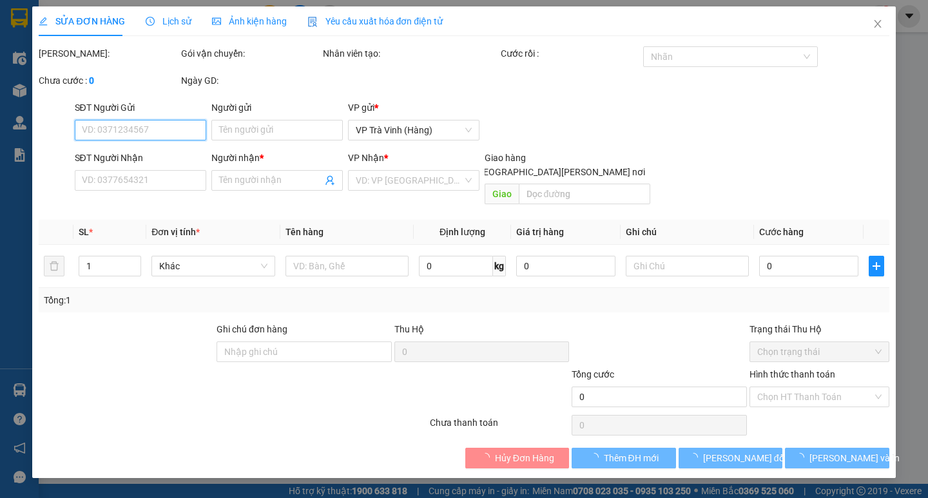
type input "DƯƠNG"
type input "0888800223"
type input "QUYÊN"
type input "30.000"
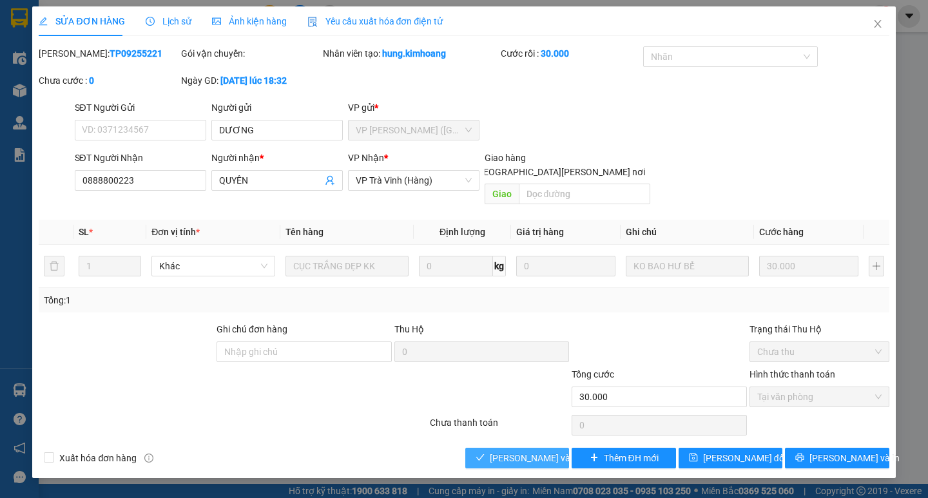
click at [502, 451] on span "[PERSON_NAME] và [PERSON_NAME] hàng" at bounding box center [577, 458] width 174 height 14
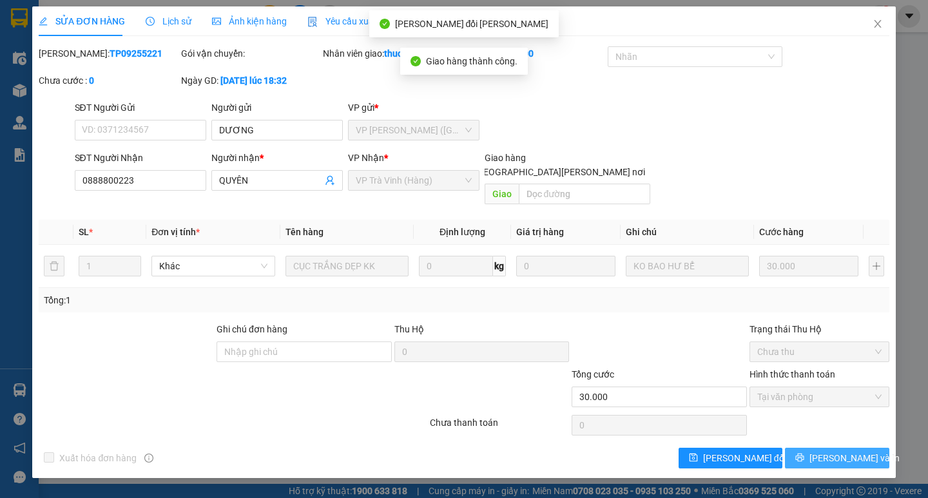
click at [834, 451] on span "[PERSON_NAME] và In" at bounding box center [854, 458] width 90 height 14
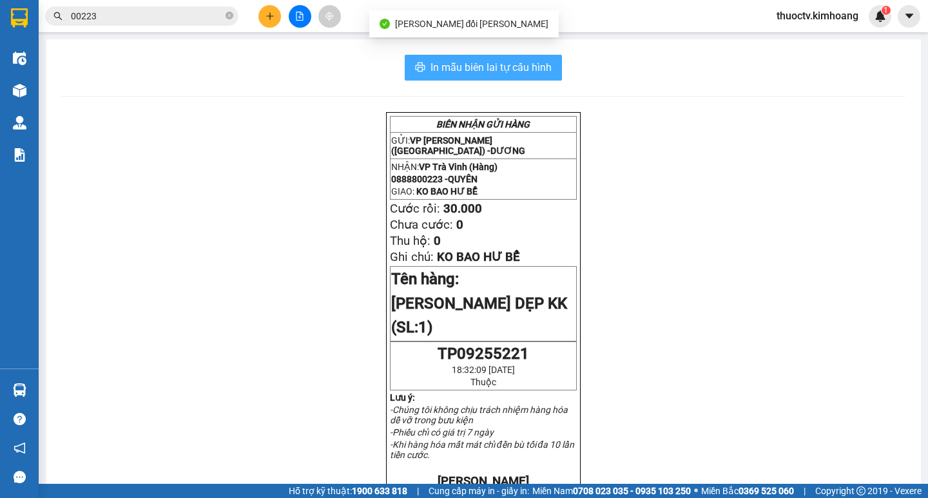
click at [542, 66] on span "In mẫu biên lai tự cấu hình" at bounding box center [490, 67] width 121 height 16
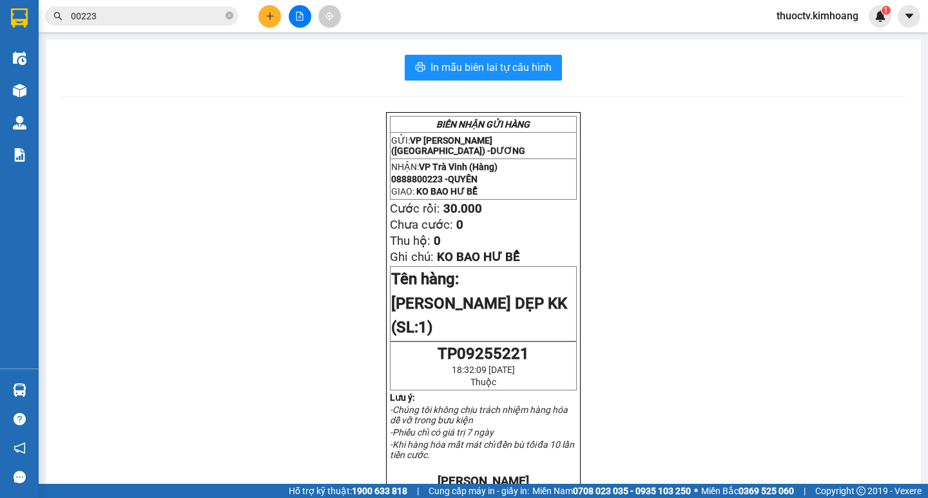
click at [118, 19] on input "00223" at bounding box center [147, 16] width 152 height 14
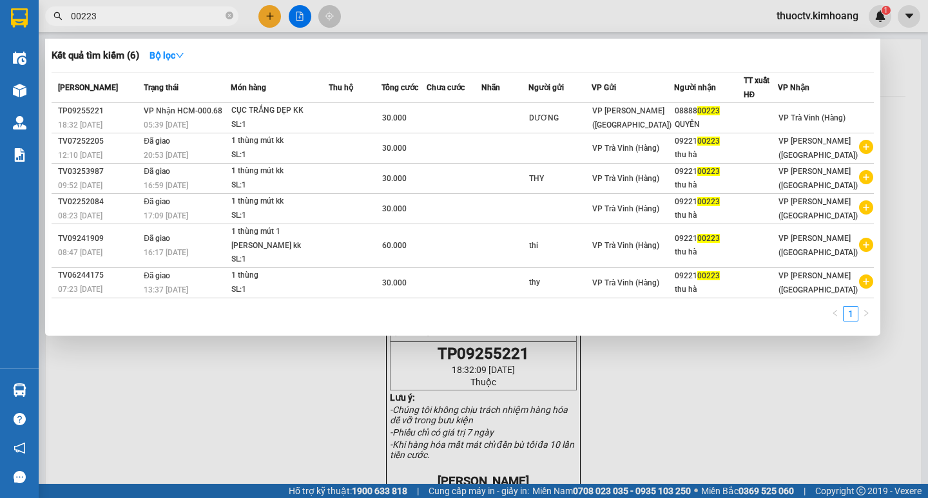
click at [118, 19] on input "00223" at bounding box center [147, 16] width 152 height 14
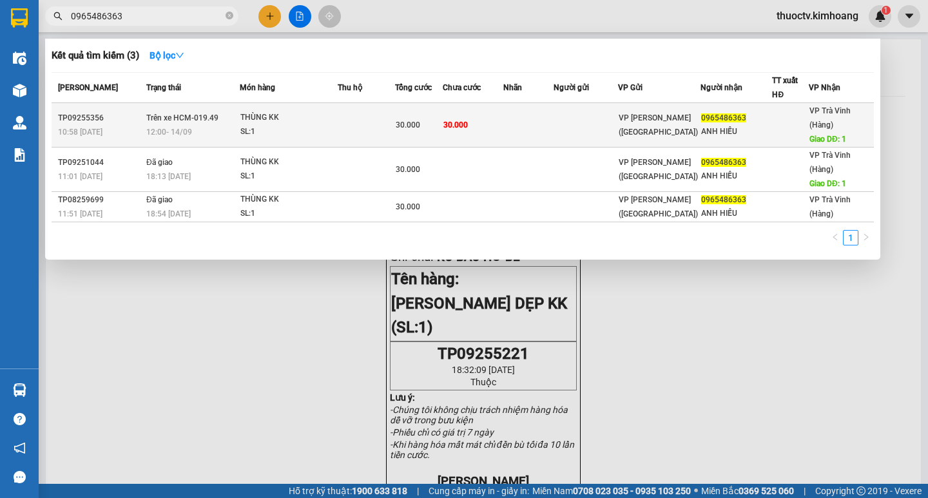
type input "0965486363"
click at [334, 130] on div "SL: 1" at bounding box center [288, 132] width 97 height 14
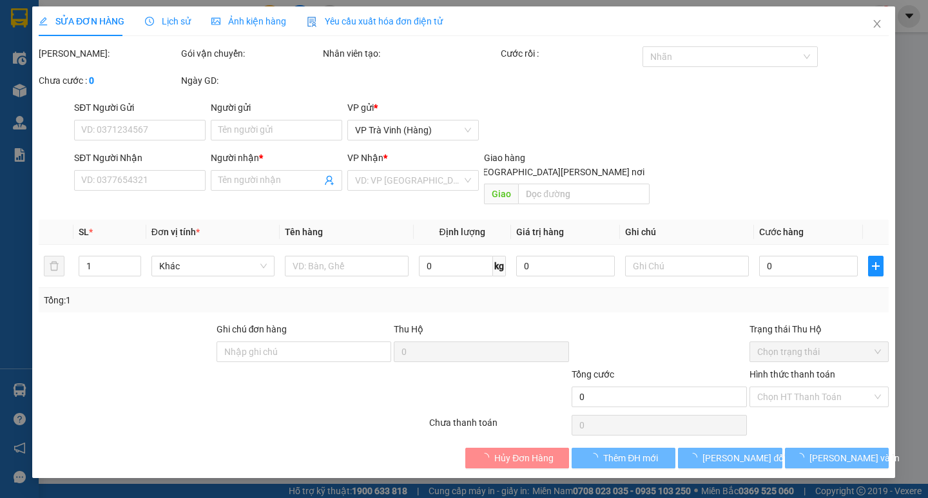
type input "0965486363"
type input "ANH HIẾU"
type input "1"
type input "30.000"
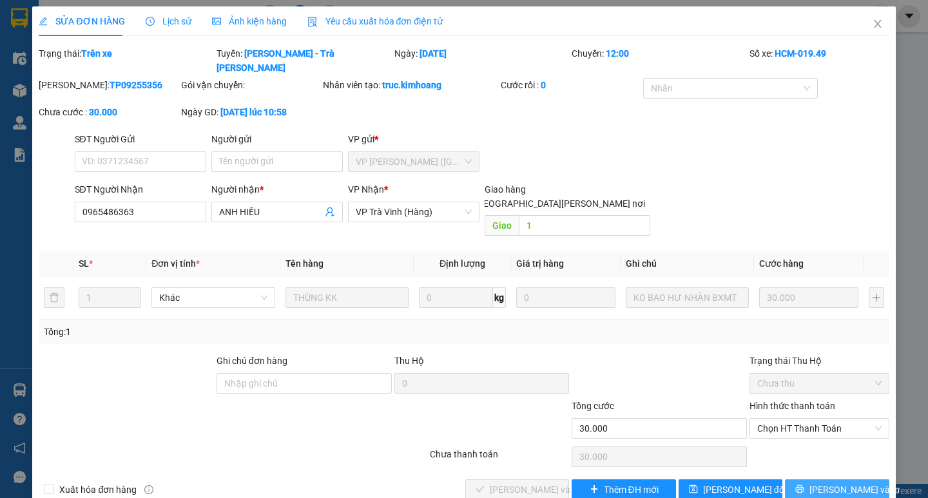
click at [837, 483] on span "[PERSON_NAME] và In" at bounding box center [854, 490] width 90 height 14
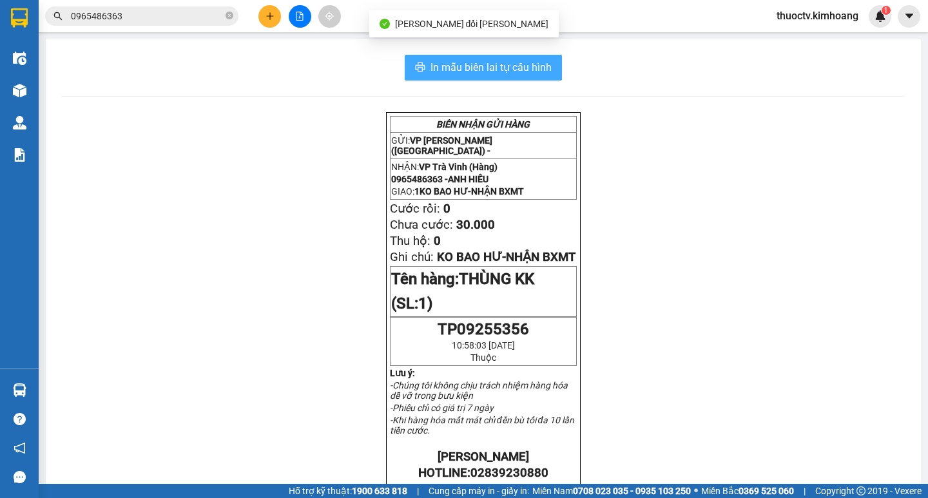
click at [433, 61] on span "In mẫu biên lai tự cấu hình" at bounding box center [490, 67] width 121 height 16
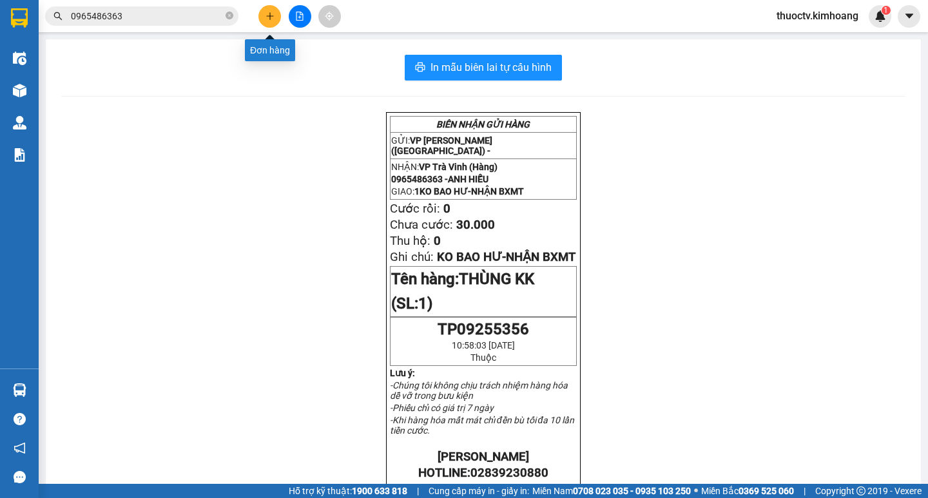
click at [269, 13] on icon "plus" at bounding box center [269, 16] width 9 height 9
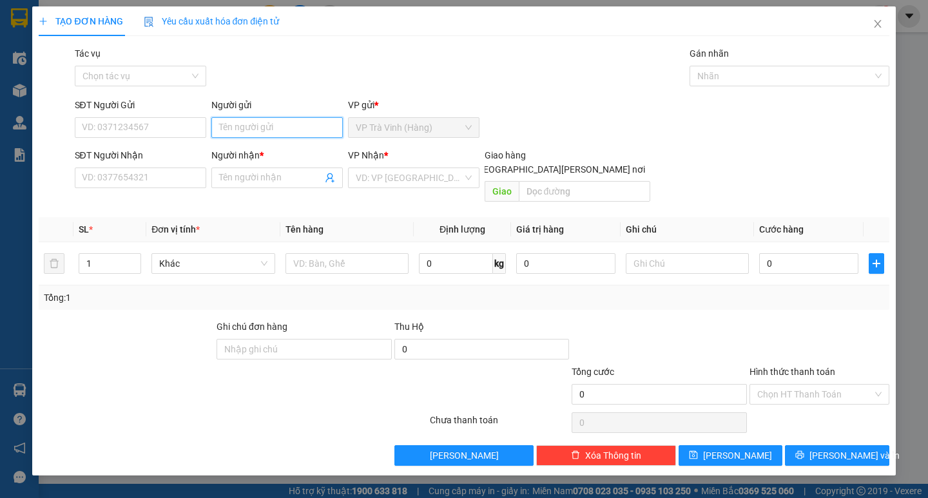
click at [250, 131] on input "Người gửi" at bounding box center [276, 127] width 131 height 21
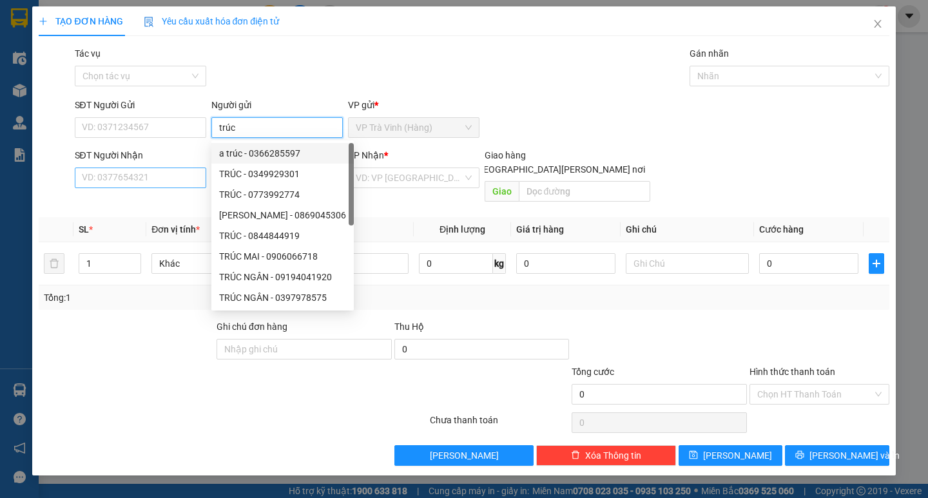
type input "trúc"
click at [158, 178] on input "SĐT Người Nhận" at bounding box center [140, 177] width 131 height 21
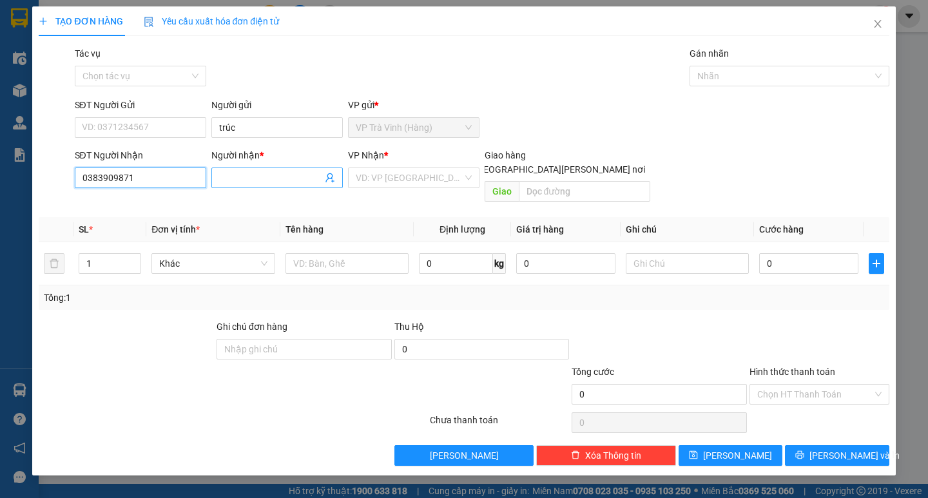
type input "0383909871"
click at [241, 178] on input "Người nhận *" at bounding box center [270, 178] width 103 height 14
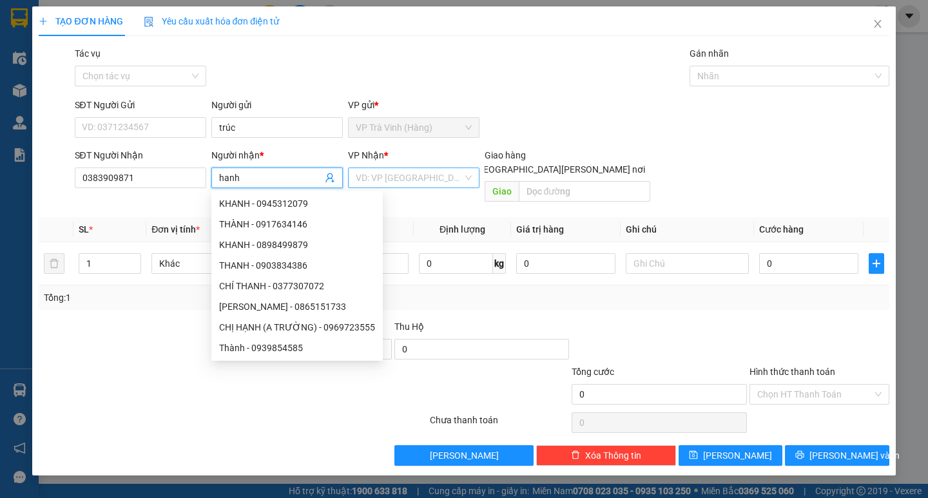
type input "hanh"
click at [421, 176] on input "search" at bounding box center [409, 177] width 107 height 19
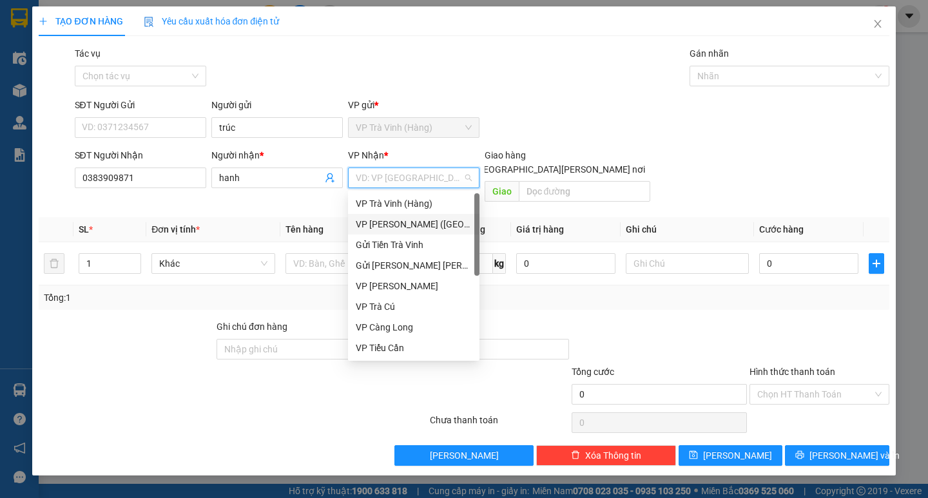
click at [397, 225] on div "VP [PERSON_NAME] ([GEOGRAPHIC_DATA])" at bounding box center [414, 224] width 116 height 14
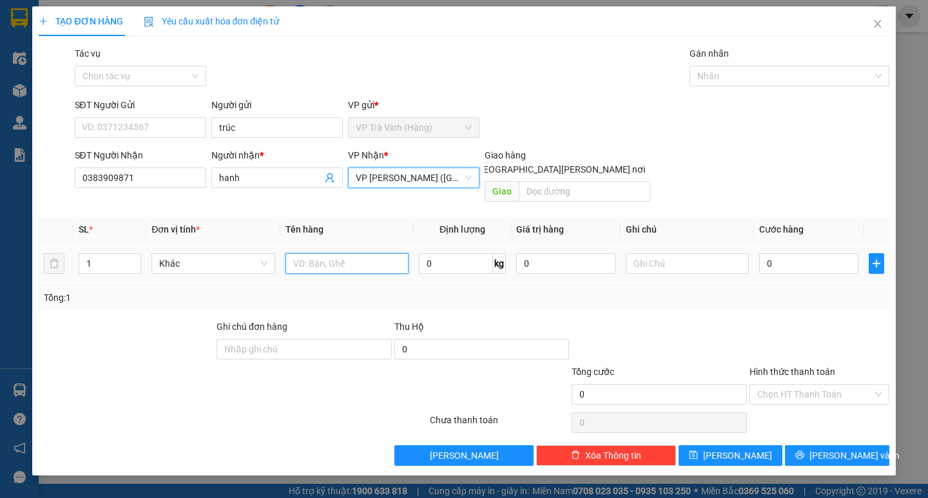
click at [318, 253] on input "text" at bounding box center [346, 263] width 123 height 21
type input "cục đen kv kk"
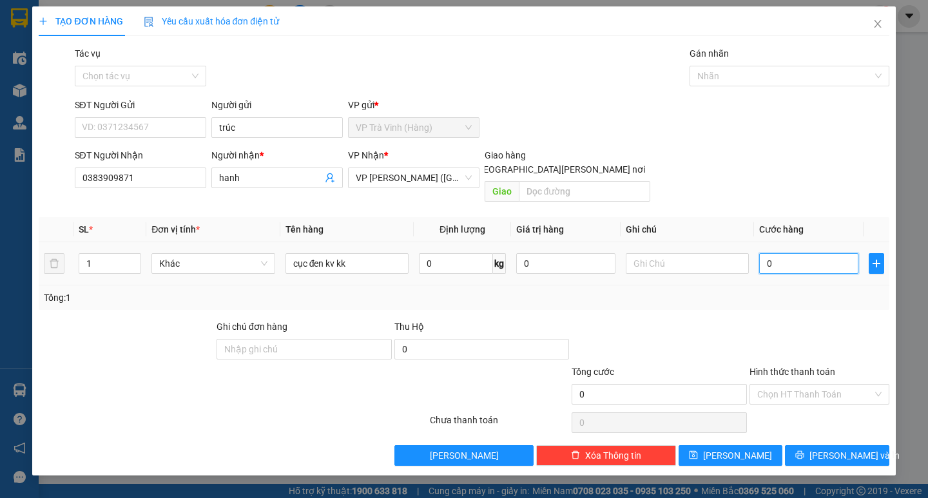
click at [803, 256] on input "0" at bounding box center [808, 263] width 99 height 21
type input "3"
type input "30"
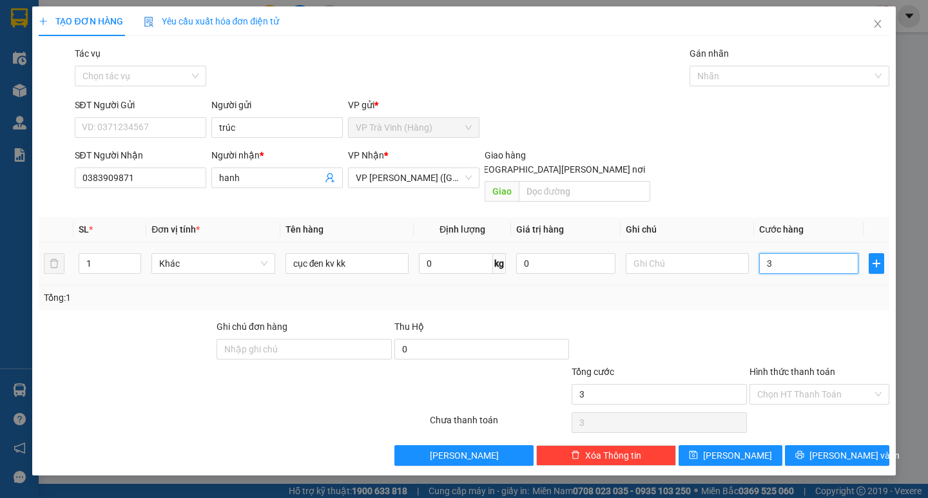
type input "30"
type input "30.000"
click at [810, 385] on input "Hình thức thanh toán" at bounding box center [814, 394] width 115 height 19
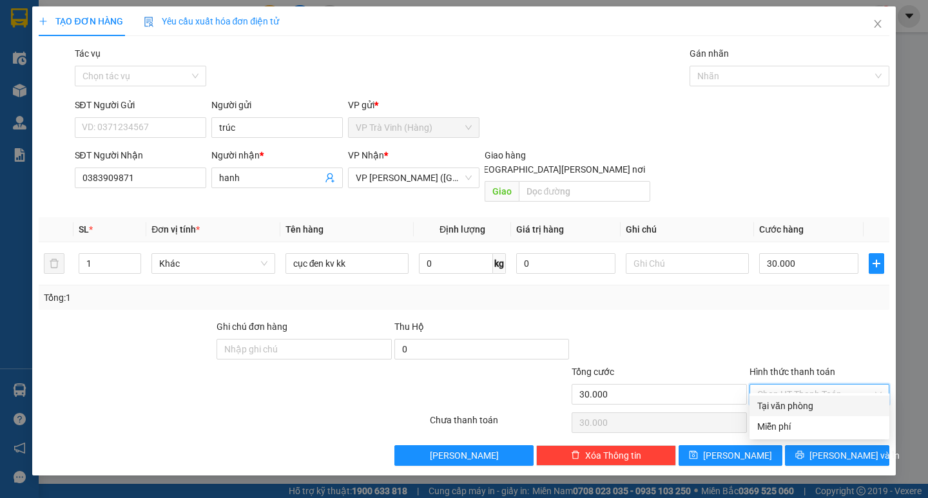
click at [802, 399] on div "Tại văn phòng" at bounding box center [819, 406] width 124 height 14
type input "0"
click at [833, 448] on span "[PERSON_NAME] và In" at bounding box center [854, 455] width 90 height 14
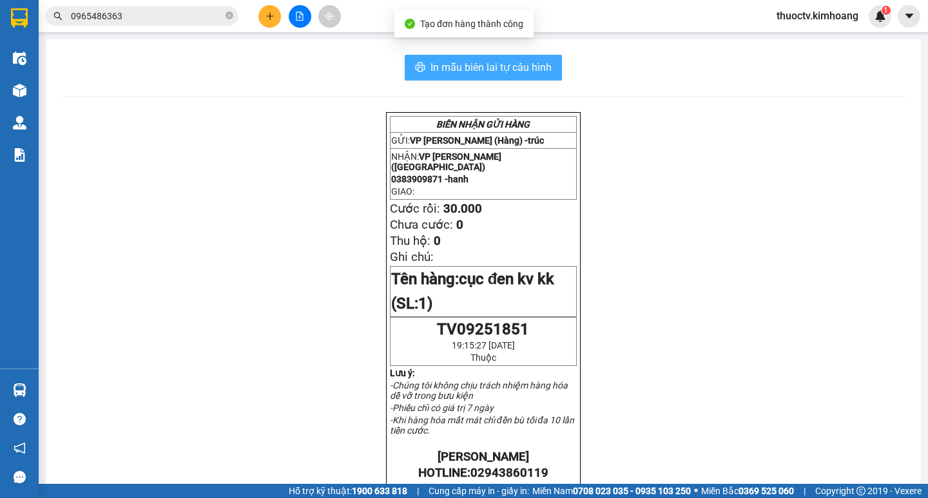
click at [430, 66] on span "In mẫu biên lai tự cấu hình" at bounding box center [490, 67] width 121 height 16
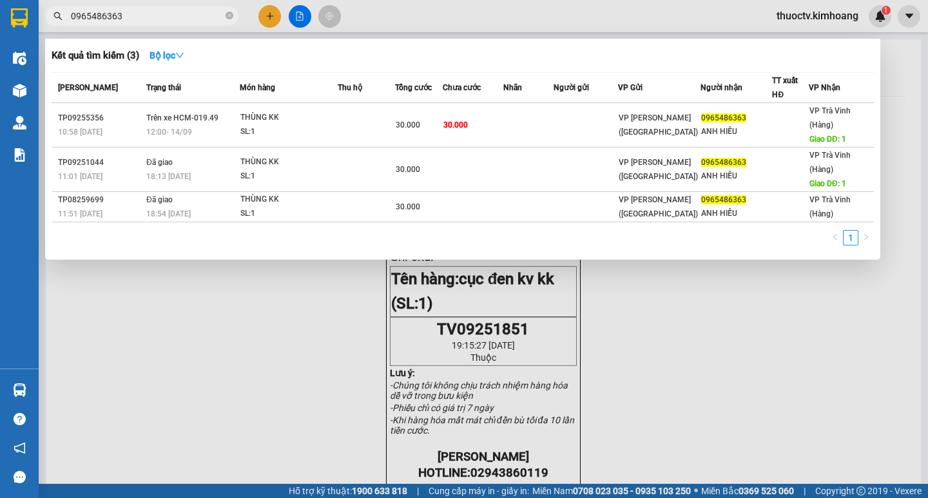
click at [139, 19] on input "0965486363" at bounding box center [147, 16] width 152 height 14
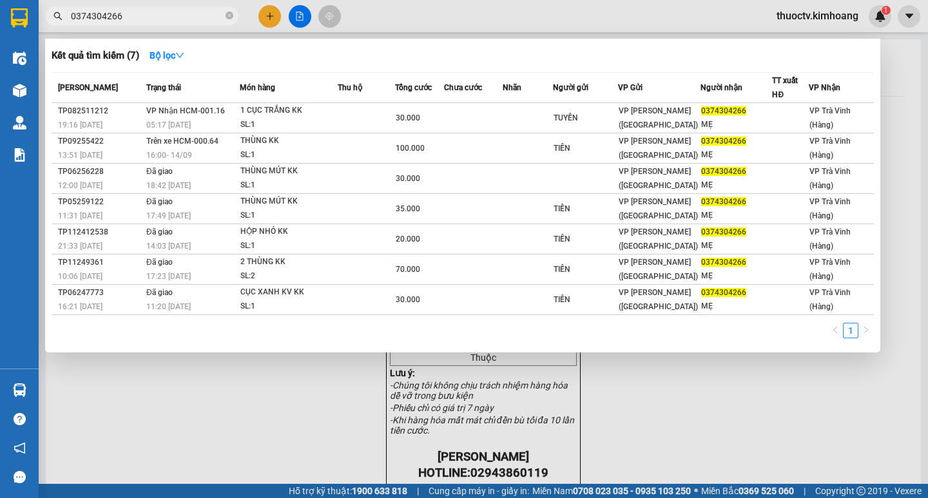
click at [123, 19] on input "0374304266" at bounding box center [147, 16] width 152 height 14
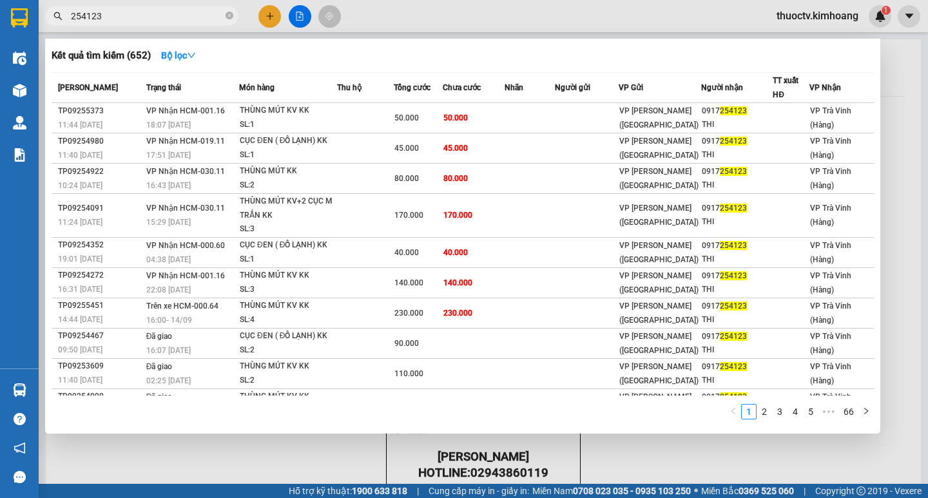
click at [107, 20] on input "254123" at bounding box center [147, 16] width 152 height 14
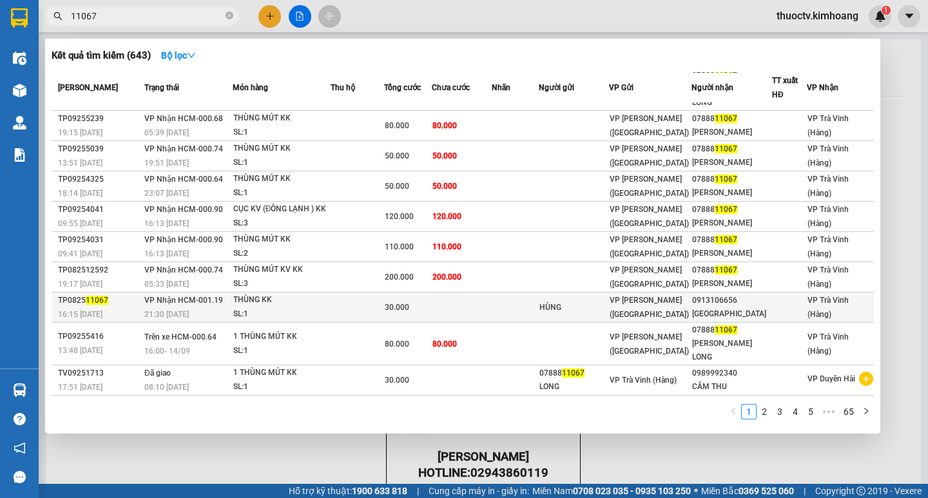
scroll to position [84, 0]
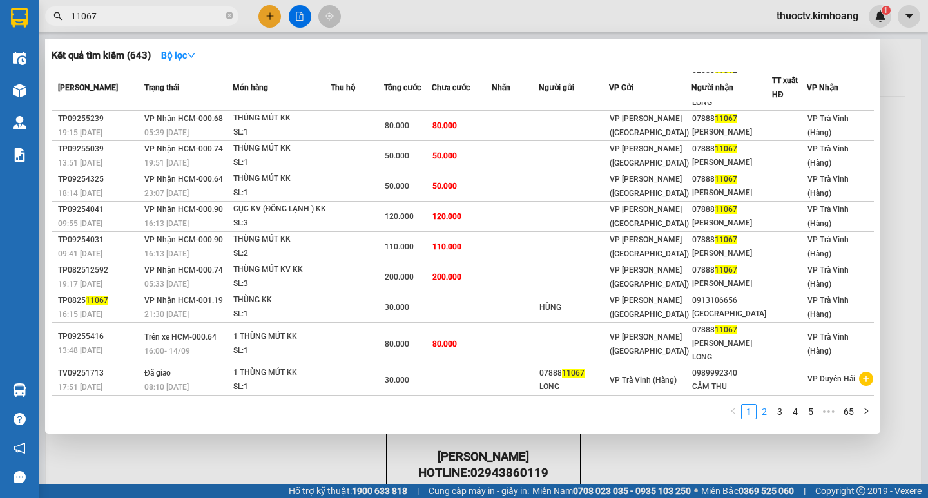
click at [767, 414] on link "2" at bounding box center [764, 412] width 14 height 14
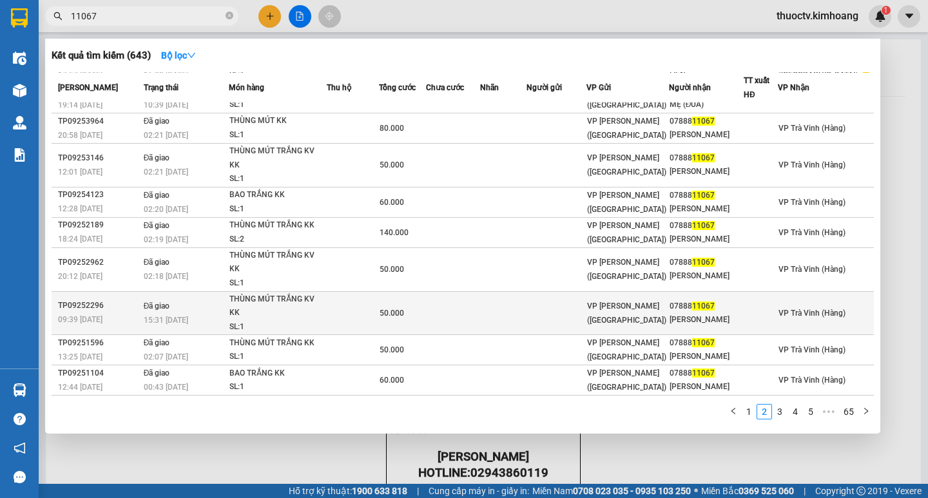
scroll to position [0, 0]
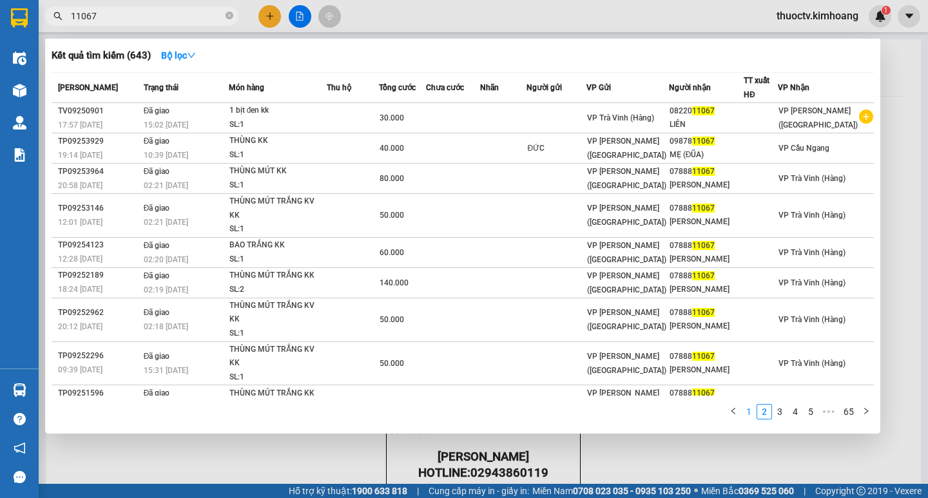
click at [748, 409] on link "1" at bounding box center [748, 412] width 14 height 14
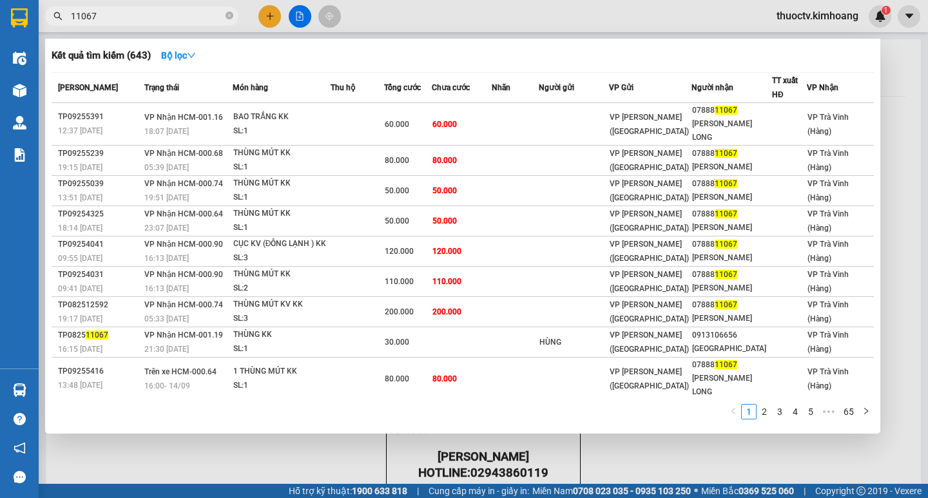
click at [111, 15] on input "11067" at bounding box center [147, 16] width 152 height 14
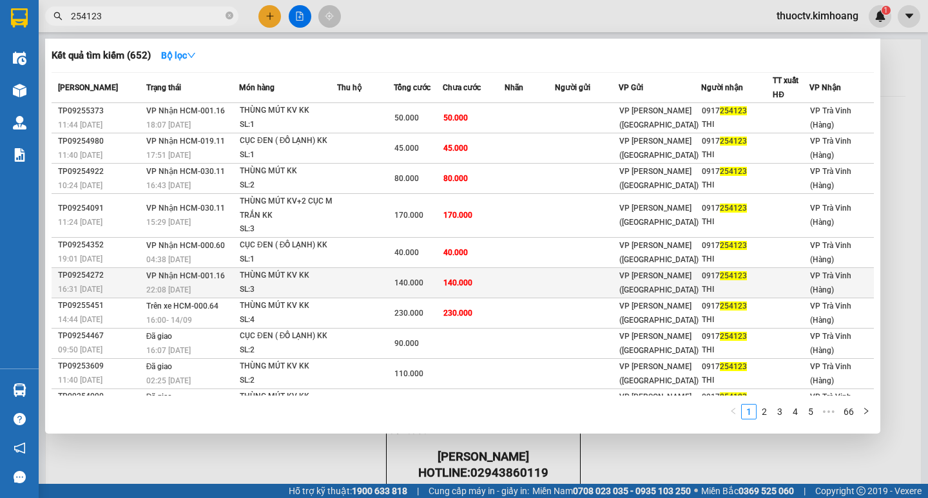
type input "254123"
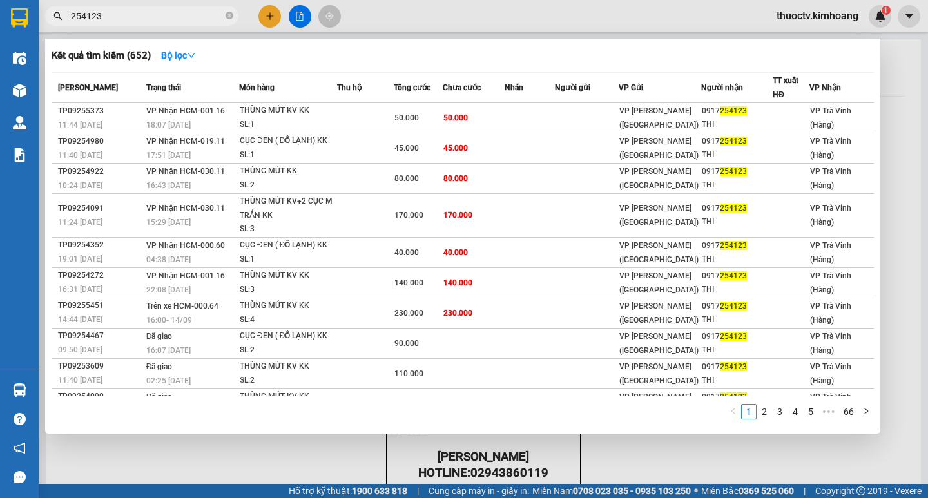
click at [269, 16] on div at bounding box center [464, 249] width 928 height 498
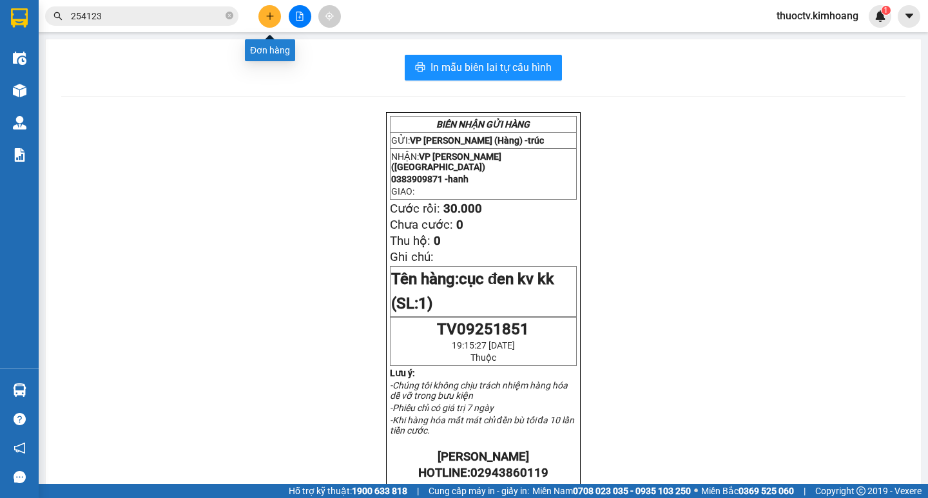
click at [271, 19] on icon "plus" at bounding box center [269, 16] width 9 height 9
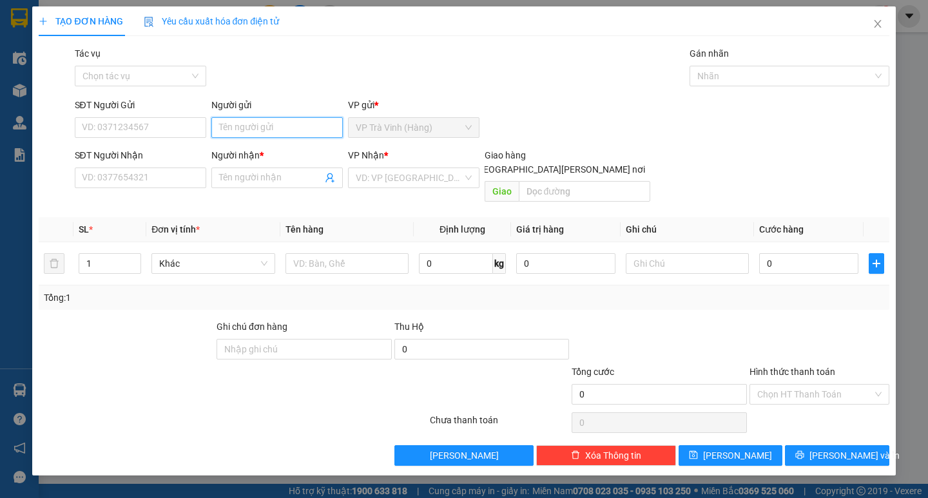
click at [256, 132] on input "Người gửi" at bounding box center [276, 127] width 131 height 21
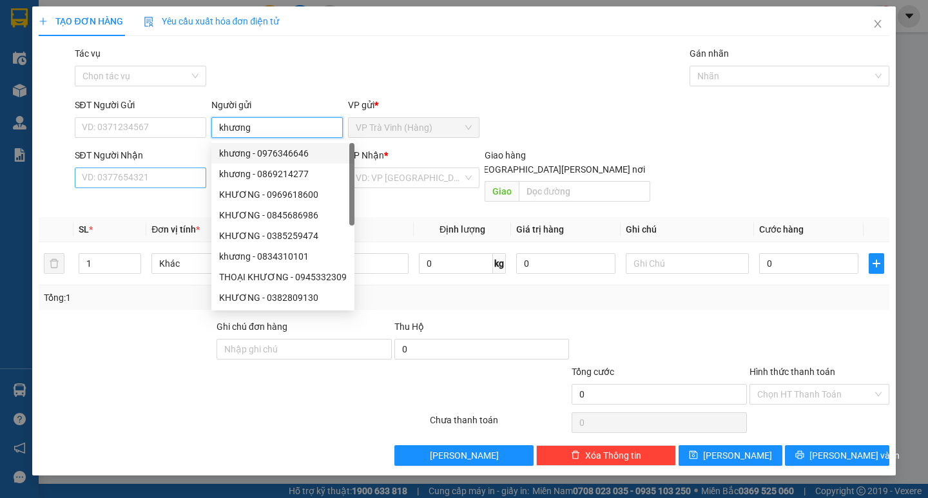
type input "khương"
click at [143, 175] on input "SĐT Người Nhận" at bounding box center [140, 177] width 131 height 21
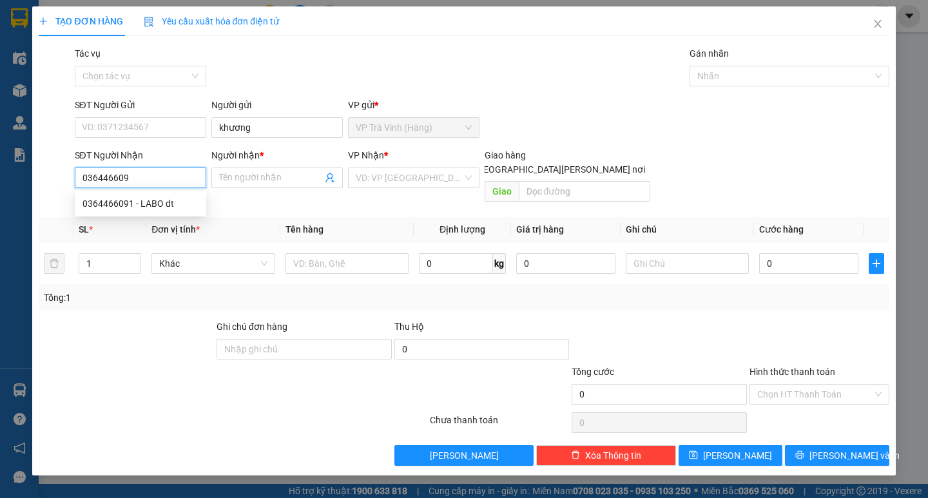
type input "0364466091"
click at [145, 204] on div "0364466091 - LABO dt" at bounding box center [140, 203] width 116 height 14
type input "LABO dt"
type input "20.000"
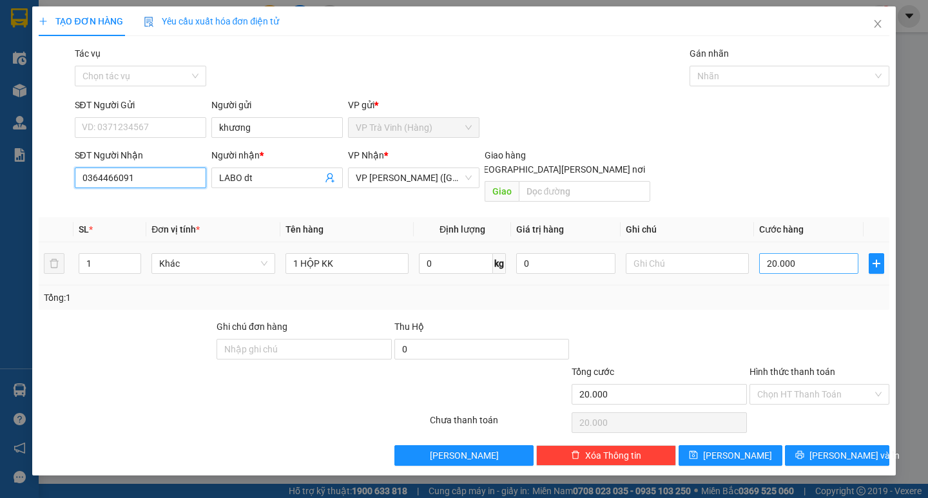
type input "0364466091"
click at [798, 253] on input "20.000" at bounding box center [808, 263] width 99 height 21
type input "2"
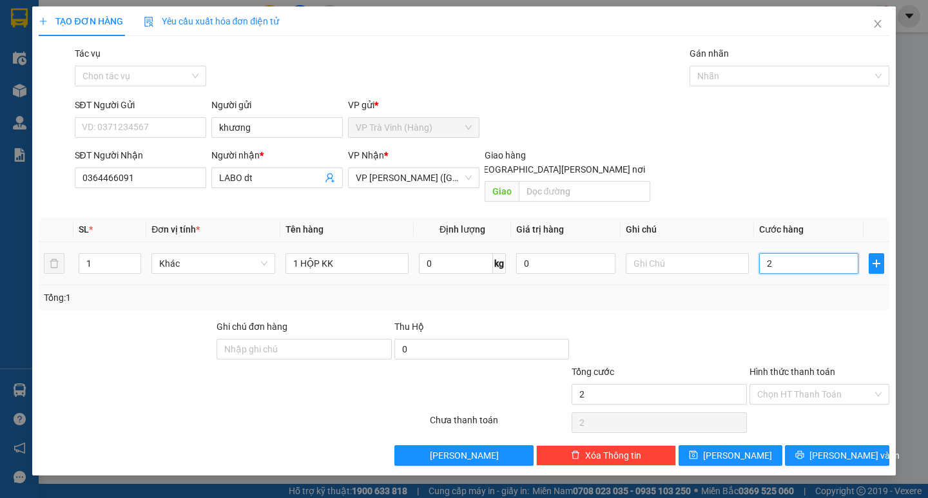
type input "20"
type input "20.000"
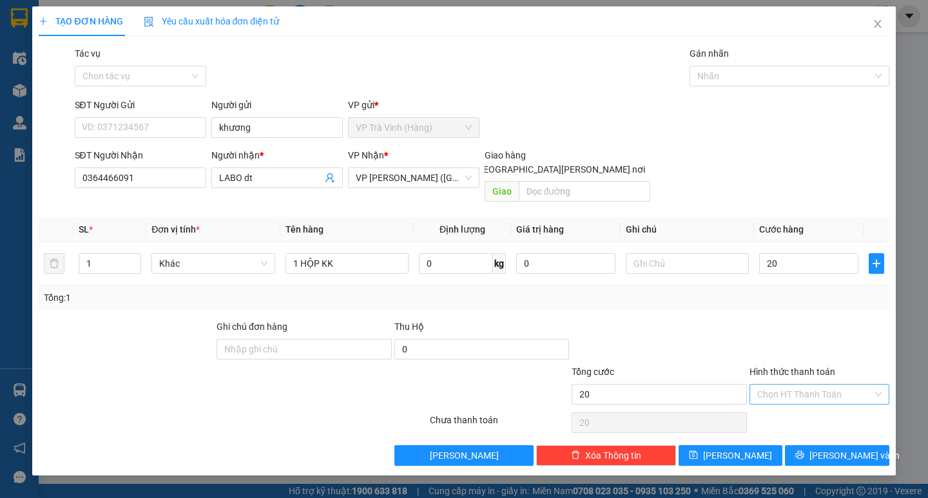
type input "20.000"
click at [810, 385] on input "Hình thức thanh toán" at bounding box center [814, 394] width 115 height 19
click at [808, 405] on div "Tại văn phòng" at bounding box center [819, 406] width 124 height 14
type input "0"
click at [839, 448] on span "[PERSON_NAME] và In" at bounding box center [854, 455] width 90 height 14
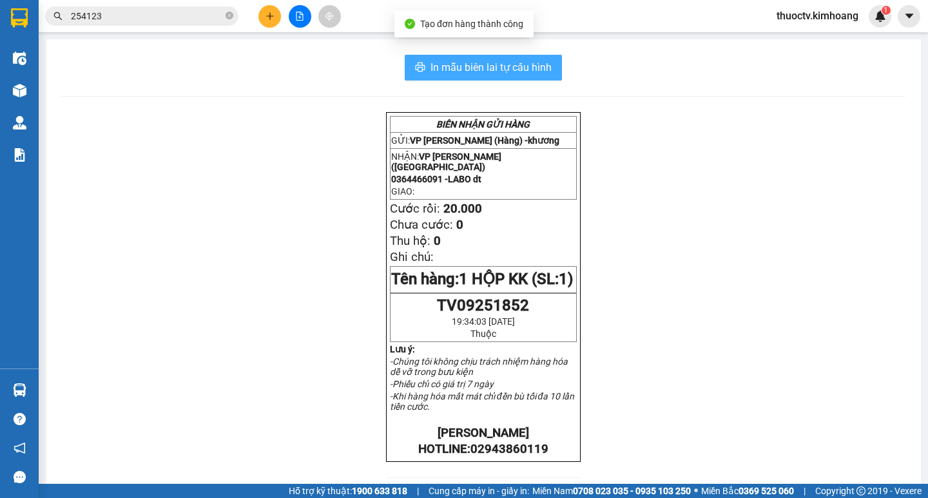
click at [448, 64] on span "In mẫu biên lai tự cấu hình" at bounding box center [490, 67] width 121 height 16
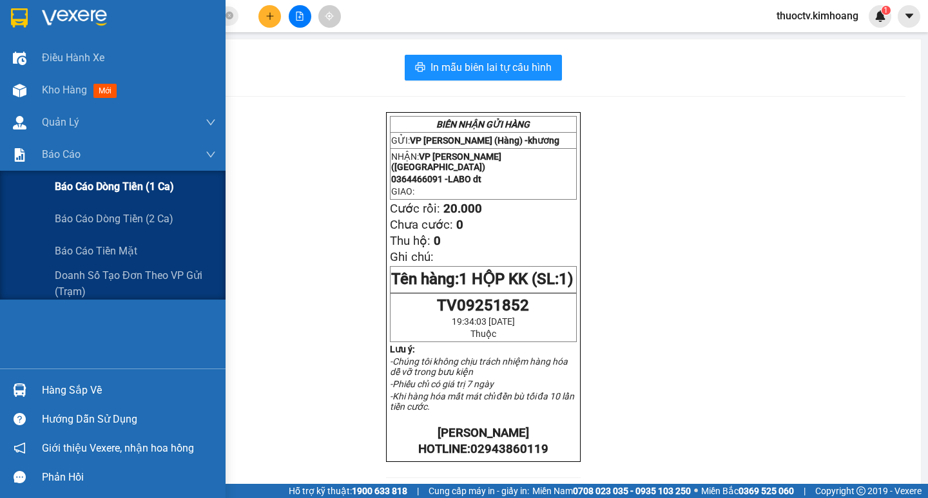
click at [109, 187] on span "Báo cáo dòng tiền (1 ca)" at bounding box center [114, 186] width 119 height 16
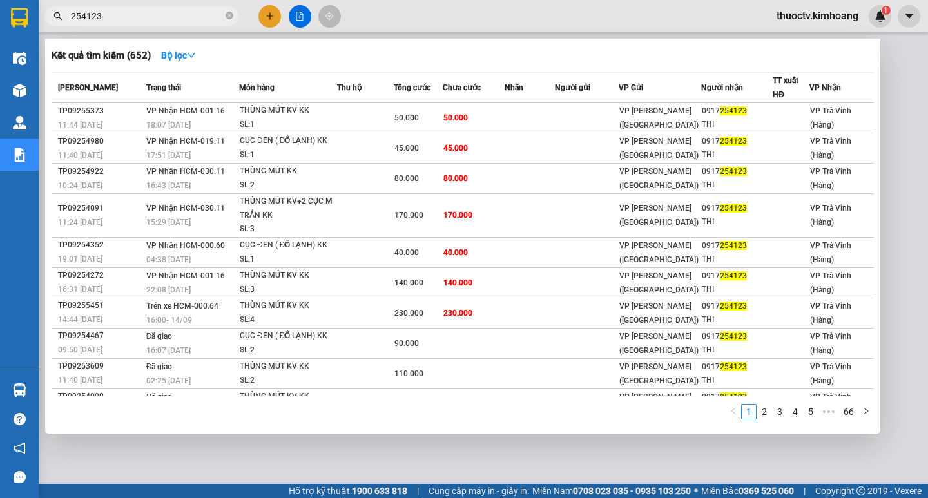
click at [132, 16] on input "254123" at bounding box center [147, 16] width 152 height 14
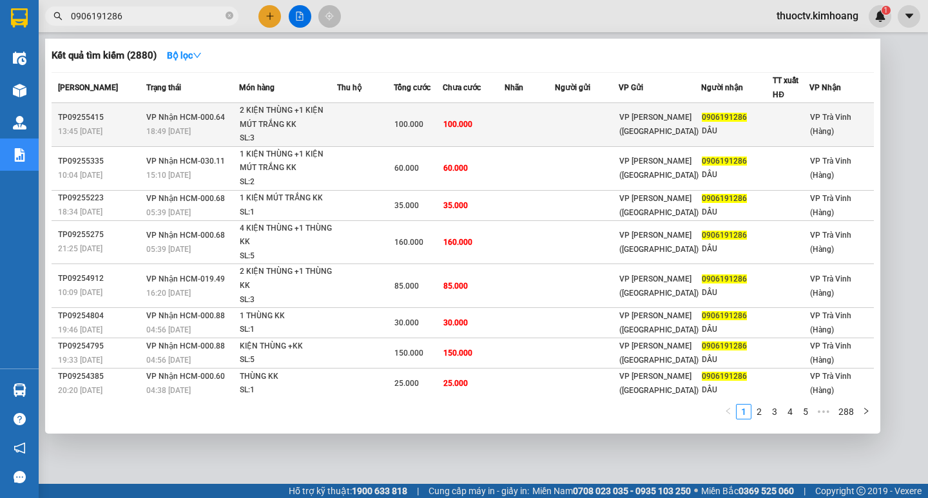
type input "0906191286"
click at [492, 130] on td "100.000" at bounding box center [474, 125] width 62 height 44
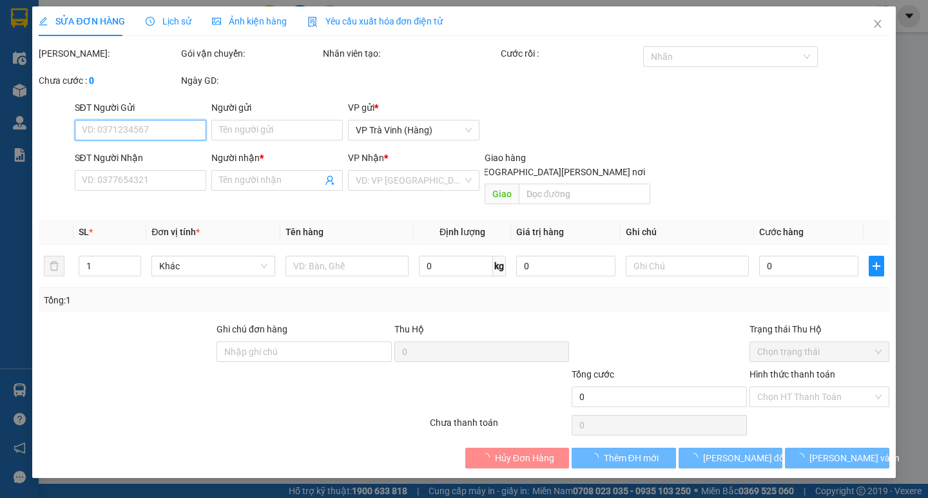
type input "0906191286"
type input "DÂU"
type input "100.000"
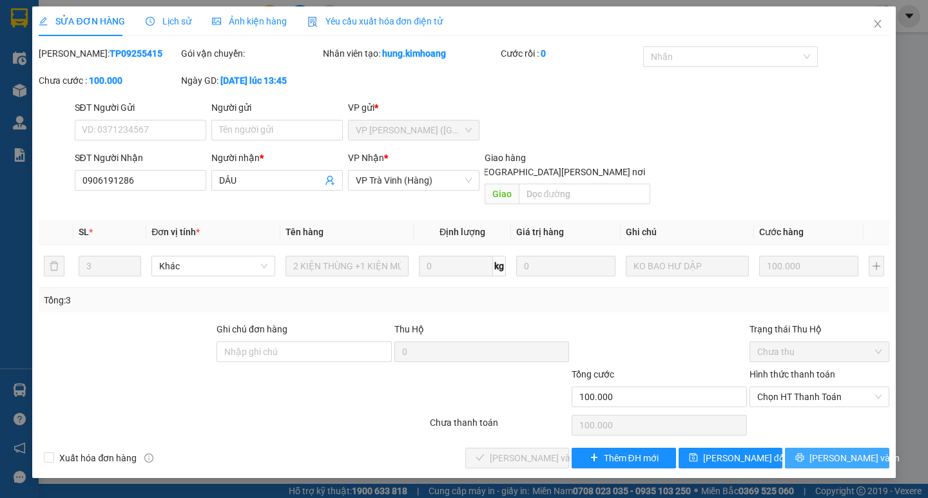
drag, startPoint x: 834, startPoint y: 445, endPoint x: 839, endPoint y: 416, distance: 28.8
click at [834, 451] on span "[PERSON_NAME] và In" at bounding box center [854, 458] width 90 height 14
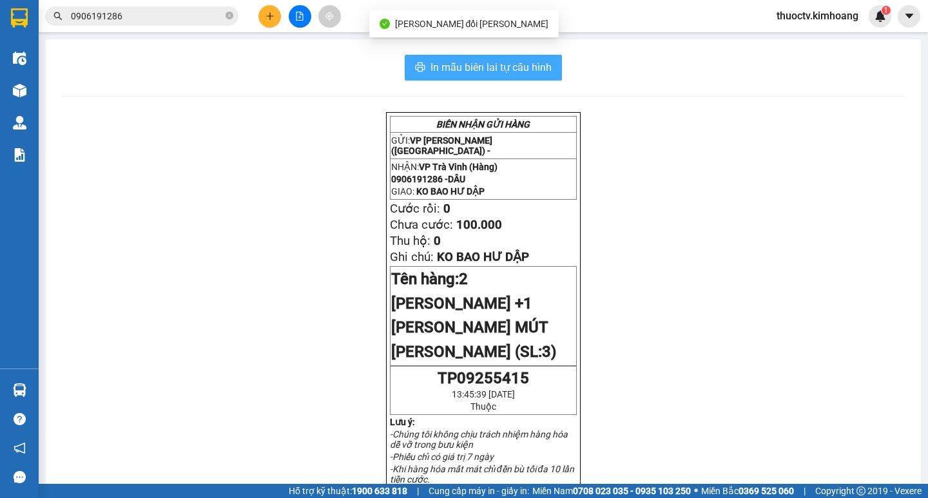
click at [470, 64] on span "In mẫu biên lai tự cấu hình" at bounding box center [490, 67] width 121 height 16
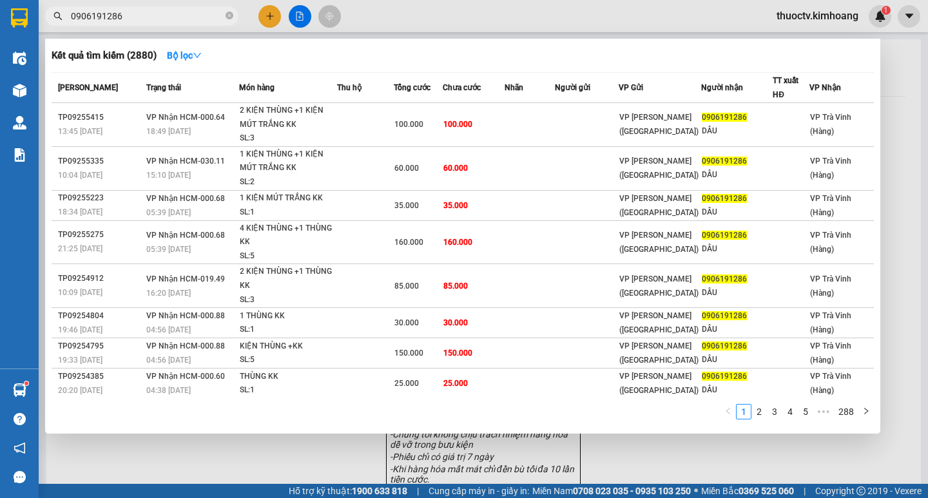
click at [128, 15] on input "0906191286" at bounding box center [147, 16] width 152 height 14
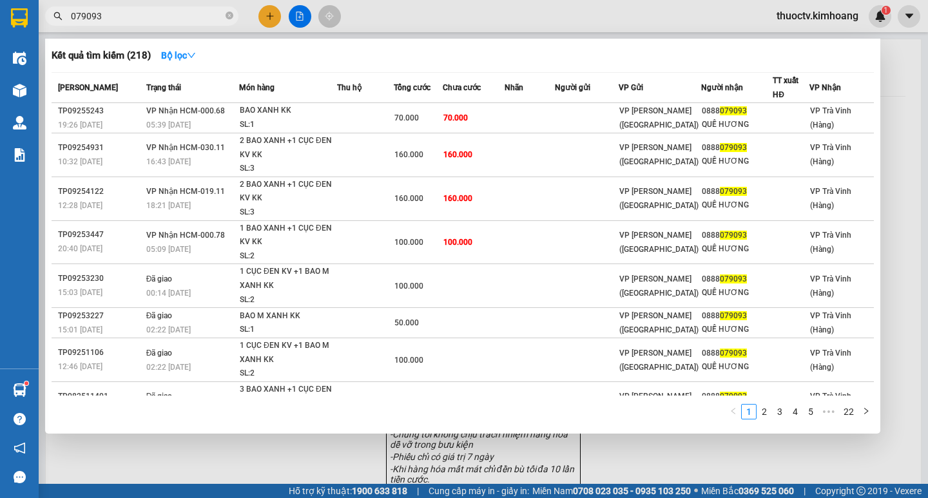
click at [130, 14] on input "079093" at bounding box center [147, 16] width 152 height 14
click at [129, 15] on input "079093" at bounding box center [147, 16] width 152 height 14
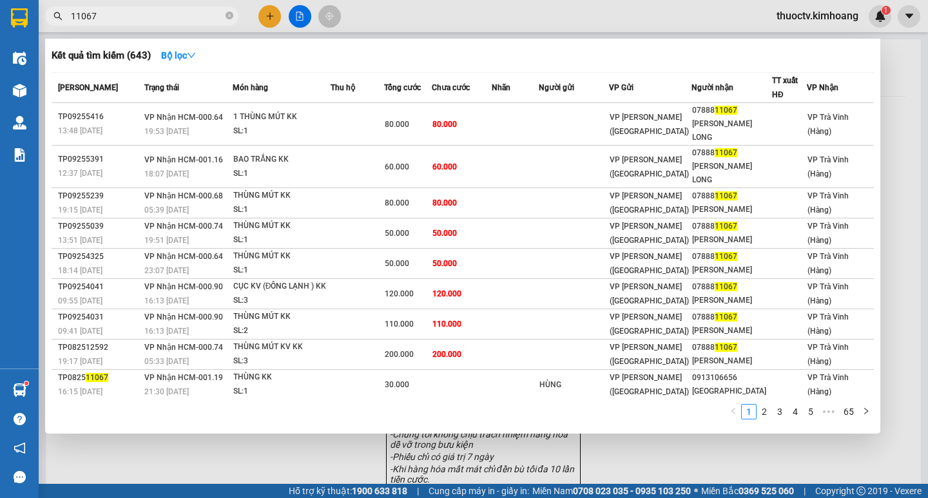
type input "11067"
